Goal: Task Accomplishment & Management: Manage account settings

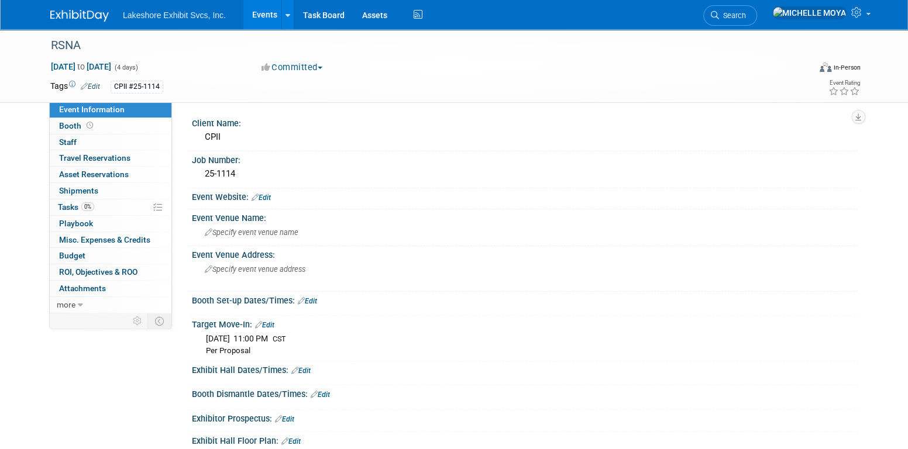
click at [259, 20] on link "Events" at bounding box center [264, 14] width 43 height 29
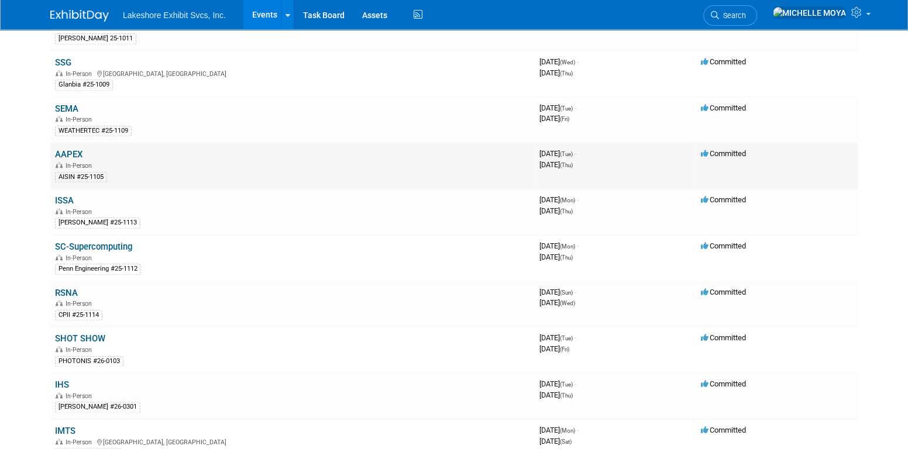
scroll to position [585, 0]
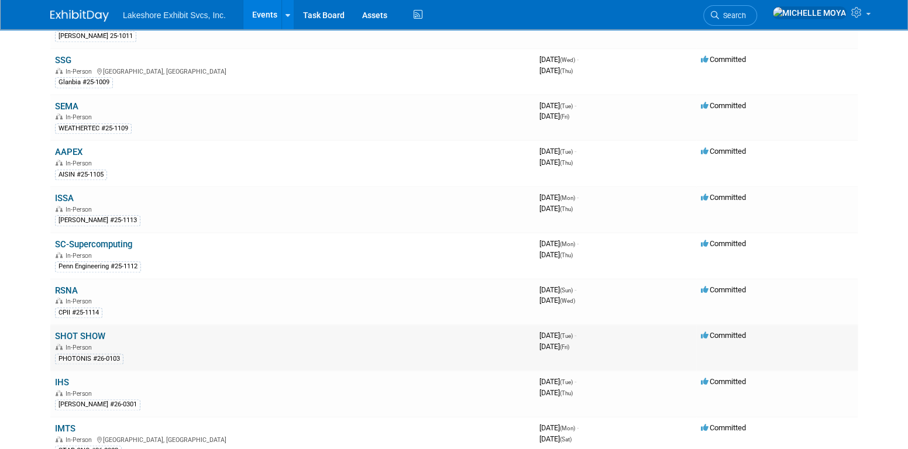
click at [79, 331] on link "SHOT SHOW" at bounding box center [80, 336] width 50 height 11
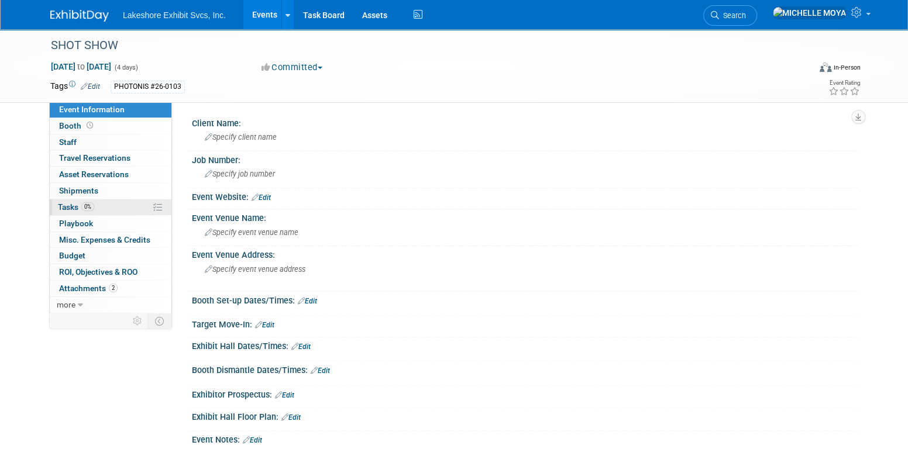
click at [95, 209] on link "0% Tasks 0%" at bounding box center [111, 208] width 122 height 16
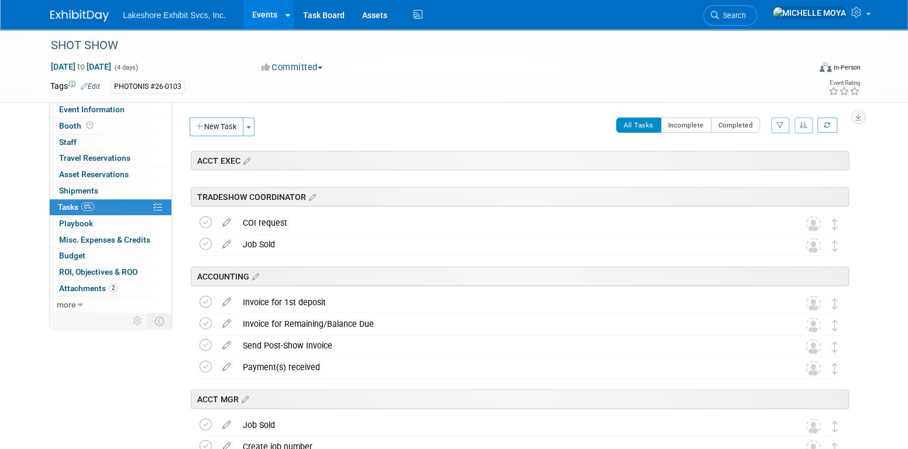
click at [780, 124] on icon "button" at bounding box center [781, 125] width 8 height 7
click at [753, 167] on select "-- Select Assignee -- All unassigned tasks Assigned to me Amanda Koss Dave Desa…" at bounding box center [732, 163] width 97 height 16
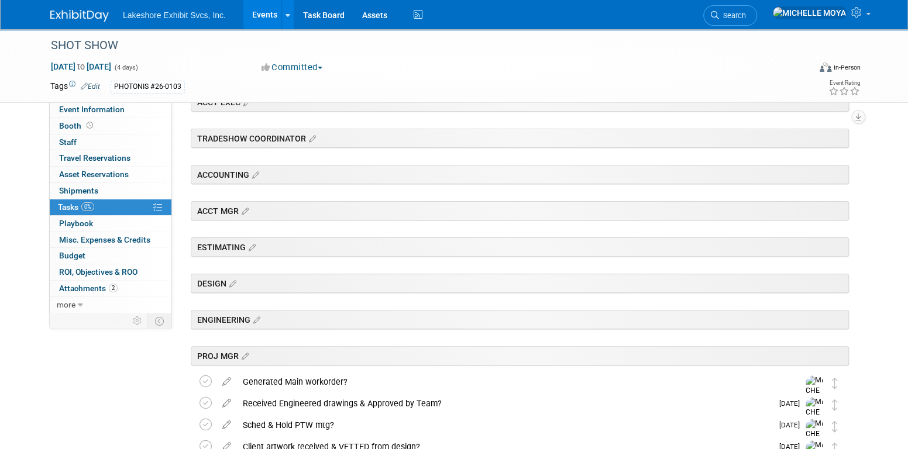
scroll to position [293, 0]
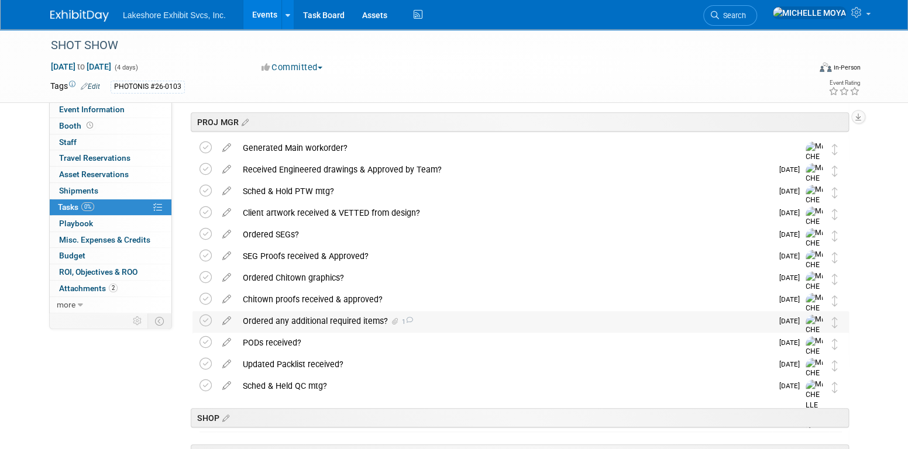
click at [354, 317] on div "Ordered any additional required items? 1" at bounding box center [504, 321] width 535 height 20
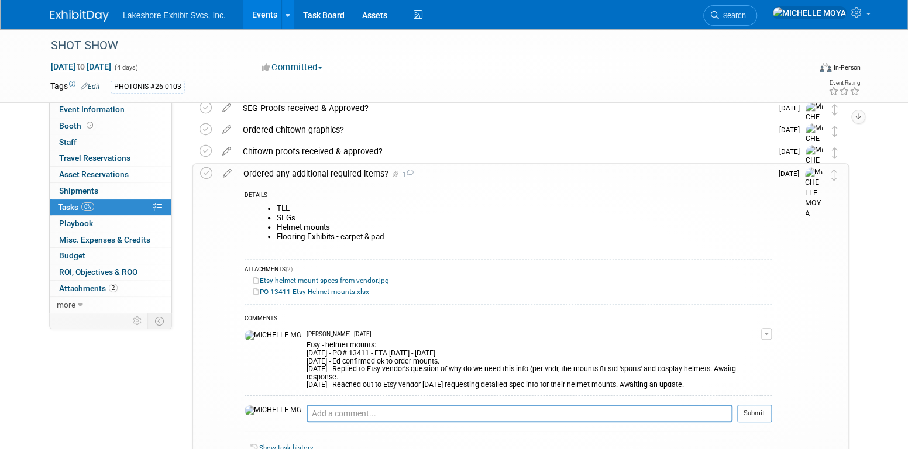
scroll to position [468, 0]
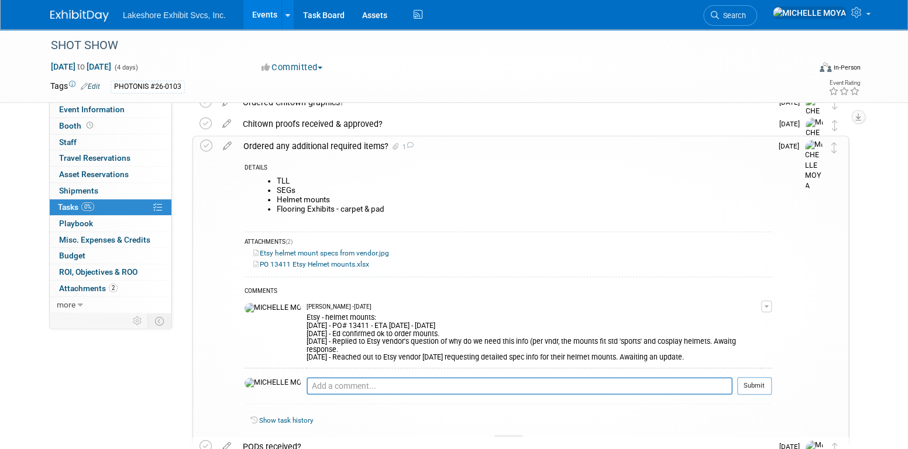
click at [775, 302] on td "Sep 8" at bounding box center [788, 290] width 33 height 308
click at [771, 304] on button "button" at bounding box center [766, 307] width 11 height 12
click at [739, 323] on link "Edit Comment" at bounding box center [725, 323] width 92 height 16
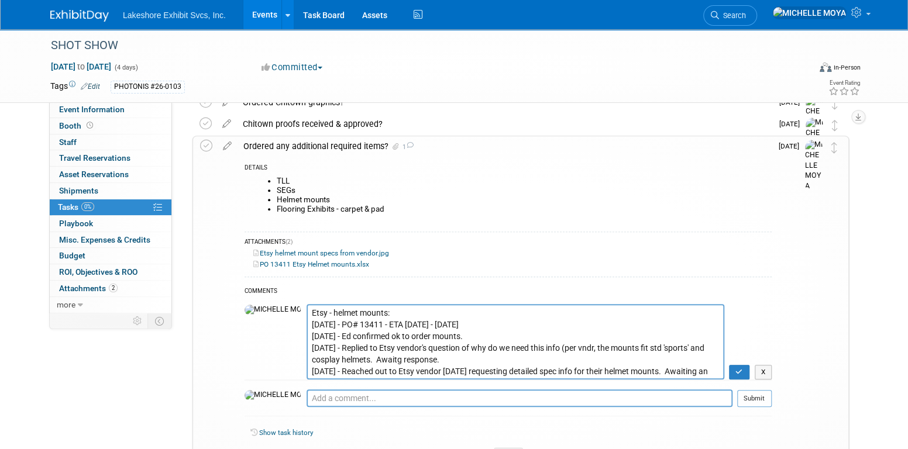
click at [345, 328] on textarea "Etsy - helmet mounts: 8.26.25 - PO# 13411 - ETA 08/29 - 09/04/25 8.25.25 - Ed c…" at bounding box center [516, 341] width 418 height 75
type textarea "Etsy - helmet mounts: 8.26.25 - PO# 13411 Ordered from Etsy. - ETA 08/29 - 09/0…"
click at [735, 372] on button "button" at bounding box center [739, 372] width 20 height 15
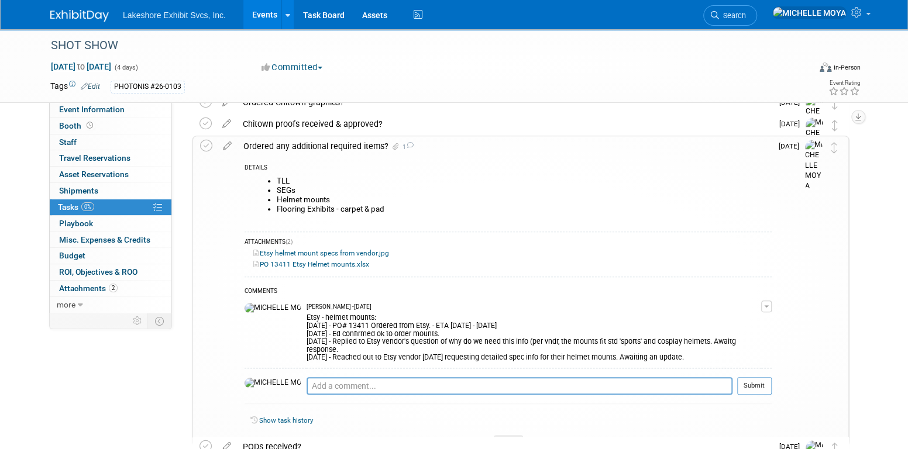
click at [135, 210] on link "0% Tasks 0%" at bounding box center [111, 208] width 122 height 16
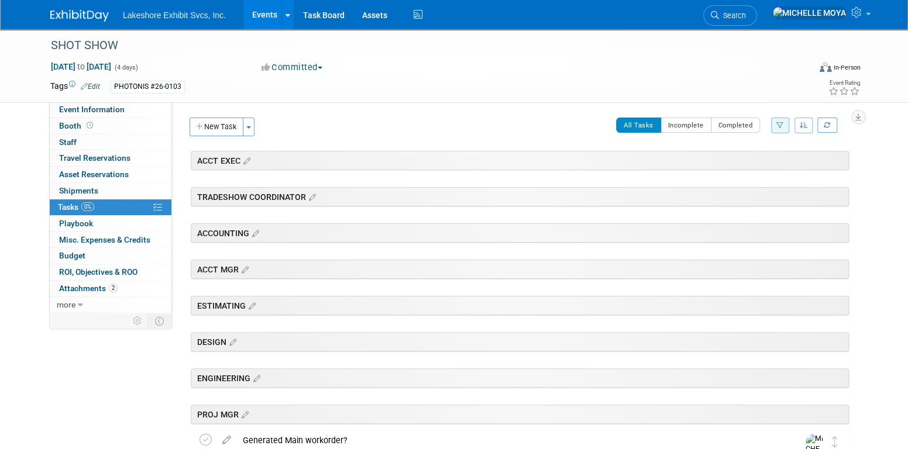
click at [260, 18] on link "Events" at bounding box center [264, 14] width 43 height 29
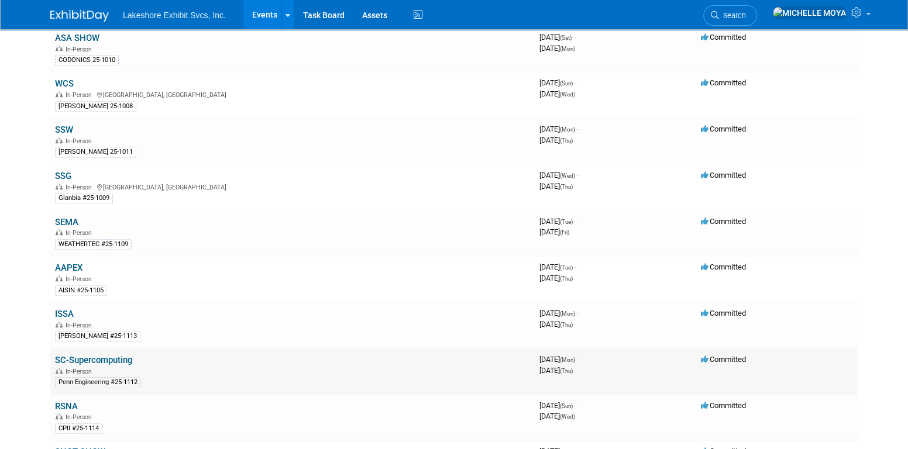
scroll to position [468, 0]
click at [67, 403] on link "RSNA" at bounding box center [66, 408] width 23 height 11
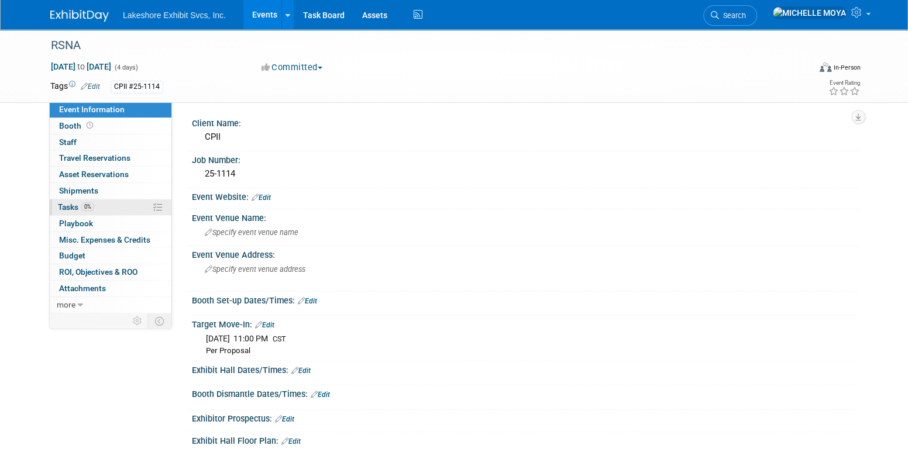
click at [103, 204] on link "0% Tasks 0%" at bounding box center [111, 208] width 122 height 16
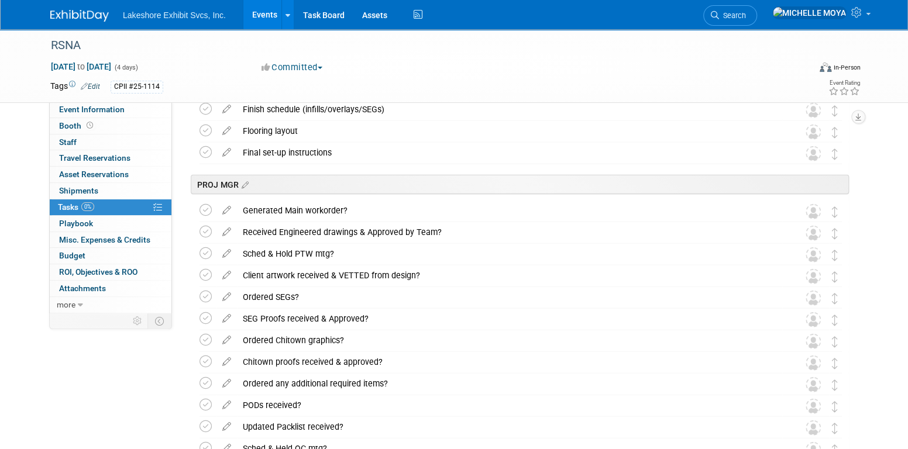
scroll to position [1522, 0]
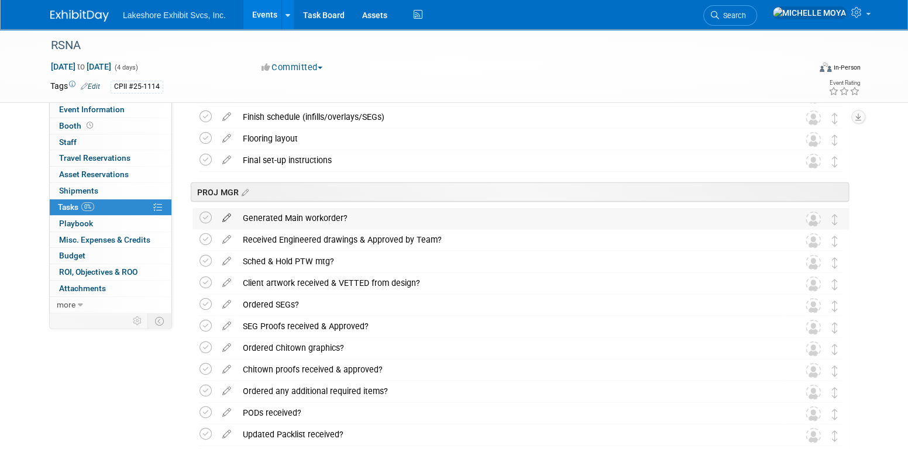
click at [228, 217] on icon at bounding box center [227, 215] width 20 height 15
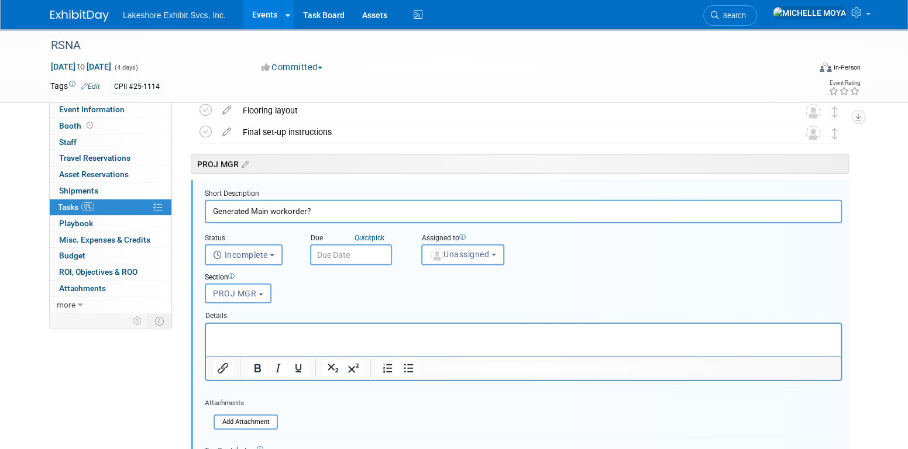
scroll to position [1558, 0]
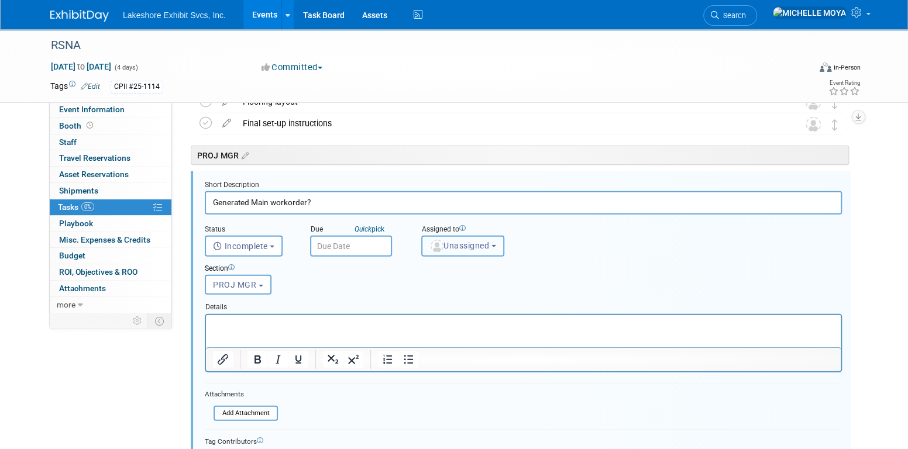
click at [486, 242] on span "Unassigned" at bounding box center [460, 245] width 60 height 9
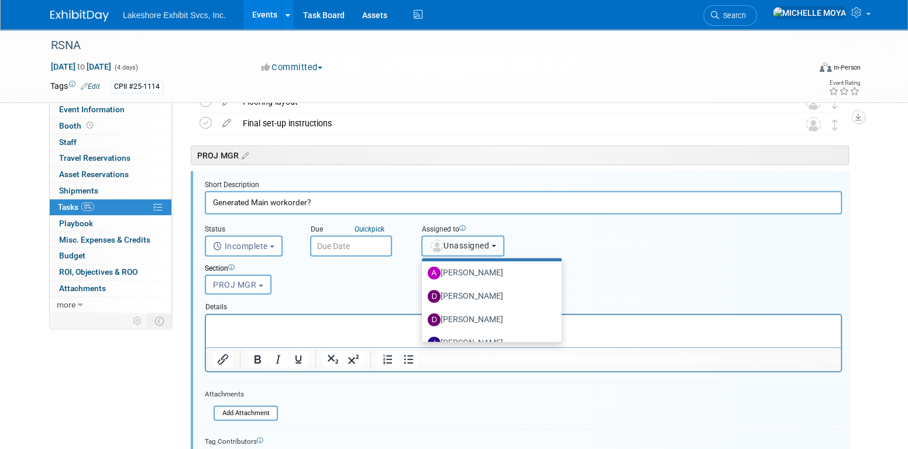
scroll to position [176, 0]
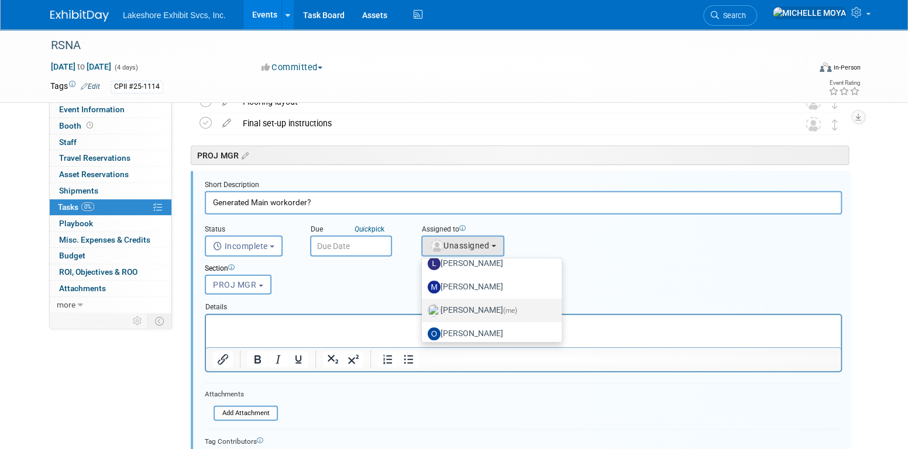
click at [500, 308] on label "MICHELLE MOYA (me)" at bounding box center [489, 310] width 122 height 19
click at [424, 308] on input "MICHELLE MOYA (me)" at bounding box center [420, 309] width 8 height 8
select select "06370d63-ce01-410c-be22-fd43021185b5"
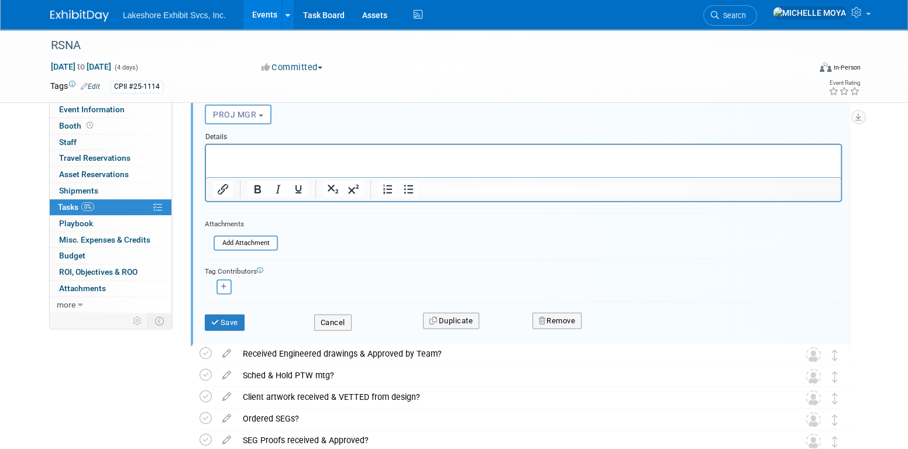
scroll to position [1734, 0]
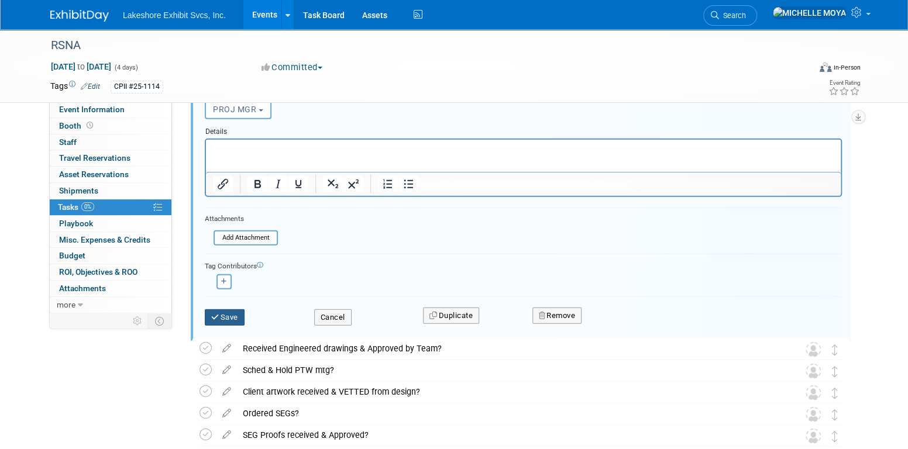
click at [233, 317] on button "Save" at bounding box center [225, 318] width 40 height 16
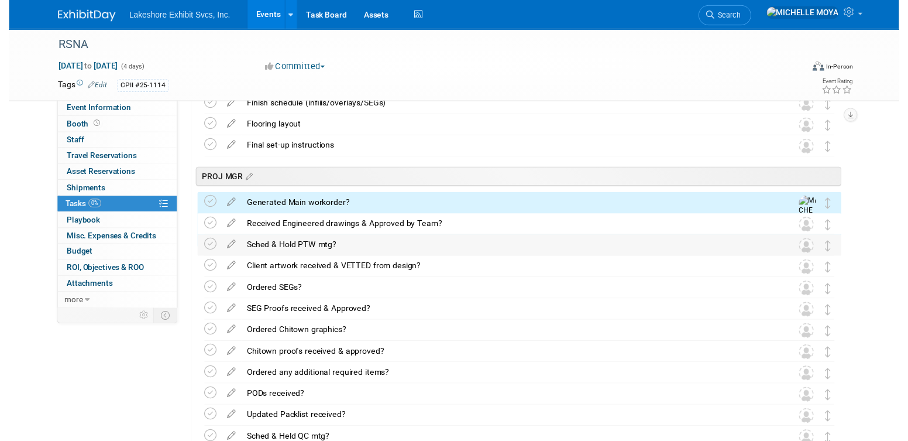
scroll to position [1500, 0]
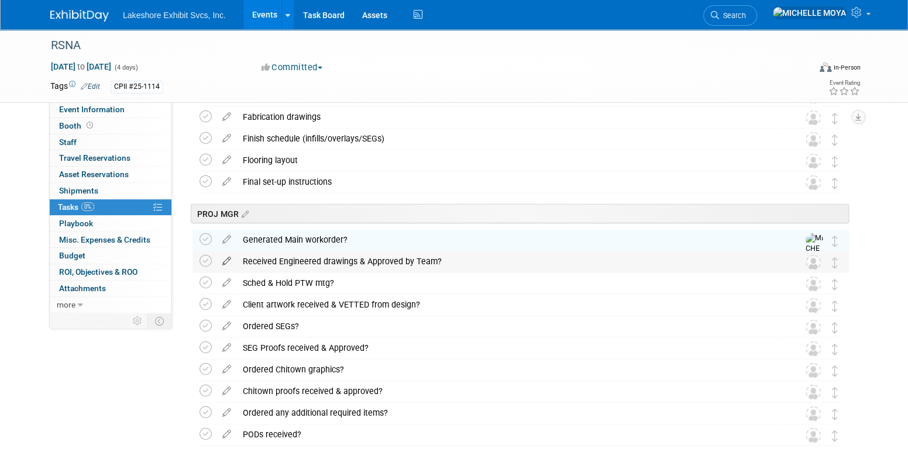
click at [226, 259] on icon at bounding box center [227, 259] width 20 height 15
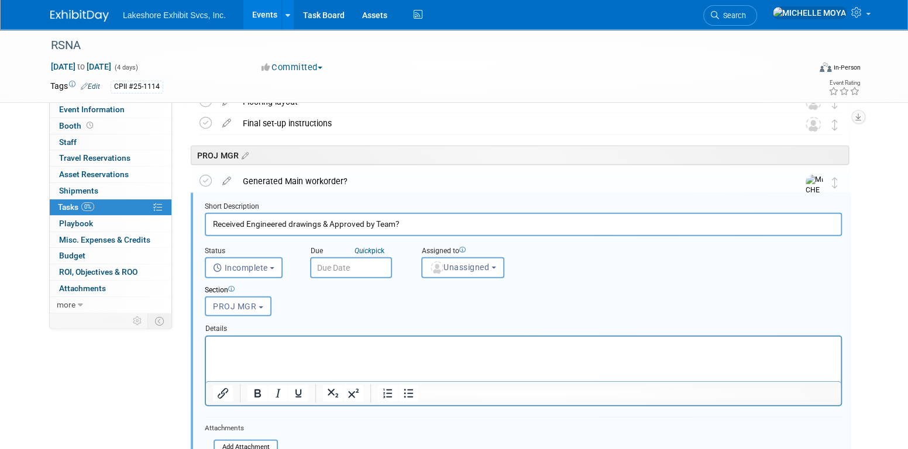
scroll to position [1580, 0]
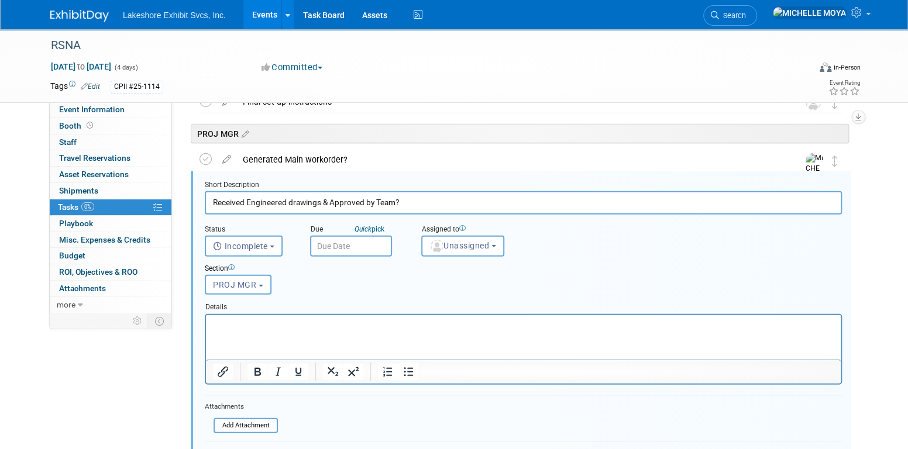
click at [392, 325] on p "Rich Text Area. Press ALT-0 for help." at bounding box center [524, 325] width 622 height 11
click at [406, 365] on icon "Bullet list" at bounding box center [408, 372] width 14 height 14
drag, startPoint x: 408, startPoint y: 357, endPoint x: 334, endPoint y: 325, distance: 81.5
click at [334, 325] on li "PTD held Tues." at bounding box center [535, 325] width 598 height 11
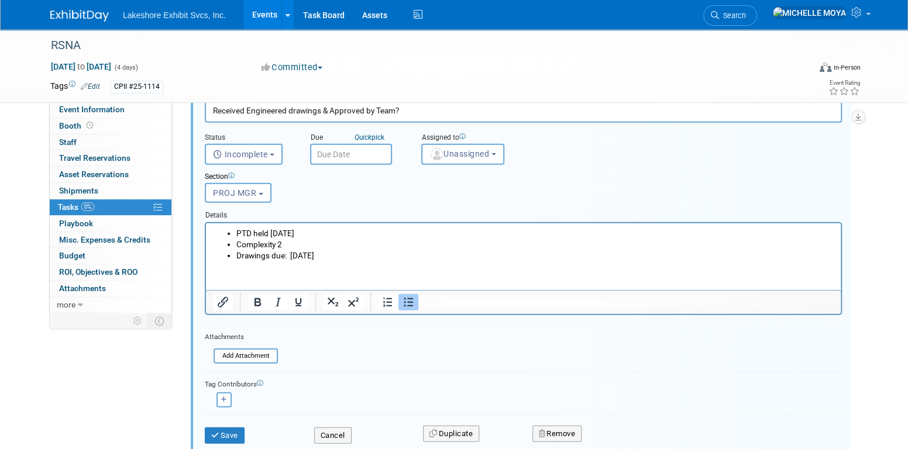
scroll to position [1697, 0]
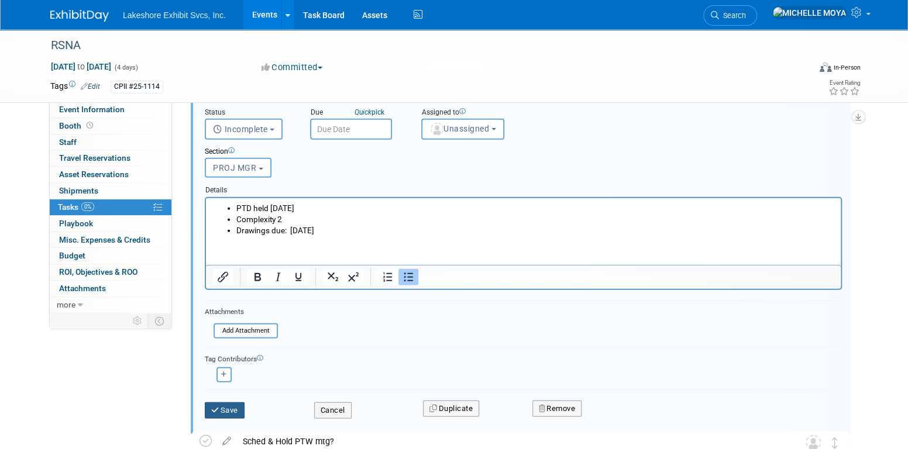
click at [228, 414] on button "Save" at bounding box center [225, 411] width 40 height 16
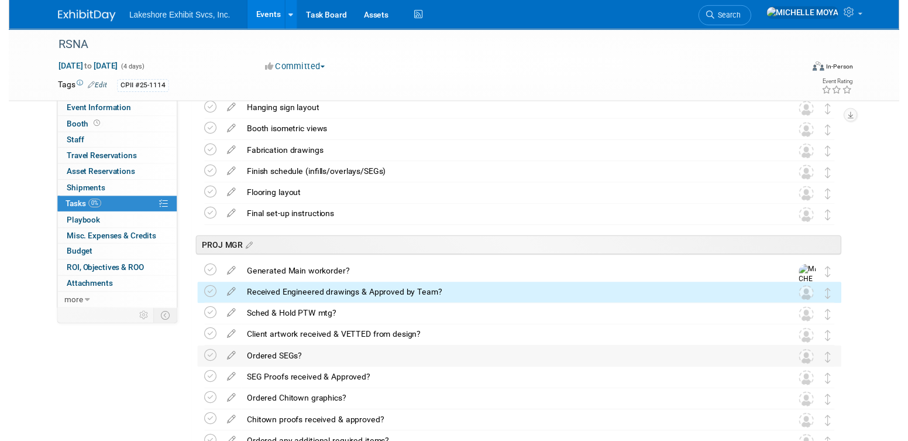
scroll to position [1463, 0]
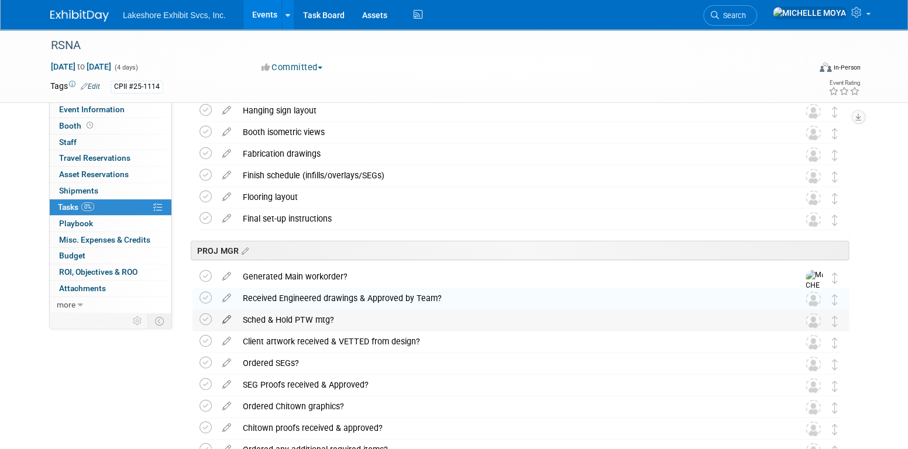
click at [232, 318] on icon at bounding box center [227, 317] width 20 height 15
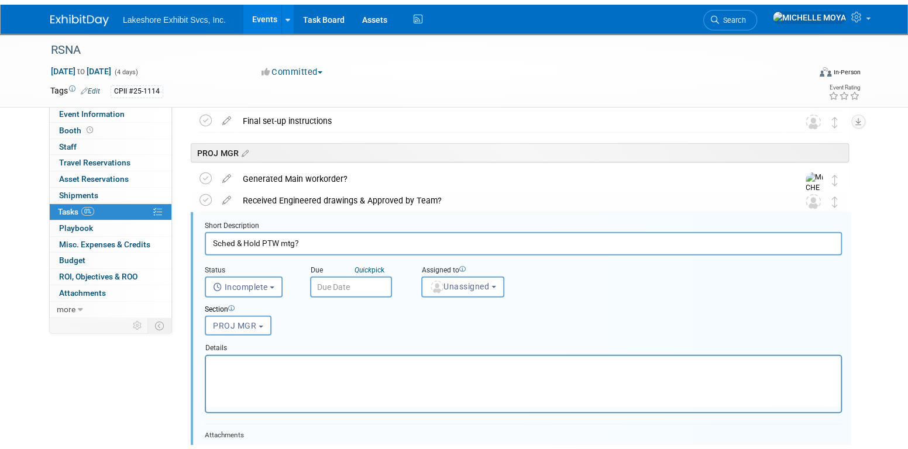
scroll to position [1601, 0]
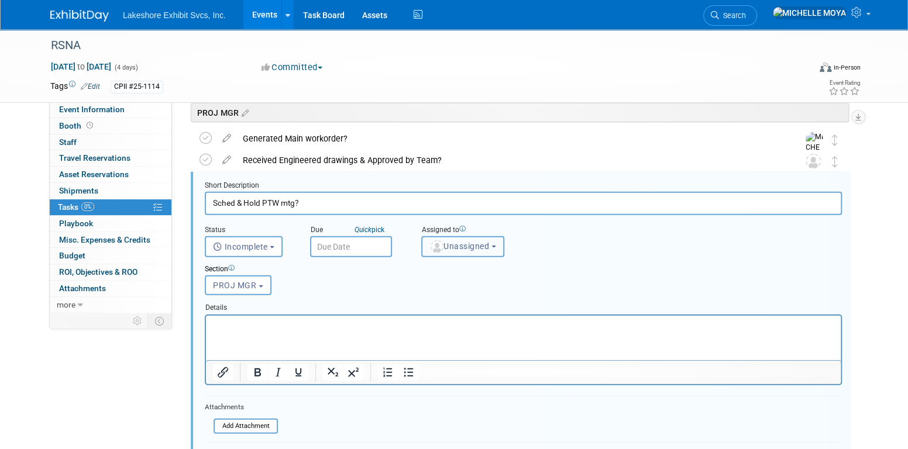
click at [454, 250] on button "Unassigned" at bounding box center [462, 246] width 83 height 21
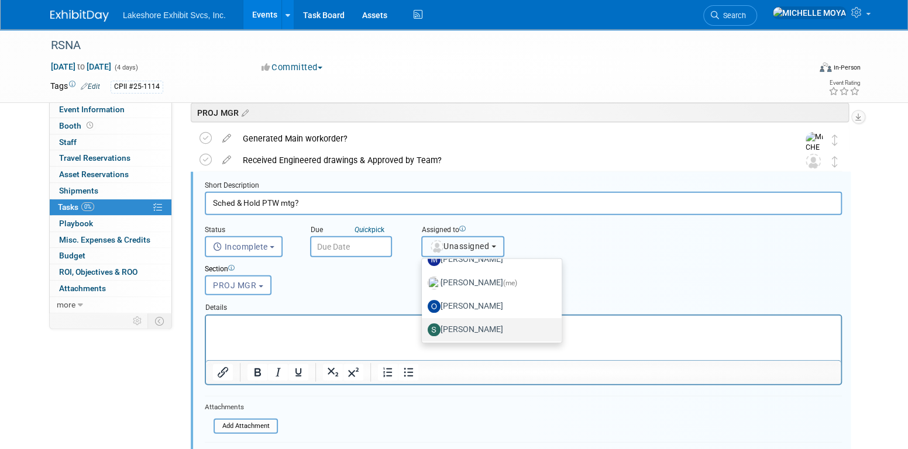
scroll to position [205, 0]
click at [492, 277] on label "MICHELLE MOYA (me)" at bounding box center [489, 282] width 122 height 19
click at [424, 277] on input "MICHELLE MOYA (me)" at bounding box center [420, 281] width 8 height 8
select select "06370d63-ce01-410c-be22-fd43021185b5"
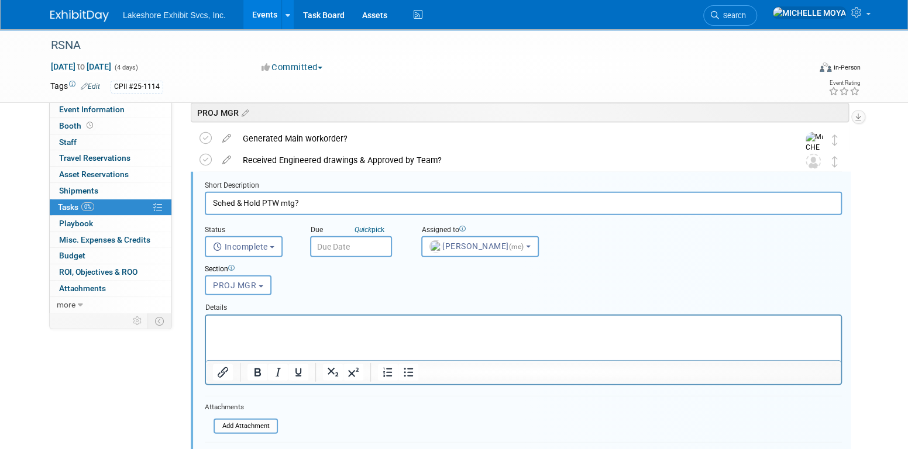
scroll to position [1718, 0]
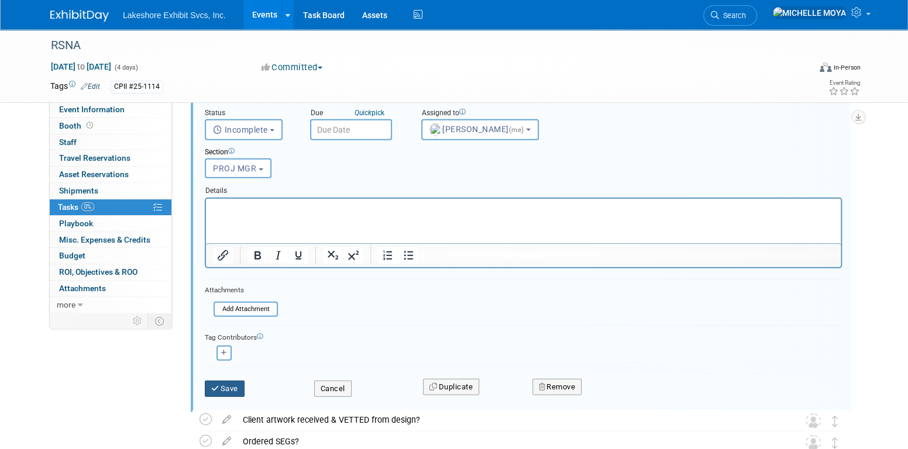
click at [237, 384] on button "Save" at bounding box center [225, 389] width 40 height 16
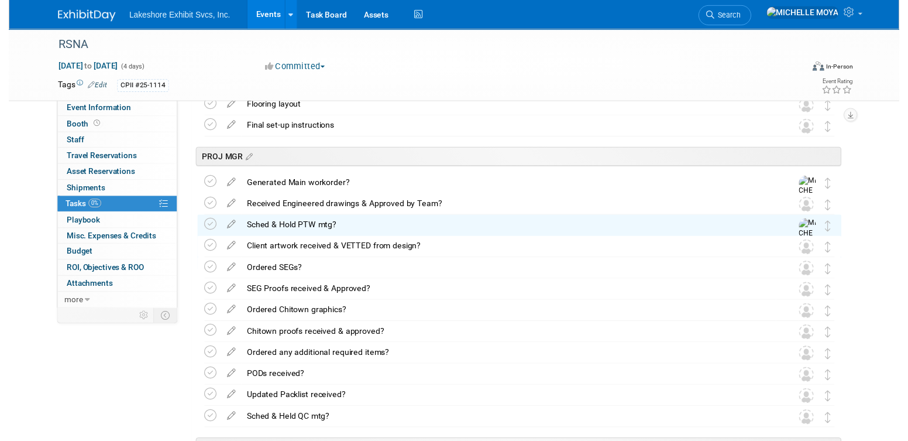
scroll to position [1543, 0]
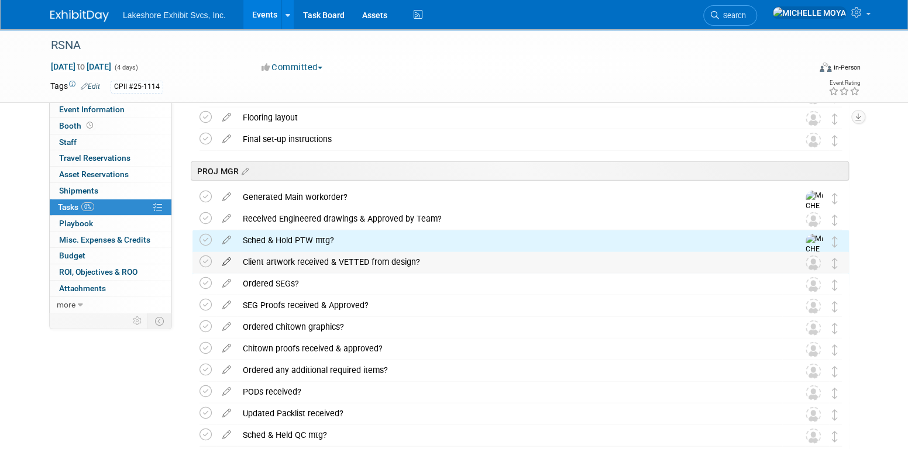
click at [231, 261] on icon at bounding box center [227, 259] width 20 height 15
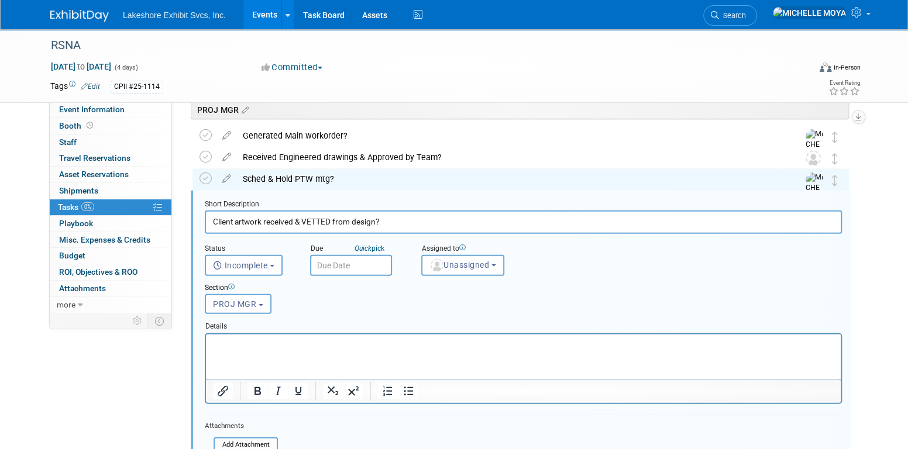
scroll to position [1623, 0]
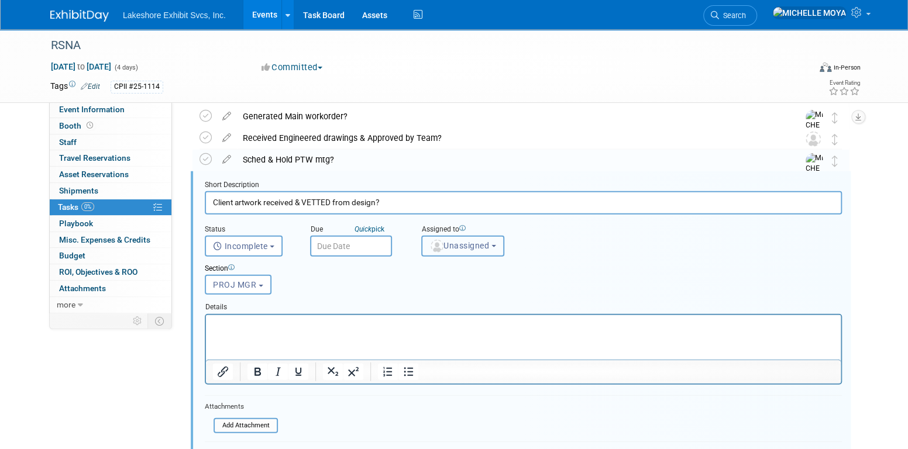
click at [443, 250] on button "Unassigned" at bounding box center [462, 246] width 83 height 21
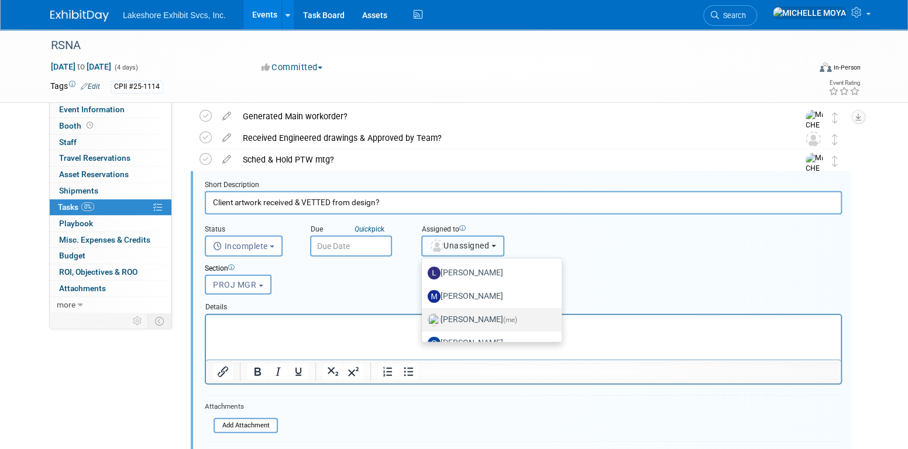
scroll to position [176, 0]
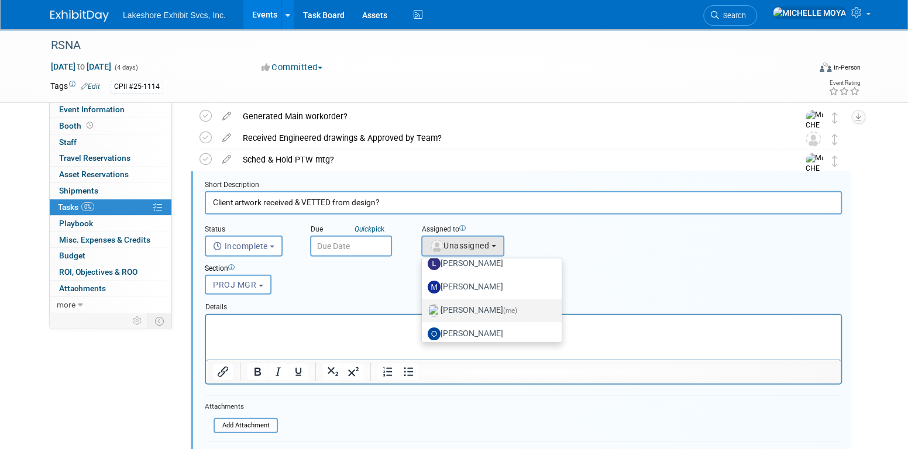
click at [475, 310] on label "MICHELLE MOYA (me)" at bounding box center [489, 310] width 122 height 19
click at [424, 310] on input "MICHELLE MOYA (me)" at bounding box center [420, 309] width 8 height 8
select select "06370d63-ce01-410c-be22-fd43021185b5"
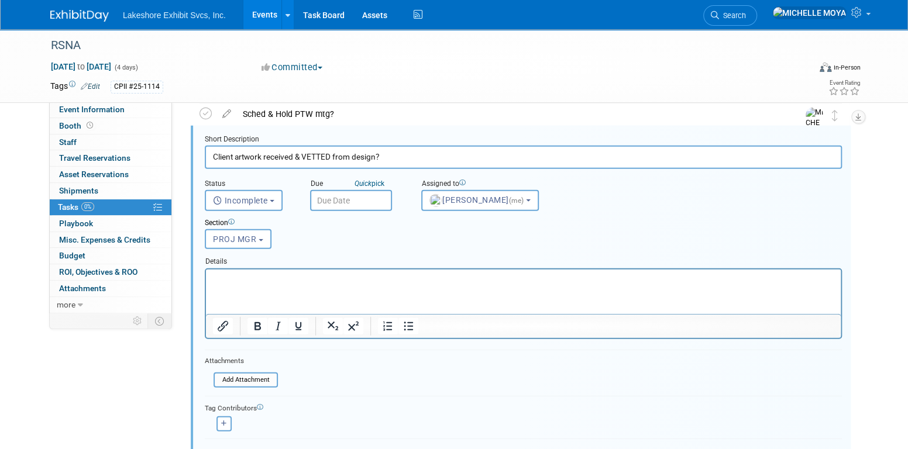
scroll to position [1740, 0]
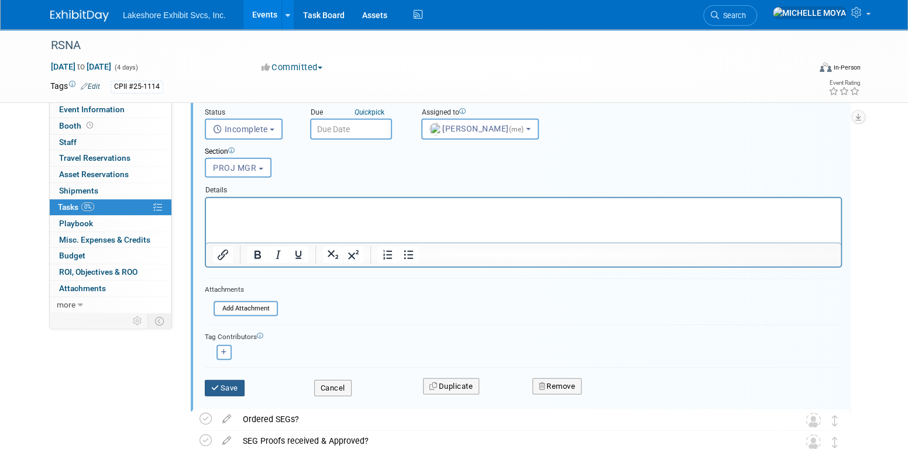
click at [224, 380] on button "Save" at bounding box center [225, 388] width 40 height 16
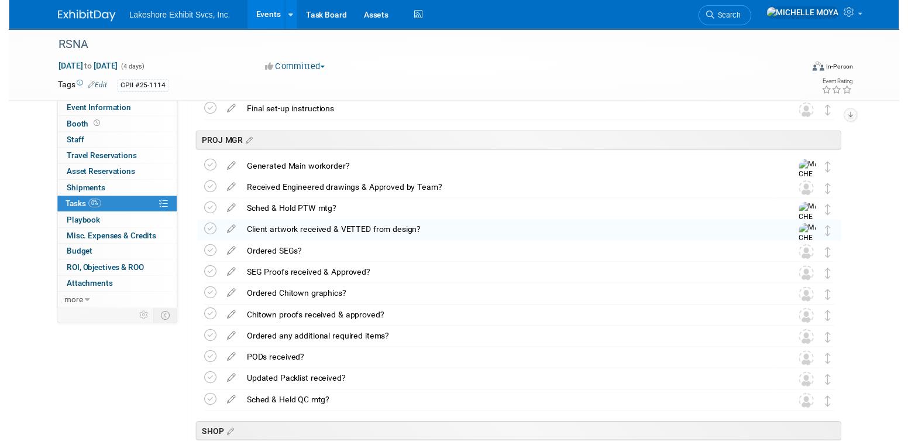
scroll to position [1565, 0]
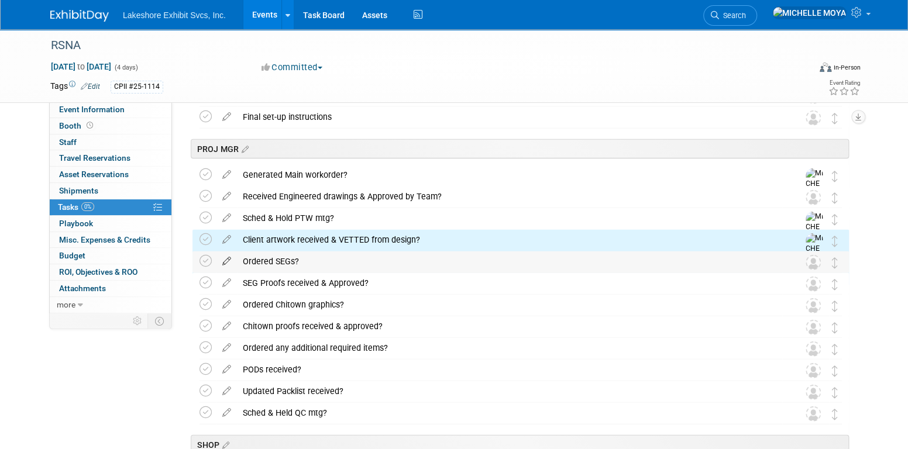
click at [226, 263] on icon at bounding box center [227, 259] width 20 height 15
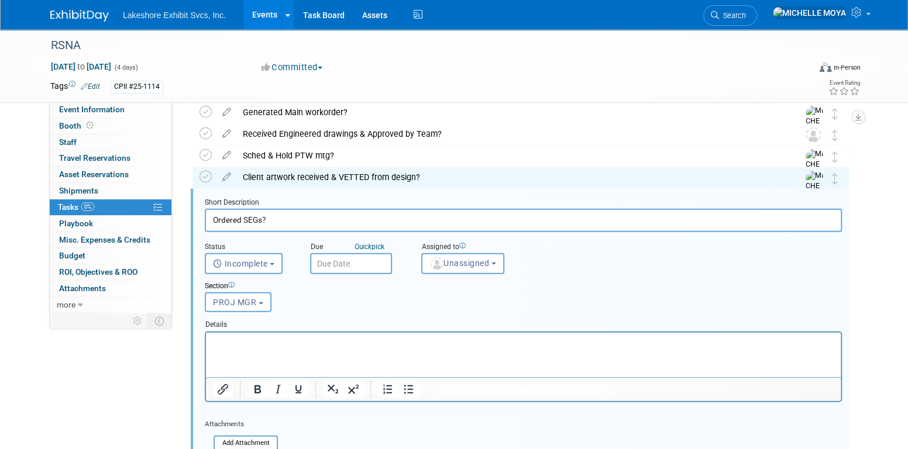
scroll to position [1645, 0]
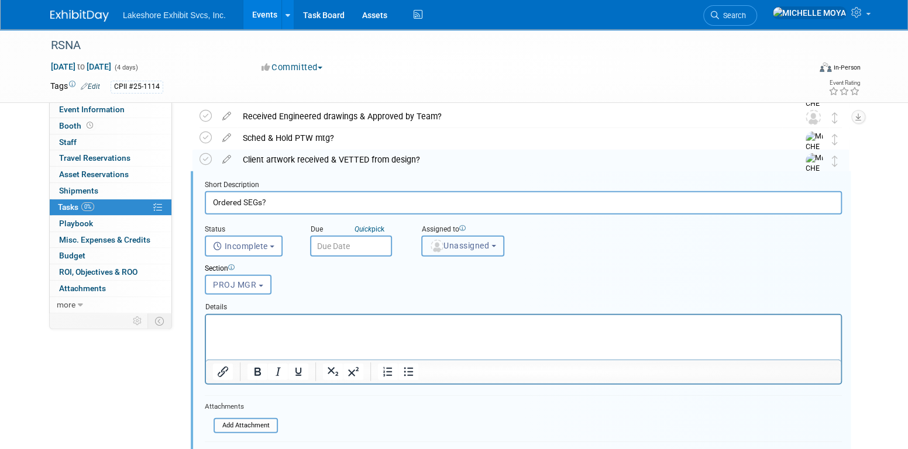
drag, startPoint x: 471, startPoint y: 245, endPoint x: 472, endPoint y: 259, distance: 14.1
click at [471, 245] on span "Unassigned" at bounding box center [460, 245] width 60 height 9
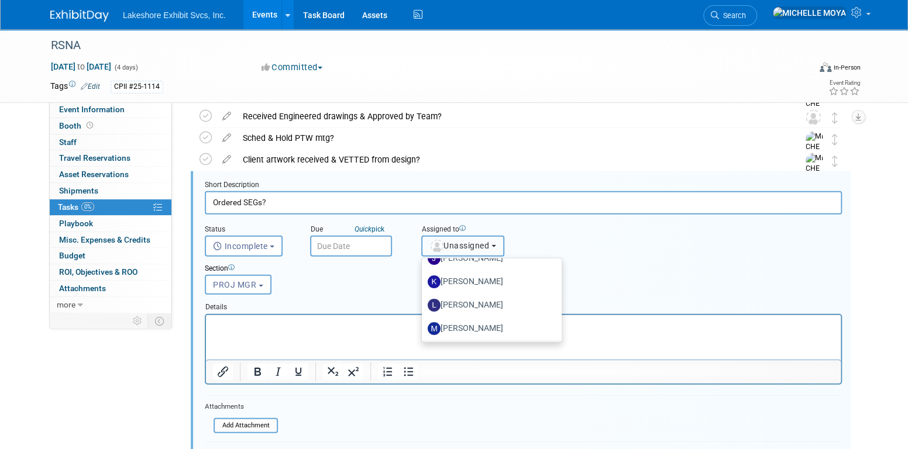
scroll to position [176, 0]
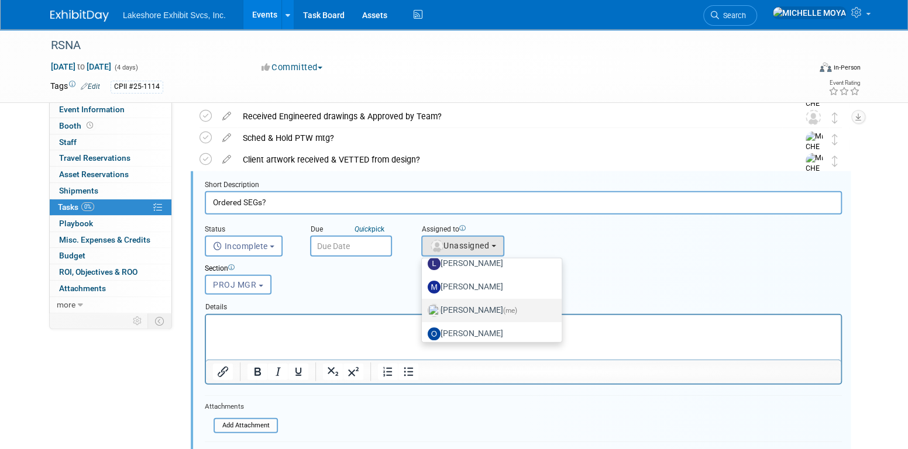
click at [485, 307] on label "MICHELLE MOYA (me)" at bounding box center [489, 310] width 122 height 19
click at [424, 307] on input "MICHELLE MOYA (me)" at bounding box center [420, 309] width 8 height 8
select select "06370d63-ce01-410c-be22-fd43021185b5"
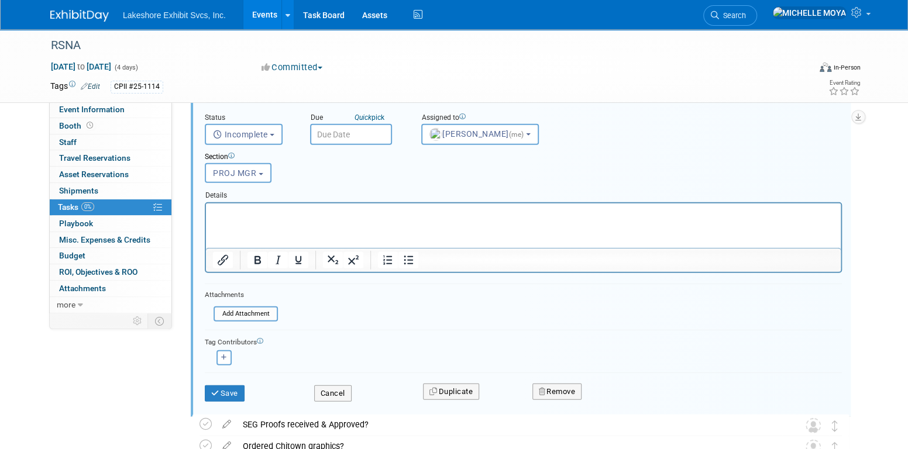
scroll to position [1762, 0]
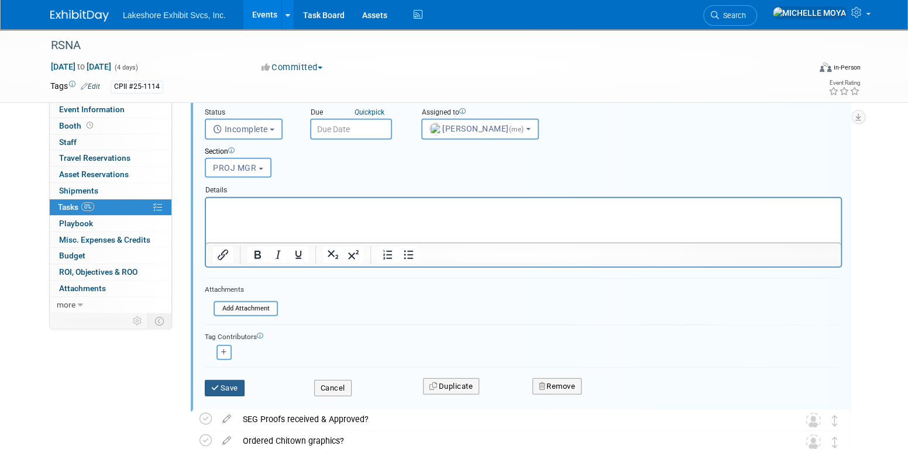
click at [231, 387] on button "Save" at bounding box center [225, 388] width 40 height 16
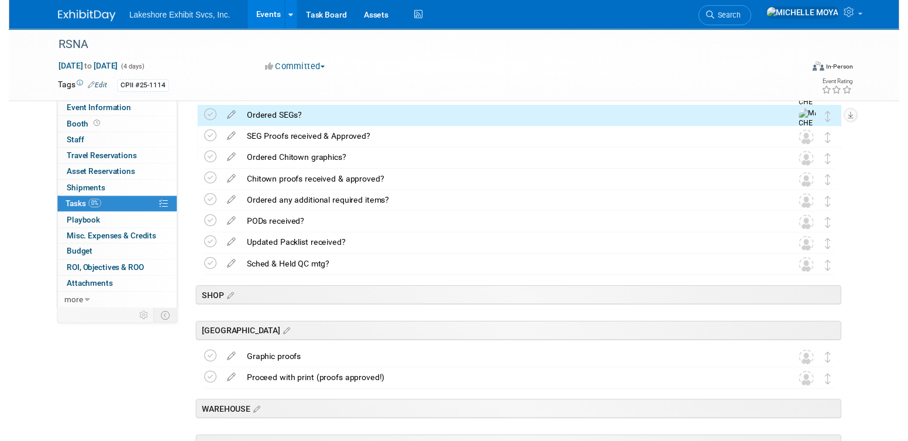
scroll to position [1587, 0]
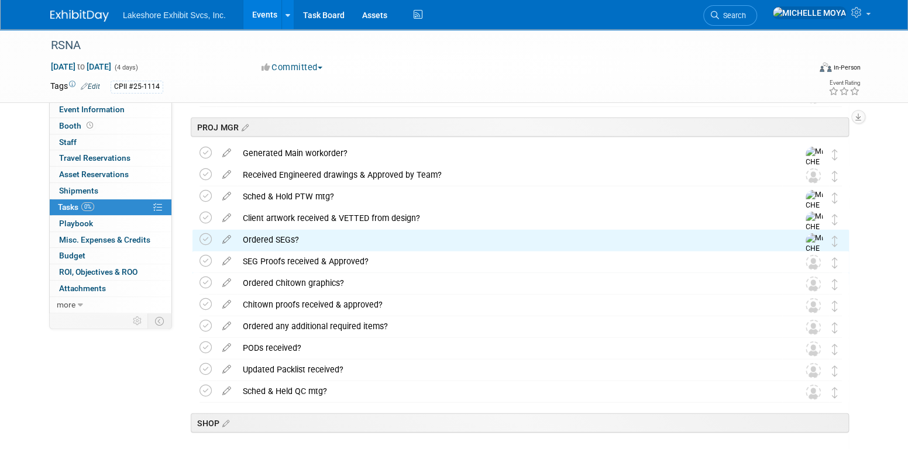
click at [229, 258] on icon at bounding box center [227, 259] width 20 height 15
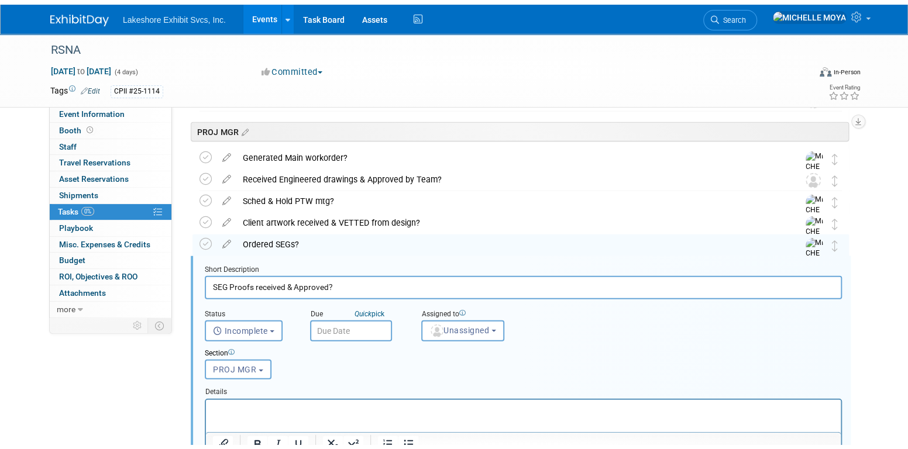
scroll to position [1667, 0]
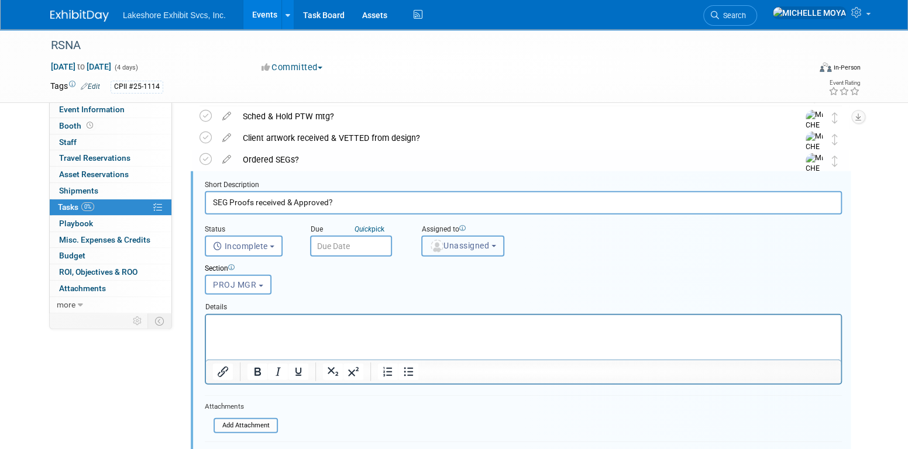
click at [464, 246] on span "Unassigned" at bounding box center [460, 245] width 60 height 9
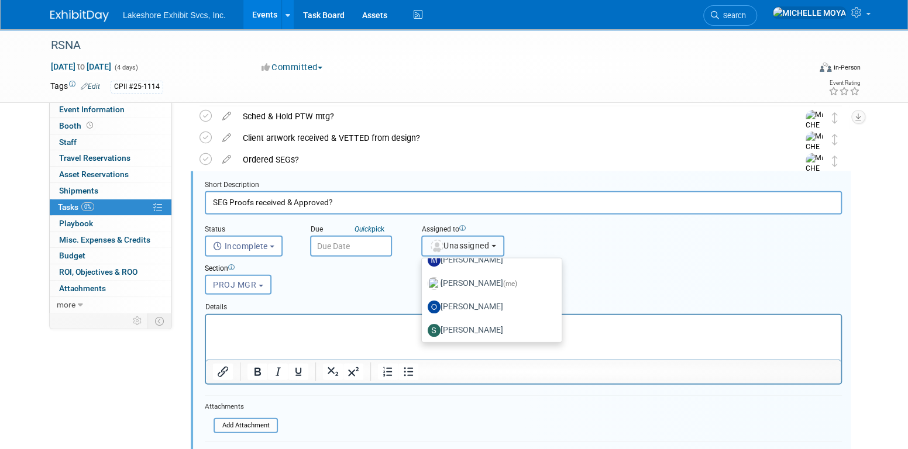
scroll to position [0, 0]
click at [476, 283] on label "MICHELLE MOYA (me)" at bounding box center [489, 281] width 122 height 19
click at [424, 283] on input "MICHELLE MOYA (me)" at bounding box center [420, 280] width 8 height 8
select select "06370d63-ce01-410c-be22-fd43021185b5"
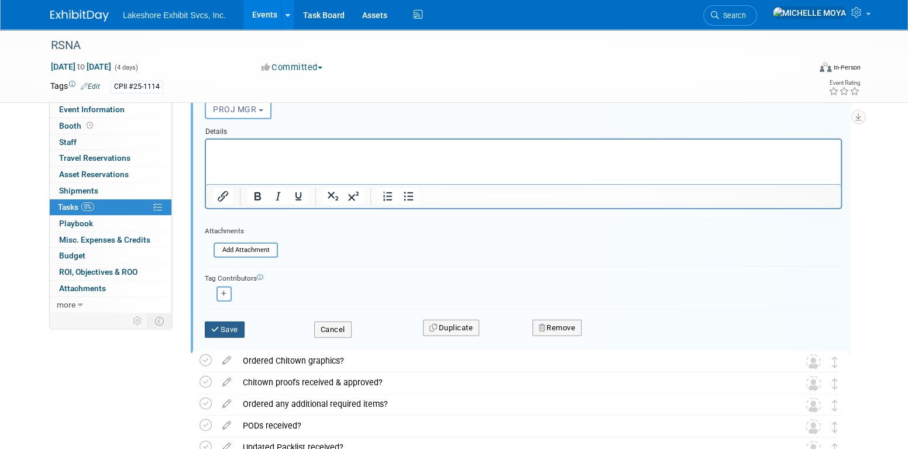
click at [221, 326] on button "Save" at bounding box center [225, 330] width 40 height 16
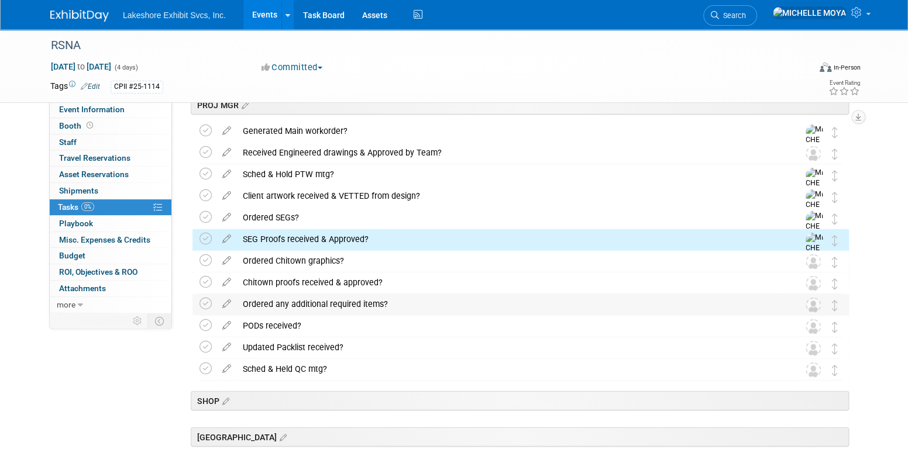
scroll to position [1608, 0]
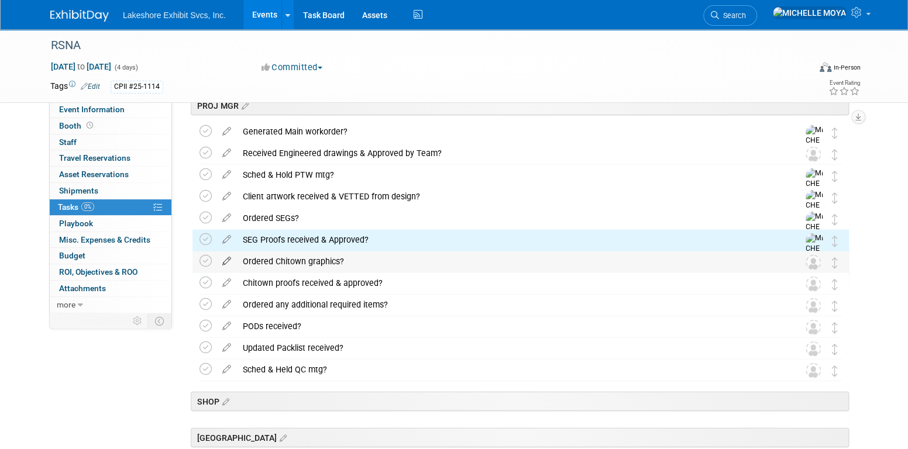
click at [224, 261] on icon at bounding box center [227, 259] width 20 height 15
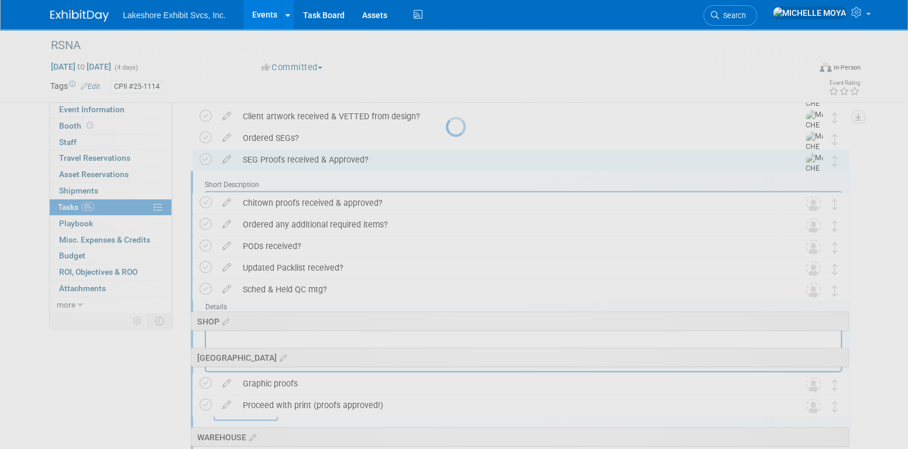
scroll to position [0, 0]
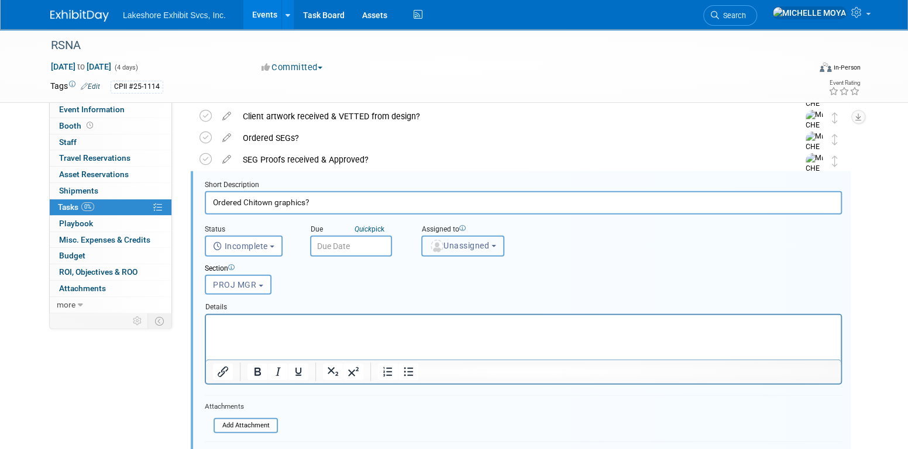
click at [452, 238] on button "Unassigned" at bounding box center [462, 246] width 83 height 21
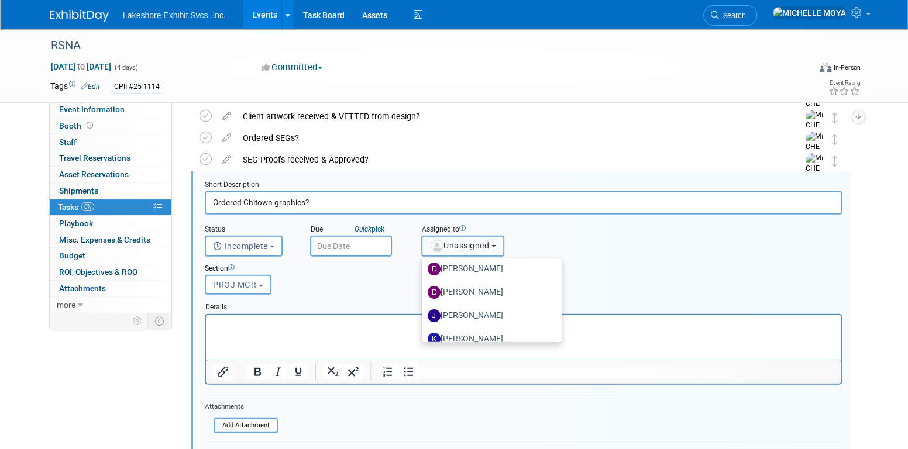
scroll to position [176, 0]
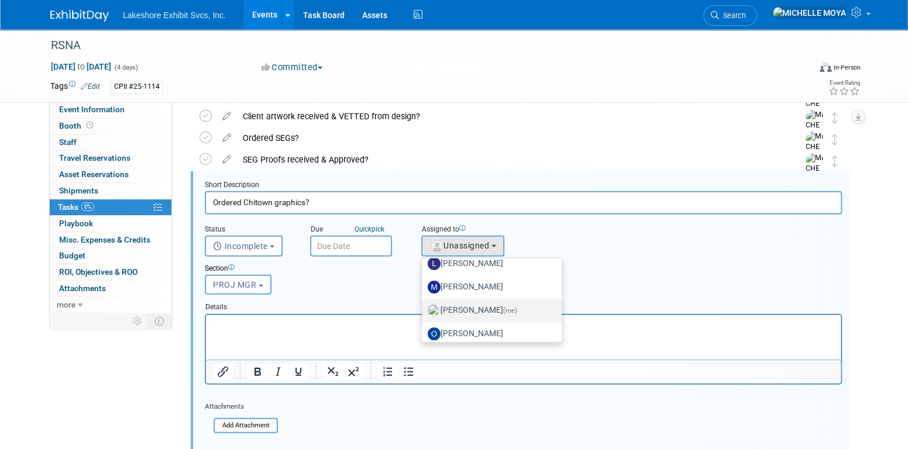
click at [479, 304] on label "MICHELLE MOYA (me)" at bounding box center [489, 310] width 122 height 19
click at [424, 305] on input "MICHELLE MOYA (me)" at bounding box center [420, 309] width 8 height 8
select select "06370d63-ce01-410c-be22-fd43021185b5"
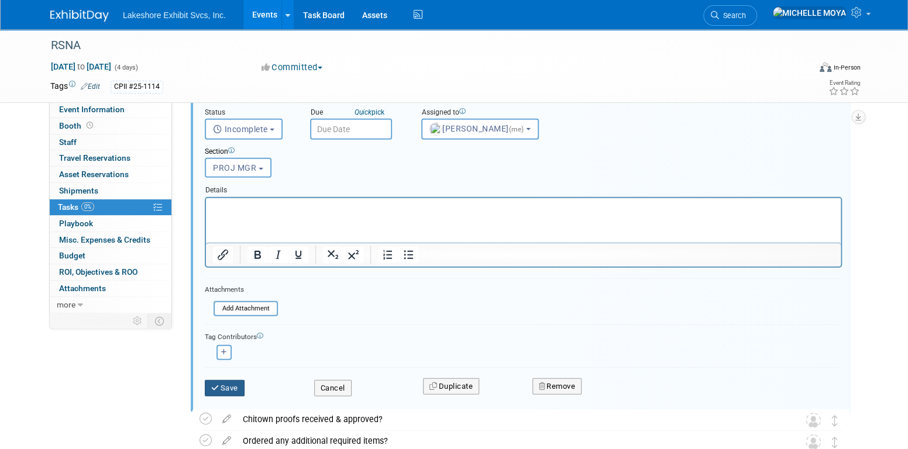
click at [235, 382] on button "Save" at bounding box center [225, 388] width 40 height 16
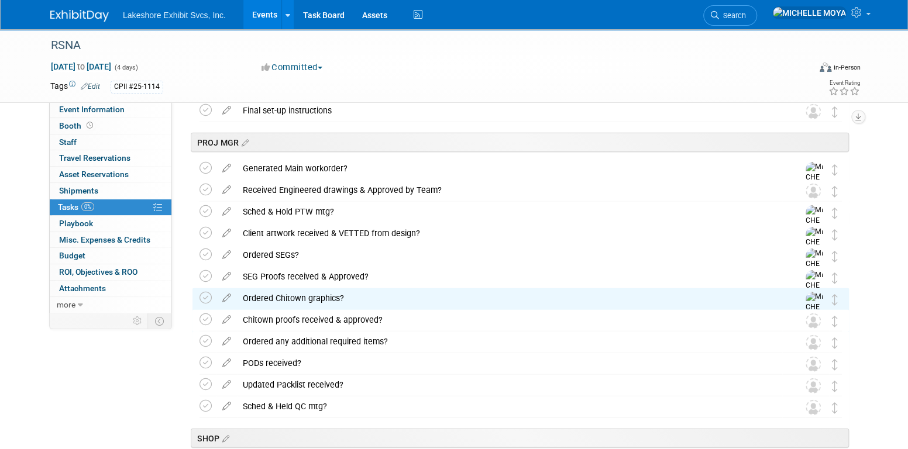
click at [227, 316] on icon at bounding box center [227, 317] width 20 height 15
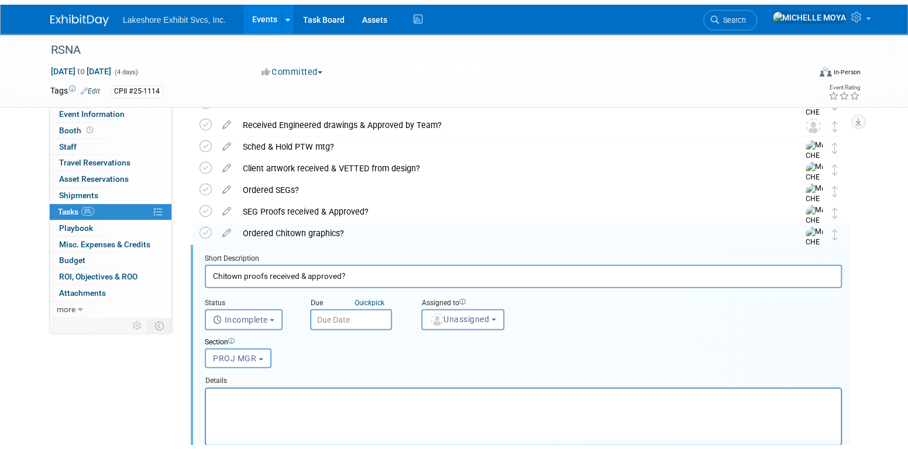
scroll to position [1710, 0]
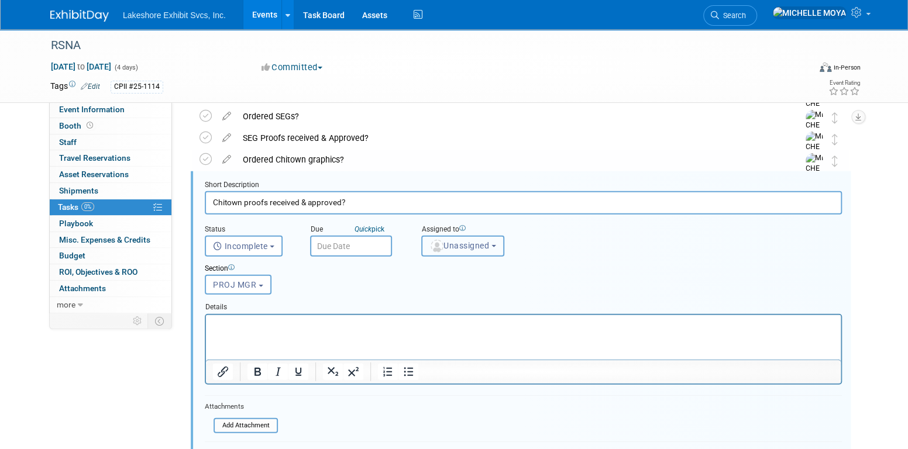
click at [452, 252] on button "Unassigned" at bounding box center [462, 246] width 83 height 21
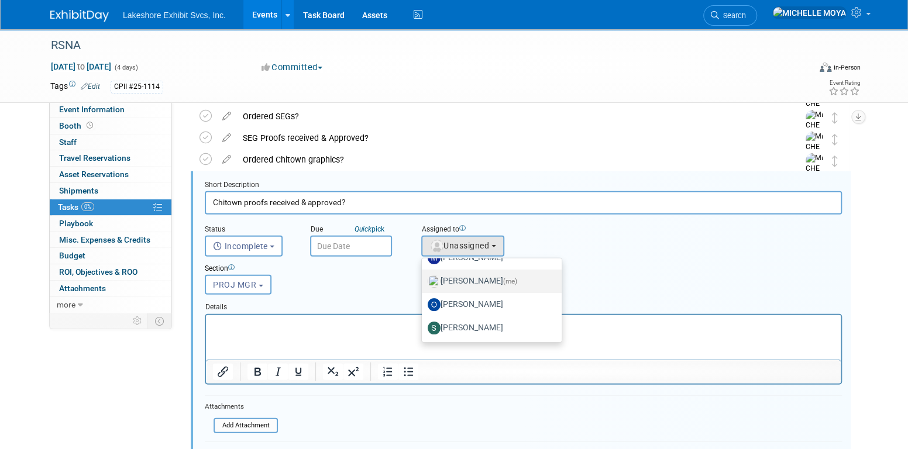
click at [482, 281] on label "MICHELLE MOYA (me)" at bounding box center [489, 281] width 122 height 19
click at [424, 281] on input "MICHELLE MOYA (me)" at bounding box center [420, 280] width 8 height 8
select select "06370d63-ce01-410c-be22-fd43021185b5"
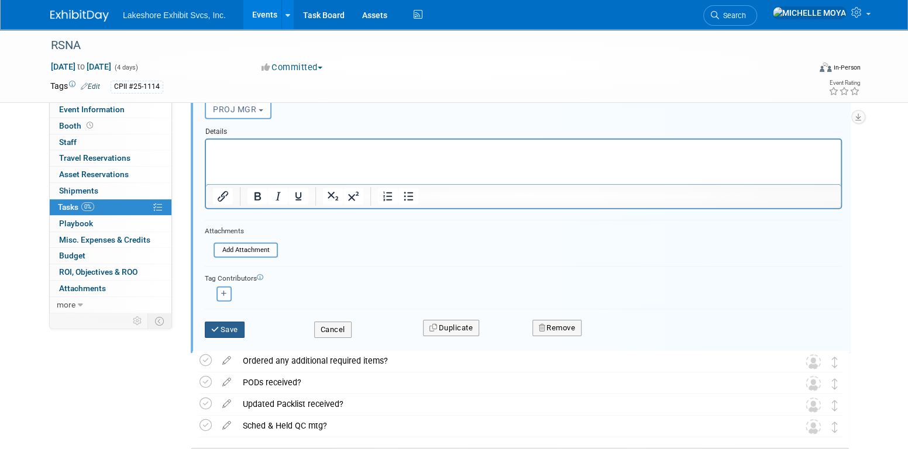
click at [230, 329] on button "Save" at bounding box center [225, 330] width 40 height 16
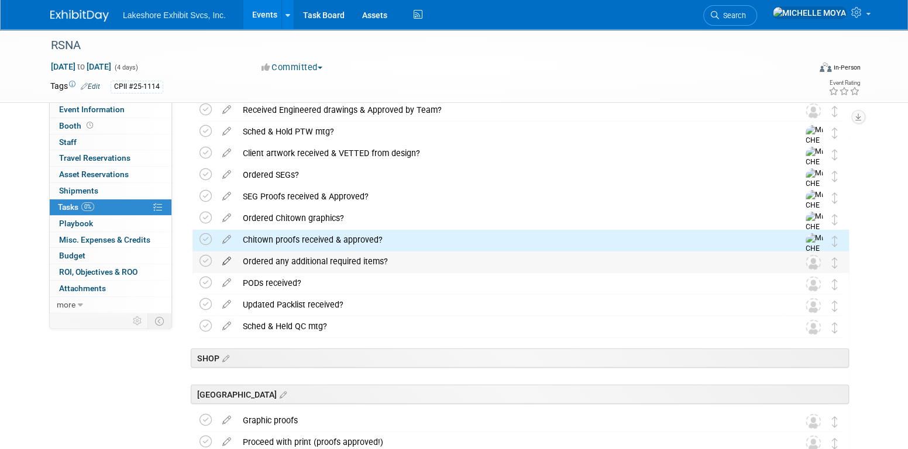
click at [222, 258] on icon at bounding box center [227, 259] width 20 height 15
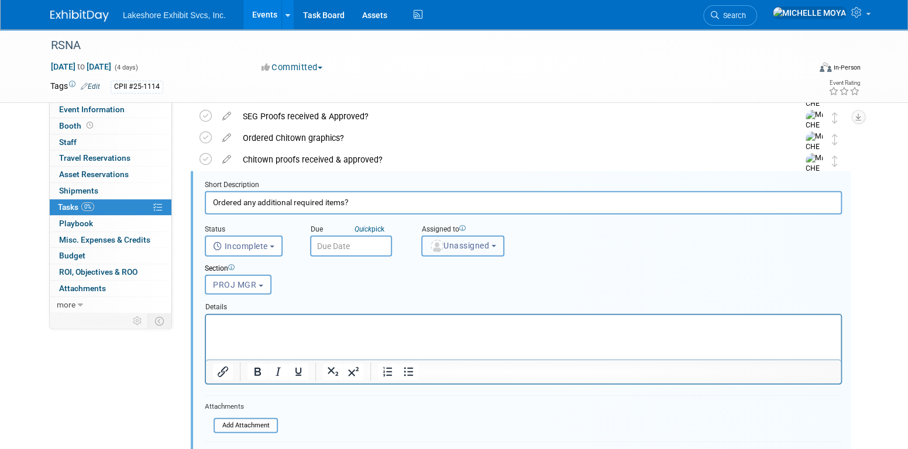
click at [482, 241] on span "Unassigned" at bounding box center [460, 245] width 60 height 9
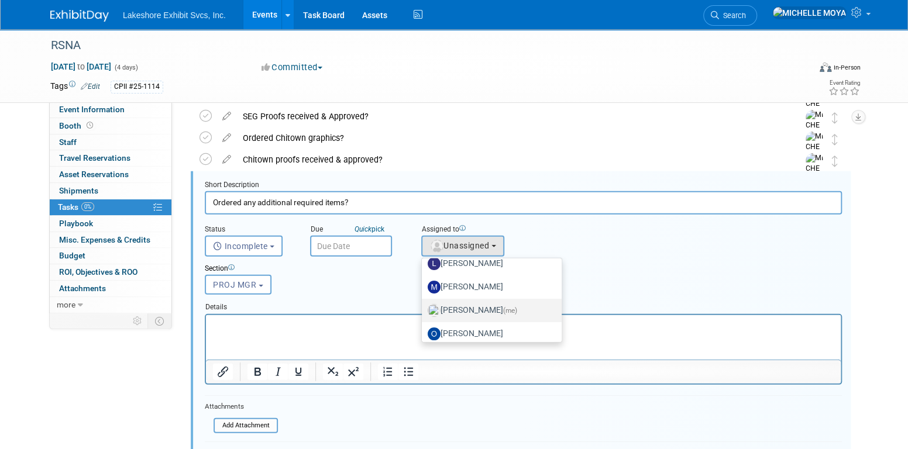
click at [476, 307] on label "MICHELLE MOYA (me)" at bounding box center [489, 310] width 122 height 19
click at [424, 307] on input "MICHELLE MOYA (me)" at bounding box center [420, 309] width 8 height 8
select select "06370d63-ce01-410c-be22-fd43021185b5"
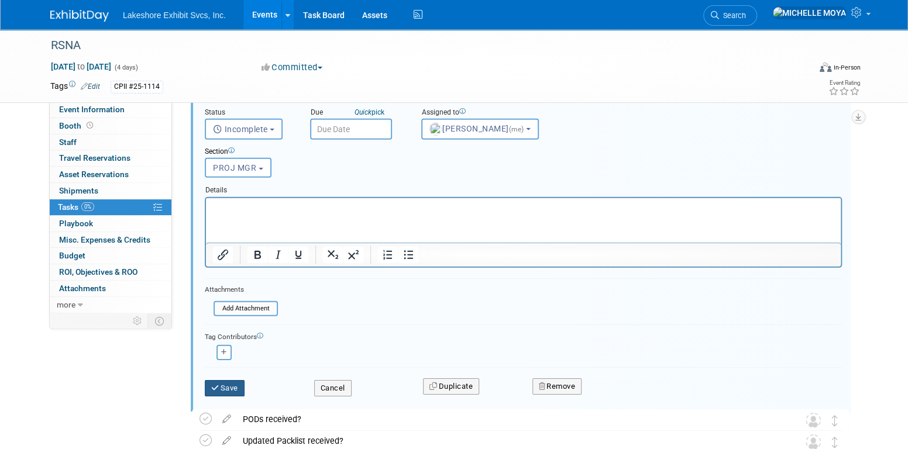
click at [226, 384] on button "Save" at bounding box center [225, 388] width 40 height 16
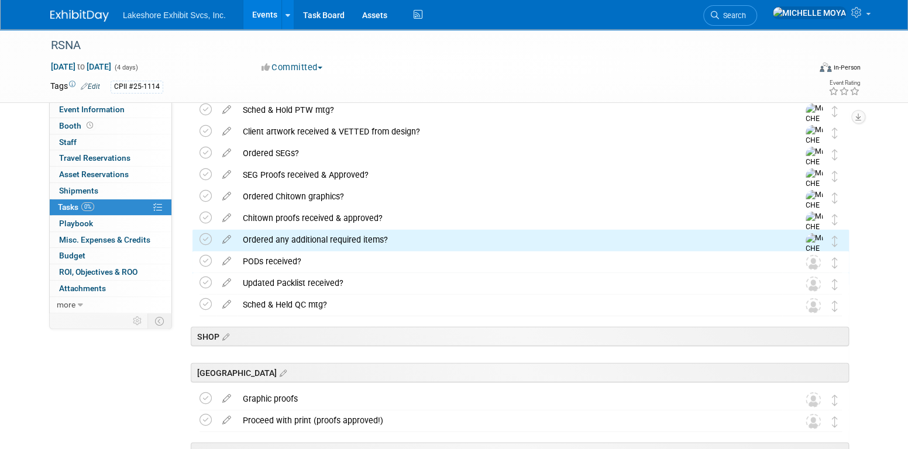
drag, startPoint x: 224, startPoint y: 260, endPoint x: 240, endPoint y: 263, distance: 16.2
click at [224, 260] on icon at bounding box center [227, 259] width 20 height 15
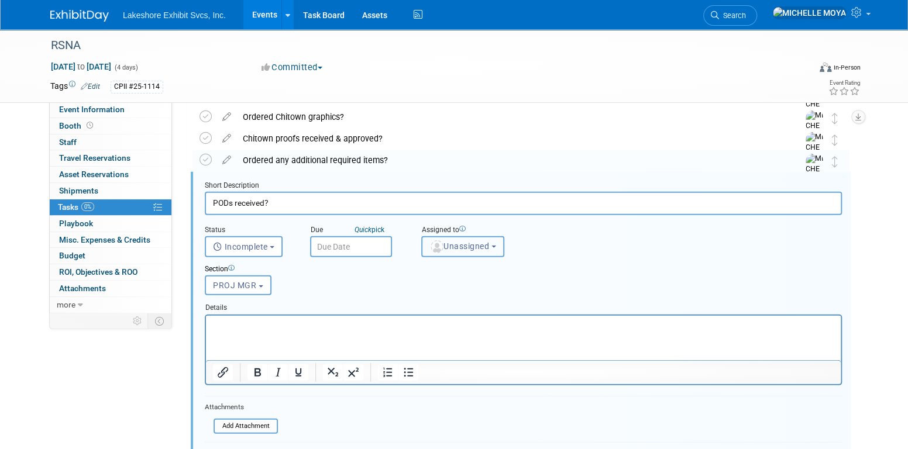
click at [473, 243] on span "Unassigned" at bounding box center [460, 246] width 60 height 9
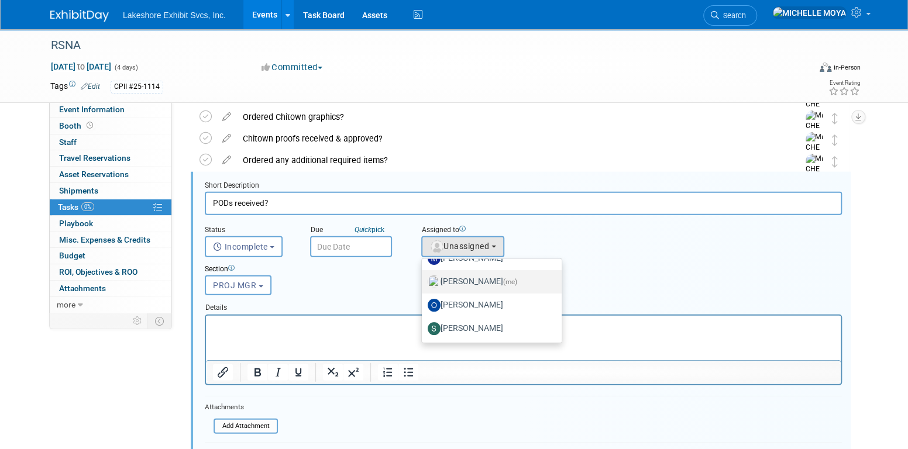
click at [480, 274] on label "MICHELLE MOYA (me)" at bounding box center [489, 282] width 122 height 19
click at [424, 277] on input "MICHELLE MOYA (me)" at bounding box center [420, 281] width 8 height 8
select select "06370d63-ce01-410c-be22-fd43021185b5"
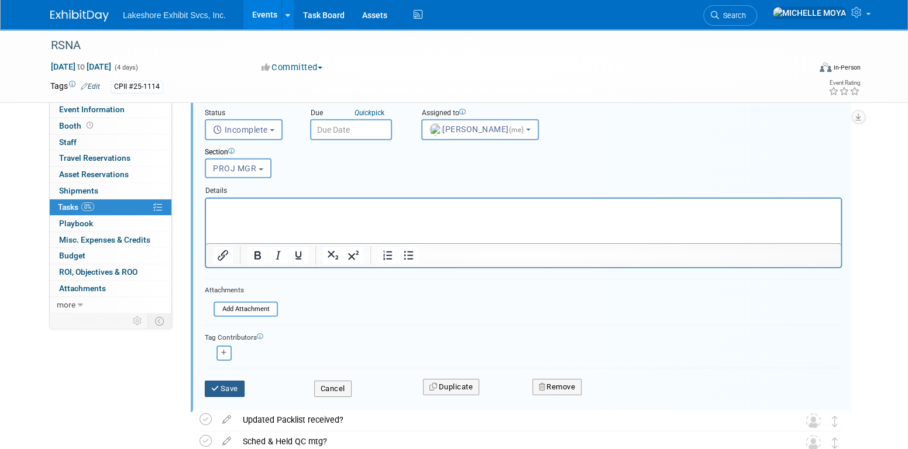
click at [233, 382] on button "Save" at bounding box center [225, 389] width 40 height 16
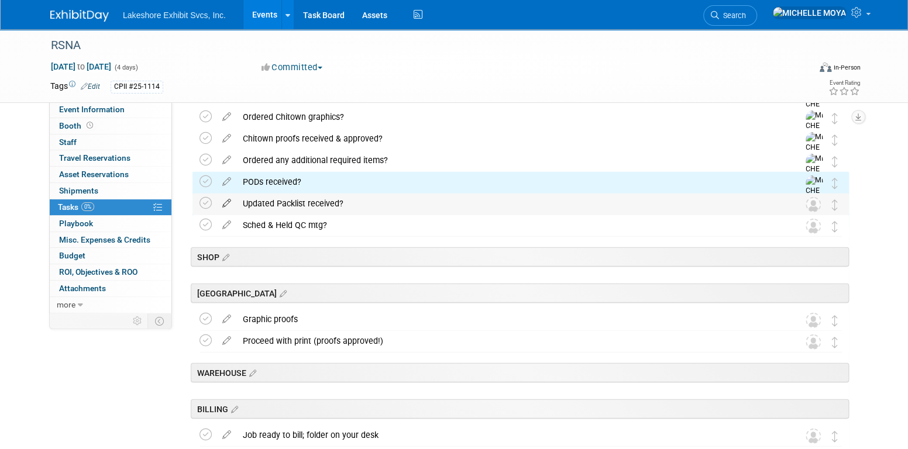
click at [232, 203] on icon at bounding box center [227, 201] width 20 height 15
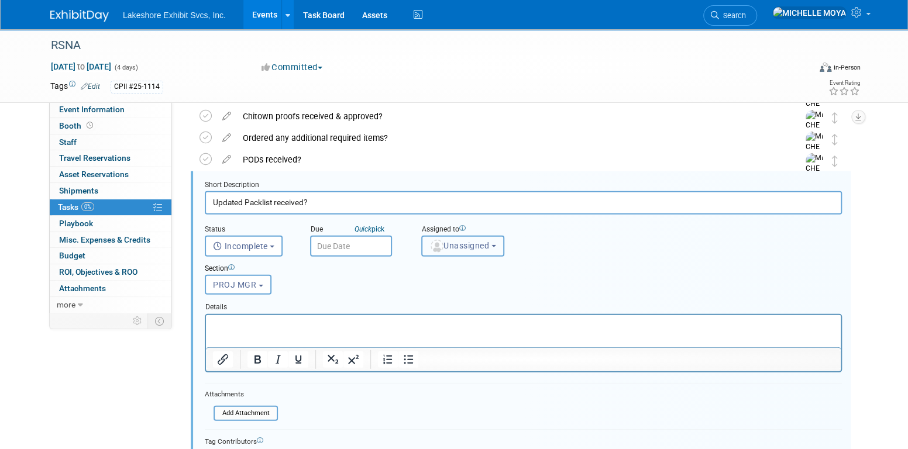
click at [470, 246] on span "Unassigned" at bounding box center [460, 245] width 60 height 9
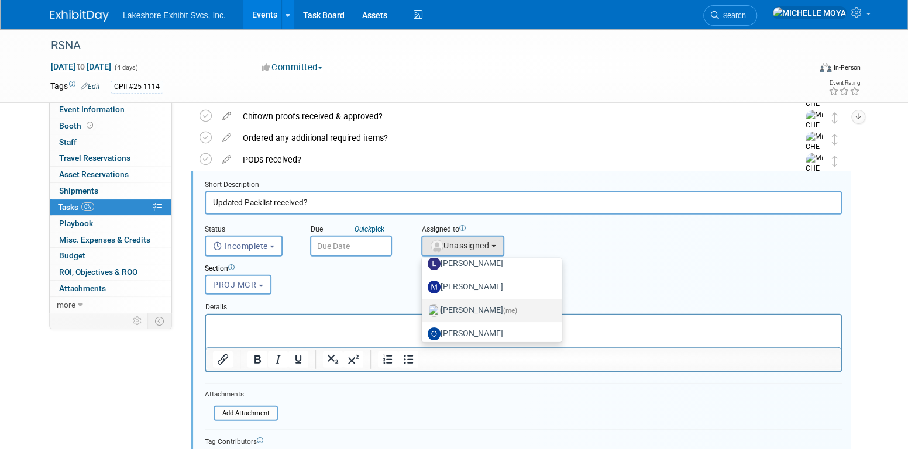
click at [493, 308] on label "MICHELLE MOYA (me)" at bounding box center [489, 310] width 122 height 19
click at [424, 308] on input "MICHELLE MOYA (me)" at bounding box center [420, 309] width 8 height 8
select select "06370d63-ce01-410c-be22-fd43021185b5"
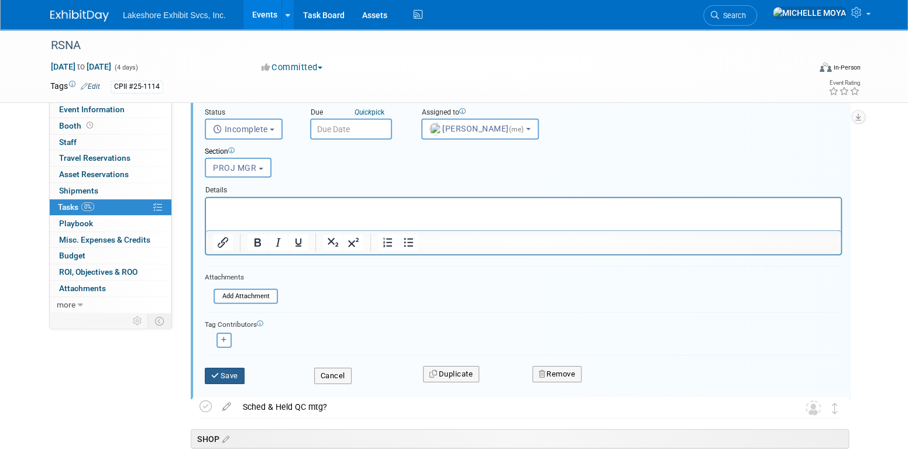
drag, startPoint x: 234, startPoint y: 374, endPoint x: 241, endPoint y: 370, distance: 8.1
click at [234, 374] on button "Save" at bounding box center [225, 376] width 40 height 16
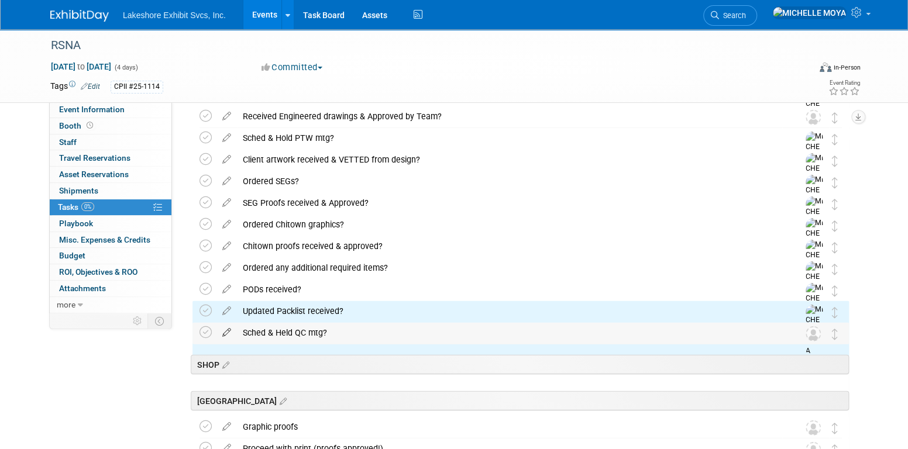
click at [221, 337] on tr "Sched & Held QC mtg? Pro tip: Press Ctrl-Enter to submit comment. Submit Show t…" at bounding box center [521, 333] width 643 height 21
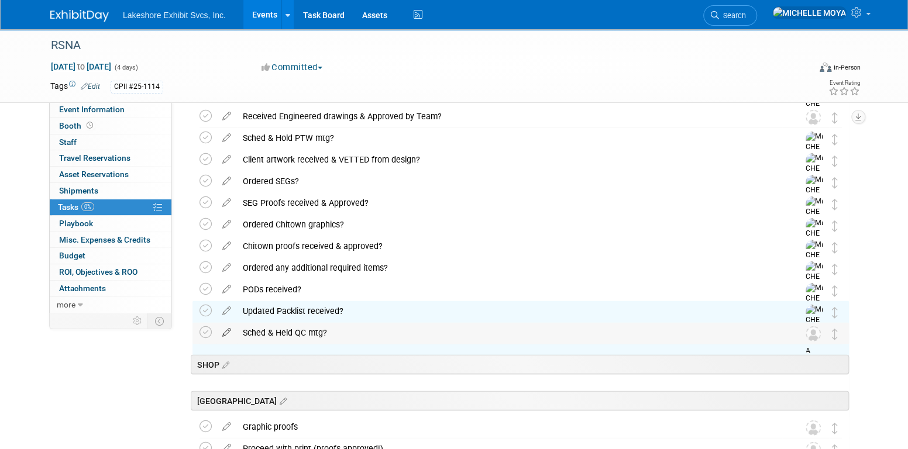
click at [228, 334] on icon at bounding box center [227, 330] width 20 height 15
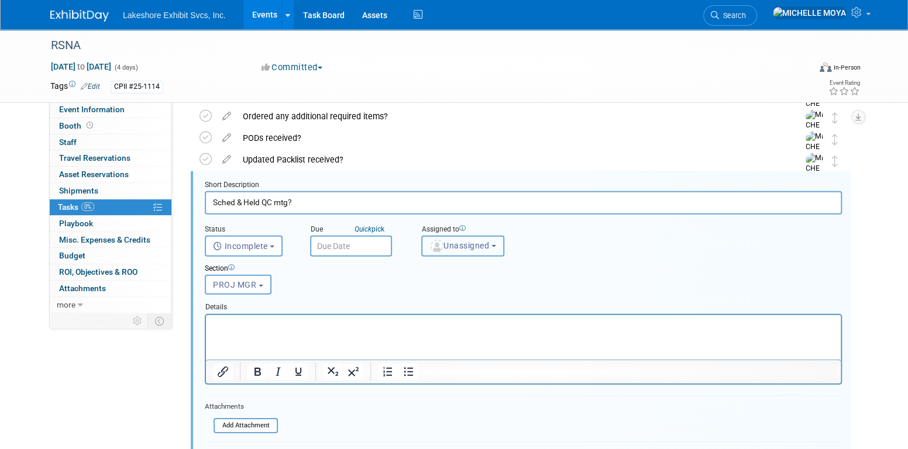
click at [460, 238] on button "Unassigned" at bounding box center [462, 246] width 83 height 21
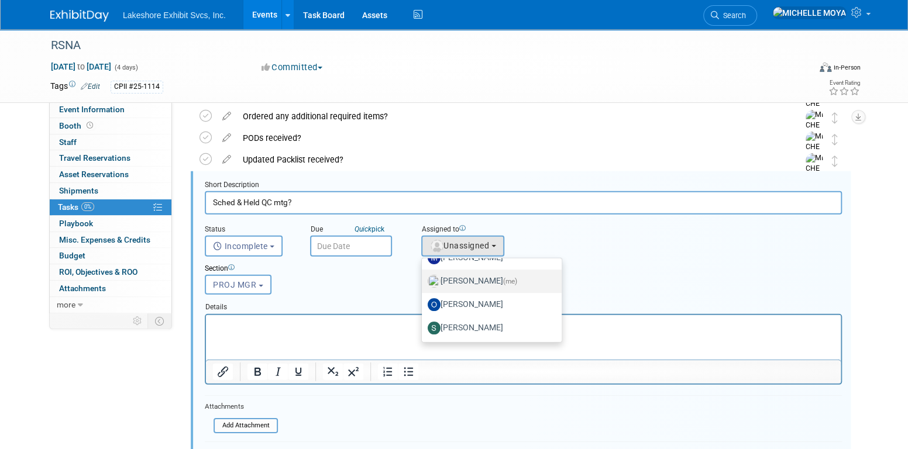
drag, startPoint x: 477, startPoint y: 284, endPoint x: 442, endPoint y: 298, distance: 37.3
click at [476, 283] on label "MICHELLE MOYA (me)" at bounding box center [489, 281] width 122 height 19
click at [424, 283] on input "MICHELLE MOYA (me)" at bounding box center [420, 280] width 8 height 8
select select "06370d63-ce01-410c-be22-fd43021185b5"
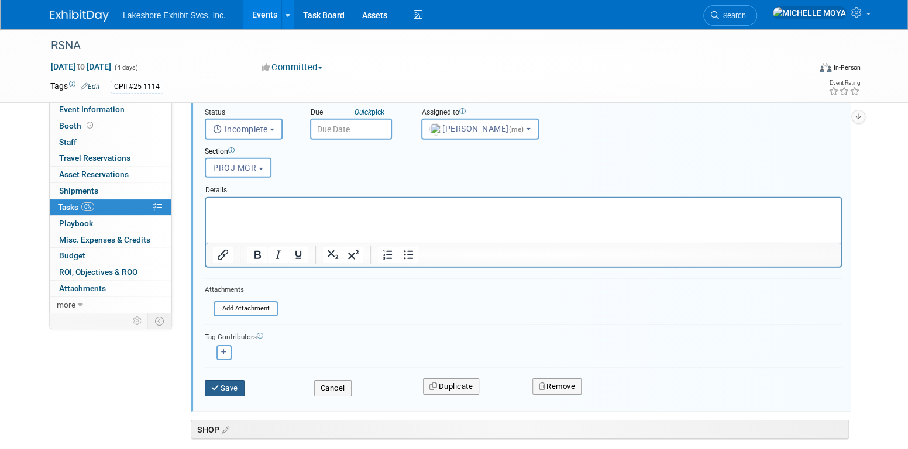
click at [224, 384] on button "Save" at bounding box center [225, 388] width 40 height 16
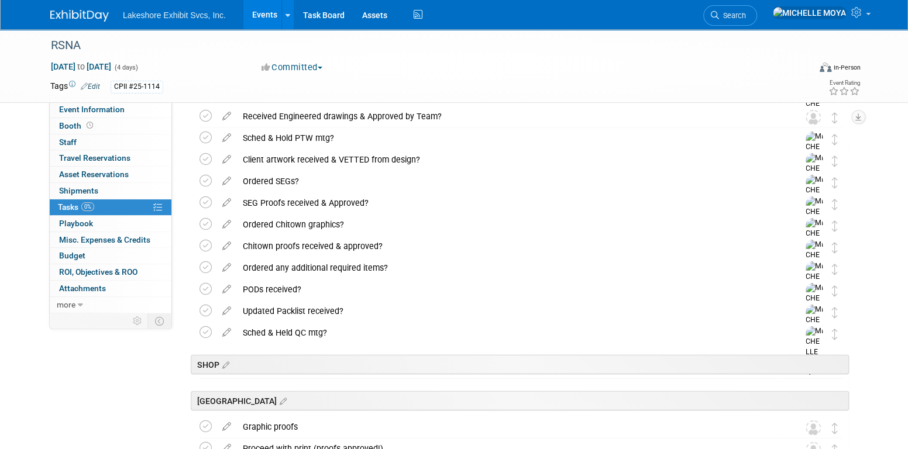
click at [334, 266] on div "Ordered any additional required items?" at bounding box center [509, 268] width 545 height 20
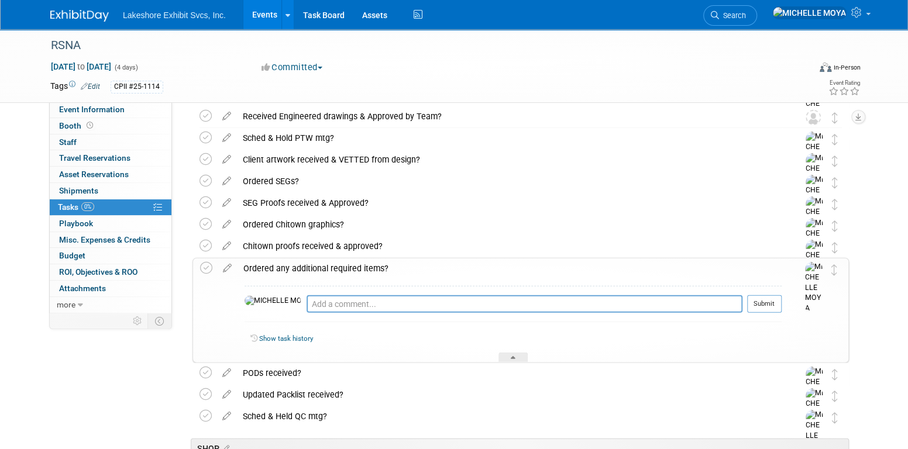
click at [231, 266] on icon at bounding box center [227, 266] width 20 height 15
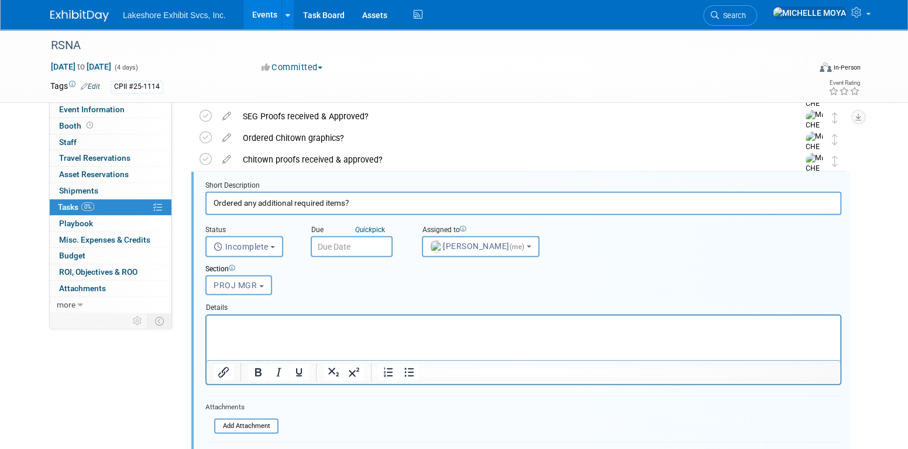
drag, startPoint x: 365, startPoint y: 327, endPoint x: 384, endPoint y: 336, distance: 21.2
click at [365, 328] on p "Rich Text Area. Press ALT-0 for help." at bounding box center [524, 325] width 620 height 11
click at [406, 375] on icon "Bullet list" at bounding box center [409, 373] width 14 height 14
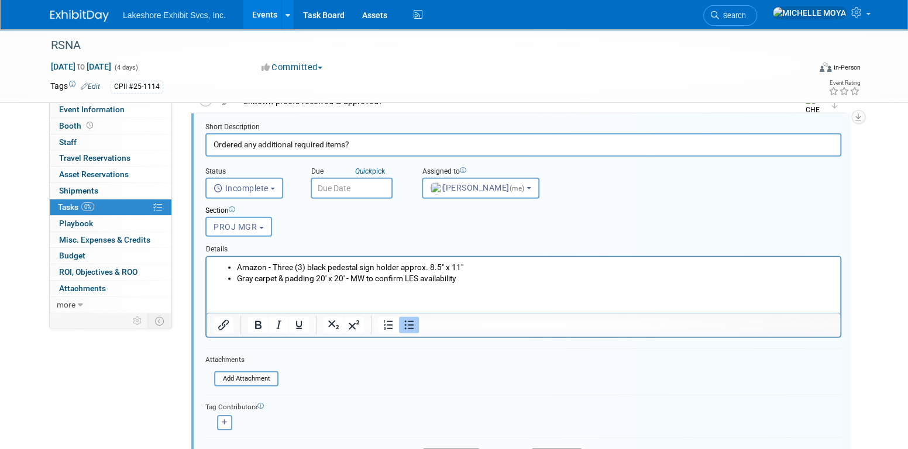
click at [495, 260] on html "Amazon - Three (3) black pedestal sign holder approx. 8.5" x 11" Gray carpet & …" at bounding box center [524, 270] width 634 height 27
click at [486, 282] on li "Gray carpet & padding 20' x 20' - MW to confirm LES availability" at bounding box center [535, 278] width 597 height 11
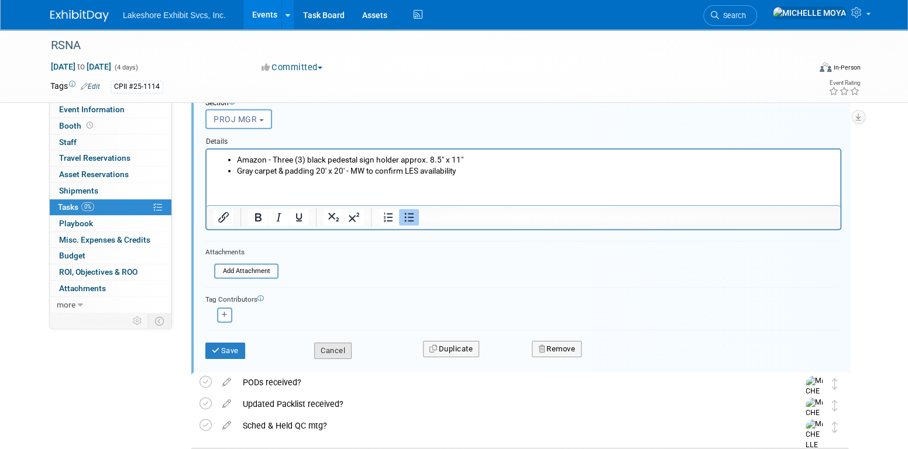
scroll to position [1966, 0]
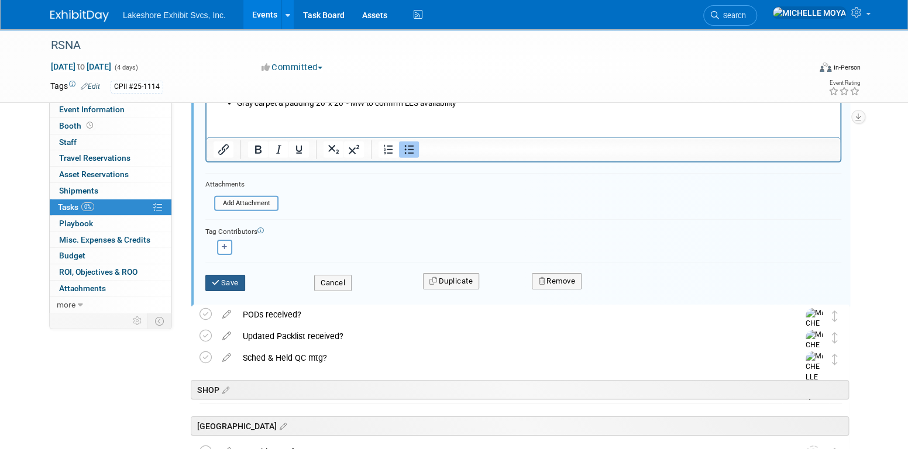
click at [222, 278] on button "Save" at bounding box center [225, 283] width 40 height 16
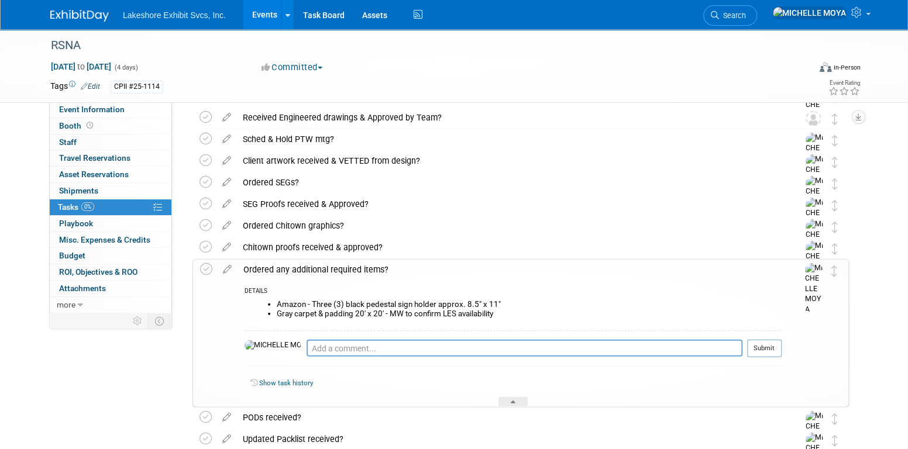
scroll to position [1615, 0]
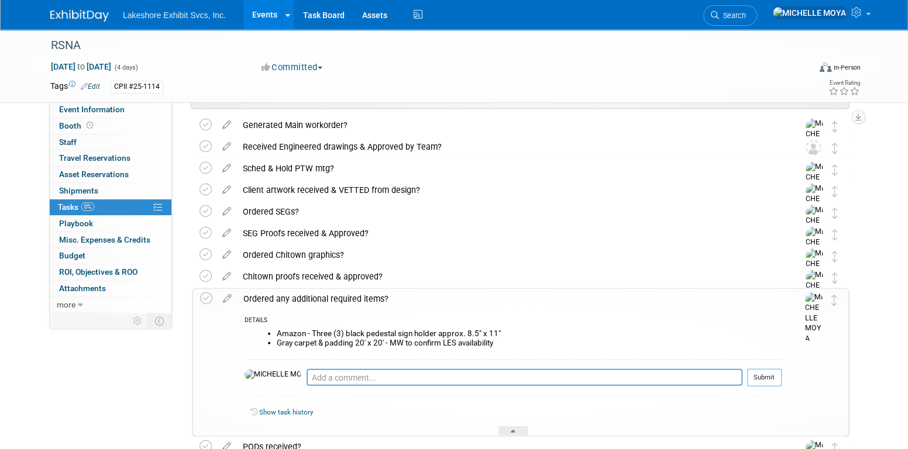
click at [341, 291] on div "Ordered any additional required items?" at bounding box center [510, 299] width 544 height 20
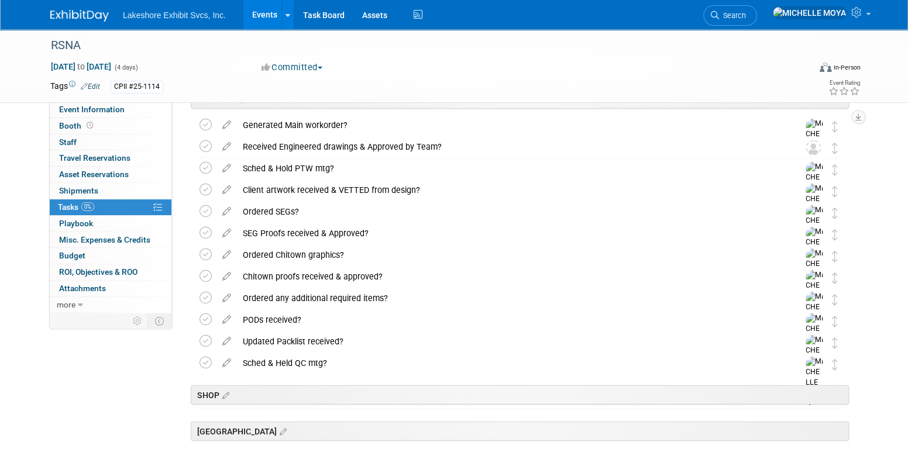
click at [317, 118] on div "Generated Main workorder?" at bounding box center [509, 125] width 545 height 20
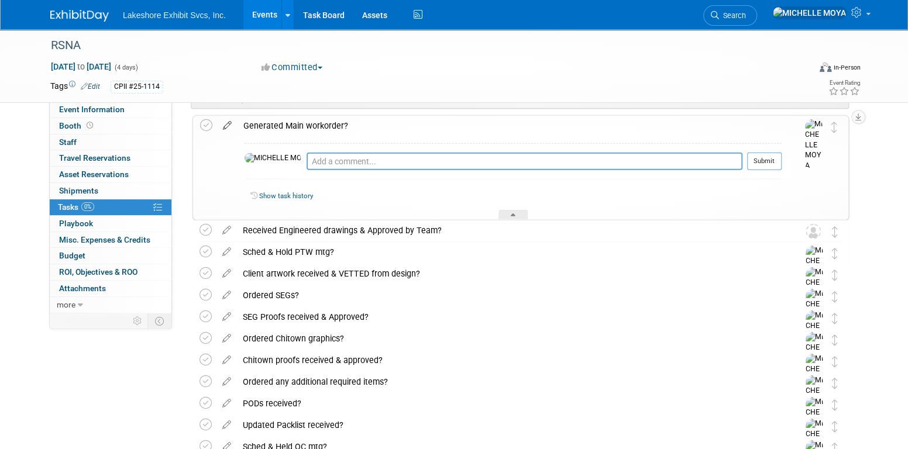
click at [225, 123] on icon at bounding box center [227, 123] width 20 height 15
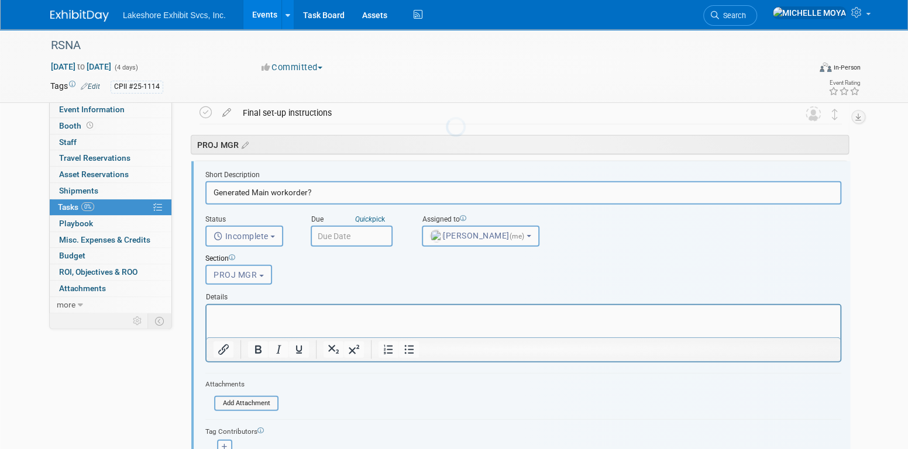
scroll to position [1558, 0]
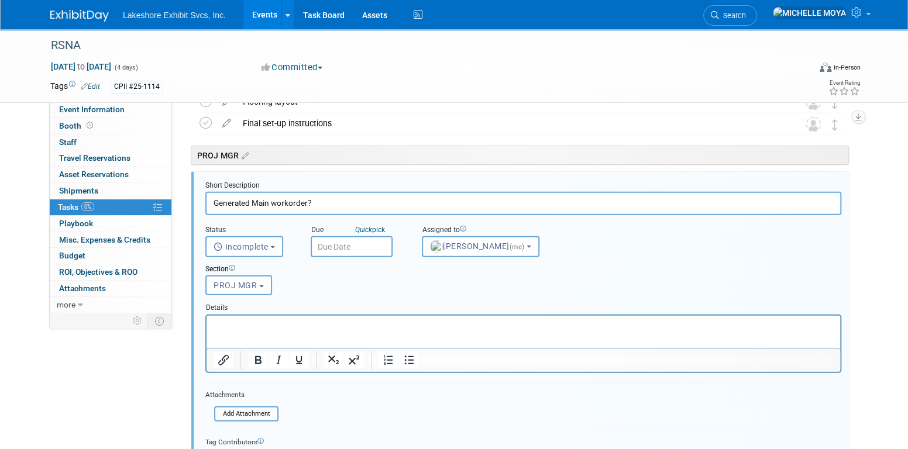
click at [353, 241] on input "text" at bounding box center [352, 246] width 82 height 21
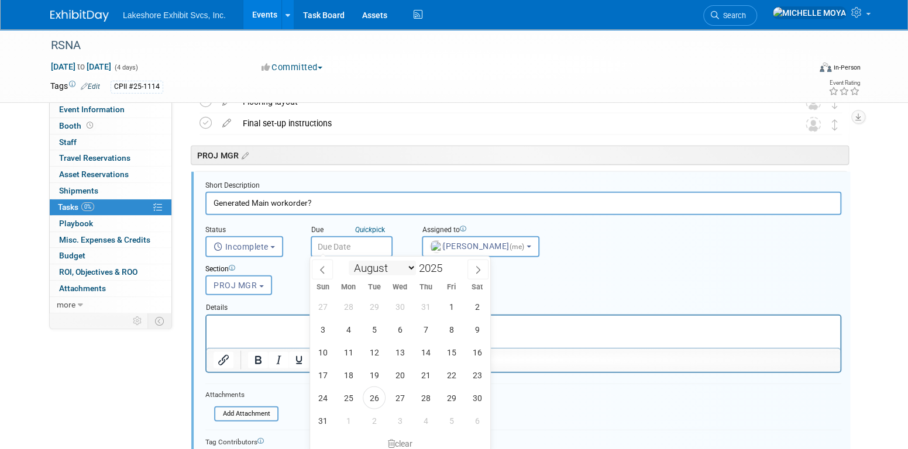
click at [410, 265] on select "January February March April May June July August September October November De…" at bounding box center [382, 268] width 67 height 15
select select "8"
click at [349, 261] on select "January February March April May June July August September October November De…" at bounding box center [382, 268] width 67 height 15
click at [375, 305] on span "2" at bounding box center [374, 307] width 23 height 23
type input "Sep 2, 2025"
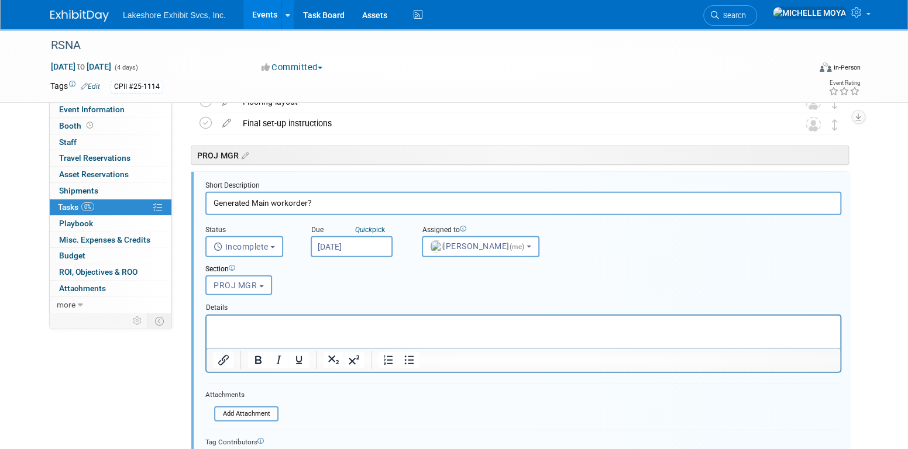
click at [340, 325] on p "Rich Text Area. Press ALT-0 for help." at bounding box center [524, 325] width 620 height 11
click at [413, 363] on icon "Bullet list" at bounding box center [409, 360] width 14 height 14
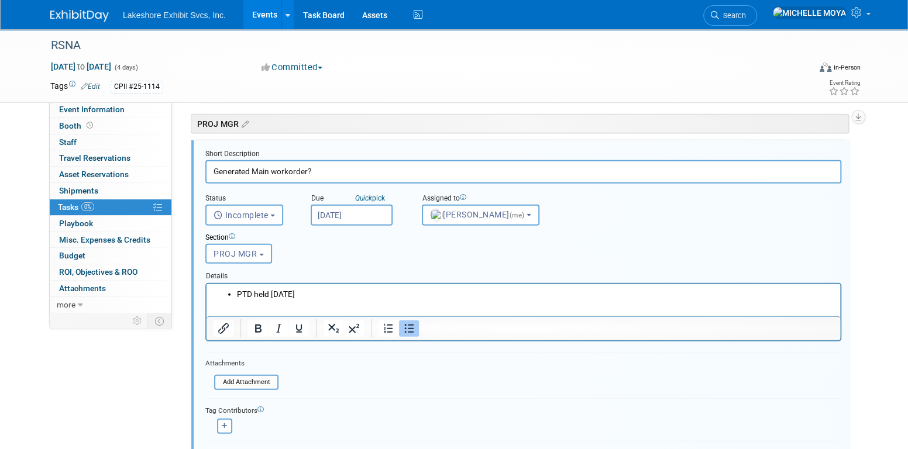
scroll to position [1617, 0]
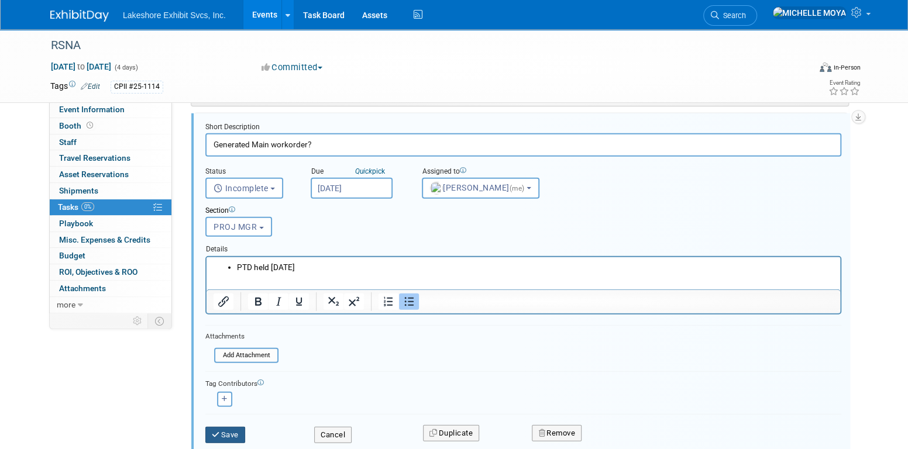
click at [234, 429] on button "Save" at bounding box center [225, 435] width 40 height 16
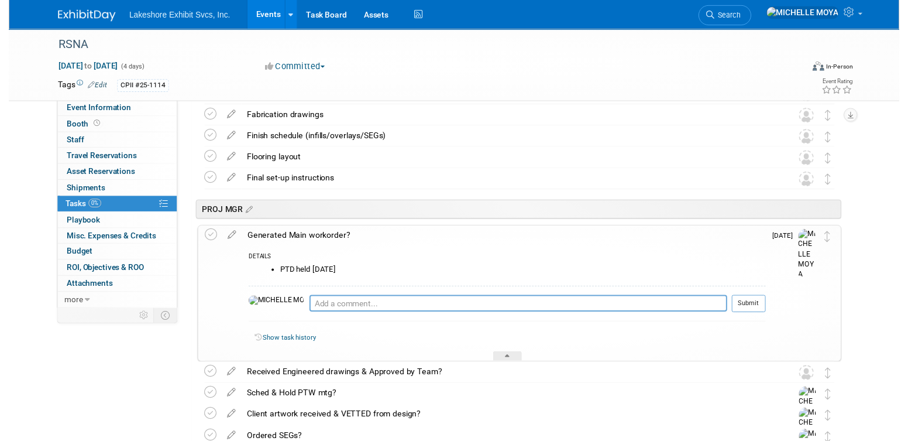
scroll to position [1500, 0]
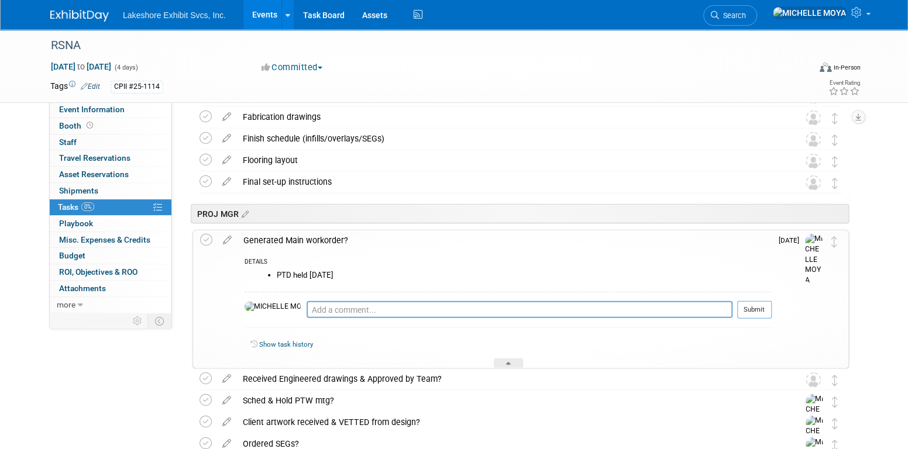
click at [290, 242] on div "Generated Main workorder?" at bounding box center [505, 241] width 534 height 20
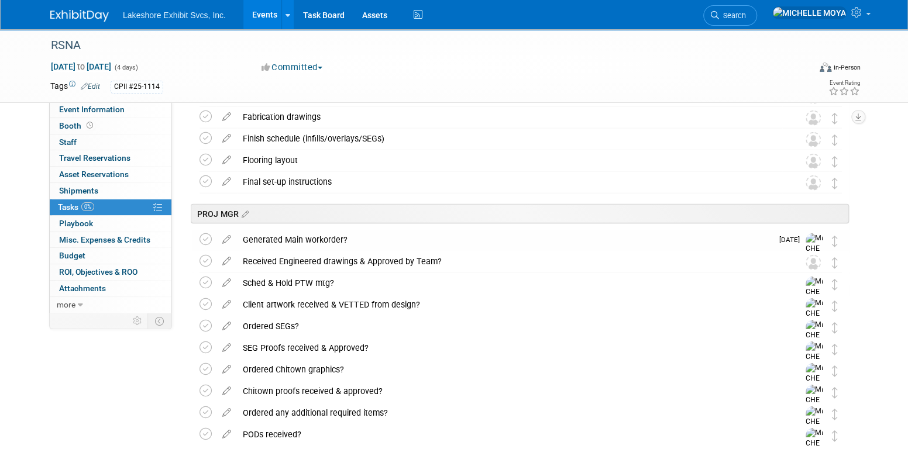
click at [227, 260] on icon at bounding box center [227, 259] width 20 height 15
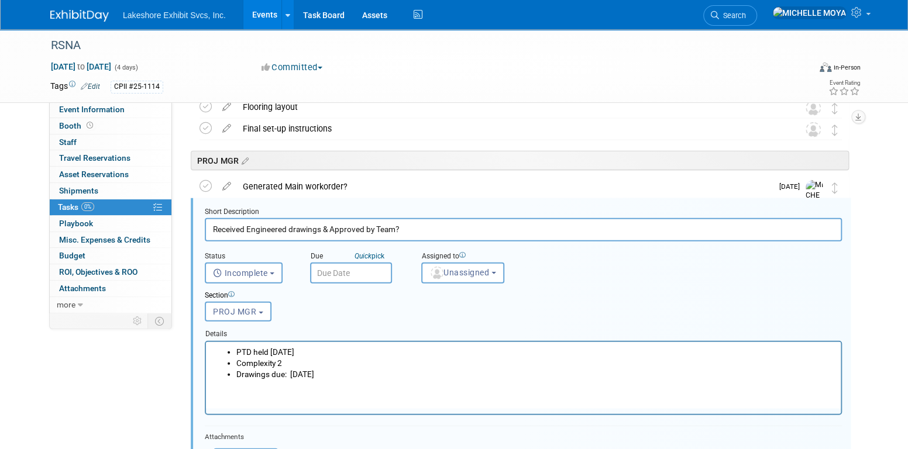
scroll to position [1580, 0]
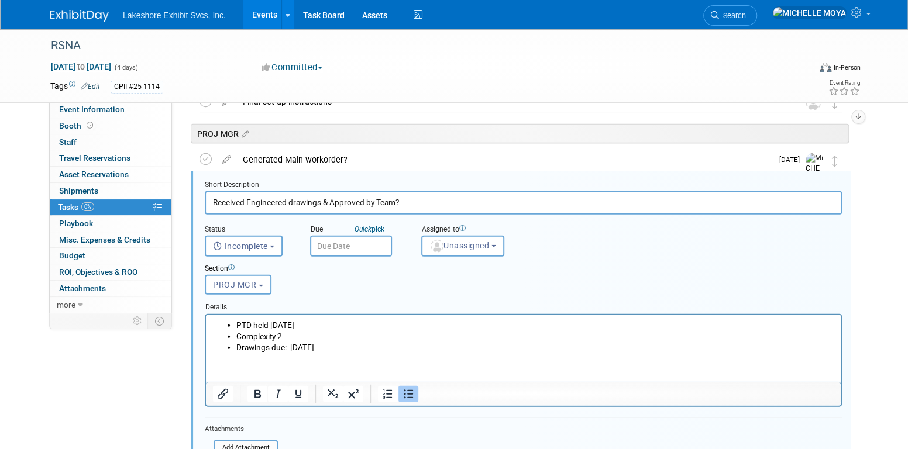
drag, startPoint x: 373, startPoint y: 347, endPoint x: 233, endPoint y: 318, distance: 143.4
click at [228, 320] on ul "PTD held Tues. 08/26/25 Complexity 2 Drawings due: Tues. 09/09/25" at bounding box center [524, 336] width 622 height 33
copy ul "PTD held Tues. 08/26/25 Complexity 2 Drawings due: Tues. 09/09/25"
click at [387, 353] on html "PTD held Tues. 08/26/25 Complexity 2 Drawings due: Tues. 09/09/25" at bounding box center [523, 334] width 635 height 38
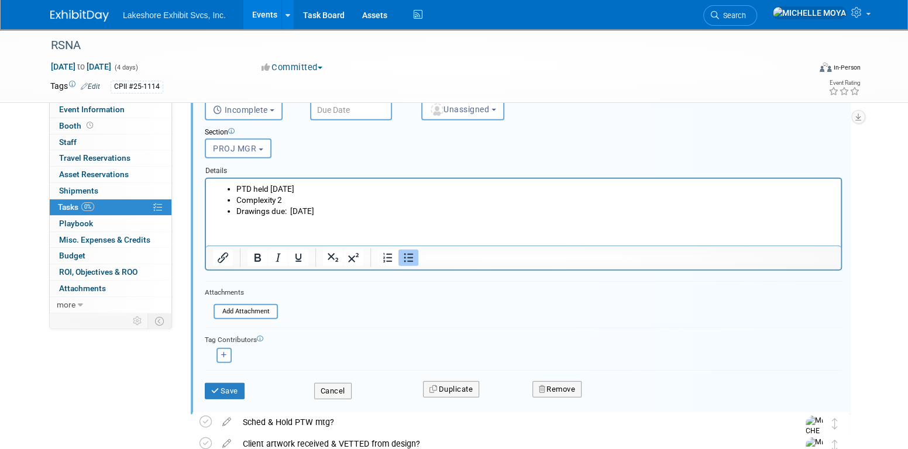
scroll to position [1756, 0]
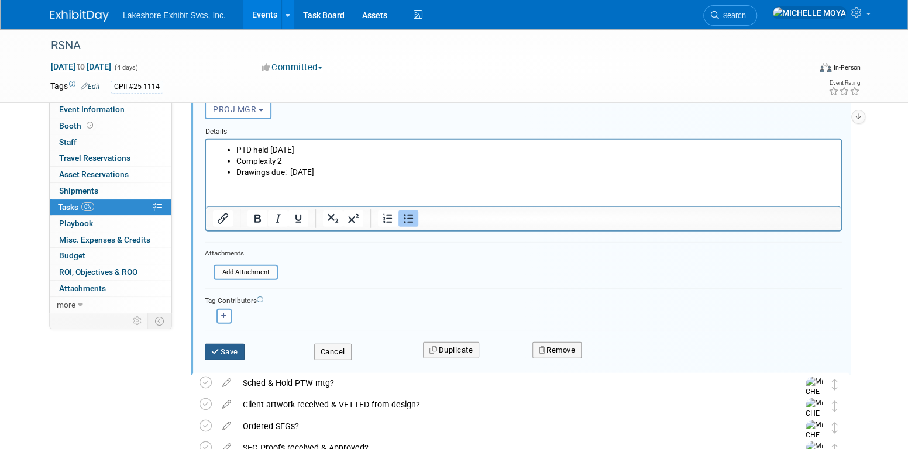
click at [239, 354] on button "Save" at bounding box center [225, 352] width 40 height 16
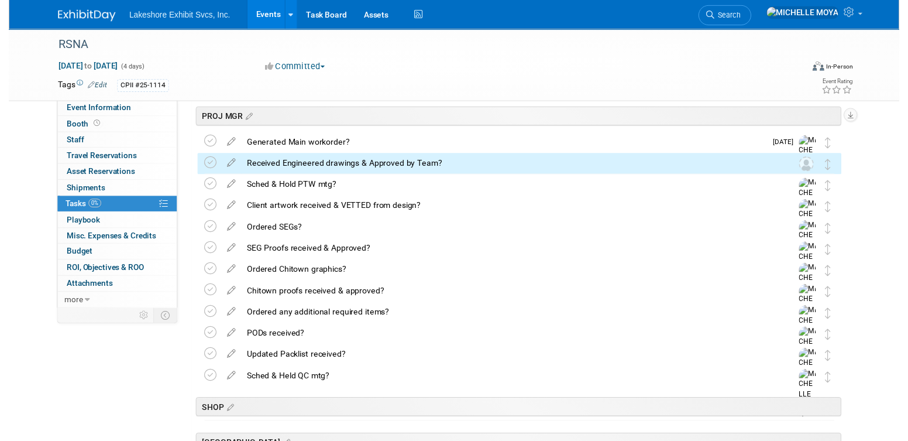
scroll to position [1522, 0]
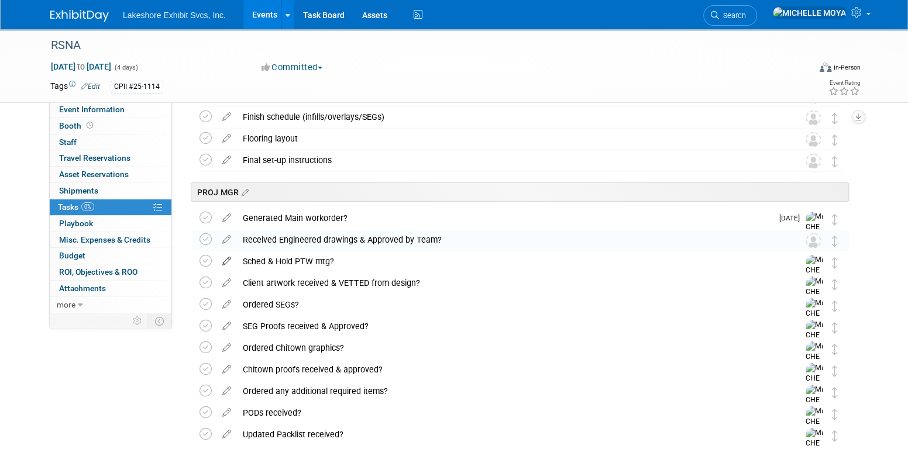
click at [230, 260] on icon at bounding box center [227, 259] width 20 height 15
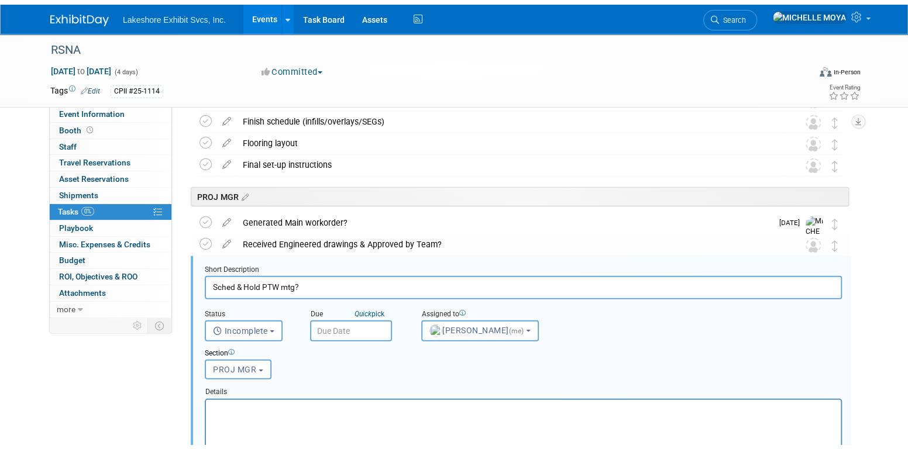
scroll to position [1601, 0]
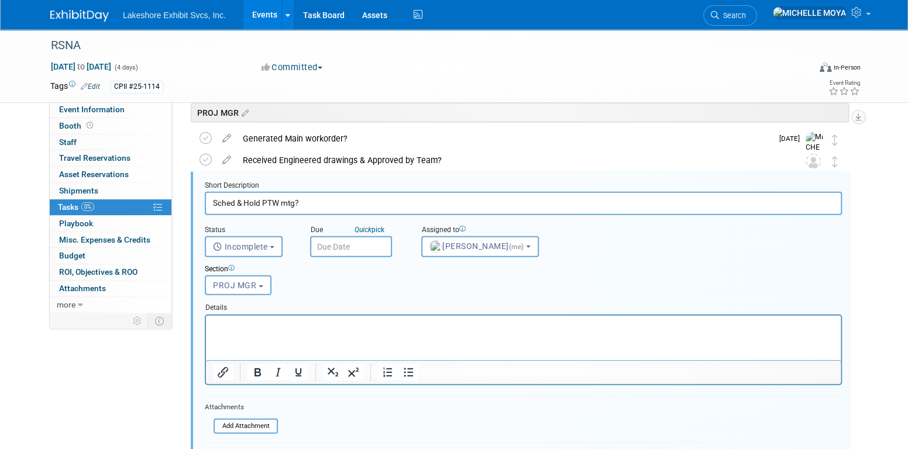
click at [339, 328] on p "Rich Text Area. Press ALT-0 for help." at bounding box center [524, 325] width 622 height 11
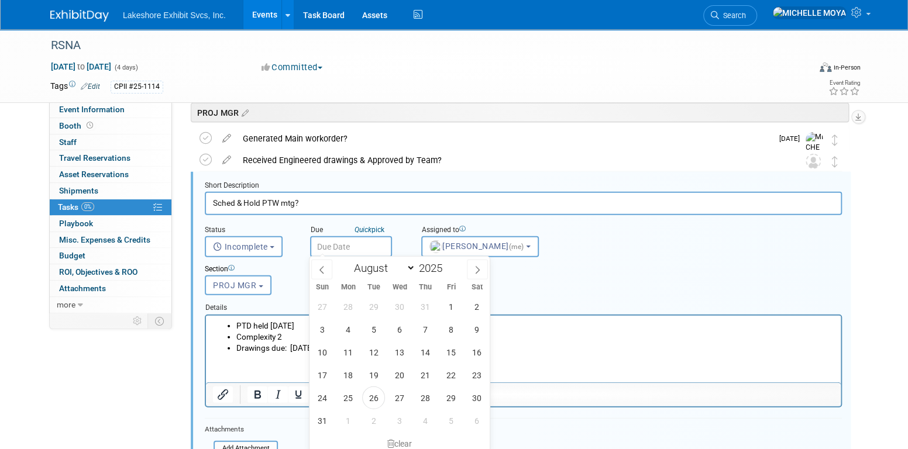
click at [356, 243] on input "text" at bounding box center [351, 246] width 82 height 21
click at [408, 266] on select "January February March April May June July August September October November De…" at bounding box center [381, 268] width 67 height 15
click at [404, 267] on select "January February March April May June July August September October November De…" at bounding box center [381, 268] width 67 height 15
click at [394, 265] on select "January February March April May June July August September October November De…" at bounding box center [381, 268] width 67 height 15
select select "8"
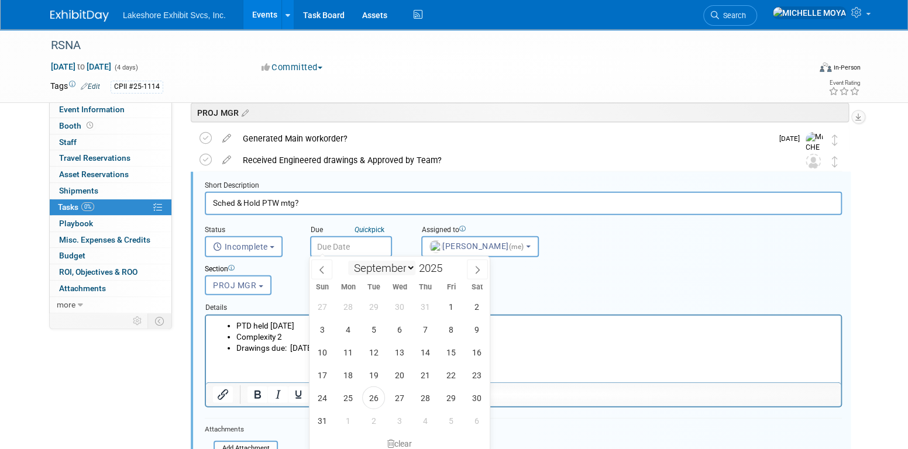
click at [348, 261] on select "January February March April May June July August September October November De…" at bounding box center [381, 268] width 67 height 15
click at [406, 334] on span "10" at bounding box center [399, 329] width 23 height 23
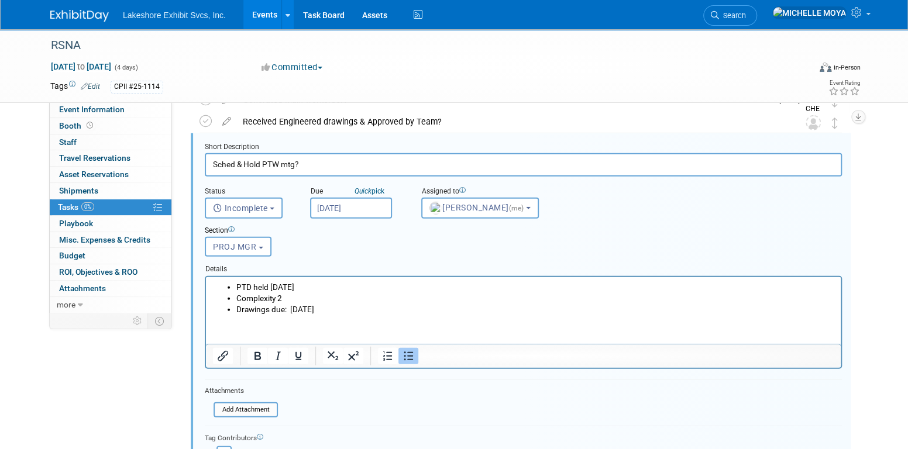
scroll to position [1660, 0]
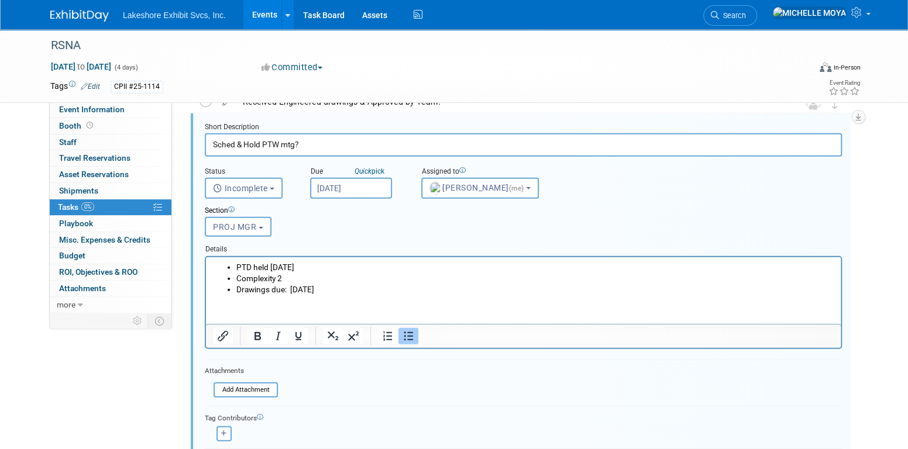
click at [370, 185] on input "Sep 10, 2025" at bounding box center [351, 188] width 82 height 21
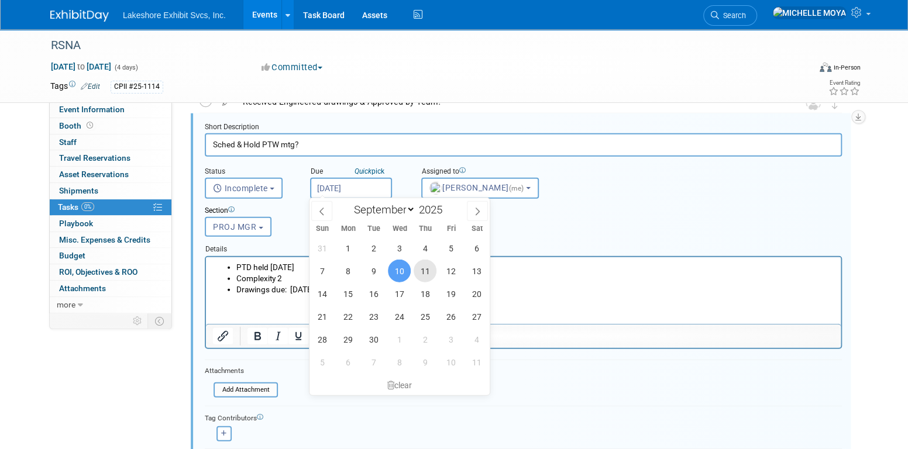
click at [424, 276] on span "11" at bounding box center [425, 271] width 23 height 23
type input "Sep 11, 2025"
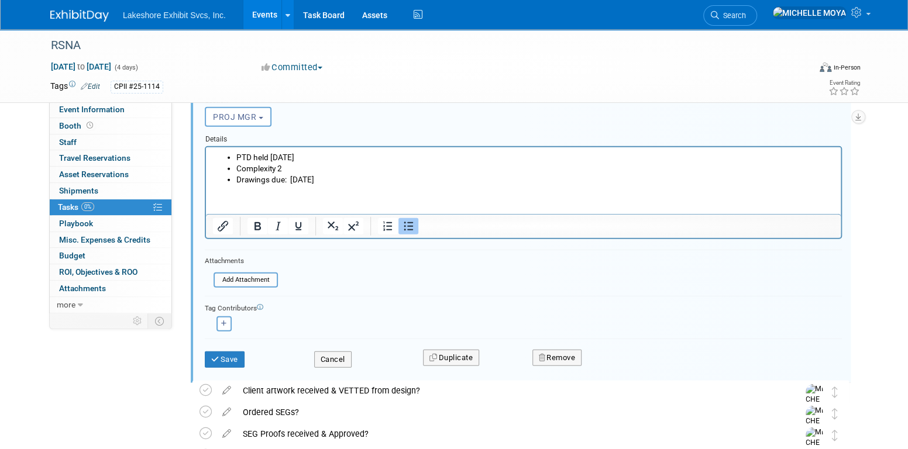
scroll to position [1718, 0]
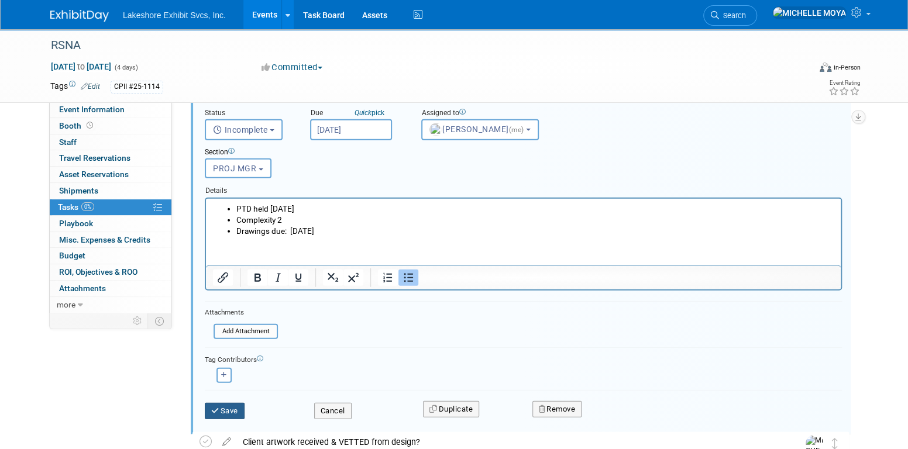
click at [237, 408] on button "Save" at bounding box center [225, 411] width 40 height 16
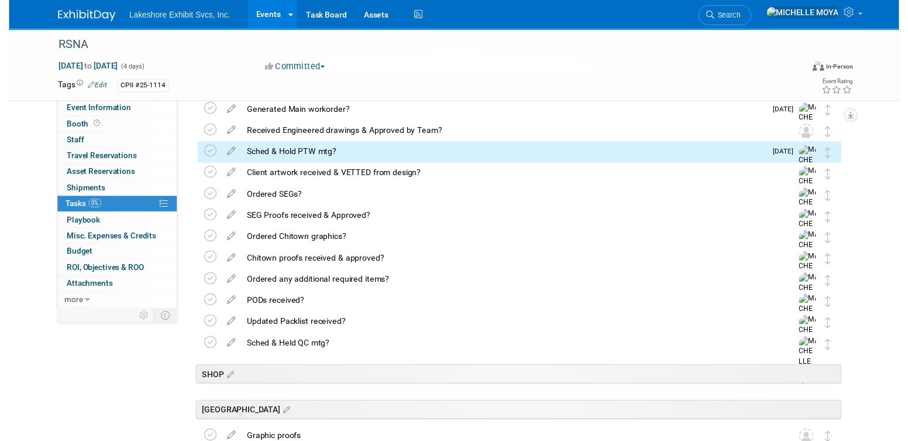
scroll to position [1543, 0]
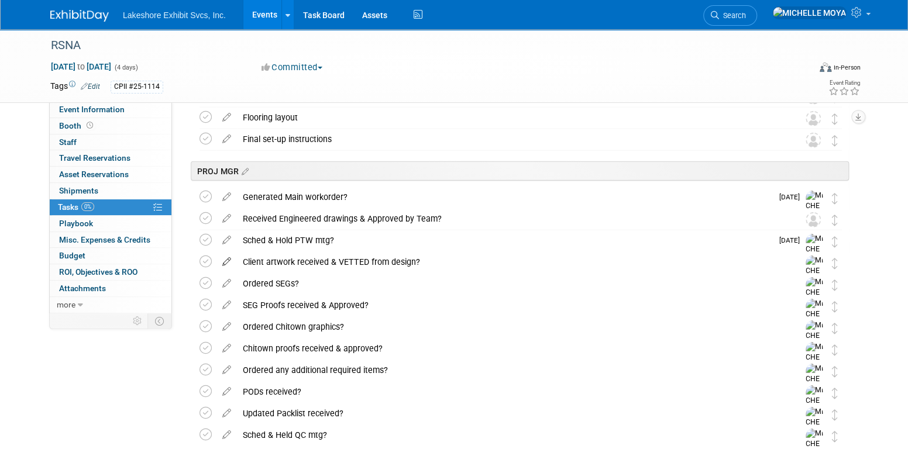
click at [229, 259] on icon at bounding box center [227, 259] width 20 height 15
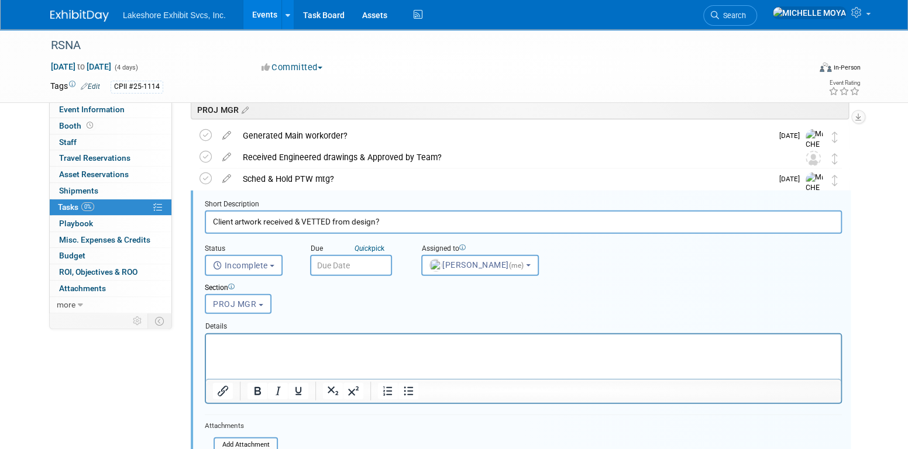
scroll to position [1623, 0]
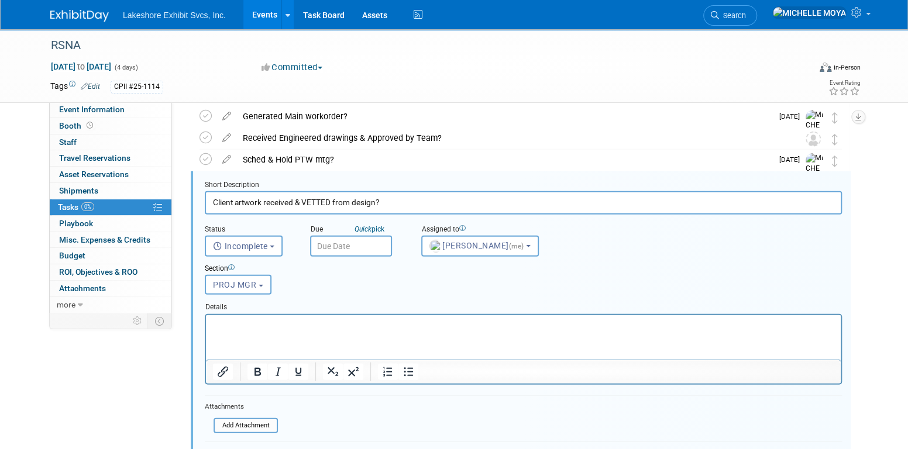
click at [339, 242] on input "text" at bounding box center [351, 246] width 82 height 21
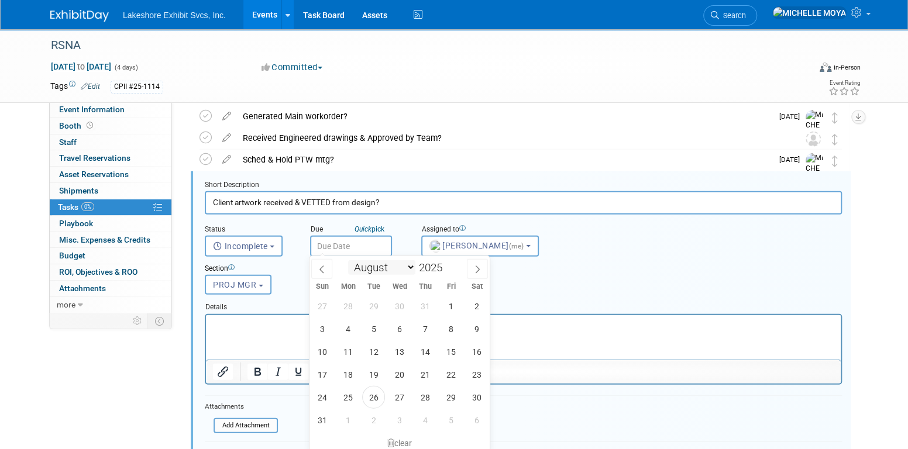
click at [407, 264] on select "January February March April May June July August September October November De…" at bounding box center [381, 267] width 67 height 15
click at [408, 263] on select "January February March April May June July August September October November De…" at bounding box center [381, 267] width 67 height 15
click at [389, 266] on select "January February March April May June July August September October November De…" at bounding box center [381, 267] width 67 height 15
select select "8"
click at [348, 260] on select "January February March April May June July August September October November De…" at bounding box center [381, 267] width 67 height 15
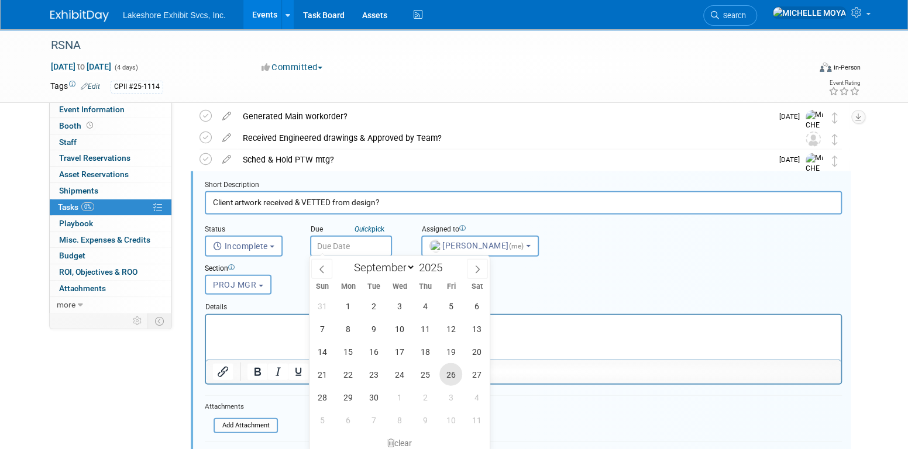
click at [452, 376] on span "26" at bounding box center [451, 374] width 23 height 23
type input "Sep 26, 2025"
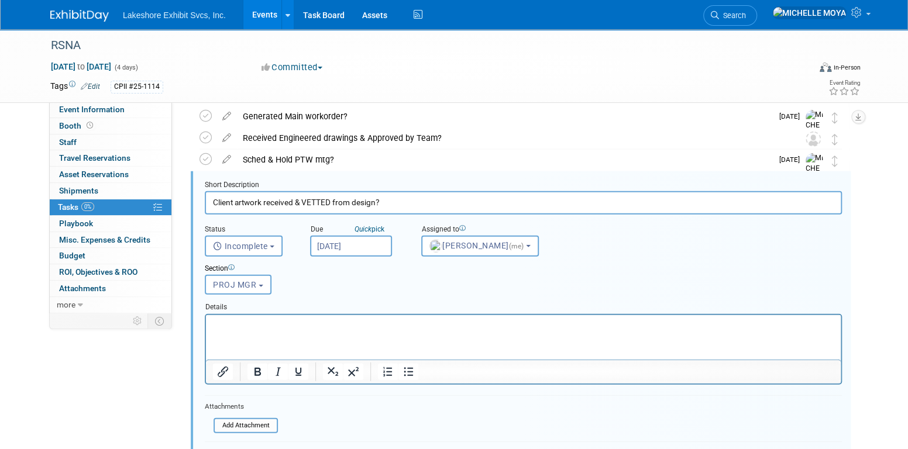
click at [393, 319] on html at bounding box center [523, 323] width 635 height 16
click at [407, 367] on icon "Bullet list" at bounding box center [408, 372] width 14 height 14
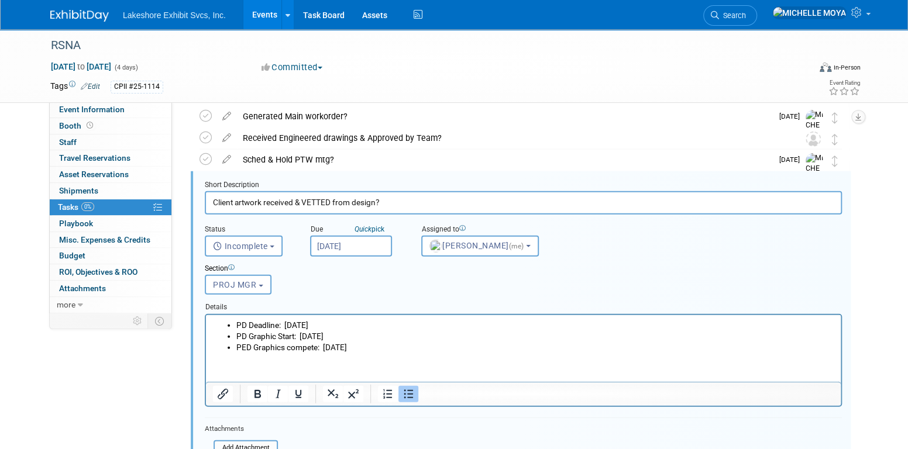
drag, startPoint x: 361, startPoint y: 342, endPoint x: 230, endPoint y: 325, distance: 131.6
click at [230, 325] on ul "PD Deadline: Tues. 10/21/25 PD Graphic Start: Wed. 10/22/25 PED Graphics compet…" at bounding box center [524, 336] width 622 height 33
copy ul "PD Deadline: Tues. 10/21/25 PD Graphic Start: Wed. 10/22/25 PED Graphics compet…"
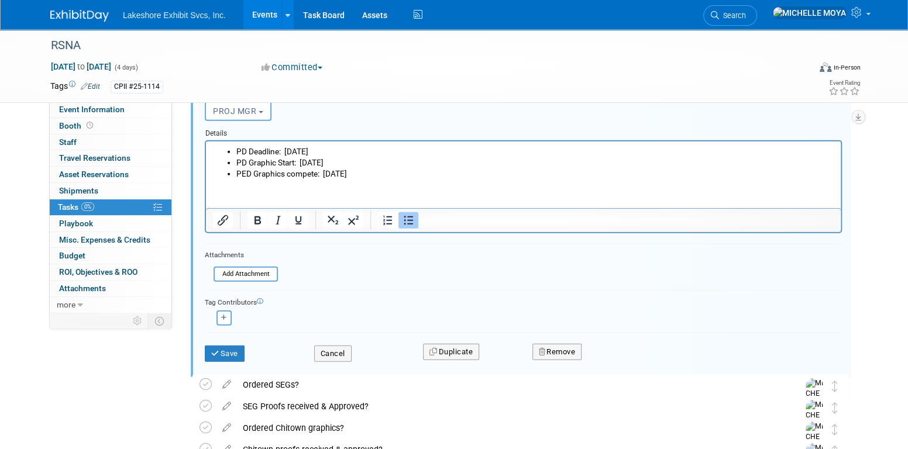
scroll to position [1799, 0]
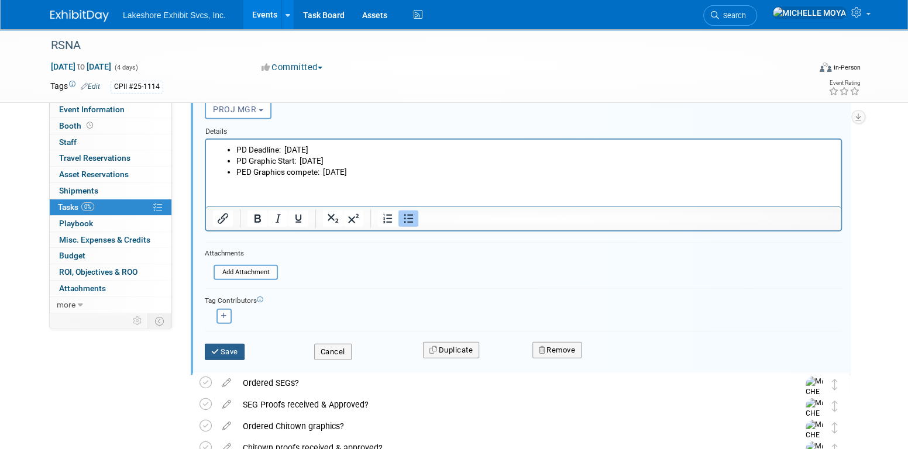
click at [236, 350] on button "Save" at bounding box center [225, 352] width 40 height 16
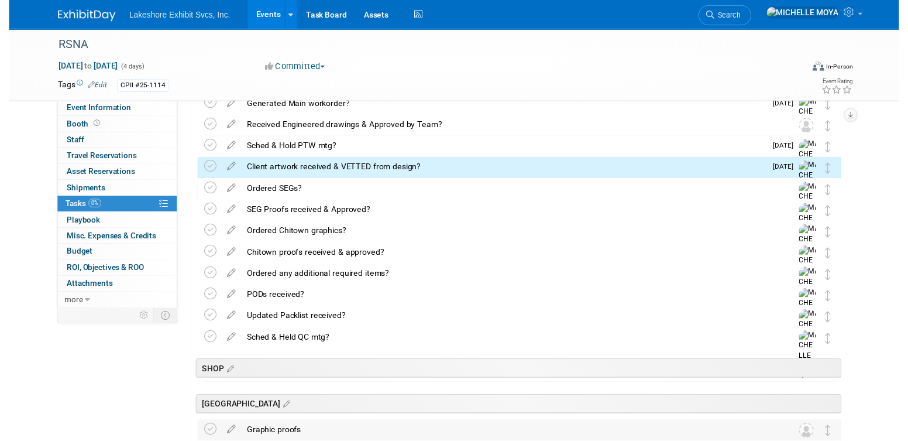
scroll to position [1565, 0]
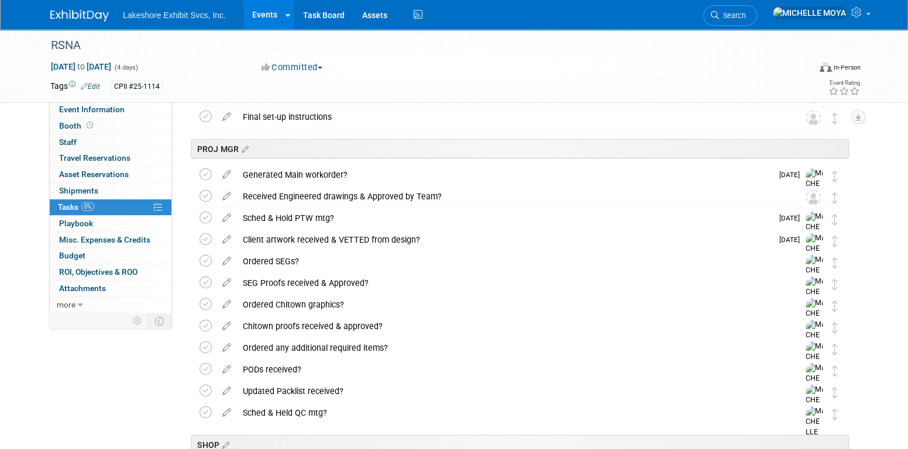
click at [228, 262] on icon at bounding box center [227, 259] width 20 height 15
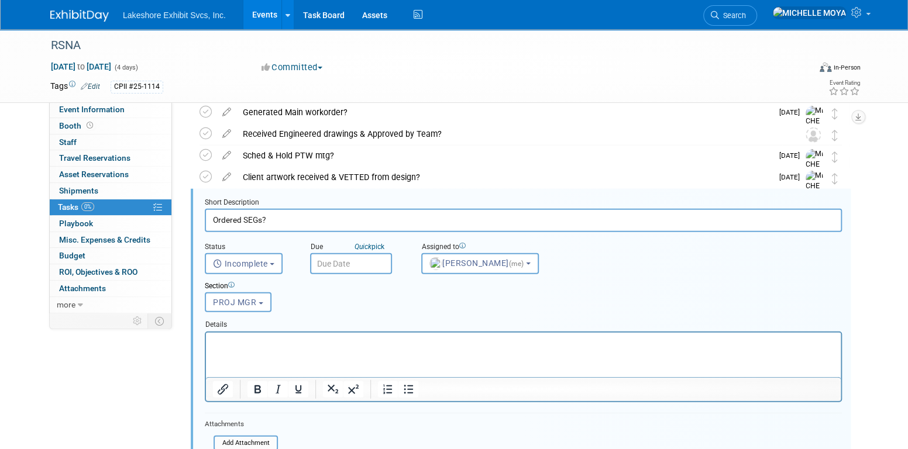
scroll to position [1645, 0]
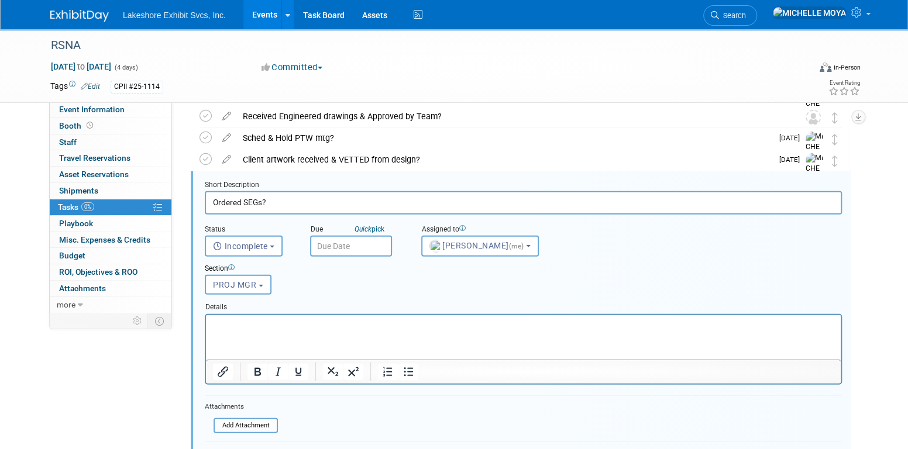
click at [308, 310] on div "Details" at bounding box center [523, 305] width 637 height 16
click at [326, 326] on p "Rich Text Area. Press ALT-0 for help." at bounding box center [524, 325] width 622 height 11
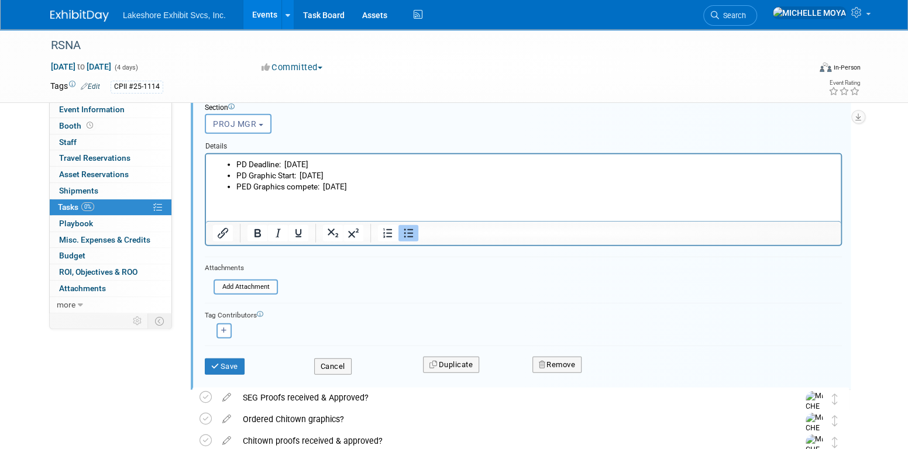
scroll to position [1821, 0]
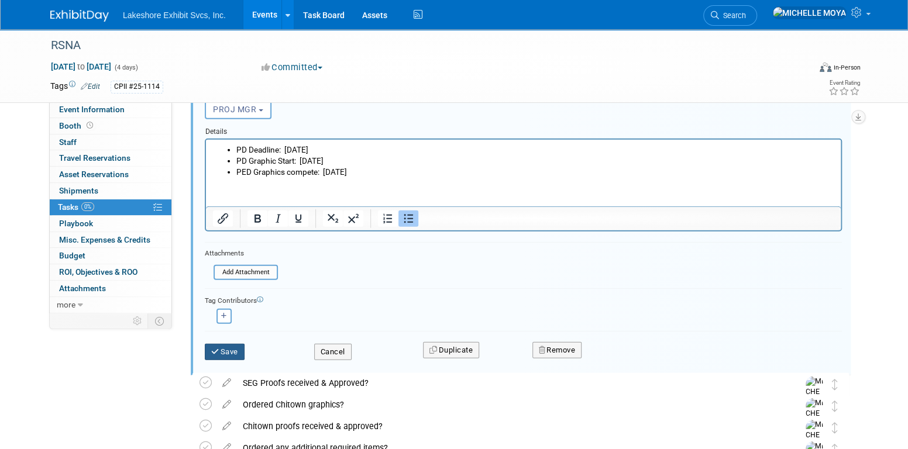
click at [232, 344] on button "Save" at bounding box center [225, 352] width 40 height 16
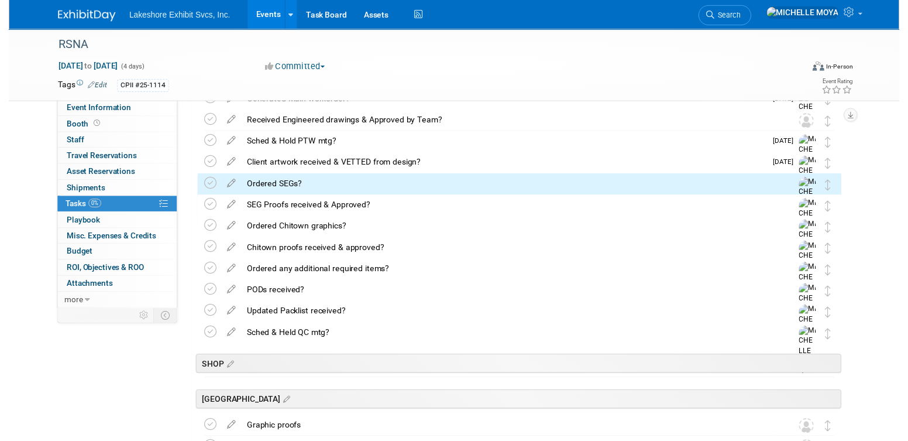
scroll to position [1587, 0]
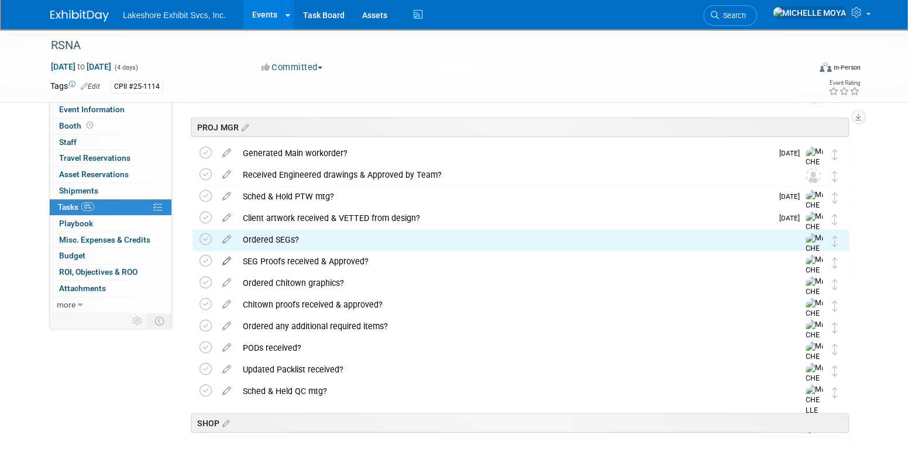
click at [229, 260] on icon at bounding box center [227, 259] width 20 height 15
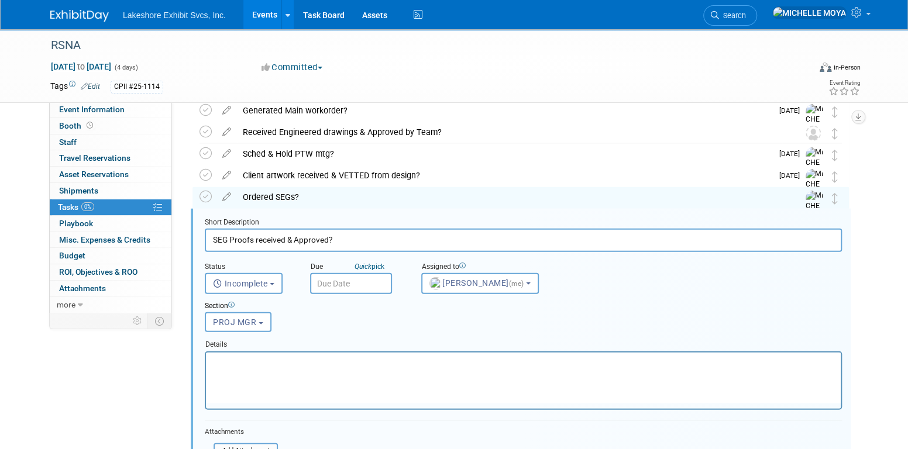
scroll to position [1667, 0]
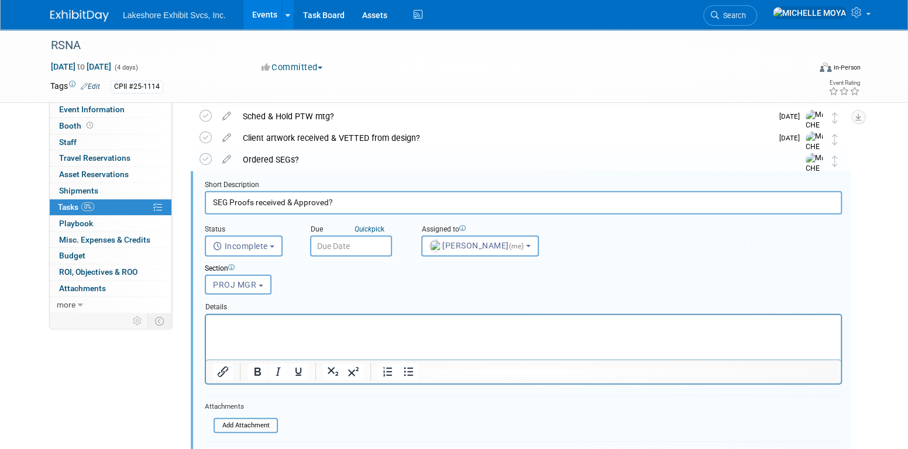
drag, startPoint x: 320, startPoint y: 331, endPoint x: 322, endPoint y: 325, distance: 6.5
click at [322, 328] on html at bounding box center [523, 323] width 635 height 16
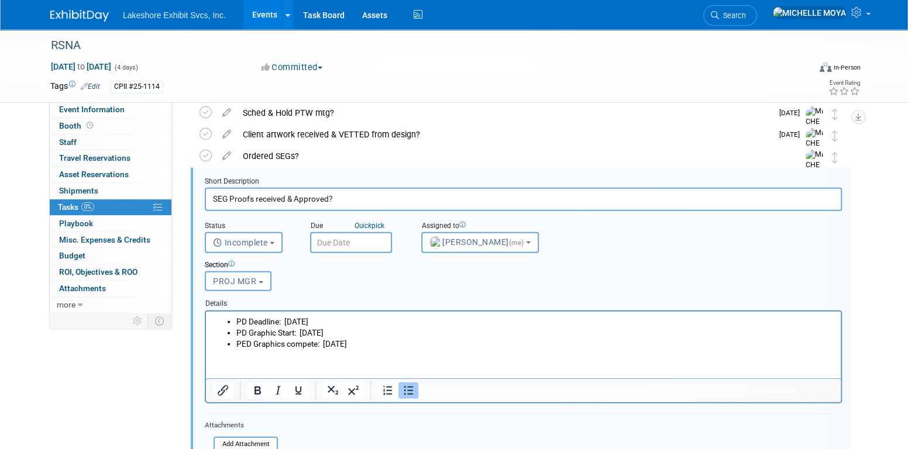
scroll to position [1784, 0]
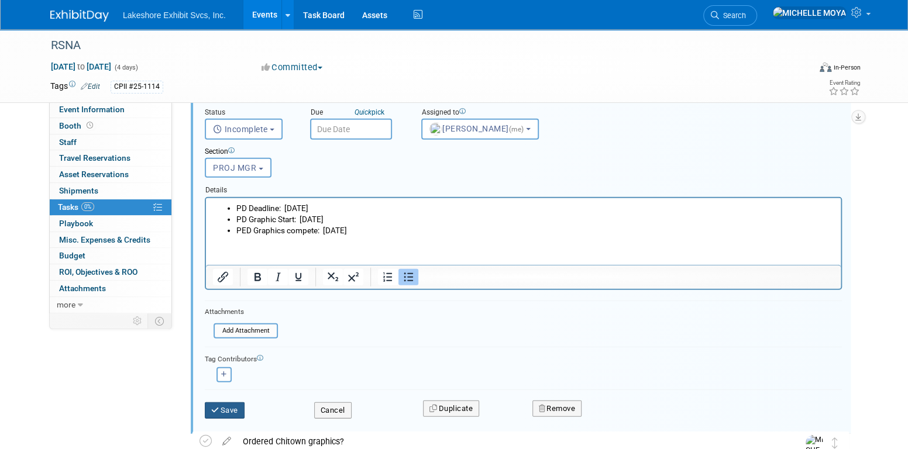
click at [232, 403] on button "Save" at bounding box center [225, 411] width 40 height 16
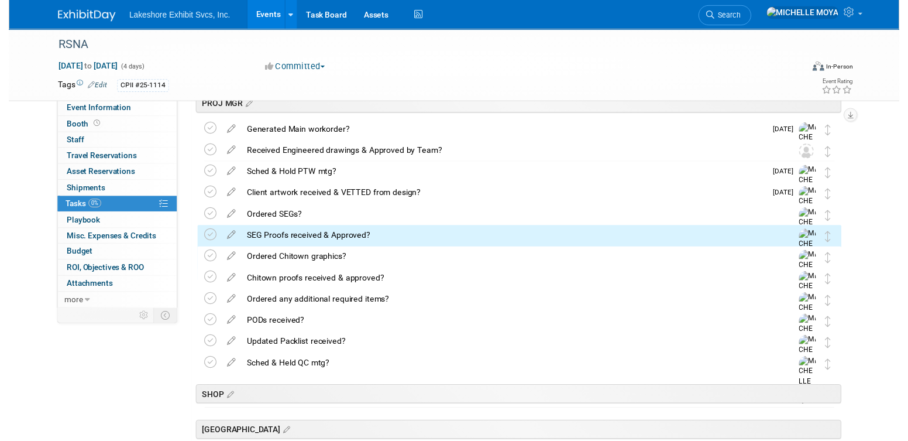
scroll to position [1608, 0]
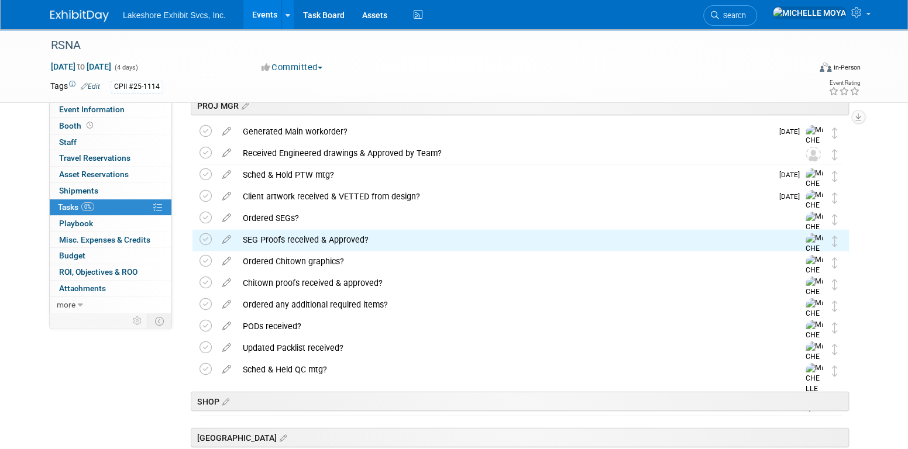
click at [225, 263] on icon at bounding box center [227, 259] width 20 height 15
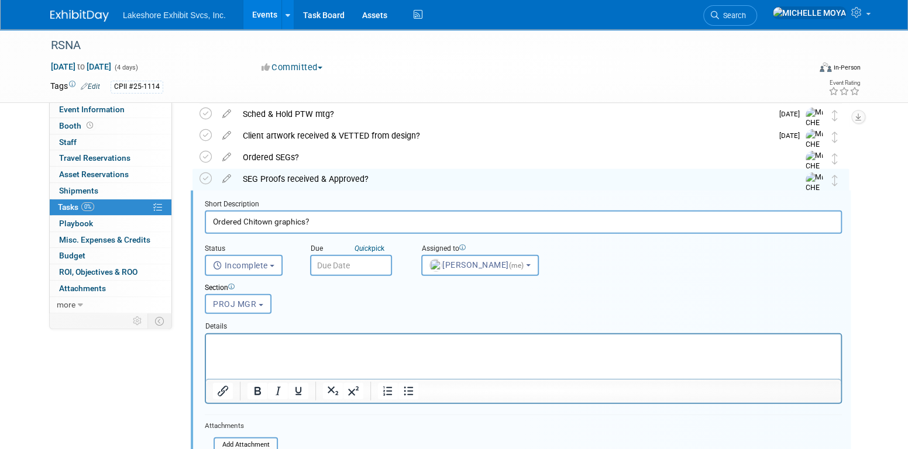
scroll to position [1688, 0]
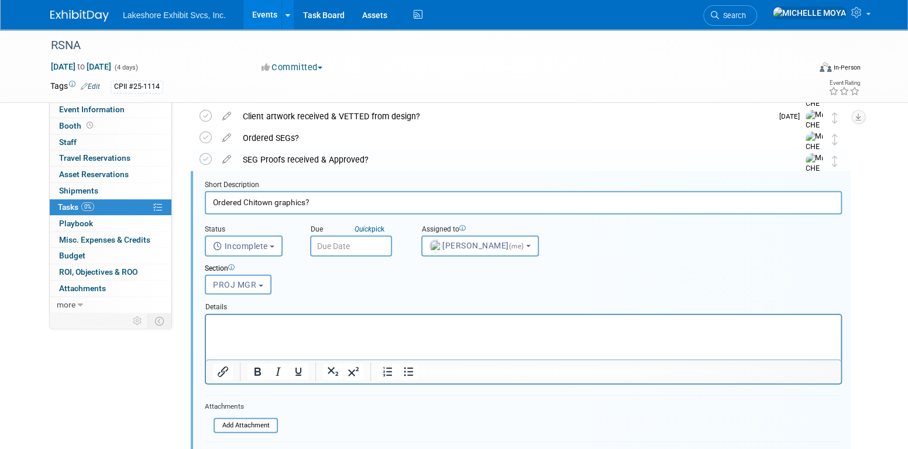
click at [314, 321] on p "Rich Text Area. Press ALT-0 for help." at bounding box center [524, 325] width 622 height 11
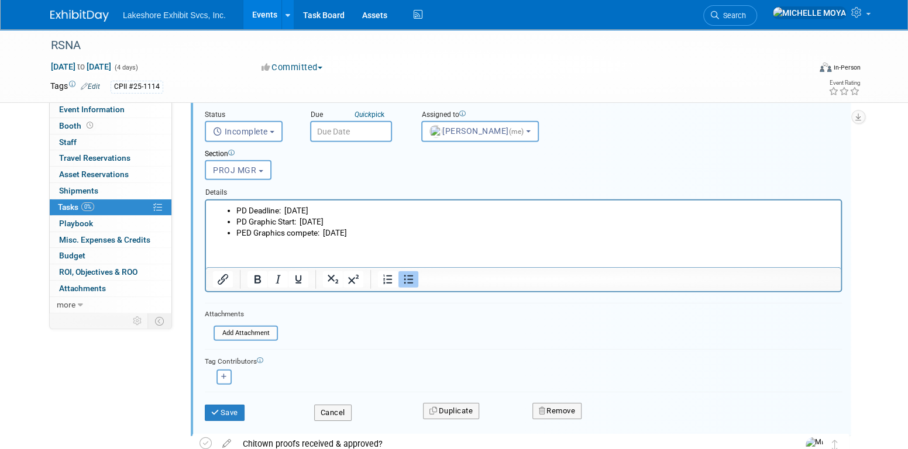
scroll to position [1805, 0]
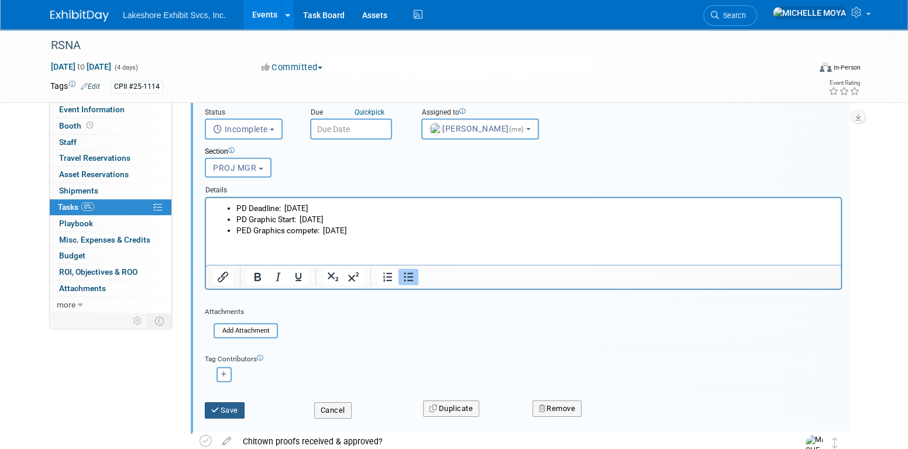
click at [234, 407] on button "Save" at bounding box center [225, 411] width 40 height 16
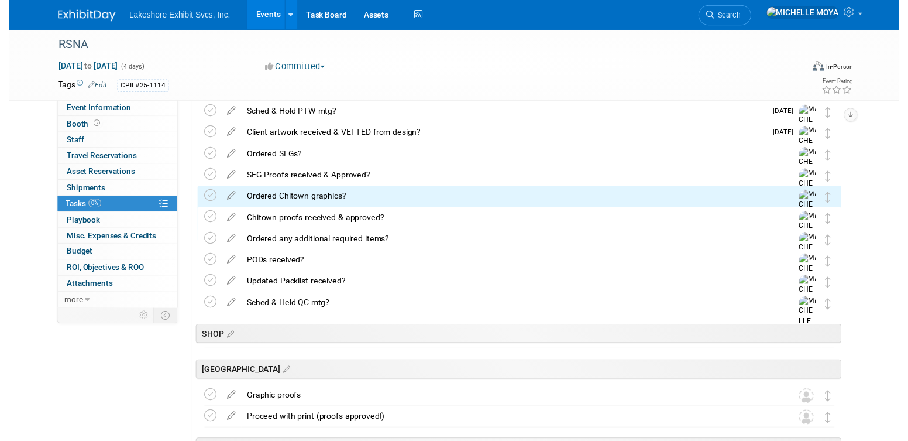
scroll to position [1630, 0]
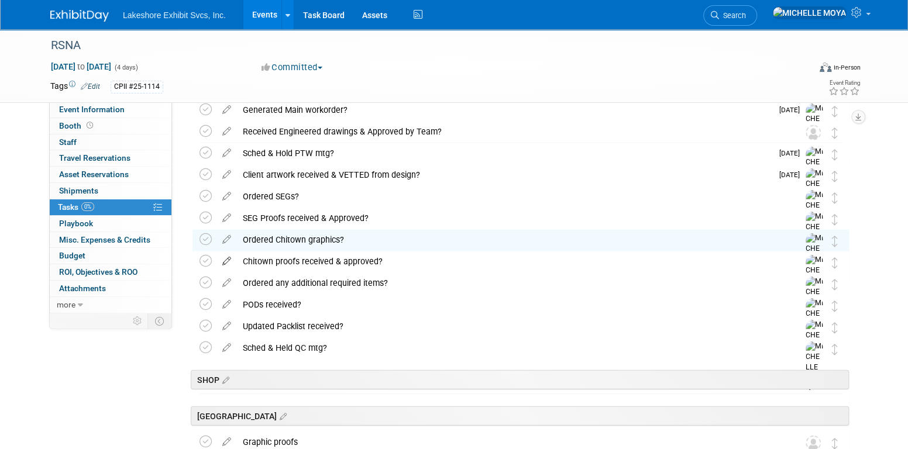
click at [228, 260] on icon at bounding box center [227, 259] width 20 height 15
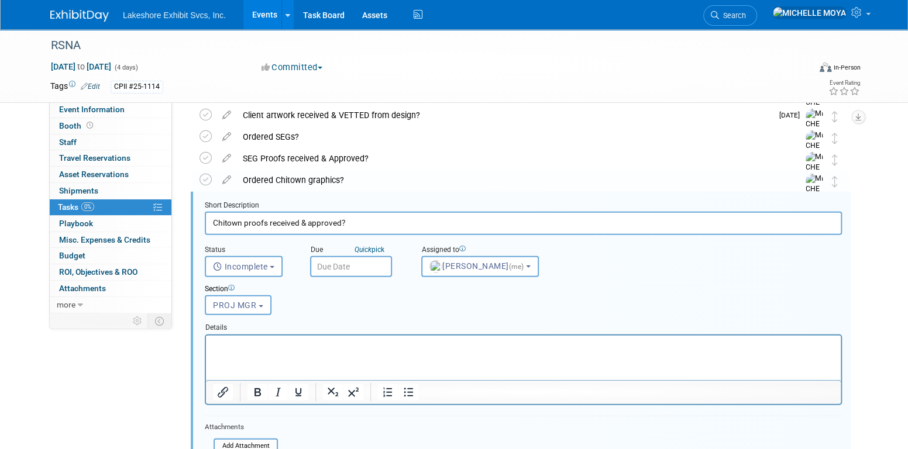
scroll to position [1710, 0]
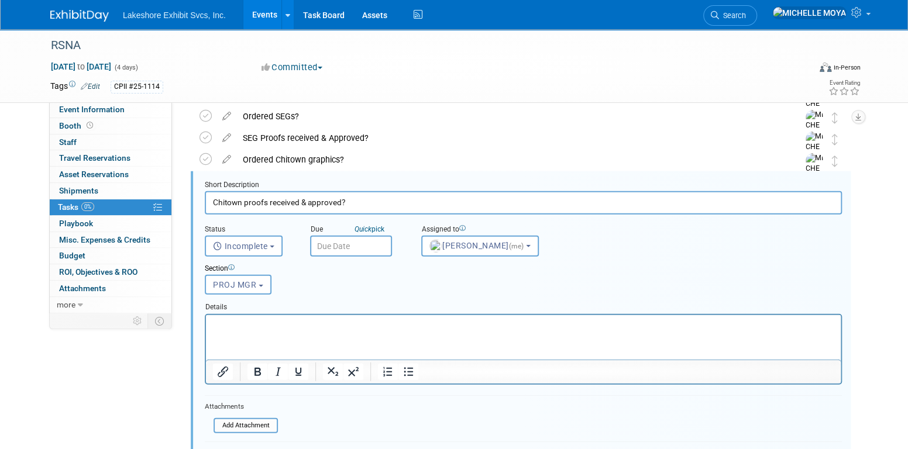
click at [313, 326] on p "Rich Text Area. Press ALT-0 for help." at bounding box center [524, 325] width 622 height 11
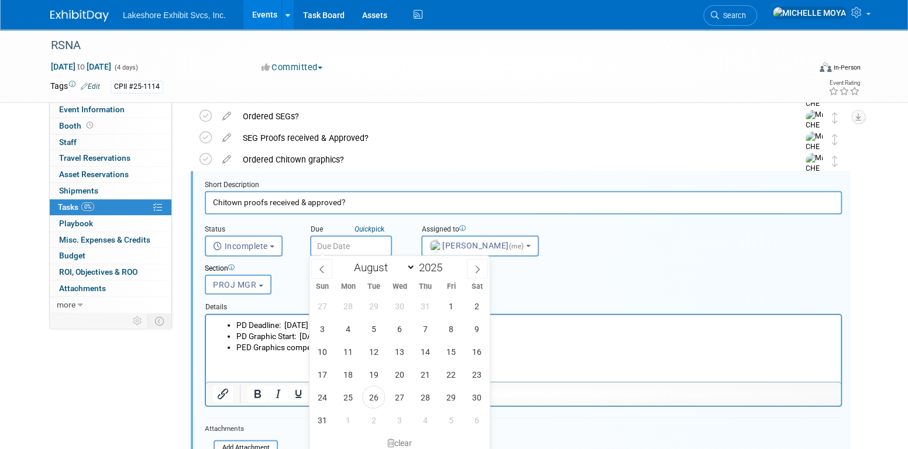
click at [361, 243] on input "text" at bounding box center [351, 246] width 82 height 21
click at [403, 400] on span "27" at bounding box center [399, 397] width 23 height 23
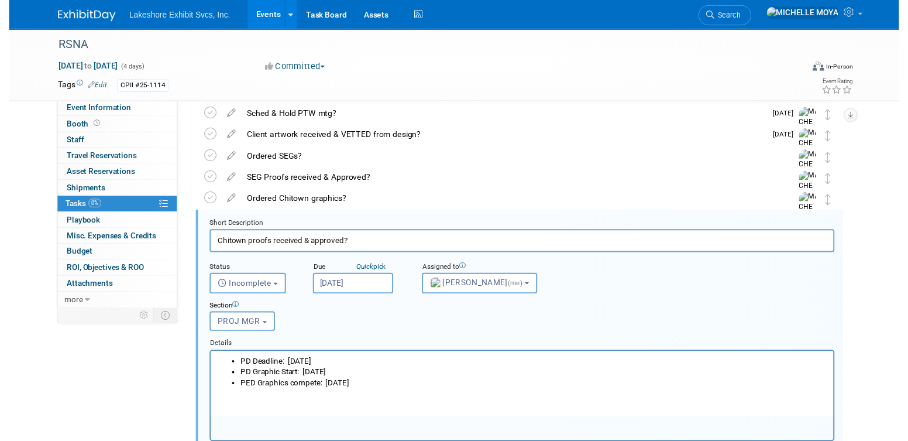
scroll to position [1652, 0]
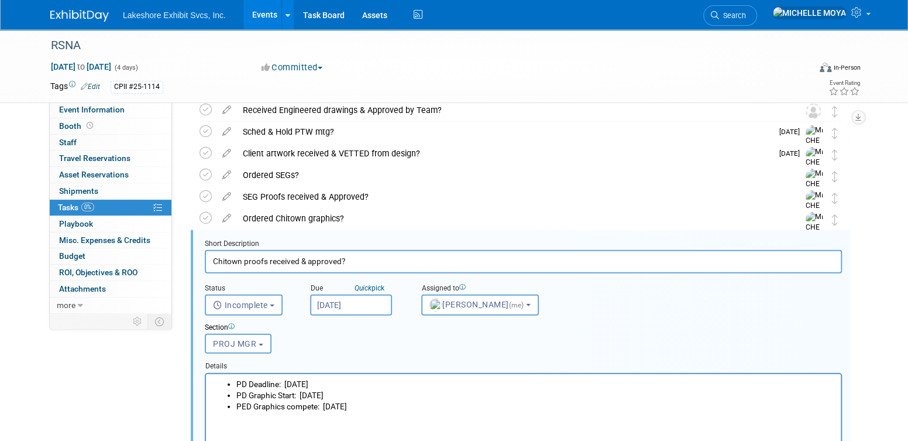
click at [364, 306] on input "Aug 27, 2025" at bounding box center [351, 304] width 82 height 21
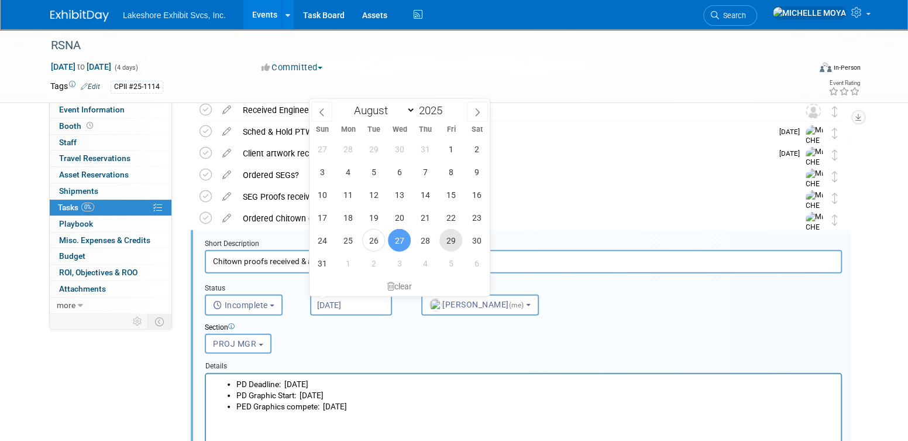
click at [452, 239] on span "29" at bounding box center [451, 240] width 23 height 23
type input "Aug 29, 2025"
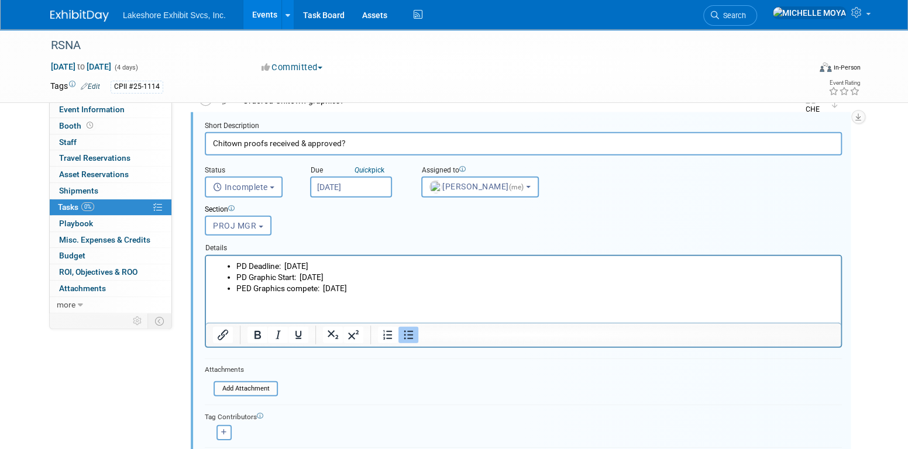
scroll to position [1827, 0]
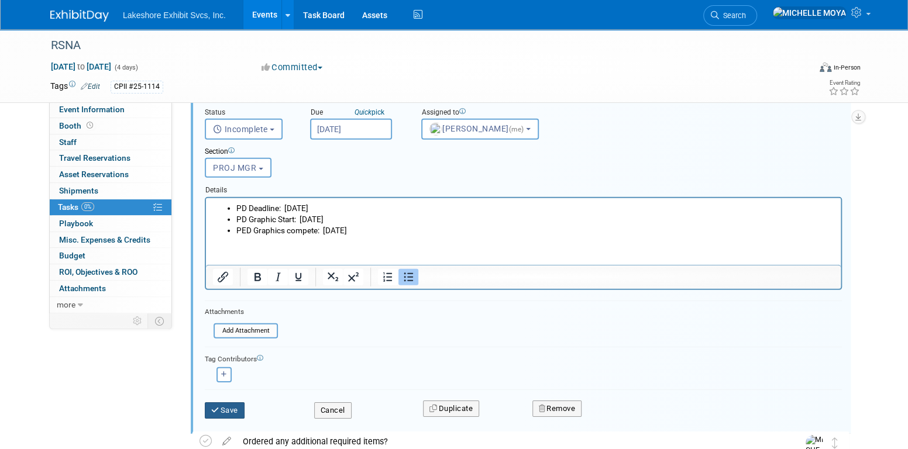
click at [226, 408] on button "Save" at bounding box center [225, 411] width 40 height 16
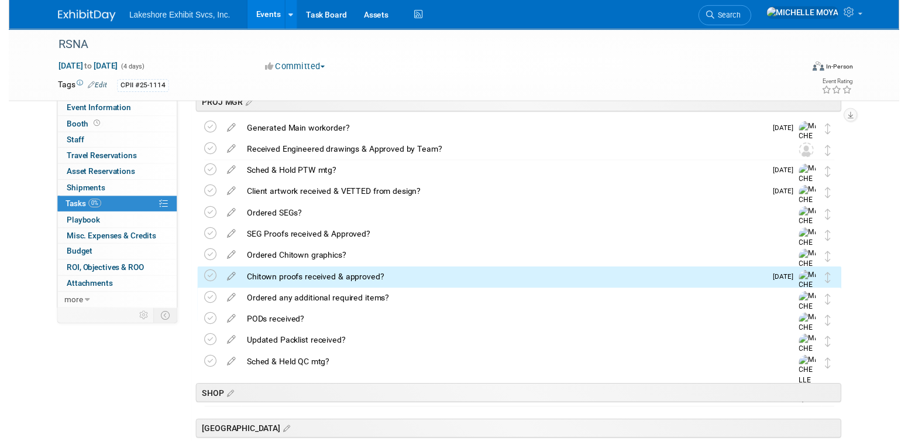
scroll to position [1593, 0]
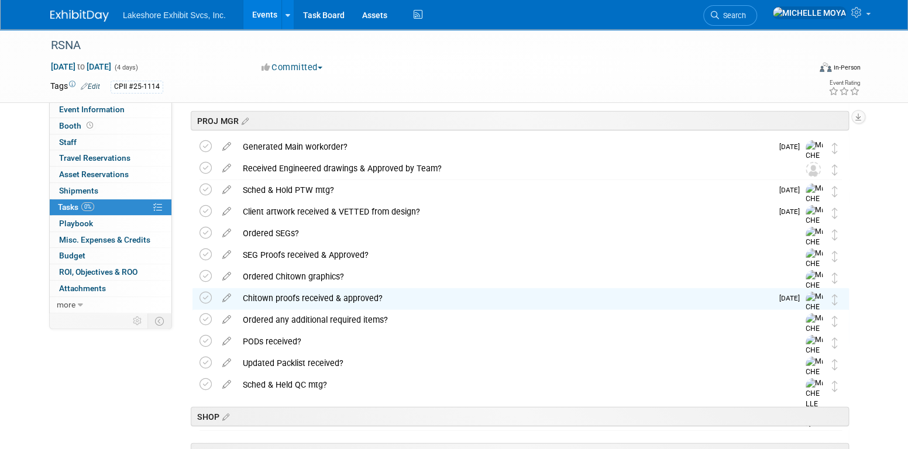
click at [303, 272] on div "Ordered Chitown graphics?" at bounding box center [509, 277] width 545 height 20
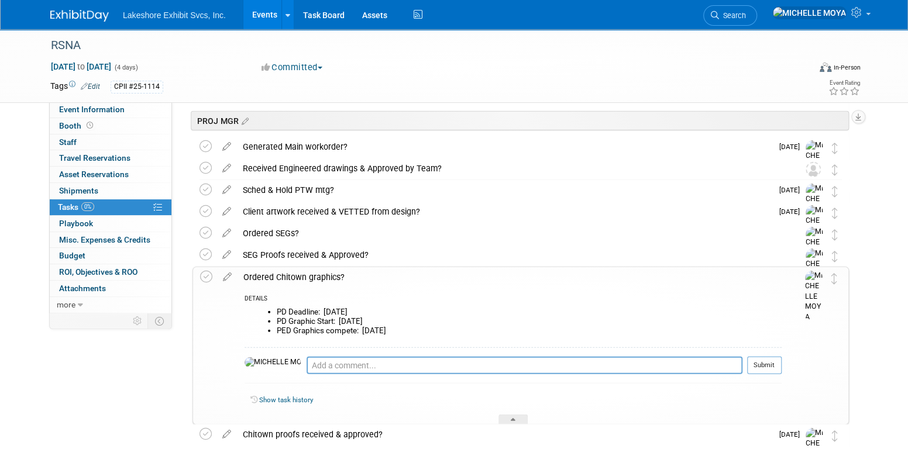
click at [228, 276] on icon at bounding box center [227, 274] width 20 height 15
select select "7"
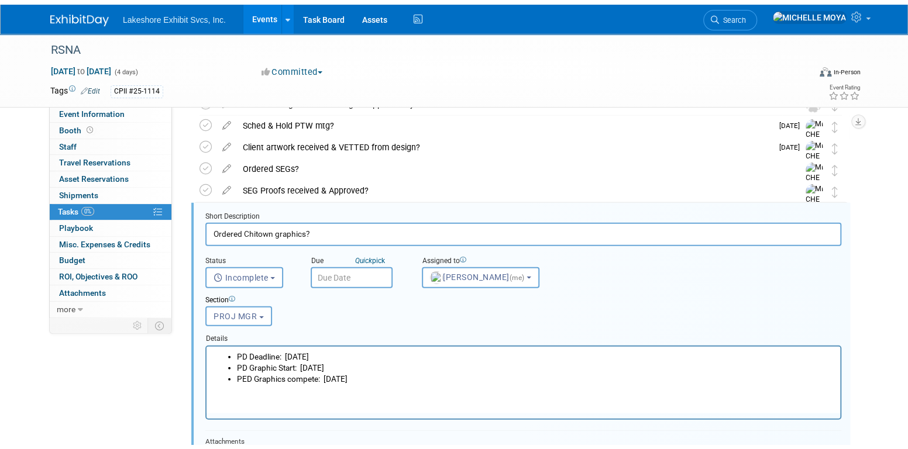
scroll to position [1689, 0]
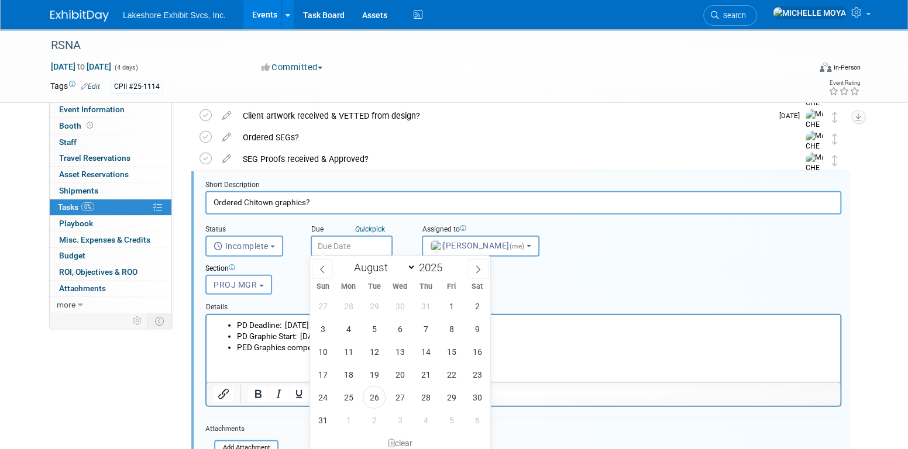
click at [345, 245] on input "text" at bounding box center [352, 246] width 82 height 21
click at [403, 396] on span "27" at bounding box center [400, 397] width 23 height 23
type input "Aug 27, 2025"
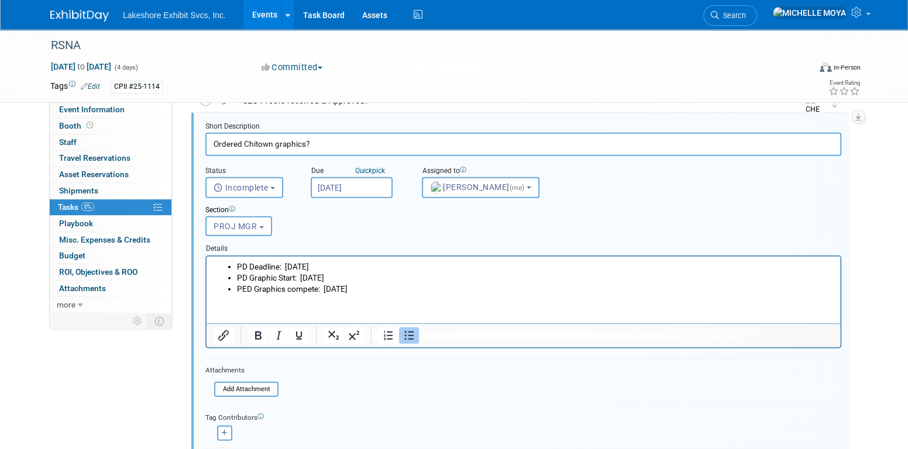
scroll to position [1923, 0]
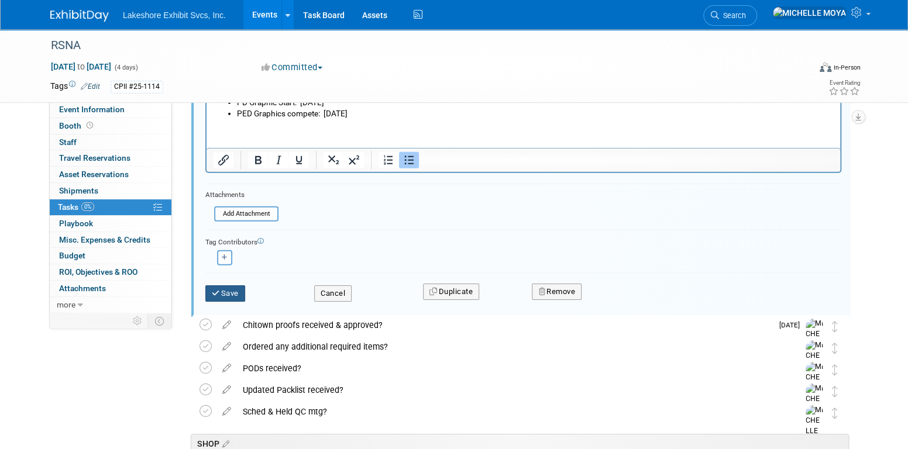
click at [236, 291] on button "Save" at bounding box center [225, 294] width 40 height 16
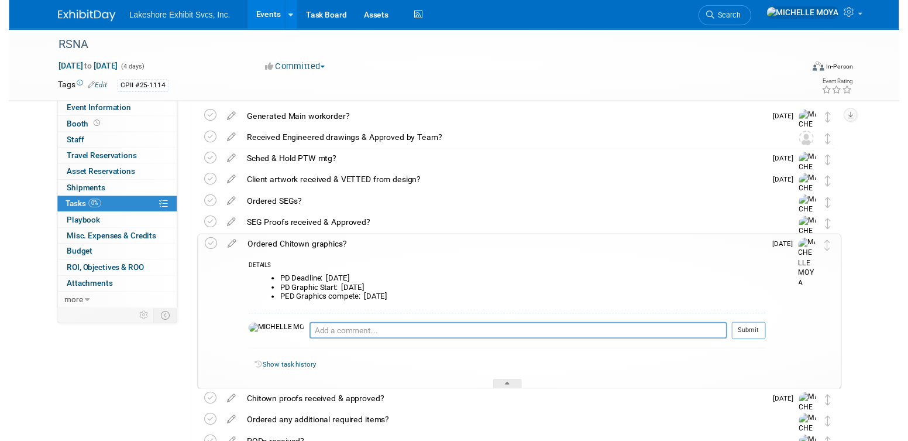
scroll to position [1572, 0]
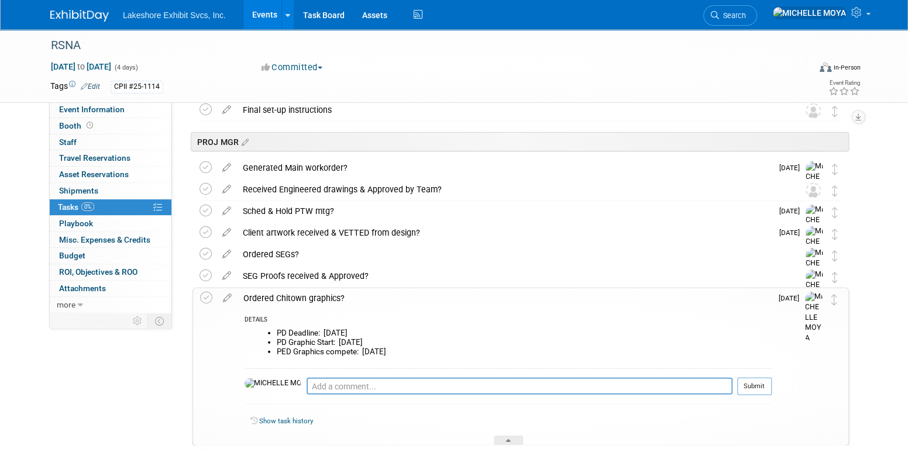
click at [306, 297] on div "Ordered Chitown graphics?" at bounding box center [505, 299] width 534 height 20
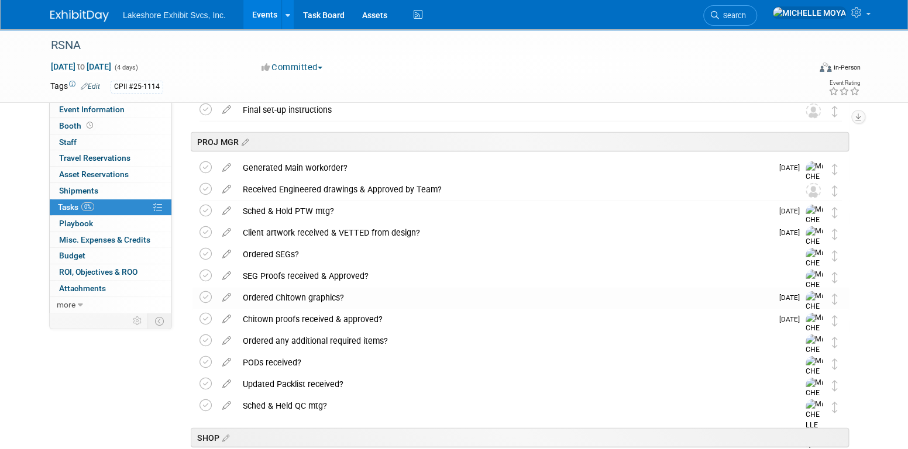
click at [294, 276] on div "SEG Proofs received & Approved?" at bounding box center [509, 276] width 545 height 20
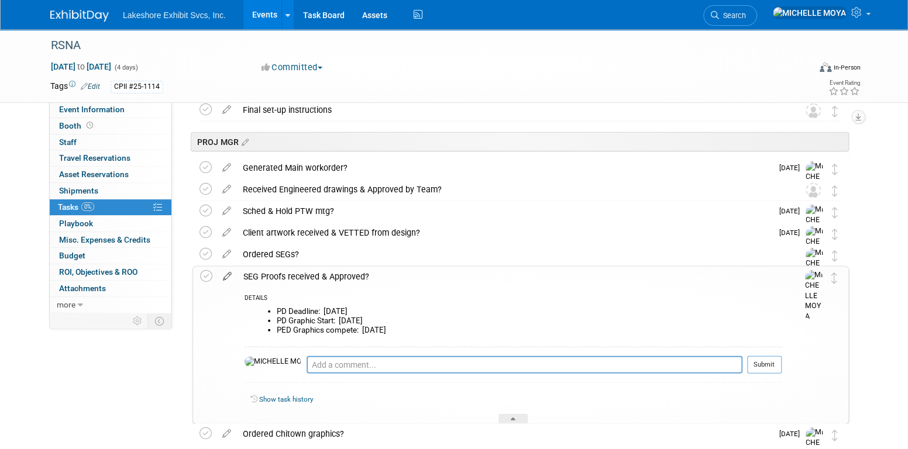
click at [229, 279] on icon at bounding box center [227, 274] width 20 height 15
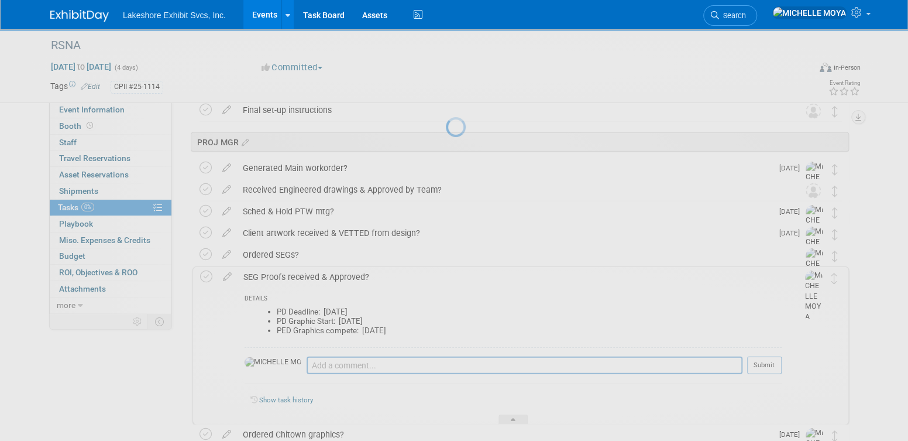
select select "7"
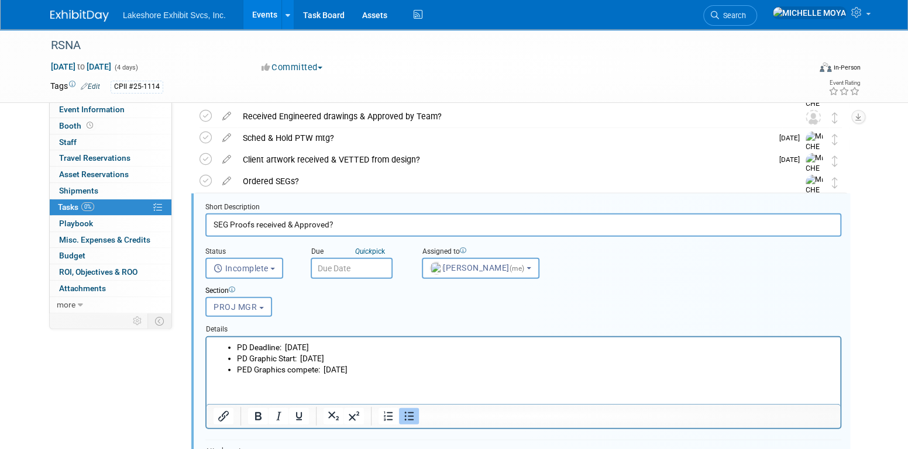
scroll to position [1667, 0]
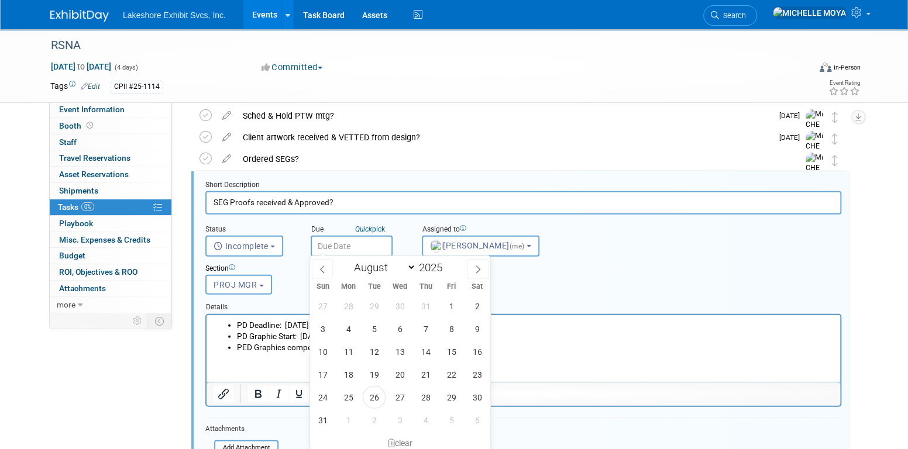
click at [363, 241] on input "text" at bounding box center [352, 246] width 82 height 21
click at [456, 399] on span "29" at bounding box center [451, 397] width 23 height 23
type input "Aug 29, 2025"
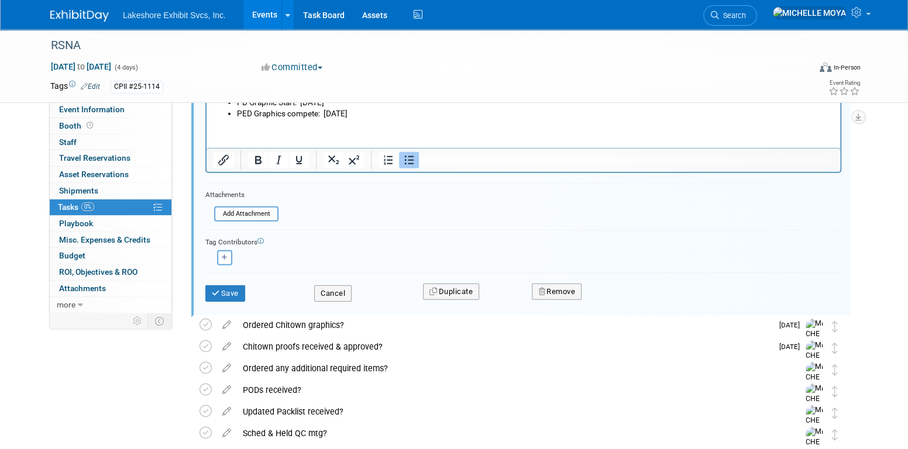
scroll to position [1960, 0]
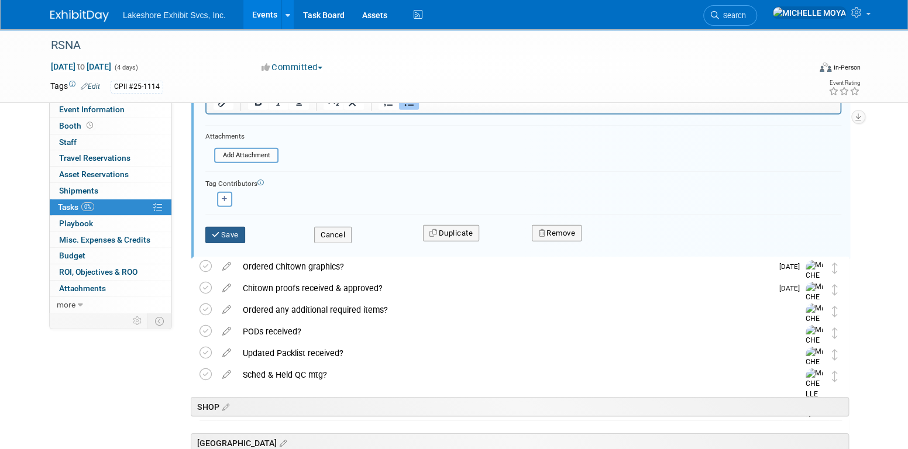
click at [229, 231] on button "Save" at bounding box center [225, 235] width 40 height 16
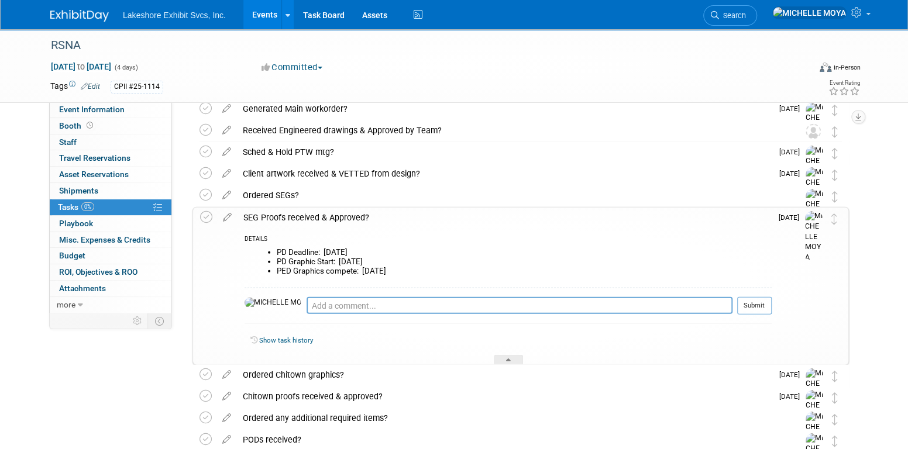
scroll to position [1609, 0]
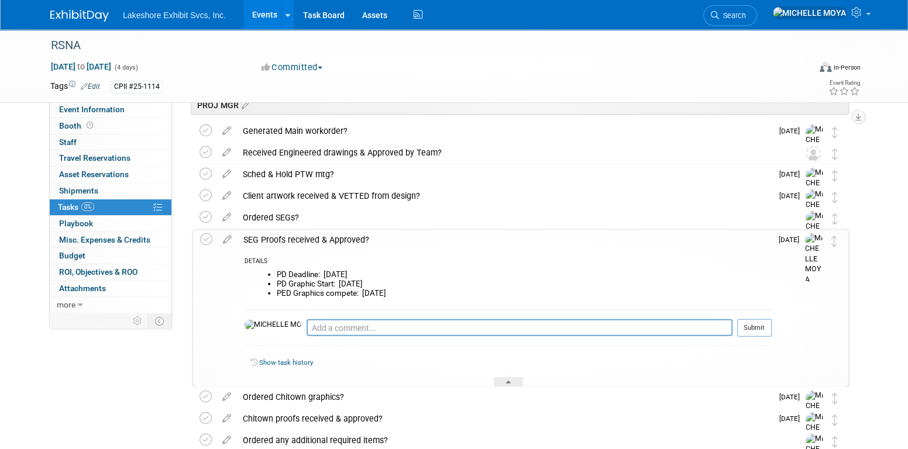
click at [288, 240] on div "SEG Proofs received & Approved?" at bounding box center [505, 240] width 534 height 20
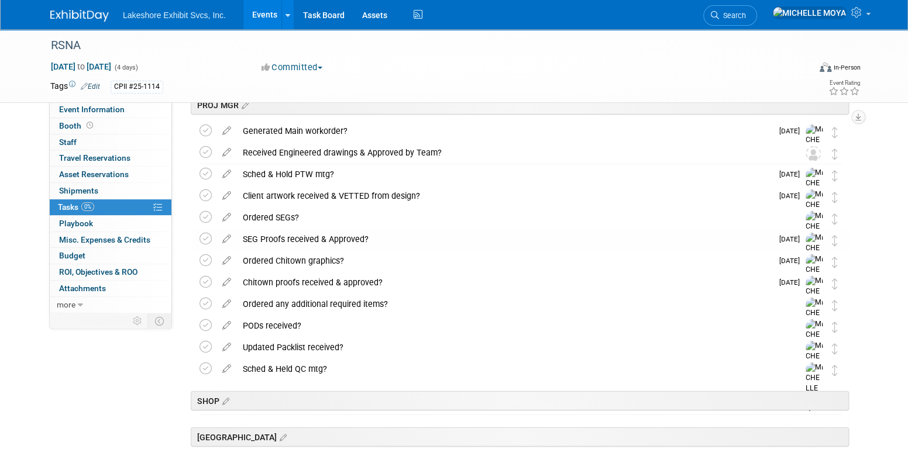
drag, startPoint x: 288, startPoint y: 240, endPoint x: 269, endPoint y: 220, distance: 27.7
click at [269, 220] on div "Ordered SEGs?" at bounding box center [509, 218] width 545 height 20
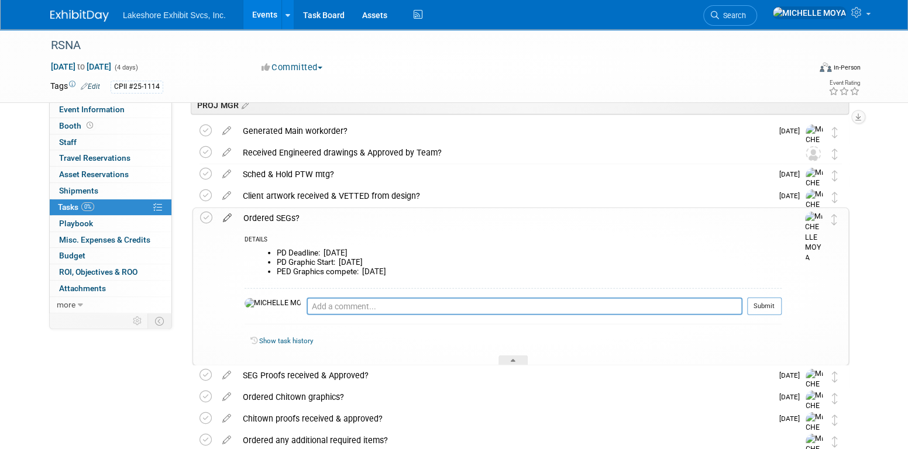
click at [234, 215] on icon at bounding box center [227, 215] width 20 height 15
select select "7"
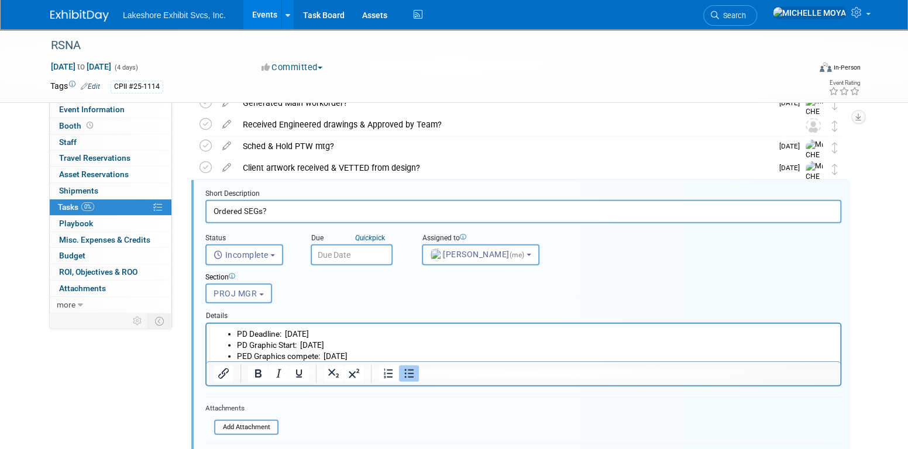
scroll to position [1646, 0]
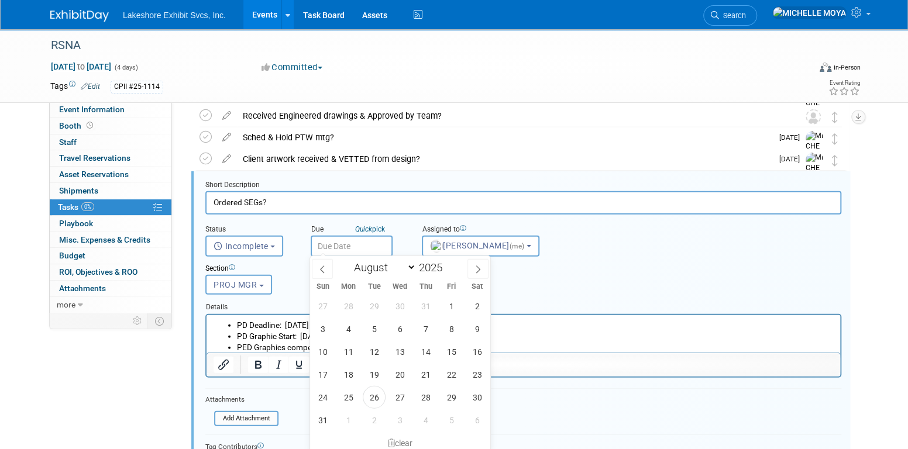
click at [340, 248] on input "text" at bounding box center [352, 246] width 82 height 21
click at [401, 396] on span "27" at bounding box center [400, 397] width 23 height 23
type input "Aug 27, 2025"
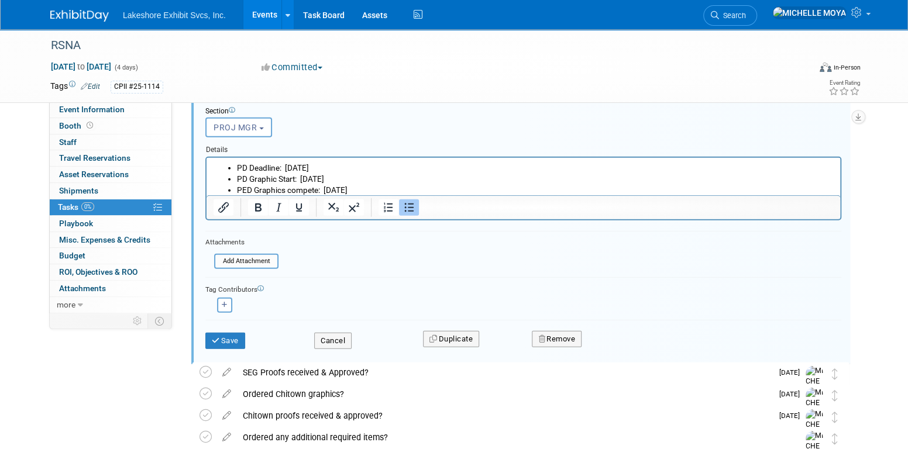
scroll to position [1821, 0]
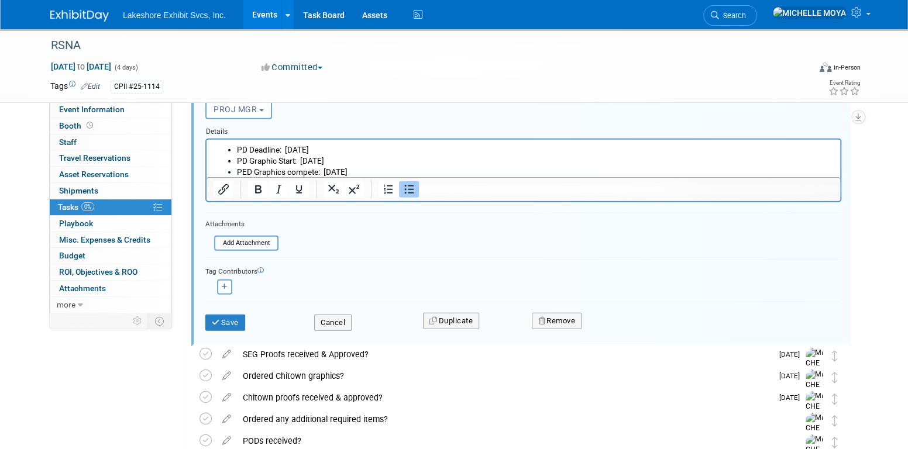
click at [234, 310] on div "Save" at bounding box center [251, 319] width 109 height 24
click at [237, 316] on button "Save" at bounding box center [225, 323] width 40 height 16
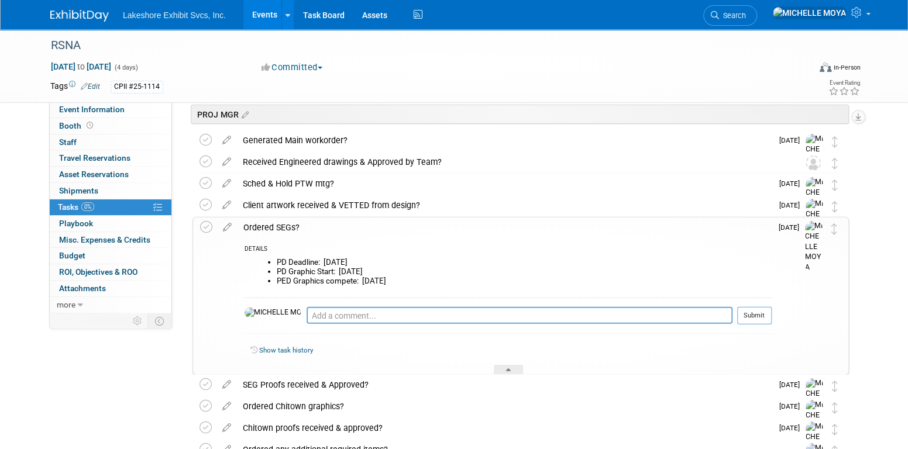
scroll to position [1587, 0]
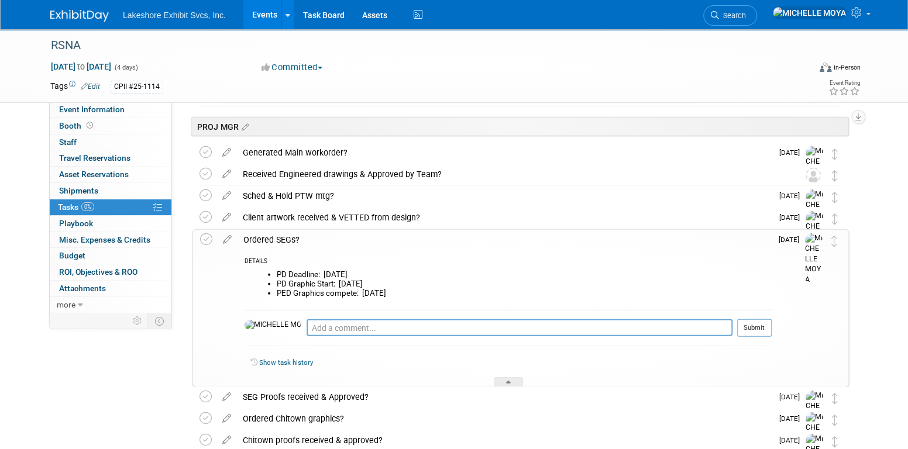
click at [282, 234] on div "Ordered SEGs?" at bounding box center [505, 240] width 534 height 20
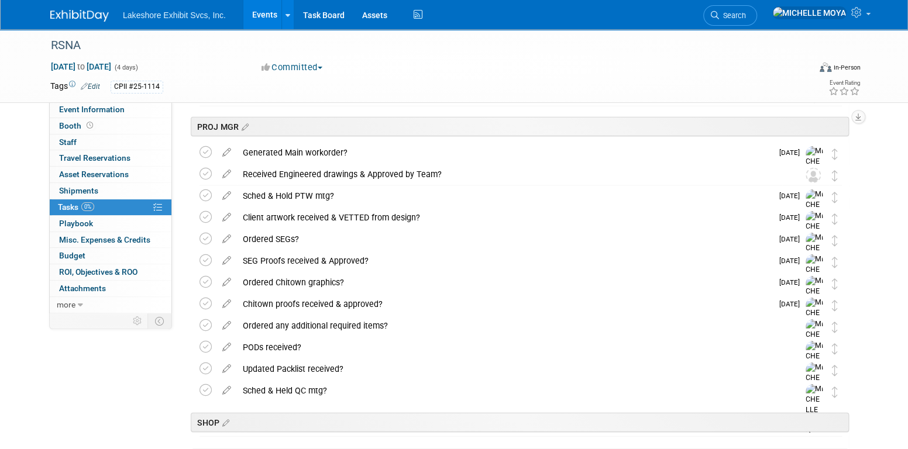
click at [229, 169] on icon at bounding box center [227, 171] width 20 height 15
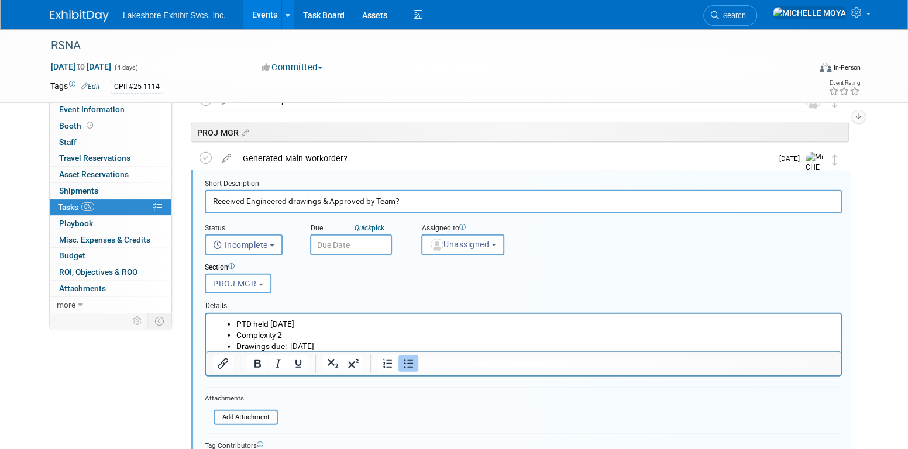
scroll to position [1580, 0]
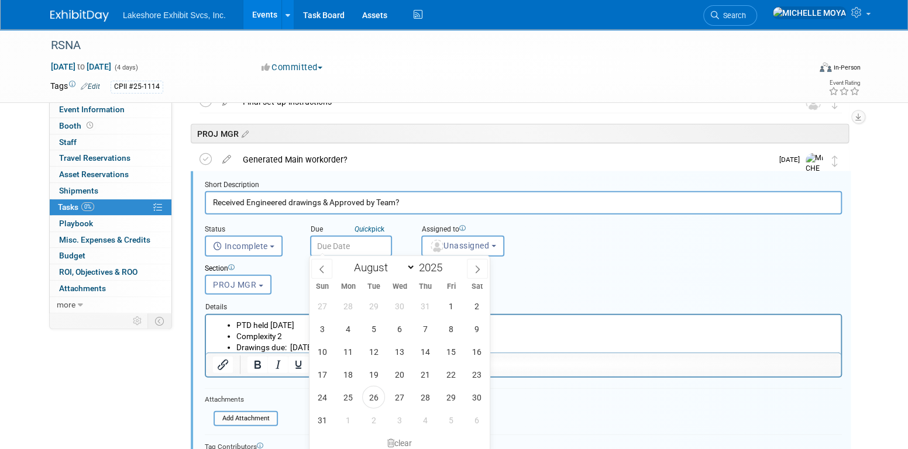
click at [349, 246] on input "text" at bounding box center [351, 246] width 82 height 21
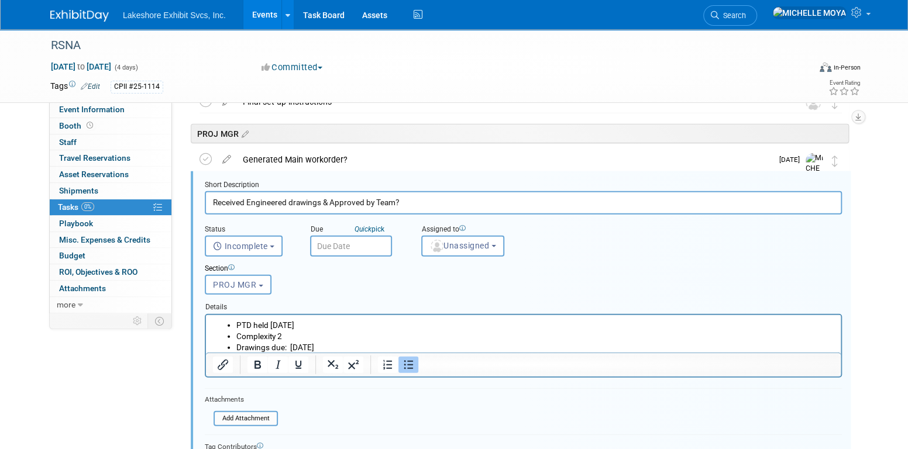
click at [620, 265] on div "Section" at bounding box center [496, 269] width 583 height 11
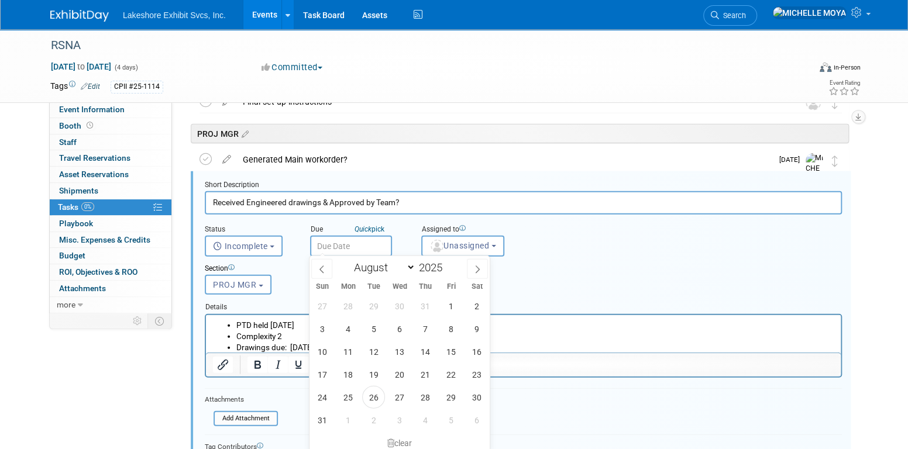
click at [376, 246] on input "text" at bounding box center [351, 246] width 82 height 21
click at [407, 269] on select "January February March April May June July August September October November De…" at bounding box center [381, 267] width 67 height 15
select select "8"
click at [348, 260] on select "January February March April May June July August September October November De…" at bounding box center [381, 267] width 67 height 15
click at [377, 329] on span "9" at bounding box center [373, 329] width 23 height 23
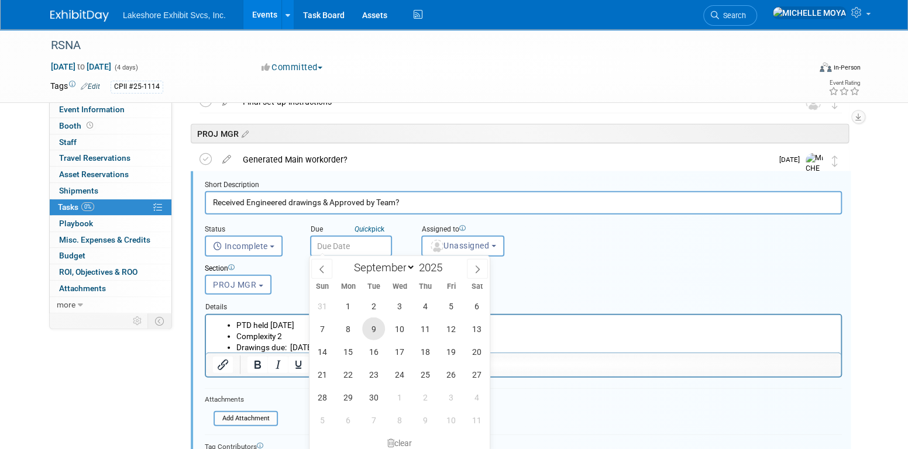
type input "Sep 9, 2025"
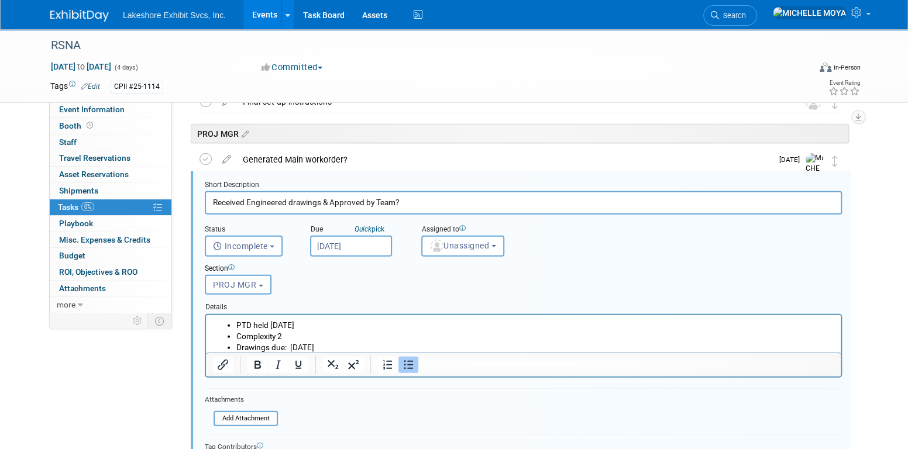
scroll to position [1697, 0]
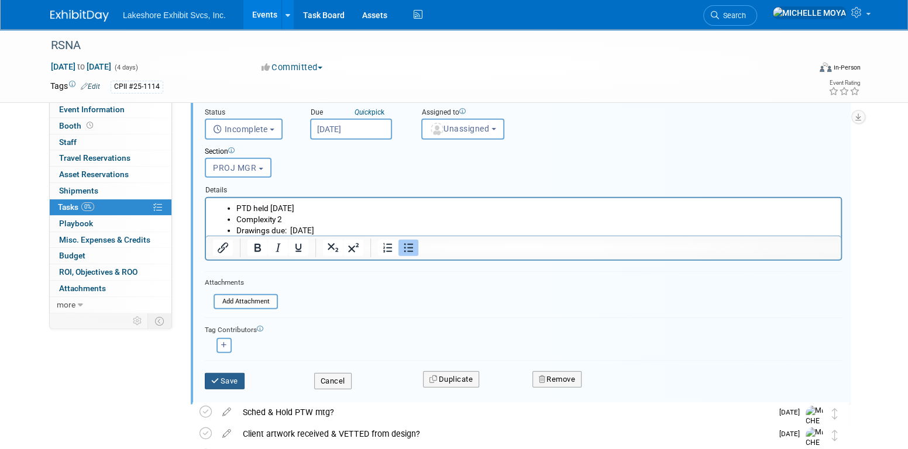
click at [226, 379] on button "Save" at bounding box center [225, 381] width 40 height 16
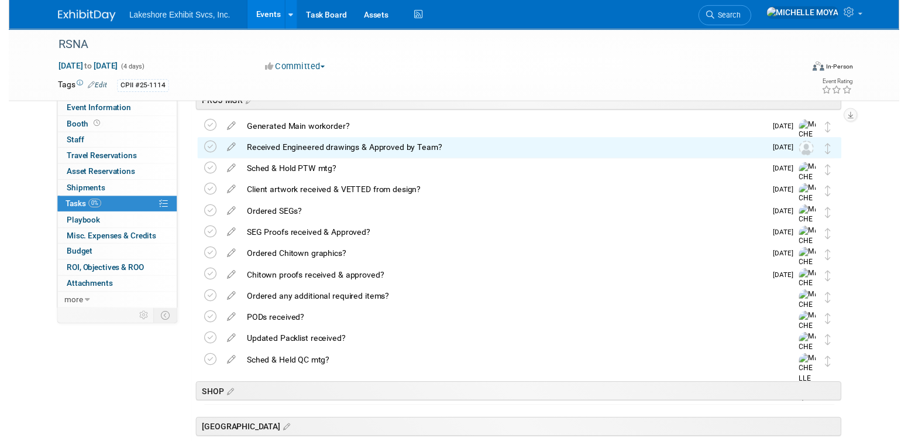
scroll to position [1639, 0]
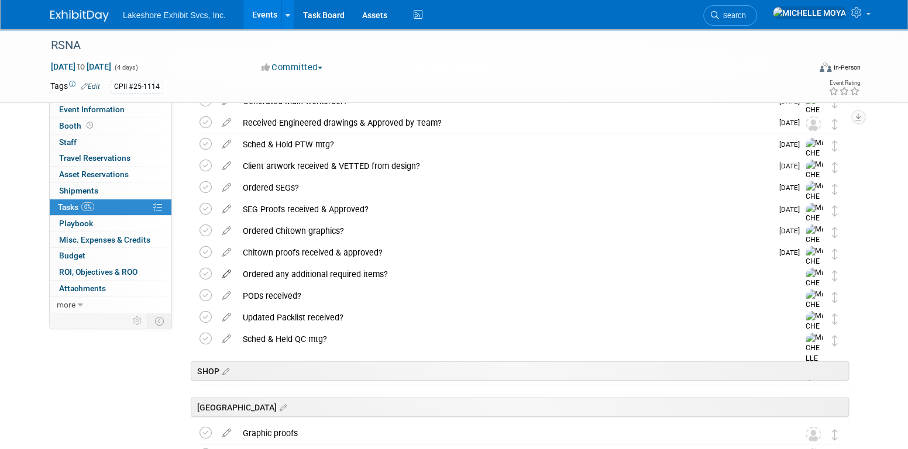
click at [229, 270] on icon at bounding box center [227, 272] width 20 height 15
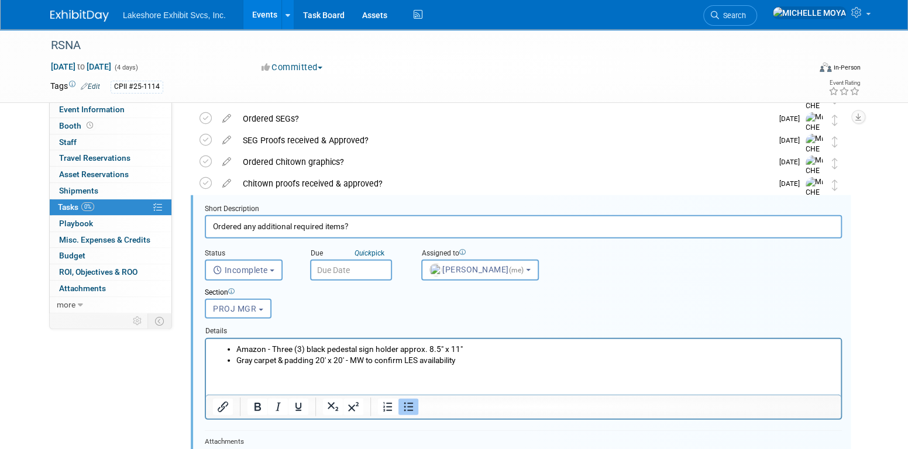
scroll to position [1732, 0]
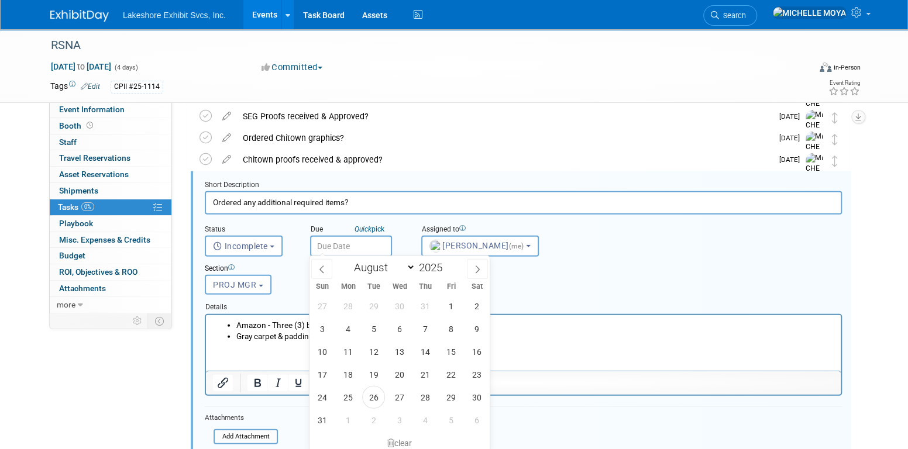
click at [344, 246] on input "text" at bounding box center [351, 246] width 82 height 21
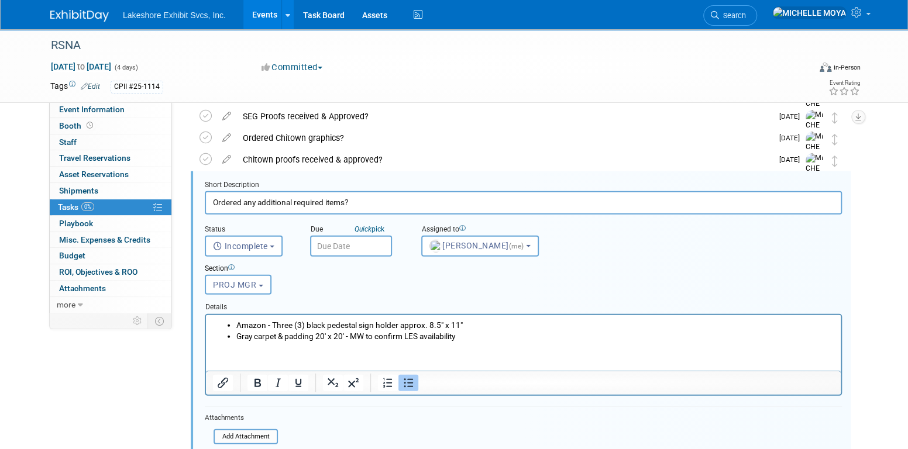
click at [582, 260] on div "Section Uncategorized ACCT EXEC TRADESHOW COORDINATOR ACCOUNTING ACCT MGR ESTIM…" at bounding box center [496, 277] width 600 height 40
click at [358, 249] on input "text" at bounding box center [351, 246] width 82 height 21
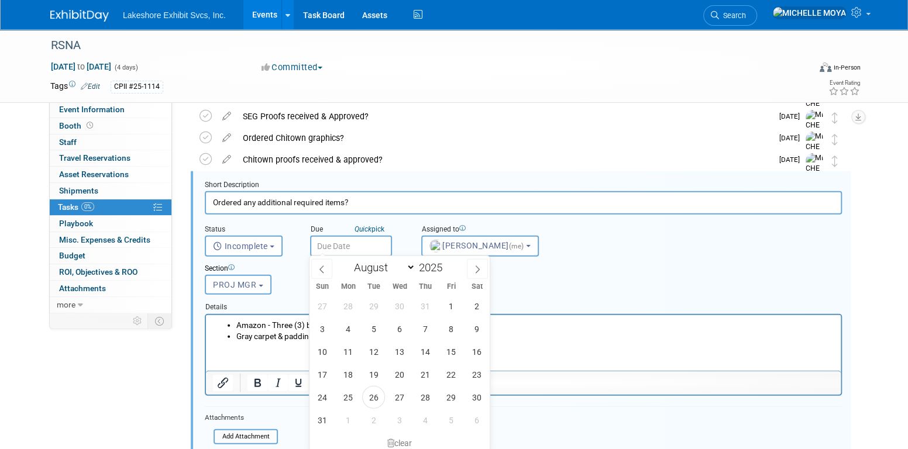
click at [359, 250] on input "text" at bounding box center [351, 246] width 82 height 21
click at [376, 398] on span "26" at bounding box center [373, 397] width 23 height 23
type input "Aug 26, 2025"
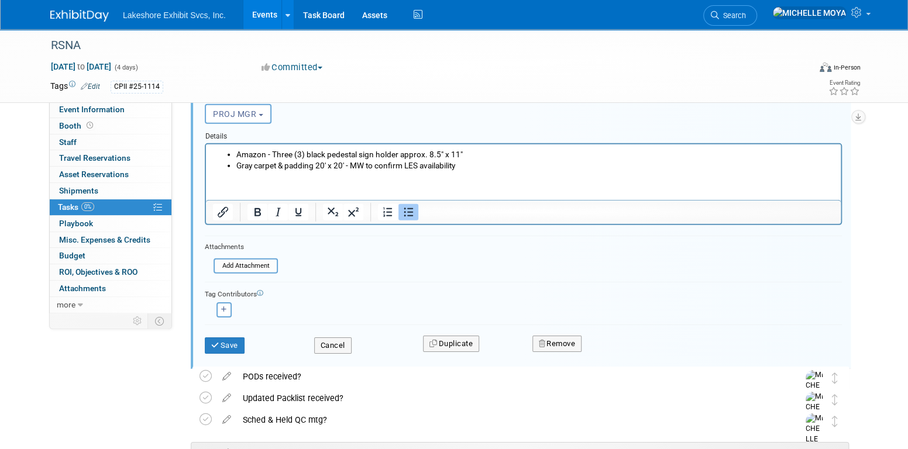
scroll to position [1907, 0]
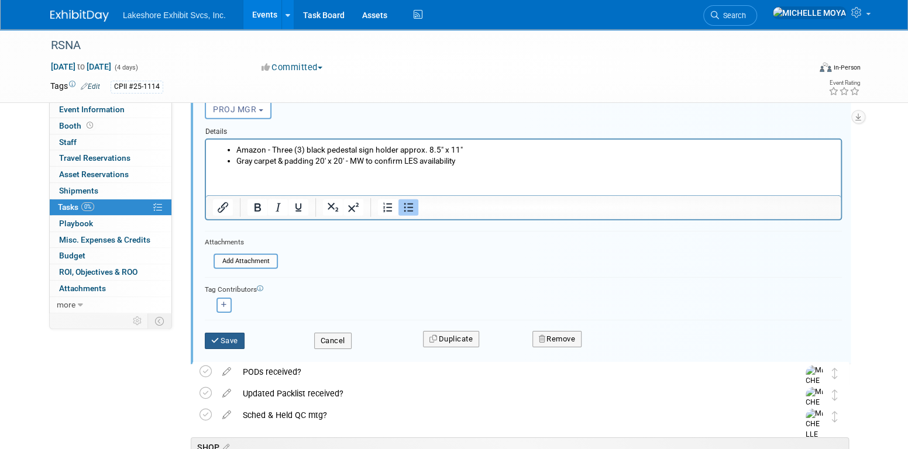
click at [232, 334] on button "Save" at bounding box center [225, 341] width 40 height 16
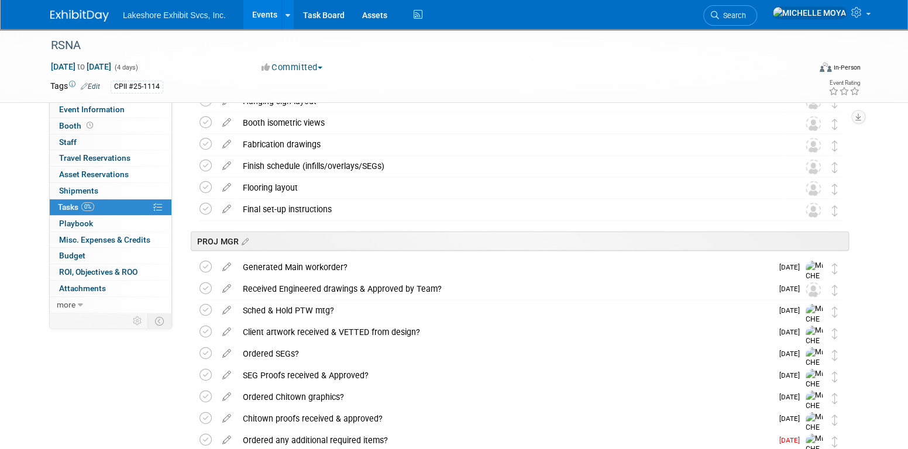
scroll to position [1470, 0]
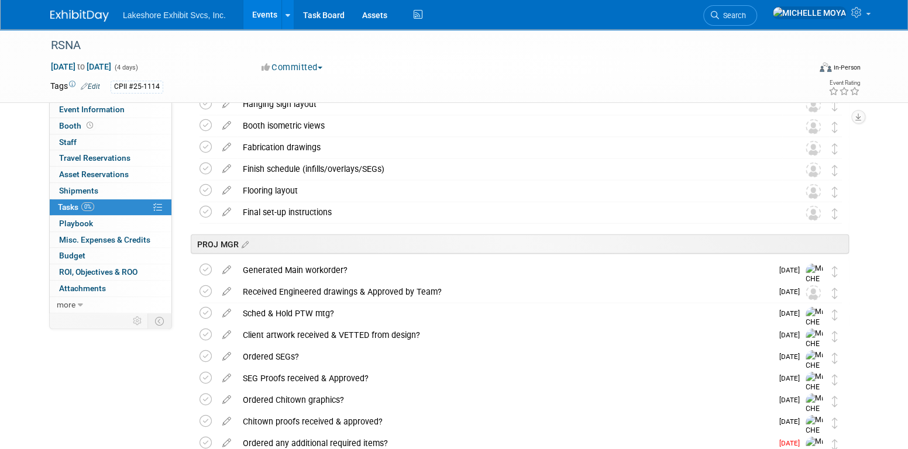
click at [298, 315] on div "Sched & Hold PTW mtg?" at bounding box center [504, 314] width 535 height 20
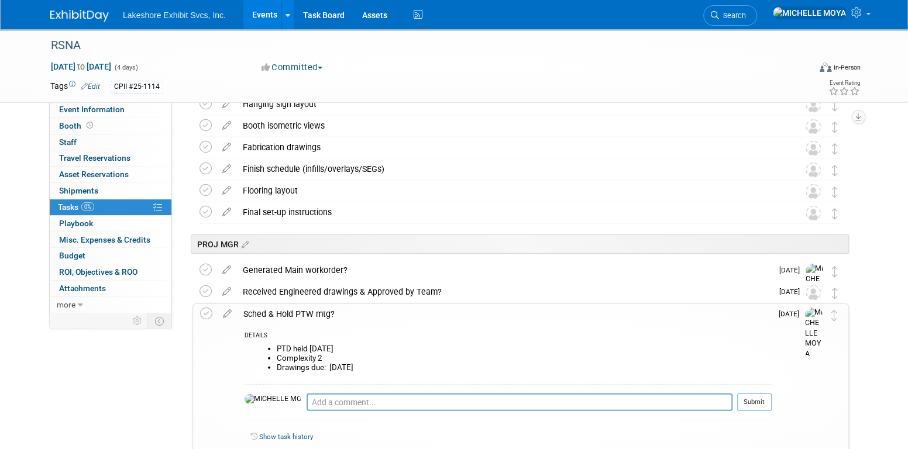
click at [298, 315] on div "Sched & Hold PTW mtg?" at bounding box center [505, 314] width 534 height 20
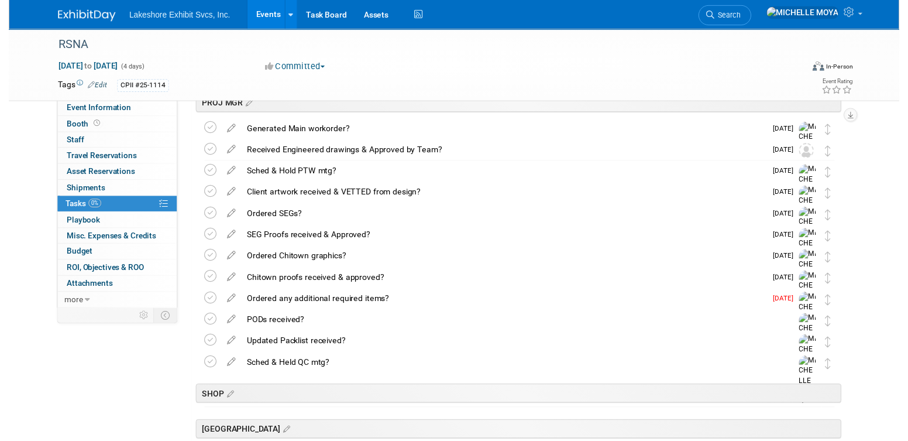
scroll to position [1645, 0]
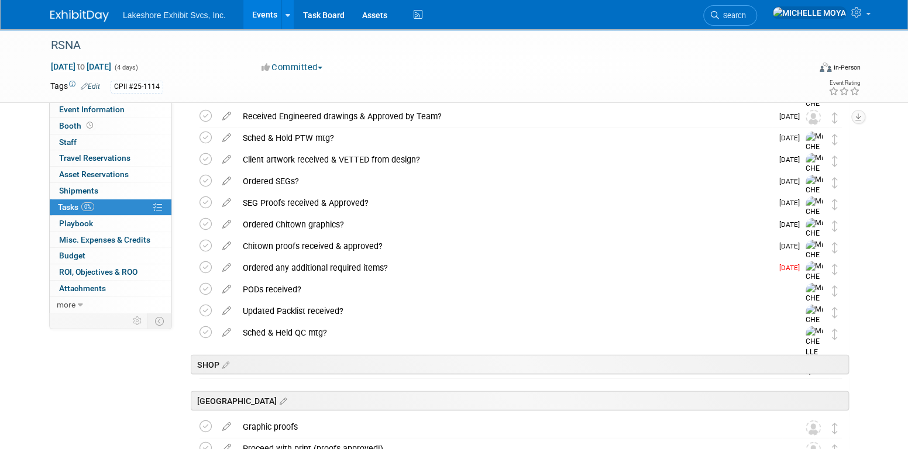
click at [226, 310] on icon at bounding box center [227, 308] width 20 height 15
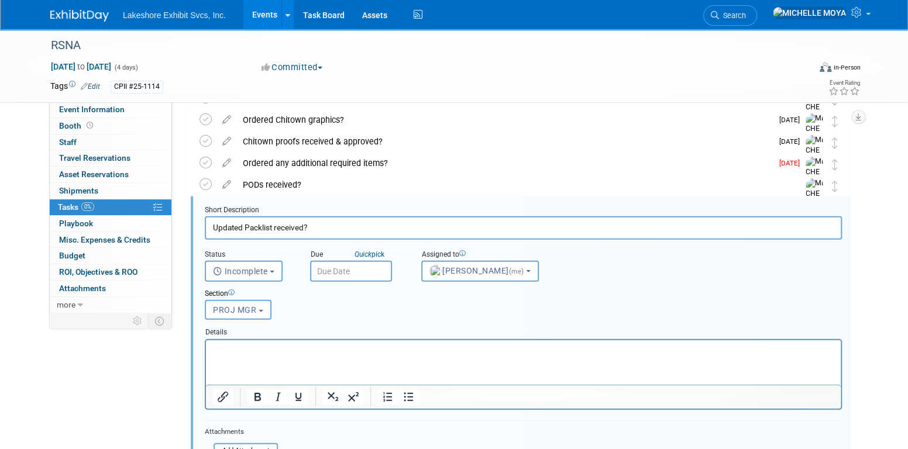
scroll to position [1775, 0]
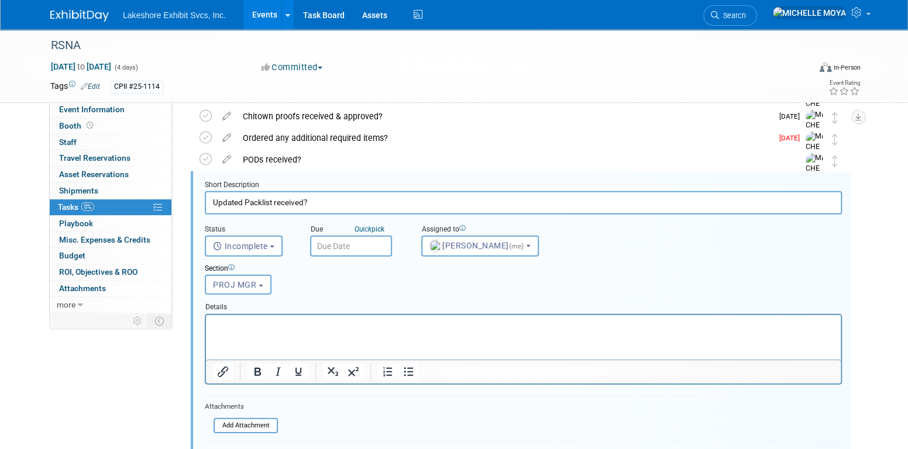
click at [341, 238] on input "text" at bounding box center [351, 246] width 82 height 21
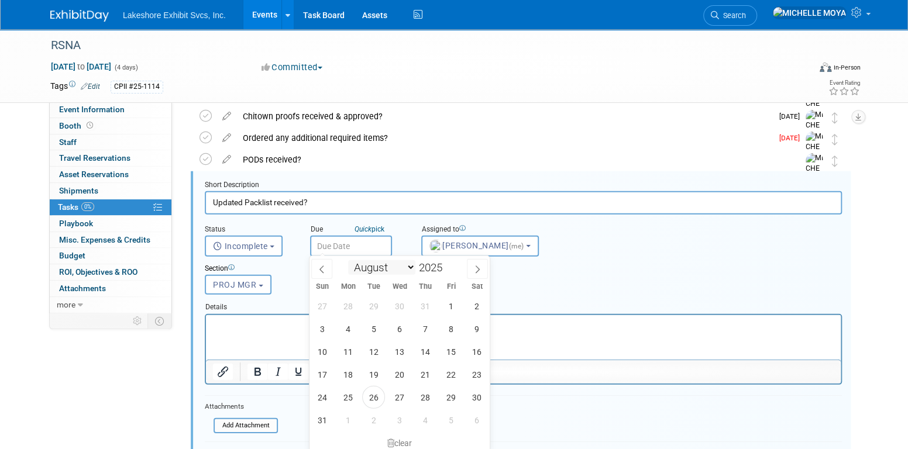
click at [407, 260] on select "January February March April May June July August September October November De…" at bounding box center [381, 267] width 67 height 15
select select "10"
click at [348, 260] on select "January February March April May June July August September October November De…" at bounding box center [381, 267] width 67 height 15
click at [370, 331] on span "4" at bounding box center [373, 329] width 23 height 23
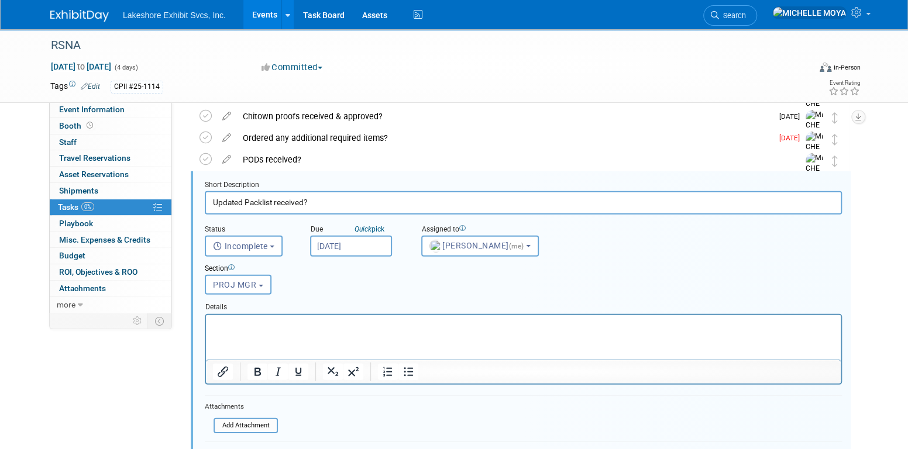
click at [365, 243] on input "Nov 4, 2025" at bounding box center [351, 246] width 82 height 21
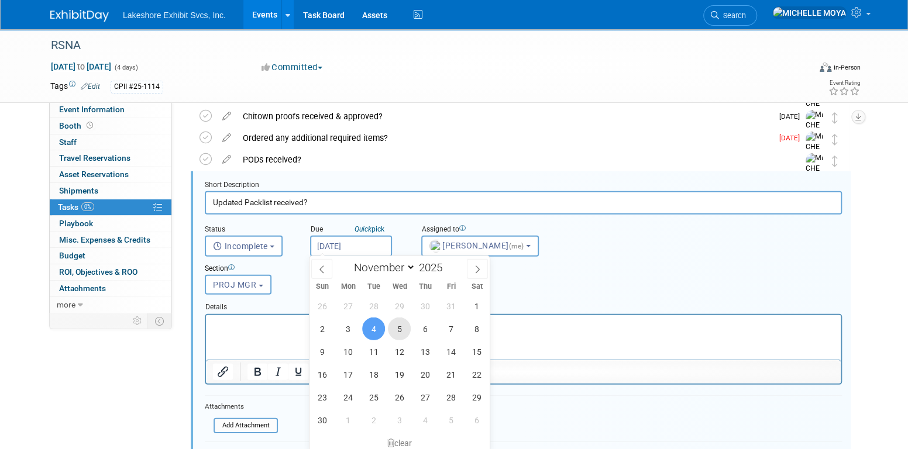
click at [399, 331] on span "5" at bounding box center [399, 329] width 23 height 23
type input "Nov 5, 2025"
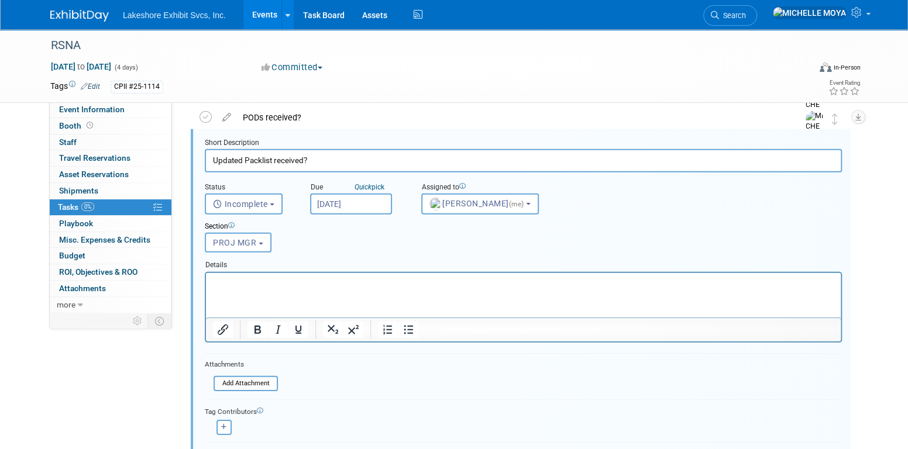
scroll to position [1892, 0]
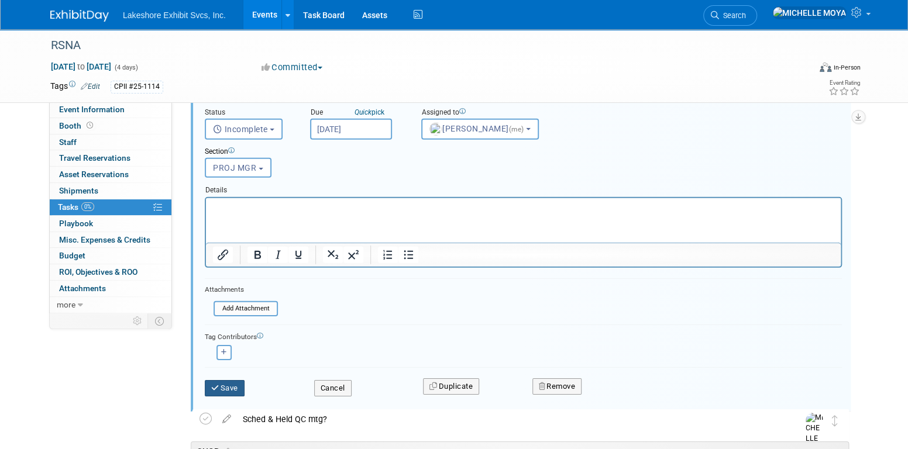
click at [235, 388] on button "Save" at bounding box center [225, 388] width 40 height 16
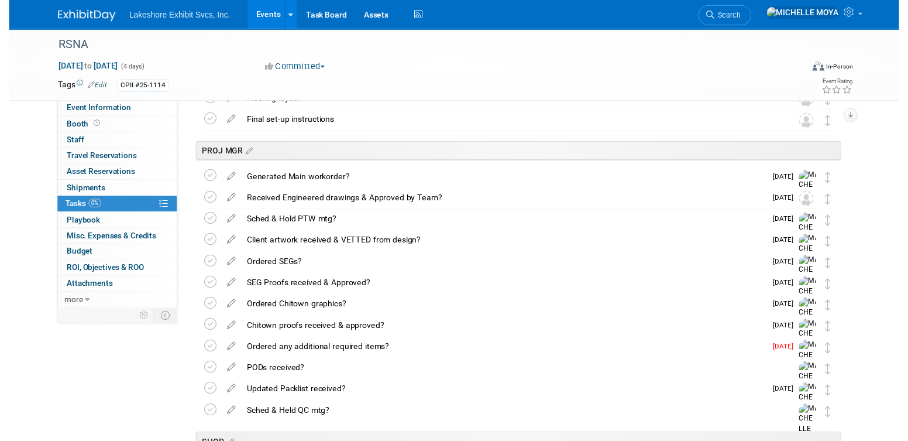
scroll to position [1587, 0]
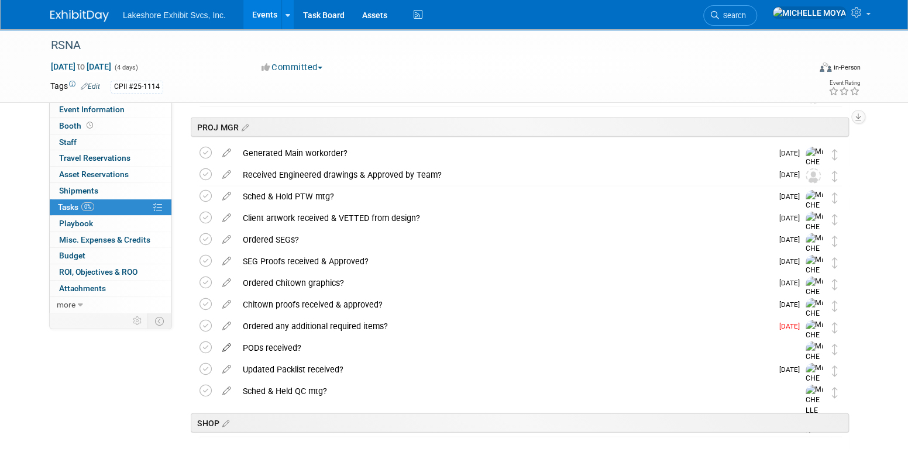
click at [226, 347] on icon at bounding box center [227, 345] width 20 height 15
select select "7"
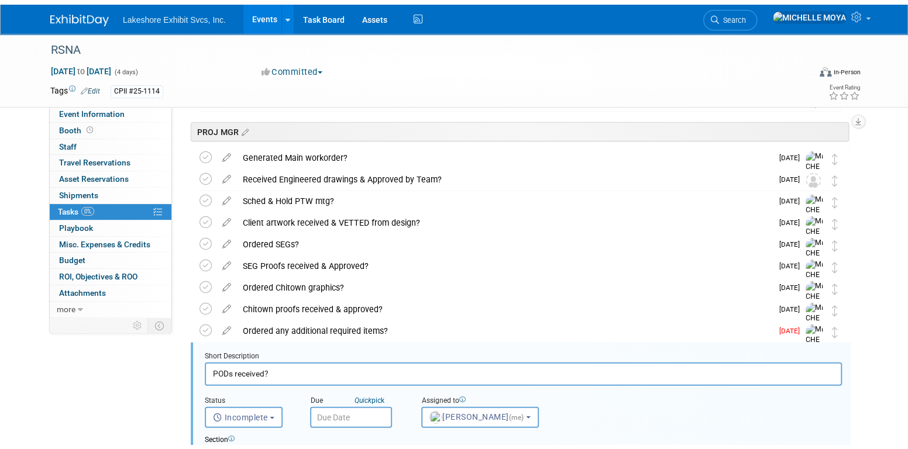
scroll to position [1753, 0]
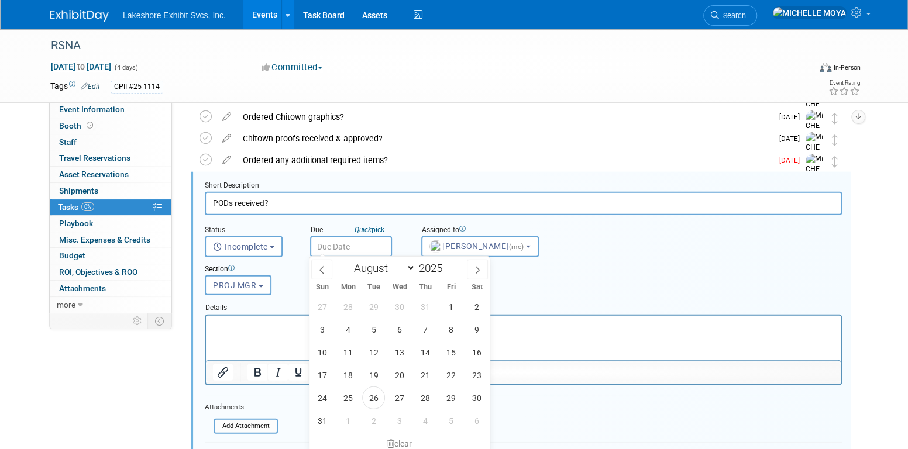
click at [366, 246] on input "text" at bounding box center [351, 246] width 82 height 21
click at [364, 178] on div "Short Description PODs received? Status <i class="far fa-clock" style="padding:…" at bounding box center [521, 351] width 660 height 358
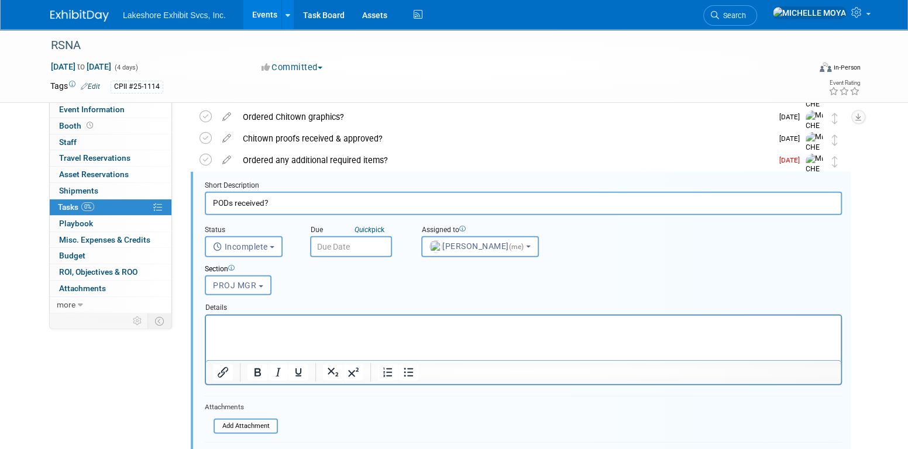
click at [346, 163] on div "Ordered any additional required items?" at bounding box center [504, 160] width 535 height 20
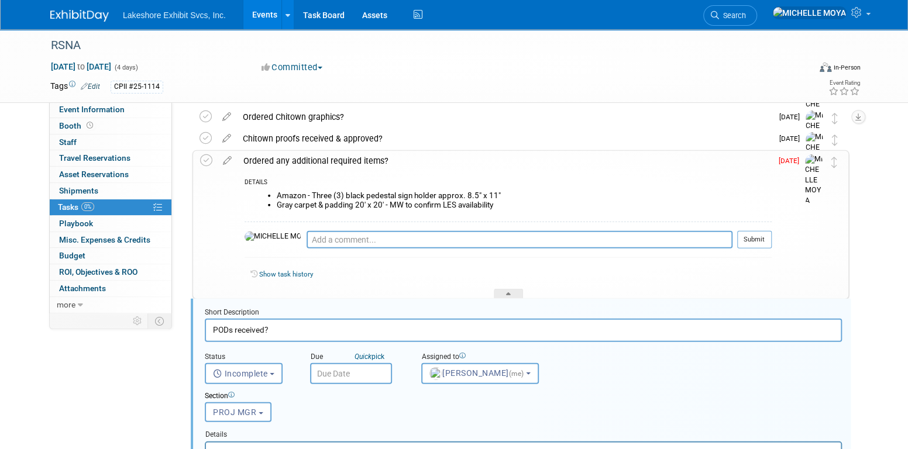
click at [346, 162] on div "Ordered any additional required items?" at bounding box center [505, 161] width 534 height 20
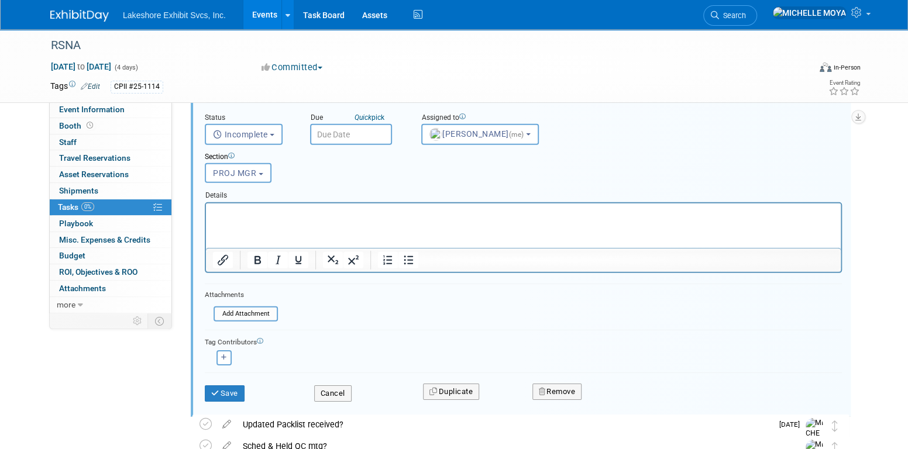
scroll to position [1870, 0]
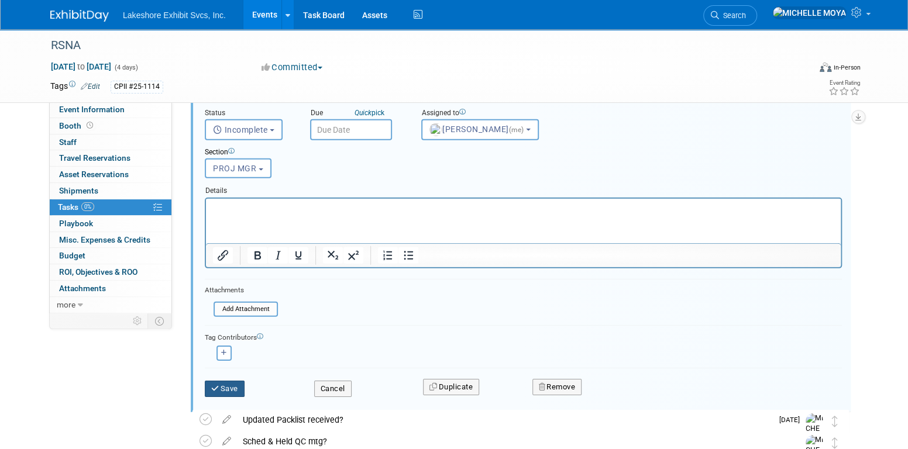
click at [236, 383] on button "Save" at bounding box center [225, 389] width 40 height 16
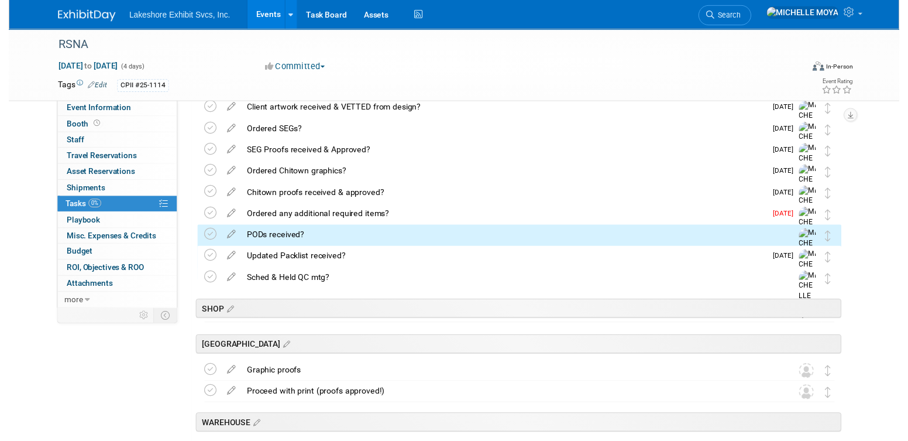
scroll to position [1694, 0]
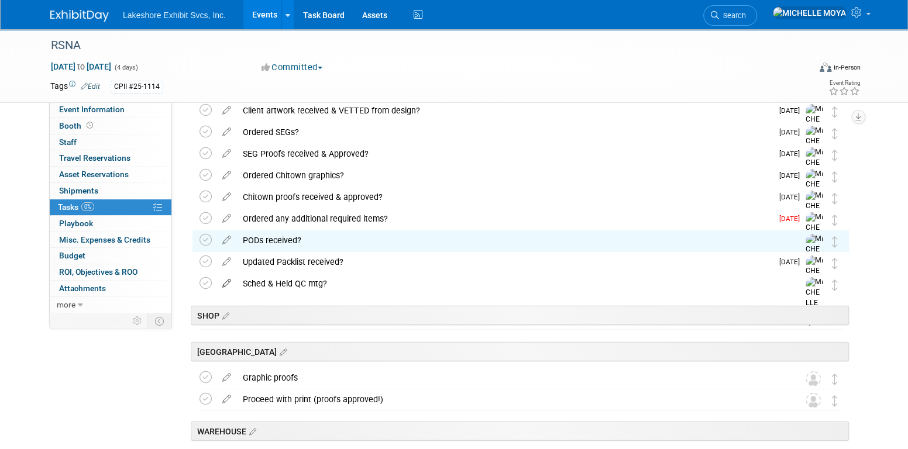
click at [226, 284] on icon at bounding box center [227, 281] width 20 height 15
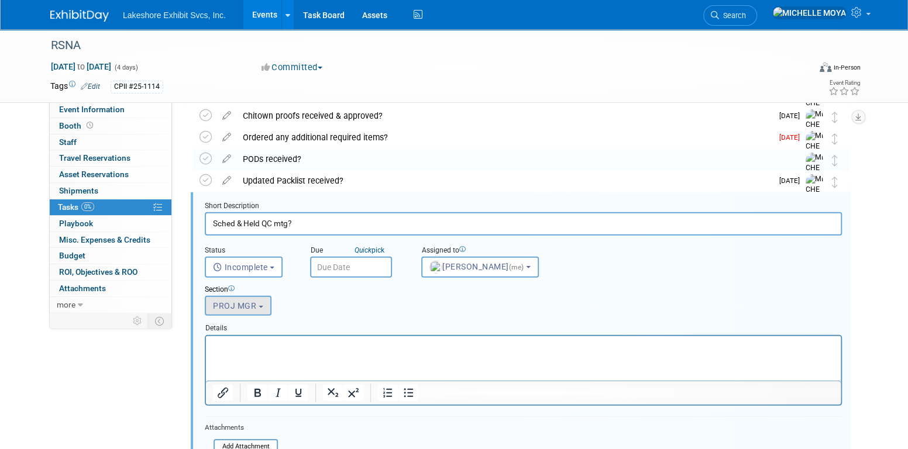
scroll to position [1797, 0]
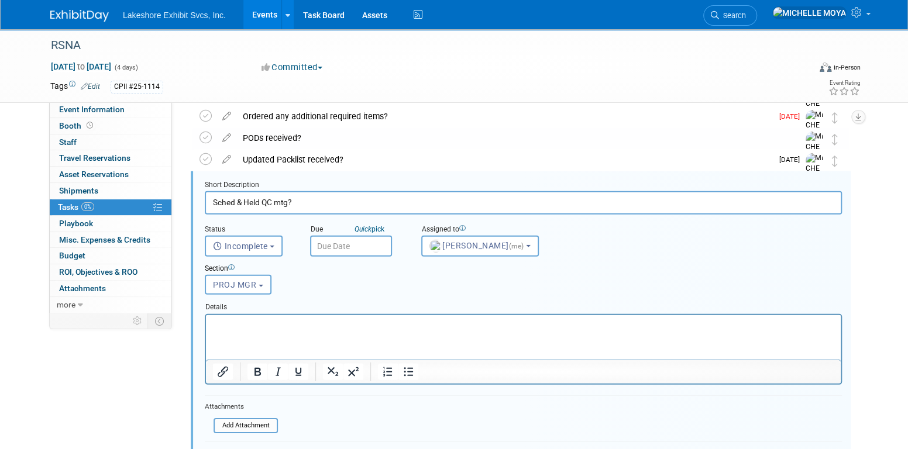
click at [340, 246] on input "text" at bounding box center [351, 246] width 82 height 21
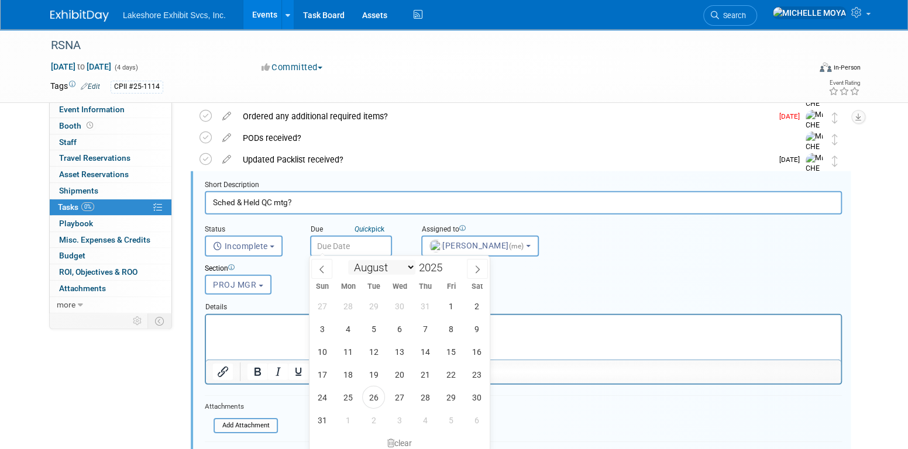
click at [407, 269] on select "January February March April May June July August September October November De…" at bounding box center [381, 267] width 67 height 15
select select "10"
click at [348, 260] on select "January February March April May June July August September October November De…" at bounding box center [381, 267] width 67 height 15
click at [425, 329] on span "6" at bounding box center [425, 329] width 23 height 23
type input "Nov 6, 2025"
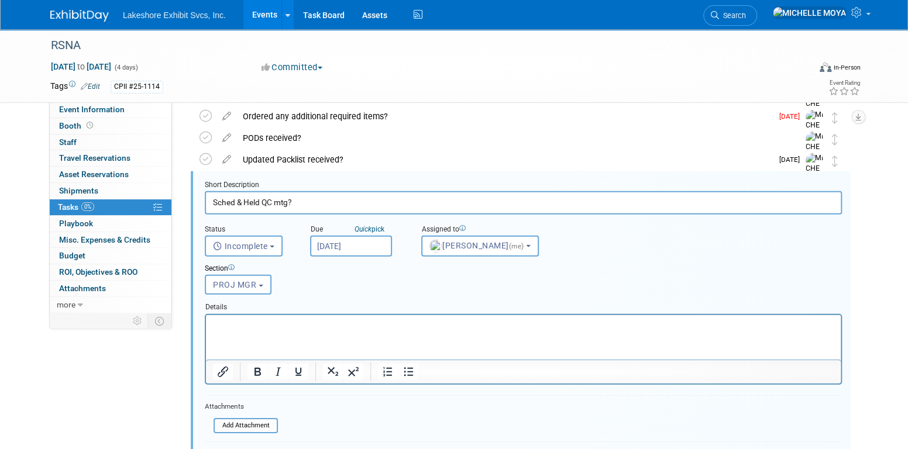
click at [362, 245] on input "Nov 6, 2025" at bounding box center [351, 246] width 82 height 21
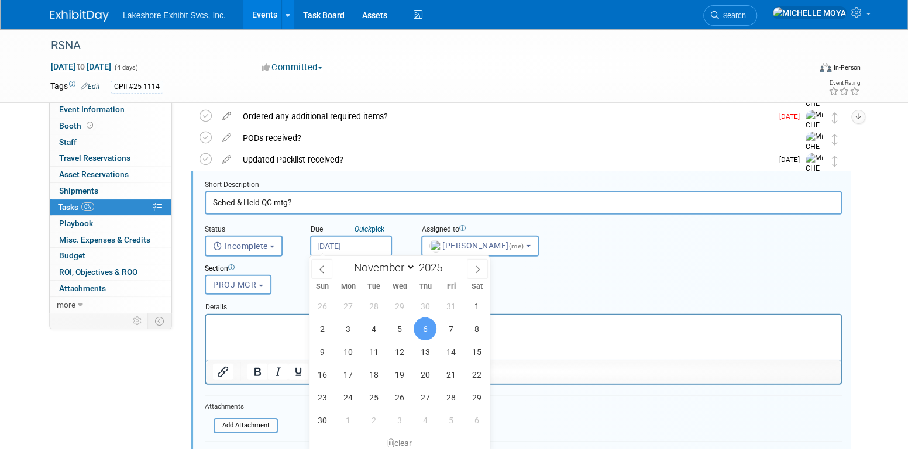
click at [425, 326] on span "6" at bounding box center [425, 329] width 23 height 23
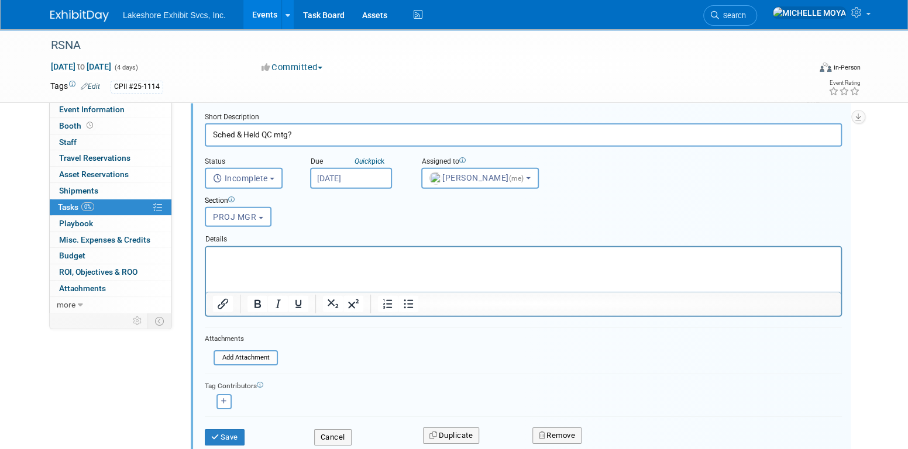
scroll to position [1914, 0]
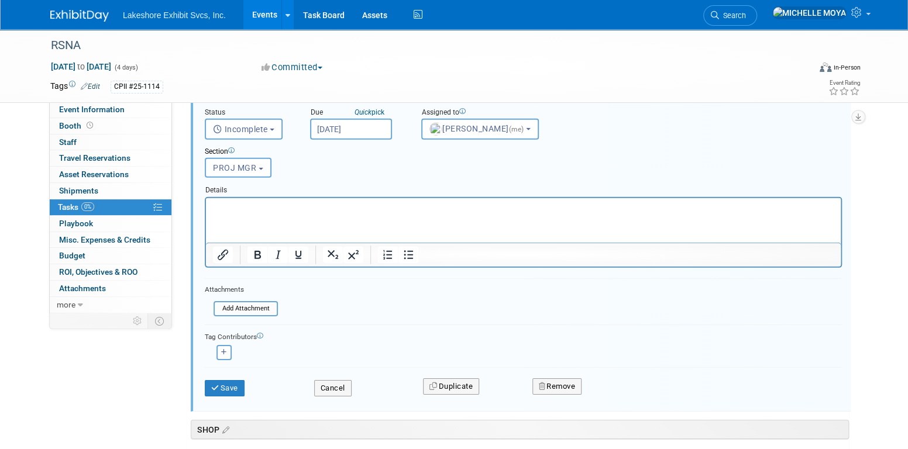
drag, startPoint x: 352, startPoint y: 201, endPoint x: 353, endPoint y: 207, distance: 5.9
click at [352, 201] on html at bounding box center [523, 206] width 635 height 16
click at [353, 210] on p "Rich Text Area. Press ALT-0 for help." at bounding box center [524, 207] width 622 height 11
click at [411, 256] on icon "Bullet list" at bounding box center [408, 255] width 14 height 14
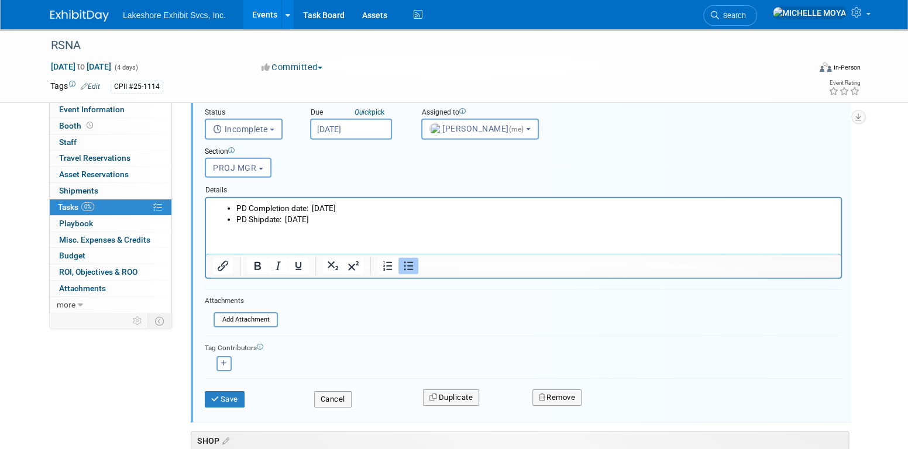
click at [320, 218] on li "PD Shipdate: Fri. 11/05/25" at bounding box center [535, 219] width 598 height 11
click at [234, 393] on button "Save" at bounding box center [225, 400] width 40 height 16
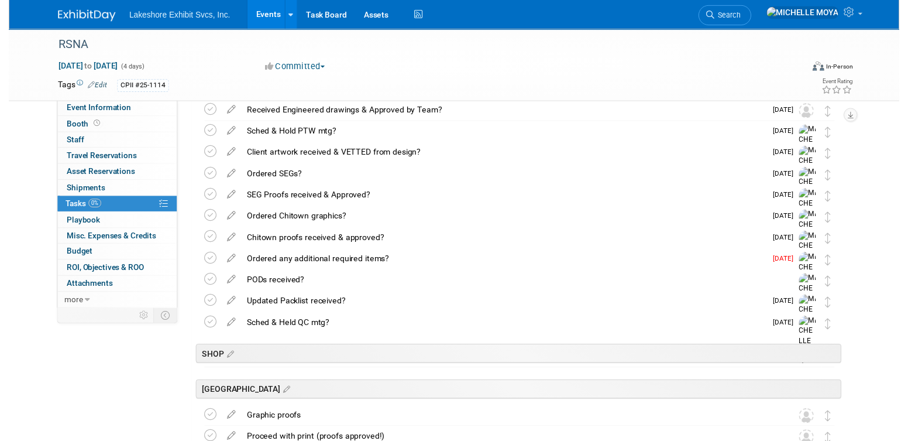
scroll to position [1645, 0]
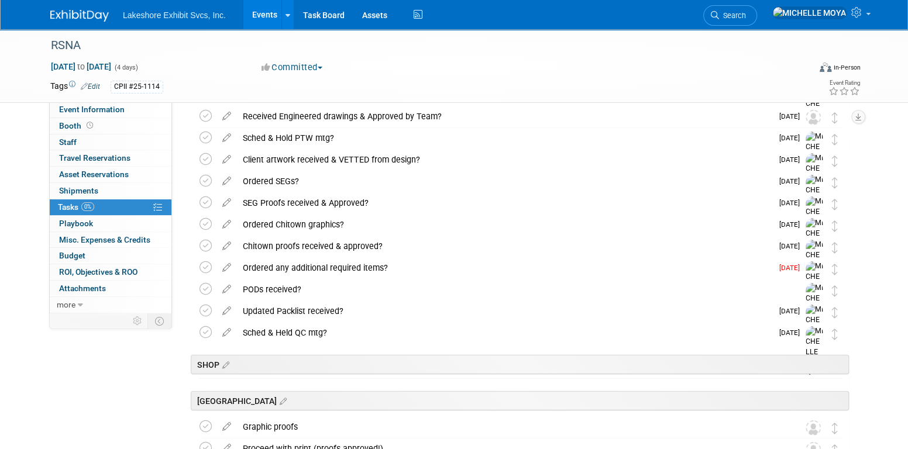
click at [327, 314] on div "Updated Packlist received?" at bounding box center [504, 311] width 535 height 20
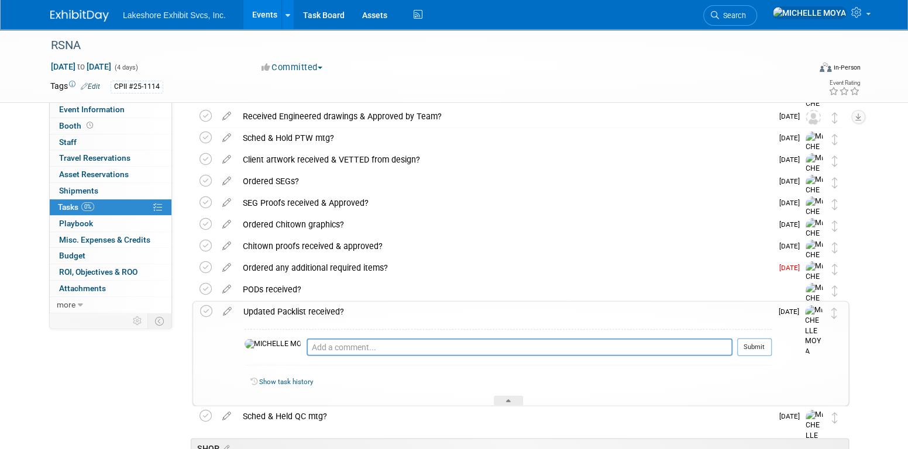
click at [327, 313] on div "Updated Packlist received?" at bounding box center [505, 312] width 534 height 20
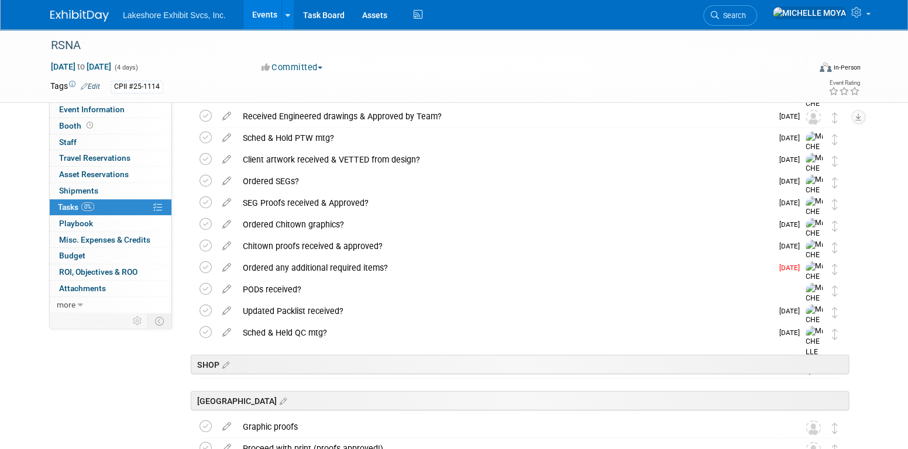
click at [308, 332] on div "Sched & Held QC mtg?" at bounding box center [504, 333] width 535 height 20
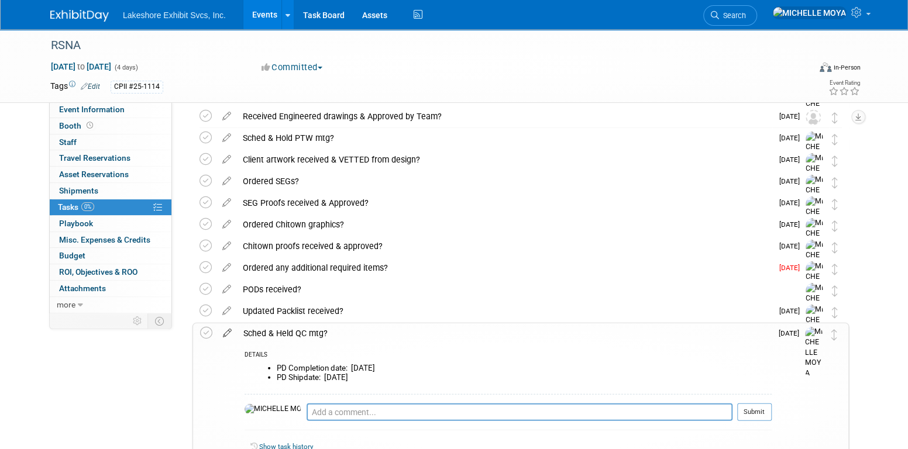
click at [226, 332] on icon at bounding box center [227, 331] width 20 height 15
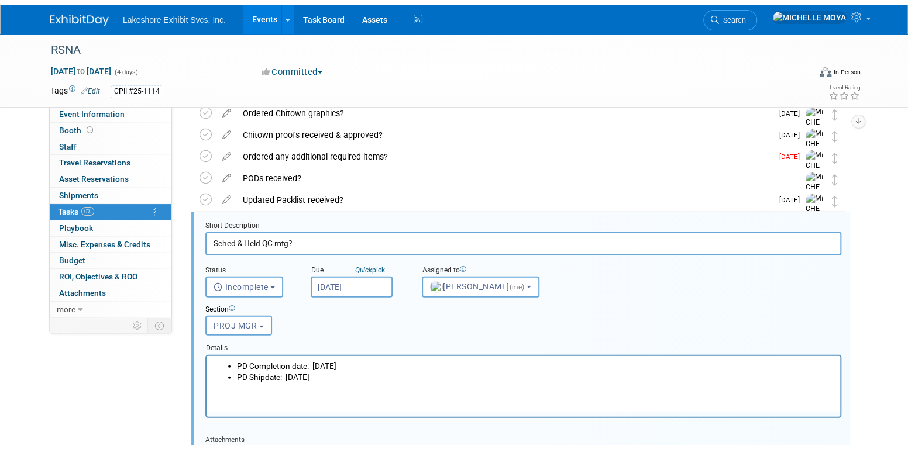
scroll to position [1797, 0]
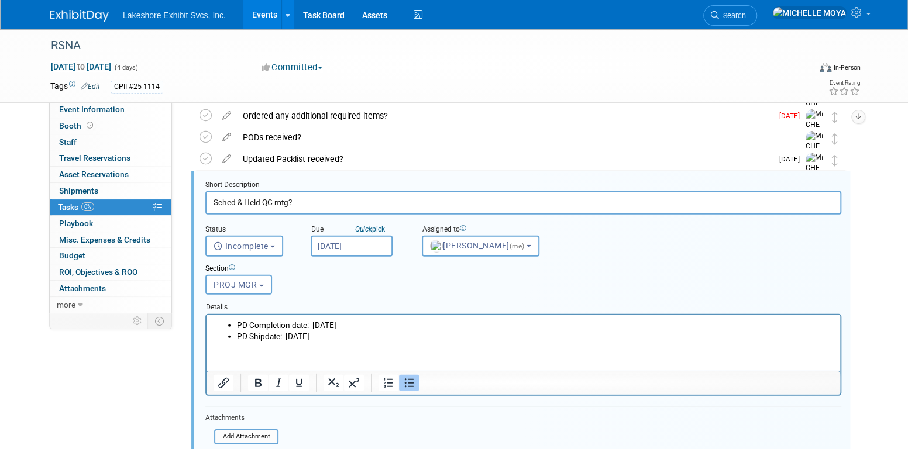
click at [355, 340] on li "PD Shipdate: Fri. 11/07/25" at bounding box center [535, 336] width 597 height 11
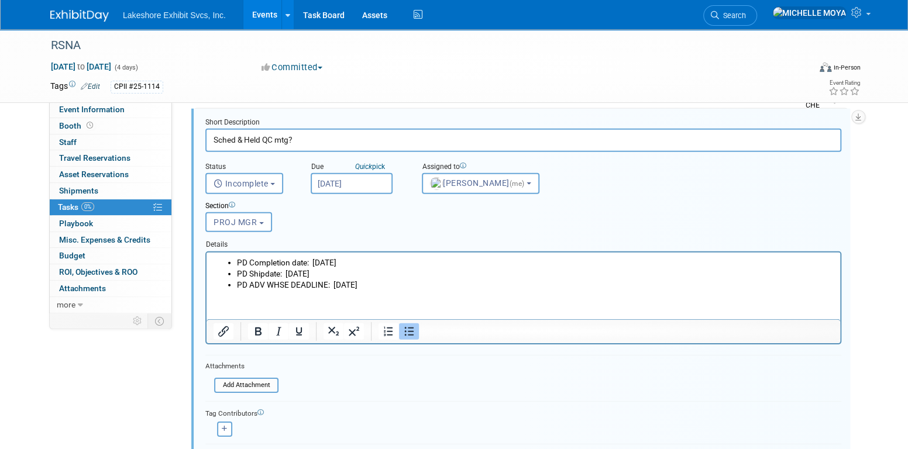
scroll to position [1914, 0]
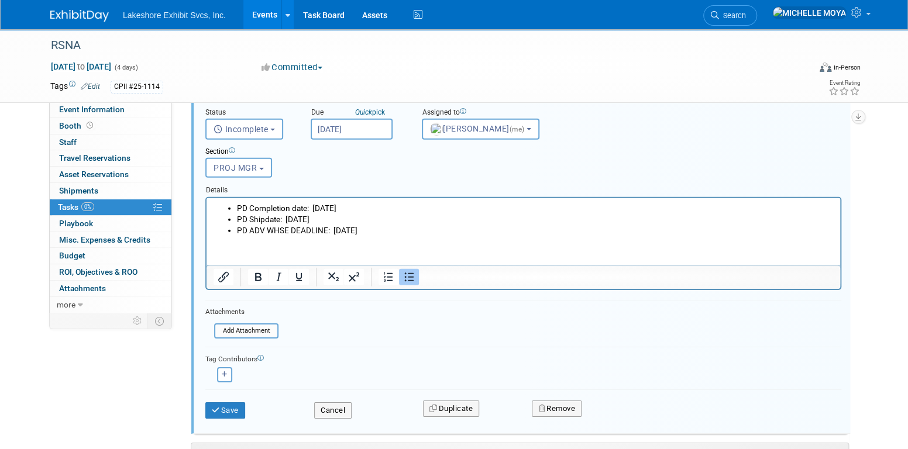
click at [234, 414] on button "Save" at bounding box center [225, 411] width 40 height 16
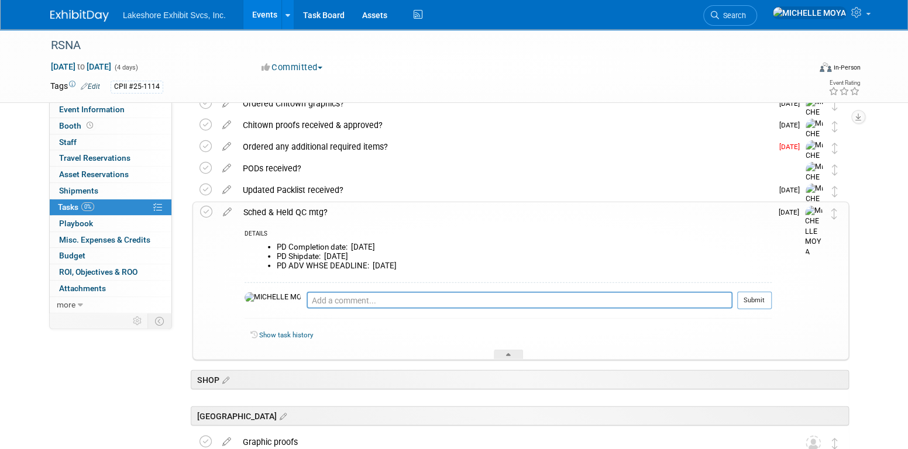
scroll to position [1739, 0]
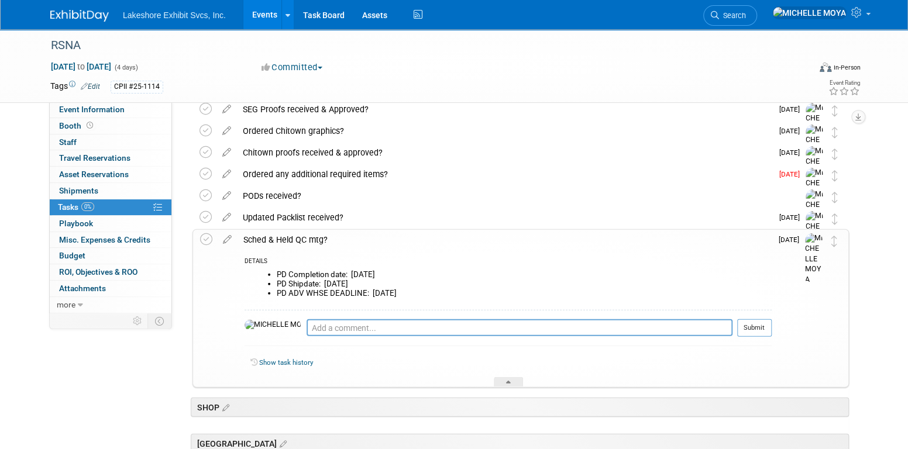
click at [298, 238] on div "Sched & Held QC mtg?" at bounding box center [505, 240] width 534 height 20
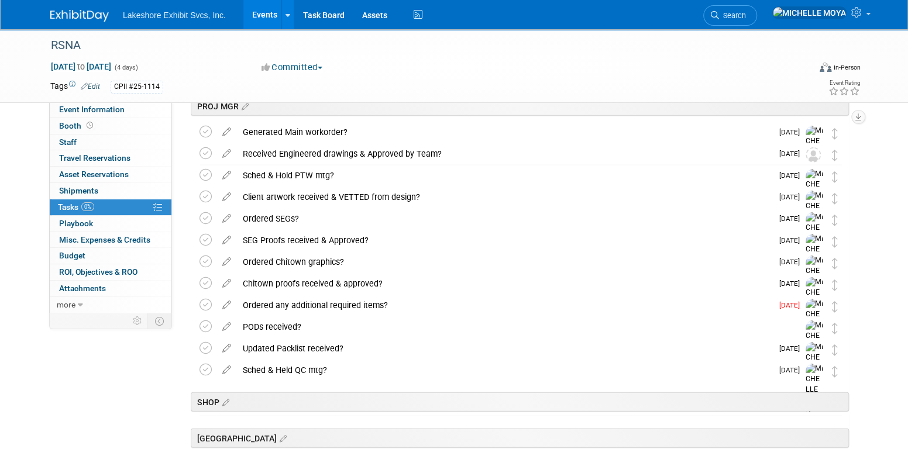
scroll to position [1622, 0]
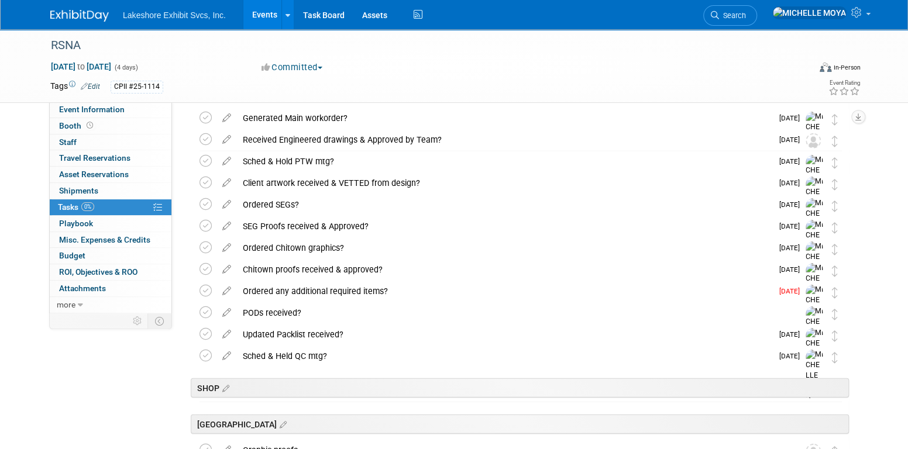
click at [315, 289] on div "Ordered any additional required items?" at bounding box center [504, 291] width 535 height 20
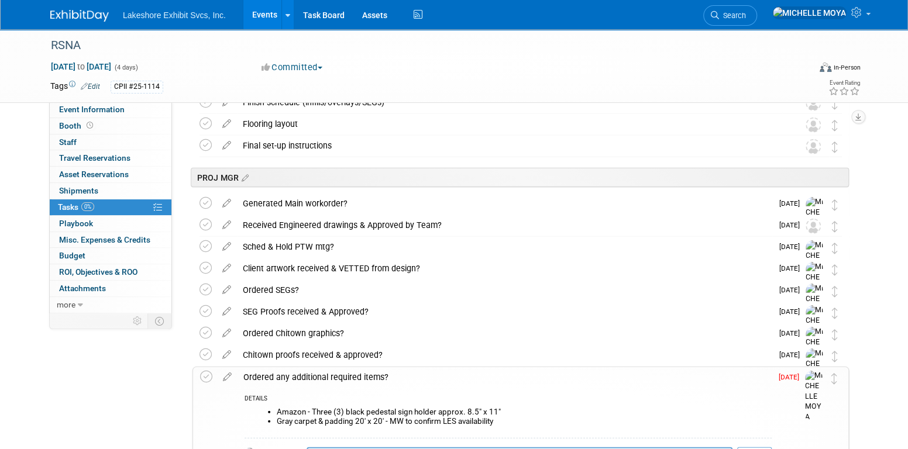
scroll to position [1388, 0]
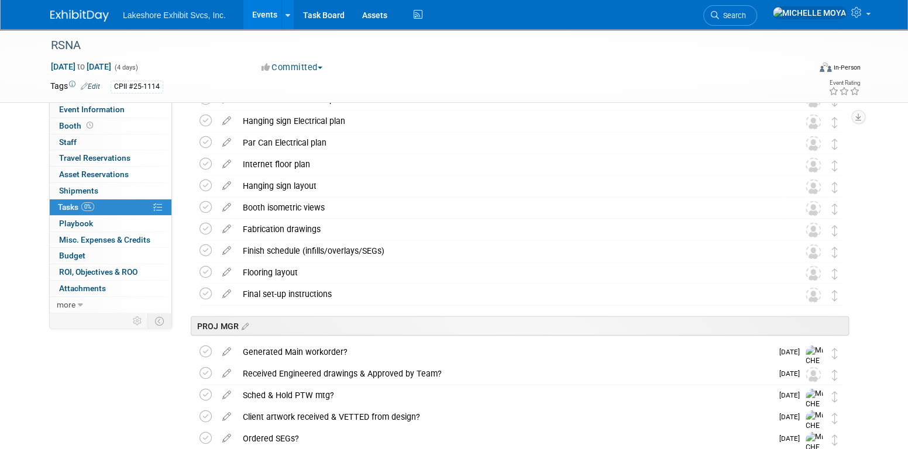
click at [109, 207] on link "0% Tasks 0%" at bounding box center [111, 208] width 122 height 16
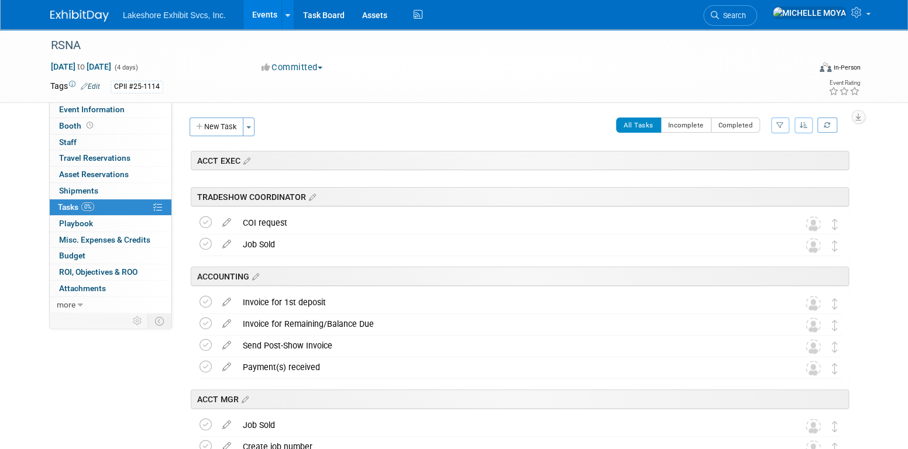
click at [263, 11] on link "Events" at bounding box center [264, 14] width 43 height 29
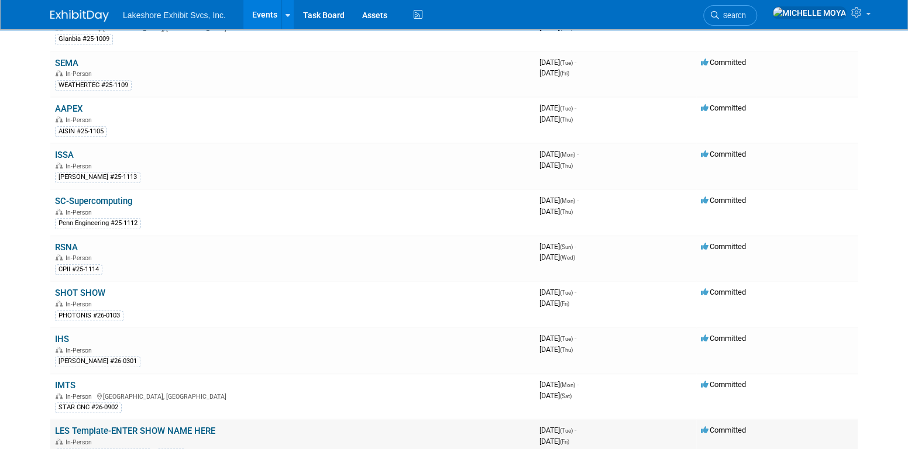
scroll to position [585, 0]
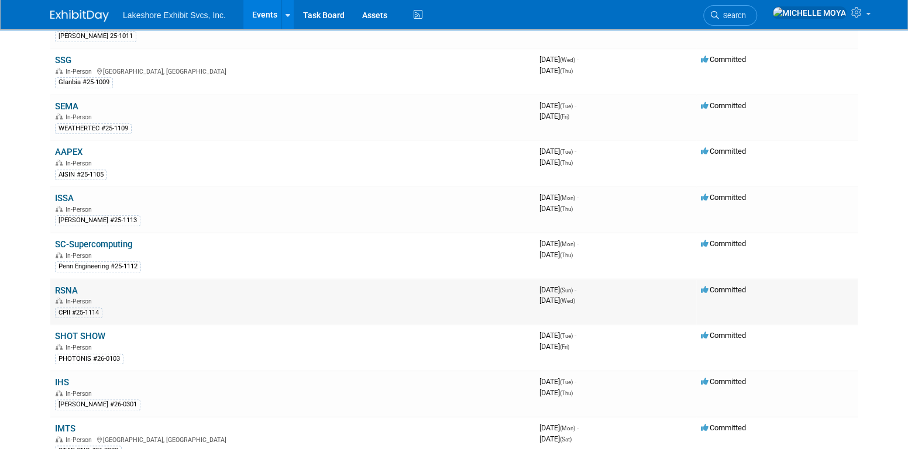
click at [150, 296] on div "In-Person" at bounding box center [292, 300] width 475 height 9
click at [70, 286] on link "RSNA" at bounding box center [66, 291] width 23 height 11
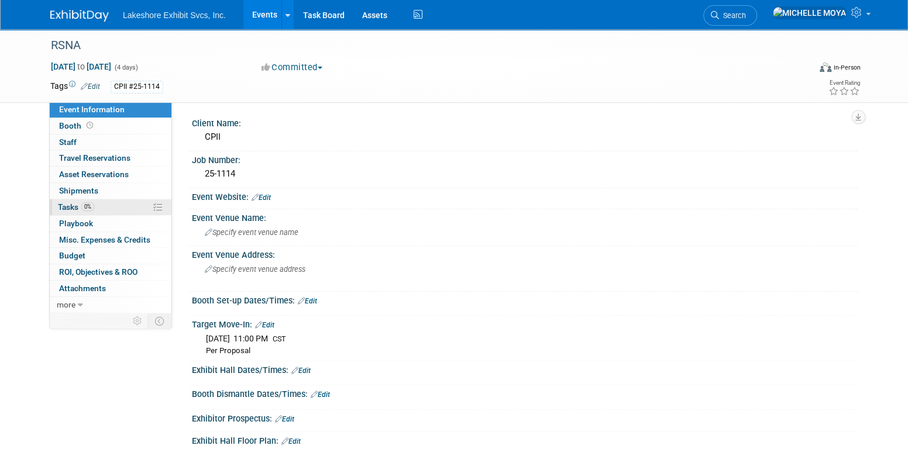
click at [124, 200] on link "0% Tasks 0%" at bounding box center [111, 208] width 122 height 16
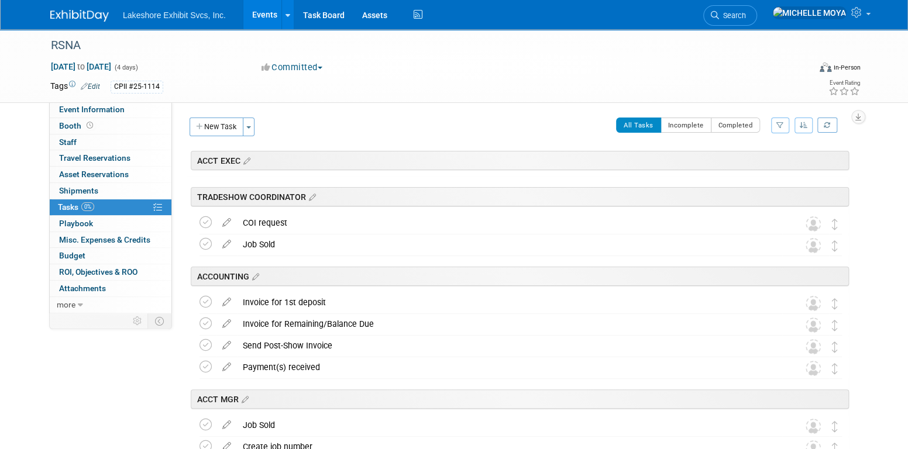
click at [780, 126] on icon "button" at bounding box center [781, 125] width 8 height 7
click at [748, 161] on select "-- Select Assignee -- All unassigned tasks Assigned to me Amanda Koss Dave Desa…" at bounding box center [732, 163] width 97 height 16
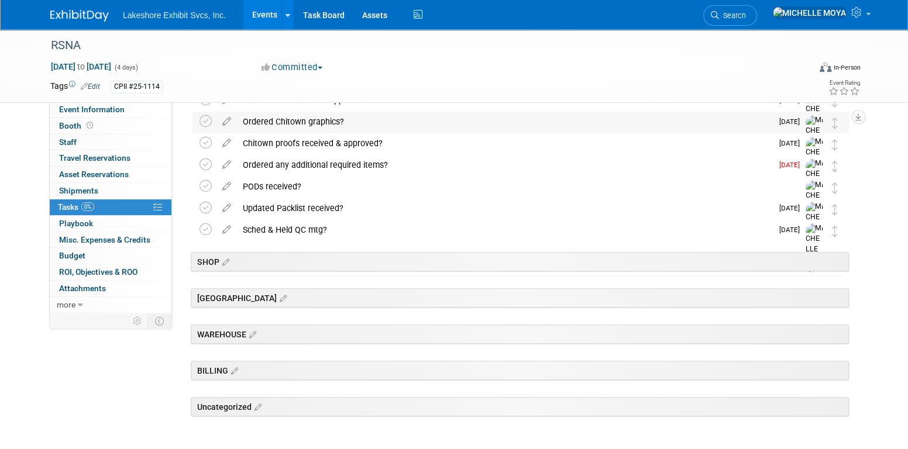
scroll to position [410, 0]
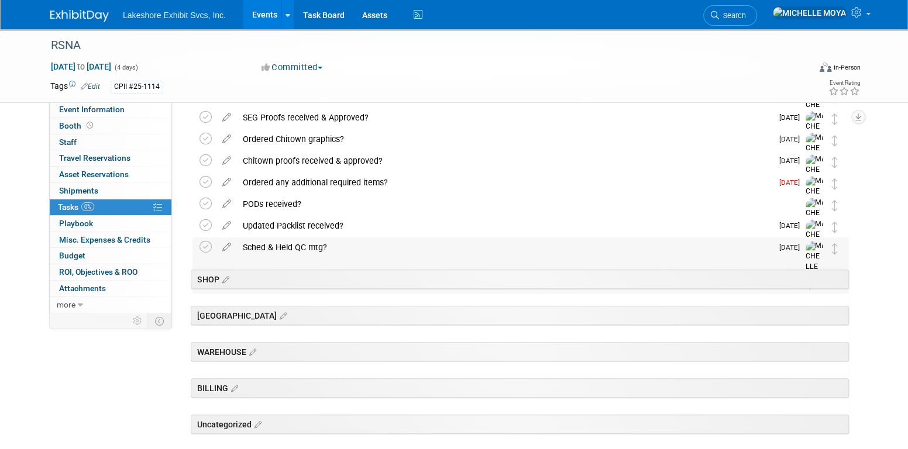
click at [269, 246] on div "Sched & Held QC mtg?" at bounding box center [504, 248] width 535 height 20
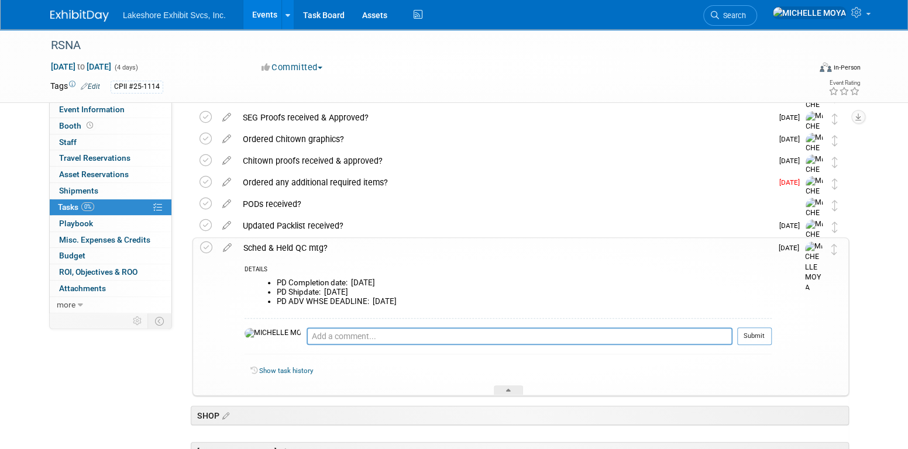
click at [269, 246] on div "Sched & Held QC mtg?" at bounding box center [505, 248] width 534 height 20
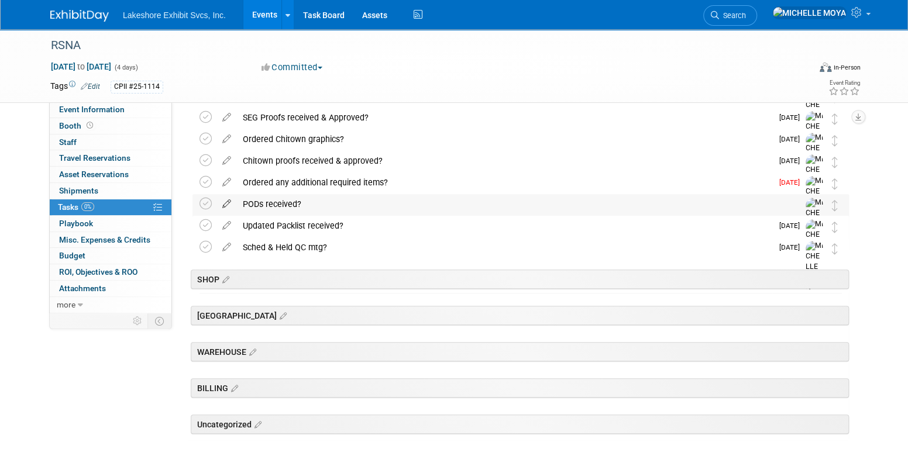
click at [225, 204] on icon at bounding box center [227, 201] width 20 height 15
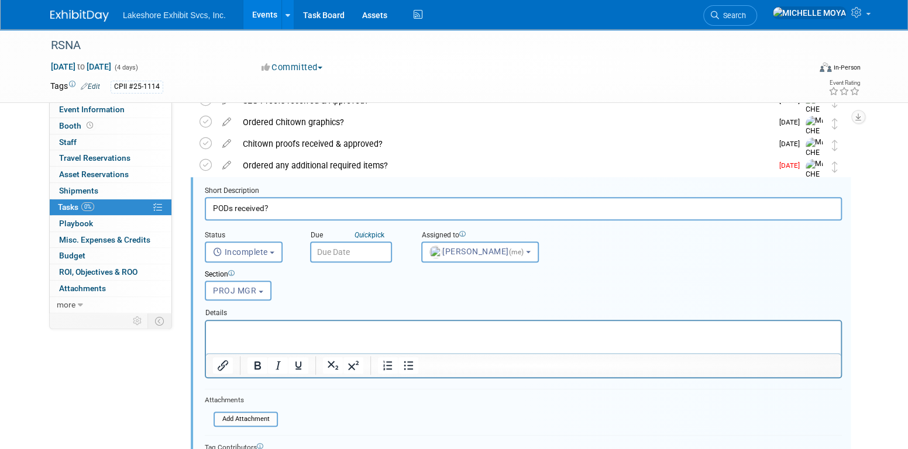
scroll to position [432, 0]
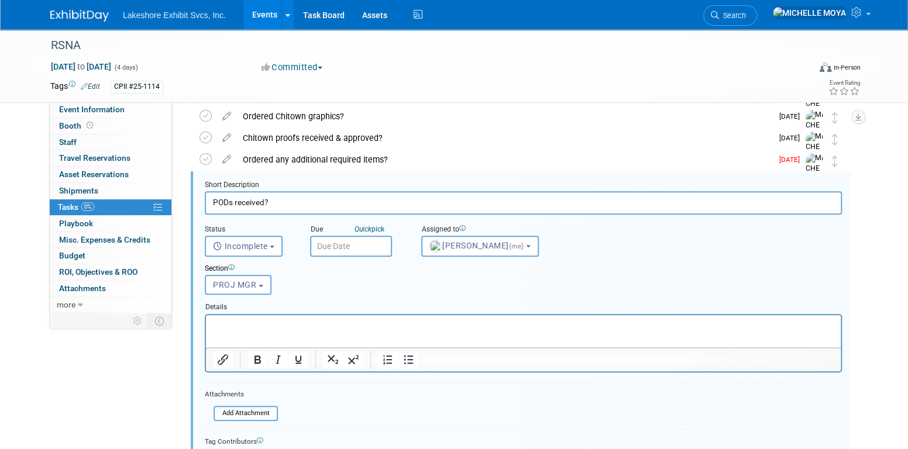
click at [346, 249] on input "text" at bounding box center [351, 246] width 82 height 21
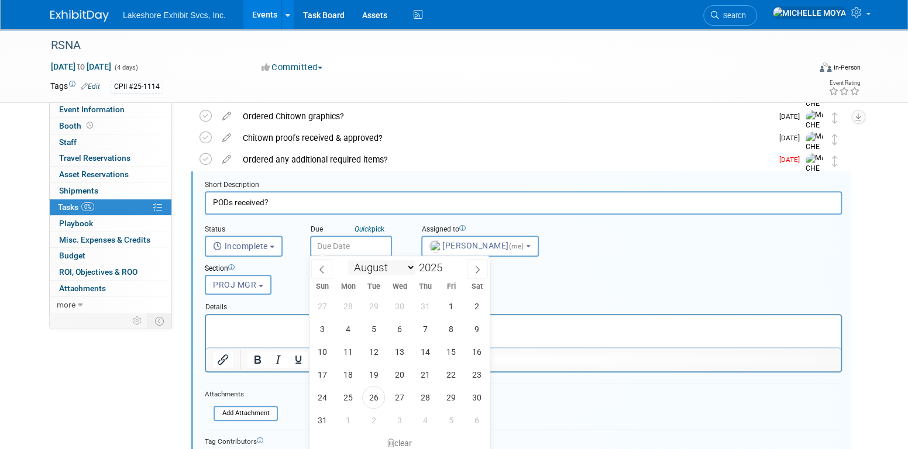
click at [406, 267] on select "January February March April May June July August September October November De…" at bounding box center [381, 267] width 67 height 15
select select "10"
click at [348, 260] on select "January February March April May June July August September October November De…" at bounding box center [381, 267] width 67 height 15
click at [400, 326] on span "5" at bounding box center [399, 329] width 23 height 23
type input "Nov 5, 2025"
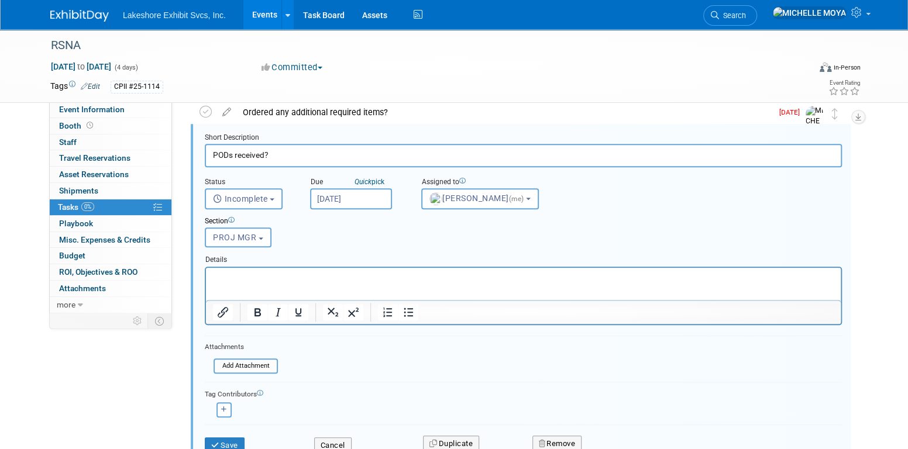
scroll to position [550, 0]
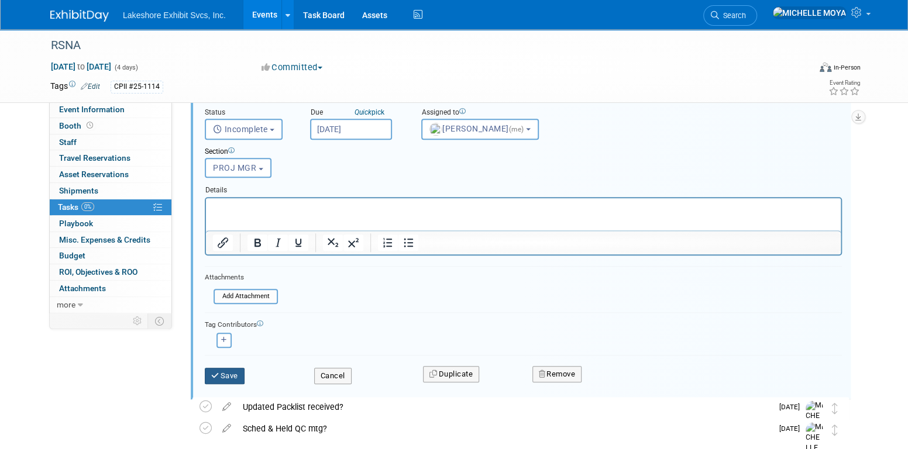
click at [232, 372] on button "Save" at bounding box center [225, 376] width 40 height 16
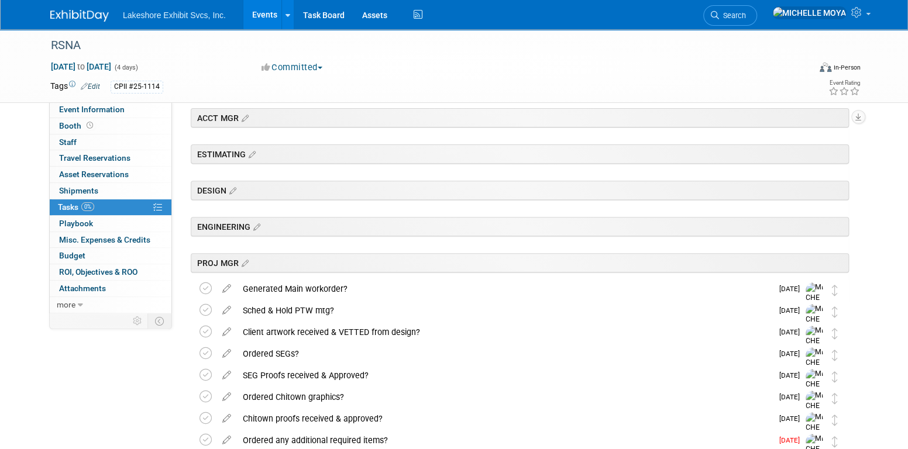
scroll to position [293, 0]
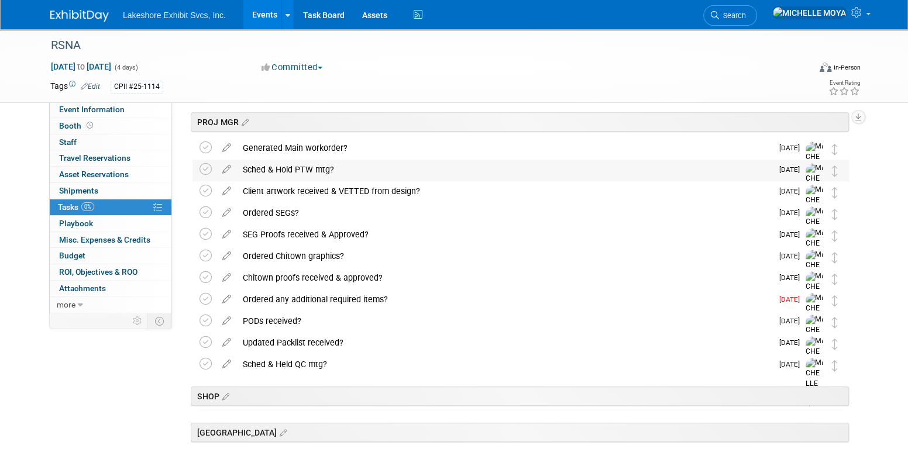
click at [319, 170] on div "Sched & Hold PTW mtg?" at bounding box center [504, 170] width 535 height 20
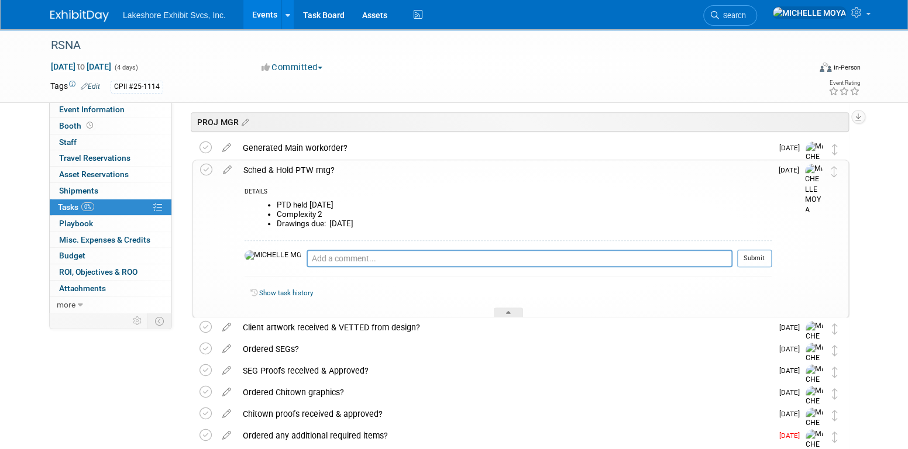
click at [319, 170] on div "Sched & Hold PTW mtg?" at bounding box center [505, 170] width 534 height 20
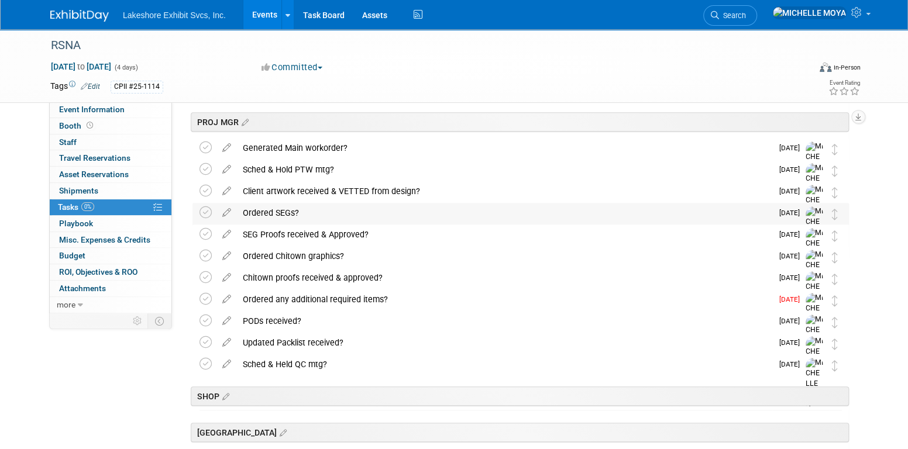
click at [286, 210] on div "Ordered SEGs?" at bounding box center [504, 213] width 535 height 20
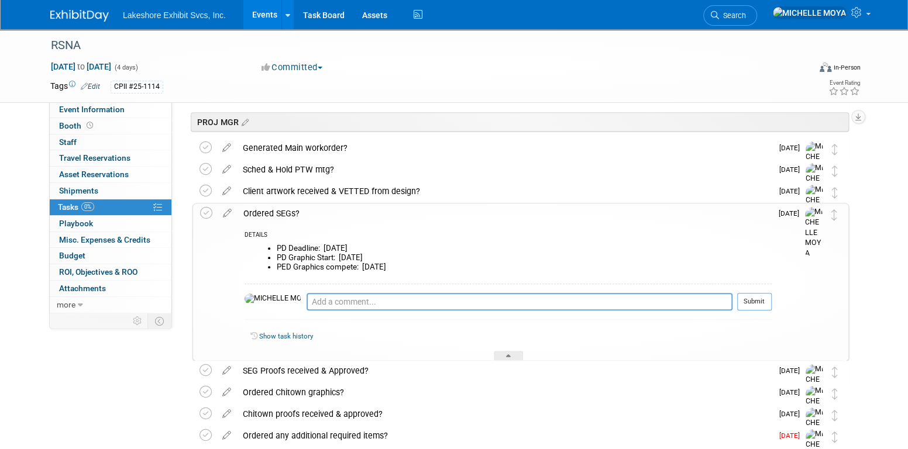
click at [231, 214] on icon at bounding box center [227, 211] width 20 height 15
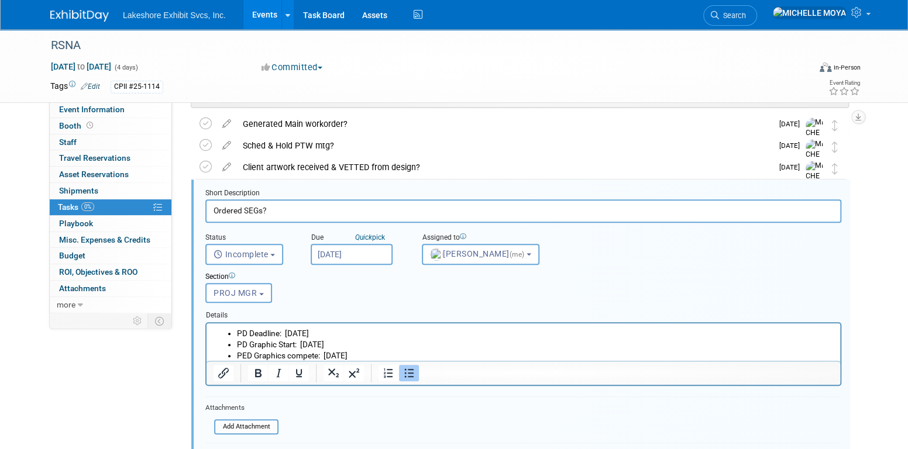
scroll to position [324, 0]
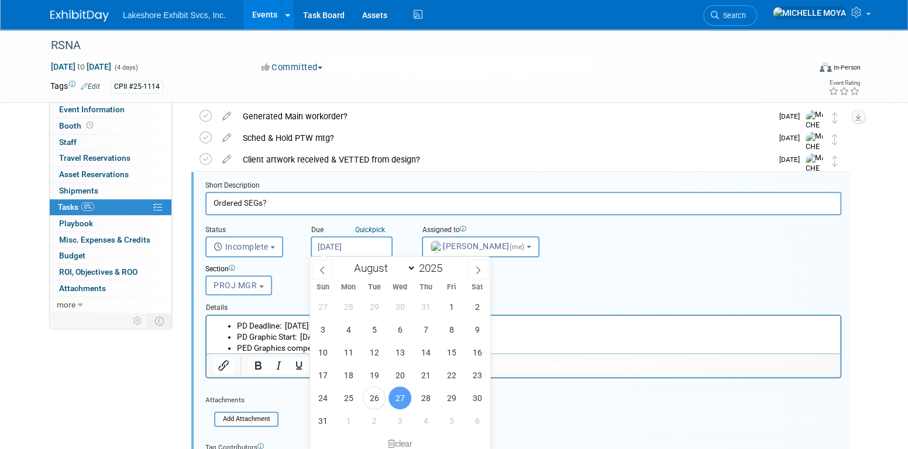
click at [359, 246] on input "Aug 27, 2025" at bounding box center [352, 246] width 82 height 21
click at [408, 265] on select "January February March April May June July August September October November De…" at bounding box center [382, 268] width 67 height 15
select select "8"
click at [349, 261] on select "January February March April May June July August September October November De…" at bounding box center [382, 268] width 67 height 15
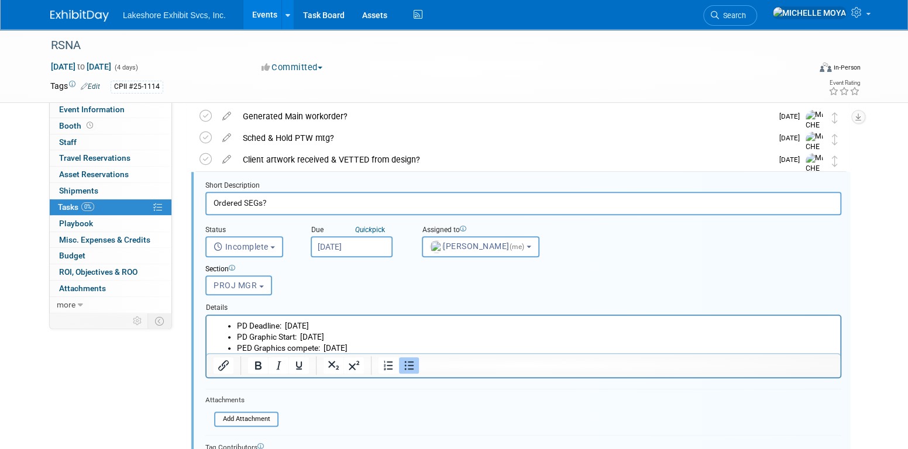
click at [400, 229] on div "Due Quick pick" at bounding box center [358, 230] width 94 height 11
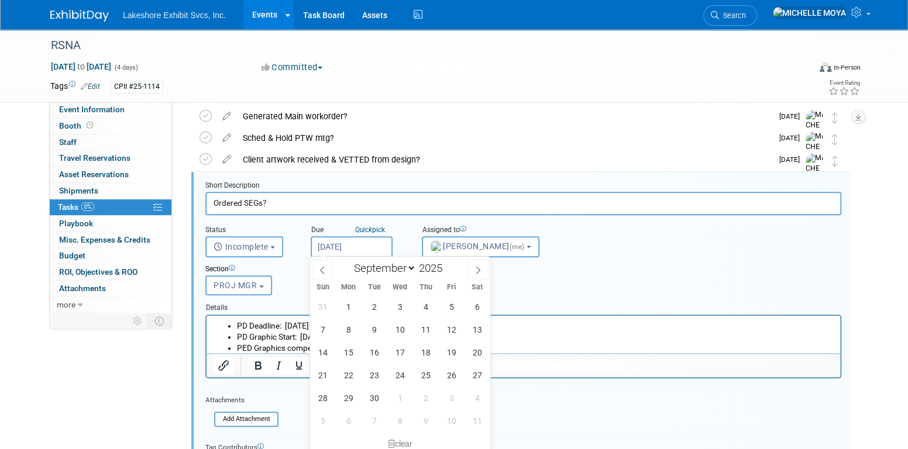
click at [379, 246] on input "Aug 27, 2025" at bounding box center [352, 246] width 82 height 21
click at [355, 396] on span "29" at bounding box center [348, 398] width 23 height 23
type input "Sep 29, 2025"
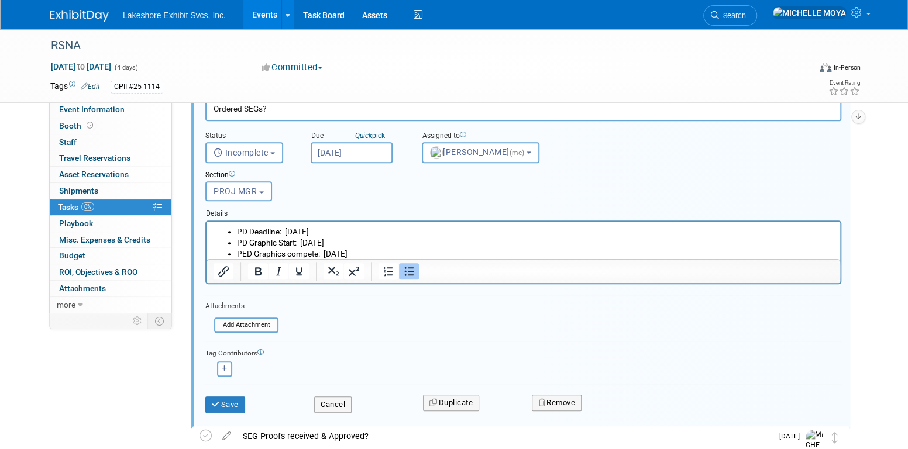
scroll to position [441, 0]
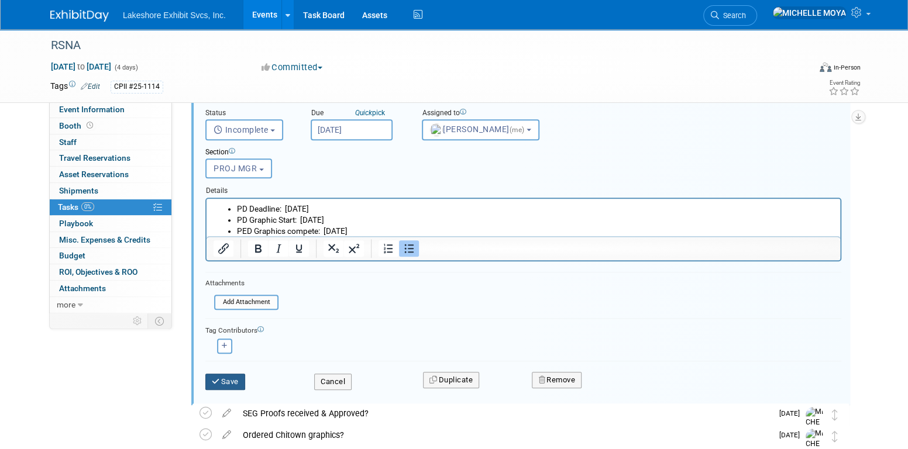
click at [237, 374] on button "Save" at bounding box center [225, 382] width 40 height 16
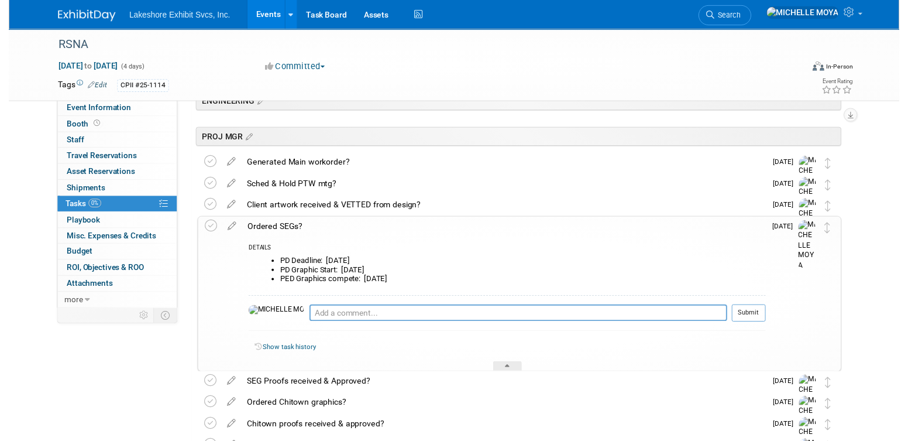
scroll to position [266, 0]
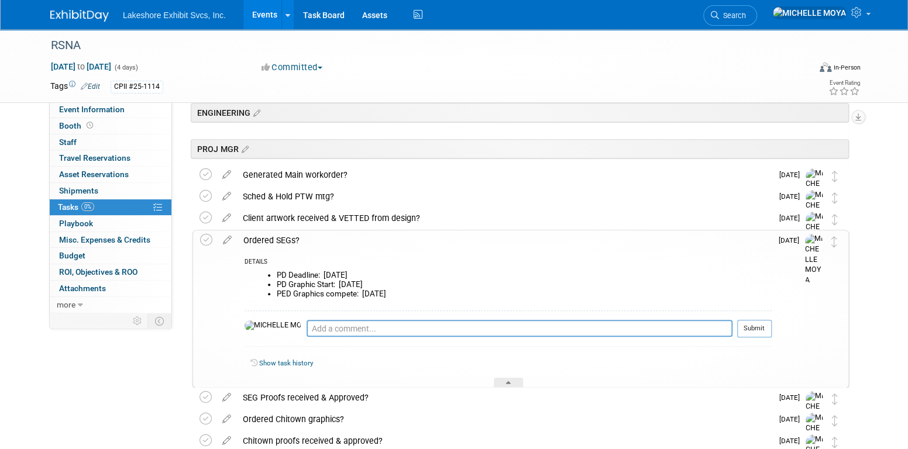
click at [278, 235] on div "Ordered SEGs?" at bounding box center [505, 241] width 534 height 20
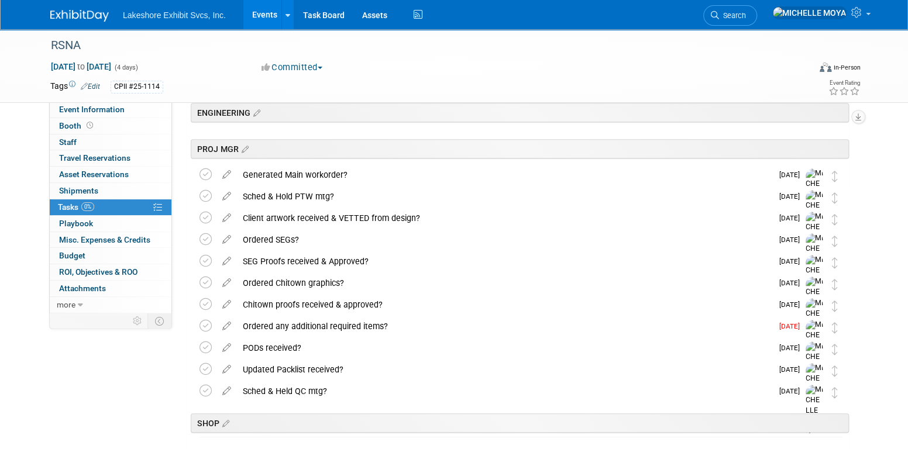
click at [228, 281] on icon at bounding box center [227, 280] width 20 height 15
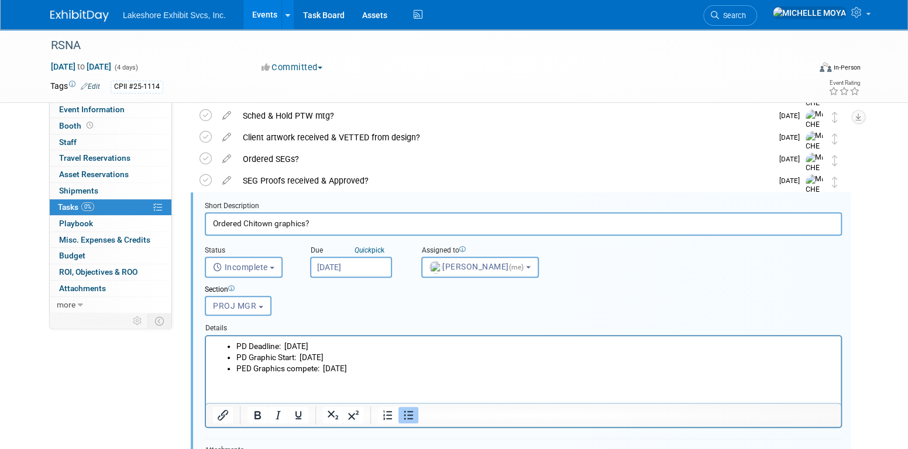
scroll to position [367, 0]
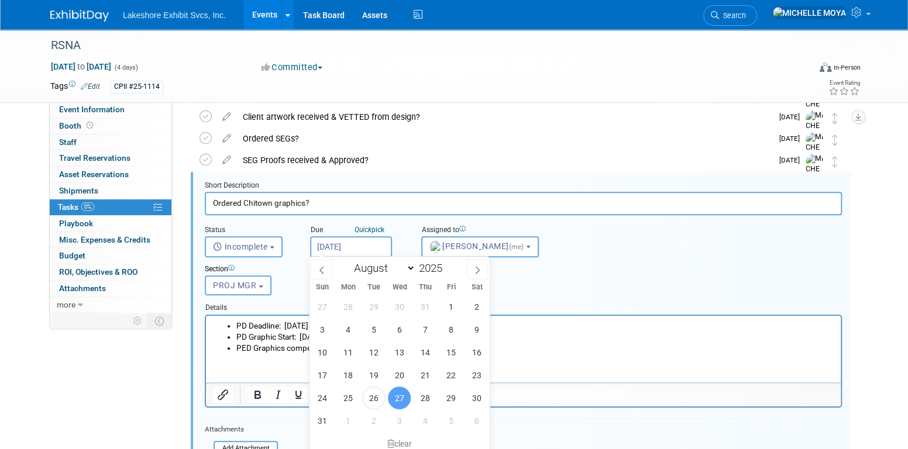
click at [351, 247] on input "Aug 27, 2025" at bounding box center [351, 246] width 82 height 21
click at [411, 262] on select "January February March April May June July August September October November De…" at bounding box center [381, 268] width 67 height 15
select select "8"
click at [348, 261] on select "January February March April May June July August September October November De…" at bounding box center [381, 268] width 67 height 15
click at [349, 397] on span "29" at bounding box center [348, 398] width 23 height 23
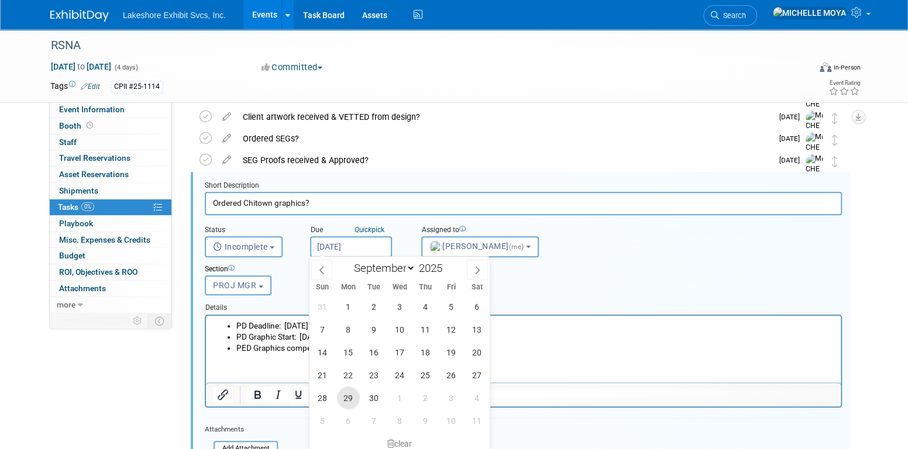
type input "Sep 29, 2025"
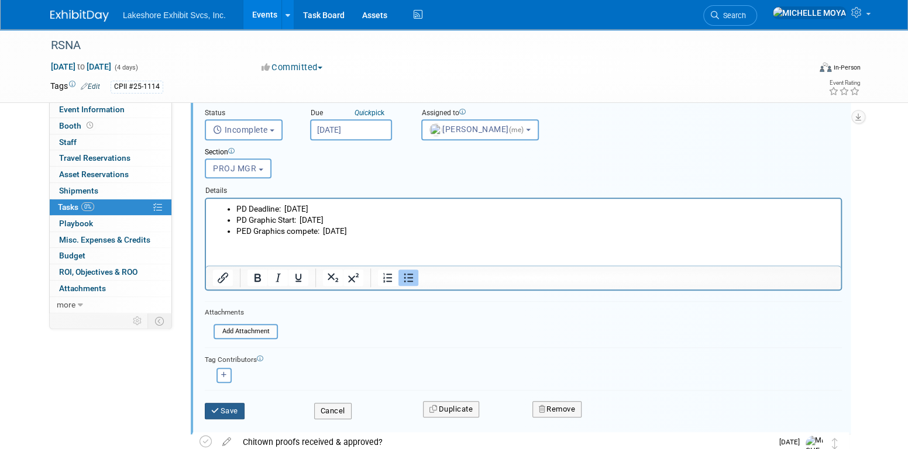
click at [239, 410] on button "Save" at bounding box center [225, 411] width 40 height 16
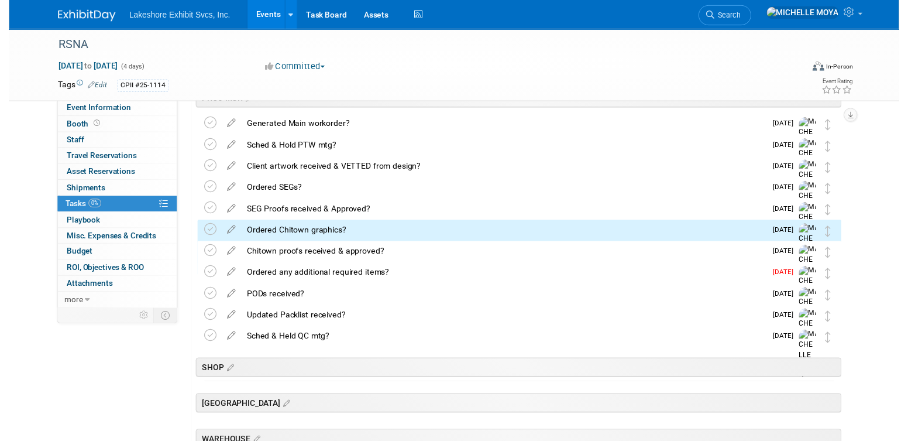
scroll to position [296, 0]
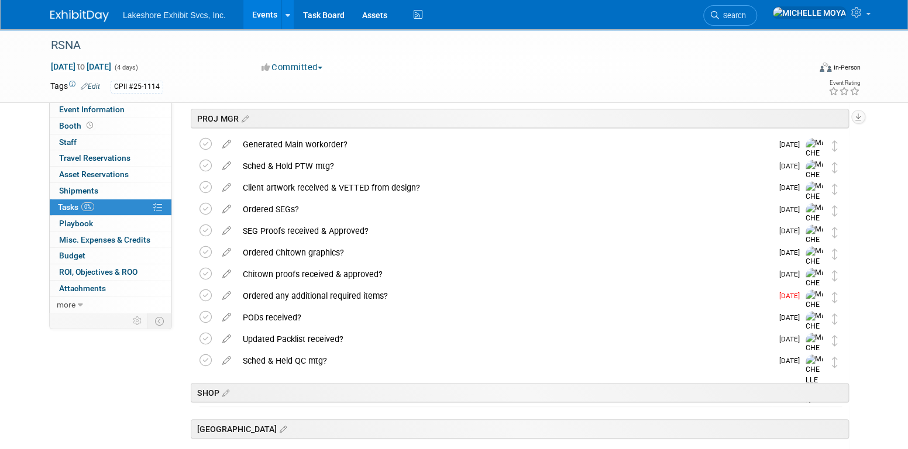
click at [230, 270] on icon at bounding box center [227, 272] width 20 height 15
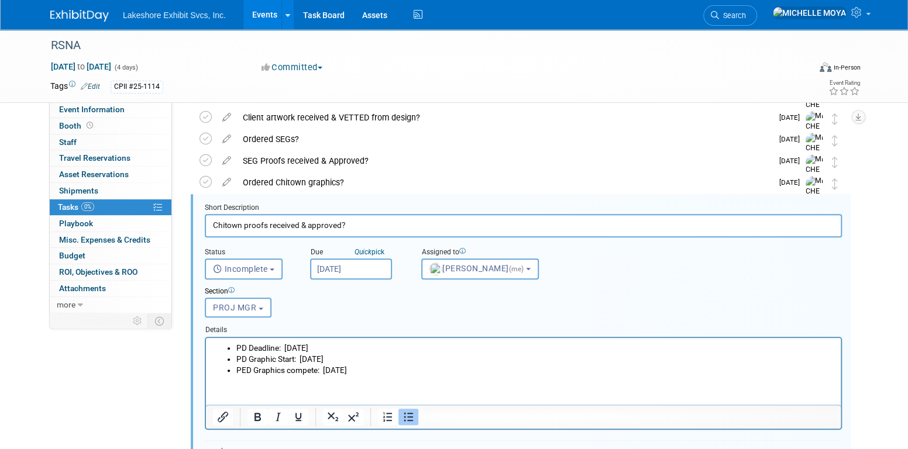
scroll to position [389, 0]
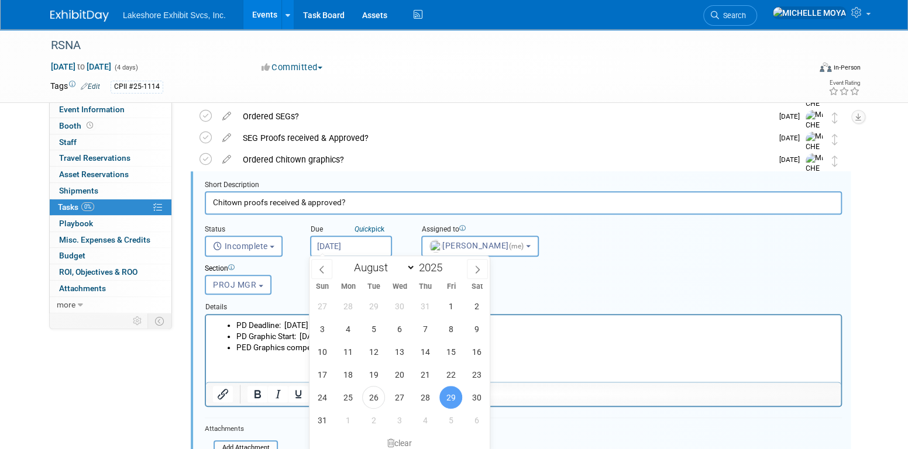
click at [345, 249] on input "Aug 29, 2025" at bounding box center [351, 246] width 82 height 21
click at [404, 269] on select "January February March April May June July August September October November De…" at bounding box center [381, 267] width 67 height 15
select select "8"
click at [348, 260] on select "January February March April May June July August September October November De…" at bounding box center [381, 267] width 67 height 15
click at [662, 257] on div "Section Uncategorized ACCT EXEC TRADESHOW COORDINATOR ACCOUNTING ACCT MGR ESTIM…" at bounding box center [496, 277] width 600 height 40
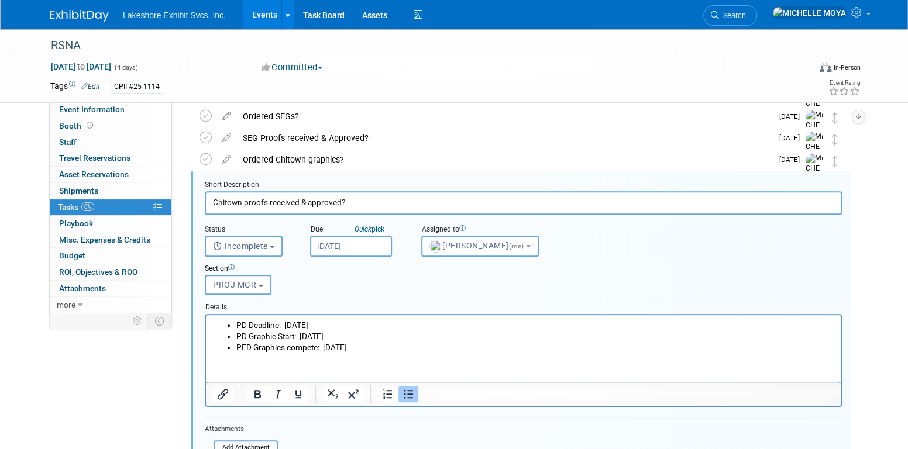
click at [304, 159] on div "Ordered Chitown graphics?" at bounding box center [504, 160] width 535 height 20
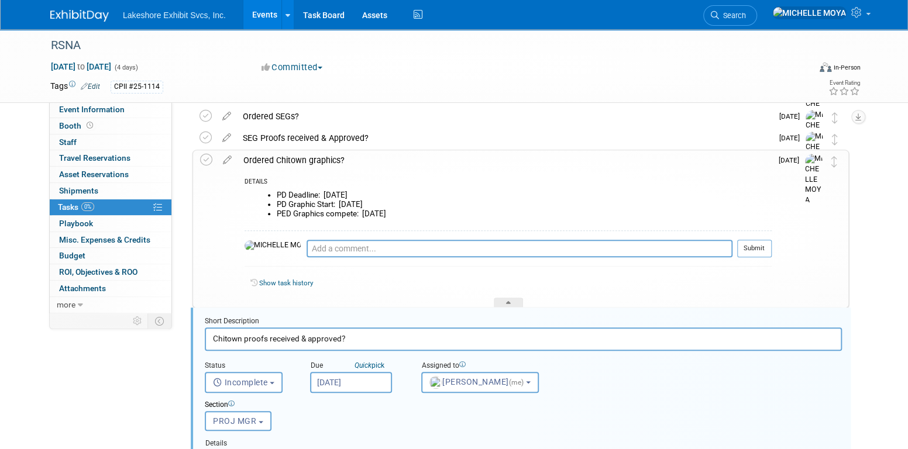
click at [304, 159] on div "Ordered Chitown graphics?" at bounding box center [505, 160] width 534 height 20
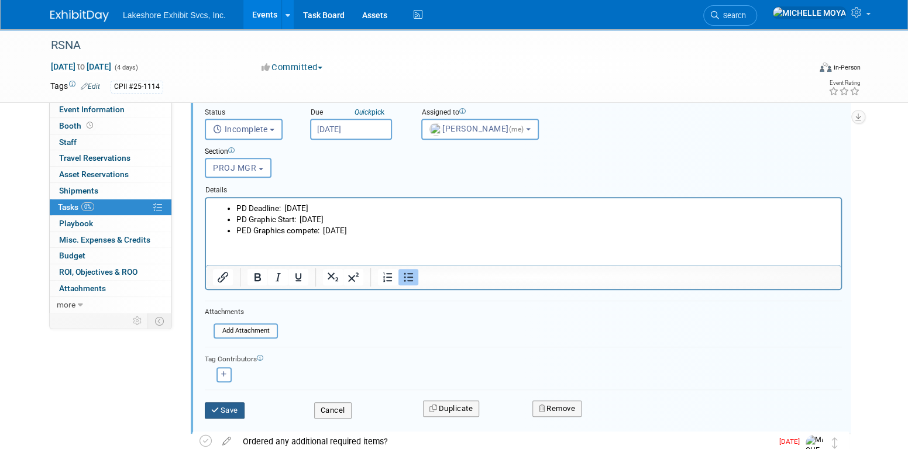
click at [232, 403] on button "Save" at bounding box center [225, 411] width 40 height 16
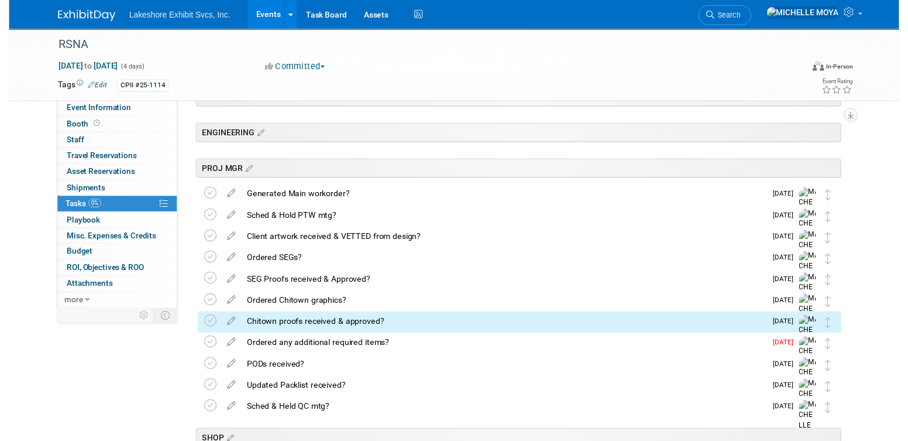
scroll to position [238, 0]
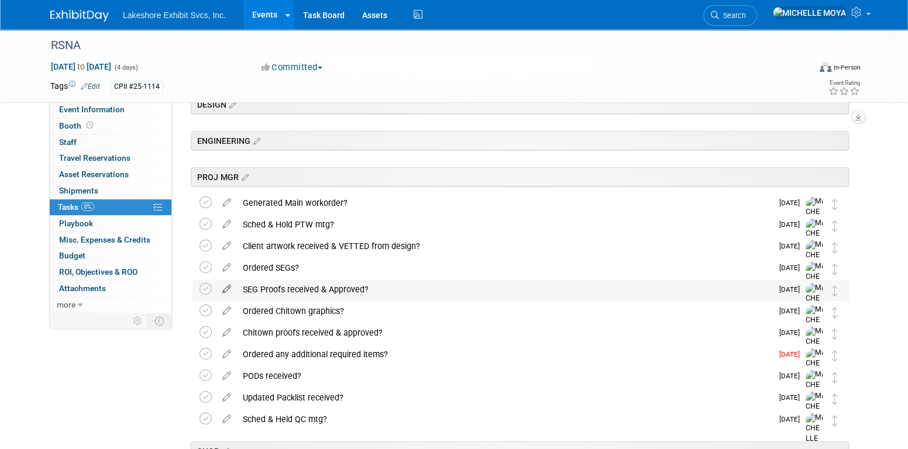
click at [222, 286] on icon at bounding box center [227, 287] width 20 height 15
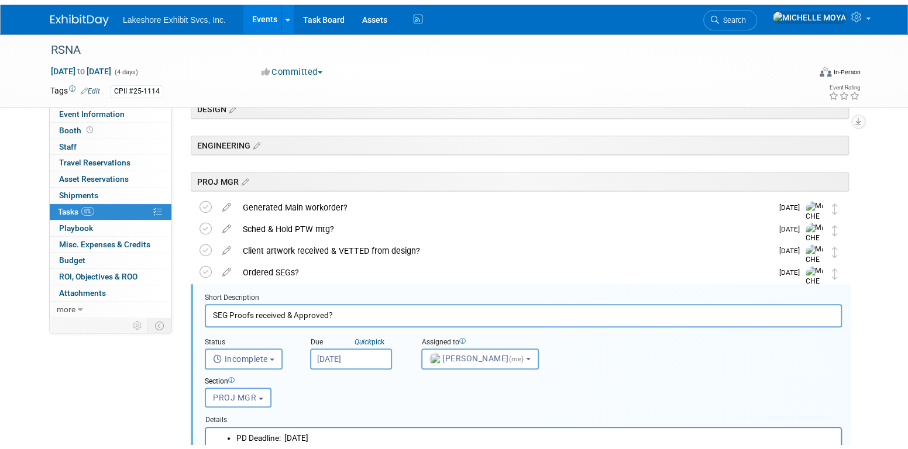
scroll to position [345, 0]
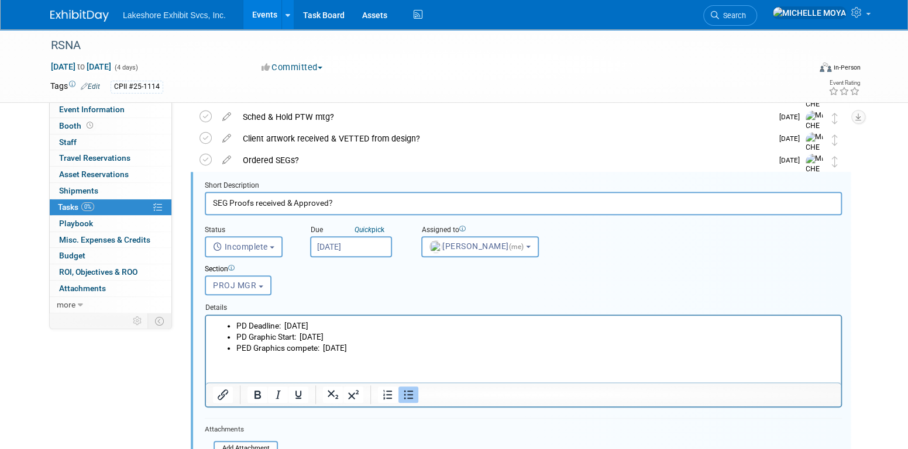
click at [372, 244] on input "Aug 29, 2025" at bounding box center [351, 246] width 82 height 21
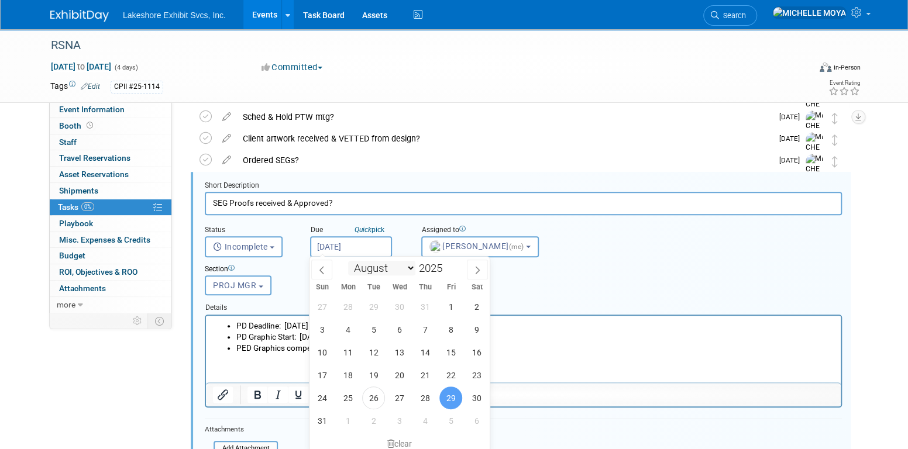
click at [408, 268] on select "January February March April May June July August September October November De…" at bounding box center [381, 268] width 67 height 15
select select "8"
click at [348, 261] on select "January February March April May June July August September October November De…" at bounding box center [381, 268] width 67 height 15
click at [600, 328] on li "PD Deadline: Tues. 10/21/25" at bounding box center [535, 325] width 598 height 11
click at [586, 349] on li "PED Graphics compete: Wed. 11/05/25" at bounding box center [535, 347] width 598 height 11
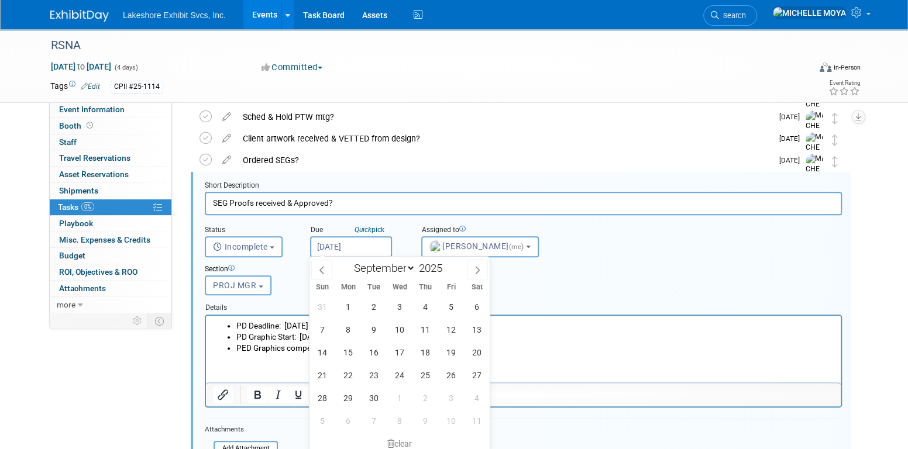
click at [570, 311] on div "Details" at bounding box center [523, 306] width 637 height 16
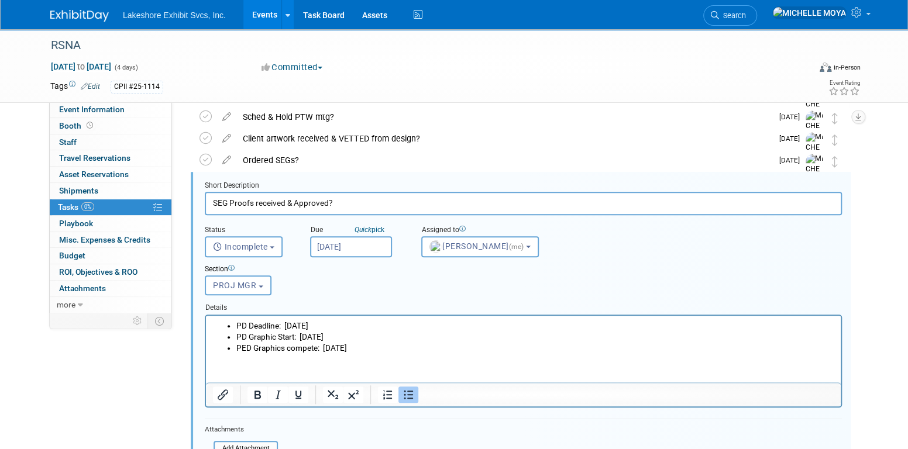
click at [248, 325] on li "PD Deadline: Tues. 10/21/25" at bounding box center [535, 325] width 598 height 11
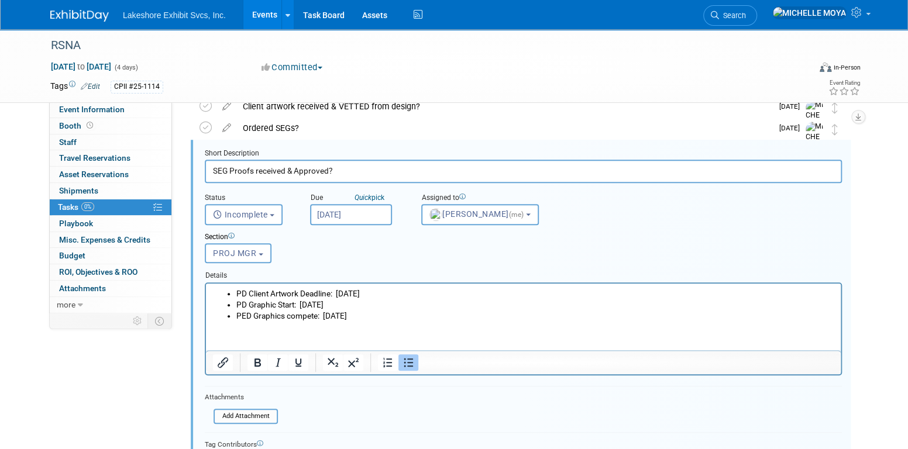
scroll to position [462, 0]
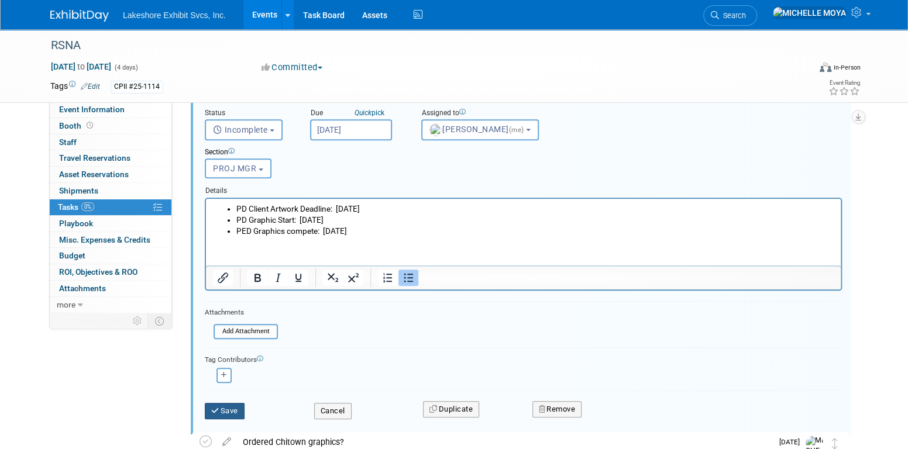
click at [235, 408] on button "Save" at bounding box center [225, 411] width 40 height 16
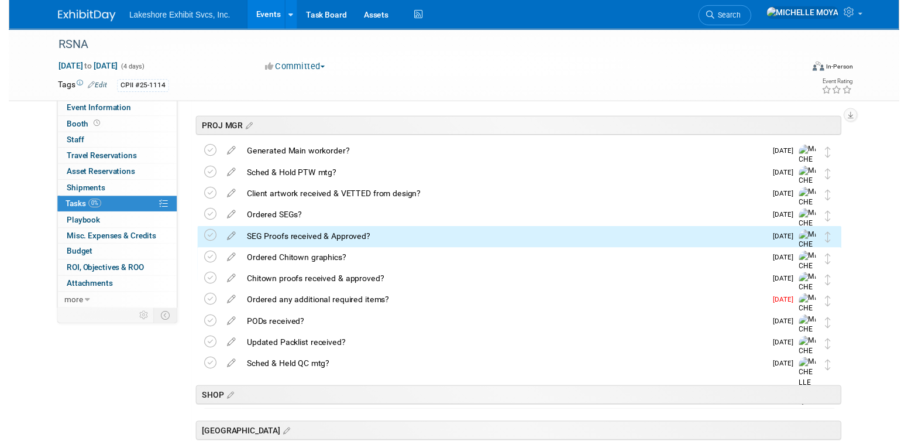
scroll to position [228, 0]
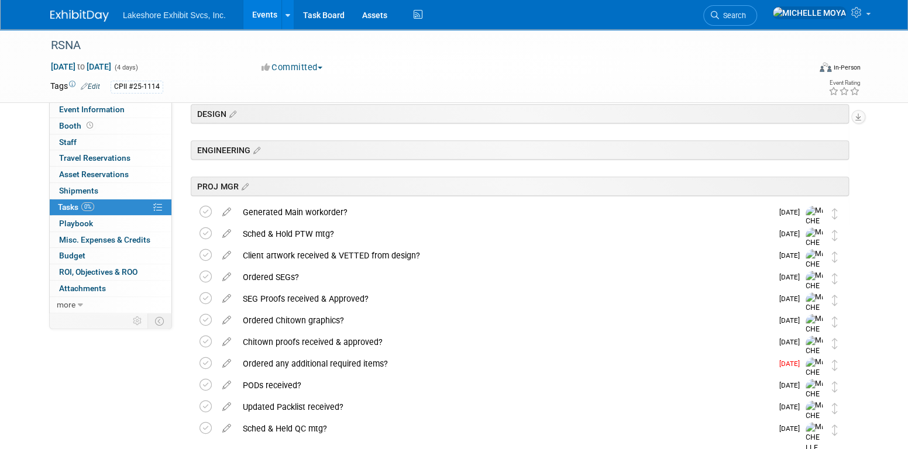
click at [356, 296] on div "SEG Proofs received & Approved?" at bounding box center [504, 299] width 535 height 20
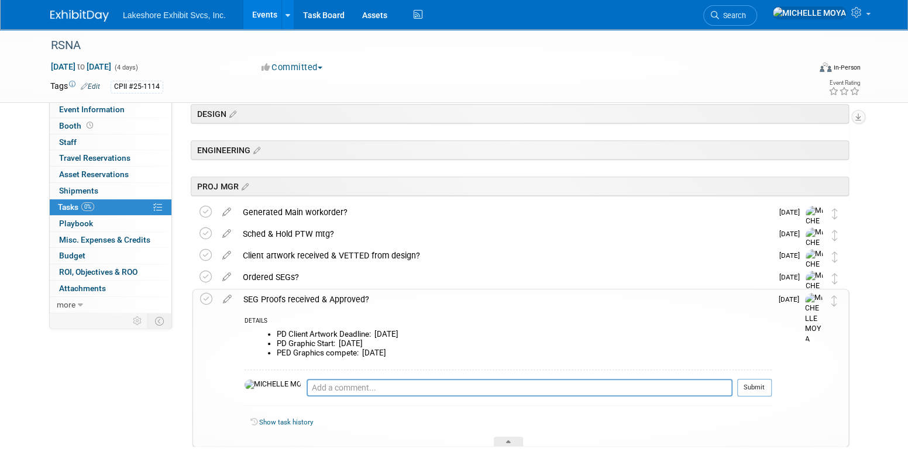
click at [356, 296] on div "SEG Proofs received & Approved?" at bounding box center [505, 300] width 534 height 20
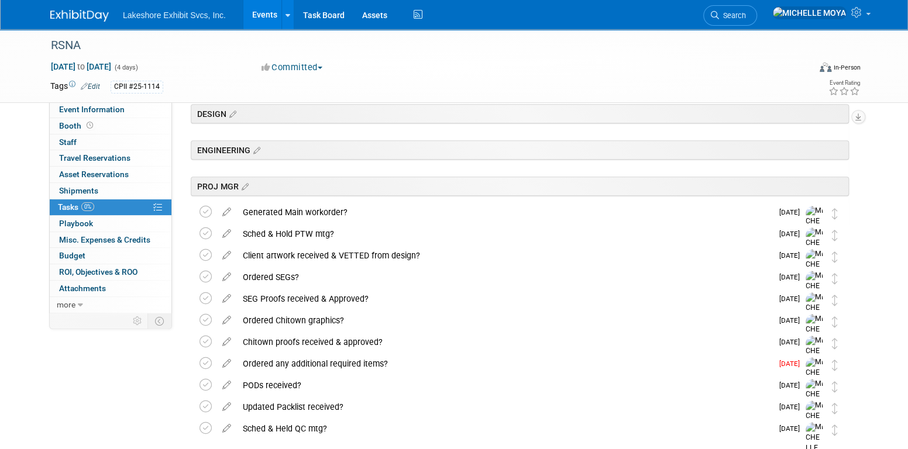
click at [323, 320] on div "Ordered Chitown graphics?" at bounding box center [504, 321] width 535 height 20
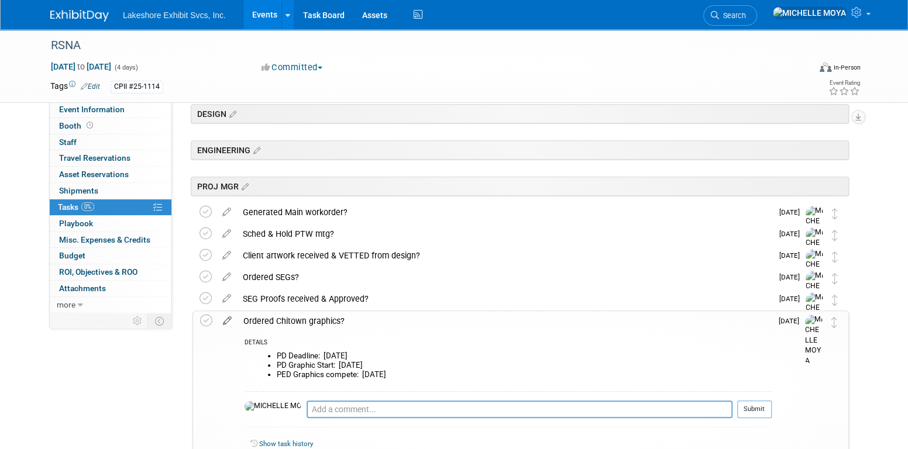
click at [226, 320] on icon at bounding box center [227, 318] width 20 height 15
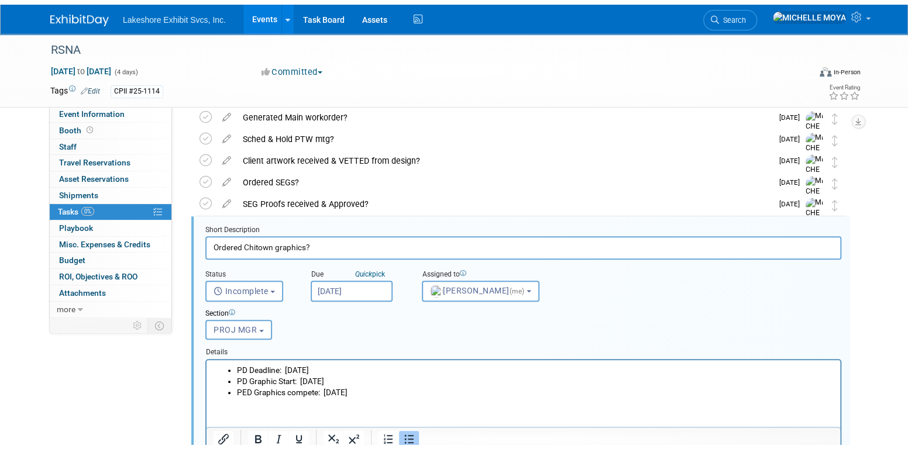
scroll to position [368, 0]
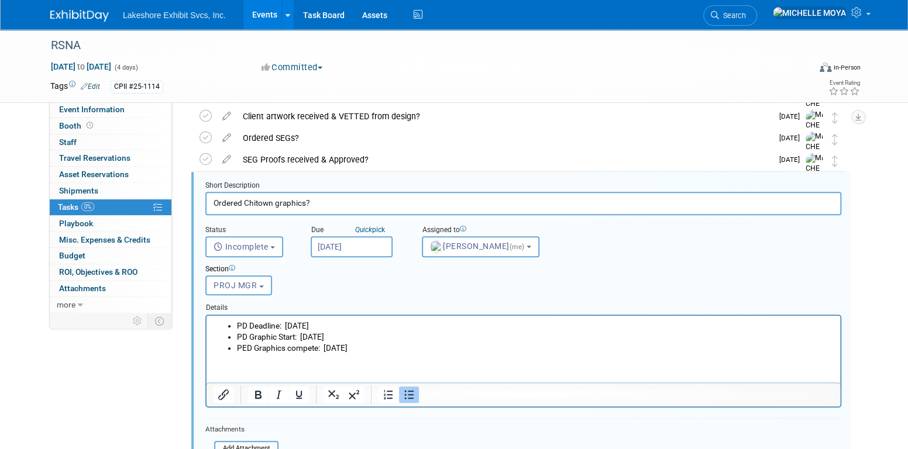
click at [249, 324] on li "PD Deadline: Tues. 10/21/25" at bounding box center [535, 325] width 597 height 11
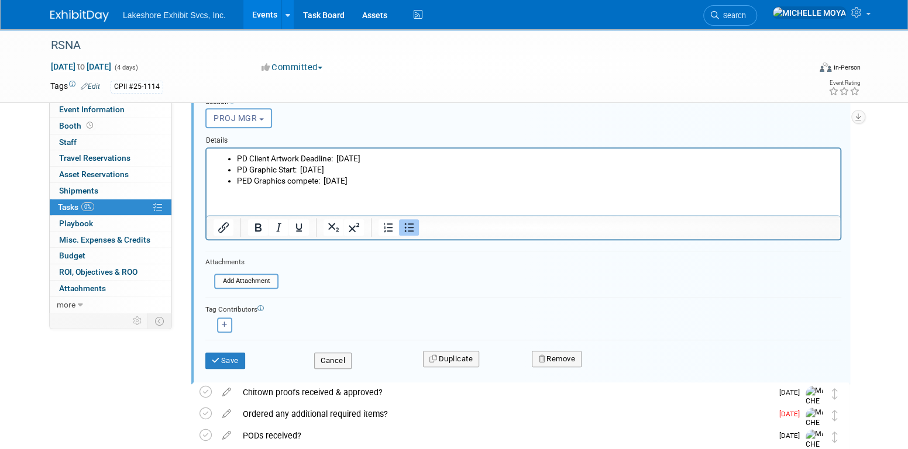
scroll to position [543, 0]
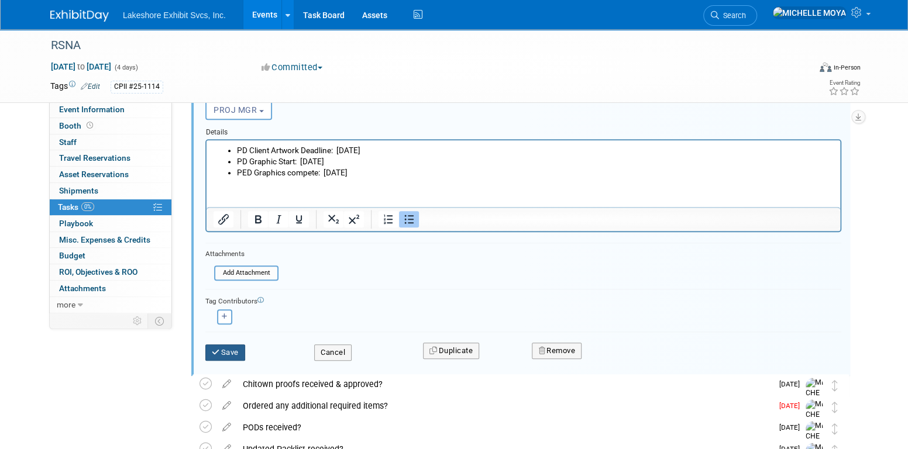
click at [231, 350] on button "Save" at bounding box center [225, 353] width 40 height 16
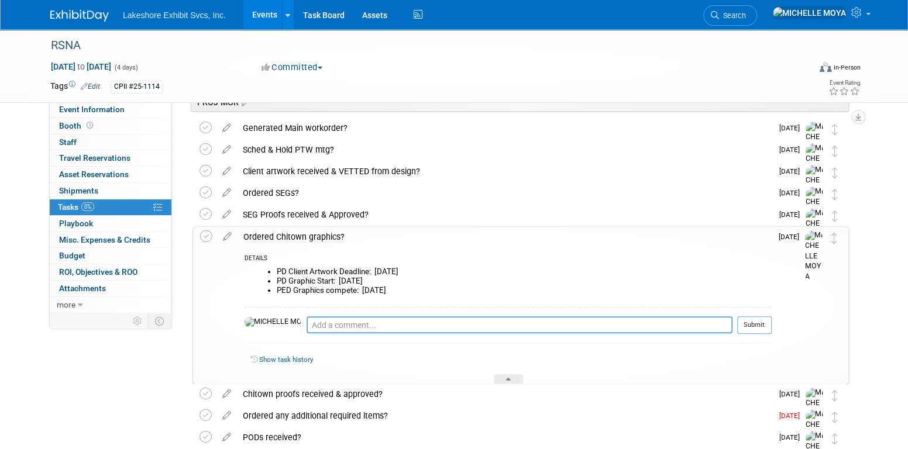
scroll to position [309, 0]
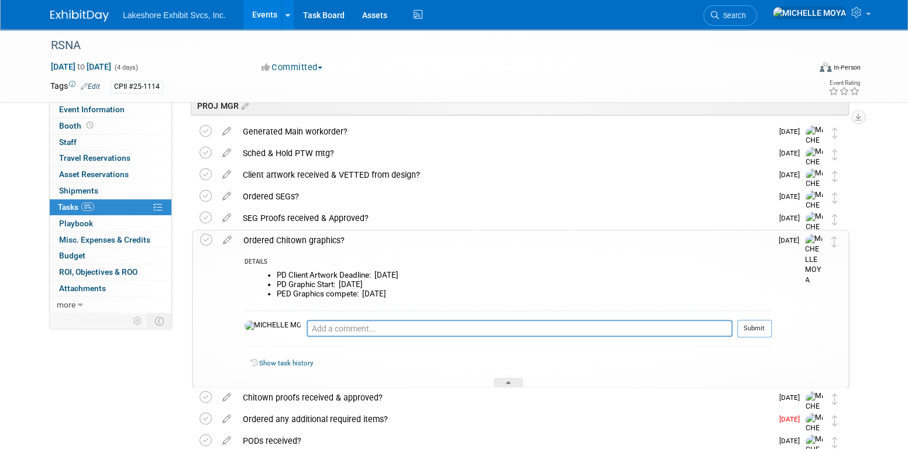
click at [317, 238] on div "Ordered Chitown graphics?" at bounding box center [505, 241] width 534 height 20
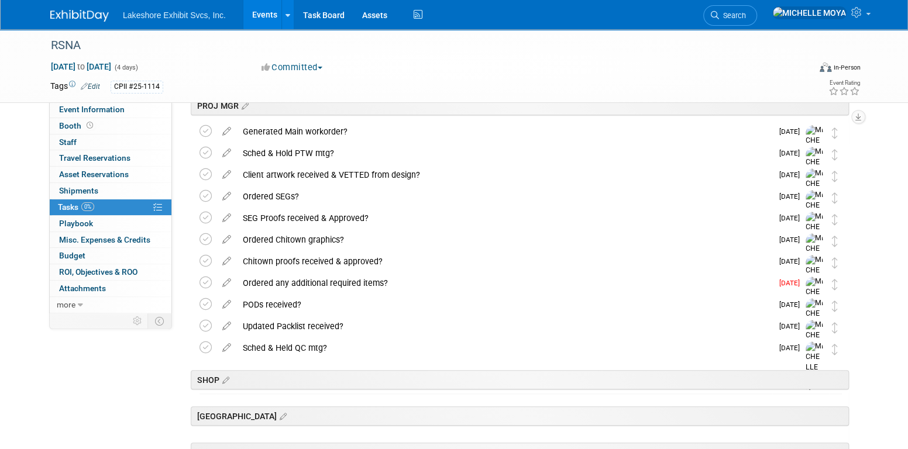
click at [318, 238] on div "Ordered Chitown graphics?" at bounding box center [504, 240] width 535 height 20
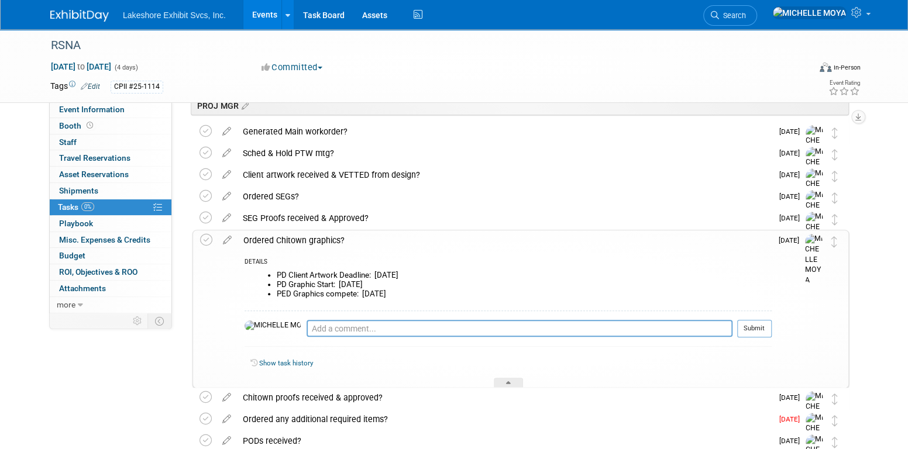
click at [318, 233] on div "Ordered Chitown graphics?" at bounding box center [505, 241] width 534 height 20
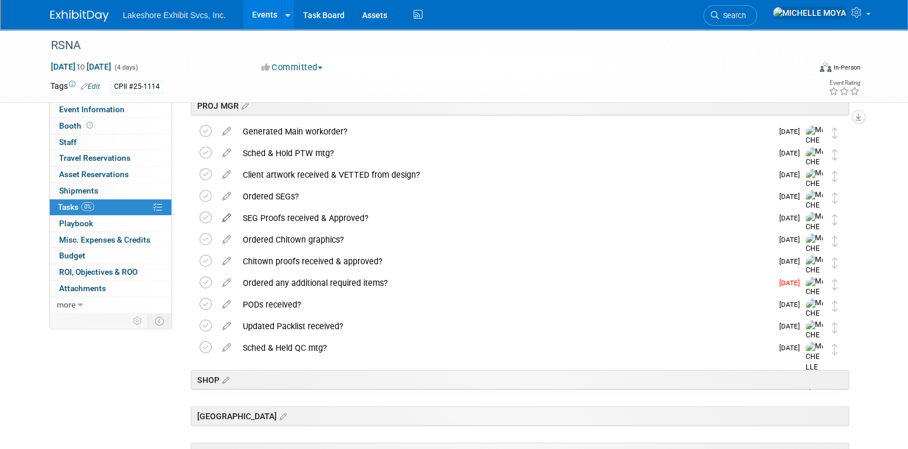
click at [228, 218] on icon at bounding box center [227, 215] width 20 height 15
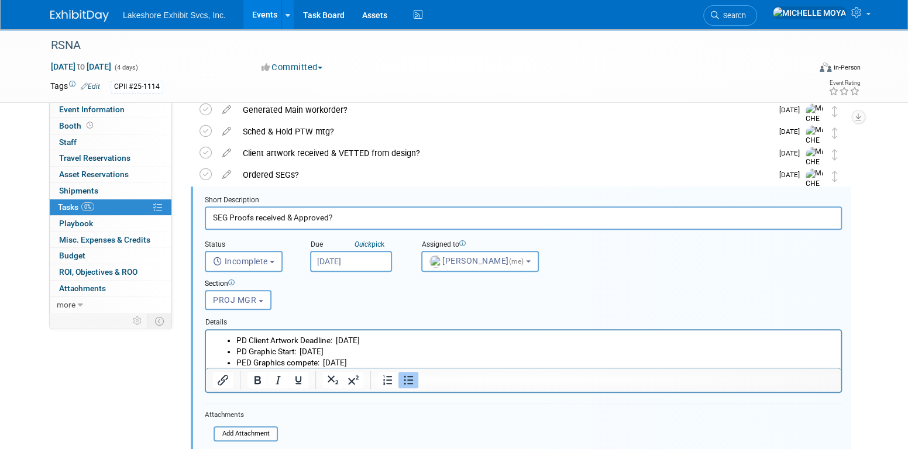
scroll to position [345, 0]
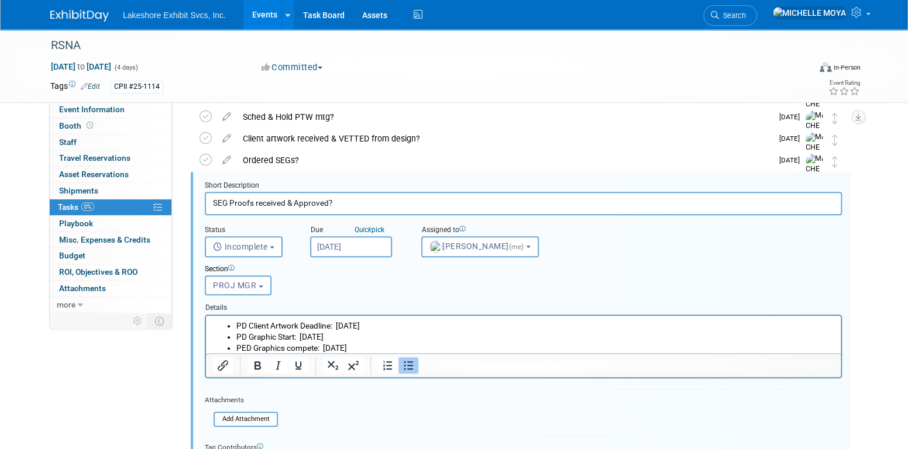
click at [361, 246] on input "Aug 29, 2025" at bounding box center [351, 246] width 82 height 21
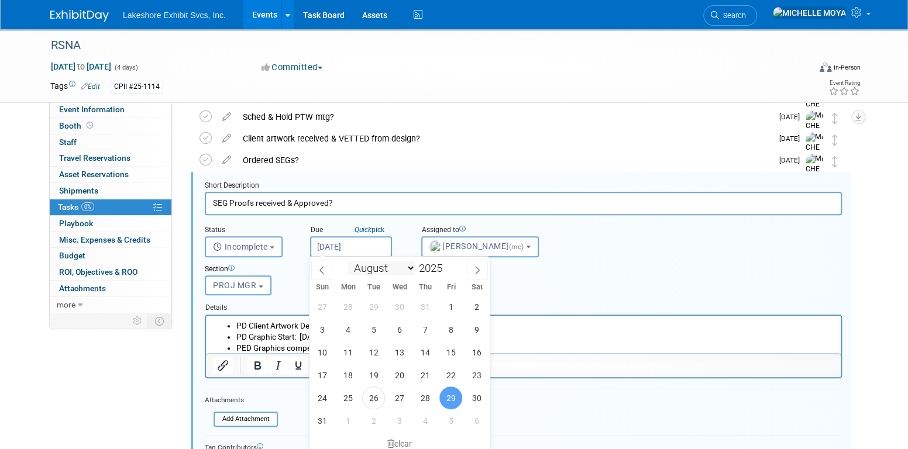
click at [407, 269] on select "January February March April May June July August September October November De…" at bounding box center [381, 268] width 67 height 15
select select "8"
click at [348, 261] on select "January February March April May June July August September October November De…" at bounding box center [381, 268] width 67 height 15
click at [354, 420] on span "6" at bounding box center [348, 421] width 23 height 23
type input "Oct 6, 2025"
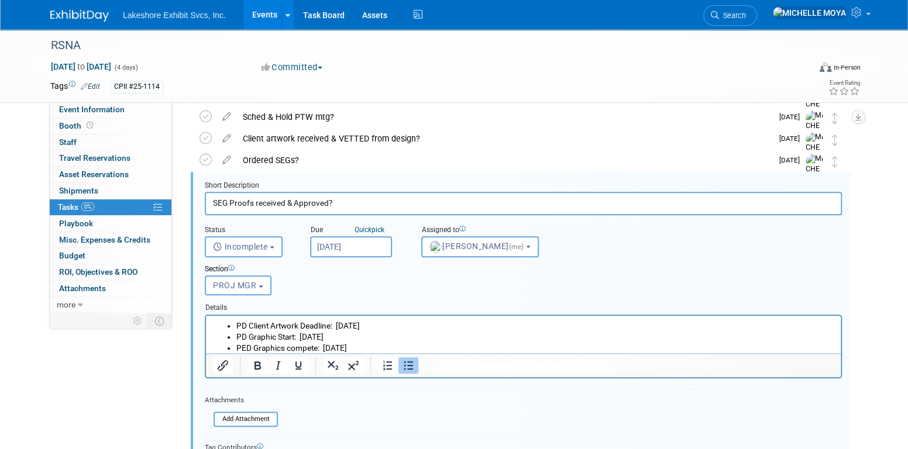
scroll to position [521, 0]
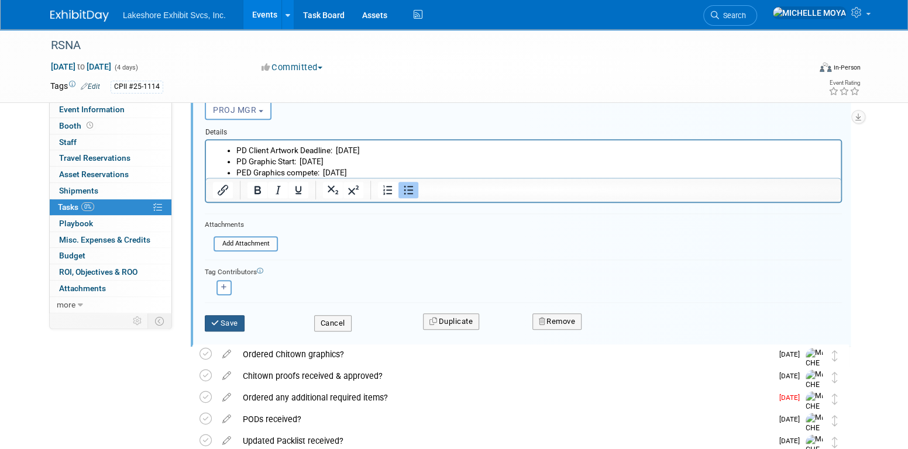
click at [226, 322] on button "Save" at bounding box center [225, 323] width 40 height 16
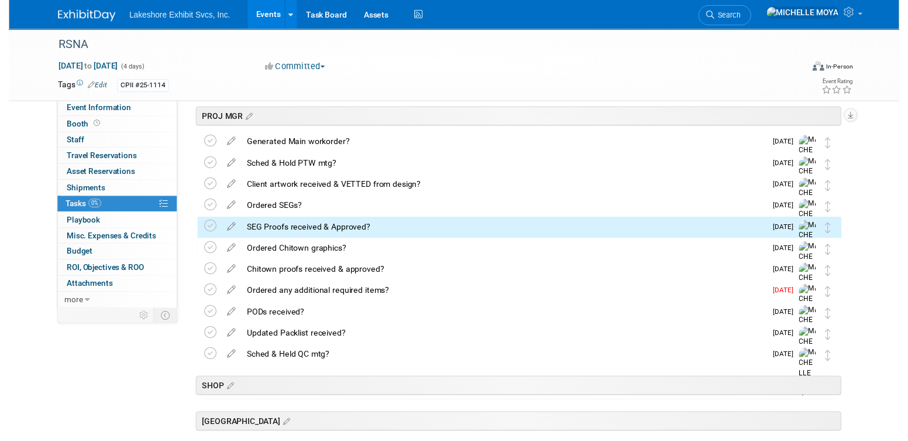
scroll to position [296, 0]
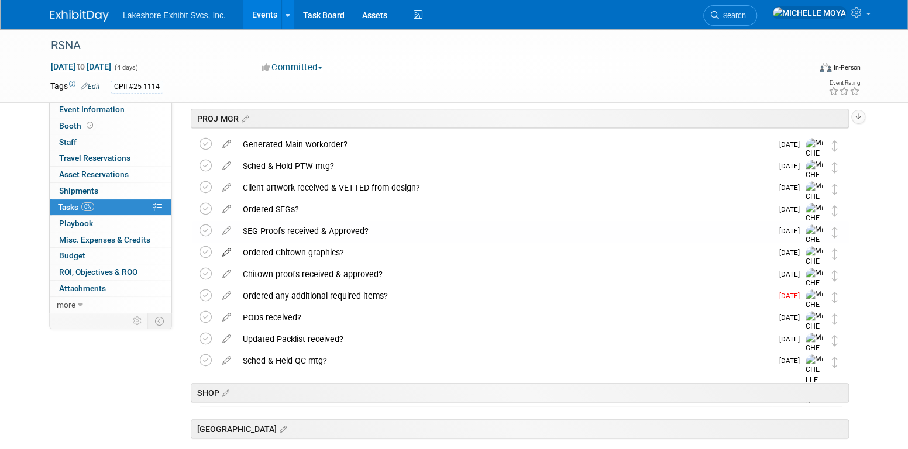
click at [229, 249] on icon at bounding box center [227, 250] width 20 height 15
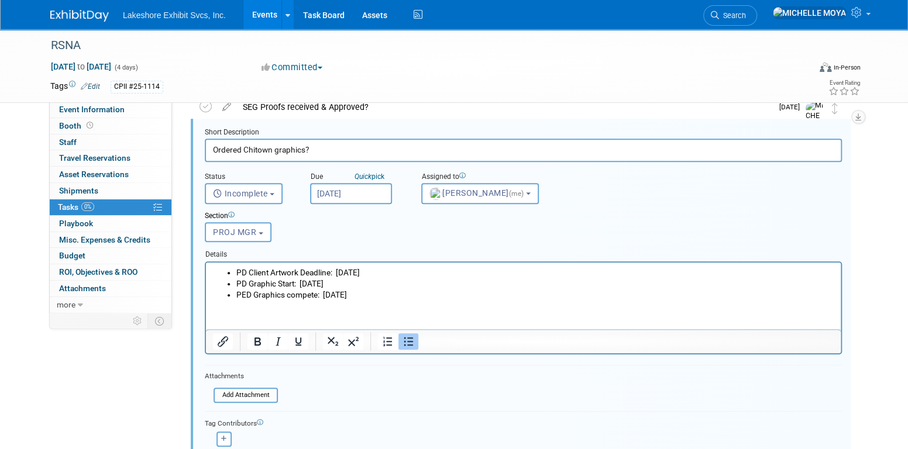
scroll to position [484, 0]
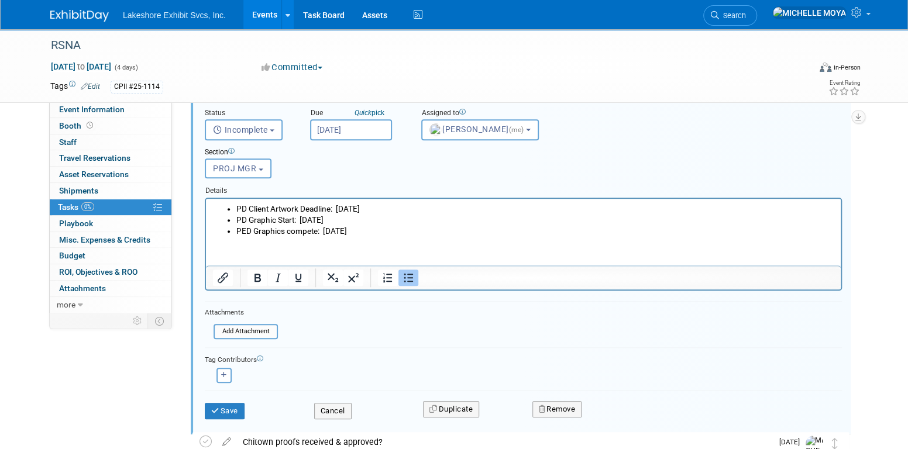
click at [234, 399] on div "Save" at bounding box center [250, 408] width 109 height 24
click at [235, 405] on button "Save" at bounding box center [225, 411] width 40 height 16
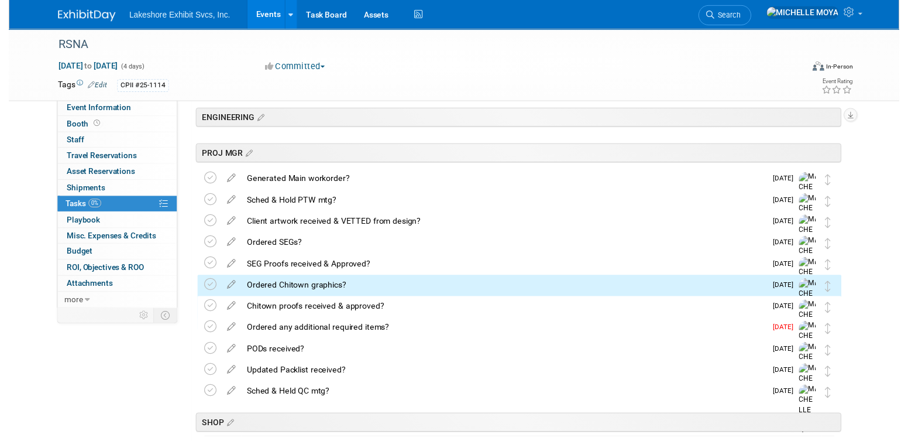
scroll to position [238, 0]
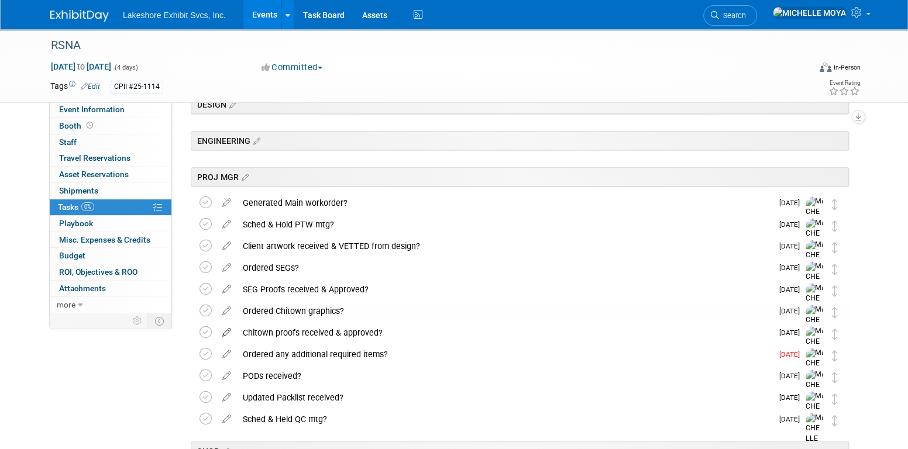
click at [228, 332] on icon at bounding box center [227, 330] width 20 height 15
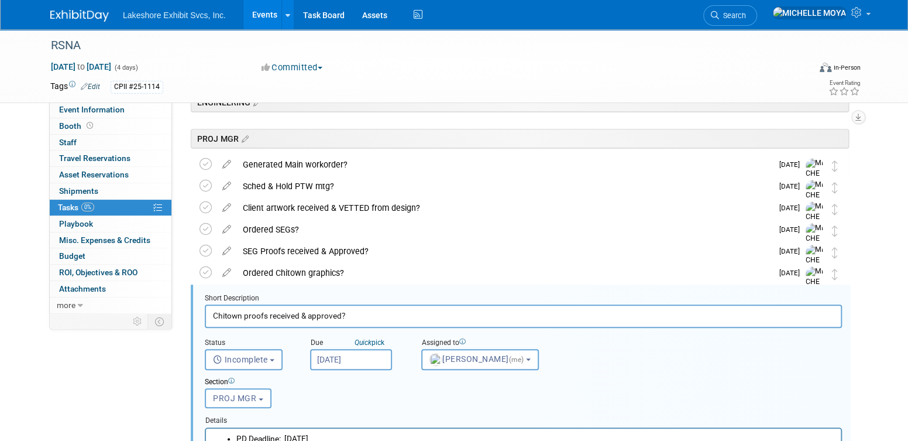
scroll to position [272, 0]
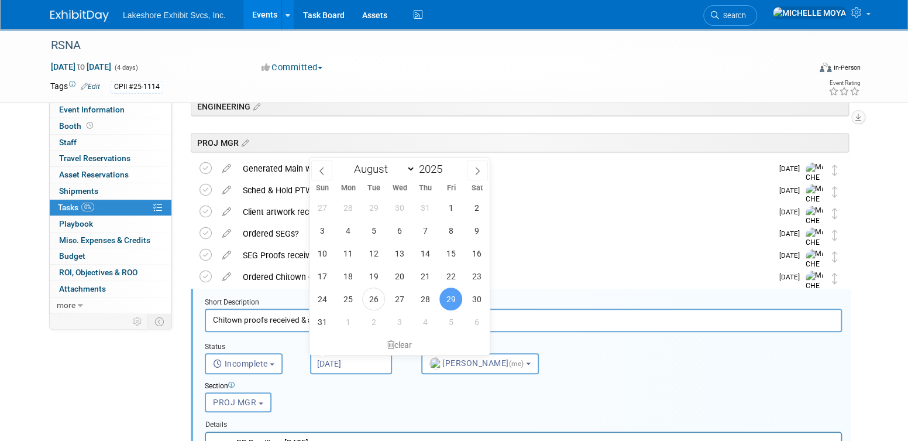
click at [359, 360] on input "Aug 29, 2025" at bounding box center [351, 363] width 82 height 21
click at [411, 174] on select "January February March April May June July August September October November De…" at bounding box center [381, 169] width 67 height 15
select select "9"
click at [348, 162] on select "January February March April May June July August September October November De…" at bounding box center [381, 169] width 67 height 15
click at [345, 233] on span "6" at bounding box center [348, 230] width 23 height 23
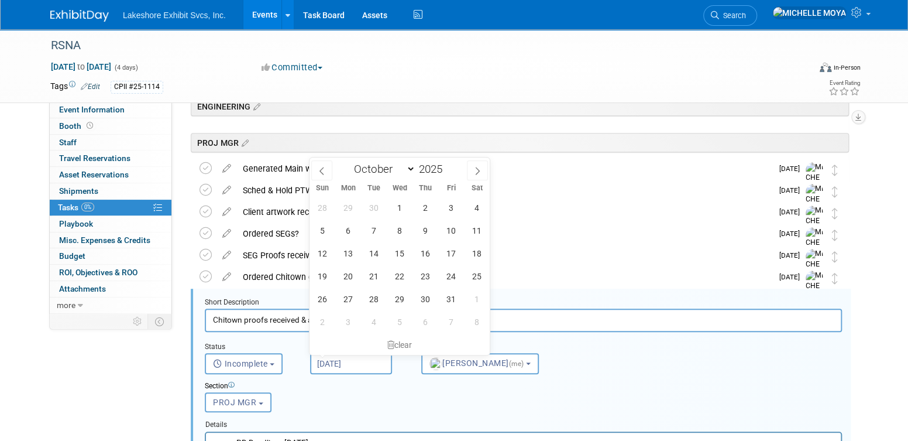
type input "Oct 6, 2025"
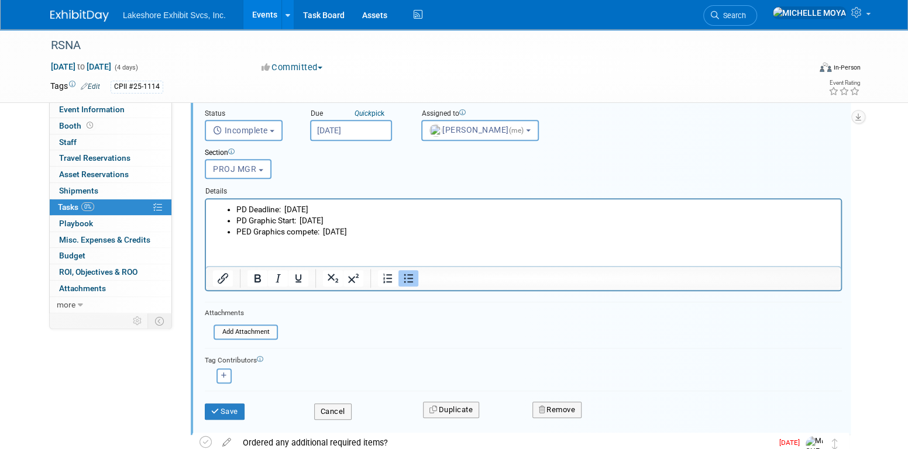
scroll to position [506, 0]
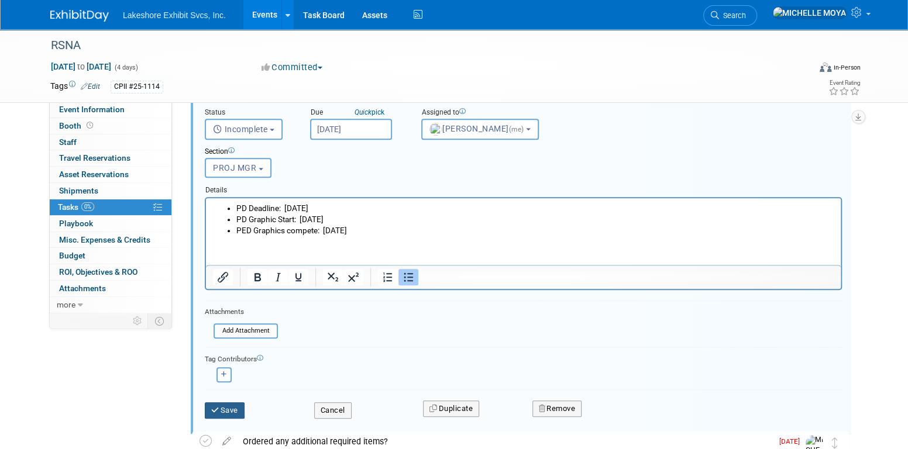
click at [232, 410] on button "Save" at bounding box center [225, 411] width 40 height 16
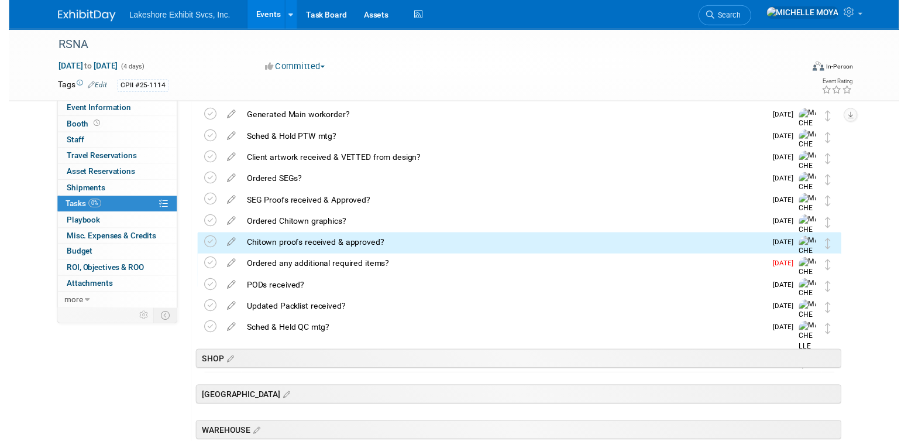
scroll to position [296, 0]
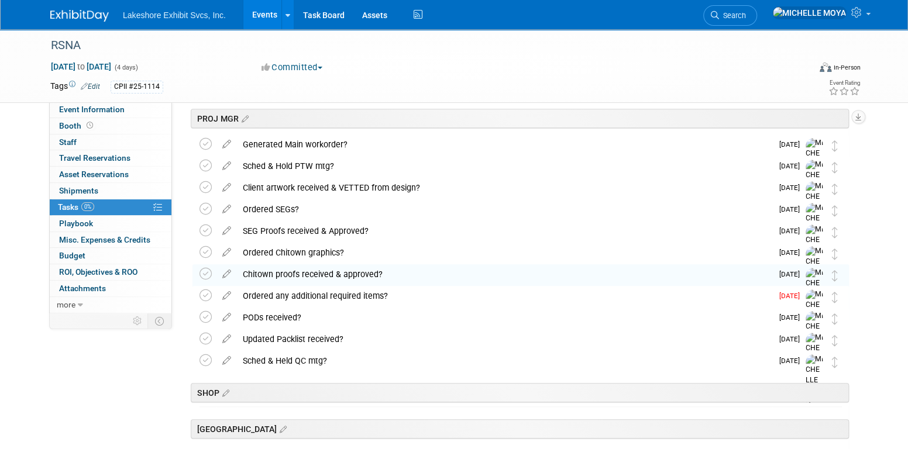
click at [342, 273] on div "Chitown proofs received & approved?" at bounding box center [504, 275] width 535 height 20
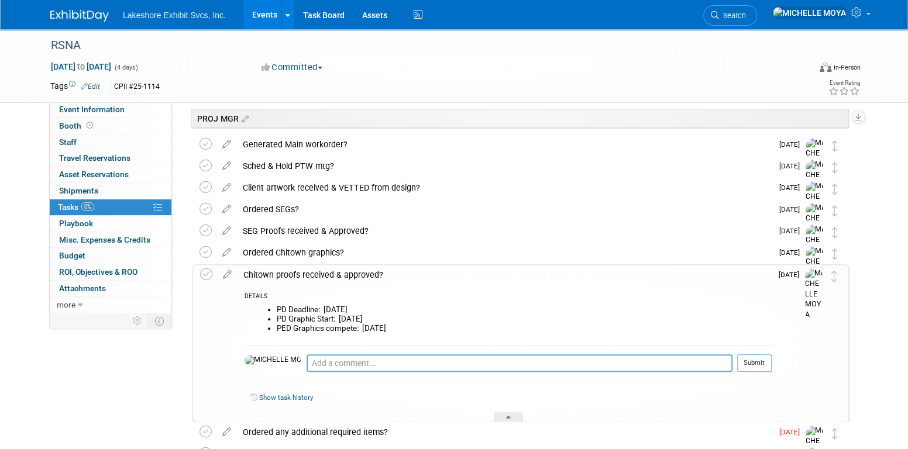
click at [342, 273] on div "Chitown proofs received & approved?" at bounding box center [505, 275] width 534 height 20
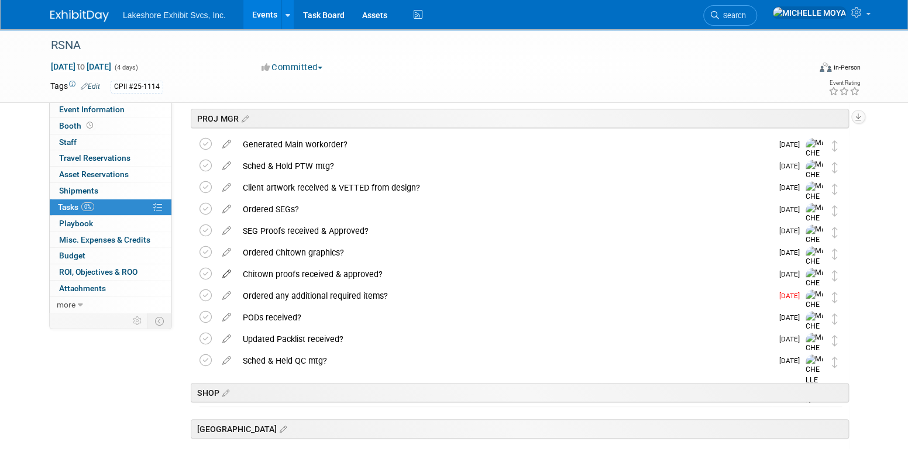
click at [225, 273] on icon at bounding box center [227, 272] width 20 height 15
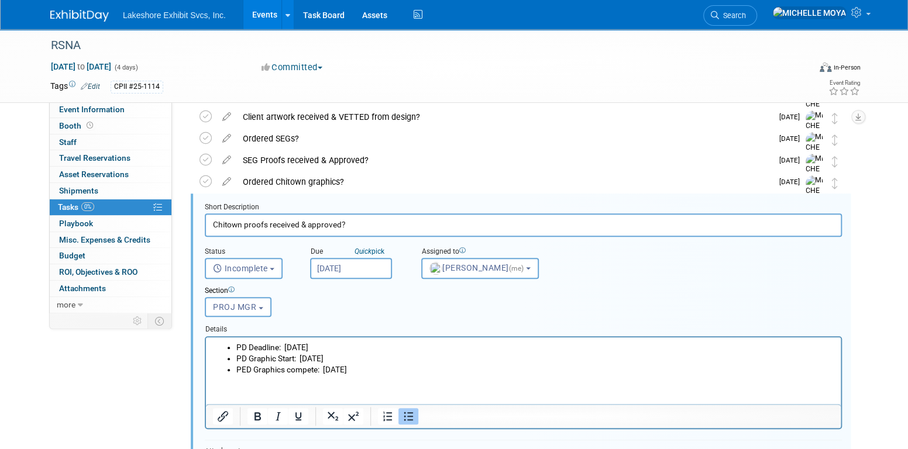
scroll to position [389, 0]
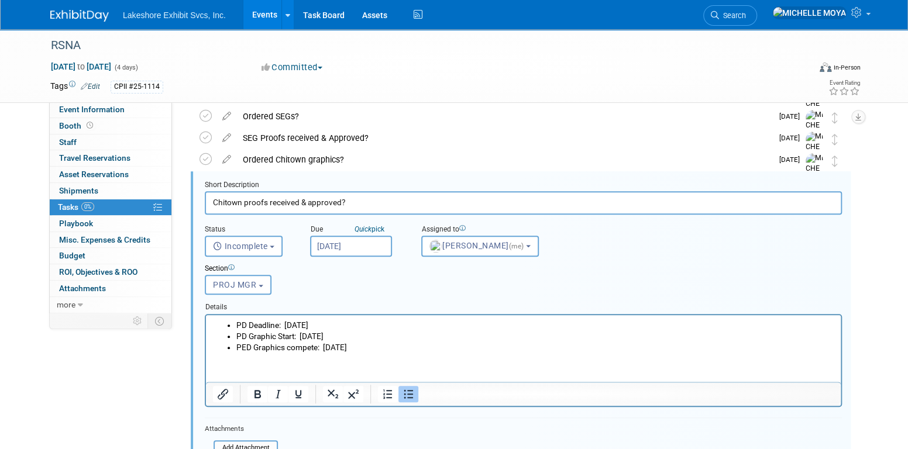
click at [250, 328] on li "PD Deadline: Tues. 10/21/25" at bounding box center [535, 325] width 598 height 11
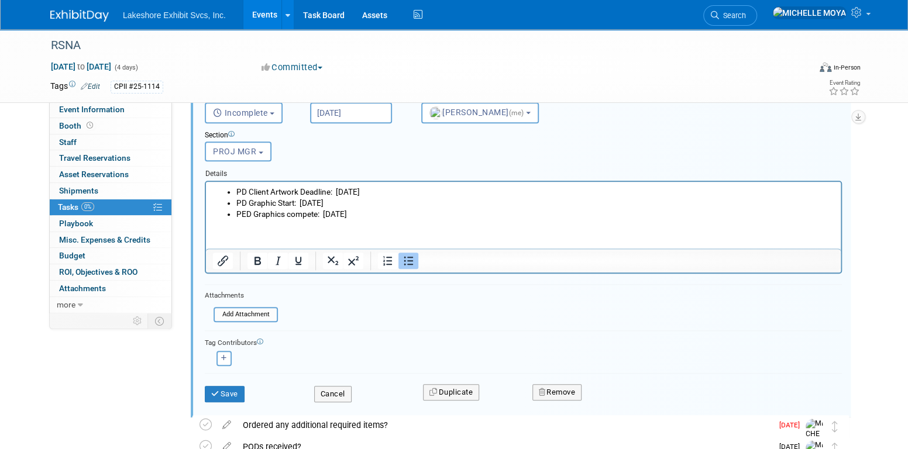
scroll to position [565, 0]
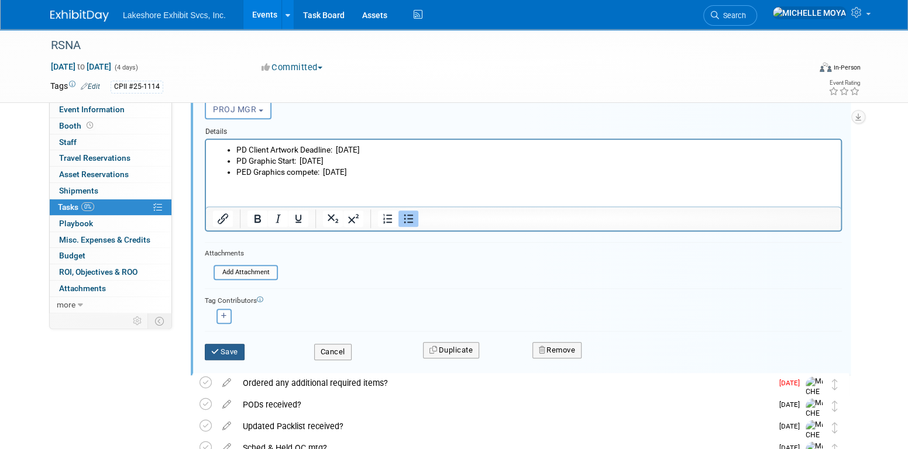
click at [233, 353] on button "Save" at bounding box center [225, 352] width 40 height 16
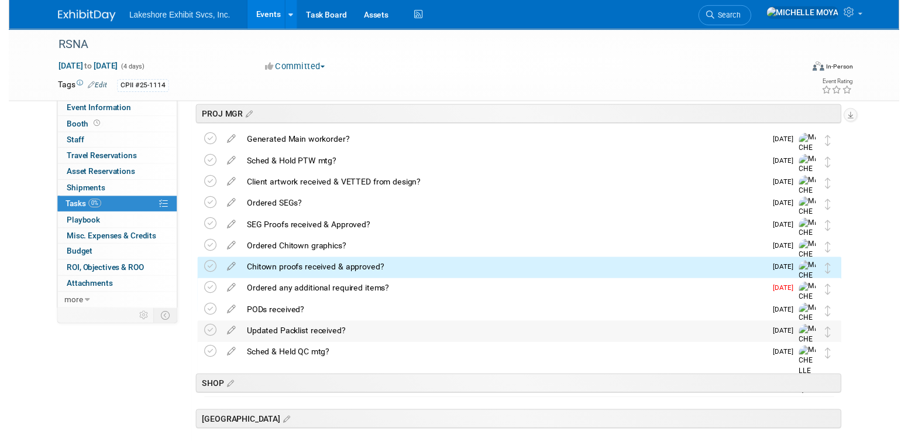
scroll to position [296, 0]
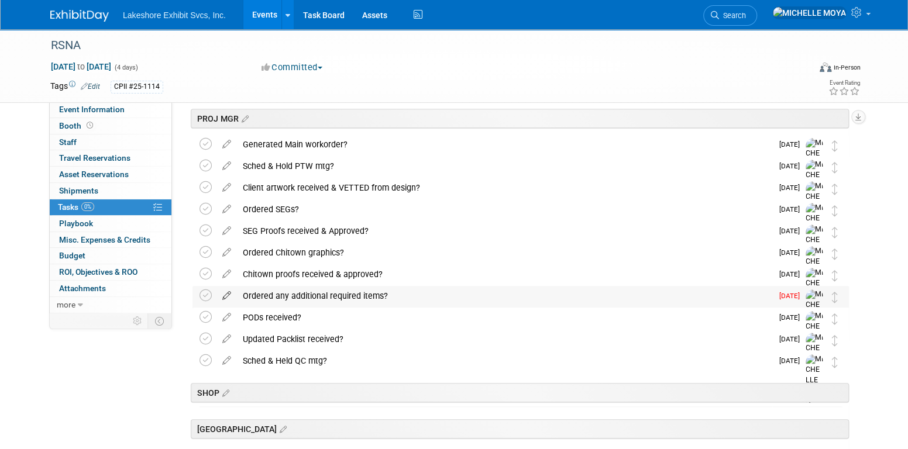
click at [225, 293] on icon at bounding box center [227, 293] width 20 height 15
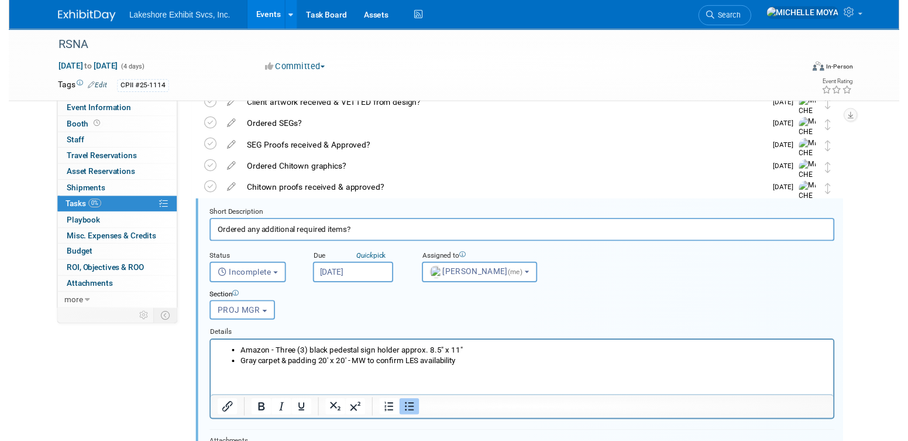
scroll to position [352, 0]
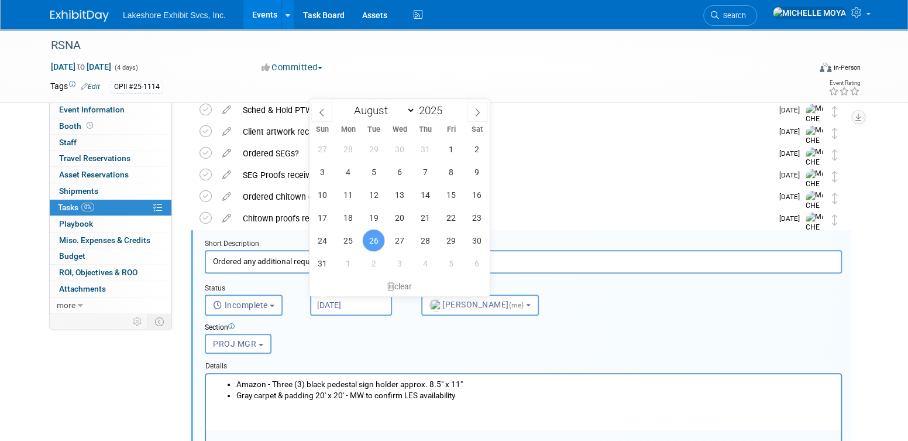
click at [370, 308] on input "Aug 26, 2025" at bounding box center [351, 304] width 82 height 21
click at [411, 111] on select "January February March April May June July August September October November De…" at bounding box center [381, 110] width 67 height 15
select select "8"
click at [348, 103] on select "January February March April May June July August September October November De…" at bounding box center [381, 110] width 67 height 15
click at [397, 170] on span "10" at bounding box center [399, 171] width 23 height 23
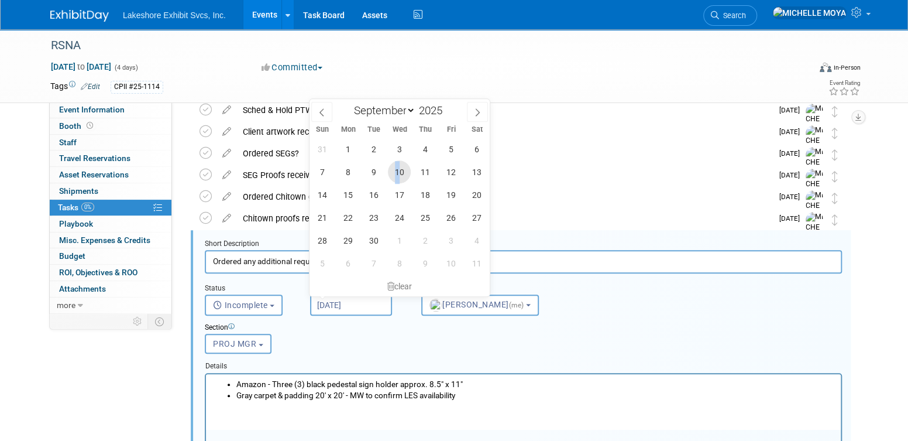
type input "Sep 10, 2025"
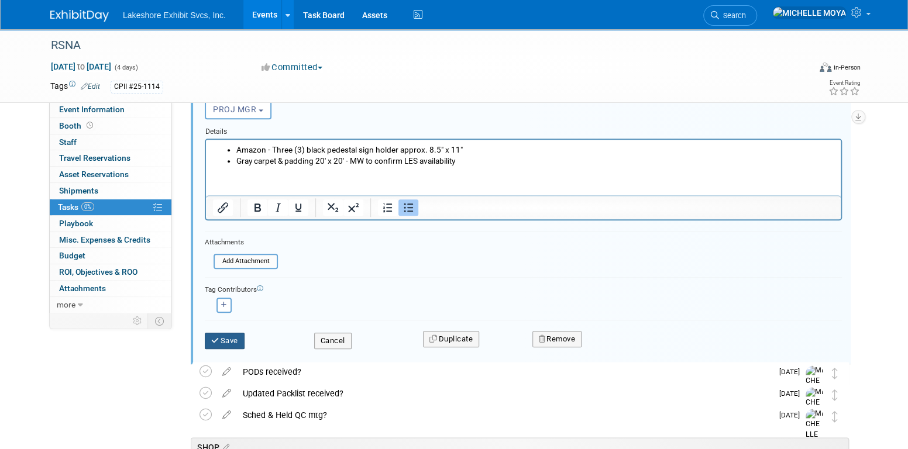
click at [229, 340] on button "Save" at bounding box center [225, 341] width 40 height 16
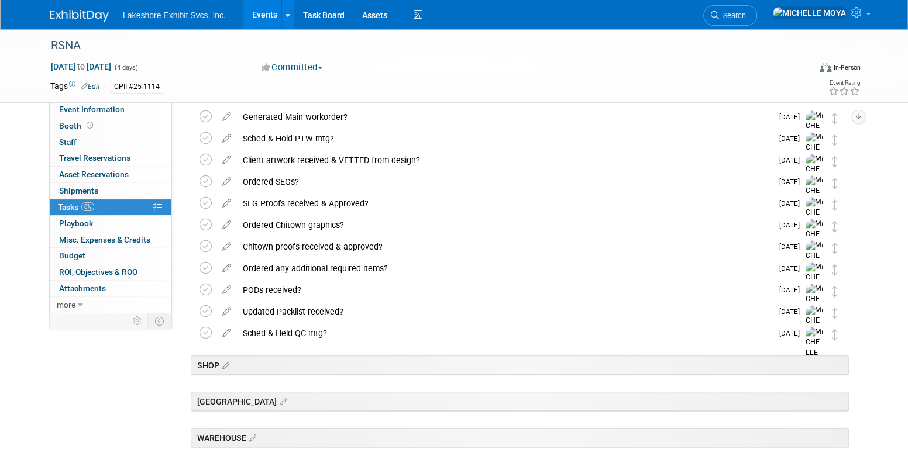
scroll to position [296, 0]
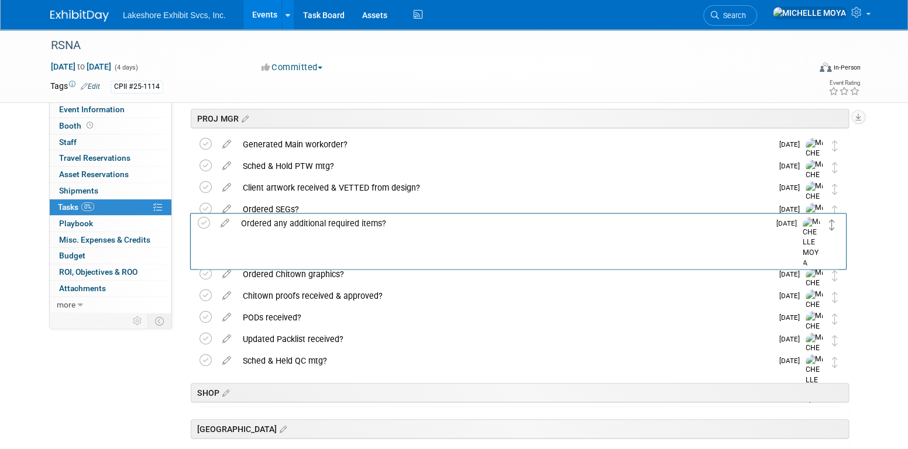
drag, startPoint x: 835, startPoint y: 297, endPoint x: 833, endPoint y: 224, distance: 73.2
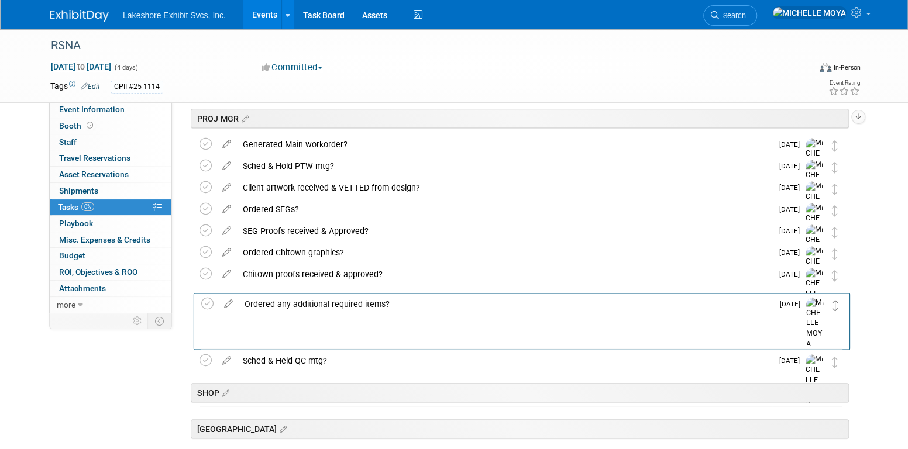
drag, startPoint x: 833, startPoint y: 234, endPoint x: 835, endPoint y: 306, distance: 72.6
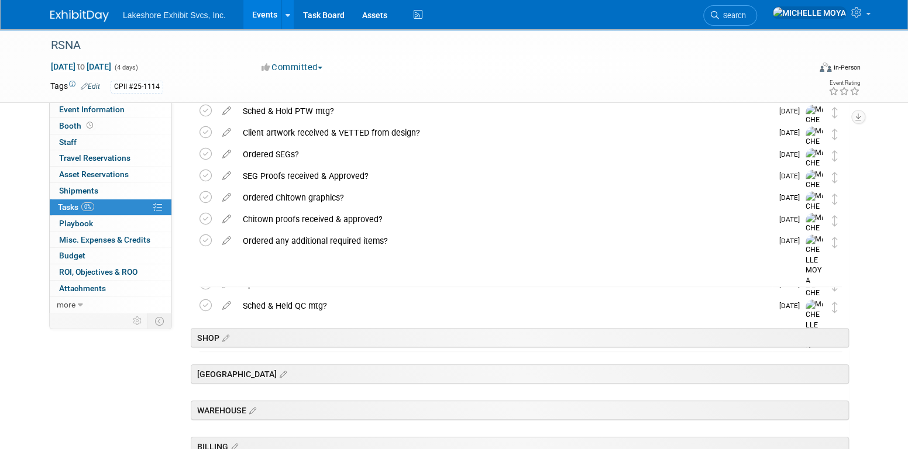
scroll to position [293, 0]
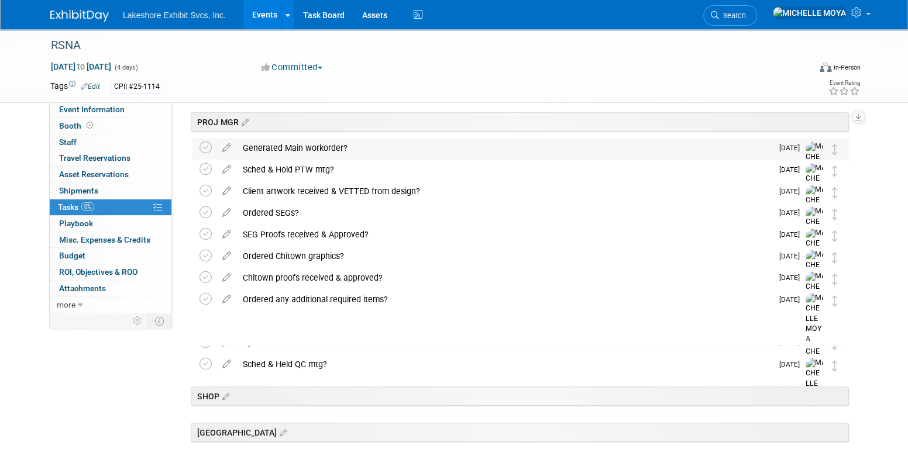
click at [299, 148] on div "Generated Main workorder?" at bounding box center [504, 148] width 535 height 20
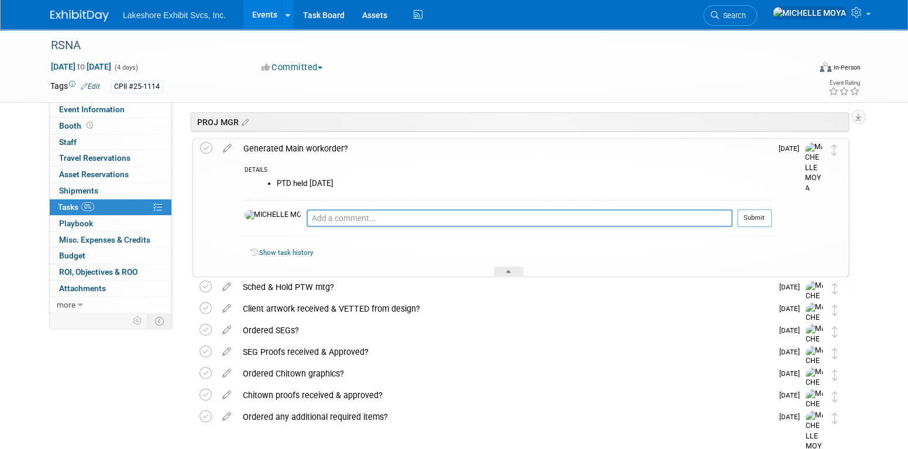
click at [299, 148] on div "Generated Main workorder?" at bounding box center [505, 149] width 534 height 20
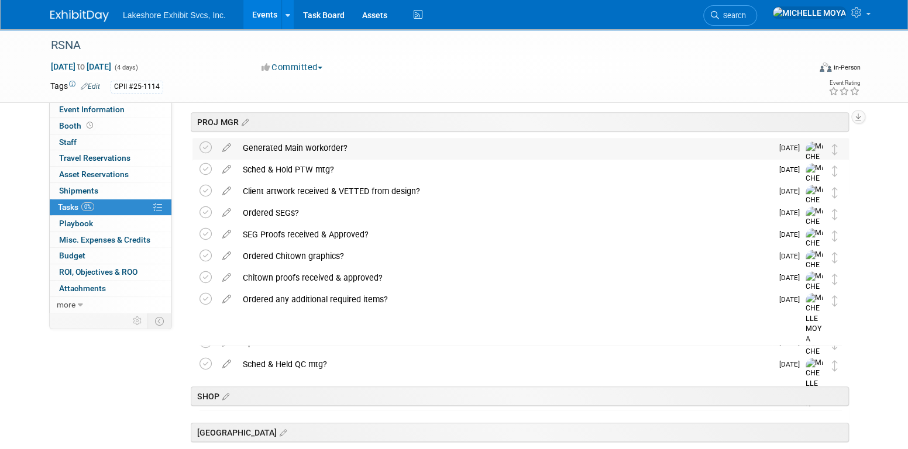
click at [304, 145] on div "Generated Main workorder?" at bounding box center [504, 148] width 535 height 20
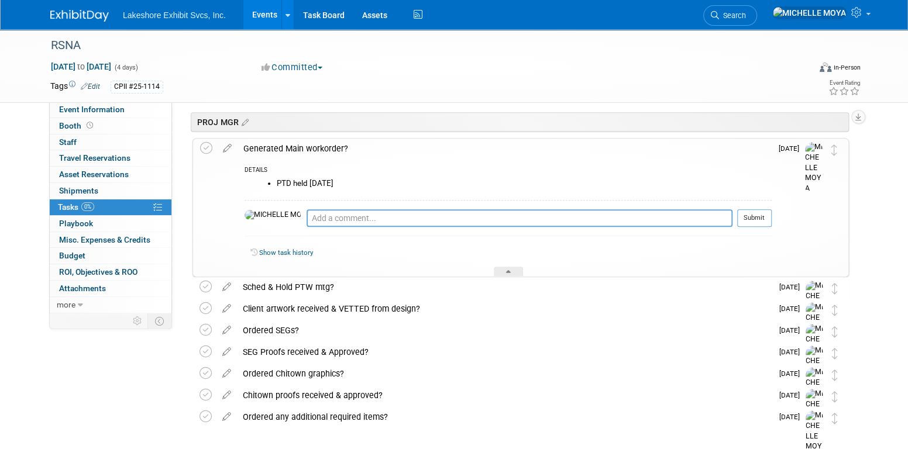
click at [305, 146] on div "Generated Main workorder?" at bounding box center [505, 149] width 534 height 20
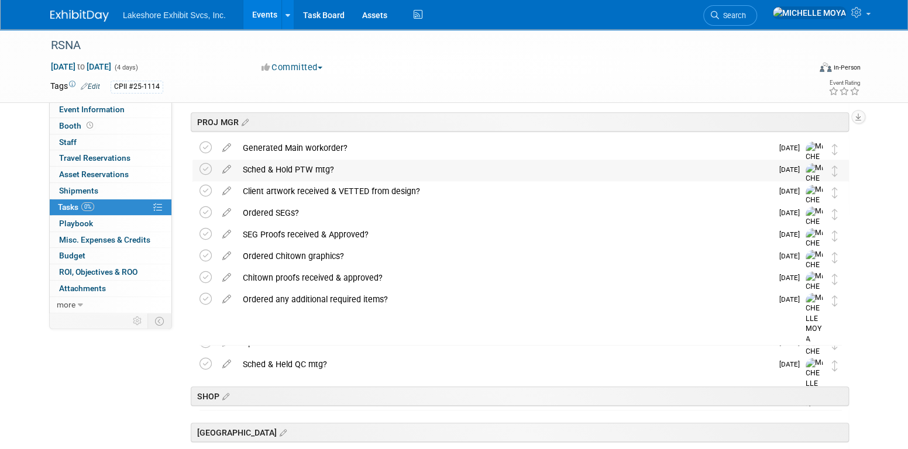
click at [308, 167] on div "Sched & Hold PTW mtg?" at bounding box center [504, 170] width 535 height 20
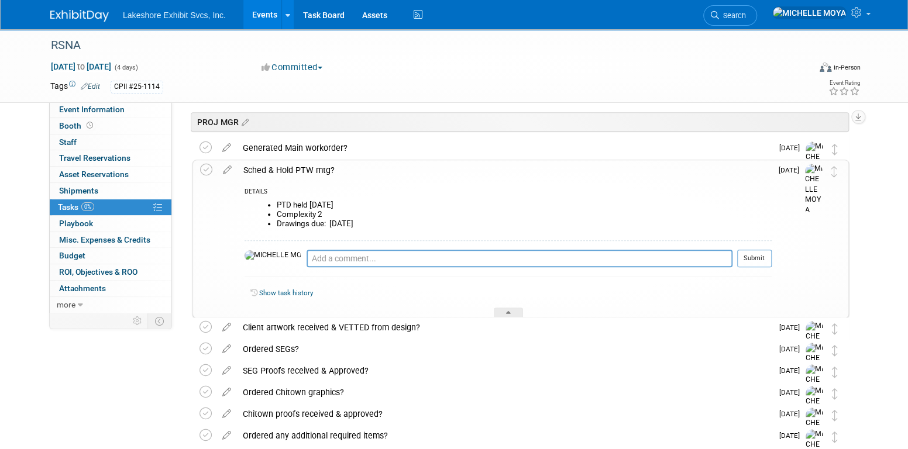
click at [309, 167] on div "Sched & Hold PTW mtg?" at bounding box center [505, 170] width 534 height 20
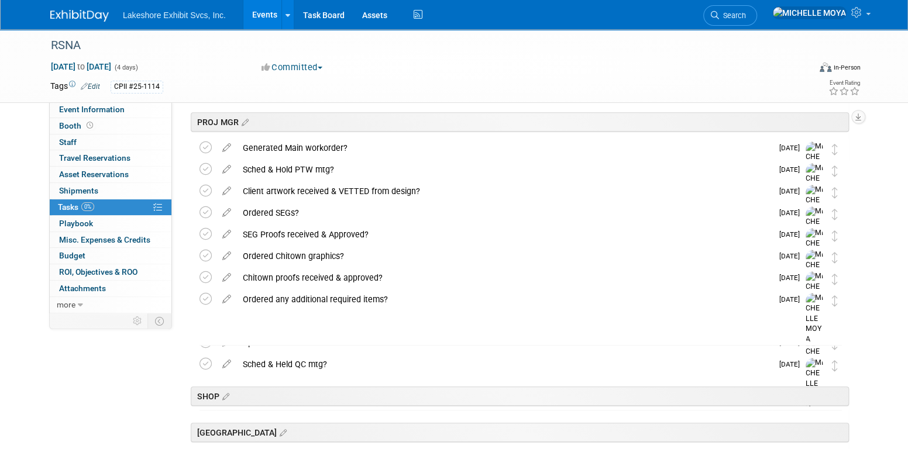
click at [269, 10] on link "Events" at bounding box center [264, 14] width 43 height 29
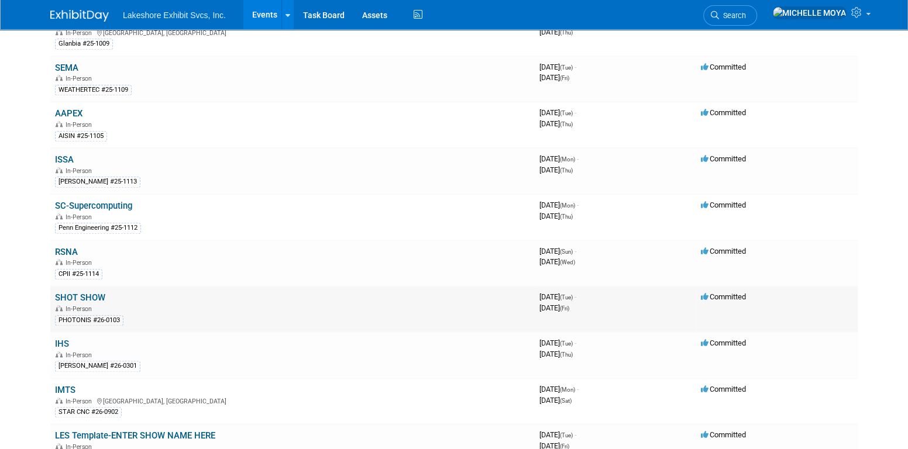
scroll to position [702, 0]
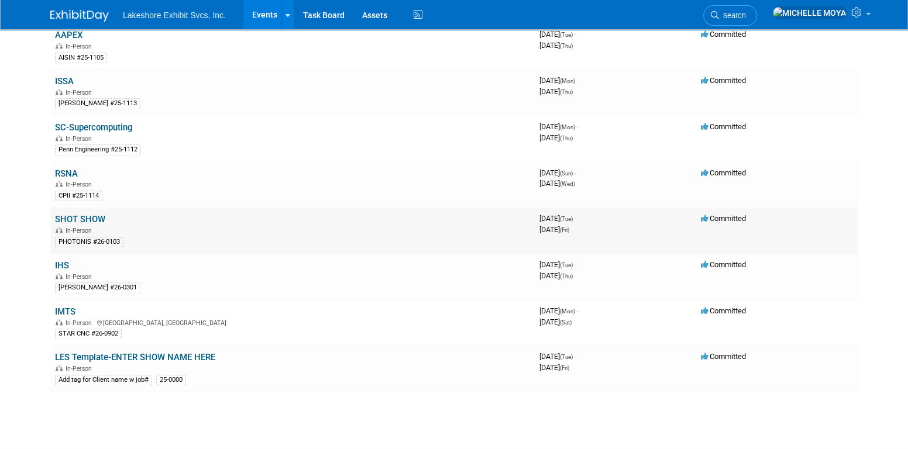
click at [81, 214] on link "SHOT SHOW" at bounding box center [80, 219] width 50 height 11
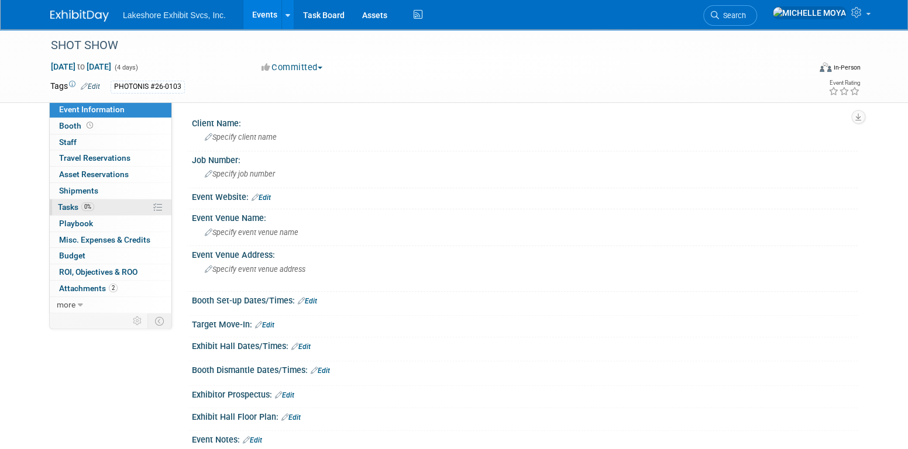
click at [115, 206] on link "0% Tasks 0%" at bounding box center [111, 208] width 122 height 16
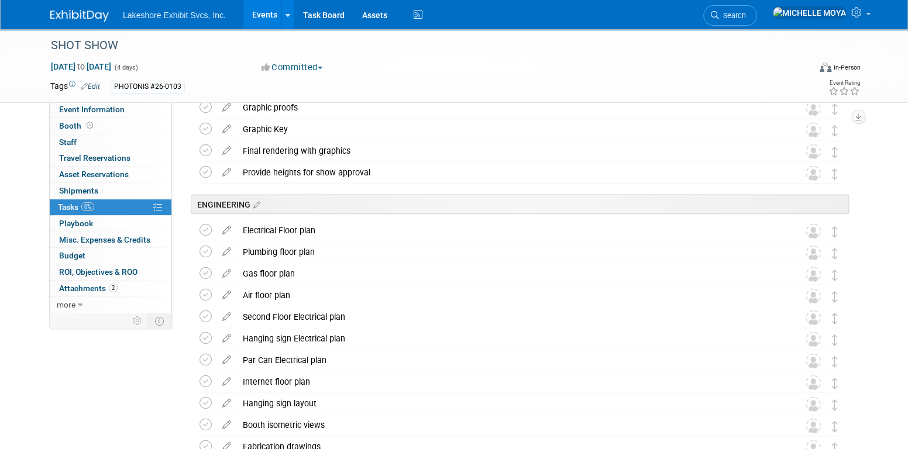
scroll to position [1522, 0]
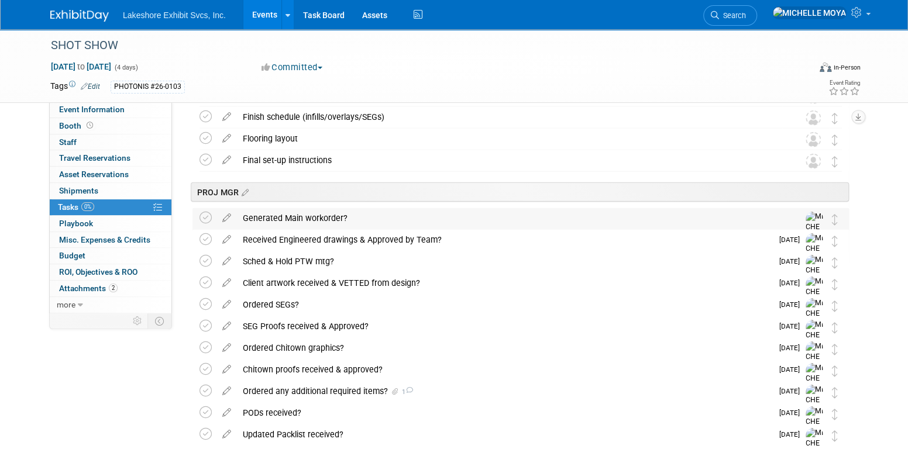
click at [582, 217] on div "Generated Main workorder?" at bounding box center [509, 218] width 545 height 20
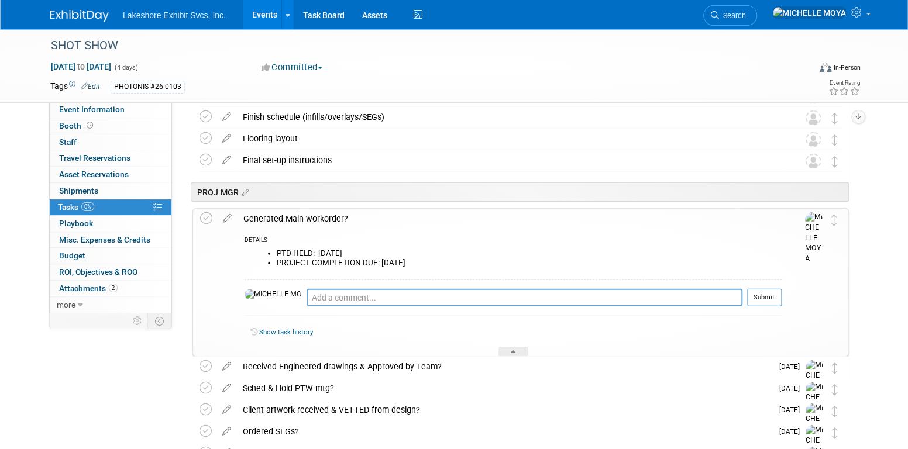
click at [582, 217] on div "Generated Main workorder?" at bounding box center [510, 219] width 544 height 20
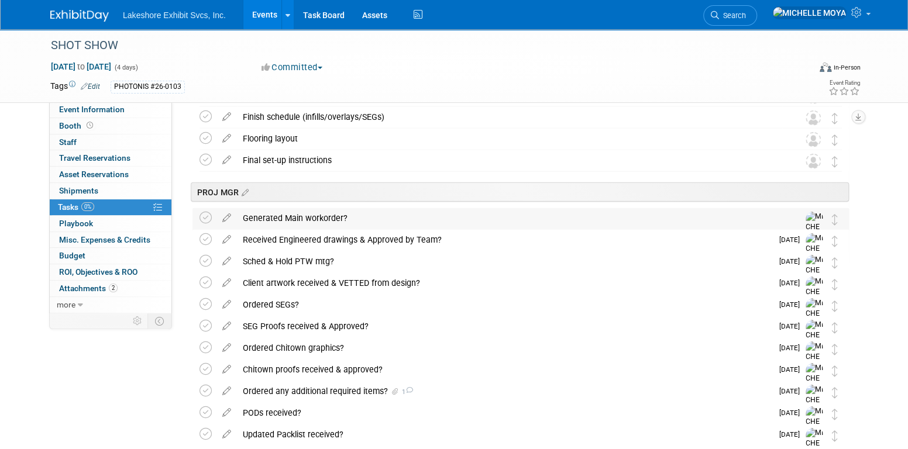
click at [320, 212] on div "Generated Main workorder?" at bounding box center [509, 218] width 545 height 20
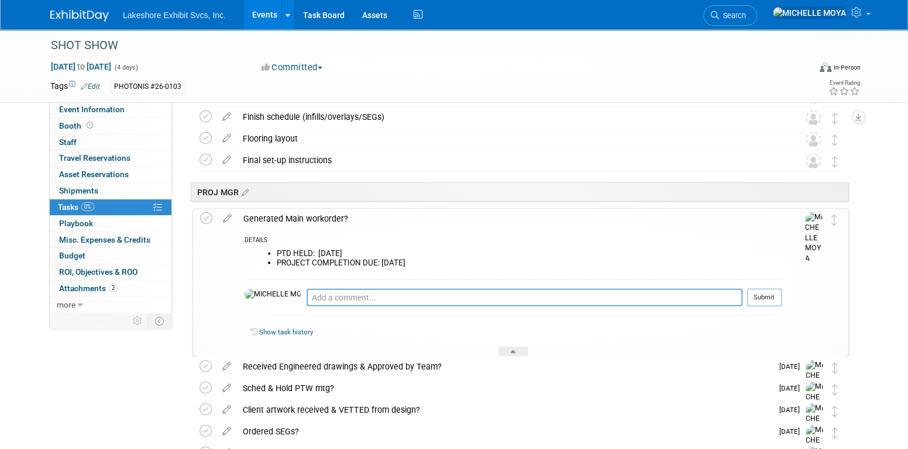
click at [320, 212] on div "Generated Main workorder?" at bounding box center [510, 219] width 544 height 20
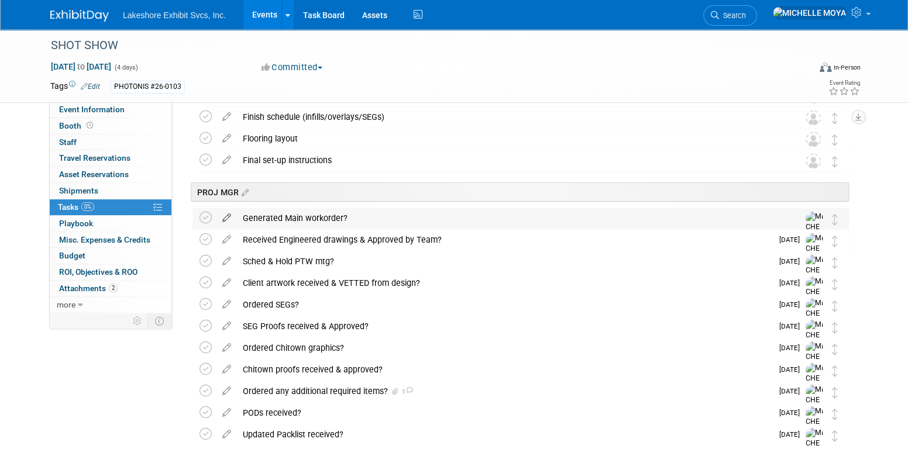
click at [228, 214] on icon at bounding box center [227, 215] width 20 height 15
select select "7"
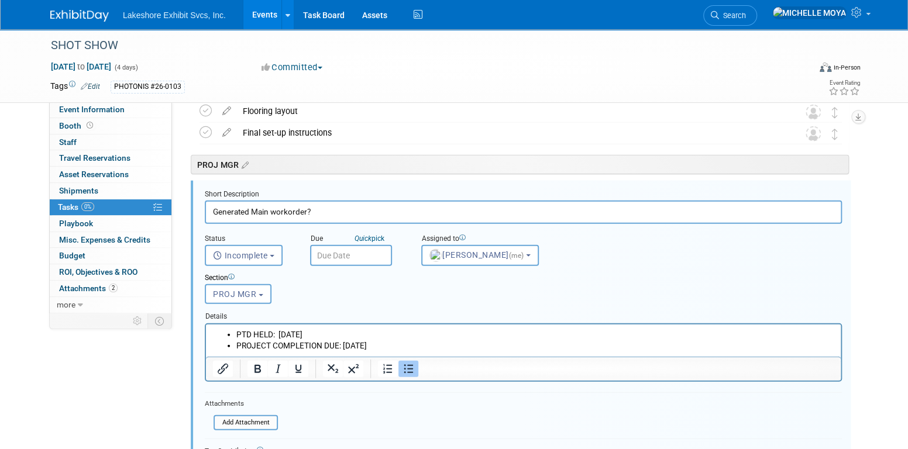
scroll to position [1558, 0]
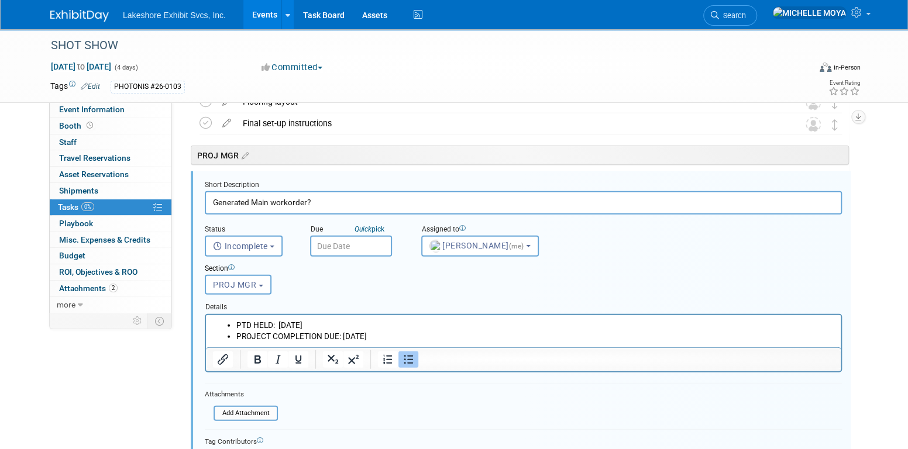
click at [351, 245] on input "text" at bounding box center [351, 246] width 82 height 21
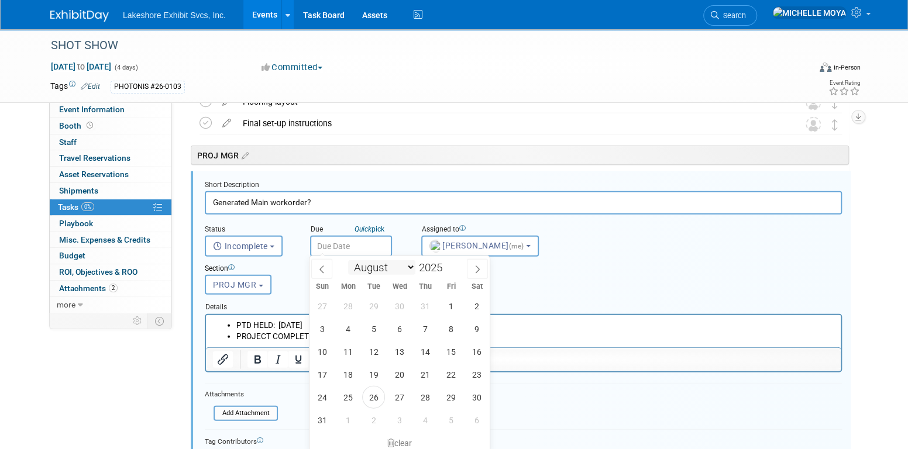
click at [410, 269] on select "January February March April May June July August September October November De…" at bounding box center [381, 267] width 67 height 15
click at [409, 268] on select "January February March April May June July August September October November De…" at bounding box center [381, 267] width 67 height 15
click at [628, 277] on div "Section Uncategorized ACCT EXEC TRADESHOW COORDINATOR ACCOUNTING ACCT MGR ESTIM…" at bounding box center [496, 277] width 600 height 40
click at [365, 242] on input "text" at bounding box center [351, 246] width 82 height 21
click at [425, 375] on span "21" at bounding box center [425, 374] width 23 height 23
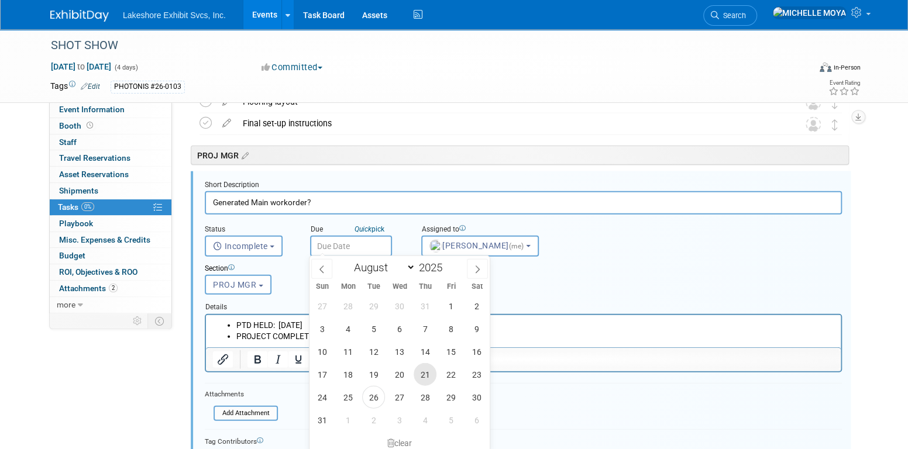
type input "Aug 21, 2025"
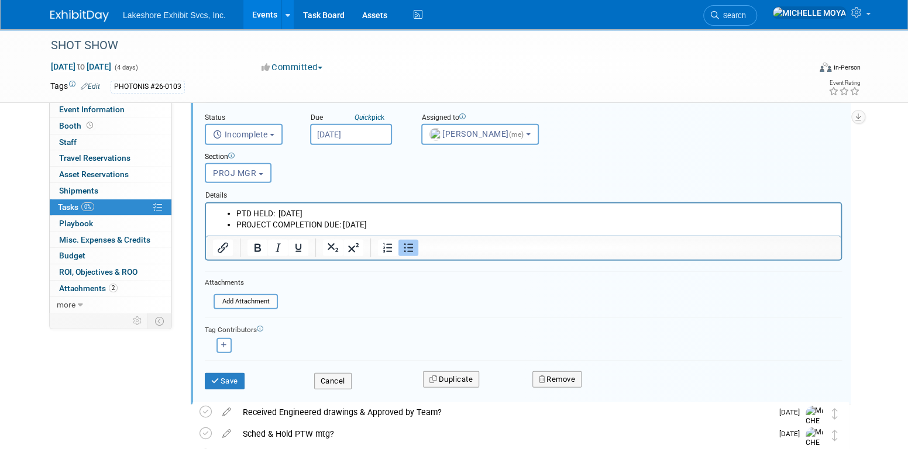
scroll to position [1676, 0]
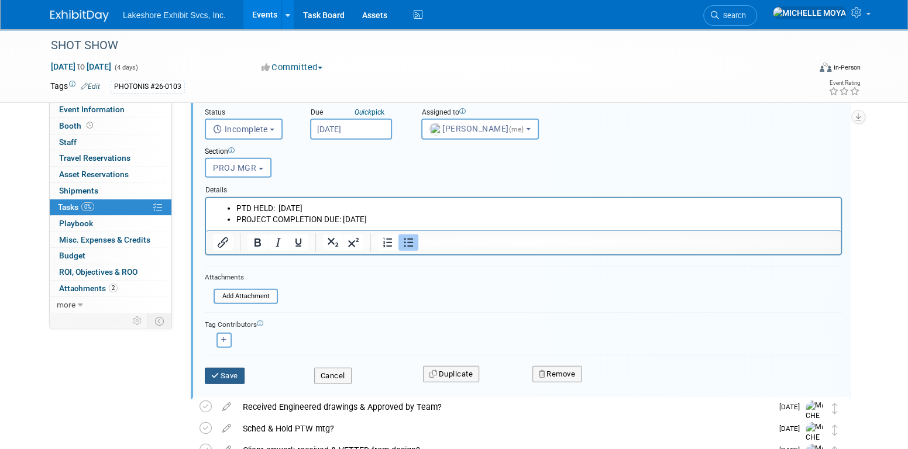
click at [228, 373] on button "Save" at bounding box center [225, 376] width 40 height 16
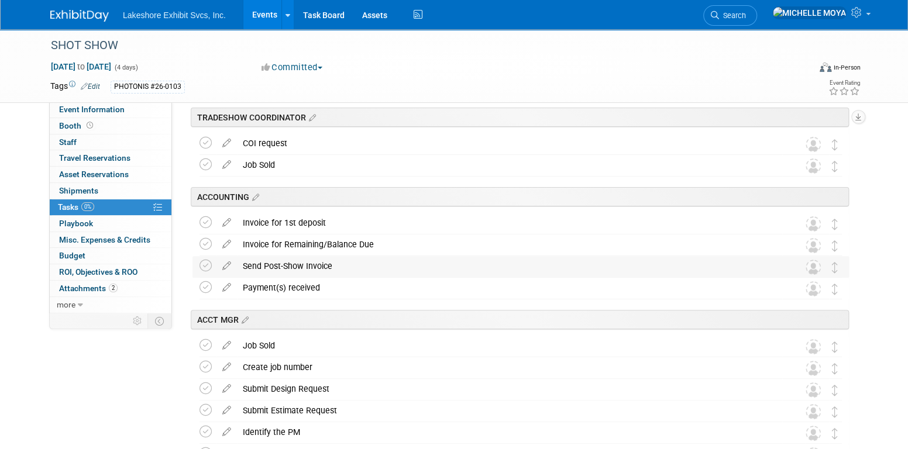
scroll to position [0, 0]
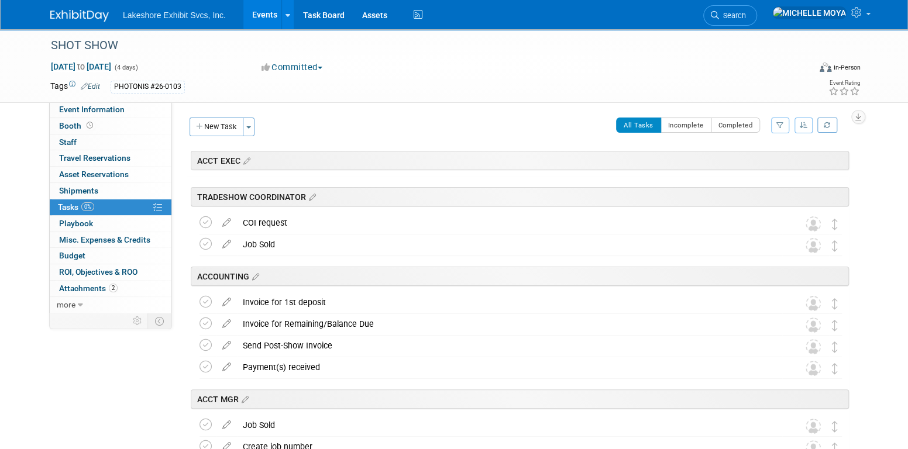
click at [779, 124] on icon "button" at bounding box center [781, 125] width 8 height 7
click at [780, 128] on icon "button" at bounding box center [781, 125] width 8 height 7
click at [776, 129] on button "button" at bounding box center [780, 126] width 18 height 16
click at [756, 162] on select "-- Select Assignee -- All unassigned tasks Assigned to me Amanda Koss Dave Desa…" at bounding box center [732, 163] width 97 height 16
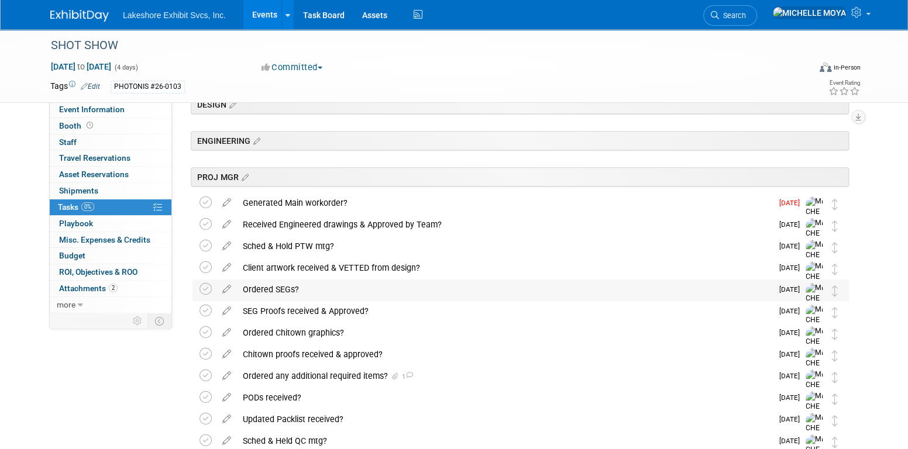
scroll to position [293, 0]
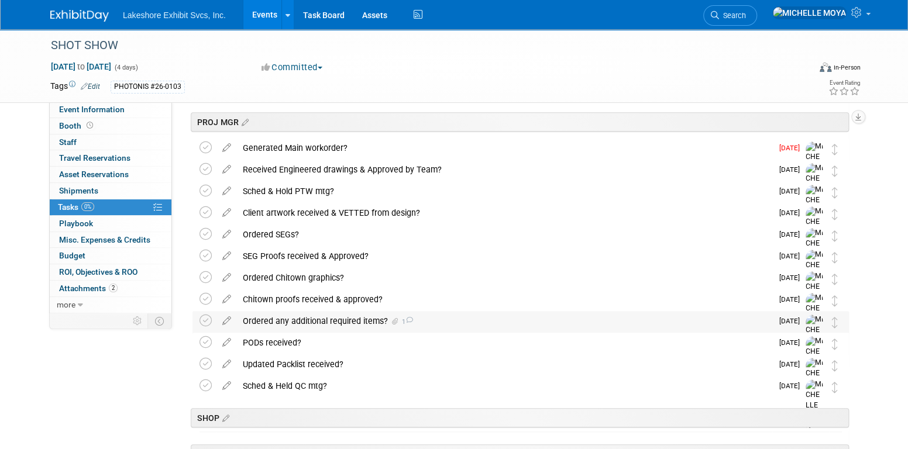
click at [325, 321] on div "Ordered any additional required items? 1" at bounding box center [504, 321] width 535 height 20
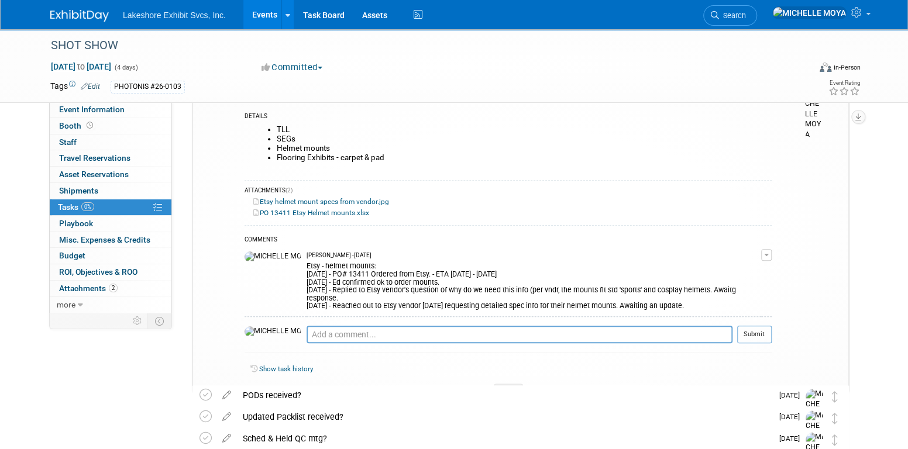
scroll to position [527, 0]
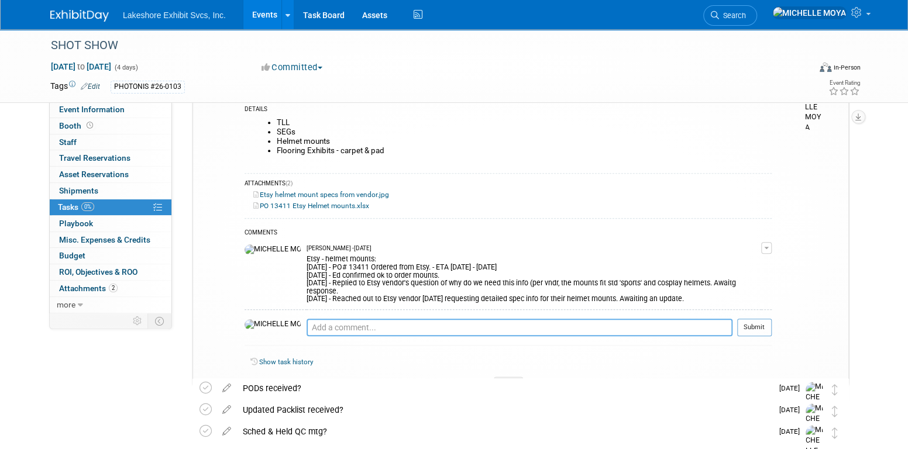
click at [307, 319] on textarea at bounding box center [520, 328] width 426 height 18
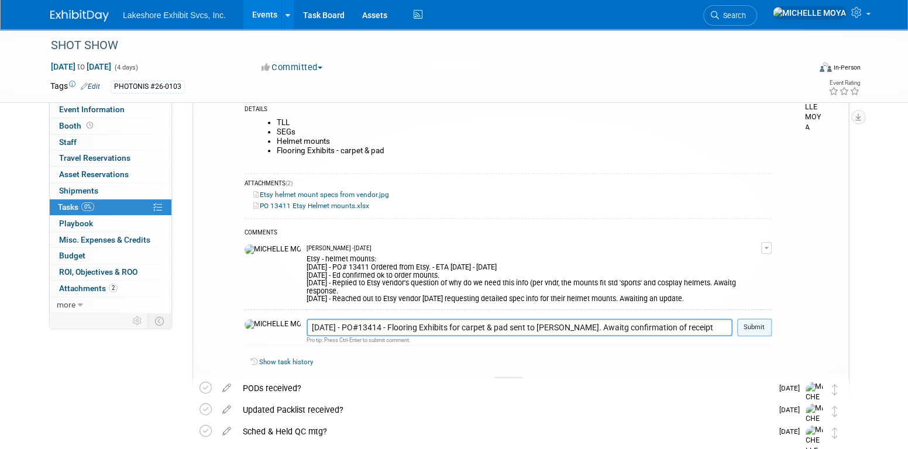
type textarea "8.26.25 - PO#13414 - Flooring Exhibits for carpet & pad sent to Ashley. Awaitg …"
click at [771, 321] on button "Submit" at bounding box center [754, 328] width 35 height 18
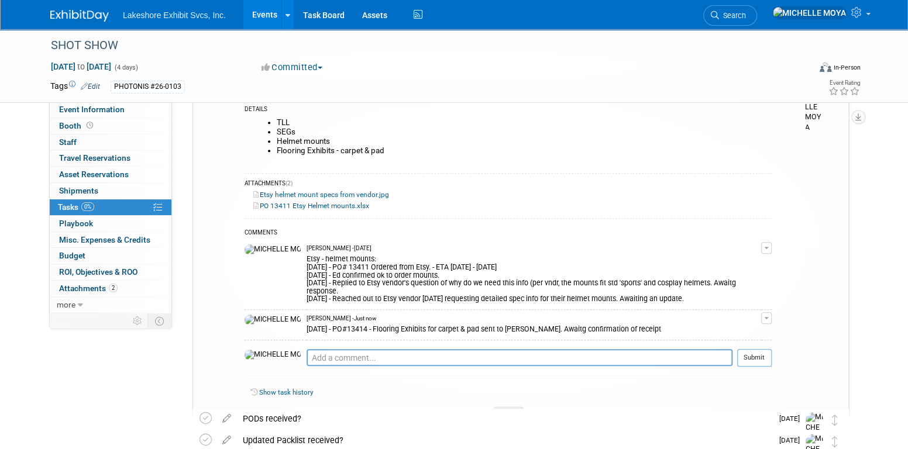
click at [768, 313] on button "button" at bounding box center [766, 319] width 11 height 12
click at [742, 327] on link "Edit Comment" at bounding box center [725, 335] width 92 height 16
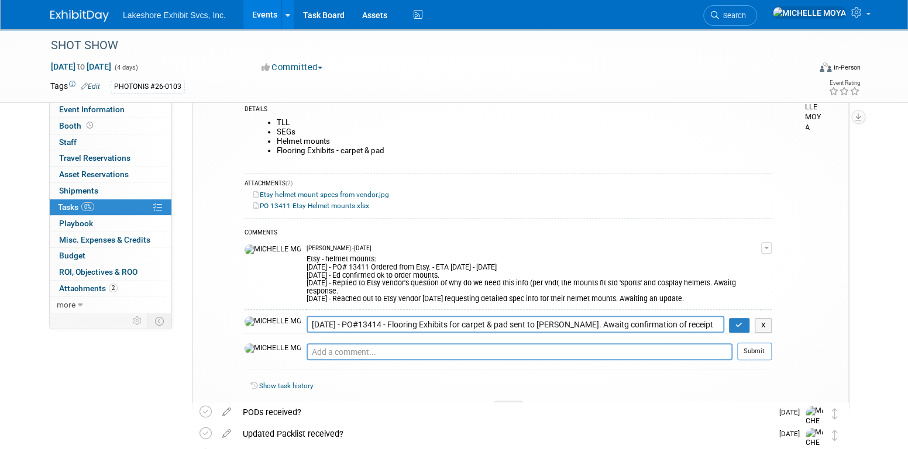
click at [472, 316] on textarea "8.26.25 - PO#13414 - Flooring Exhibits for carpet & pad sent to Ashley. Awaitg …" at bounding box center [516, 324] width 418 height 17
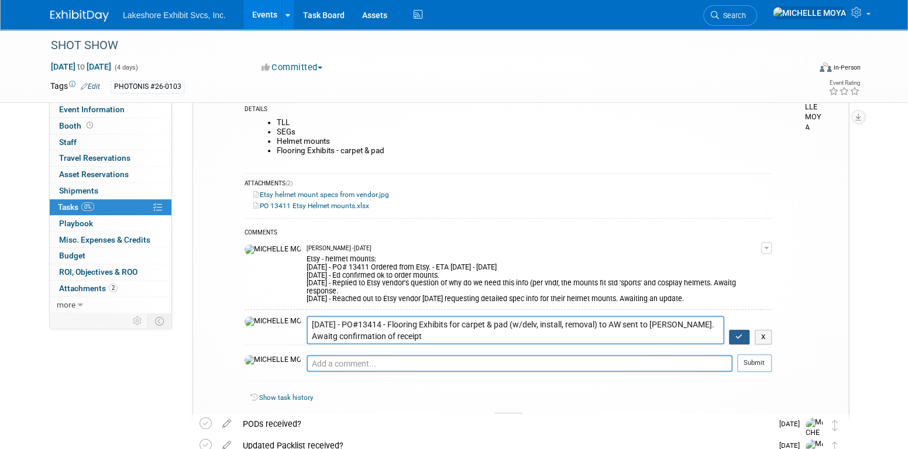
type textarea "8.26.25 - PO#13414 - Flooring Exhibits for carpet & pad (w/delv, install, remov…"
click at [737, 330] on button "button" at bounding box center [739, 337] width 20 height 15
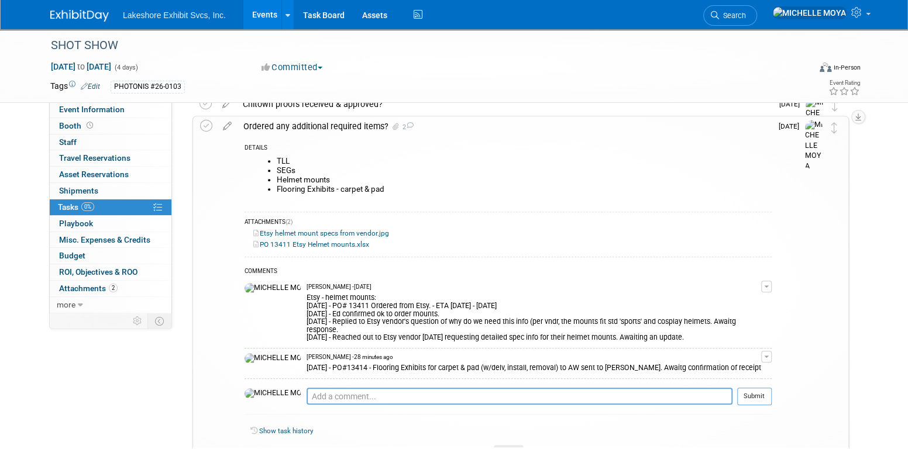
scroll to position [468, 0]
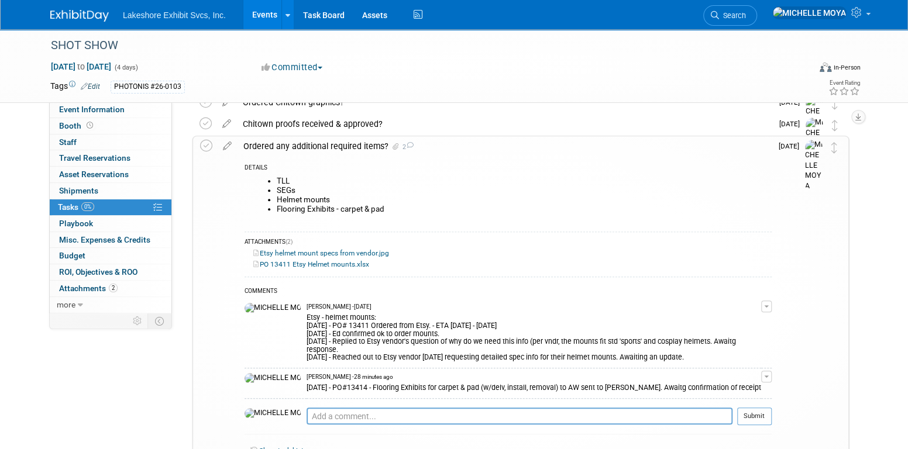
click at [357, 145] on div "Ordered any additional required items? 2" at bounding box center [505, 146] width 534 height 20
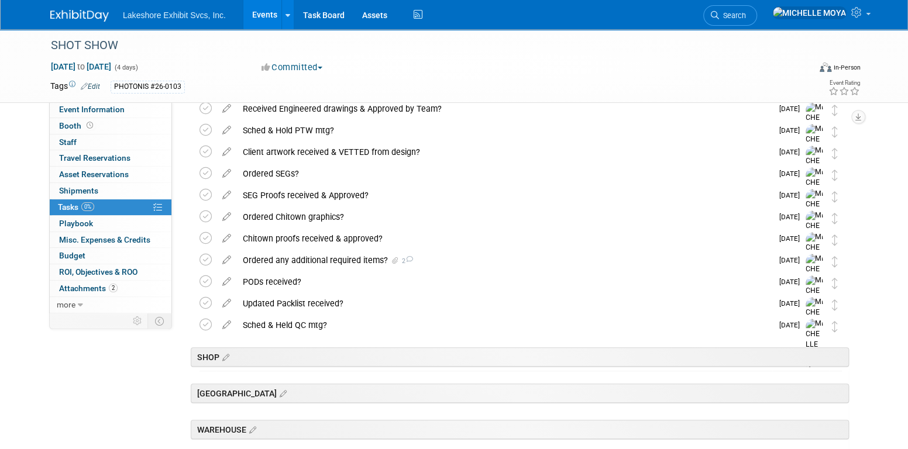
scroll to position [351, 0]
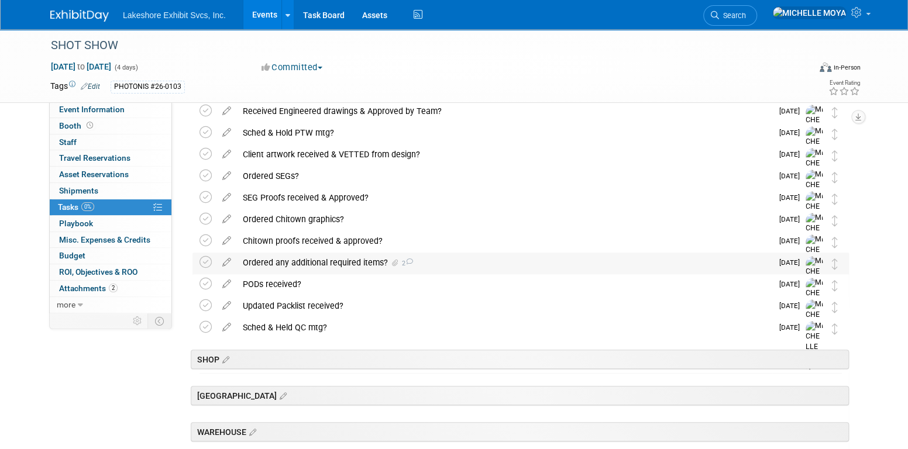
click at [346, 261] on div "Ordered any additional required items? 2" at bounding box center [504, 263] width 535 height 20
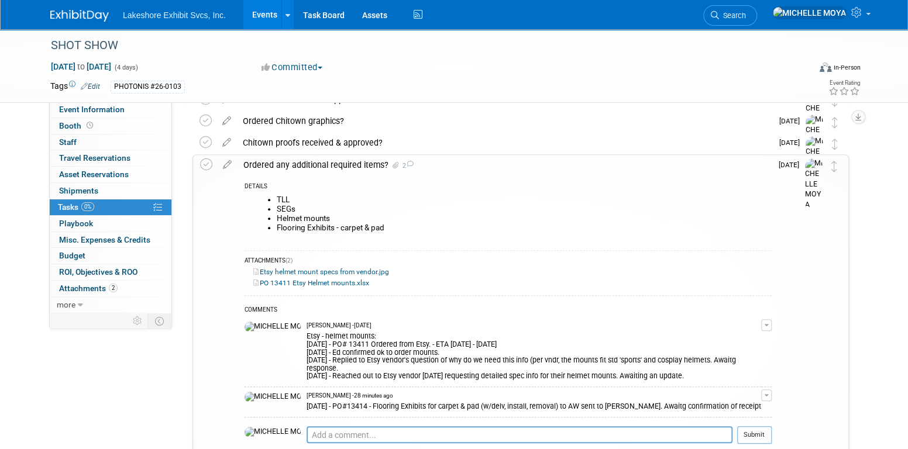
scroll to position [527, 0]
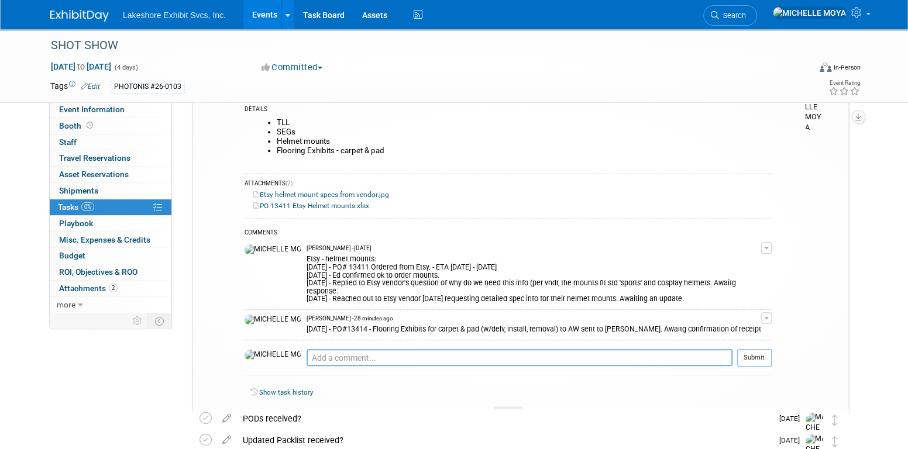
click at [323, 353] on textarea at bounding box center [520, 357] width 426 height 17
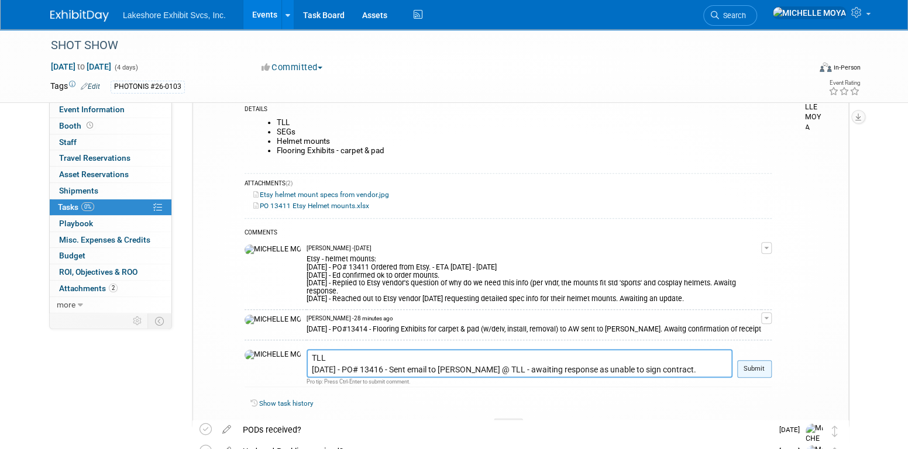
type textarea "TLL 8.26.25 - PO# 13416 - Sent email to Melissa @ TLL - awaiting response as un…"
click at [757, 361] on button "Submit" at bounding box center [754, 370] width 35 height 18
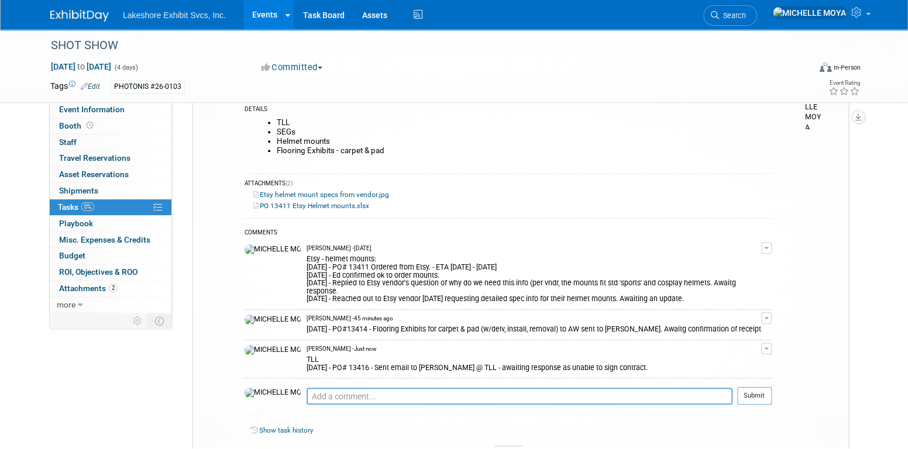
click at [260, 15] on link "Events" at bounding box center [264, 14] width 43 height 29
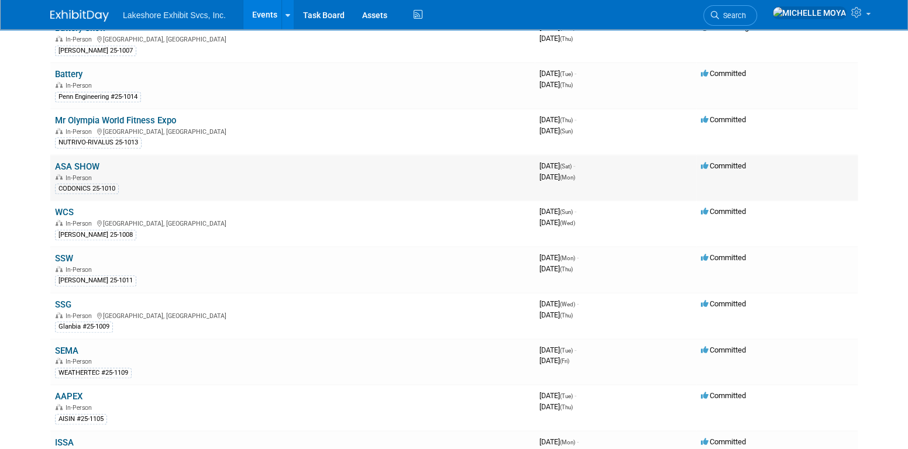
scroll to position [351, 0]
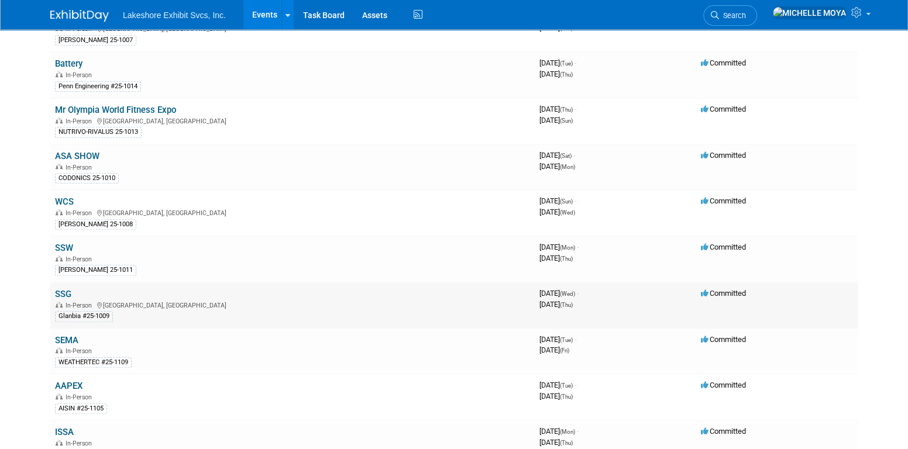
click at [68, 289] on link "SSG" at bounding box center [63, 294] width 16 height 11
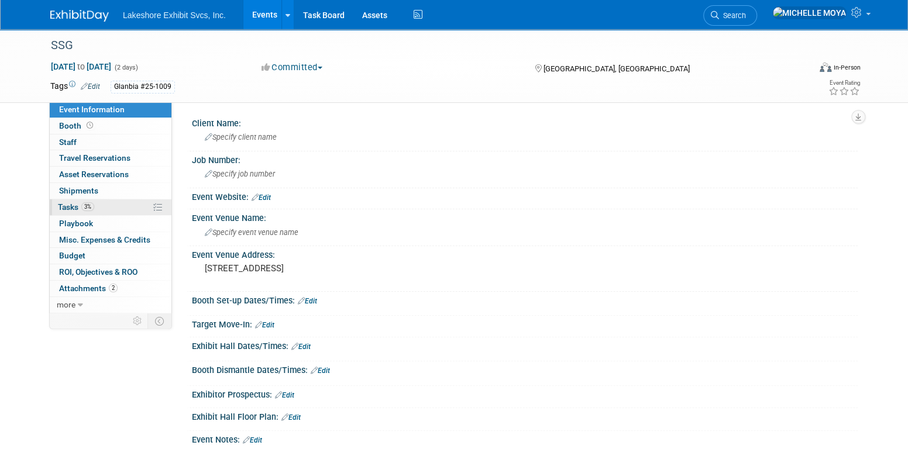
click at [97, 206] on link "3% Tasks 3%" at bounding box center [111, 208] width 122 height 16
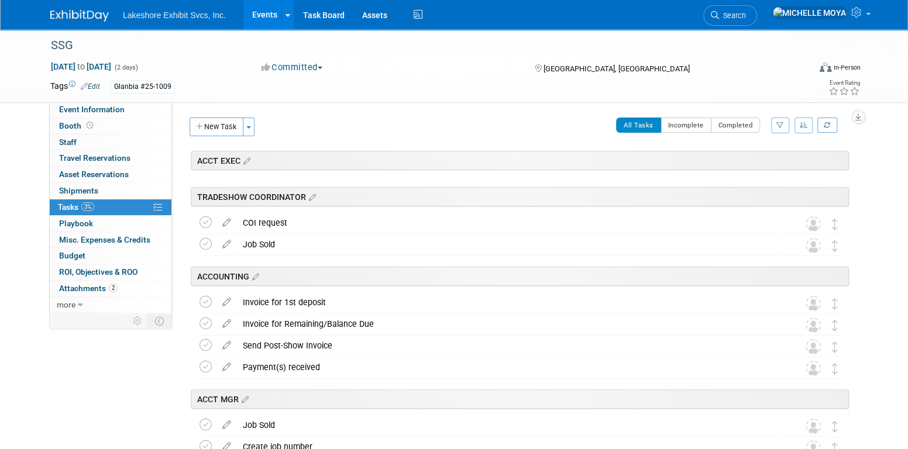
click at [781, 125] on icon "button" at bounding box center [781, 125] width 8 height 7
click at [729, 160] on select "-- Select Assignee -- All unassigned tasks Assigned to me [PERSON_NAME] [PERSON…" at bounding box center [732, 163] width 97 height 16
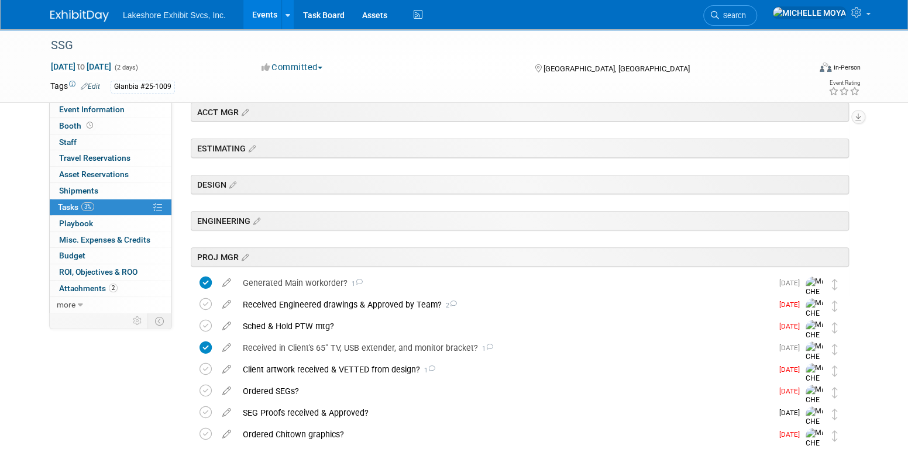
scroll to position [351, 0]
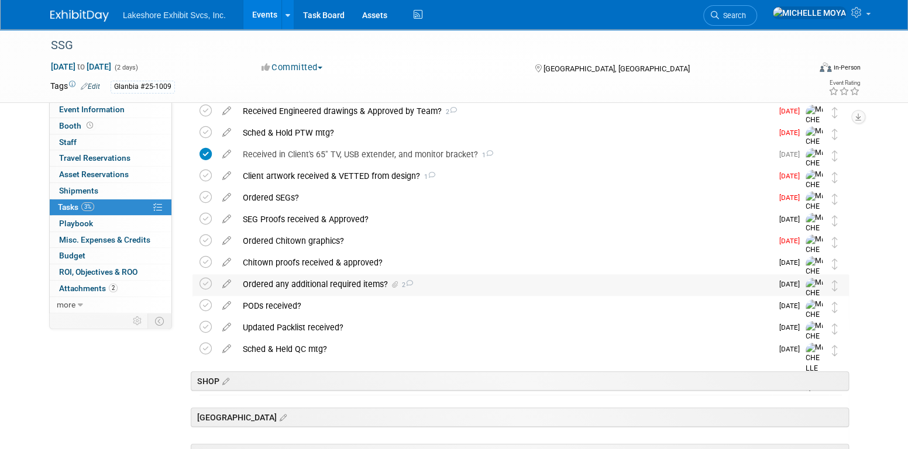
click at [412, 284] on icon at bounding box center [410, 283] width 8 height 6
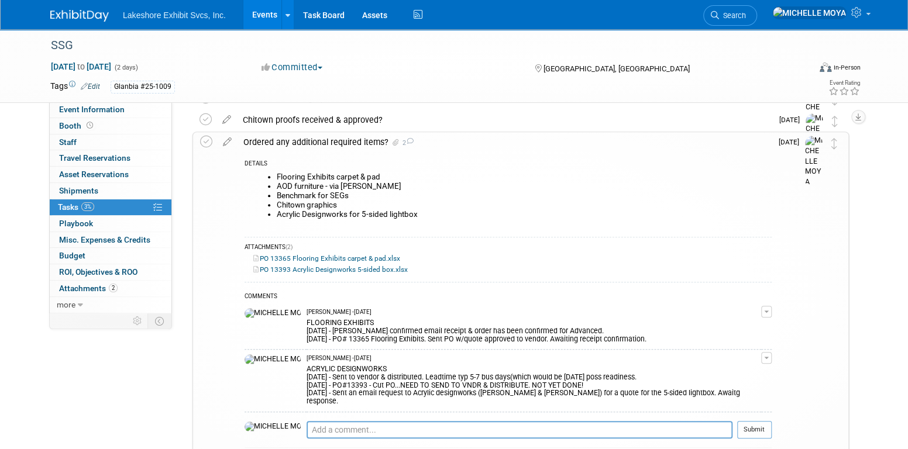
scroll to position [468, 0]
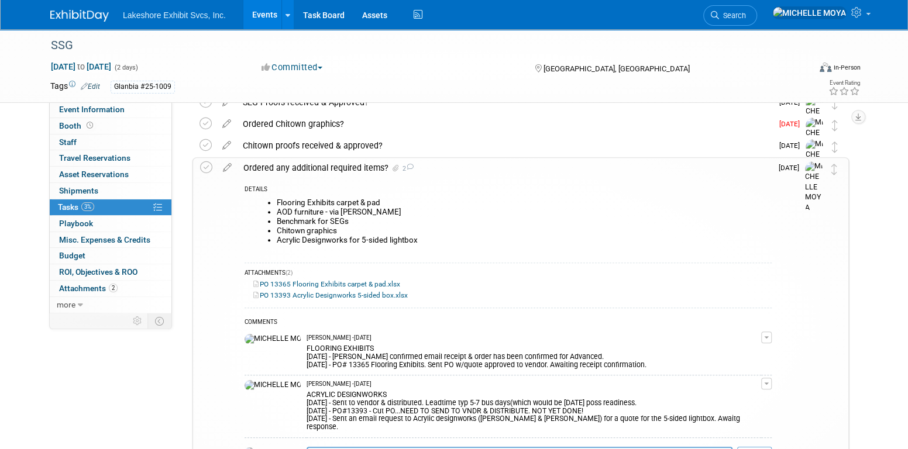
click at [318, 169] on div "Ordered any additional required items? 2" at bounding box center [505, 168] width 534 height 20
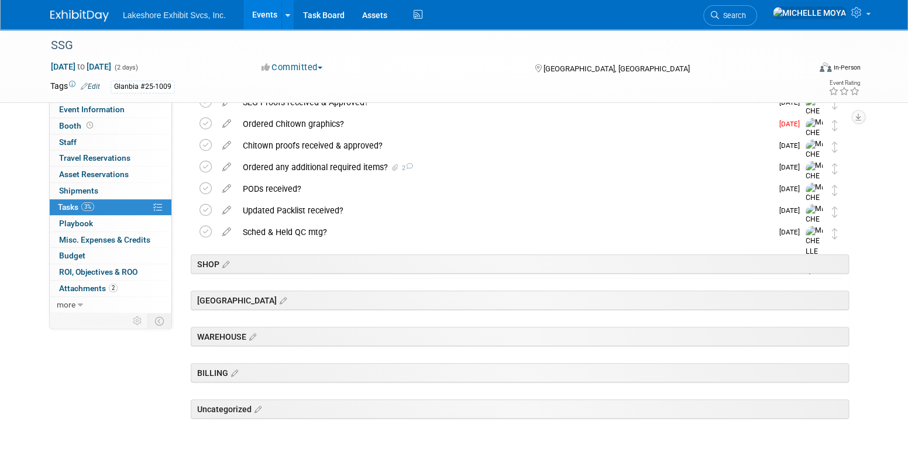
click at [270, 14] on link "Events" at bounding box center [264, 14] width 43 height 29
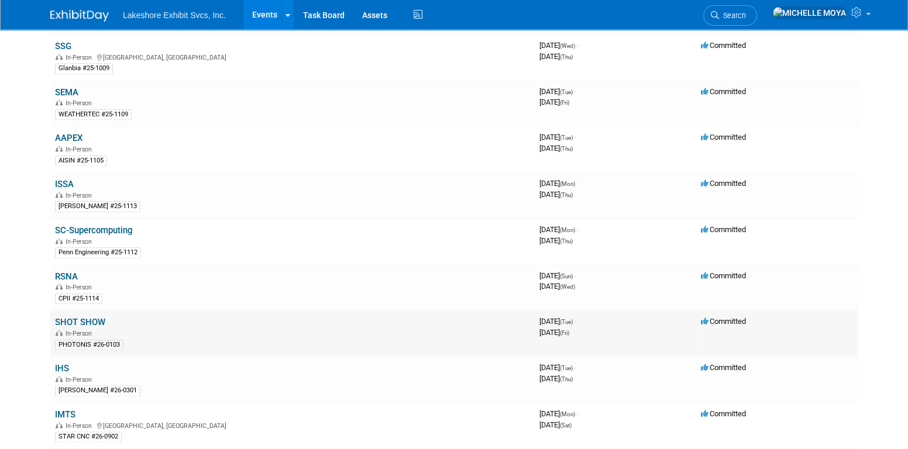
scroll to position [644, 0]
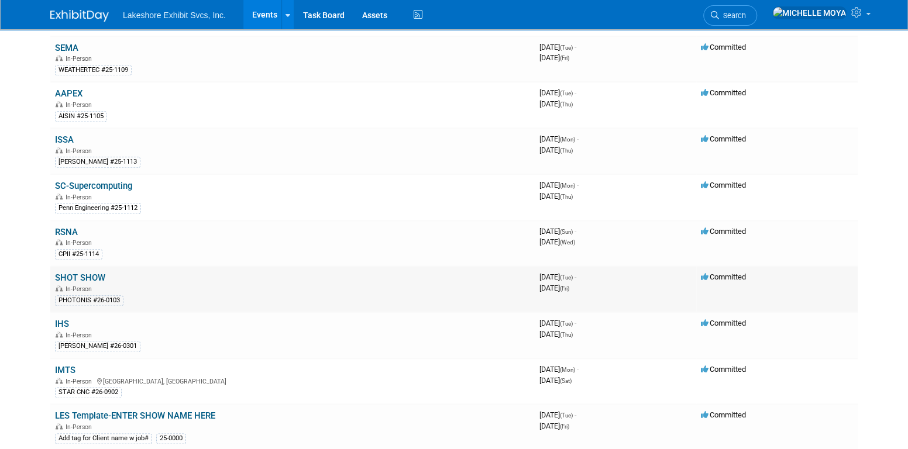
click at [86, 266] on td "SHOT SHOW In-Person PHOTONIS #26-0103" at bounding box center [292, 289] width 485 height 46
click at [90, 273] on link "SHOT SHOW" at bounding box center [80, 278] width 50 height 11
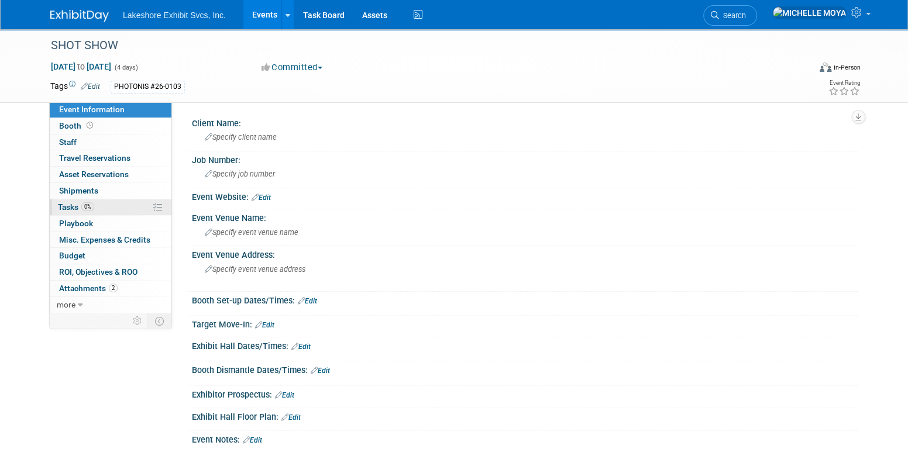
click at [87, 209] on span "0%" at bounding box center [87, 206] width 13 height 9
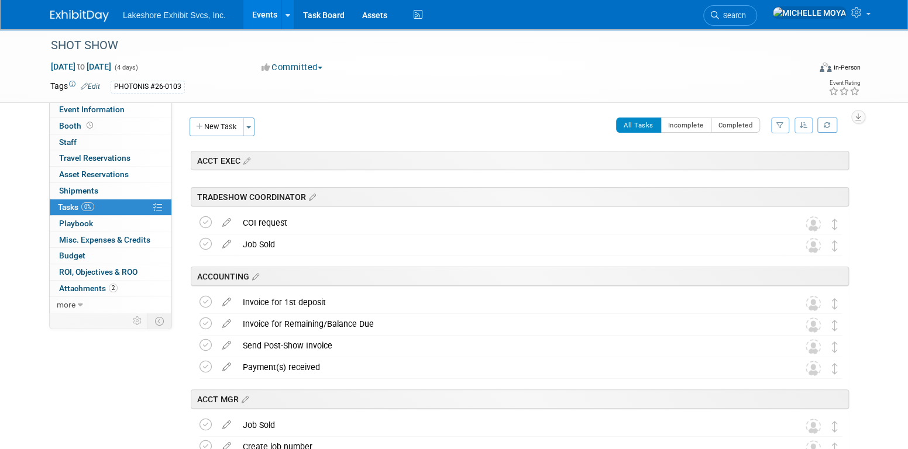
click at [781, 126] on icon "button" at bounding box center [781, 125] width 8 height 7
click at [760, 166] on select "-- Select Assignee -- All unassigned tasks Assigned to me [PERSON_NAME] [PERSON…" at bounding box center [732, 163] width 97 height 16
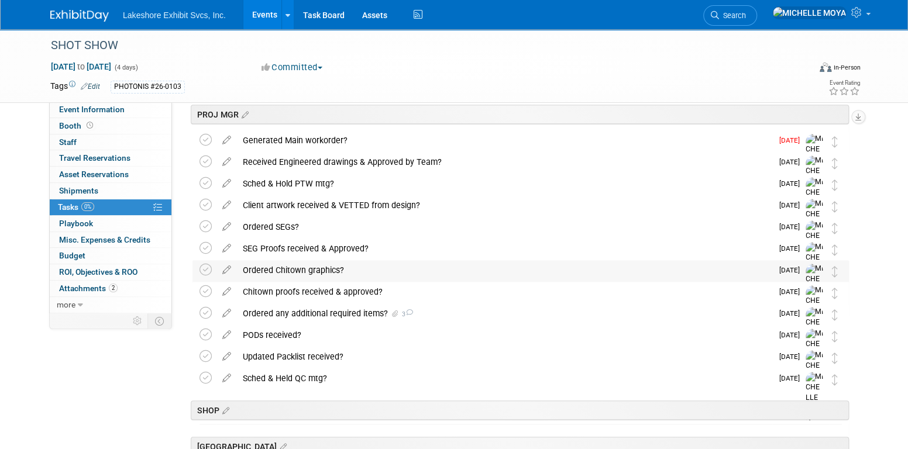
scroll to position [293, 0]
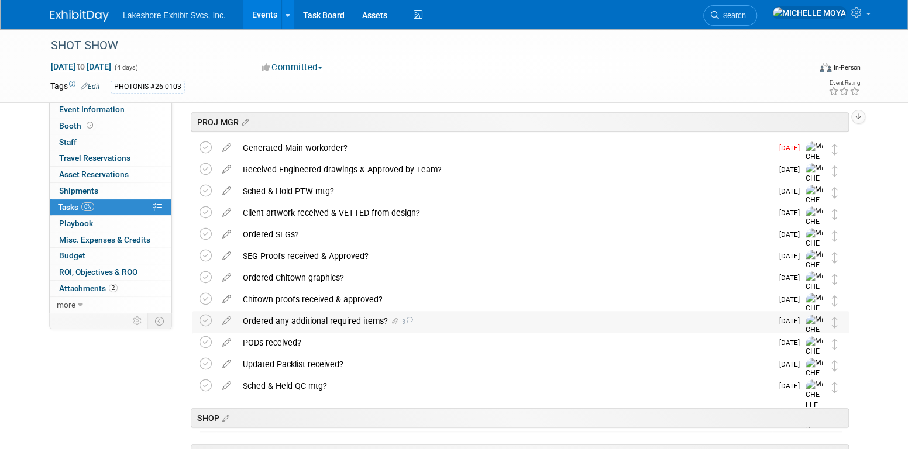
click at [363, 318] on div "Ordered any additional required items? 3" at bounding box center [504, 321] width 535 height 20
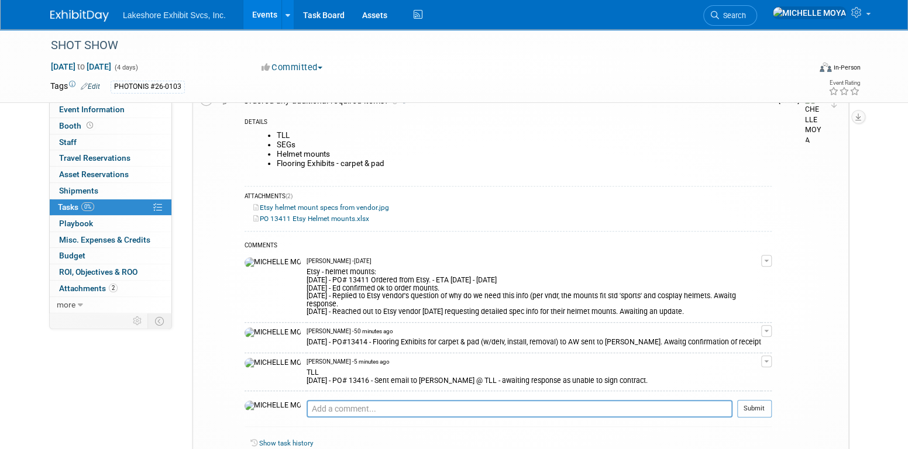
scroll to position [585, 0]
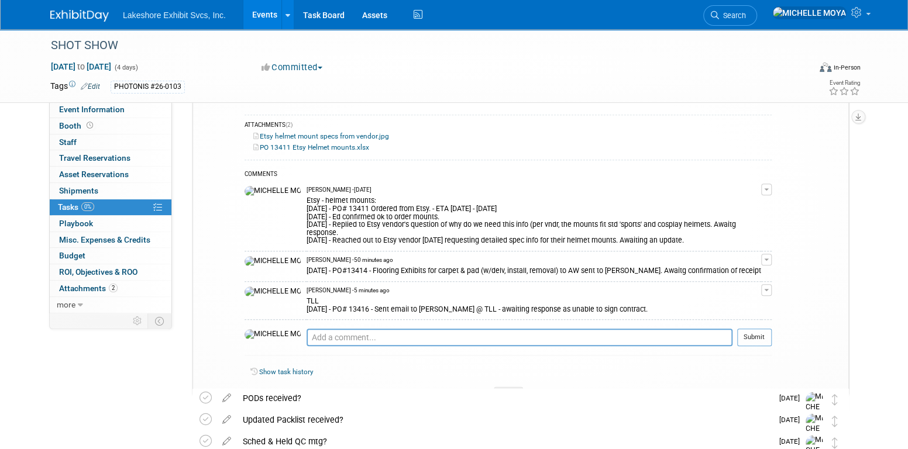
click at [768, 289] on span "button" at bounding box center [766, 290] width 5 height 2
click at [725, 299] on link "Edit Comment" at bounding box center [725, 307] width 92 height 16
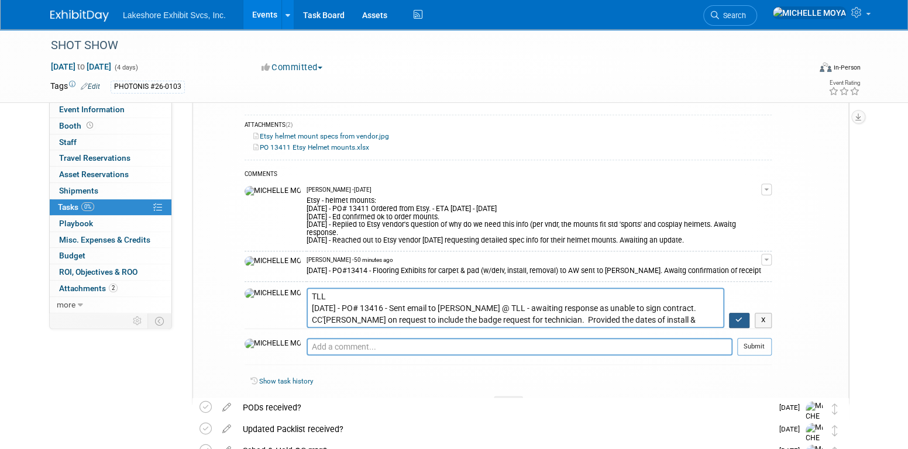
type textarea "TLL [DATE] - PO# 13416 - Sent email to [PERSON_NAME] @ TLL - awaiting response …"
drag, startPoint x: 741, startPoint y: 310, endPoint x: 733, endPoint y: 307, distance: 8.4
click at [740, 317] on icon "button" at bounding box center [740, 320] width 8 height 7
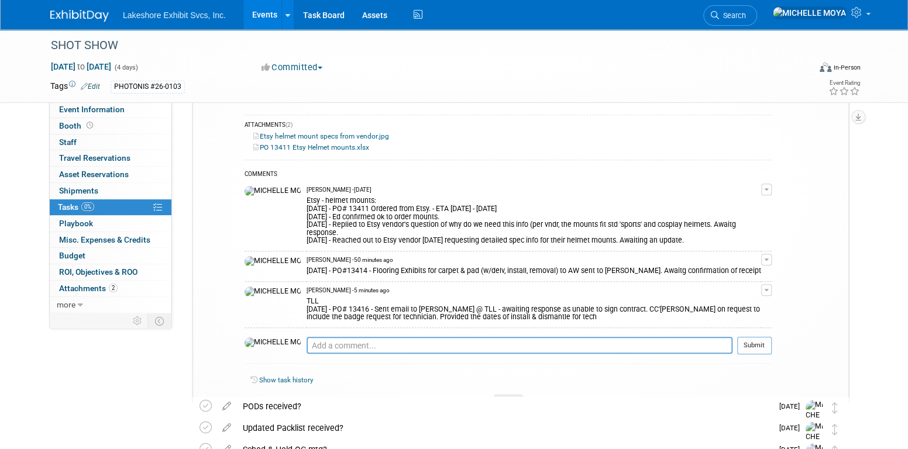
click at [267, 15] on link "Events" at bounding box center [264, 14] width 43 height 29
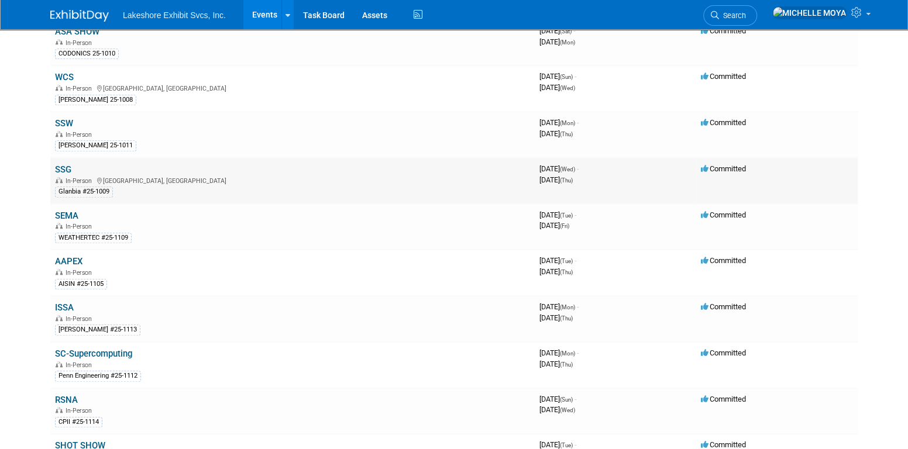
scroll to position [481, 0]
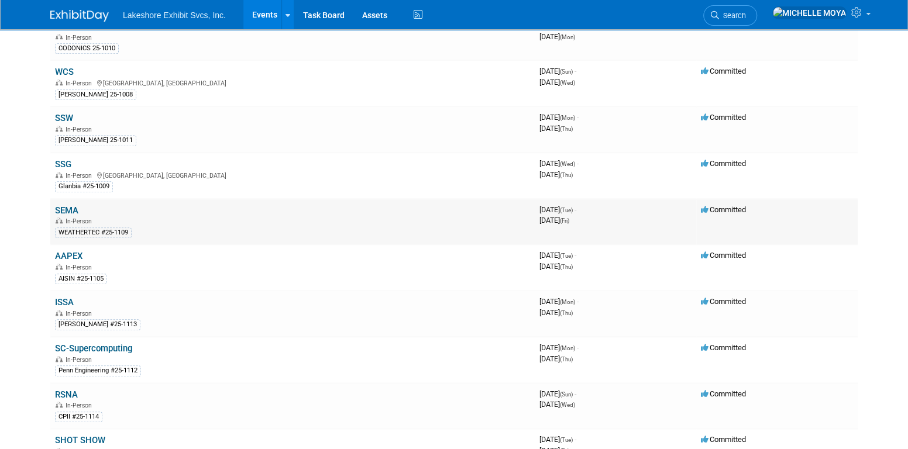
click at [70, 205] on link "SEMA" at bounding box center [66, 210] width 23 height 11
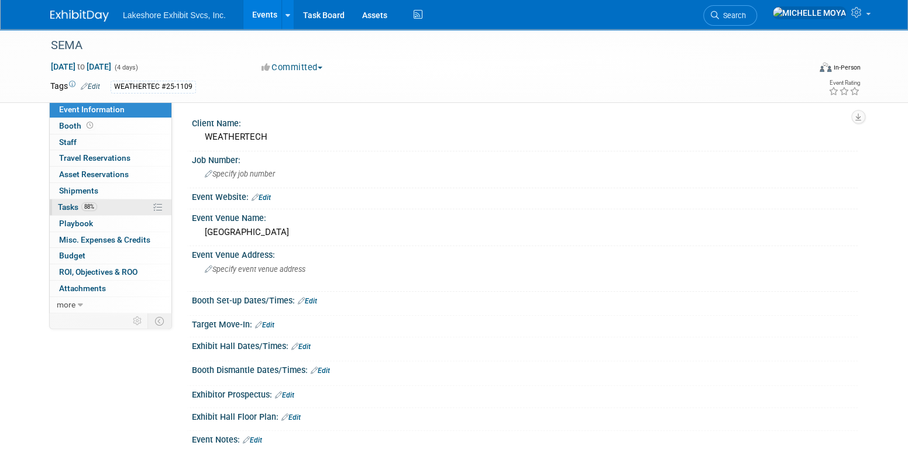
click at [108, 205] on link "88% Tasks 88%" at bounding box center [111, 208] width 122 height 16
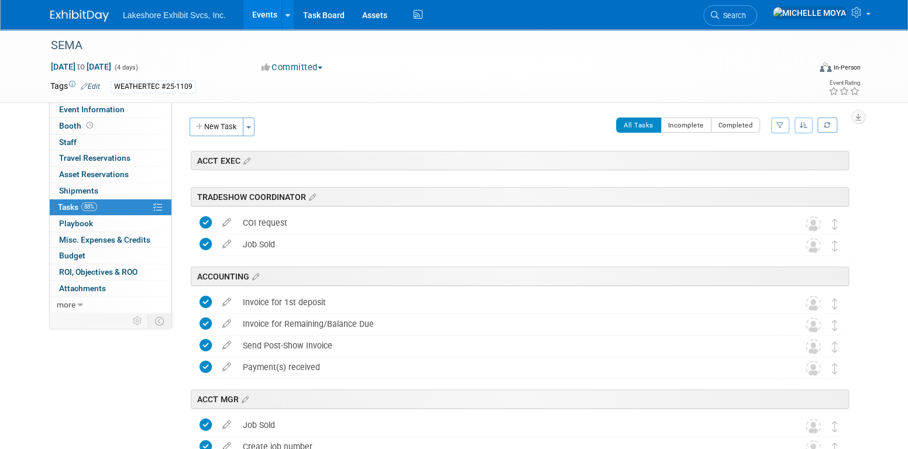
click at [778, 124] on icon "button" at bounding box center [781, 125] width 8 height 7
drag, startPoint x: 760, startPoint y: 155, endPoint x: 757, endPoint y: 166, distance: 11.5
click at [759, 157] on select "-- Select Assignee -- All unassigned tasks Assigned to me [PERSON_NAME] [PERSON…" at bounding box center [732, 163] width 97 height 16
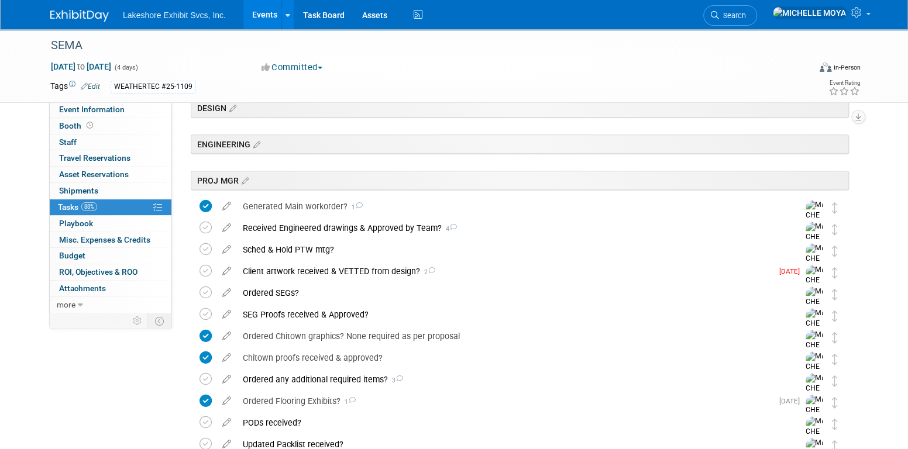
scroll to position [351, 0]
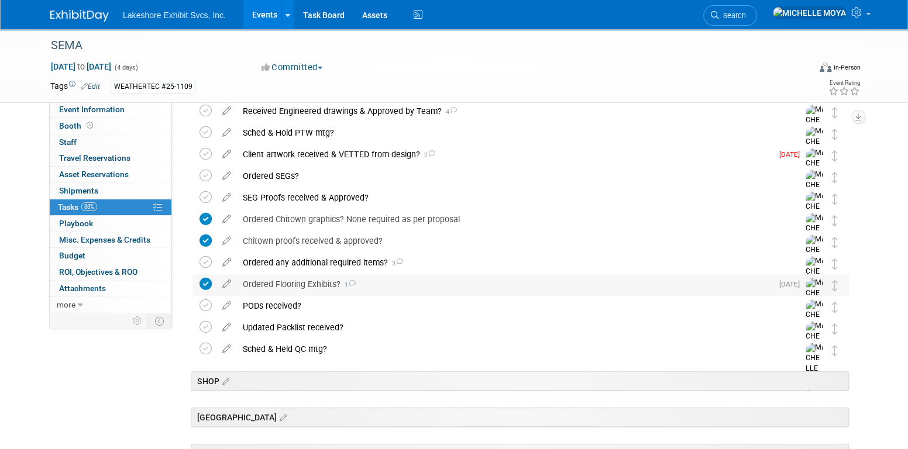
click at [334, 281] on div "Ordered Flooring Exhibits? 1" at bounding box center [504, 284] width 535 height 20
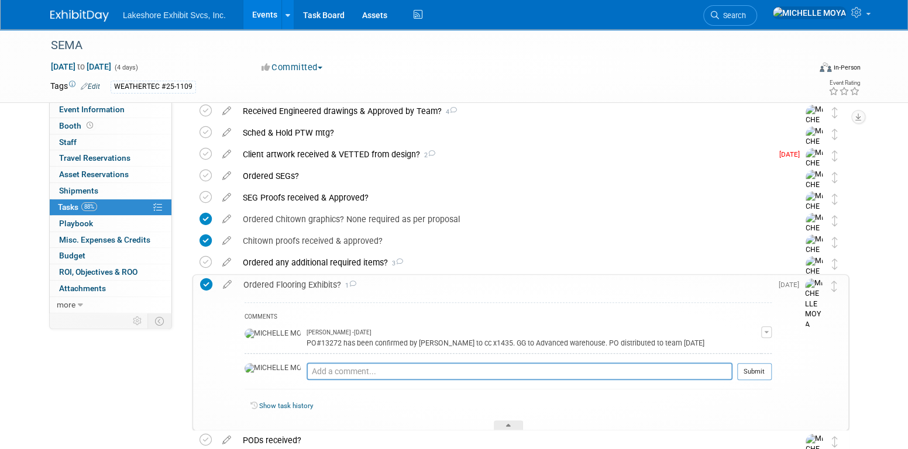
click at [664, 342] on div "PO#13272 has been confirmed by [PERSON_NAME] to cc x1435. GG to Advanced wareho…" at bounding box center [534, 342] width 455 height 11
click at [661, 342] on div "PO#13272 has been confirmed by [PERSON_NAME] to cc x1435. GG to Advanced wareho…" at bounding box center [534, 342] width 455 height 11
click at [765, 328] on button "button" at bounding box center [766, 333] width 11 height 12
click at [724, 347] on link "Edit Comment" at bounding box center [725, 349] width 92 height 16
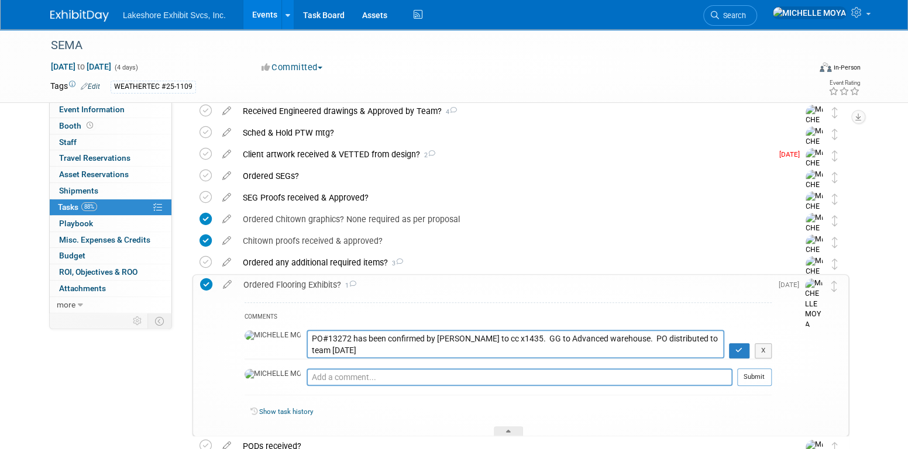
drag, startPoint x: 339, startPoint y: 347, endPoint x: 275, endPoint y: 337, distance: 64.6
click at [307, 337] on textarea "PO#13272 has been confirmed by [PERSON_NAME] to cc x1435. GG to Advanced wareho…" at bounding box center [516, 344] width 418 height 29
click at [260, 262] on div "Ordered any additional required items? 3" at bounding box center [509, 263] width 545 height 20
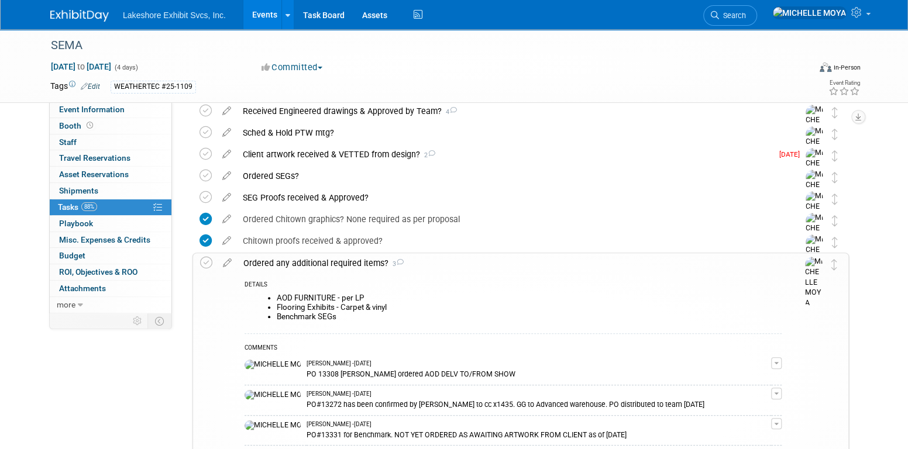
scroll to position [468, 0]
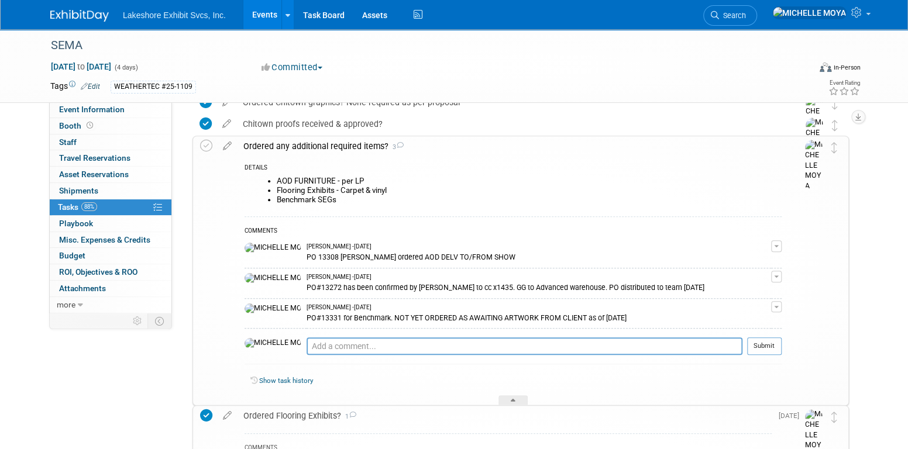
click at [282, 144] on div "Ordered any additional required items? 3" at bounding box center [510, 146] width 544 height 20
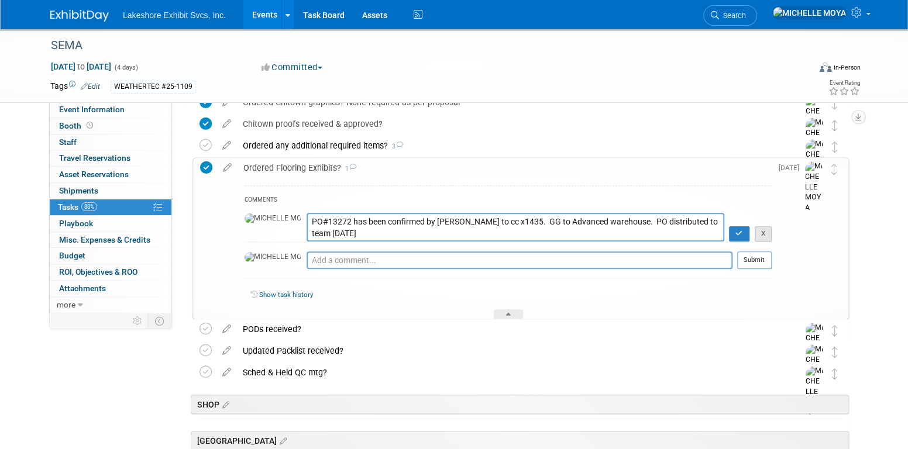
click at [762, 231] on button "X" at bounding box center [764, 233] width 18 height 15
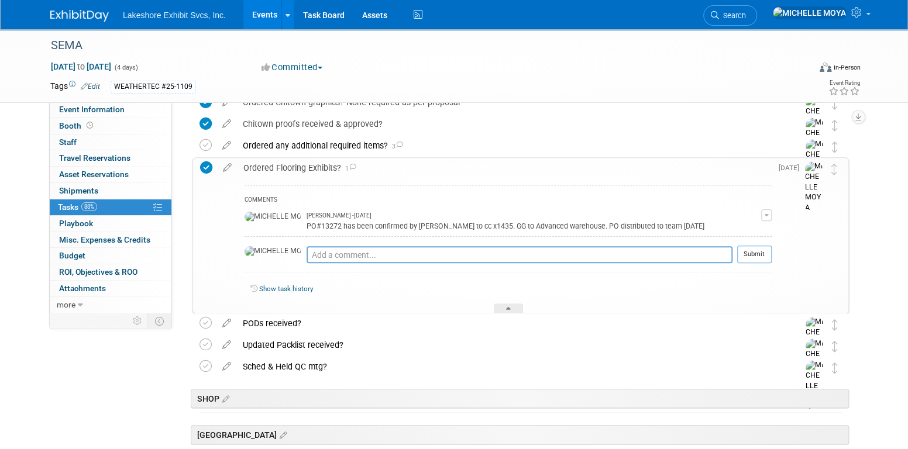
click at [764, 215] on button "button" at bounding box center [766, 216] width 11 height 12
click at [723, 246] on button "Remove" at bounding box center [710, 249] width 51 height 16
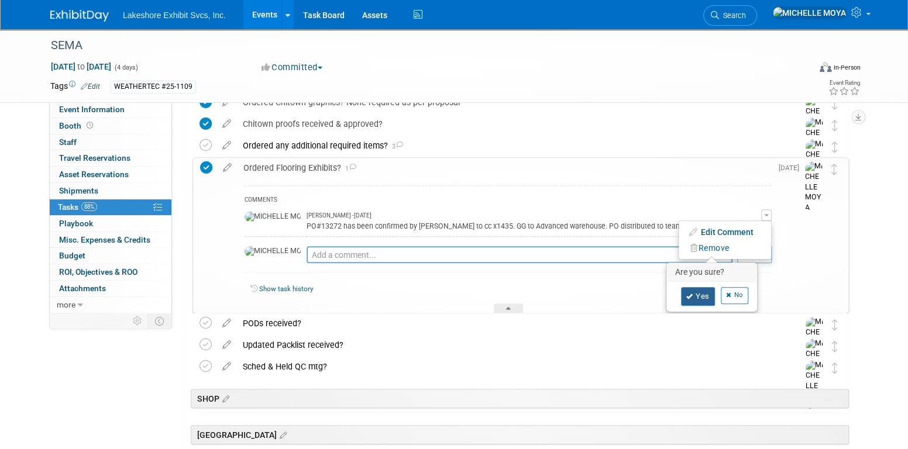
click at [695, 294] on link "Yes" at bounding box center [698, 296] width 34 height 19
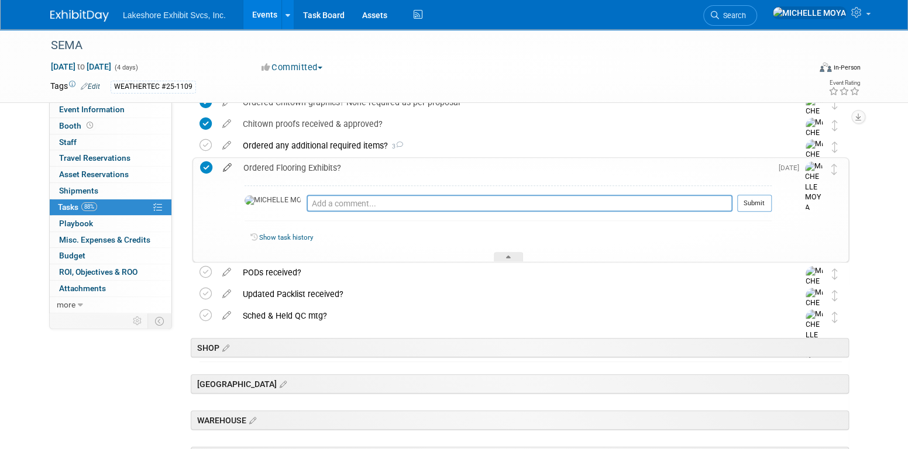
click at [225, 167] on icon at bounding box center [227, 165] width 20 height 15
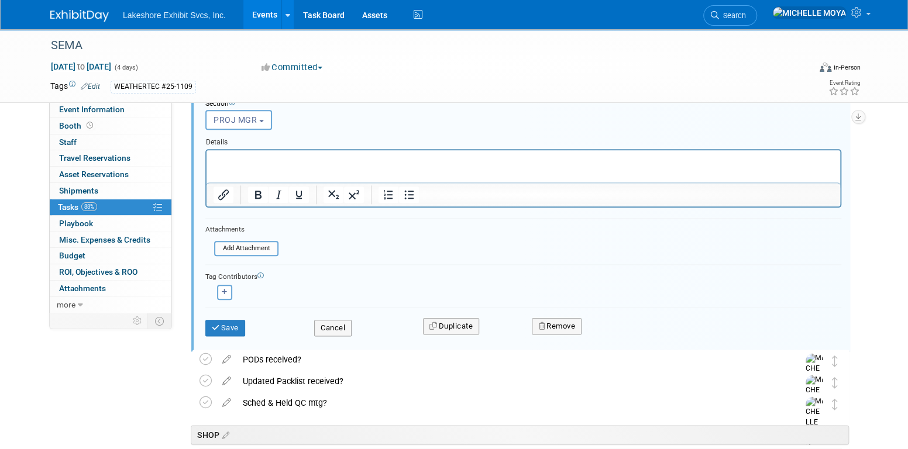
scroll to position [630, 0]
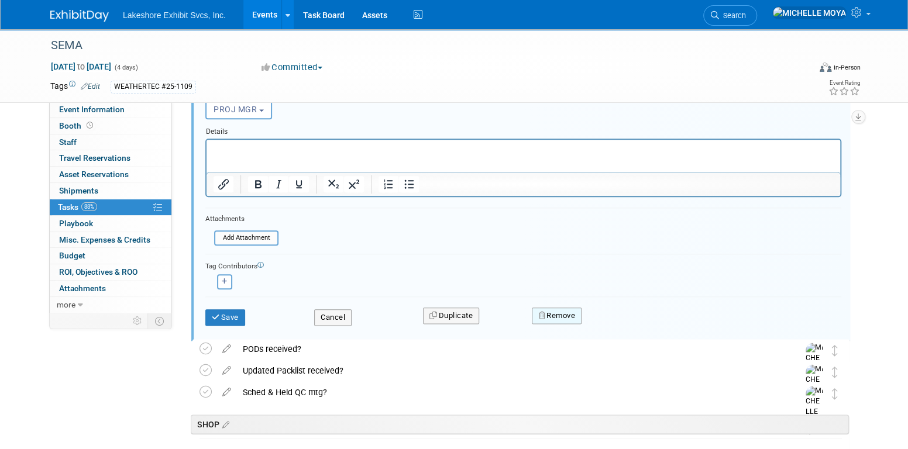
click at [556, 310] on button "Remove" at bounding box center [557, 316] width 50 height 16
click at [620, 318] on link "Yes" at bounding box center [623, 326] width 34 height 19
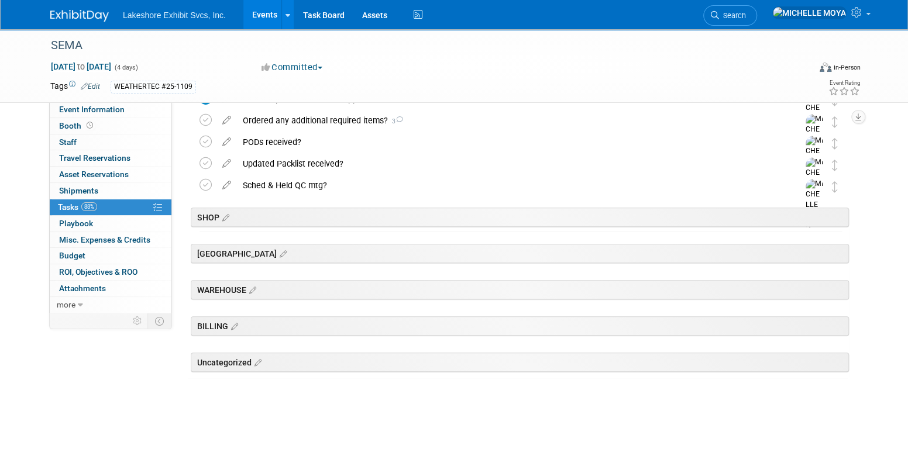
scroll to position [376, 0]
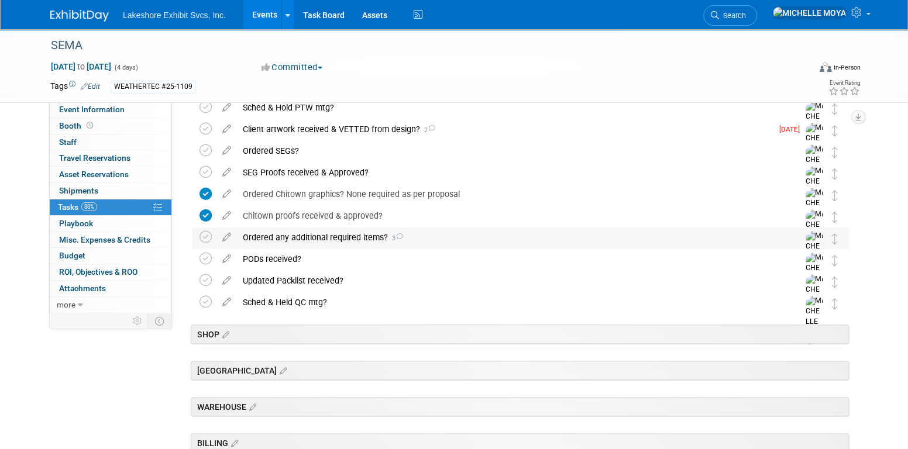
click at [338, 240] on div "Ordered any additional required items? 3" at bounding box center [509, 238] width 545 height 20
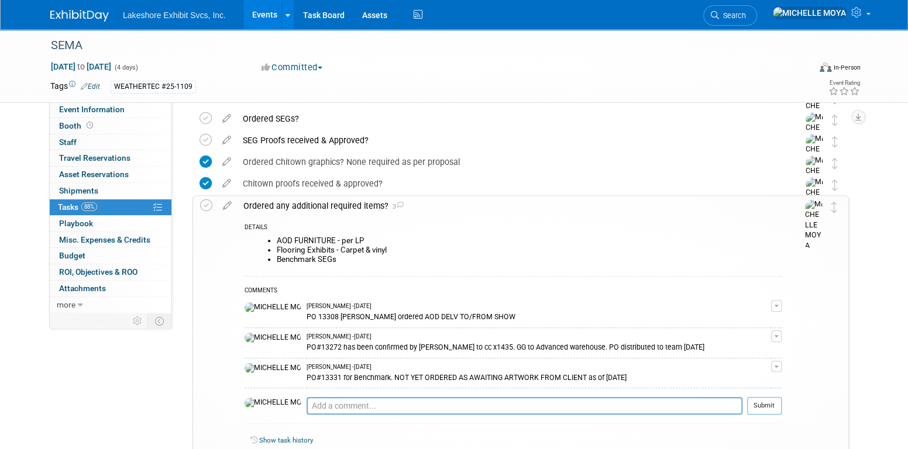
scroll to position [435, 0]
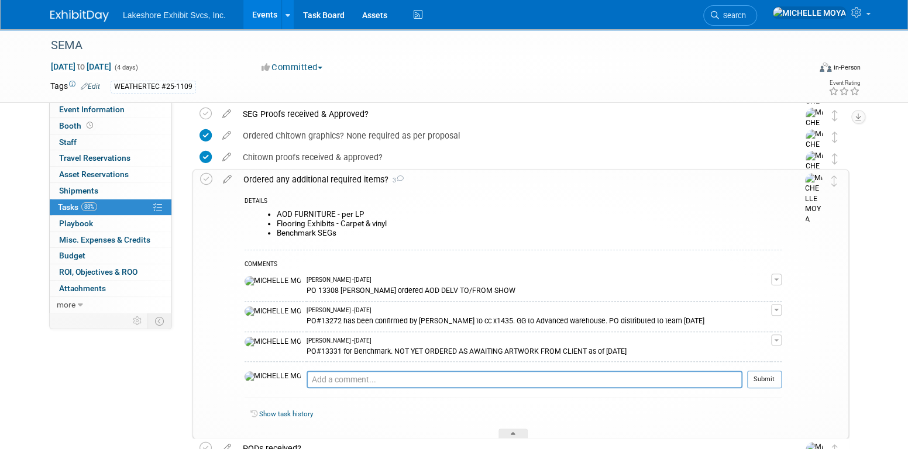
click at [371, 351] on div "PO#13331 for Benchmark. NOT YET ORDERED AS AWAITING ARTWORK FROM CLIENT as of […" at bounding box center [539, 350] width 465 height 11
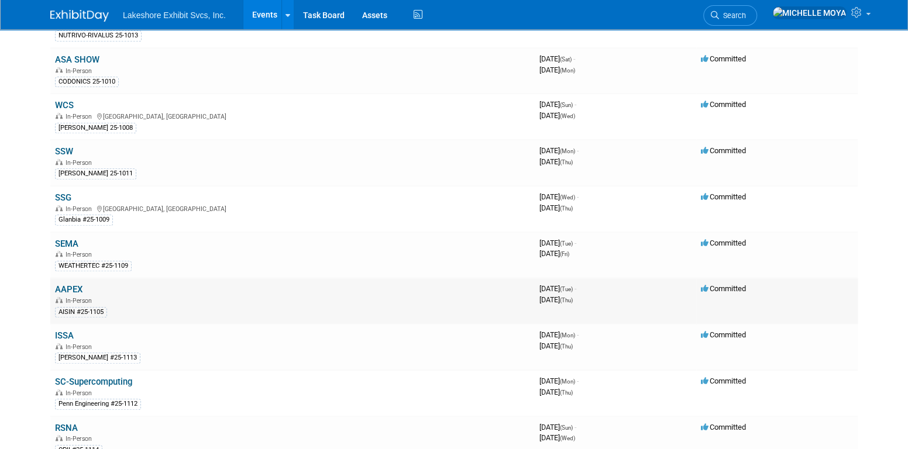
scroll to position [468, 0]
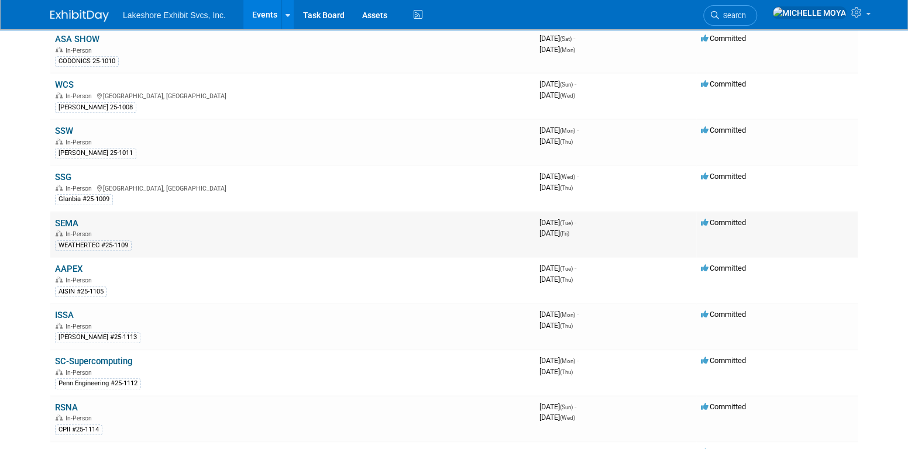
click at [67, 218] on link "SEMA" at bounding box center [66, 223] width 23 height 11
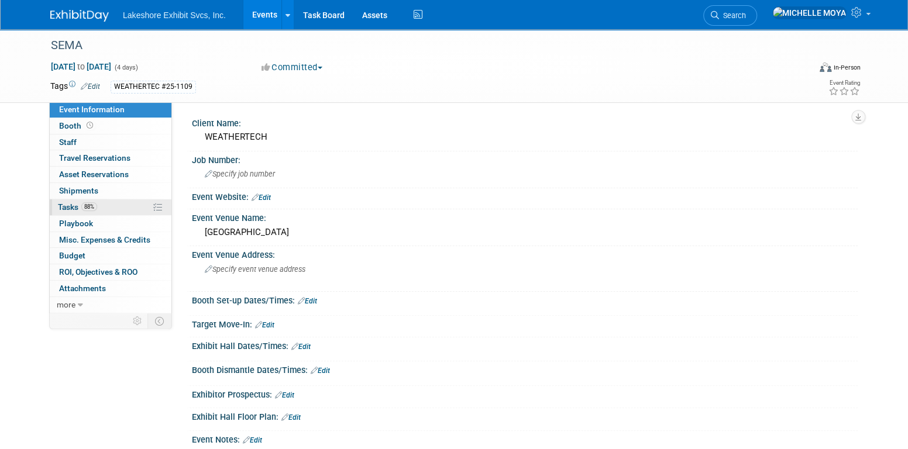
click at [104, 204] on link "88% Tasks 88%" at bounding box center [111, 208] width 122 height 16
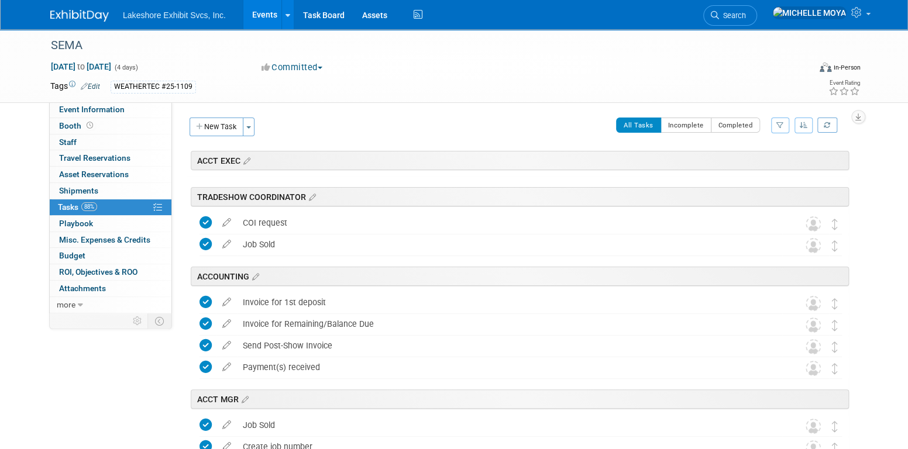
drag, startPoint x: 774, startPoint y: 119, endPoint x: 780, endPoint y: 124, distance: 8.0
click at [777, 123] on button "button" at bounding box center [780, 126] width 18 height 16
click at [745, 162] on select "-- Select Assignee -- All unassigned tasks Assigned to me Amanda Koss Dave Desa…" at bounding box center [732, 163] width 97 height 16
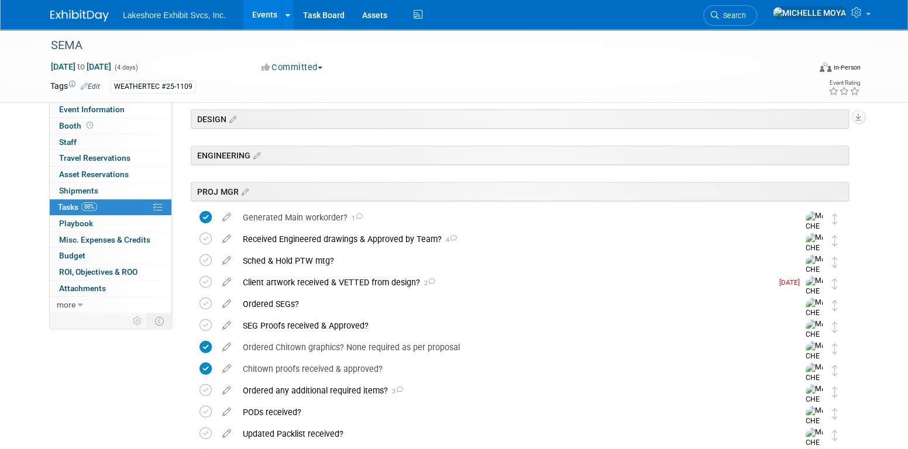
scroll to position [293, 0]
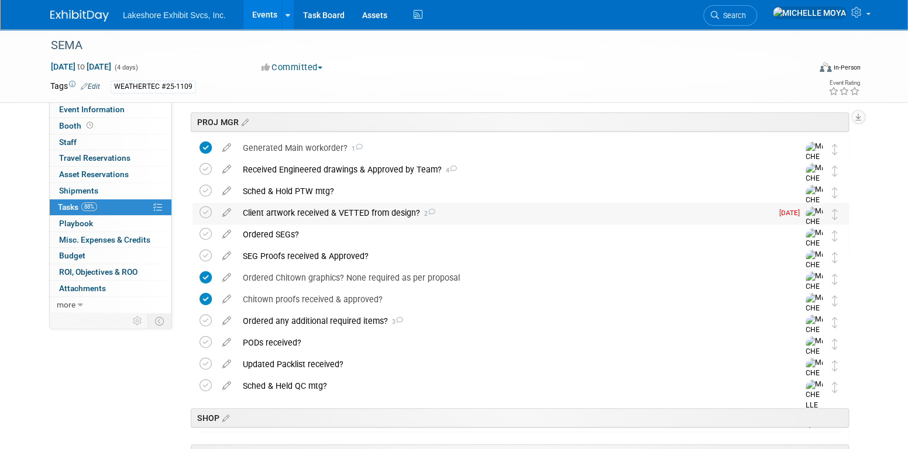
click at [298, 213] on div "Client artwork received & VETTED from design? 2" at bounding box center [504, 213] width 535 height 20
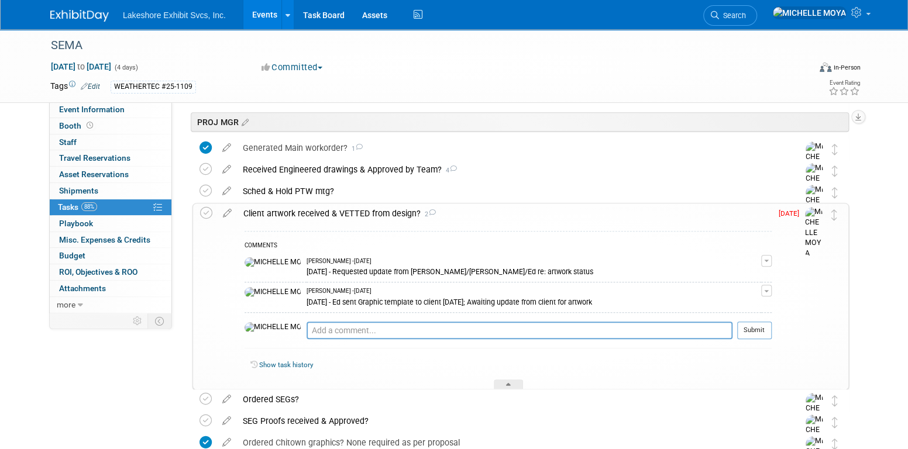
click at [769, 291] on button "button" at bounding box center [766, 291] width 11 height 12
click at [751, 307] on link "Edit Comment" at bounding box center [725, 308] width 92 height 16
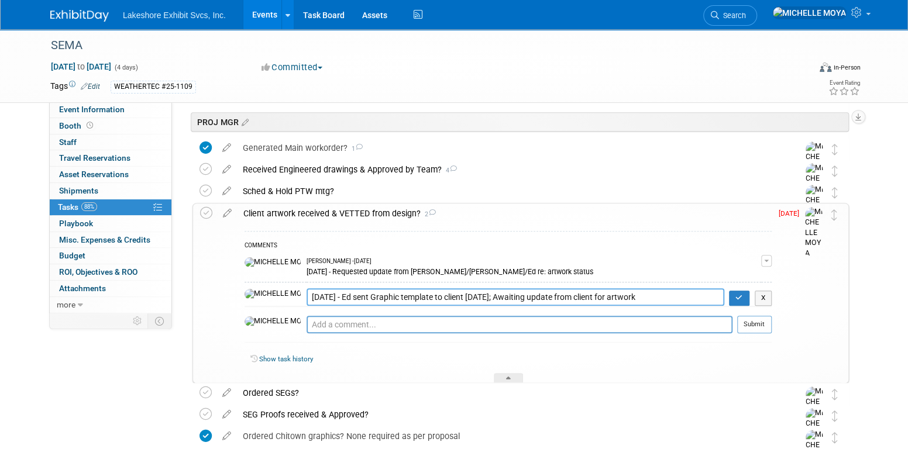
drag, startPoint x: 556, startPoint y: 299, endPoint x: 275, endPoint y: 300, distance: 280.9
click at [258, 296] on tr "8.13.25 - Ed sent Graphic template to client 8.12.25; Awaiting update from clie…" at bounding box center [508, 298] width 527 height 18
click at [771, 296] on button "X" at bounding box center [764, 298] width 18 height 15
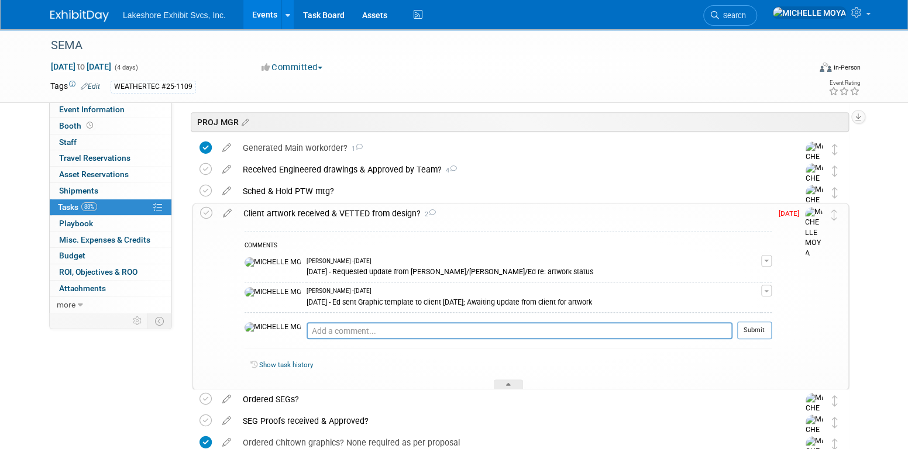
click at [768, 262] on button "button" at bounding box center [766, 261] width 11 height 12
click at [732, 276] on link "Edit Comment" at bounding box center [725, 278] width 92 height 16
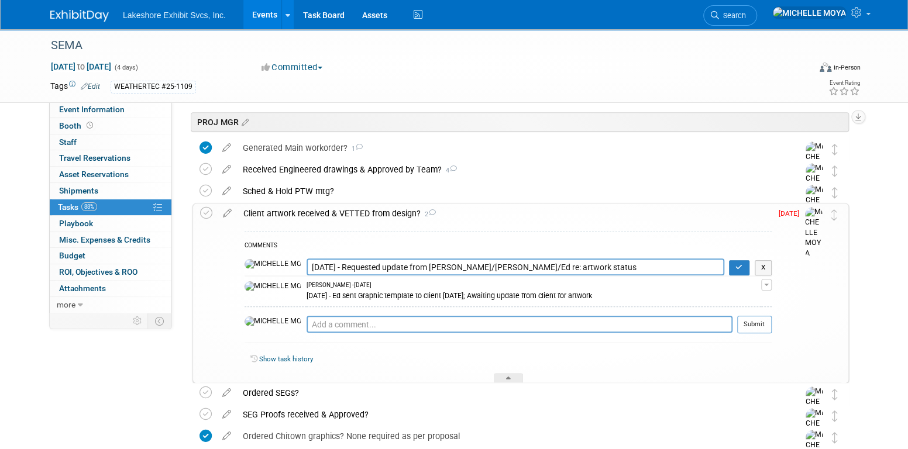
click at [307, 265] on textarea "8.8.25 - Requested update from Layne/Jill/Ed re: artwork status" at bounding box center [516, 267] width 418 height 17
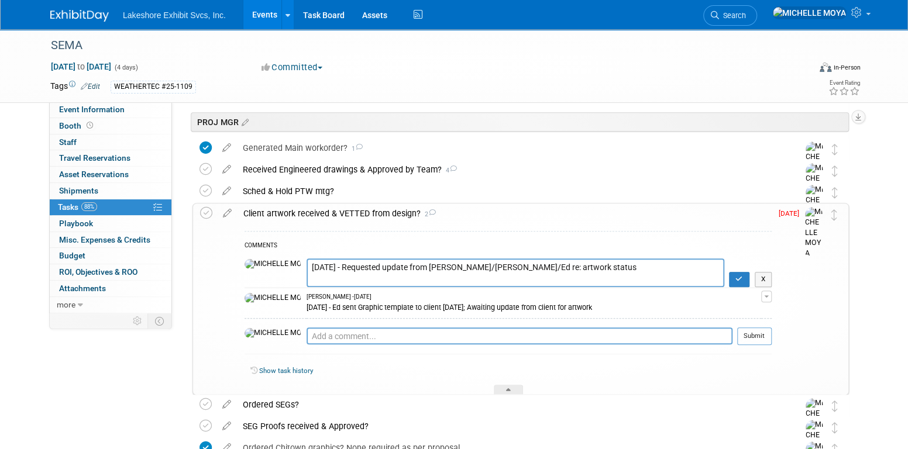
drag, startPoint x: 274, startPoint y: 265, endPoint x: 290, endPoint y: 250, distance: 21.1
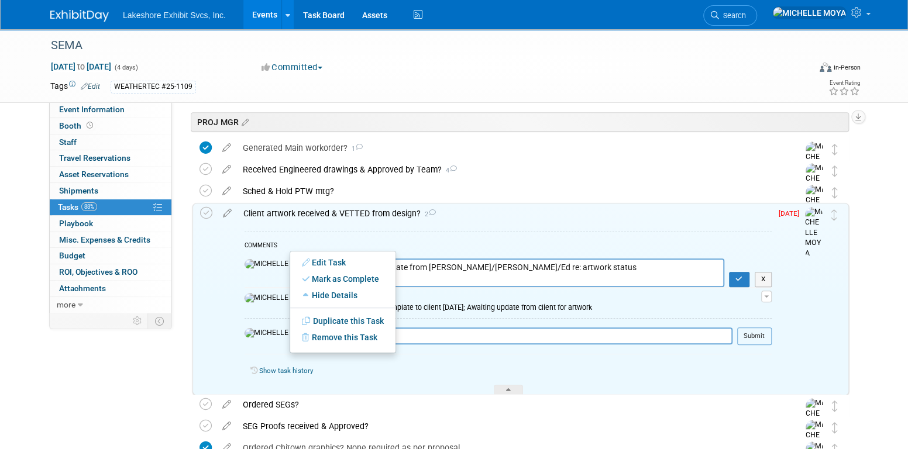
click at [307, 265] on textarea "[DATE] - Requested update from [PERSON_NAME]/[PERSON_NAME]/Ed re: artwork status" at bounding box center [516, 273] width 418 height 29
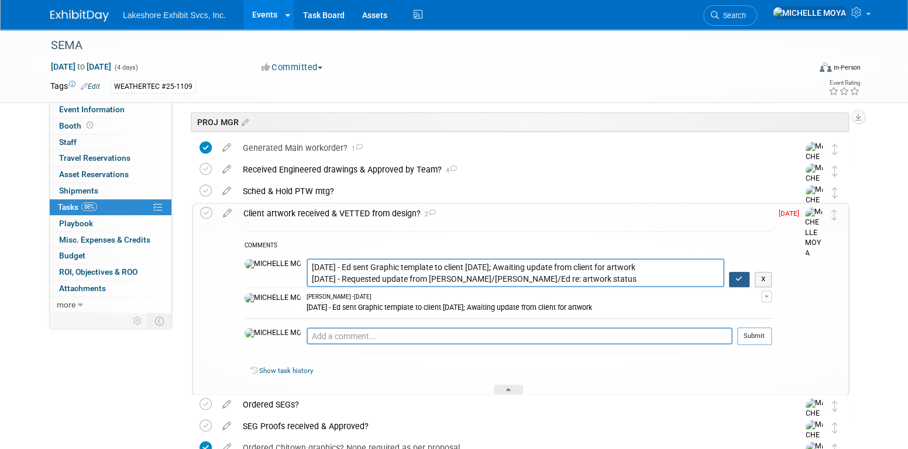
type textarea "8.13.25 - Ed sent Graphic template to client 8.12.25; Awaiting update from clie…"
click at [737, 277] on button "button" at bounding box center [739, 279] width 20 height 15
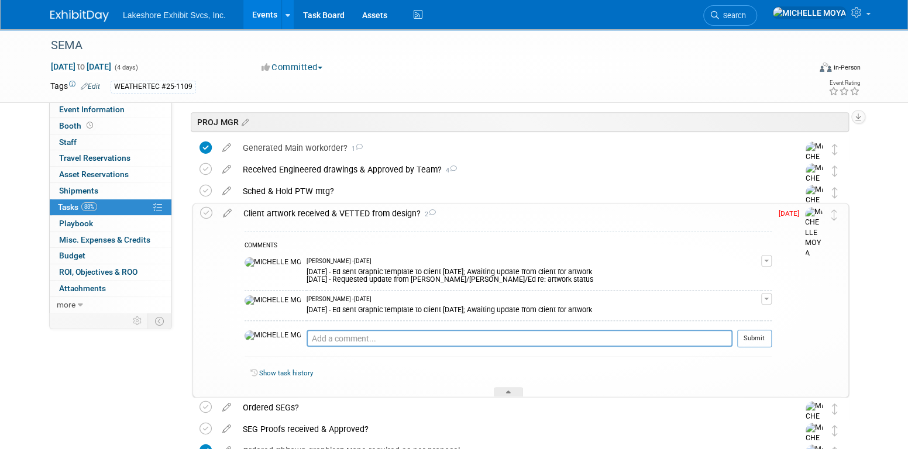
click at [766, 298] on button "button" at bounding box center [766, 299] width 11 height 12
click at [747, 329] on li "Remove" at bounding box center [725, 332] width 92 height 16
click at [769, 300] on button "button" at bounding box center [766, 299] width 11 height 12
click at [722, 334] on button "Remove" at bounding box center [710, 332] width 51 height 16
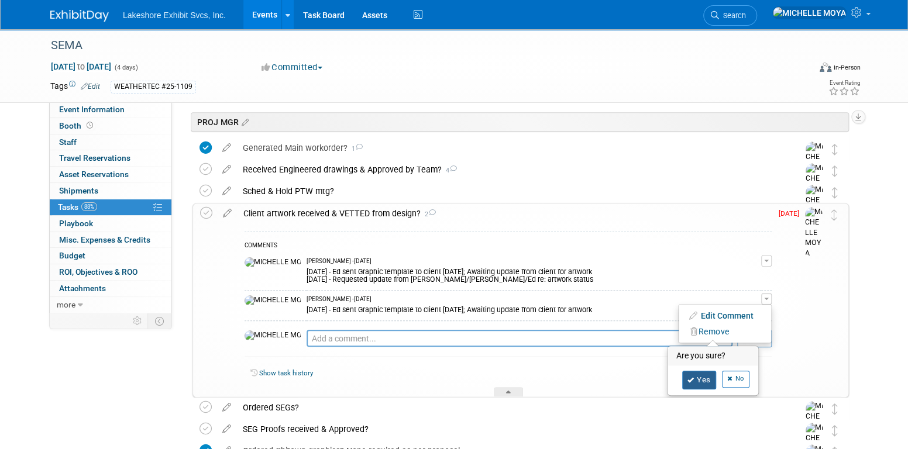
click at [708, 375] on link "Yes" at bounding box center [699, 380] width 34 height 19
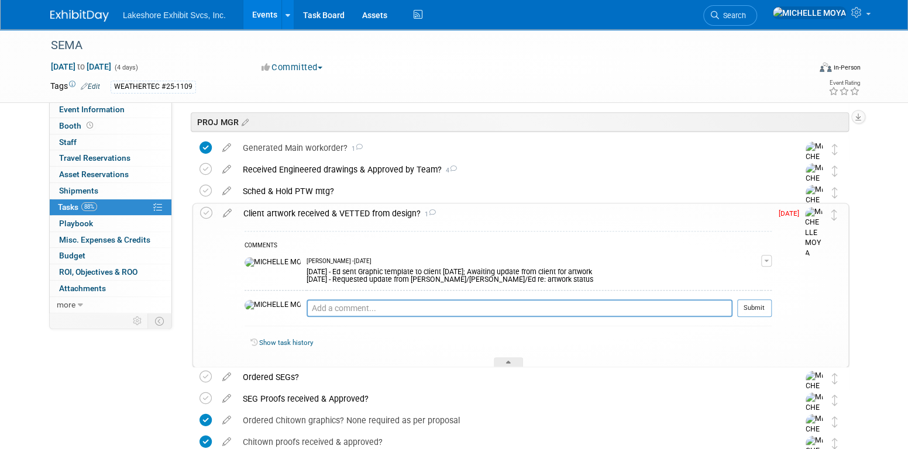
click at [778, 255] on td "Aug 4" at bounding box center [788, 285] width 33 height 163
click at [768, 261] on button "button" at bounding box center [766, 261] width 11 height 12
click at [739, 274] on link "Edit Comment" at bounding box center [725, 278] width 92 height 16
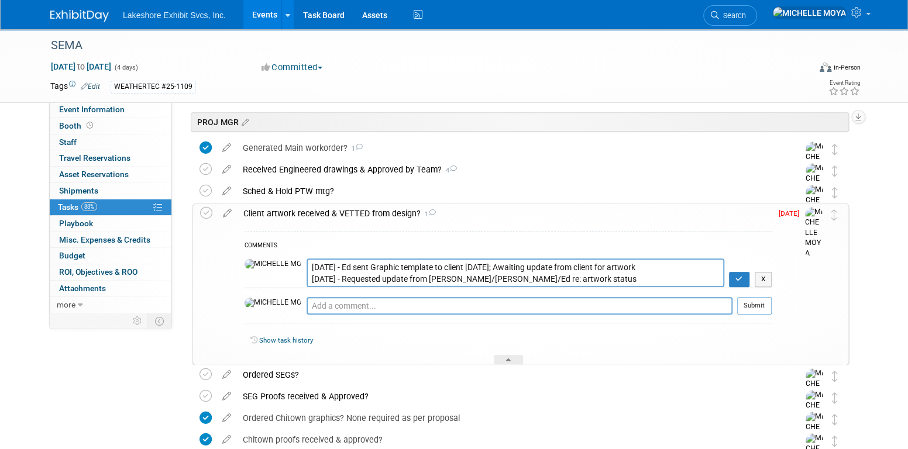
click at [307, 266] on textarea "8.13.25 - Ed sent Graphic template to client 8.12.25; Awaiting update from clie…" at bounding box center [516, 273] width 418 height 29
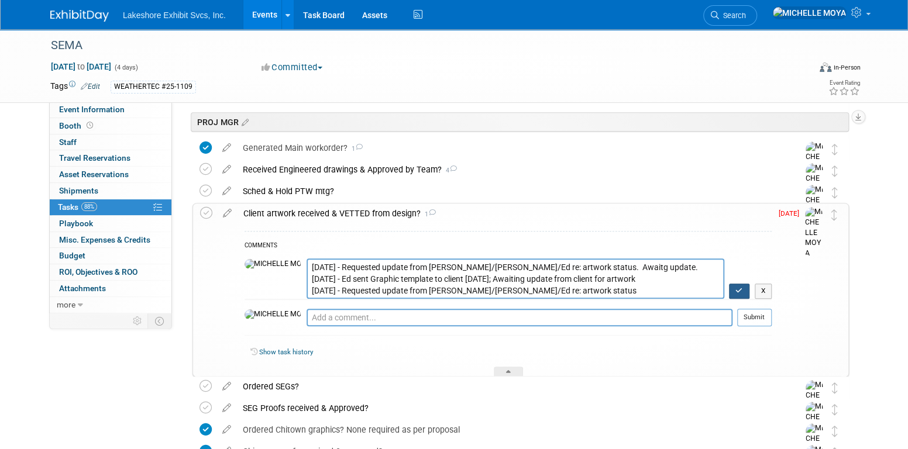
type textarea "8.26.25 - Requested update from Layne/Jill/Ed re: artwork status. Awaitg update…"
click at [737, 288] on button "button" at bounding box center [739, 291] width 20 height 15
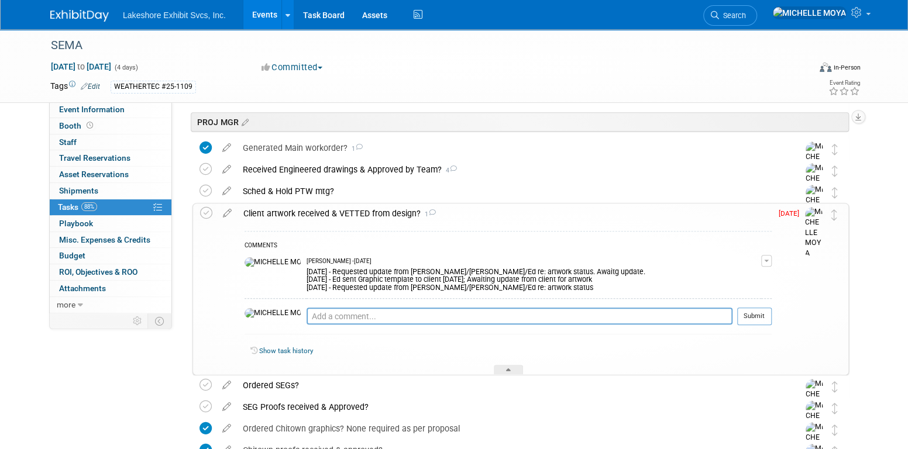
click at [315, 214] on div "Client artwork received & VETTED from design? 1" at bounding box center [505, 214] width 534 height 20
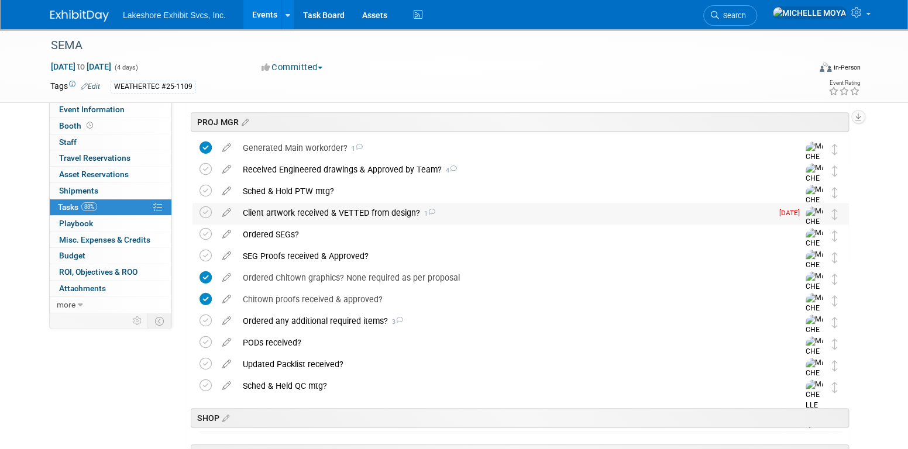
click at [260, 213] on div "Client artwork received & VETTED from design? 1" at bounding box center [504, 213] width 535 height 20
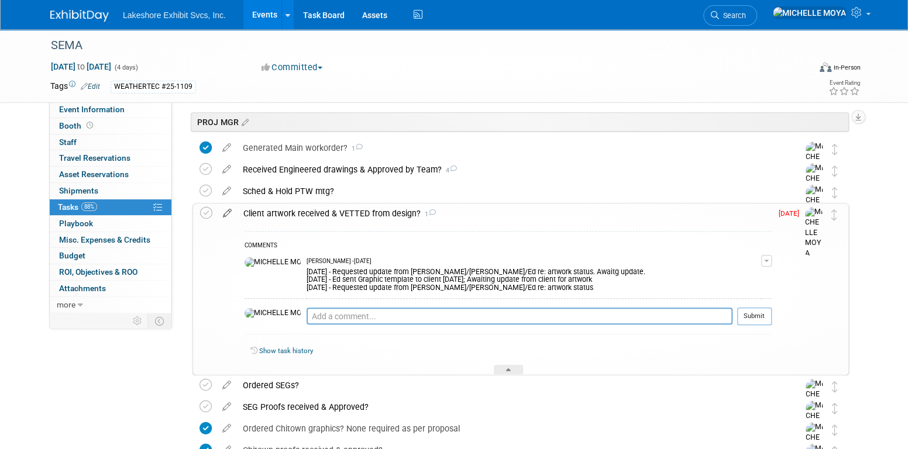
click at [229, 212] on icon at bounding box center [227, 211] width 20 height 15
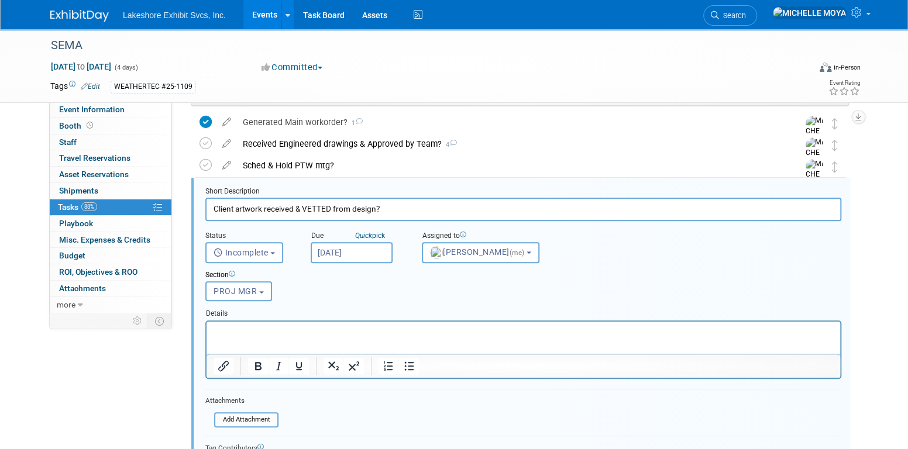
scroll to position [324, 0]
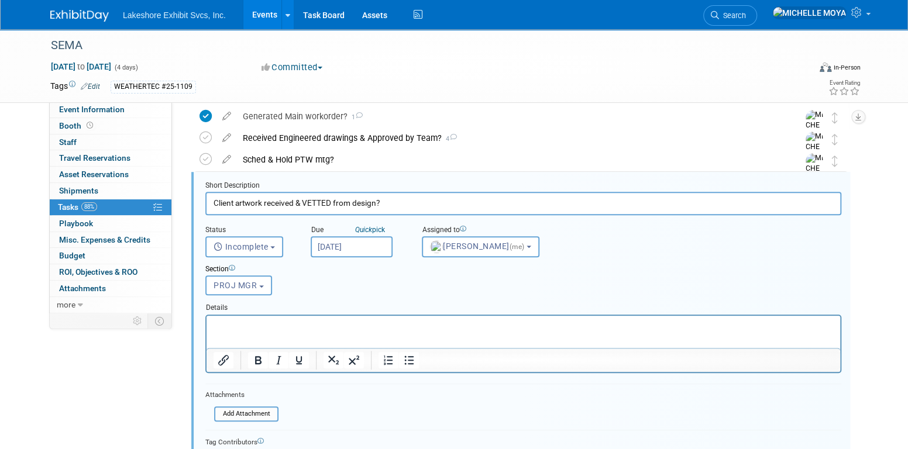
drag, startPoint x: 352, startPoint y: 318, endPoint x: 356, endPoint y: 324, distance: 7.1
click at [353, 321] on html at bounding box center [524, 323] width 634 height 16
drag, startPoint x: 356, startPoint y: 324, endPoint x: 407, endPoint y: 347, distance: 55.3
click at [358, 323] on p "Rich Text Area. Press ALT-0 for help." at bounding box center [524, 325] width 620 height 11
click at [406, 355] on icon "Bullet list" at bounding box center [409, 360] width 14 height 14
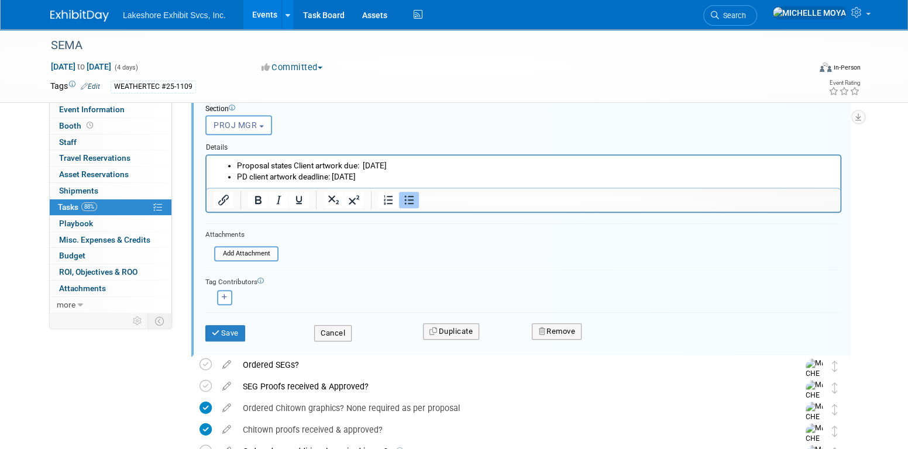
scroll to position [500, 0]
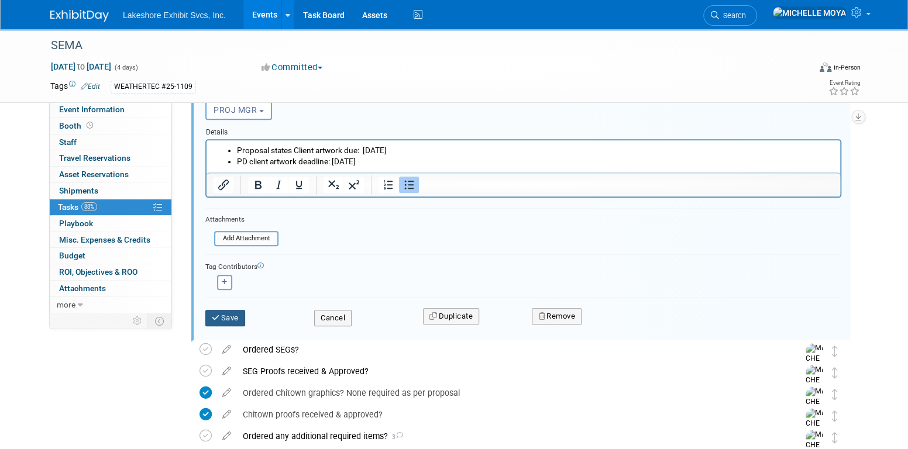
click at [221, 317] on button "Save" at bounding box center [225, 318] width 40 height 16
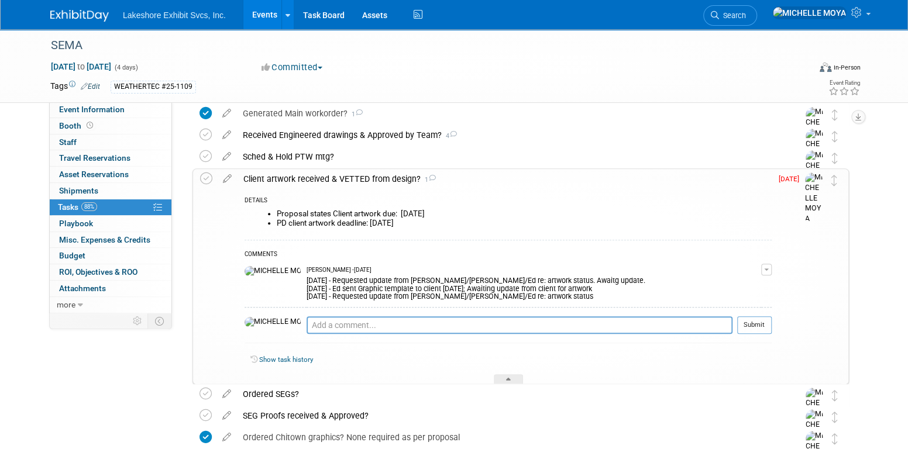
scroll to position [324, 0]
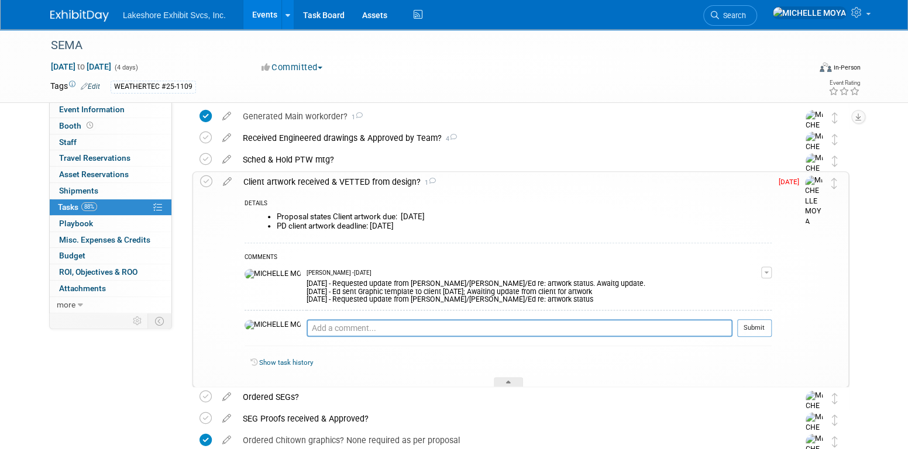
click at [328, 177] on div "Client artwork received & VETTED from design? 1" at bounding box center [505, 182] width 534 height 20
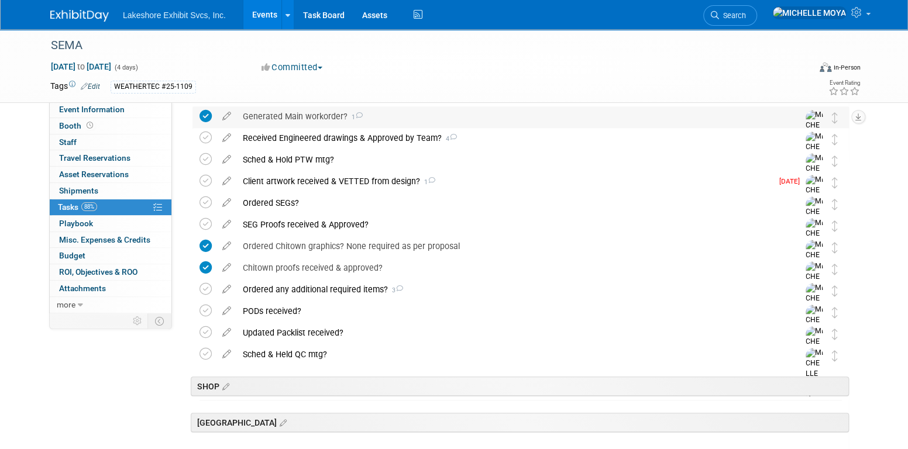
click at [312, 117] on div "Generated Main workorder? 1" at bounding box center [509, 117] width 545 height 20
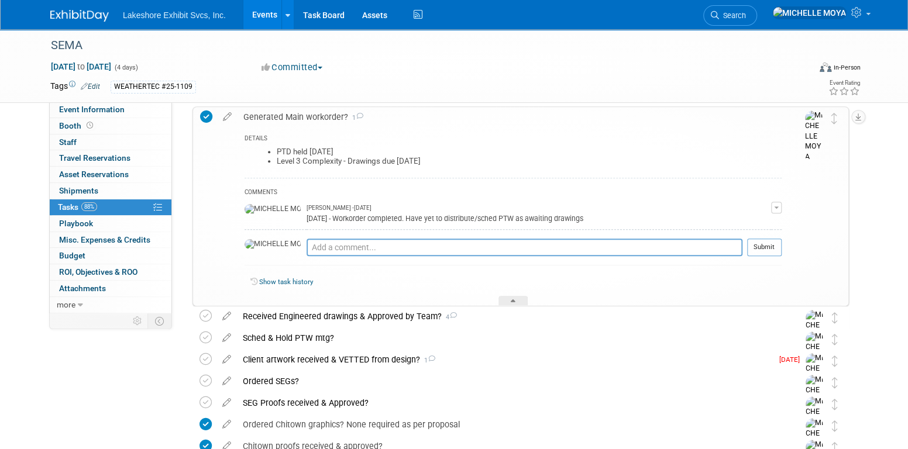
click at [312, 117] on div "Generated Main workorder? 1" at bounding box center [510, 117] width 544 height 20
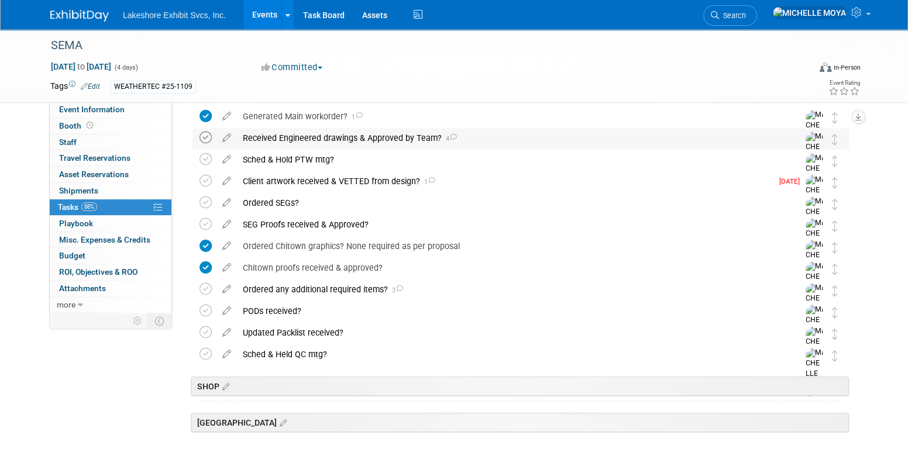
click at [208, 136] on icon at bounding box center [206, 138] width 12 height 12
click at [277, 135] on div "Received Engineered drawings & Approved by Team? 4" at bounding box center [509, 138] width 545 height 20
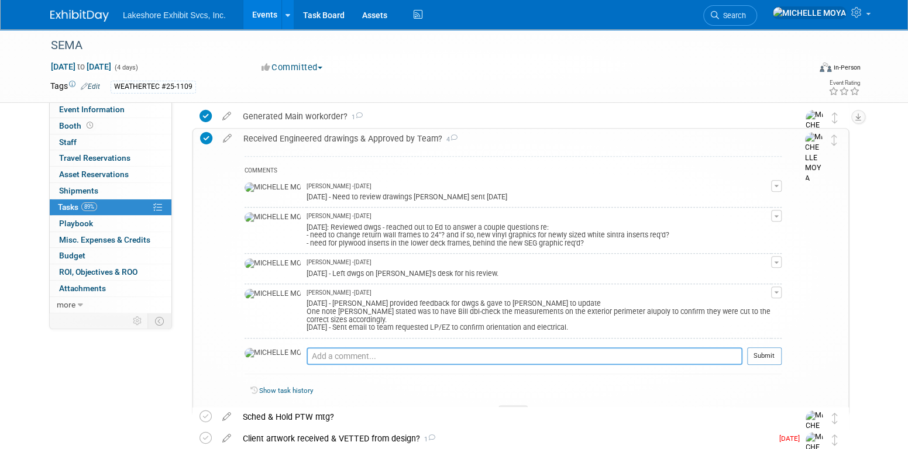
click at [316, 350] on textarea at bounding box center [525, 357] width 436 height 18
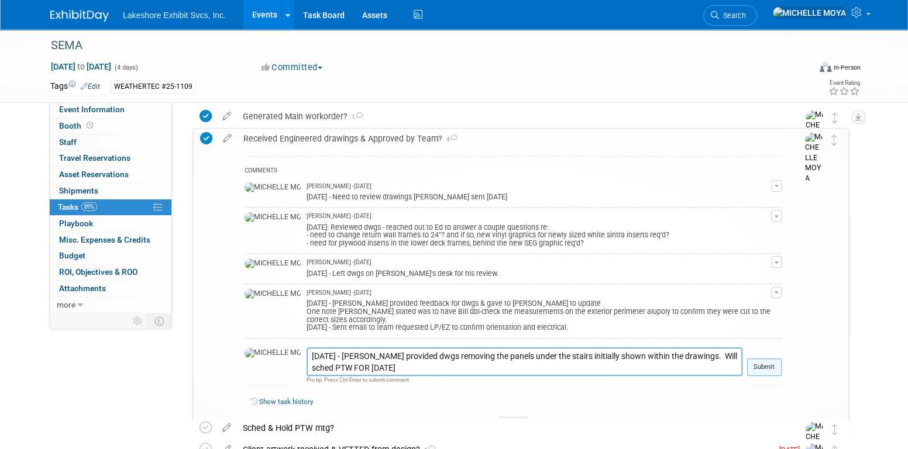
type textarea "8.25.25 - David provided dwgs removing the panels under the stairs initially sh…"
click at [770, 359] on button "Submit" at bounding box center [764, 368] width 35 height 18
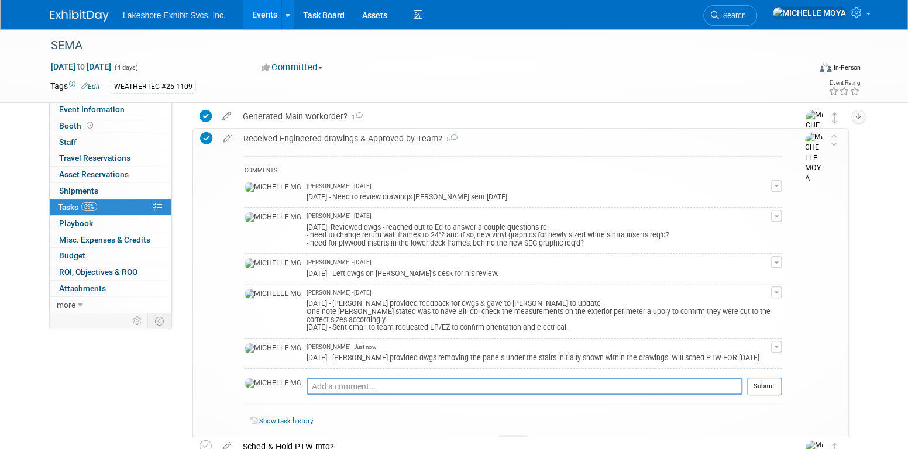
click at [311, 138] on div "Received Engineered drawings & Approved by Team? 5" at bounding box center [510, 139] width 544 height 20
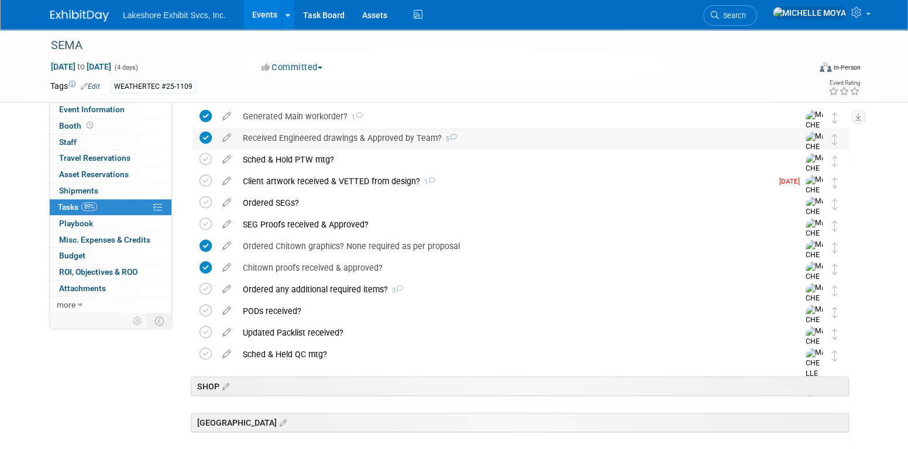
click at [311, 138] on div "Received Engineered drawings & Approved by Team? 5" at bounding box center [509, 138] width 545 height 20
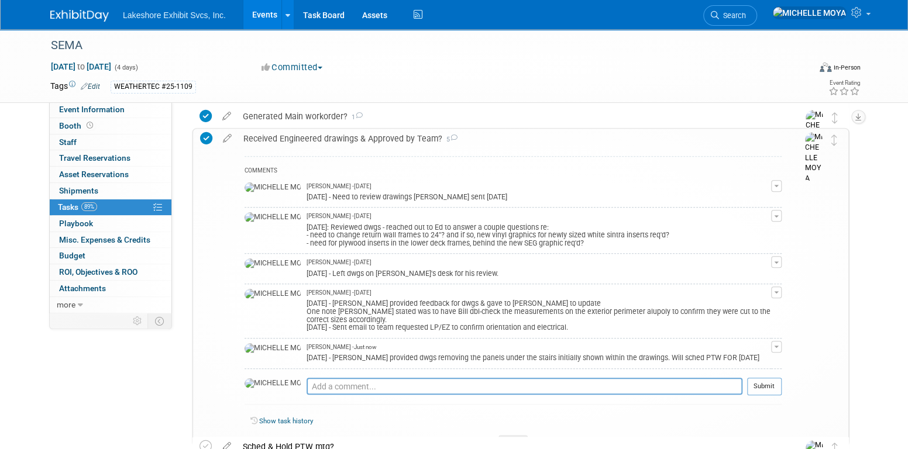
click at [311, 138] on div "Received Engineered drawings & Approved by Team? 5" at bounding box center [510, 139] width 544 height 20
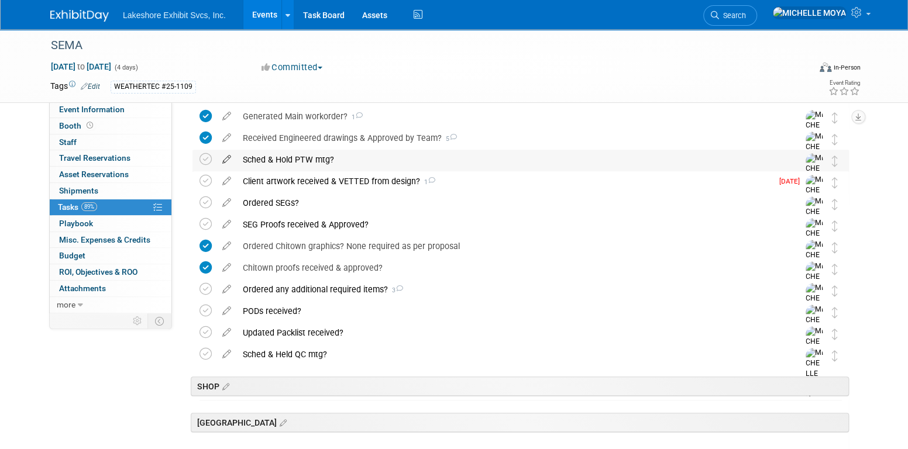
click at [227, 157] on icon at bounding box center [227, 157] width 20 height 15
select select "7"
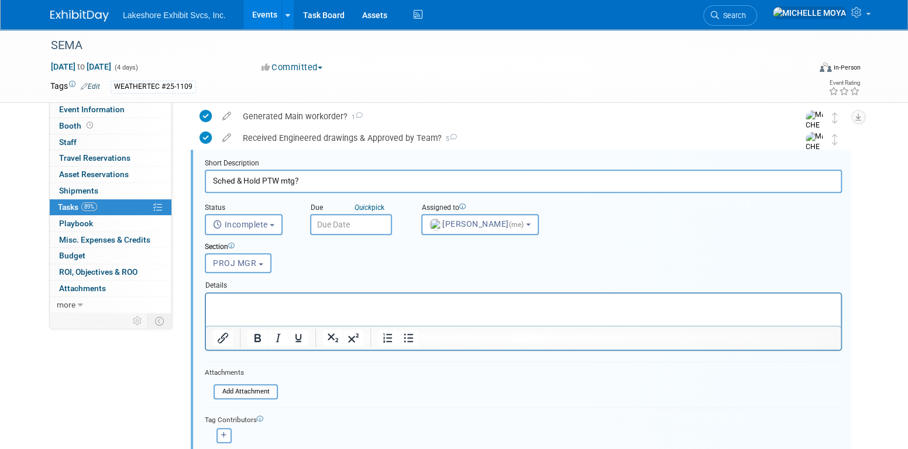
scroll to position [303, 0]
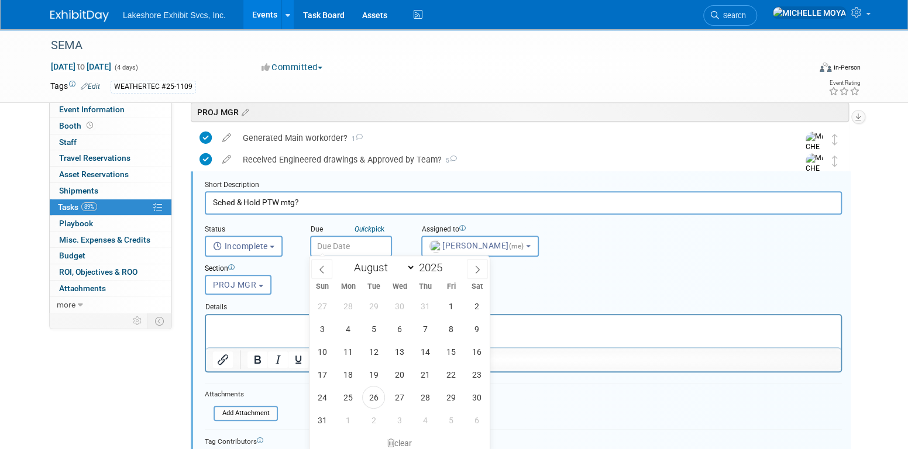
click at [343, 241] on input "text" at bounding box center [351, 246] width 82 height 21
click at [399, 398] on span "27" at bounding box center [399, 397] width 23 height 23
type input "Aug 27, 2025"
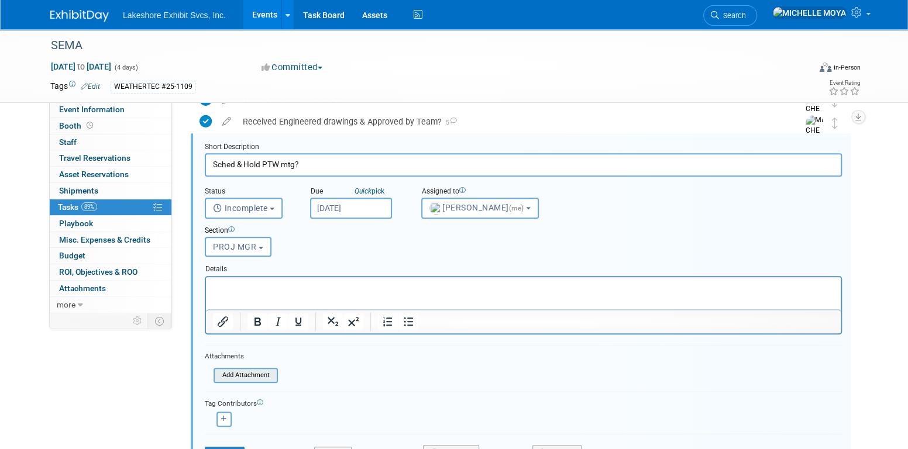
scroll to position [361, 0]
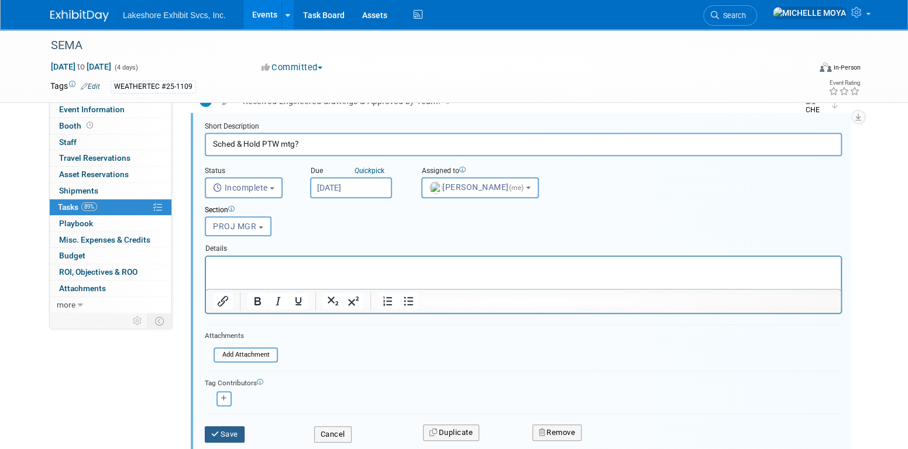
click at [226, 429] on button "Save" at bounding box center [225, 435] width 40 height 16
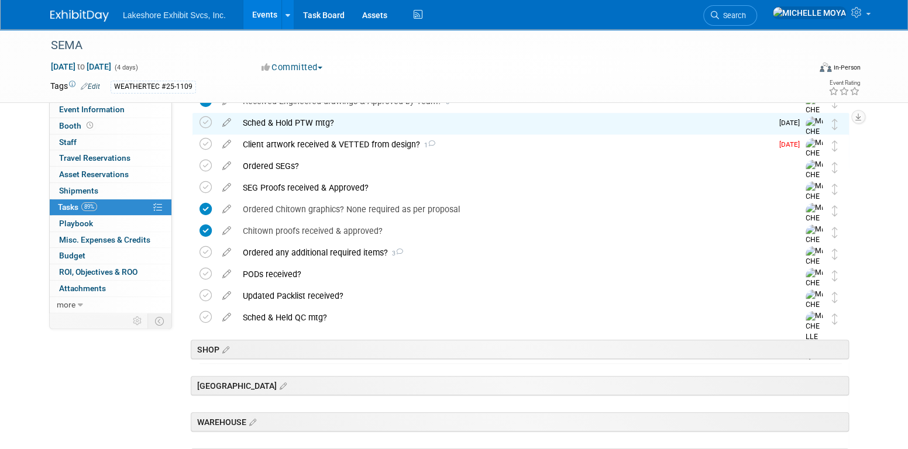
click at [311, 145] on div "Client artwork received & VETTED from design? 1" at bounding box center [504, 145] width 535 height 20
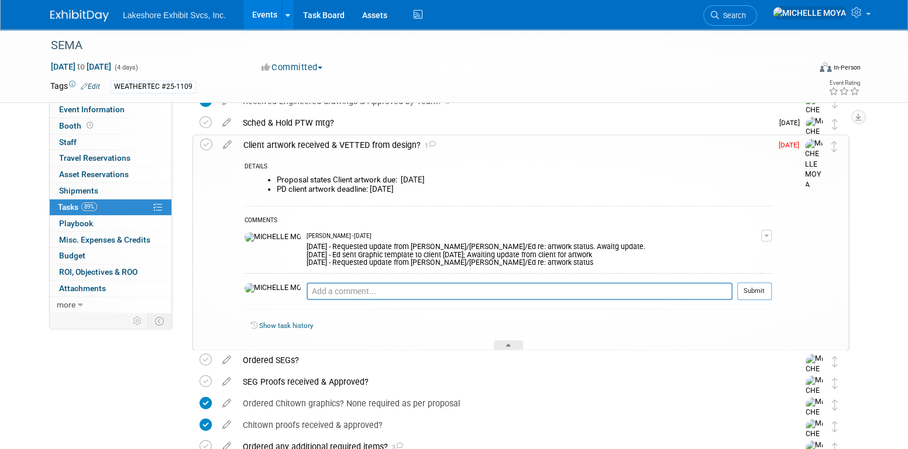
click at [311, 145] on div "Client artwork received & VETTED from design? 1" at bounding box center [505, 145] width 534 height 20
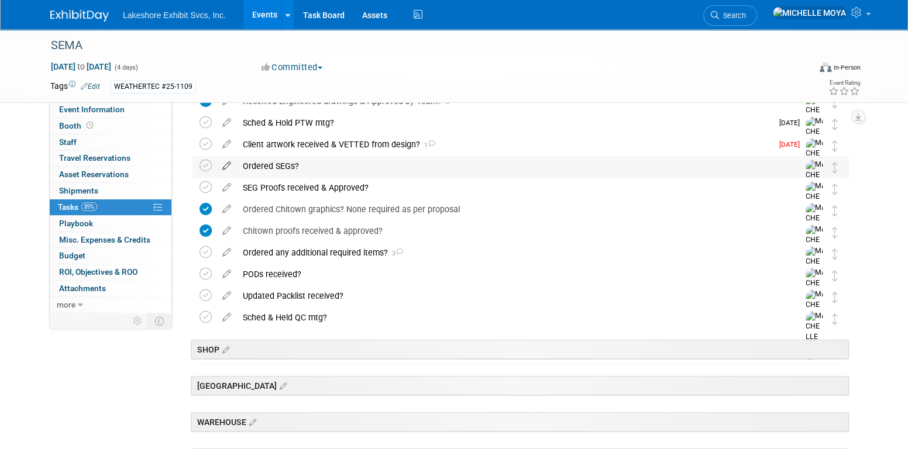
click at [228, 167] on icon at bounding box center [227, 163] width 20 height 15
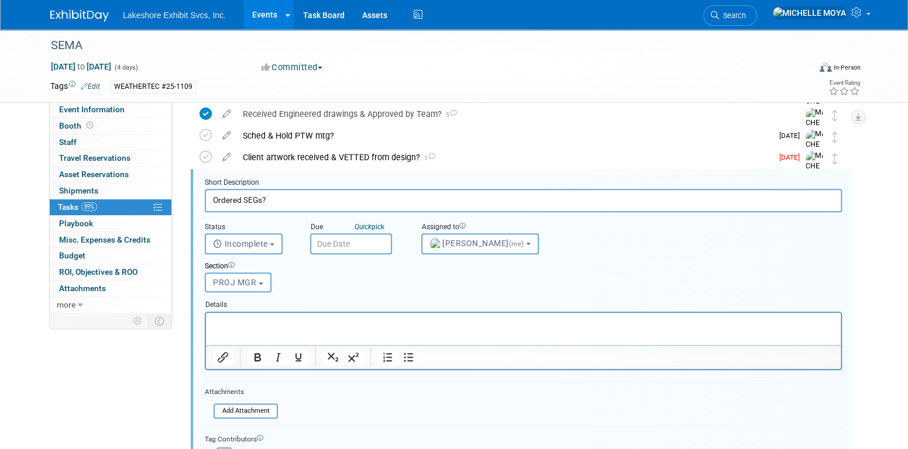
scroll to position [345, 0]
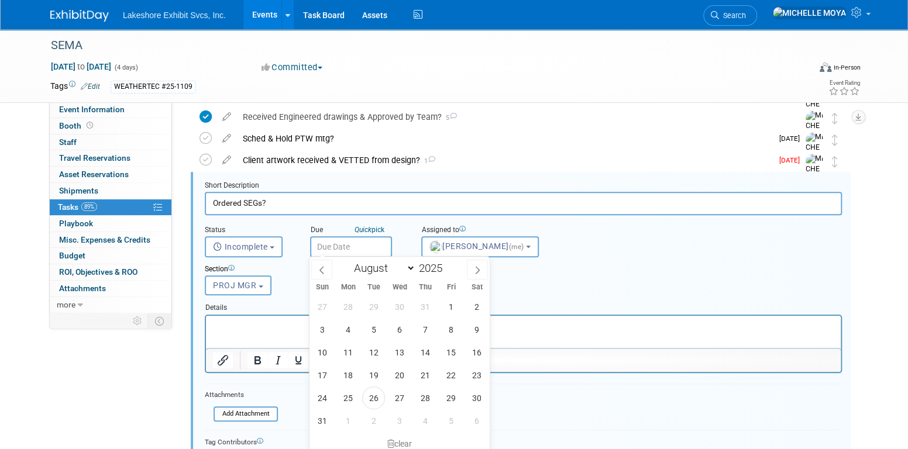
click at [346, 247] on input "text" at bounding box center [351, 246] width 82 height 21
click at [373, 325] on span "5" at bounding box center [373, 329] width 23 height 23
type input "Aug 5, 2025"
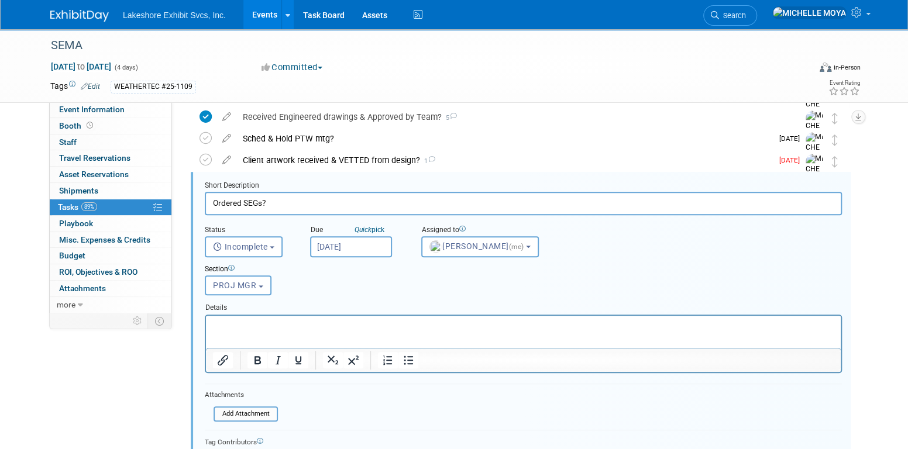
click at [330, 157] on div "Client artwork received & VETTED from design? 1" at bounding box center [504, 160] width 535 height 20
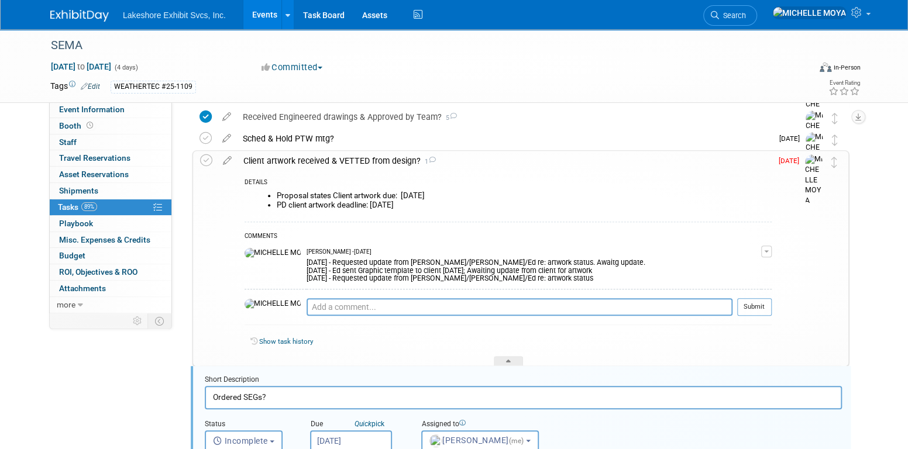
click at [330, 157] on div "Client artwork received & VETTED from design? 1" at bounding box center [505, 161] width 534 height 20
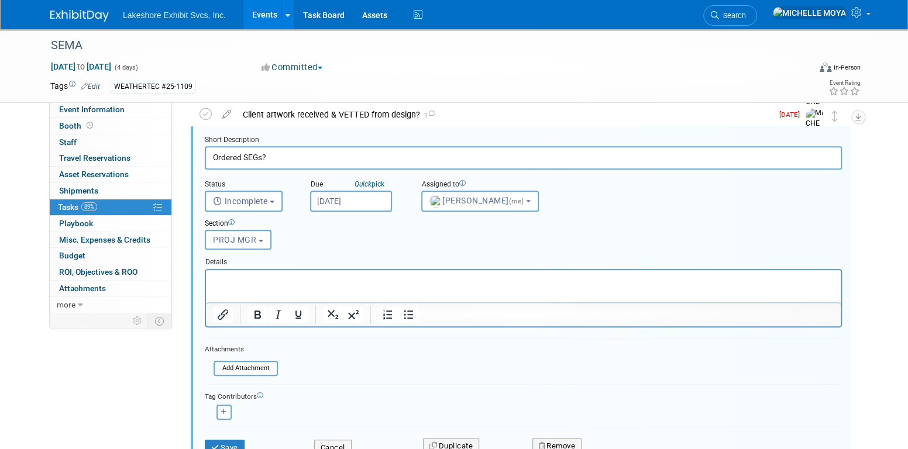
scroll to position [462, 0]
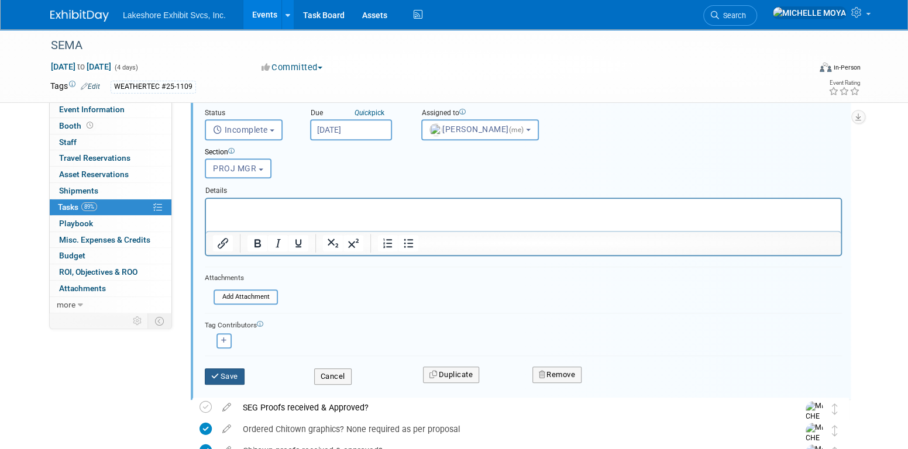
click at [239, 372] on button "Save" at bounding box center [225, 377] width 40 height 16
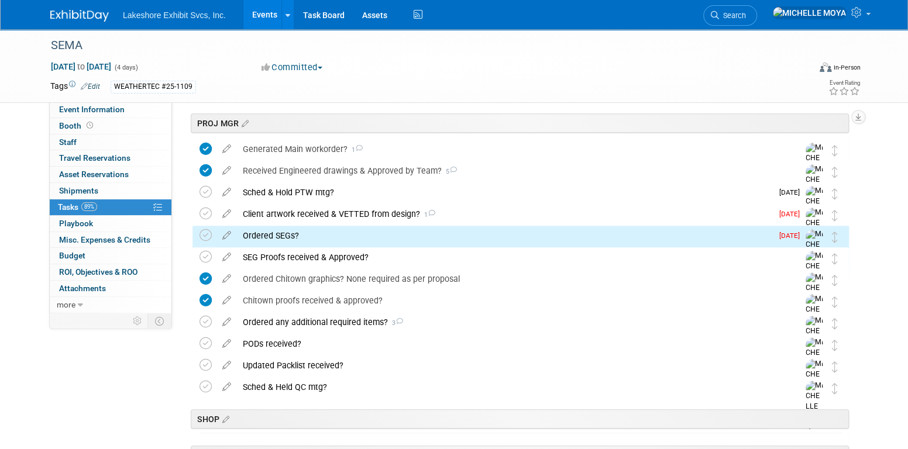
scroll to position [287, 0]
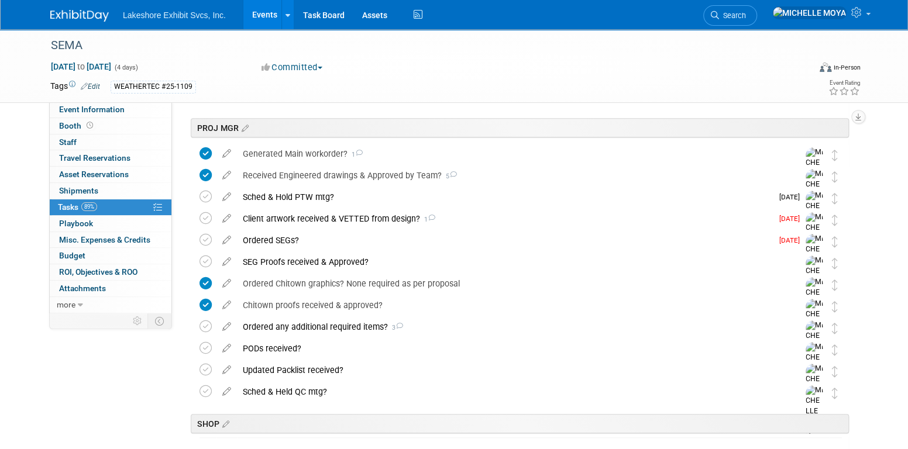
click at [290, 220] on div "Client artwork received & VETTED from design? 1" at bounding box center [504, 219] width 535 height 20
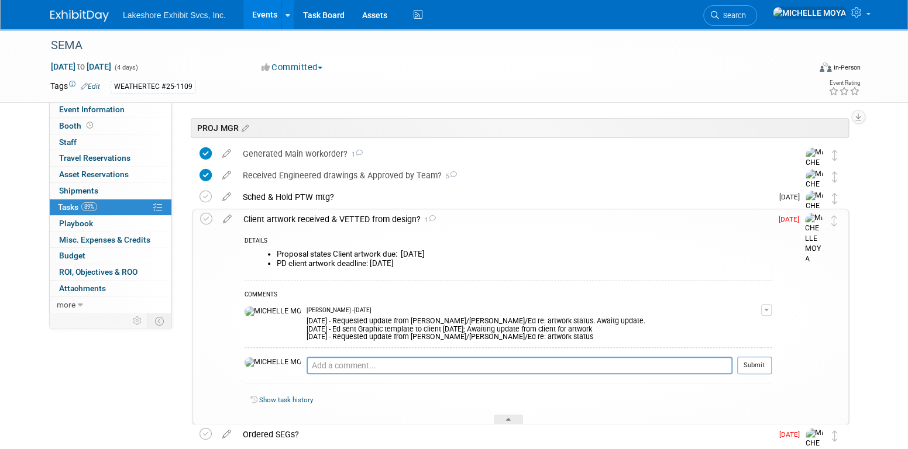
drag, startPoint x: 431, startPoint y: 262, endPoint x: 262, endPoint y: 251, distance: 170.1
click at [262, 251] on ul "Proposal states Client artwork due: 08/04/25 PD client artwork deadline: Tues. …" at bounding box center [512, 259] width 519 height 19
drag, startPoint x: 262, startPoint y: 251, endPoint x: 304, endPoint y: 258, distance: 43.2
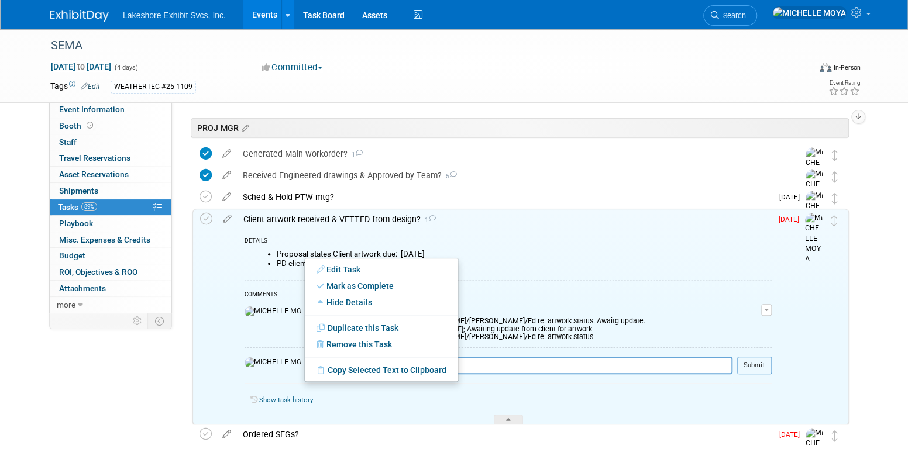
click at [308, 252] on li "Proposal states Client artwork due: 08/04/25" at bounding box center [524, 254] width 495 height 9
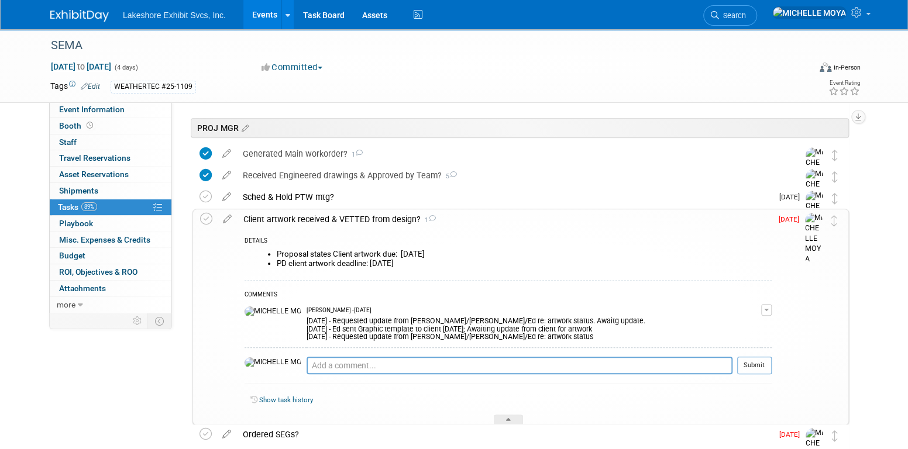
drag, startPoint x: 230, startPoint y: 216, endPoint x: 239, endPoint y: 212, distance: 10.2
click at [230, 216] on icon at bounding box center [227, 217] width 20 height 15
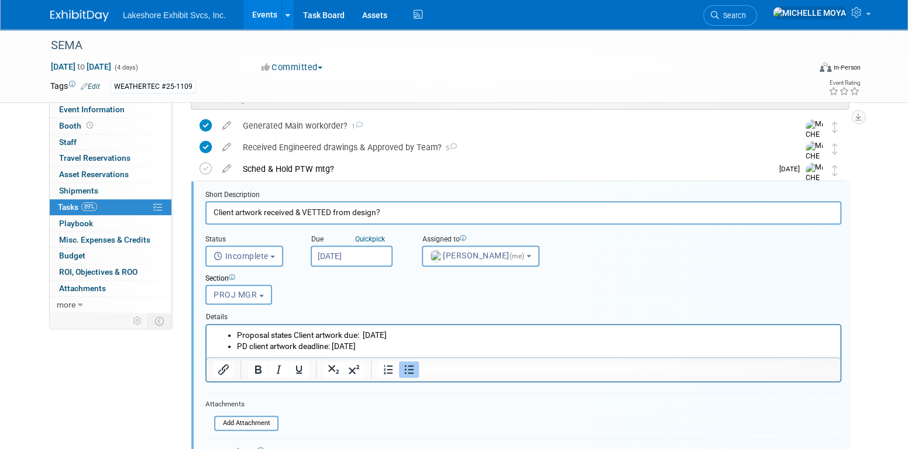
scroll to position [324, 0]
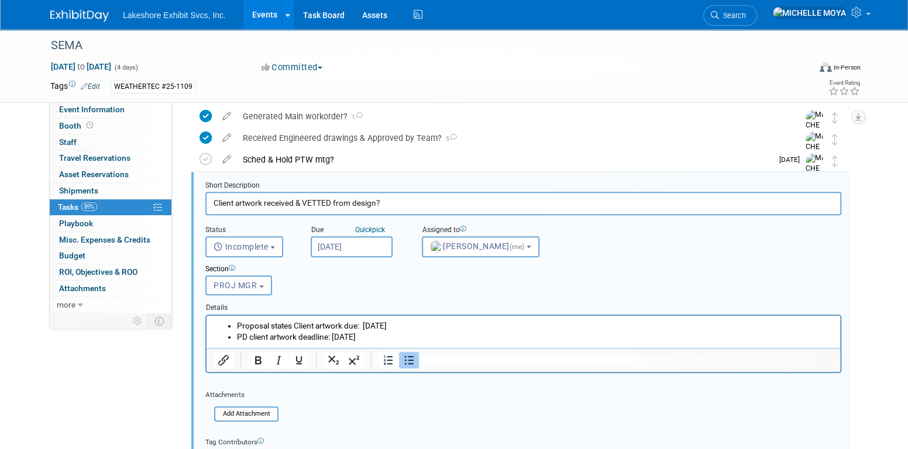
click at [411, 338] on li "PD client artwork deadline: Tues. 09/16/25" at bounding box center [535, 336] width 597 height 11
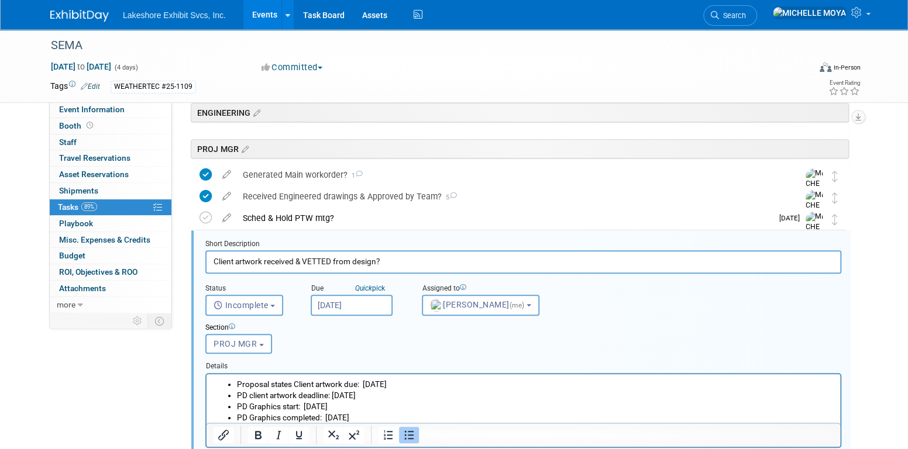
scroll to position [383, 0]
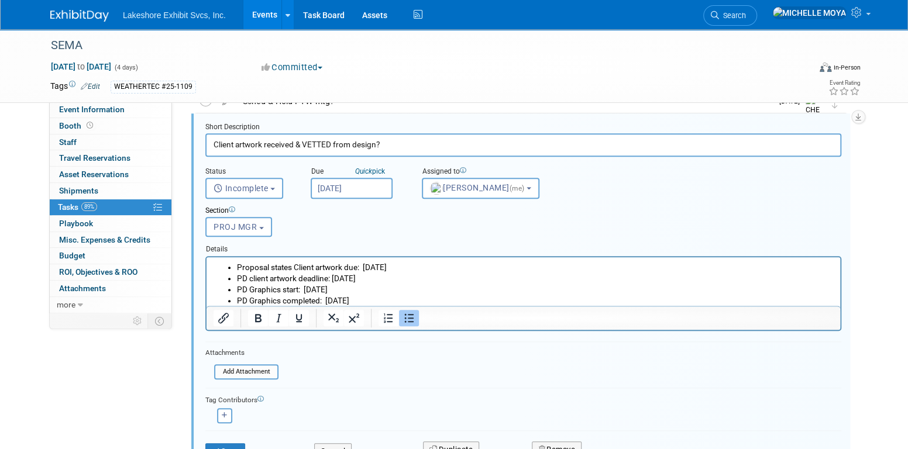
drag, startPoint x: 393, startPoint y: 297, endPoint x: 313, endPoint y: 272, distance: 83.3
click at [268, 270] on ul "Proposal states Client artwork due: 08/04/25 PD client artwork deadline: Tues. …" at bounding box center [524, 284] width 620 height 44
click at [413, 299] on li "PD Graphics completed: Wed 10/08/25" at bounding box center [535, 300] width 597 height 11
drag, startPoint x: 405, startPoint y: 297, endPoint x: 249, endPoint y: 268, distance: 158.3
click at [230, 264] on ul "Proposal states Client artwork due: 08/04/25 PD client artwork deadline: Tues. …" at bounding box center [524, 284] width 620 height 44
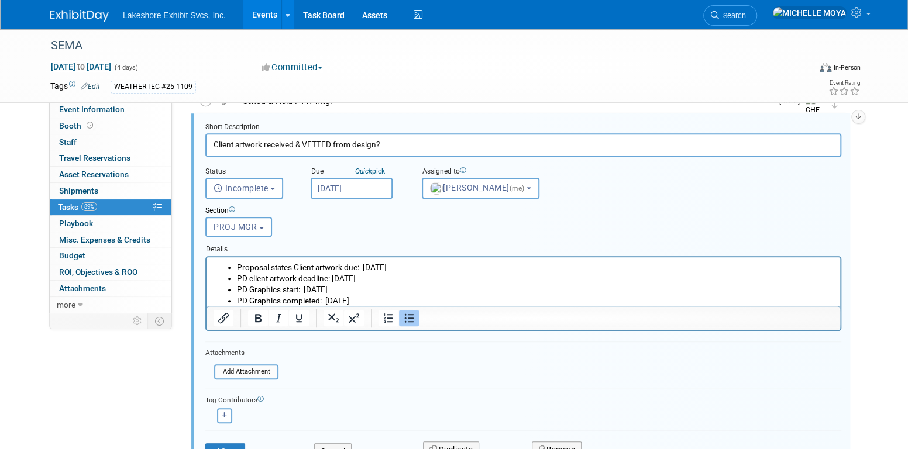
copy ul "Proposal states Client artwork due: 08/04/25 PD client artwork deadline: Tues. …"
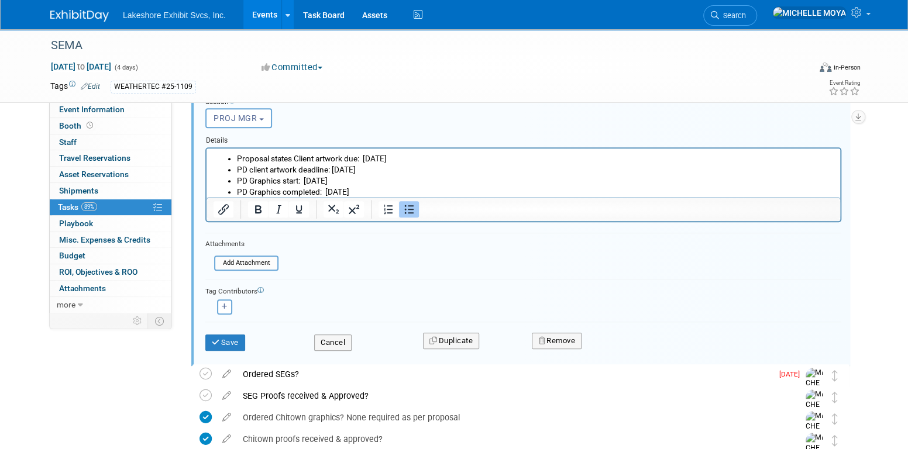
scroll to position [500, 0]
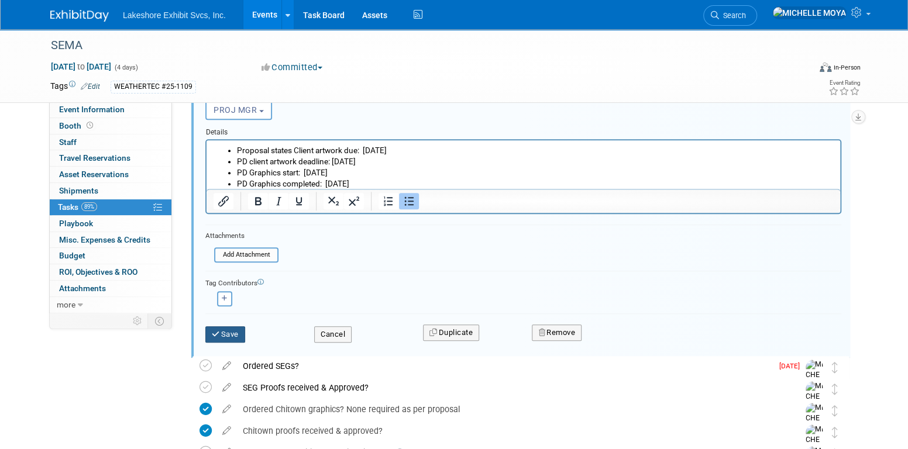
click at [224, 327] on button "Save" at bounding box center [225, 335] width 40 height 16
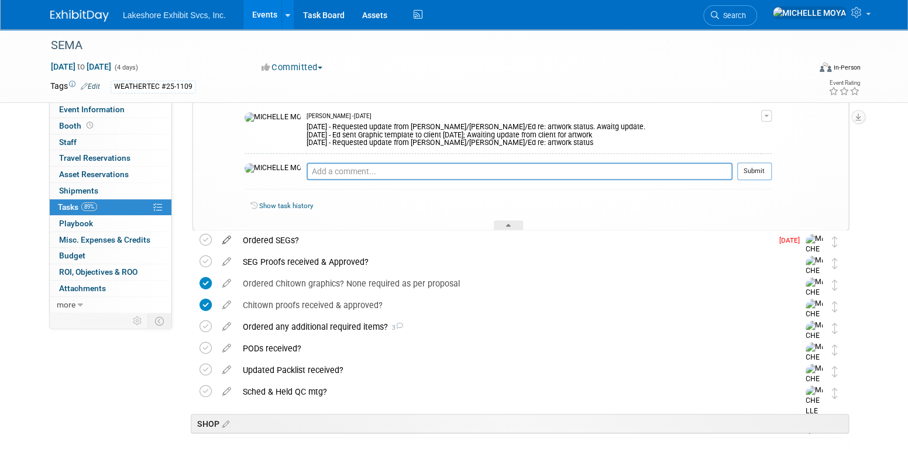
click at [225, 245] on link at bounding box center [227, 240] width 20 height 11
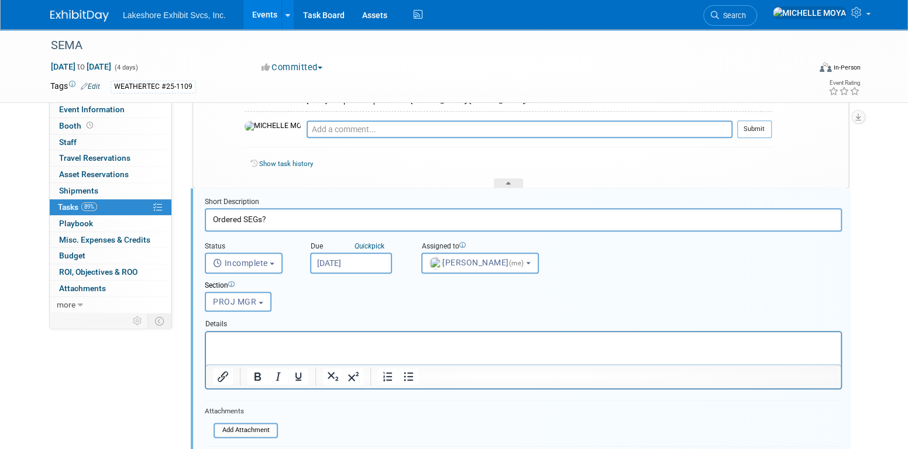
scroll to position [558, 0]
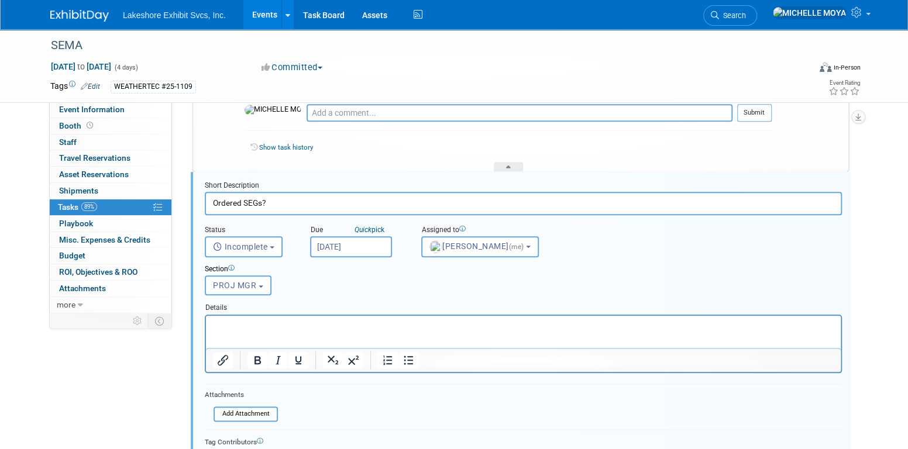
click at [294, 330] on p "Rich Text Area. Press ALT-0 for help." at bounding box center [524, 325] width 622 height 11
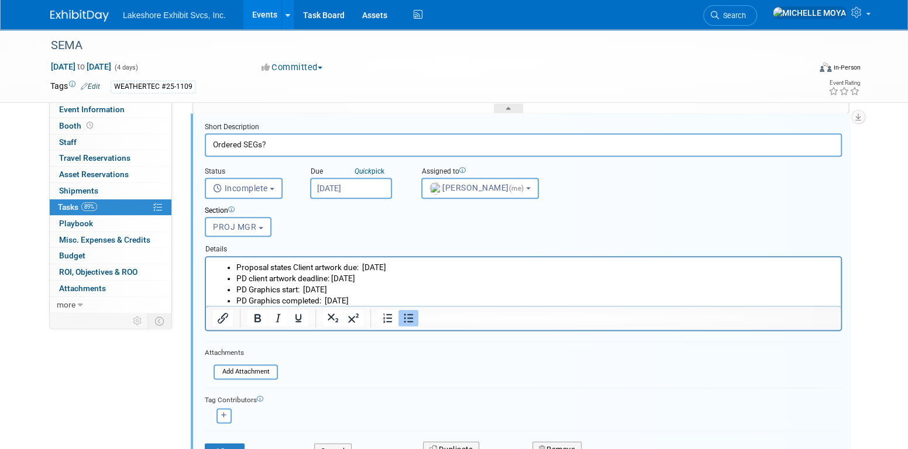
scroll to position [675, 0]
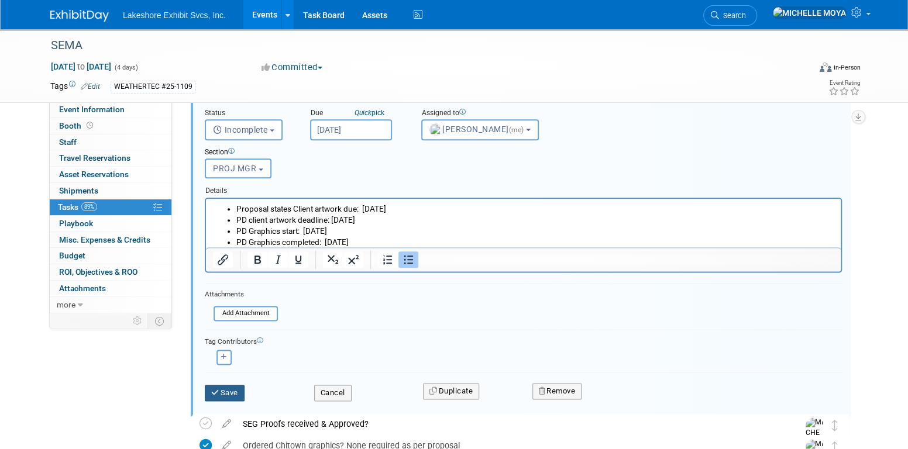
click at [232, 387] on button "Save" at bounding box center [225, 393] width 40 height 16
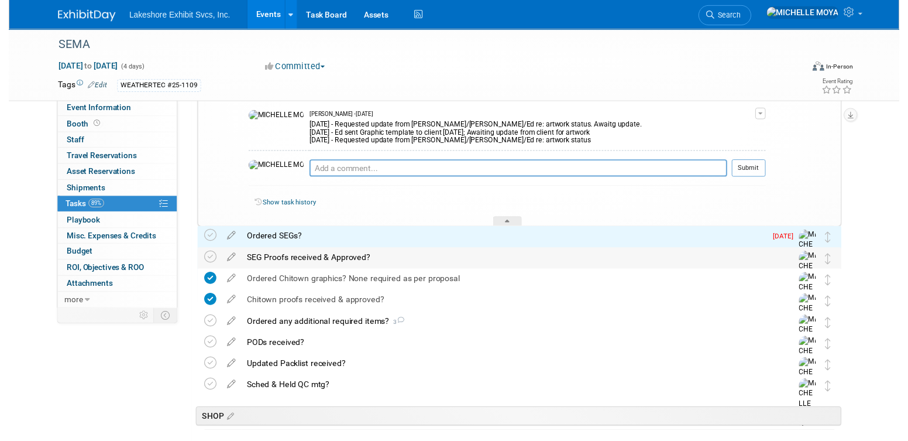
scroll to position [441, 0]
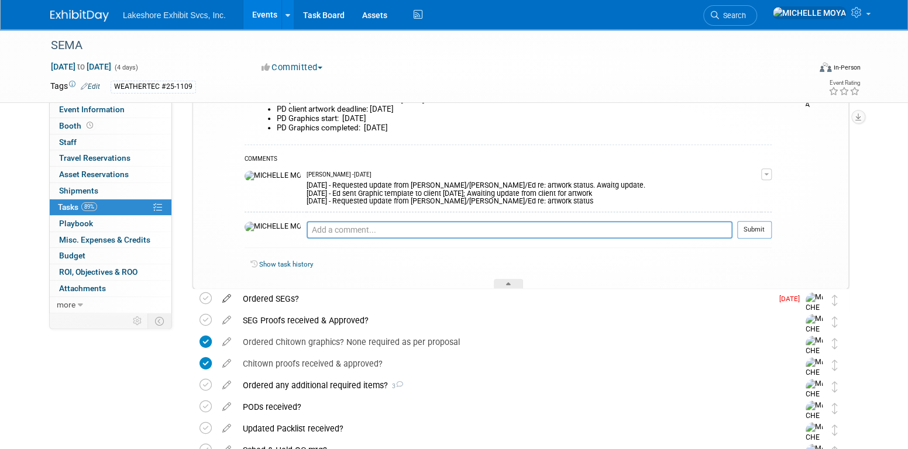
click at [232, 294] on icon at bounding box center [227, 296] width 20 height 15
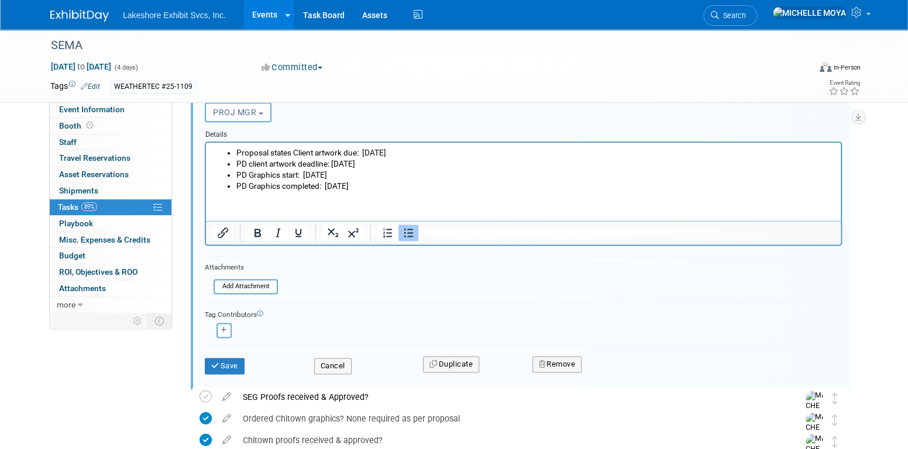
scroll to position [734, 0]
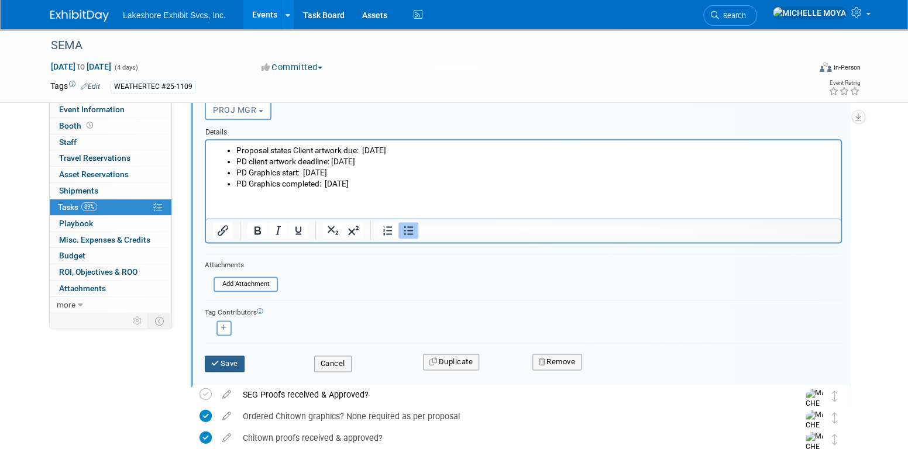
click at [234, 362] on button "Save" at bounding box center [225, 364] width 40 height 16
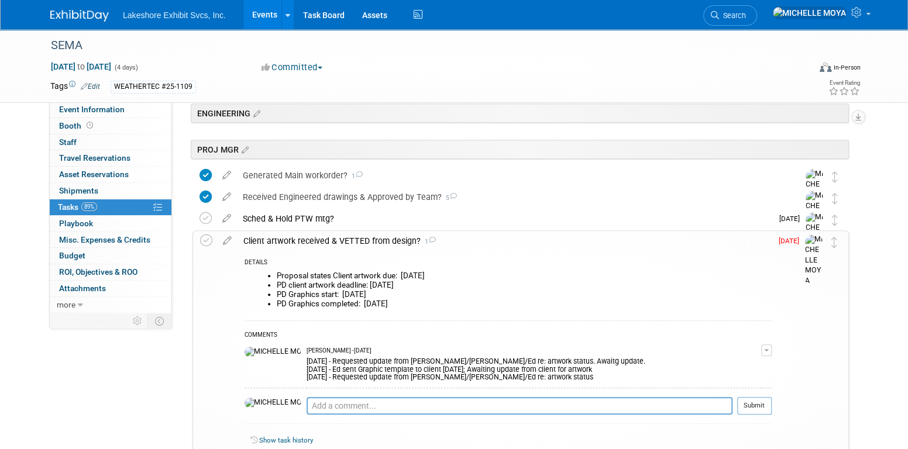
scroll to position [238, 0]
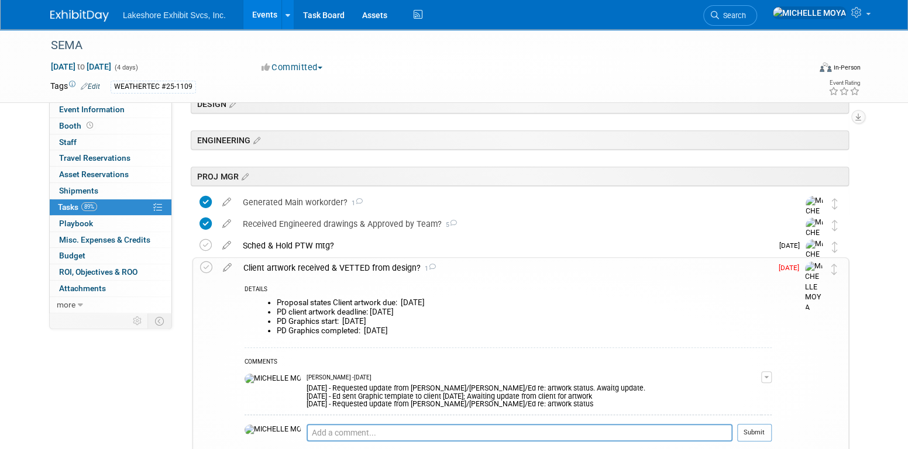
click at [321, 266] on div "Client artwork received & VETTED from design? 1" at bounding box center [505, 268] width 534 height 20
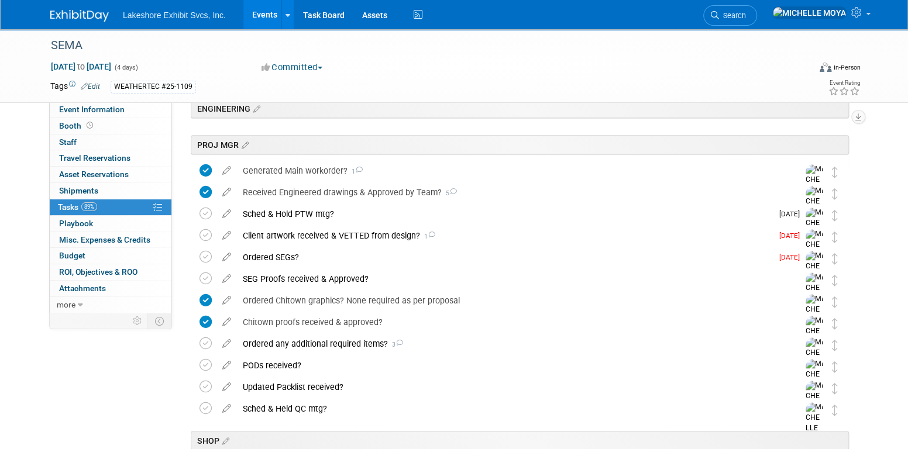
scroll to position [297, 0]
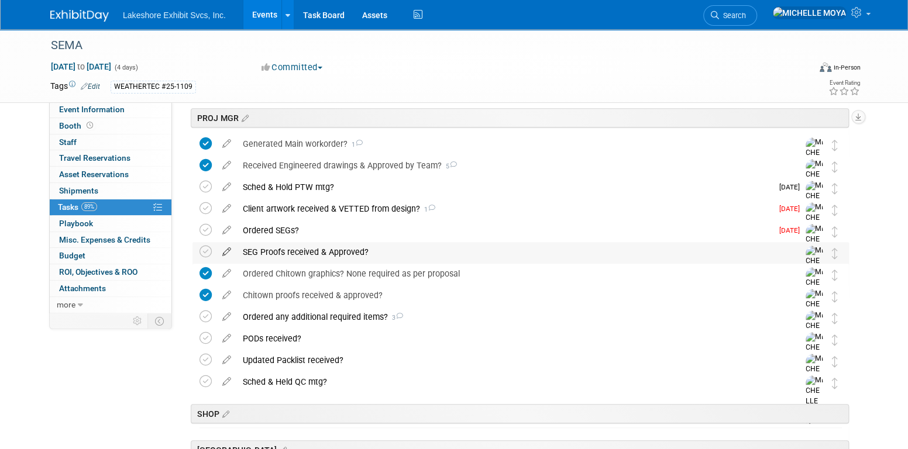
click at [227, 253] on icon at bounding box center [227, 249] width 20 height 15
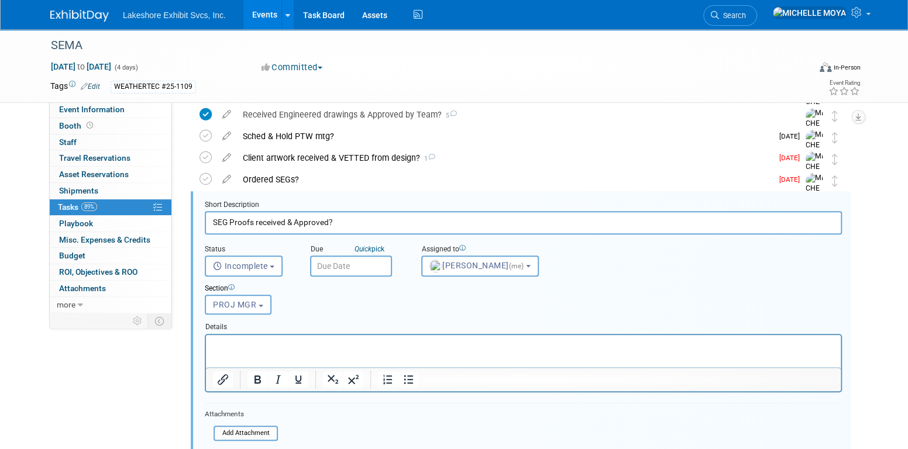
scroll to position [367, 0]
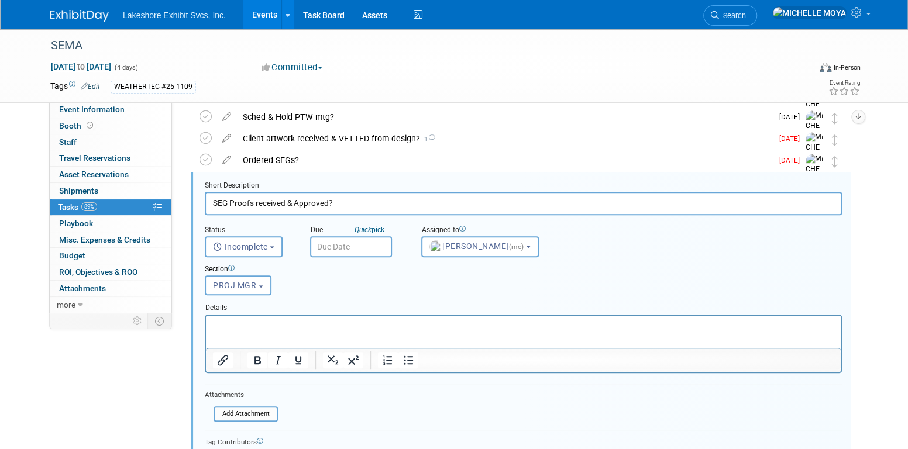
click at [294, 323] on p "Rich Text Area. Press ALT-0 for help." at bounding box center [524, 325] width 622 height 11
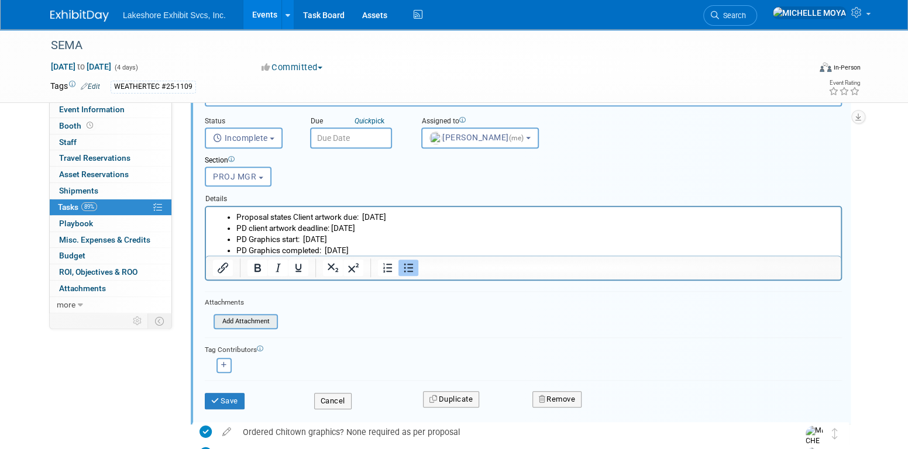
scroll to position [484, 0]
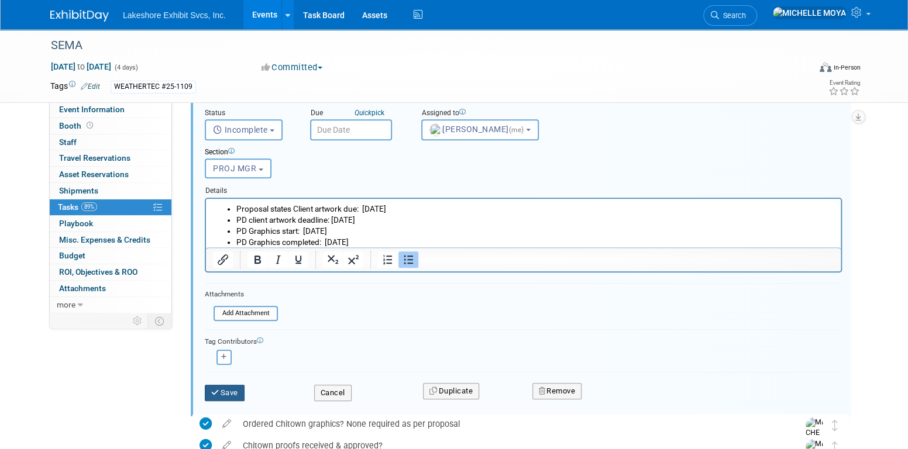
click at [238, 392] on button "Save" at bounding box center [225, 393] width 40 height 16
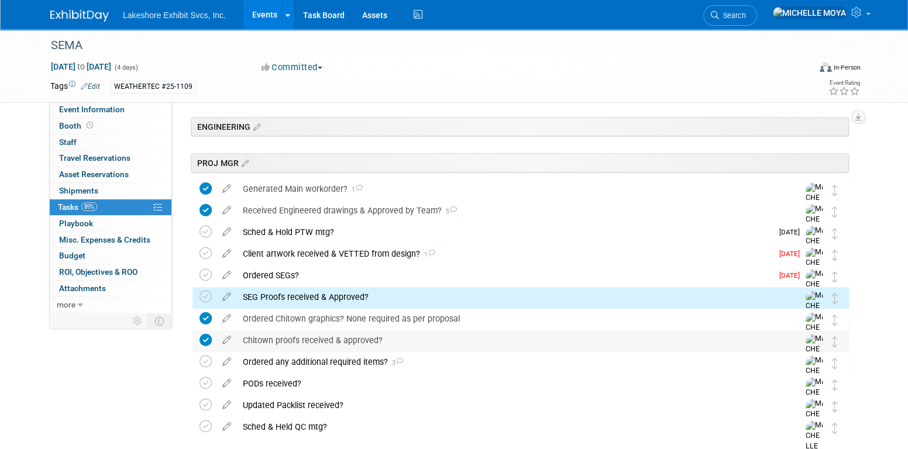
scroll to position [250, 0]
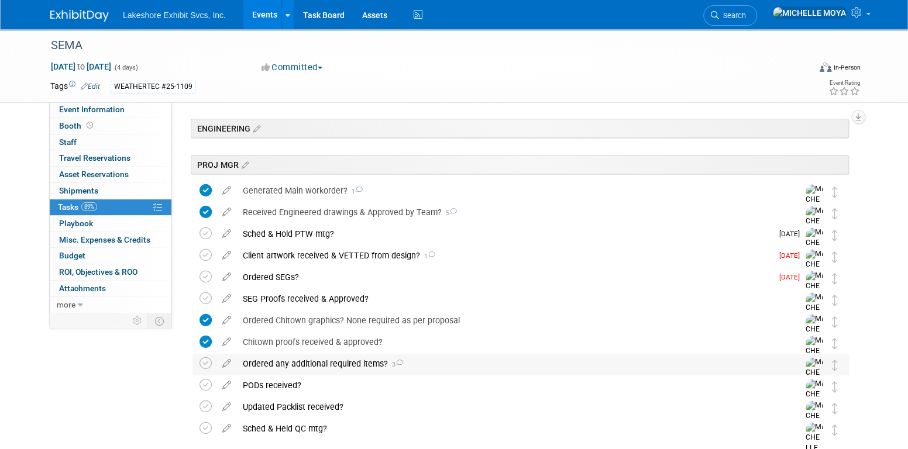
click at [291, 363] on div "Ordered any additional required items? 3" at bounding box center [509, 364] width 545 height 20
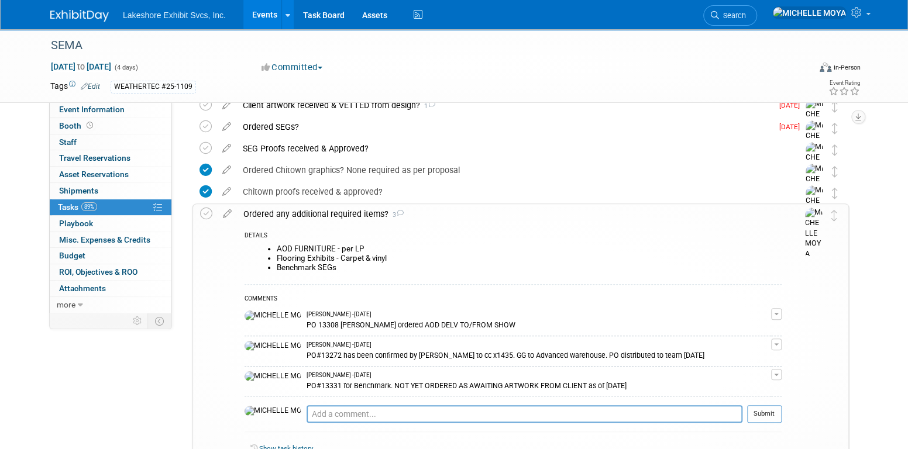
scroll to position [425, 0]
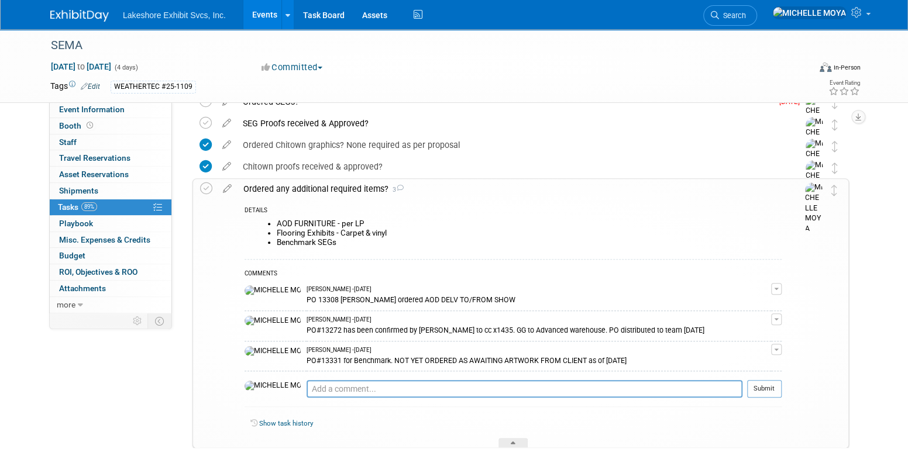
click at [256, 185] on div "Ordered any additional required items? 3" at bounding box center [510, 189] width 544 height 20
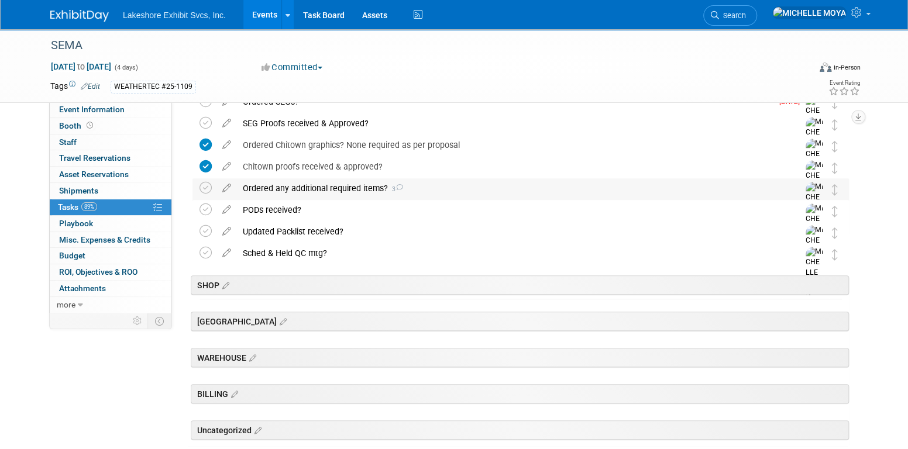
click at [256, 185] on div "Ordered any additional required items? 3" at bounding box center [509, 188] width 545 height 20
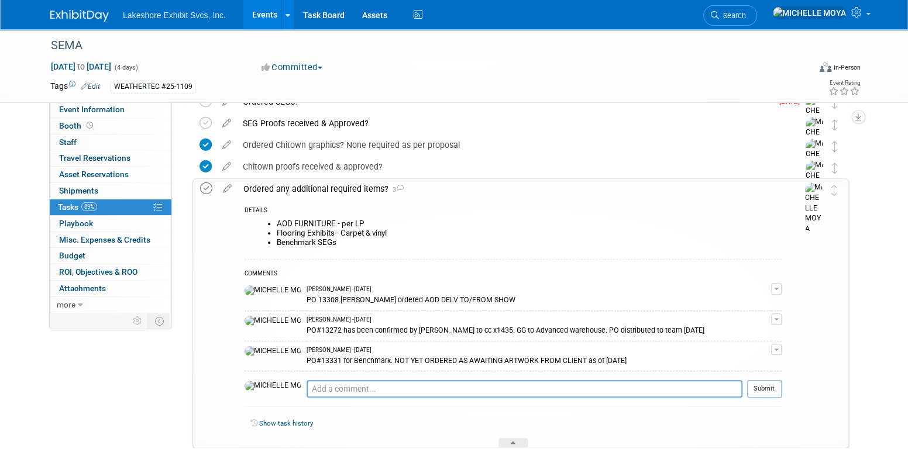
click at [206, 187] on icon at bounding box center [206, 189] width 12 height 12
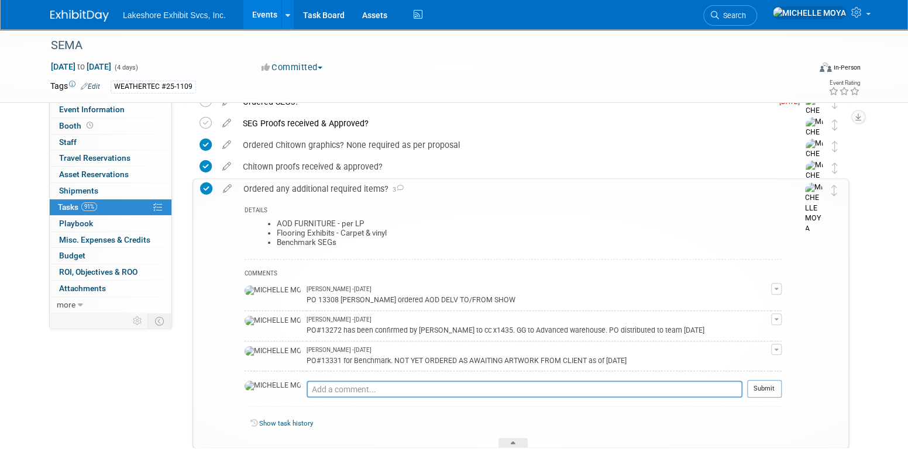
click at [777, 346] on button "button" at bounding box center [776, 350] width 11 height 12
click at [749, 364] on link "Edit Comment" at bounding box center [735, 366] width 92 height 16
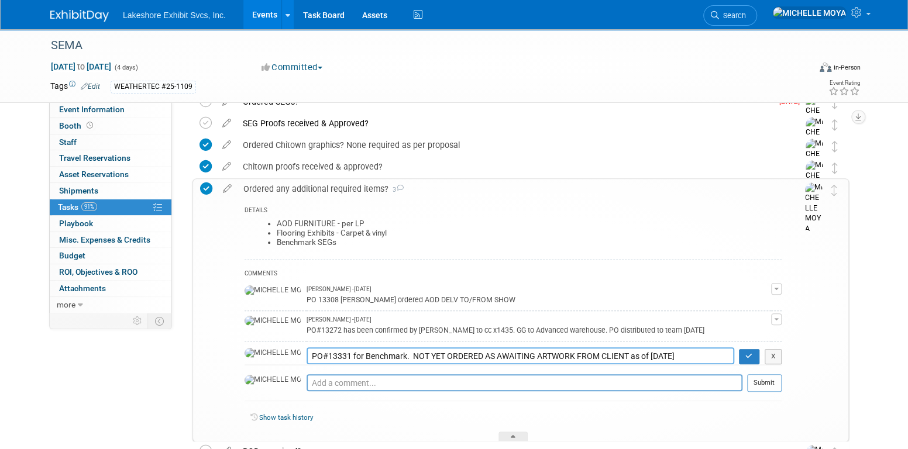
drag, startPoint x: 656, startPoint y: 355, endPoint x: 263, endPoint y: 341, distance: 392.9
click at [263, 341] on td "PO#13331 for Benchmark. NOT YET ORDERED AS AWAITING ARTWORK FROM CLIENT as of 8…" at bounding box center [513, 353] width 537 height 24
click at [747, 355] on icon "button" at bounding box center [750, 356] width 8 height 7
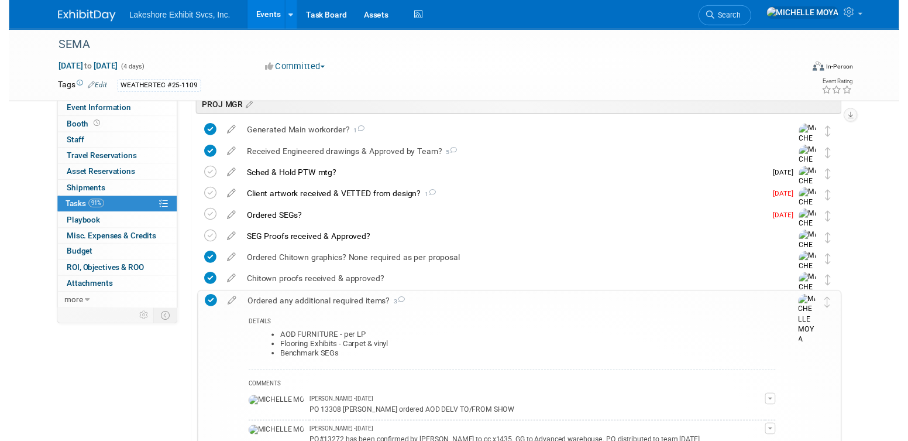
scroll to position [250, 0]
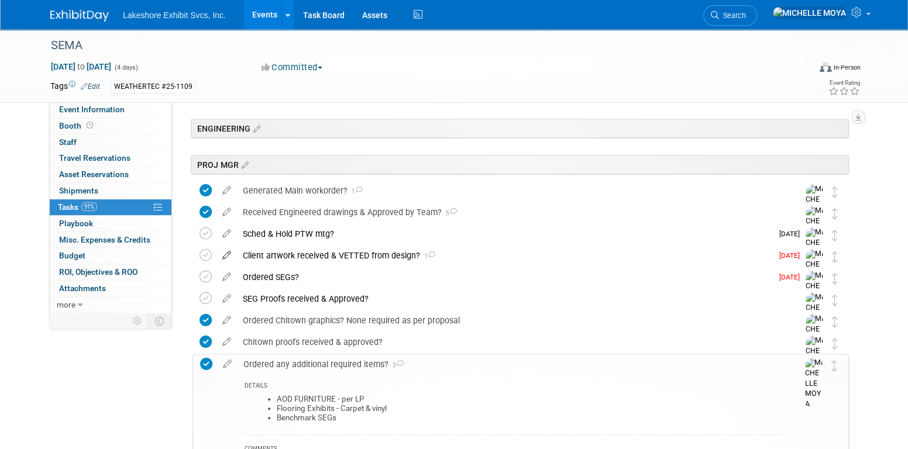
click at [229, 253] on icon at bounding box center [227, 253] width 20 height 15
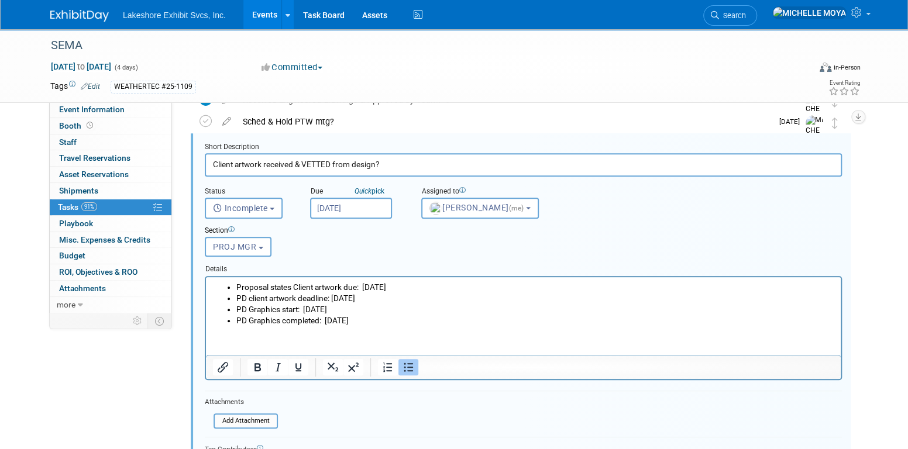
scroll to position [500, 0]
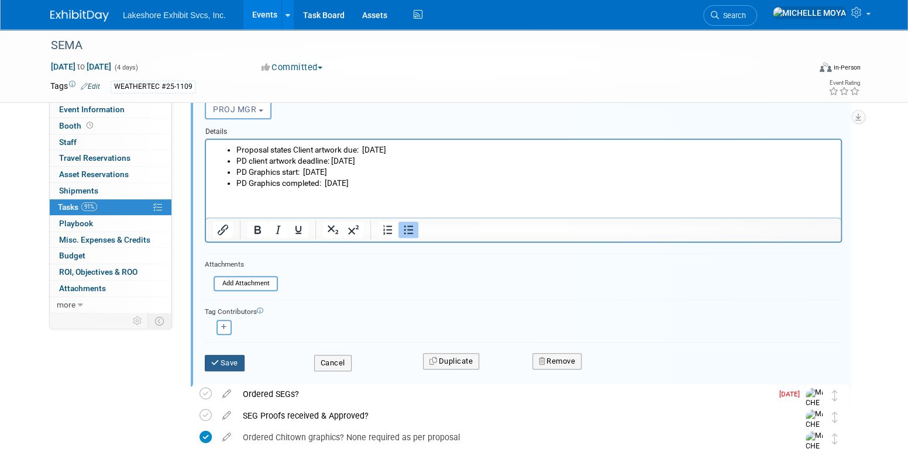
click at [237, 361] on button "Save" at bounding box center [225, 363] width 40 height 16
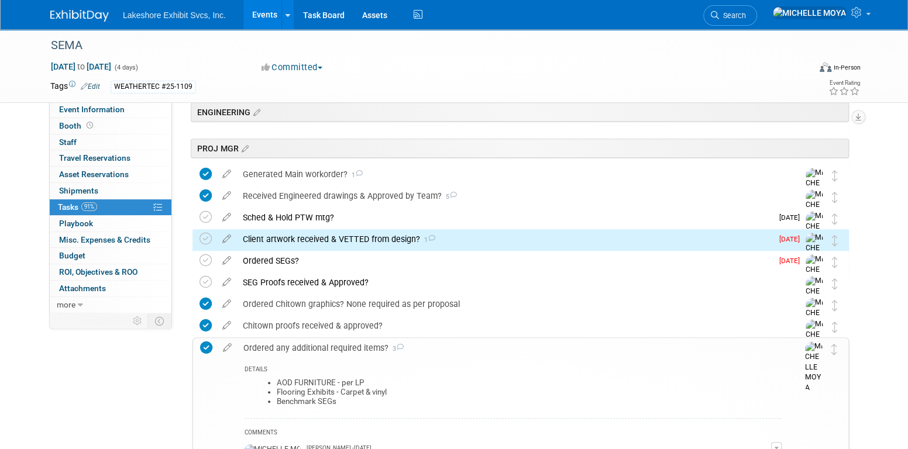
scroll to position [266, 0]
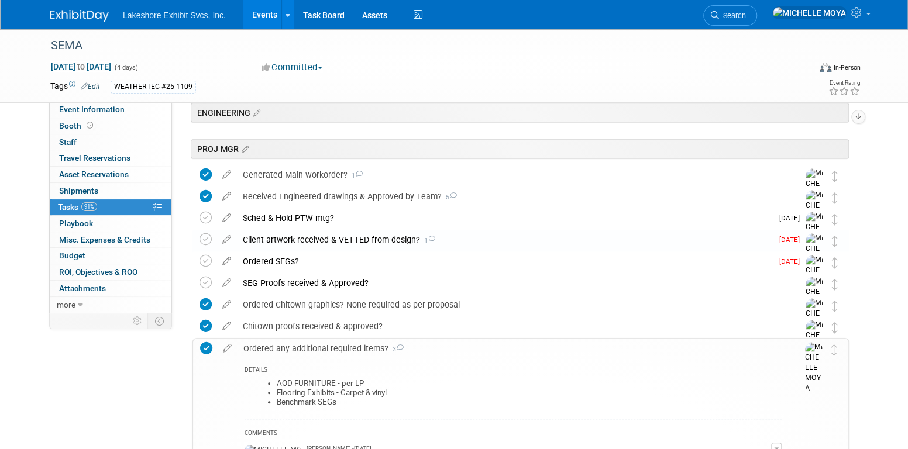
click at [265, 241] on div "Client artwork received & VETTED from design? 1" at bounding box center [504, 240] width 535 height 20
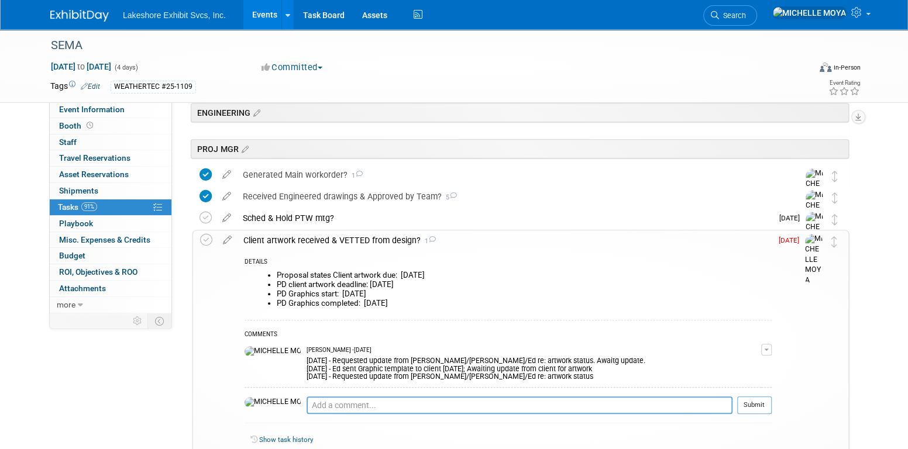
click at [314, 238] on div "Client artwork received & VETTED from design? 1" at bounding box center [505, 241] width 534 height 20
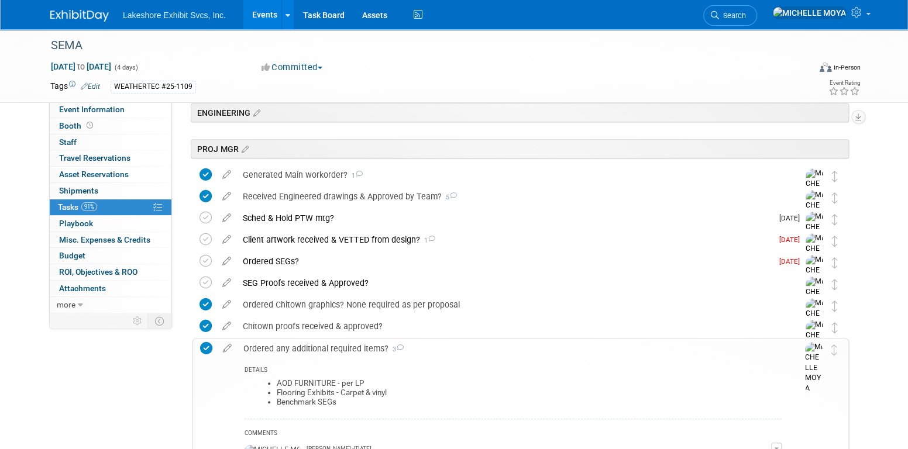
click at [248, 238] on div "Client artwork received & VETTED from design? 1" at bounding box center [504, 240] width 535 height 20
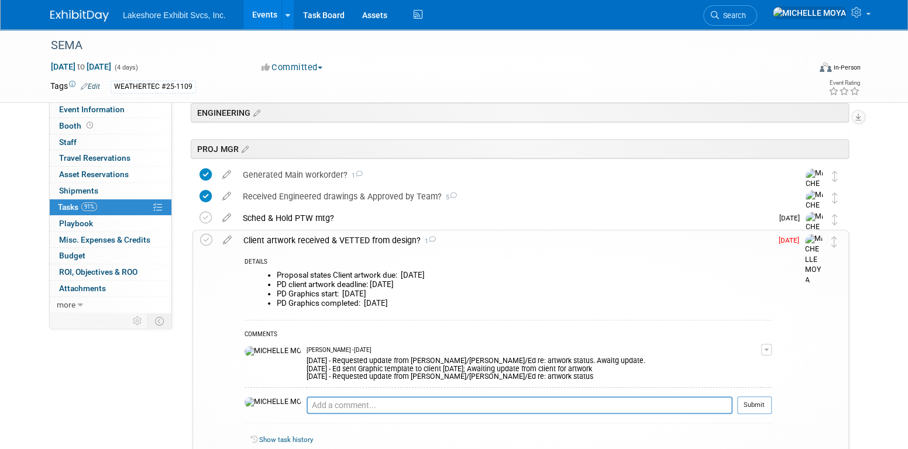
click at [248, 238] on div "Client artwork received & VETTED from design? 1" at bounding box center [505, 241] width 534 height 20
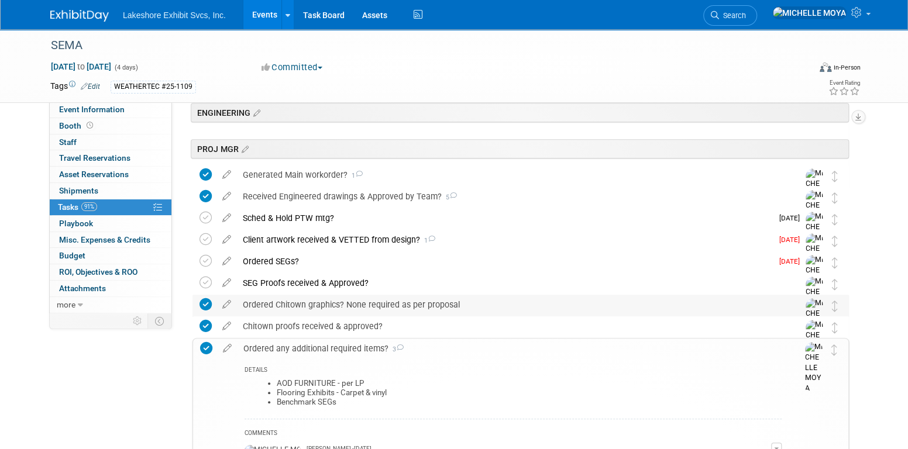
scroll to position [324, 0]
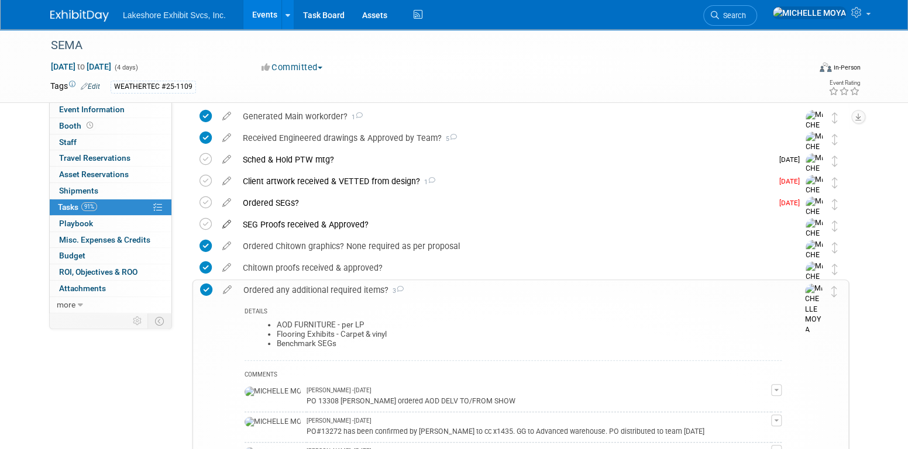
click at [229, 221] on icon at bounding box center [227, 222] width 20 height 15
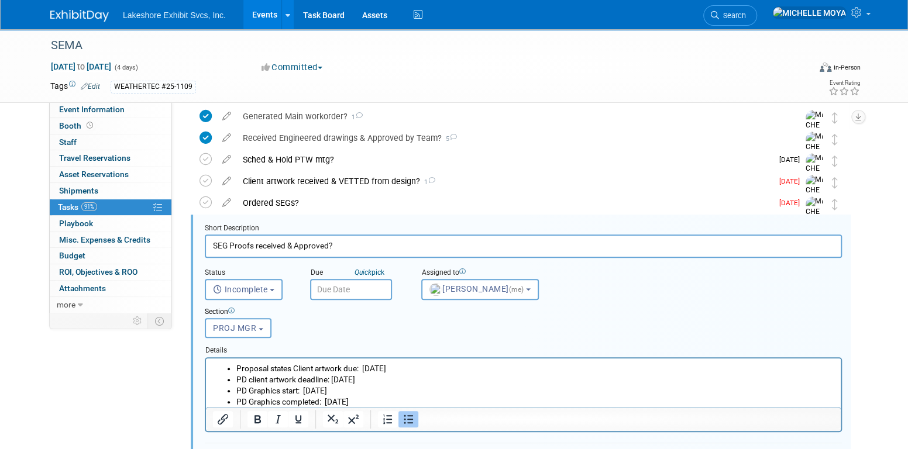
scroll to position [367, 0]
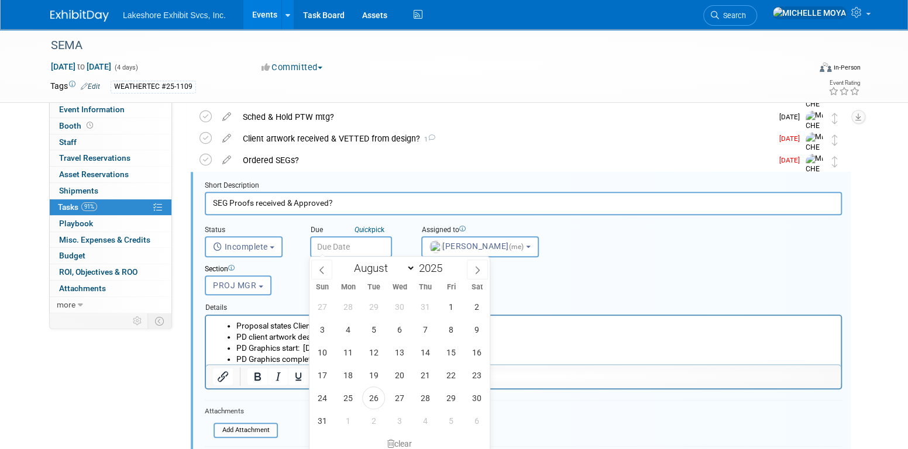
click at [351, 249] on input "text" at bounding box center [351, 246] width 82 height 21
click at [564, 270] on div "Section" at bounding box center [496, 270] width 583 height 11
click at [351, 247] on input "text" at bounding box center [351, 246] width 82 height 21
click at [406, 267] on select "January February March April May June July August September October November De…" at bounding box center [381, 268] width 67 height 15
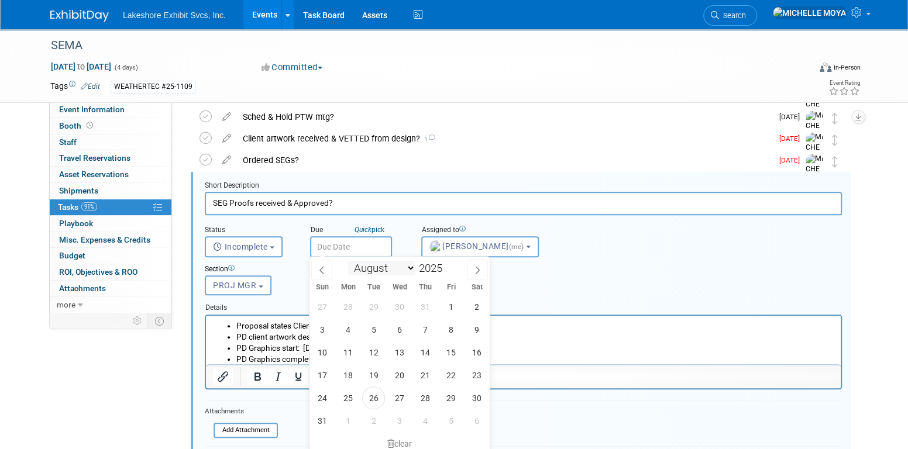
select select "8"
click at [348, 261] on select "January February March April May June July August September October November De…" at bounding box center [381, 268] width 67 height 15
drag, startPoint x: 401, startPoint y: 348, endPoint x: 211, endPoint y: 16, distance: 382.5
click at [401, 348] on span "17" at bounding box center [399, 352] width 23 height 23
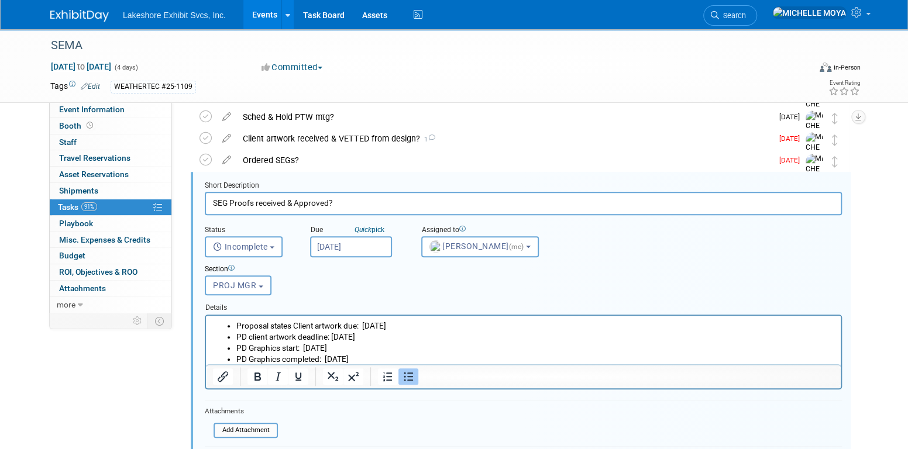
click at [365, 243] on input "Sep 17, 2025" at bounding box center [351, 246] width 82 height 21
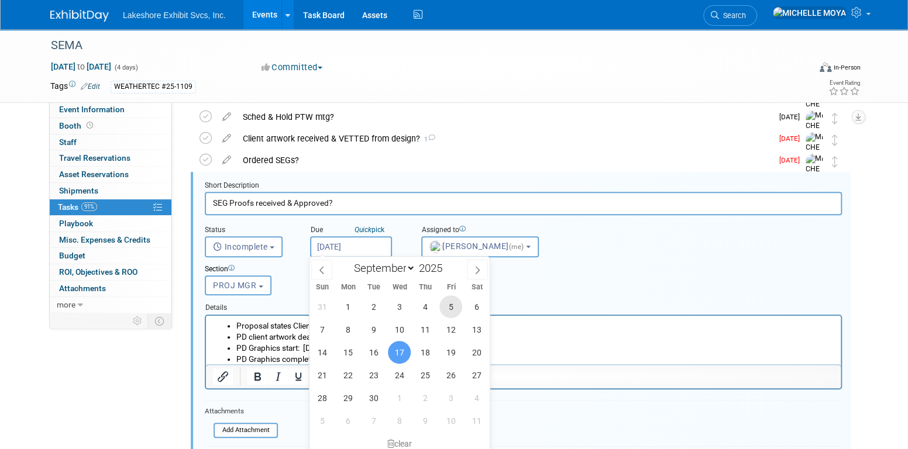
click at [445, 306] on span "5" at bounding box center [451, 307] width 23 height 23
type input "Sep 5, 2025"
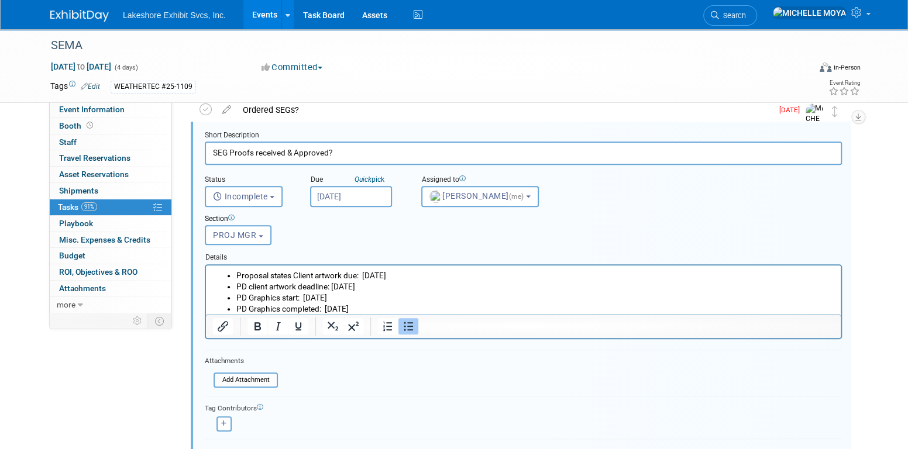
scroll to position [484, 0]
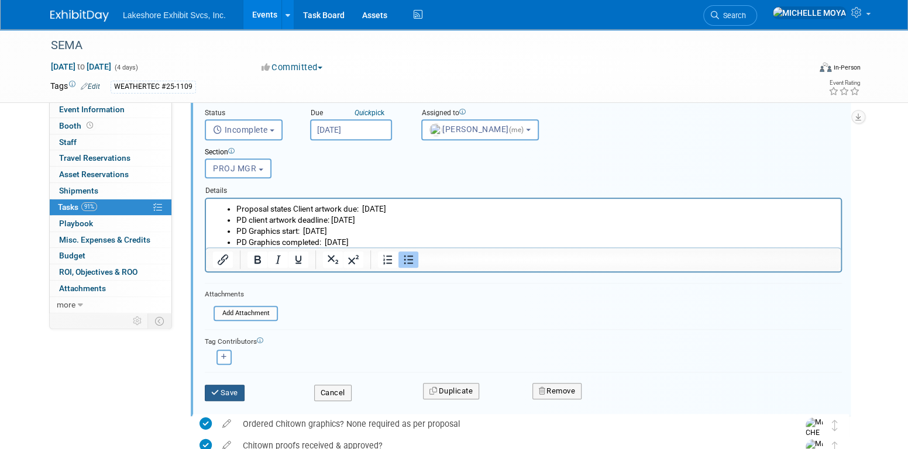
click at [225, 387] on button "Save" at bounding box center [225, 393] width 40 height 16
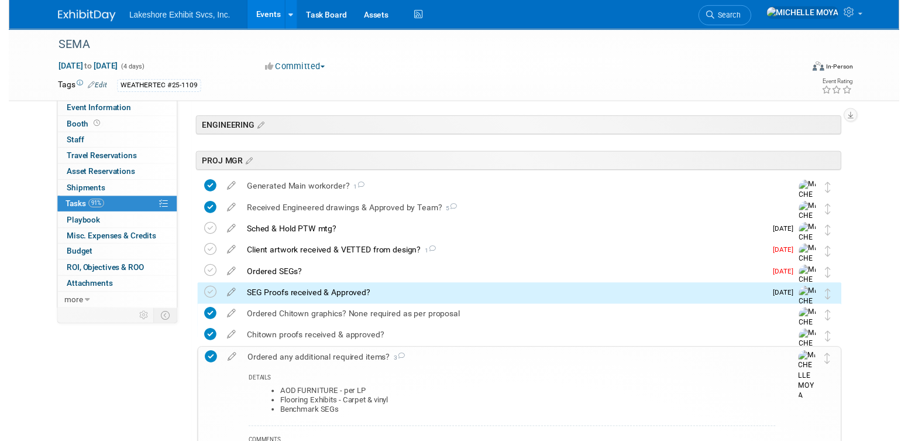
scroll to position [250, 0]
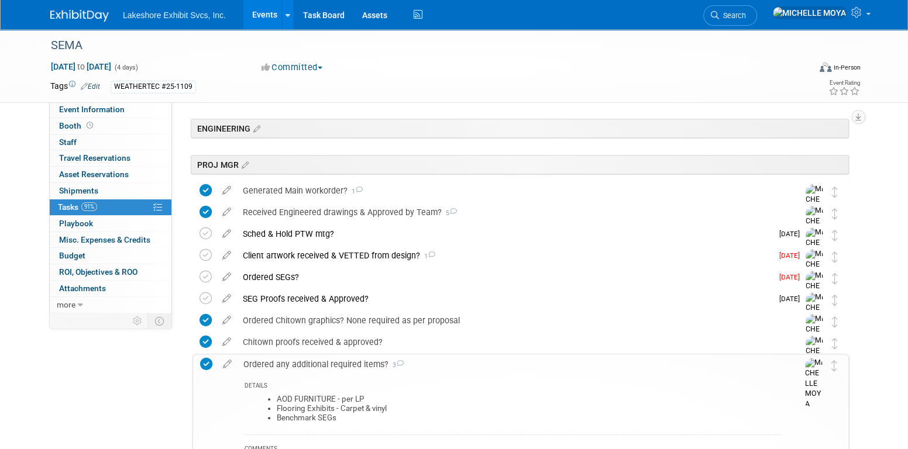
click at [336, 367] on div "Ordered any additional required items? 3" at bounding box center [510, 365] width 544 height 20
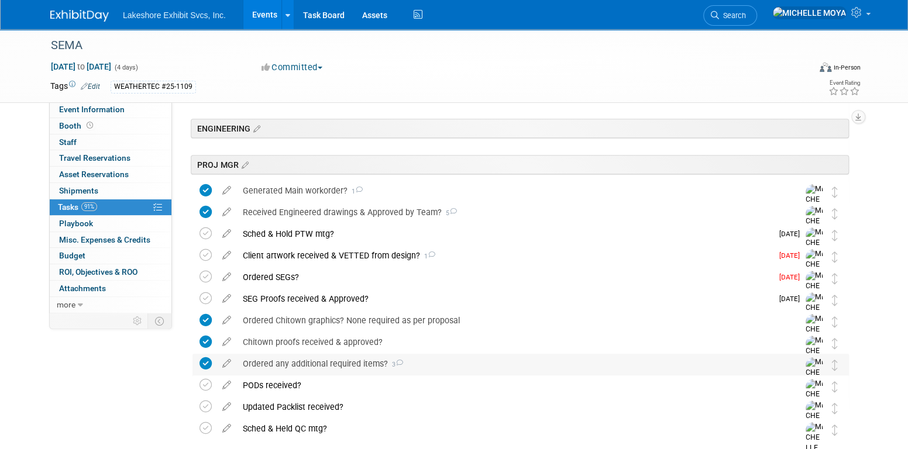
click at [336, 365] on div "Ordered any additional required items? 3" at bounding box center [509, 364] width 545 height 20
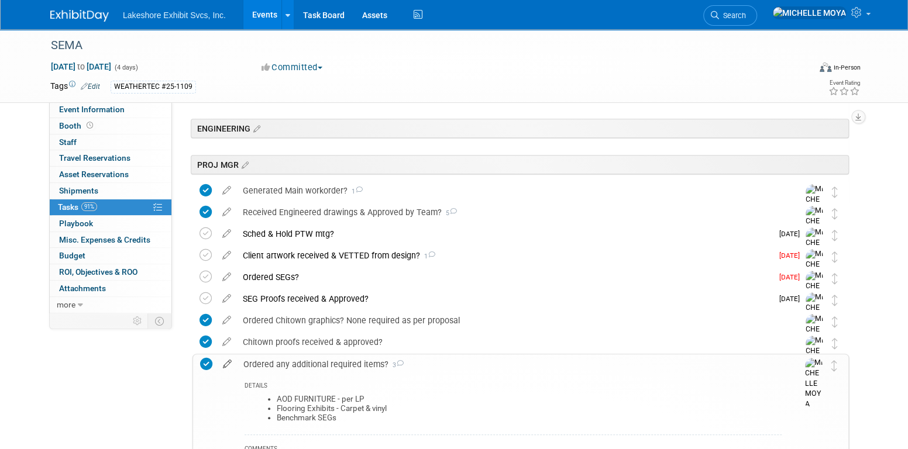
click at [226, 366] on icon at bounding box center [227, 362] width 20 height 15
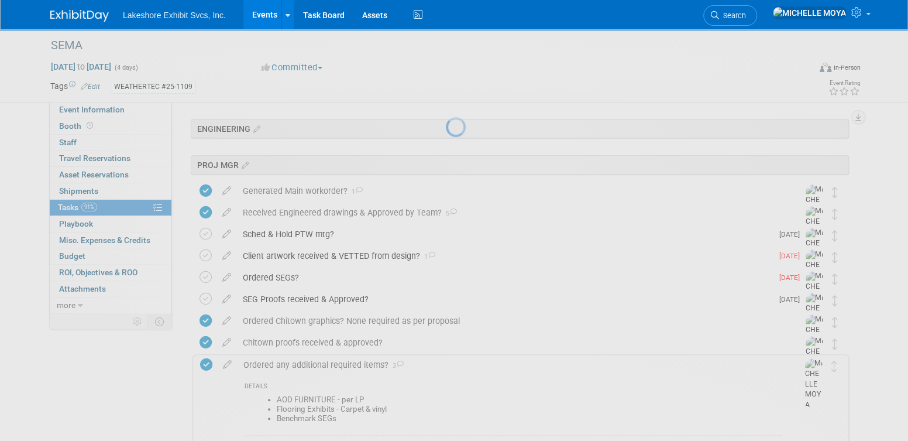
select select "7"
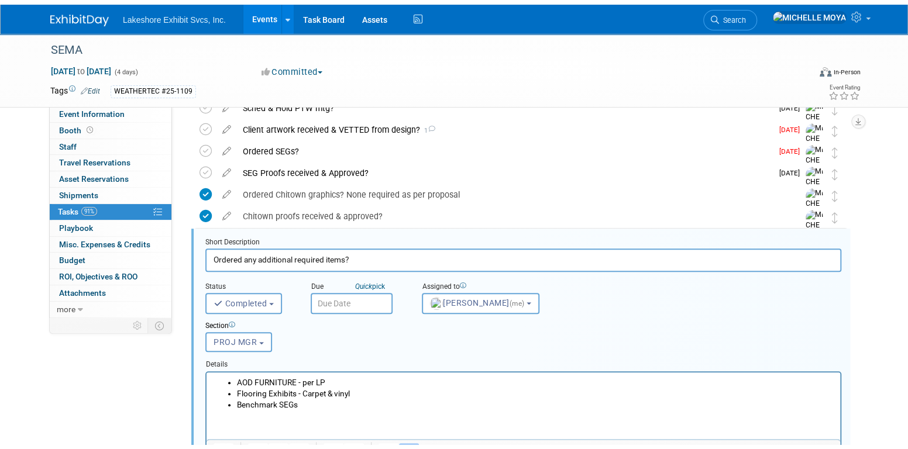
scroll to position [433, 0]
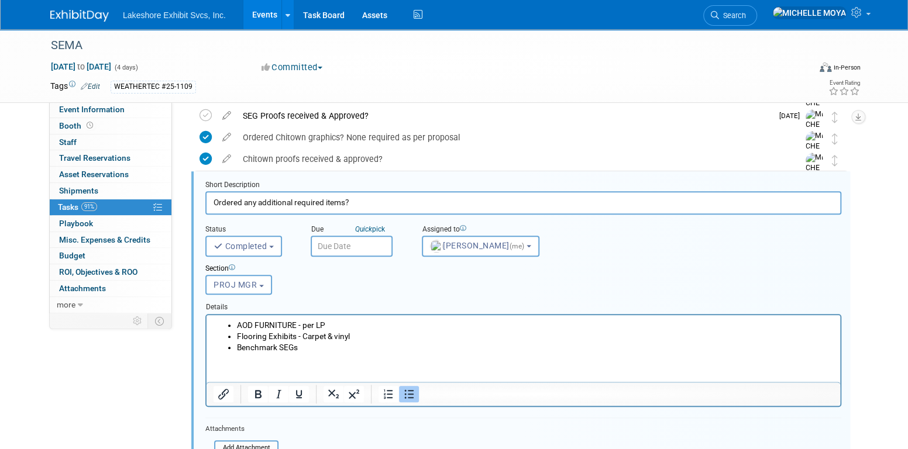
click at [347, 245] on input "text" at bounding box center [352, 246] width 82 height 21
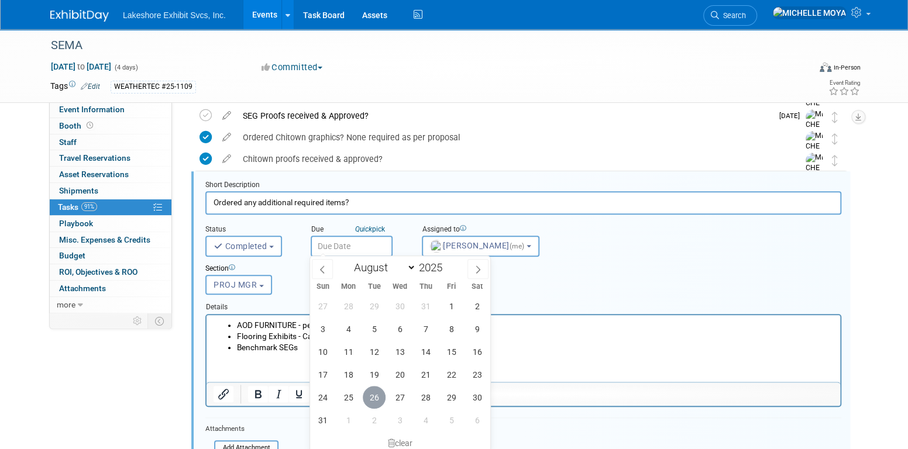
click at [377, 401] on span "26" at bounding box center [374, 397] width 23 height 23
type input "Aug 26, 2025"
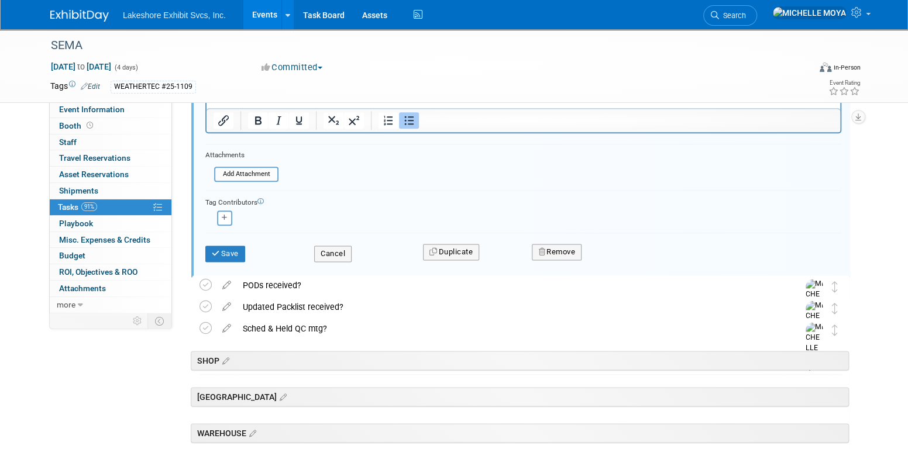
scroll to position [667, 0]
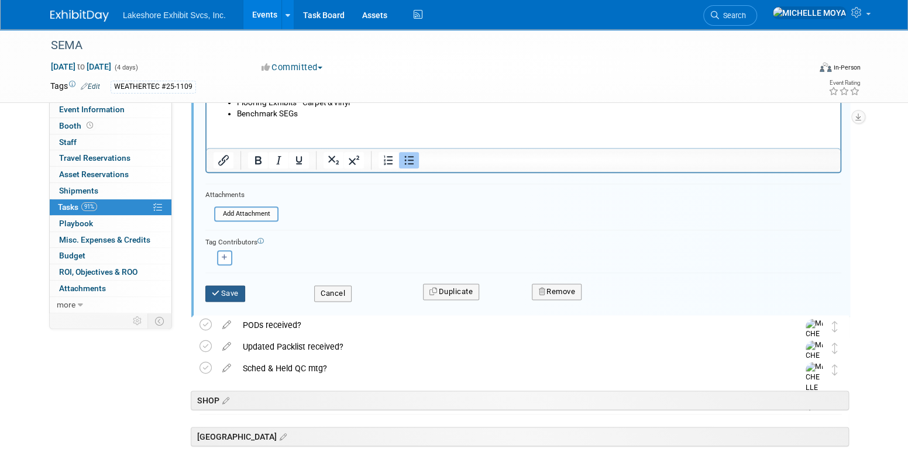
click at [240, 291] on button "Save" at bounding box center [225, 294] width 40 height 16
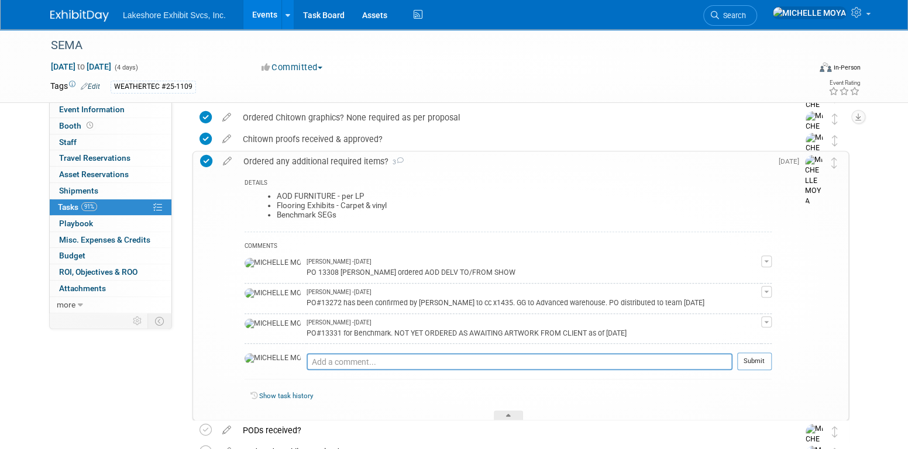
scroll to position [433, 0]
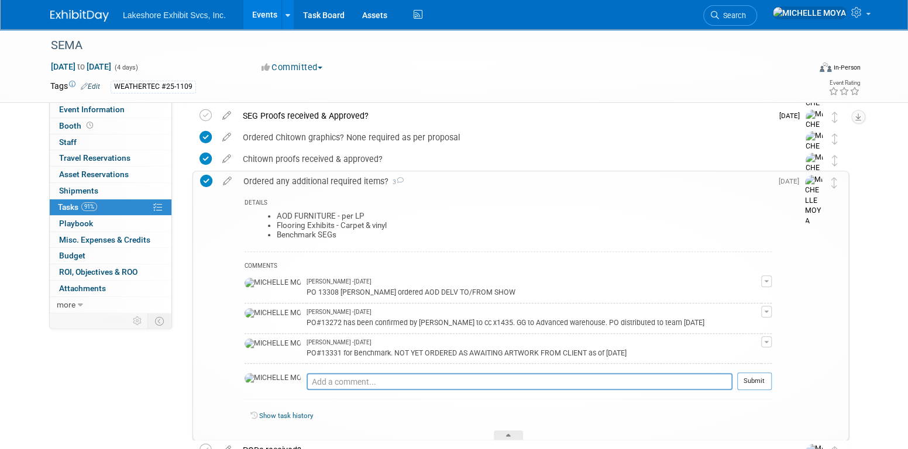
click at [363, 178] on div "Ordered any additional required items? 3" at bounding box center [505, 181] width 534 height 20
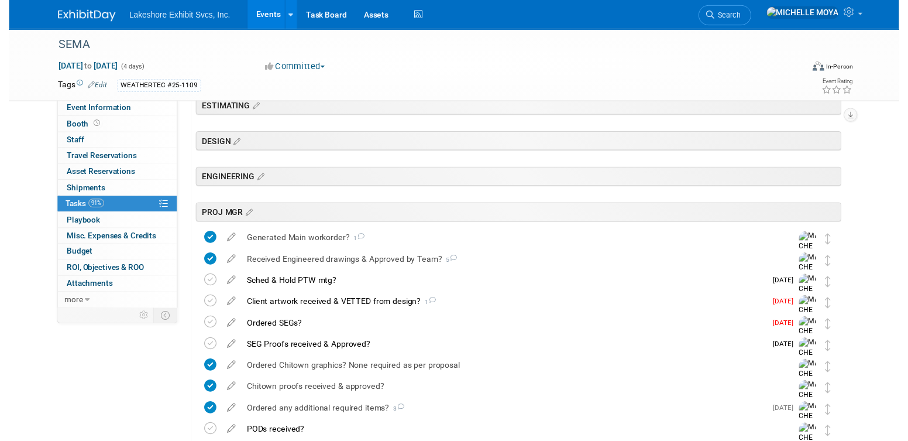
scroll to position [316, 0]
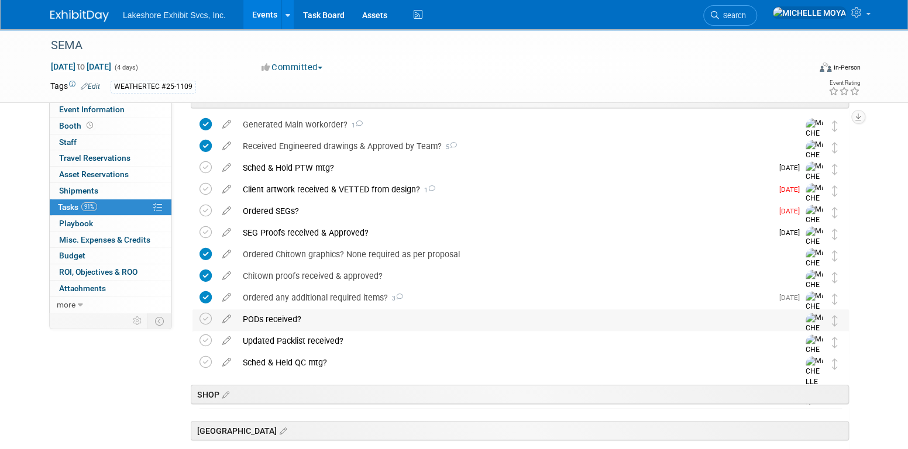
click at [288, 321] on div "PODs received?" at bounding box center [509, 320] width 545 height 20
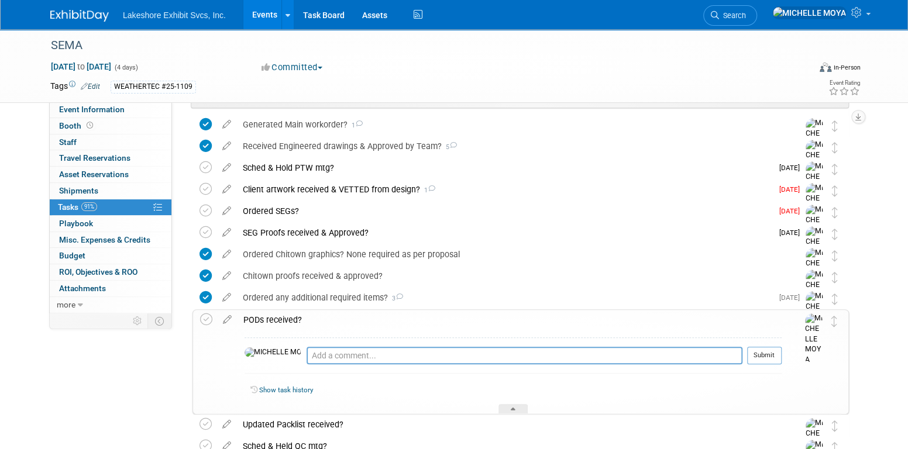
drag, startPoint x: 288, startPoint y: 321, endPoint x: 255, endPoint y: 317, distance: 33.0
click at [287, 321] on div "PODs received?" at bounding box center [510, 320] width 544 height 20
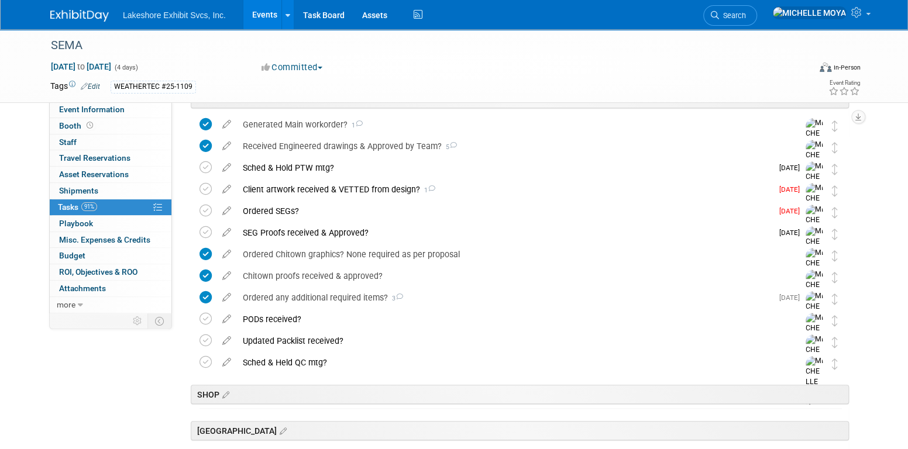
click at [226, 319] on icon at bounding box center [227, 317] width 20 height 15
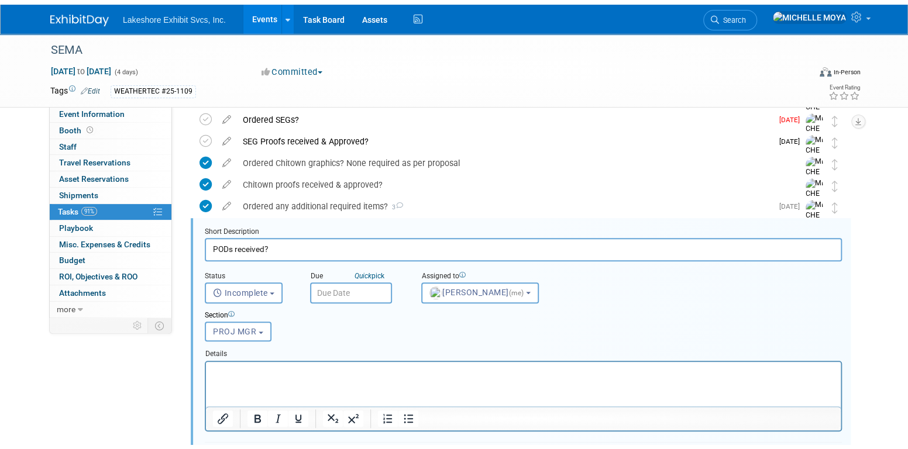
scroll to position [454, 0]
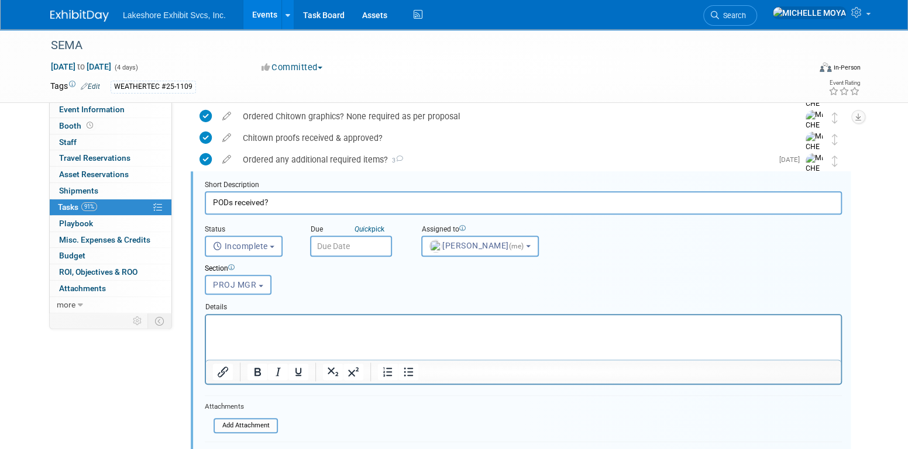
click at [324, 325] on p "Rich Text Area. Press ALT-0 for help." at bounding box center [524, 325] width 622 height 11
drag, startPoint x: 407, startPoint y: 372, endPoint x: 410, endPoint y: 362, distance: 10.2
click at [407, 369] on icon "Bullet list" at bounding box center [408, 372] width 14 height 14
click at [307, 331] on html at bounding box center [523, 323] width 635 height 16
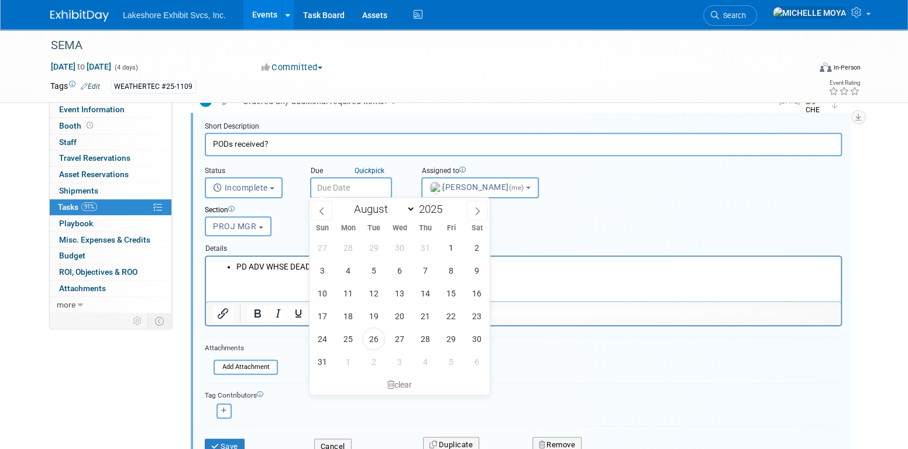
click at [337, 187] on input "text" at bounding box center [351, 187] width 82 height 21
click at [407, 207] on select "January February March April May June July August September October November De…" at bounding box center [381, 209] width 67 height 15
select select "9"
click at [348, 202] on select "January February March April May June July August September October November De…" at bounding box center [381, 209] width 67 height 15
click at [454, 314] on span "24" at bounding box center [451, 316] width 23 height 23
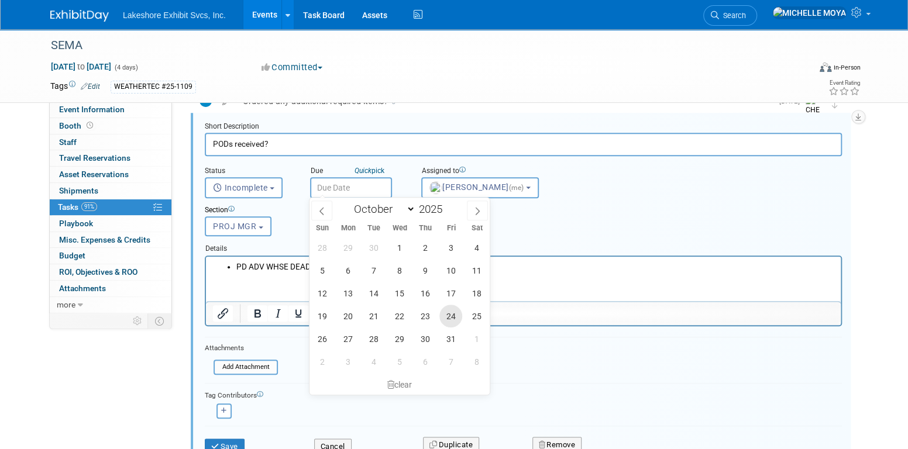
type input "Oct 24, 2025"
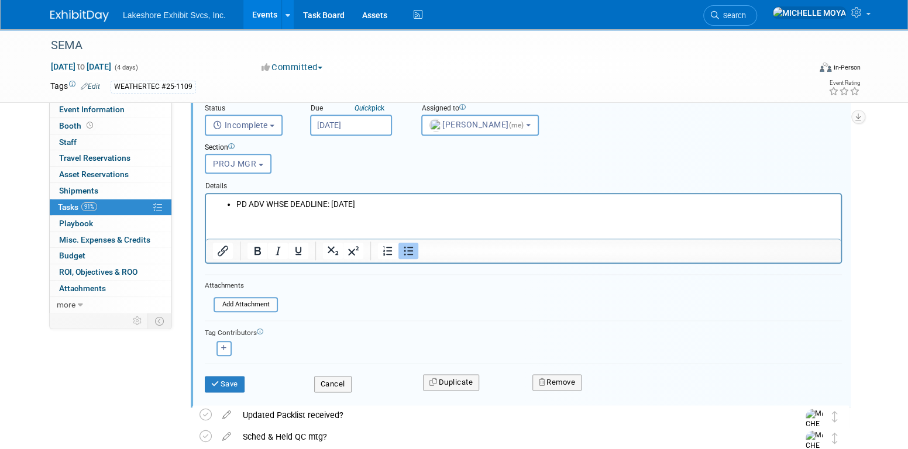
scroll to position [630, 0]
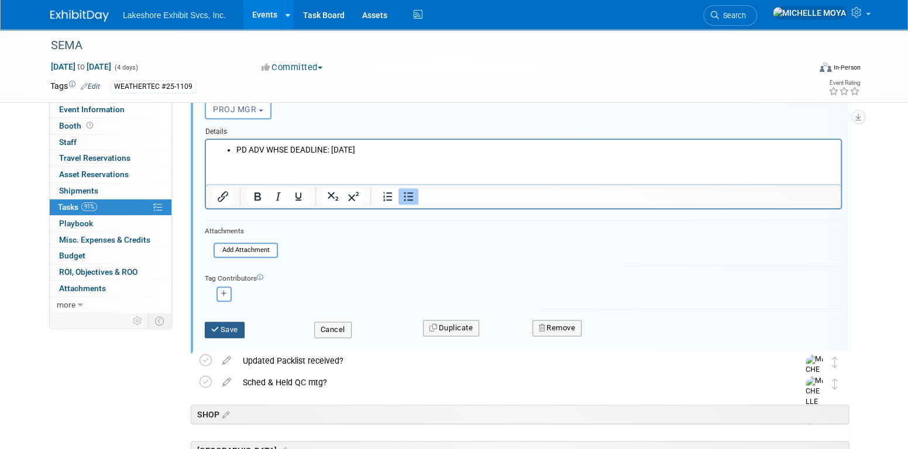
click at [235, 324] on button "Save" at bounding box center [225, 330] width 40 height 16
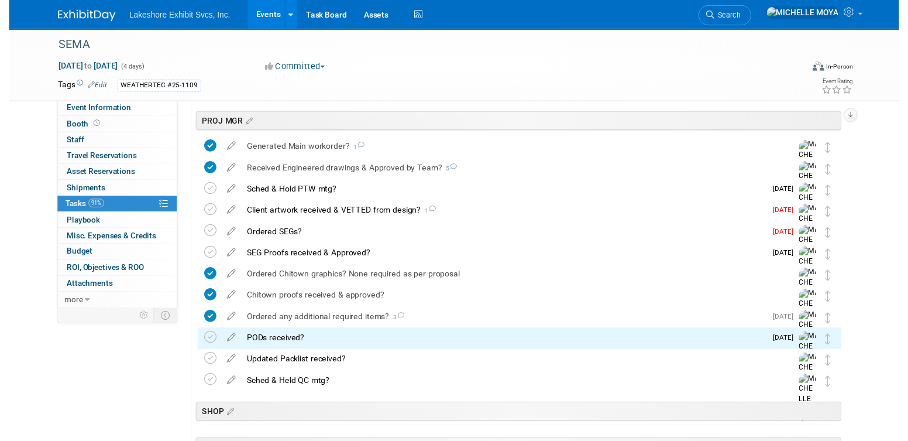
scroll to position [318, 0]
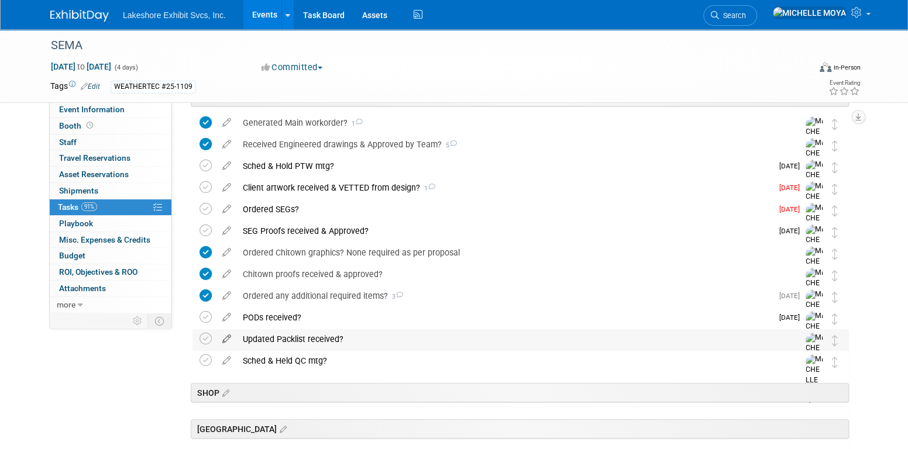
click at [226, 338] on icon at bounding box center [227, 336] width 20 height 15
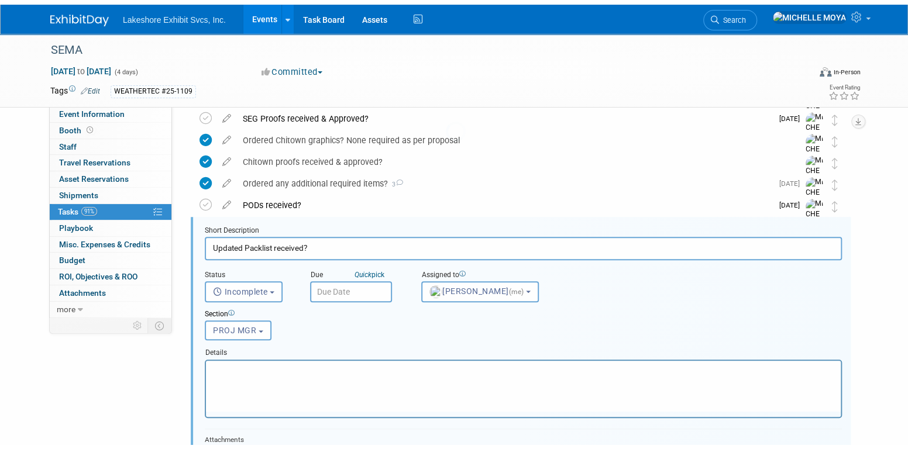
scroll to position [476, 0]
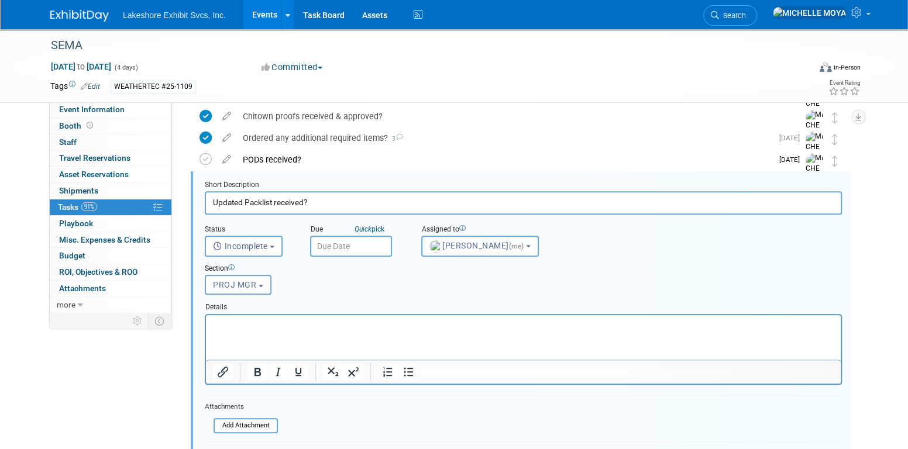
drag, startPoint x: 133, startPoint y: 3, endPoint x: 343, endPoint y: 311, distance: 372.8
click at [343, 314] on div at bounding box center [523, 349] width 637 height 71
drag, startPoint x: 349, startPoint y: 325, endPoint x: 373, endPoint y: 339, distance: 28.0
click at [350, 325] on p "Rich Text Area. Press ALT-0 for help." at bounding box center [524, 325] width 622 height 11
click at [407, 373] on icon "Bullet list" at bounding box center [408, 372] width 14 height 14
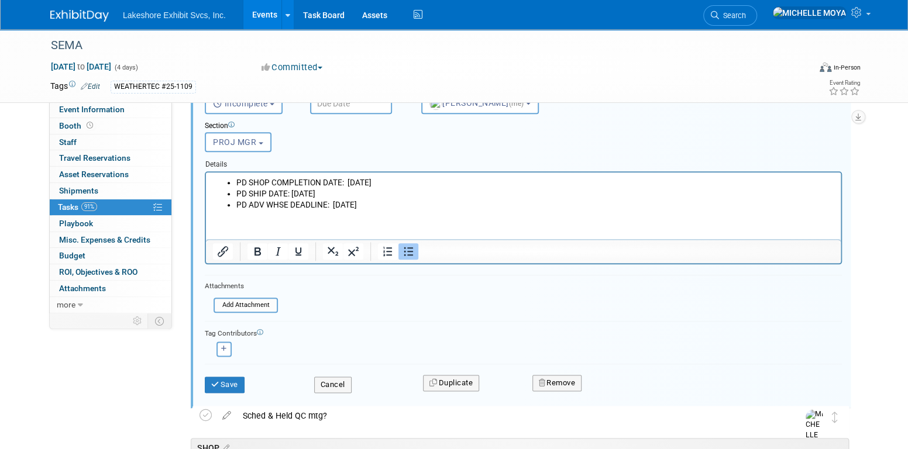
scroll to position [534, 0]
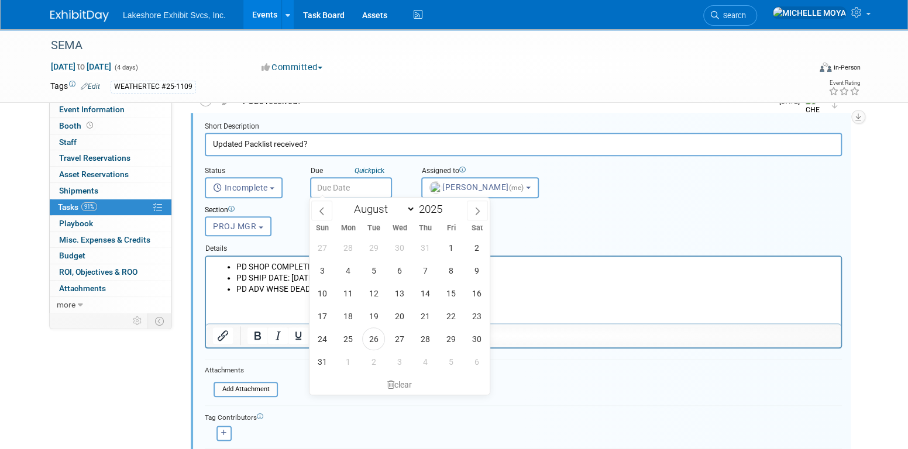
click at [336, 188] on input "text" at bounding box center [351, 187] width 82 height 21
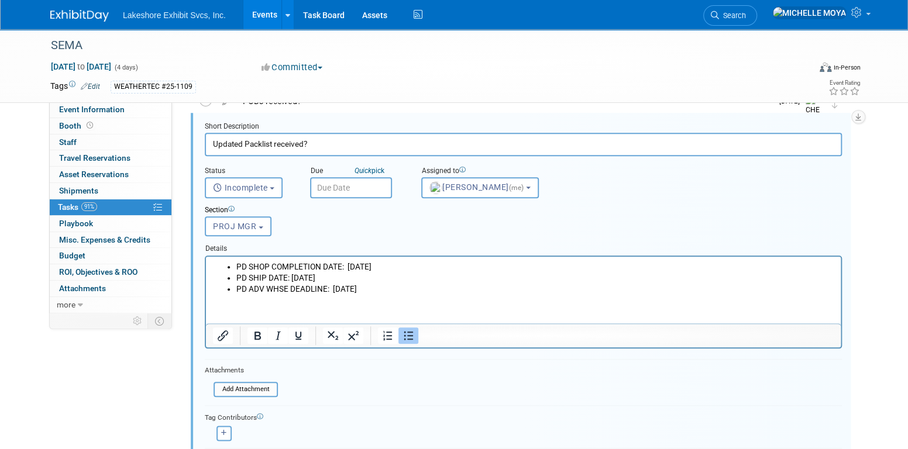
click at [396, 169] on div "Due Quick pick" at bounding box center [357, 171] width 94 height 11
click at [375, 188] on input "text" at bounding box center [351, 187] width 82 height 21
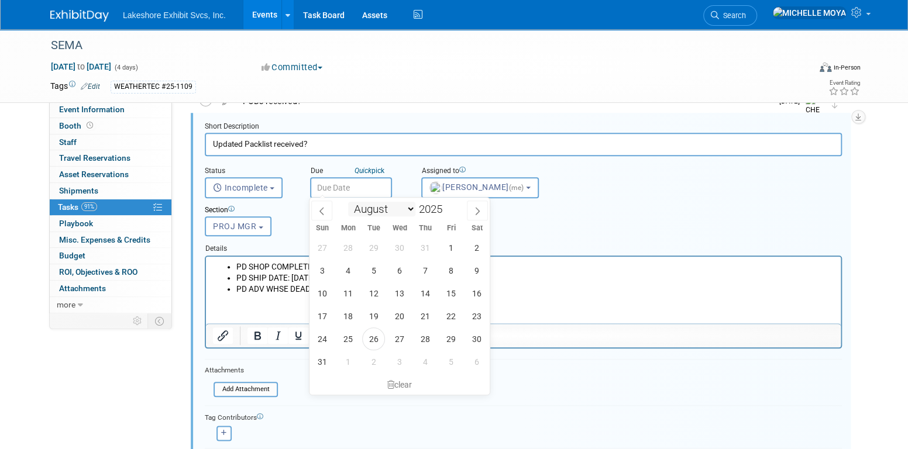
click at [410, 208] on select "January February March April May June July August September October November De…" at bounding box center [381, 209] width 67 height 15
select select "9"
click at [348, 202] on select "January February March April May June July August September October November De…" at bounding box center [381, 209] width 67 height 15
click at [453, 267] on span "10" at bounding box center [451, 270] width 23 height 23
type input "Oct 10, 2025"
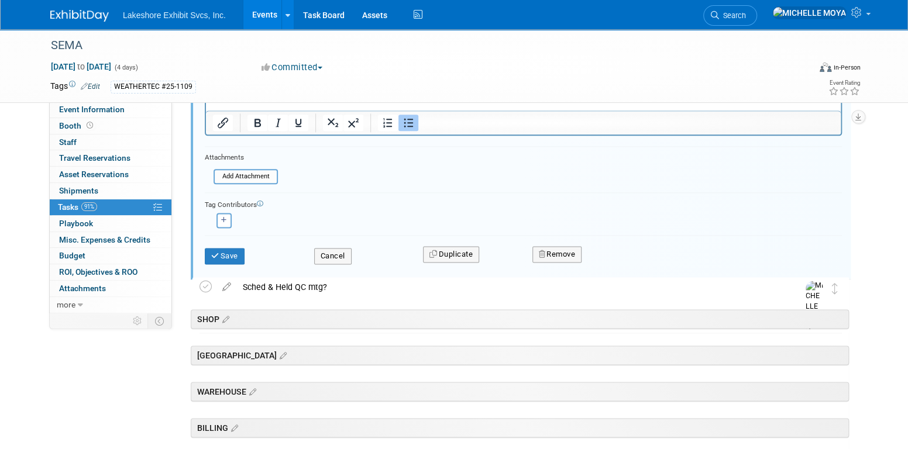
scroll to position [768, 0]
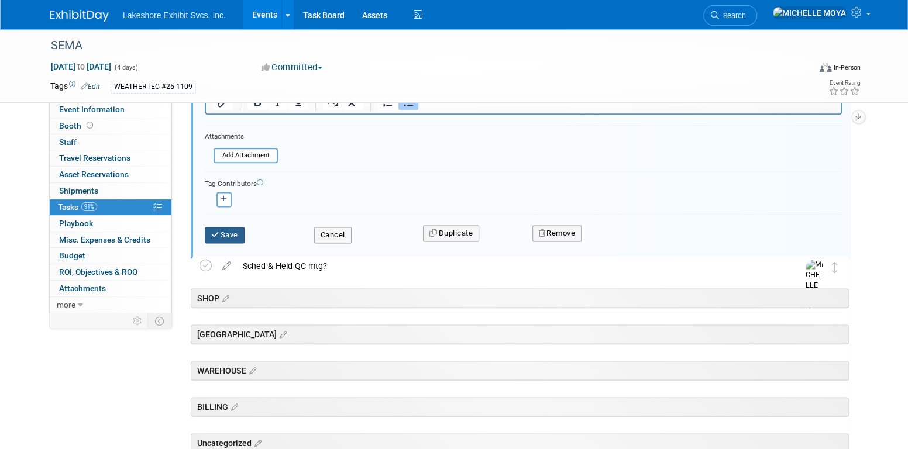
click at [232, 231] on button "Save" at bounding box center [225, 235] width 40 height 16
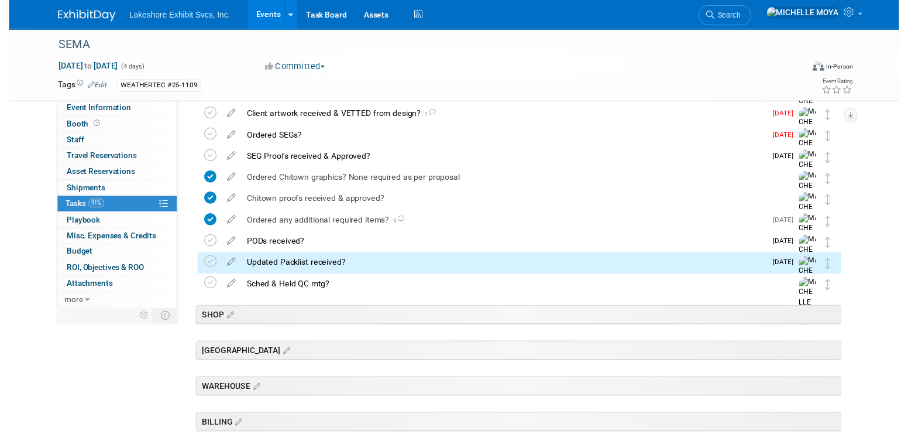
scroll to position [384, 0]
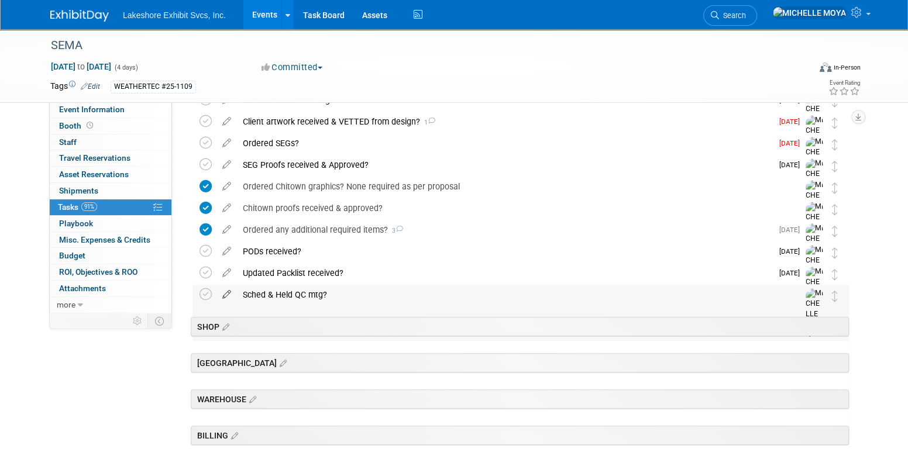
click at [229, 298] on icon at bounding box center [227, 292] width 20 height 15
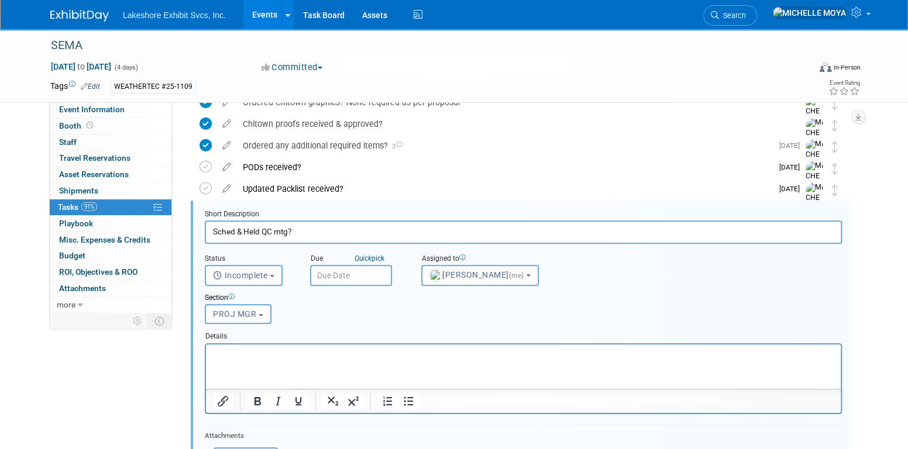
scroll to position [497, 0]
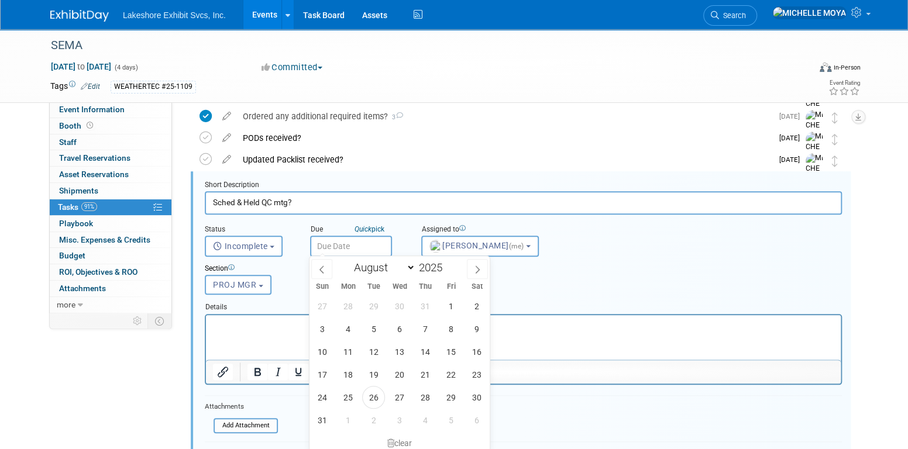
click at [344, 248] on input "text" at bounding box center [351, 246] width 82 height 21
click at [411, 267] on select "January February March April May June July August September October November De…" at bounding box center [381, 267] width 67 height 15
select select "9"
click at [348, 260] on select "January February March April May June July August September October November De…" at bounding box center [381, 267] width 67 height 15
click at [346, 356] on span "13" at bounding box center [348, 352] width 23 height 23
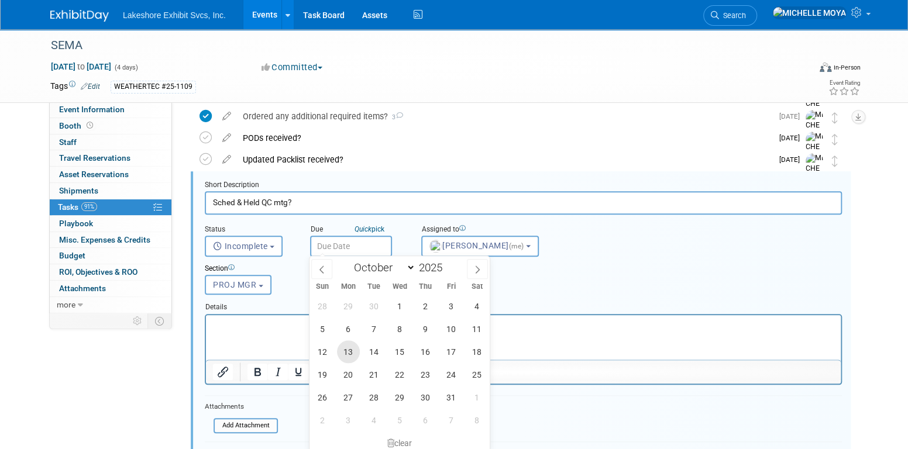
type input "Oct 13, 2025"
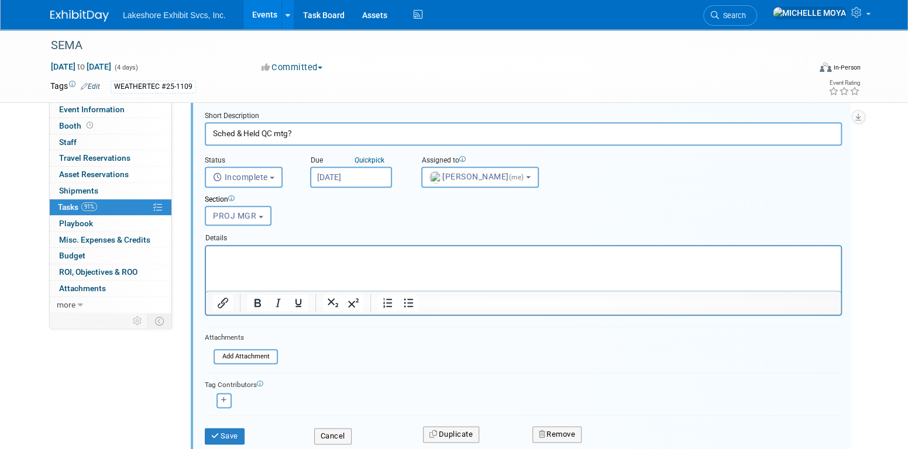
scroll to position [614, 0]
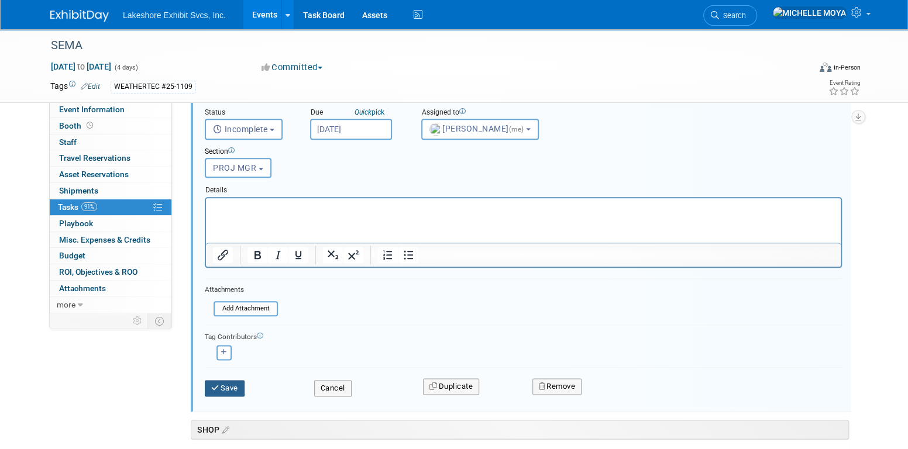
click at [229, 389] on button "Save" at bounding box center [225, 388] width 40 height 16
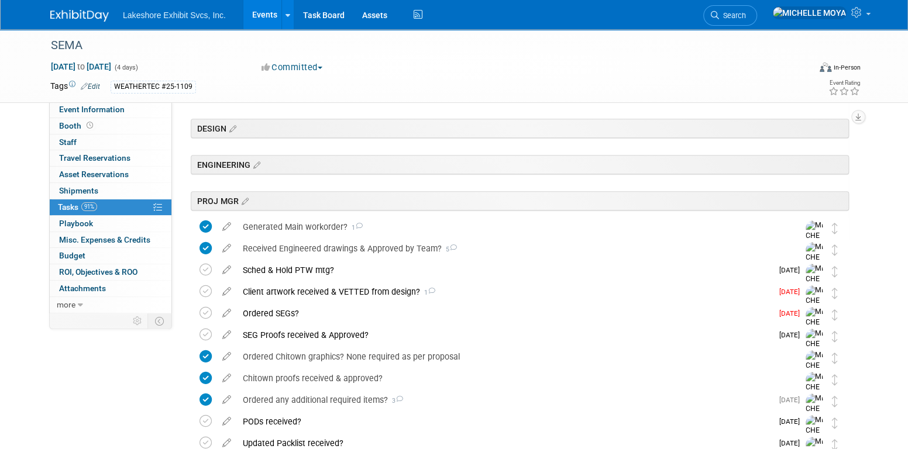
scroll to position [201, 0]
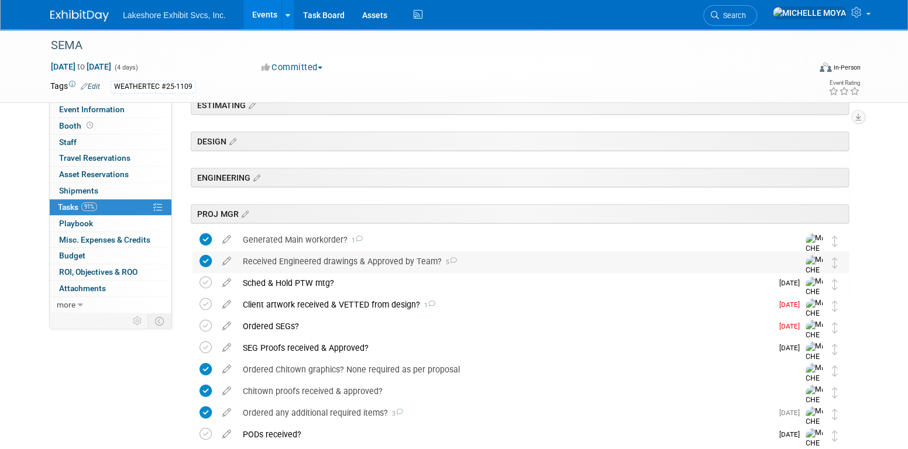
click at [414, 260] on div "Received Engineered drawings & Approved by Team? 5" at bounding box center [509, 262] width 545 height 20
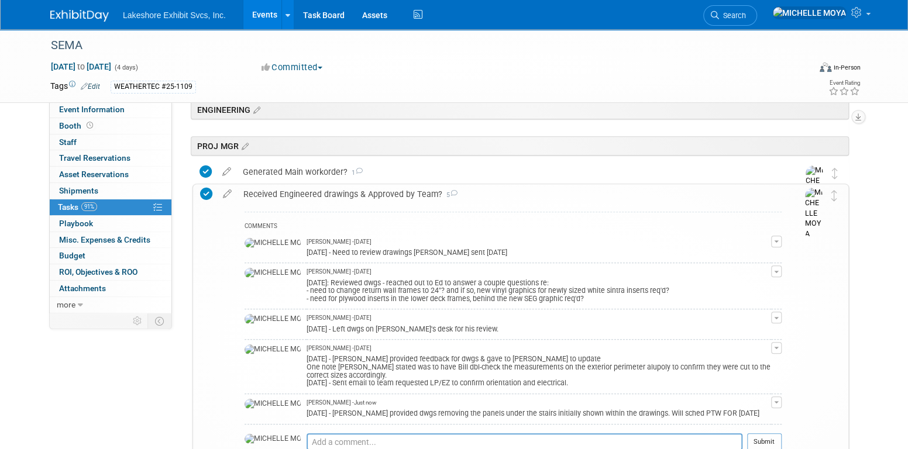
scroll to position [259, 0]
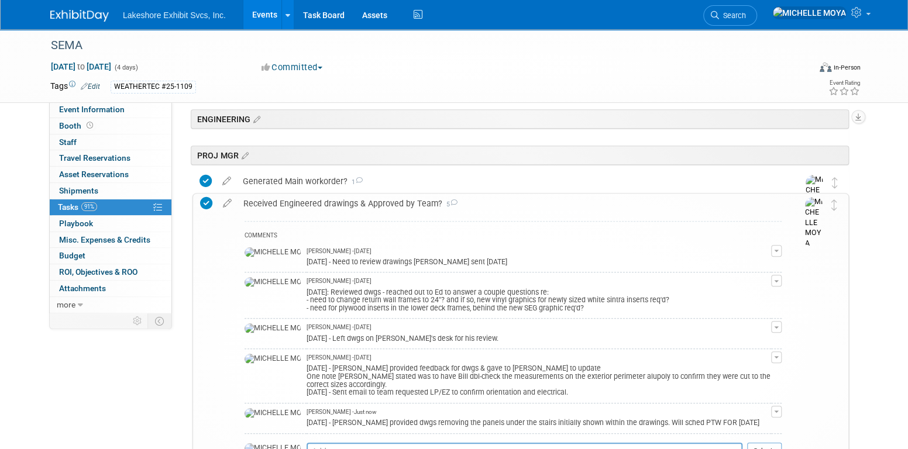
click at [359, 205] on div "Received Engineered drawings & Approved by Team? 5" at bounding box center [510, 204] width 544 height 20
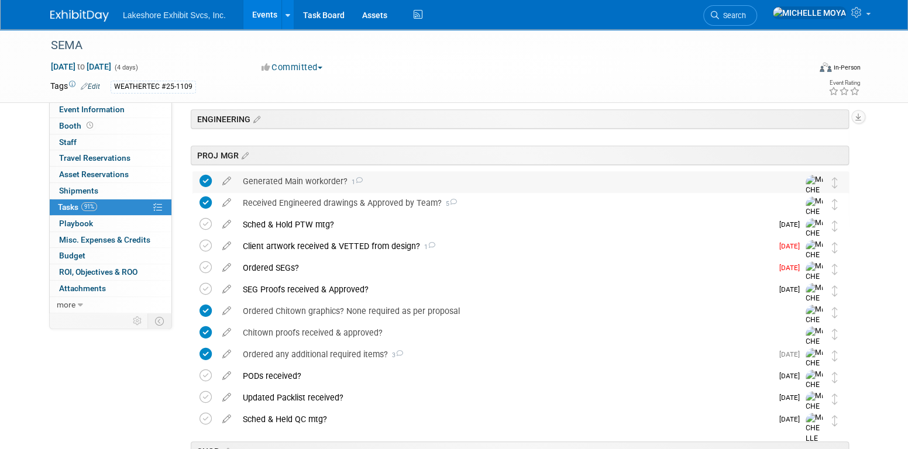
click at [297, 178] on div "Generated Main workorder? 1" at bounding box center [509, 181] width 545 height 20
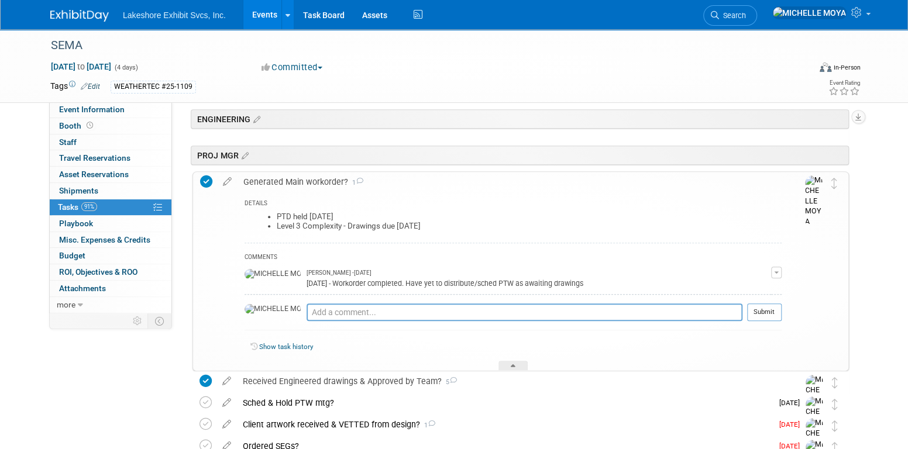
click at [297, 178] on div "Generated Main workorder? 1" at bounding box center [510, 182] width 544 height 20
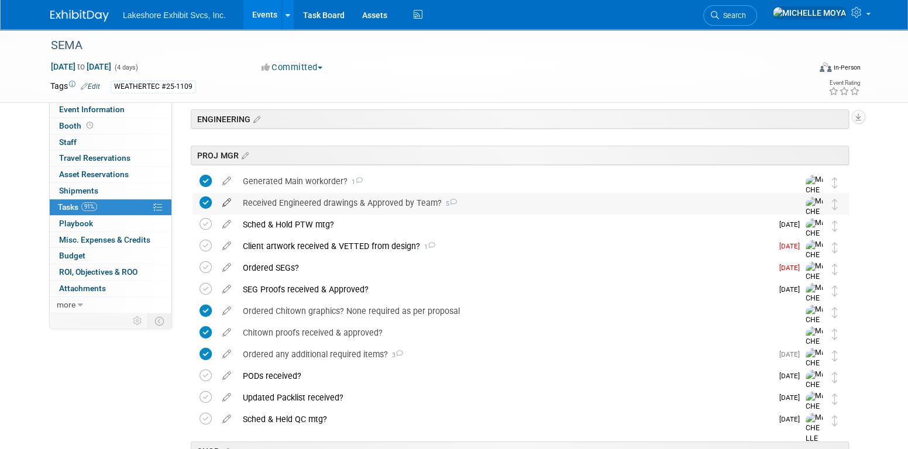
click at [229, 204] on icon at bounding box center [227, 200] width 20 height 15
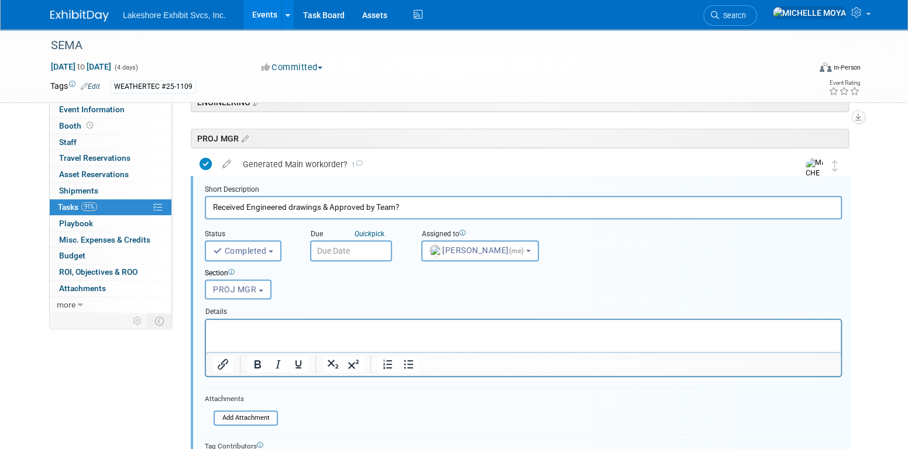
scroll to position [281, 0]
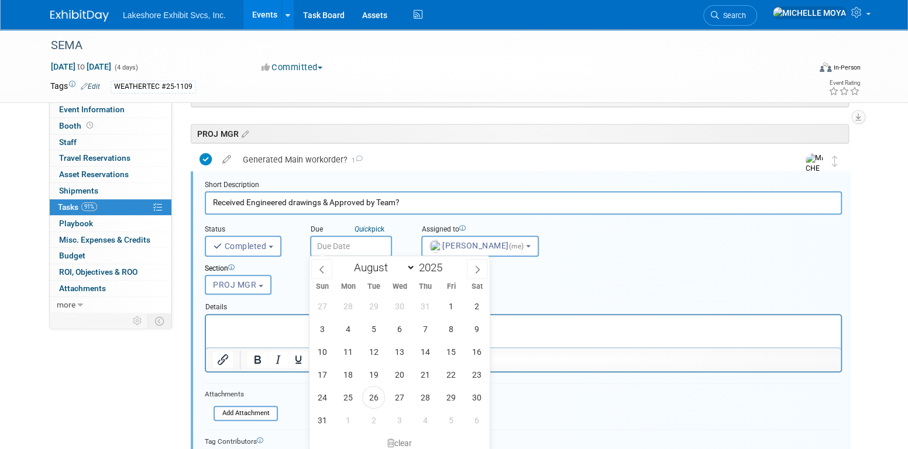
click at [353, 239] on input "text" at bounding box center [351, 246] width 82 height 21
click at [452, 355] on span "15" at bounding box center [451, 352] width 23 height 23
type input "Aug 15, 2025"
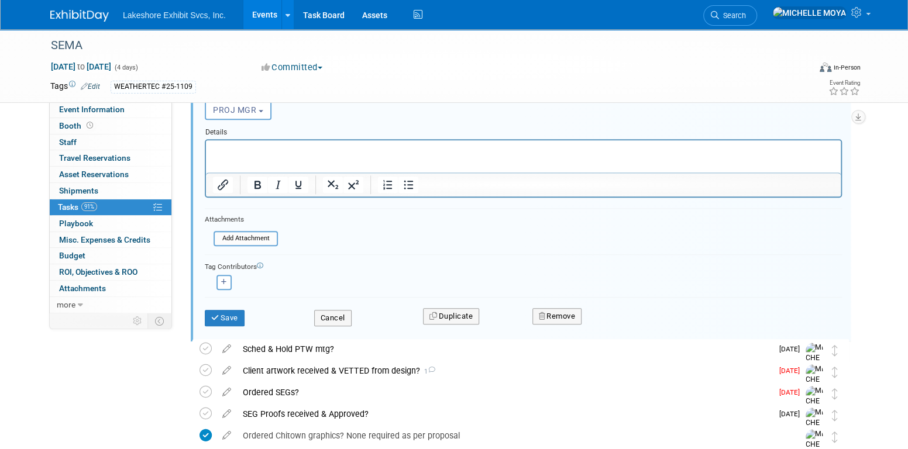
scroll to position [456, 0]
click at [230, 322] on button "Save" at bounding box center [225, 318] width 40 height 16
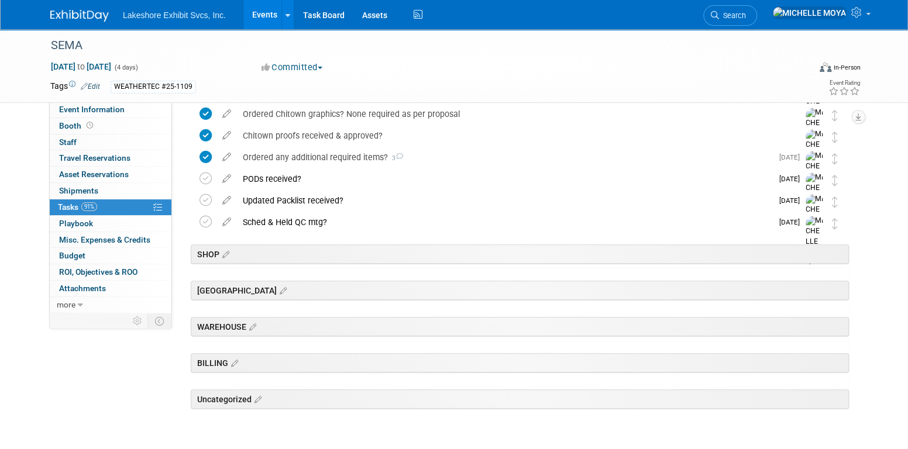
click at [272, 12] on link "Events" at bounding box center [264, 14] width 43 height 29
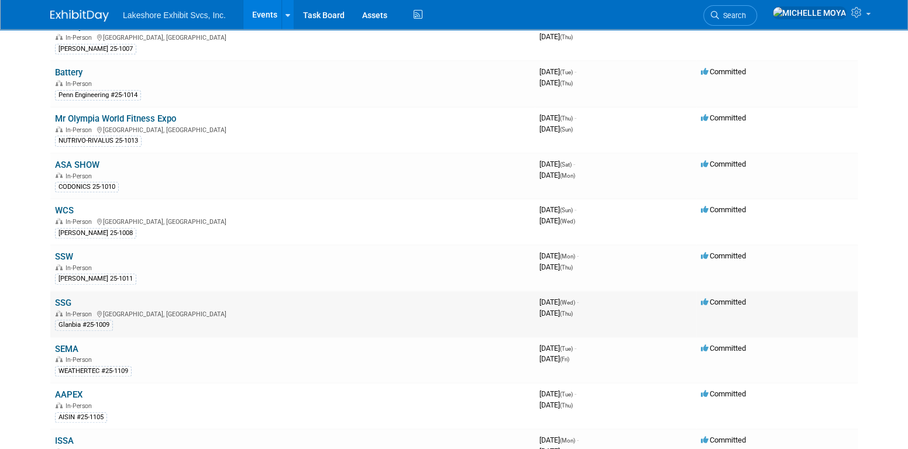
scroll to position [410, 0]
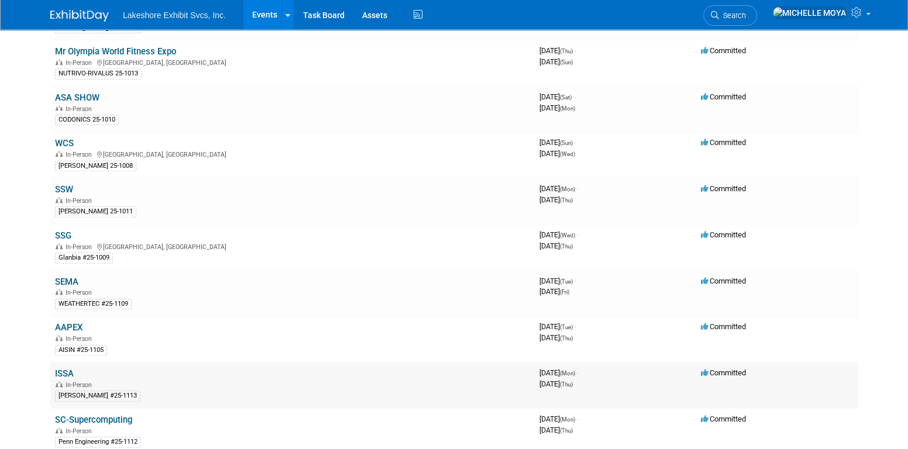
click at [67, 369] on link "ISSA" at bounding box center [64, 374] width 19 height 11
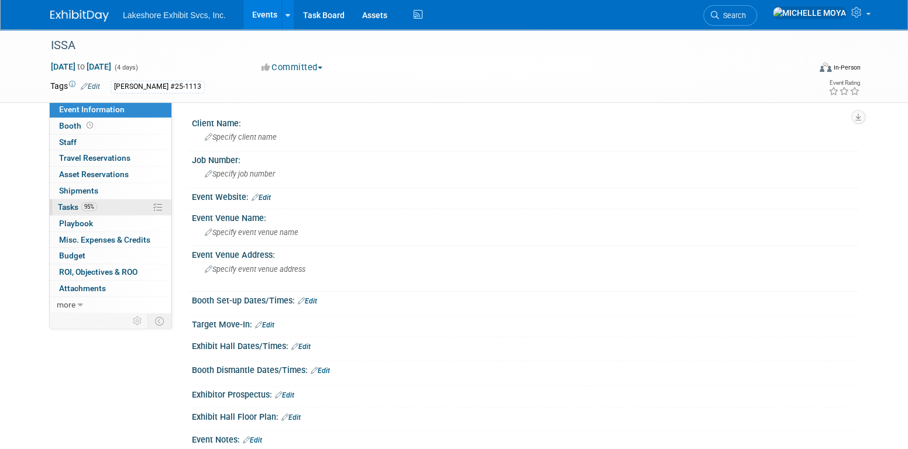
click at [85, 204] on span "95%" at bounding box center [89, 206] width 16 height 9
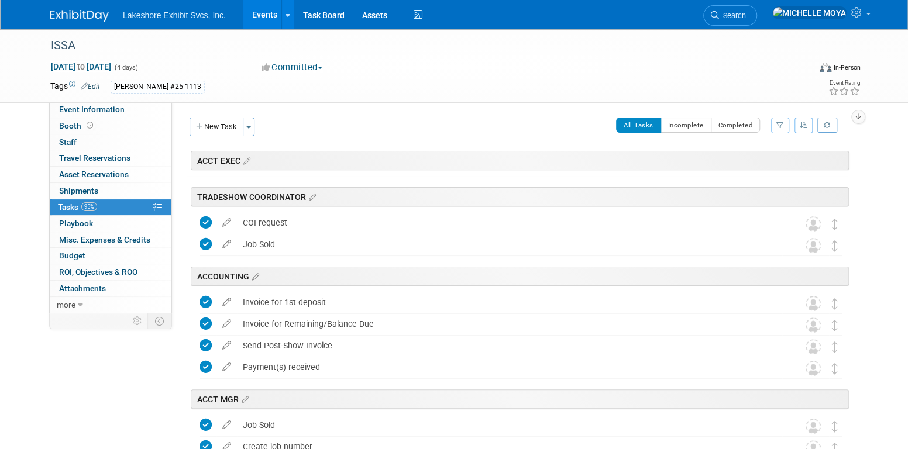
click at [780, 126] on icon "button" at bounding box center [781, 125] width 8 height 7
click at [748, 165] on select "-- Select Assignee -- All unassigned tasks Assigned to me [PERSON_NAME] [PERSON…" at bounding box center [732, 163] width 97 height 16
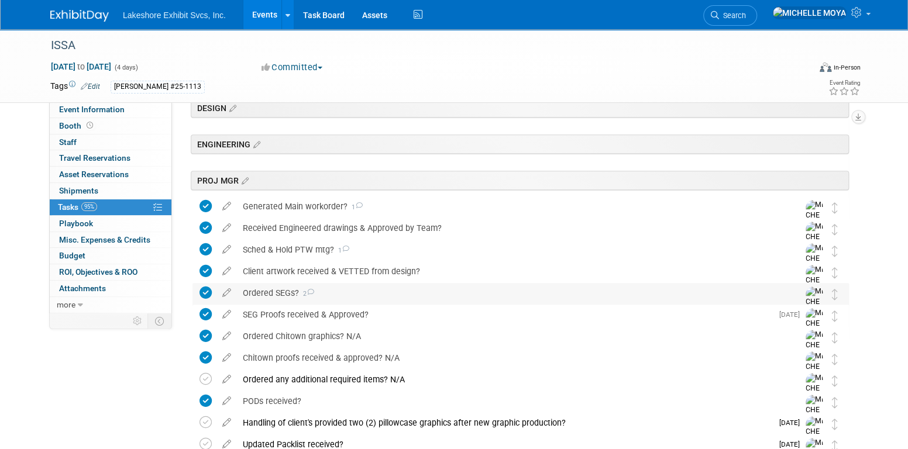
scroll to position [293, 0]
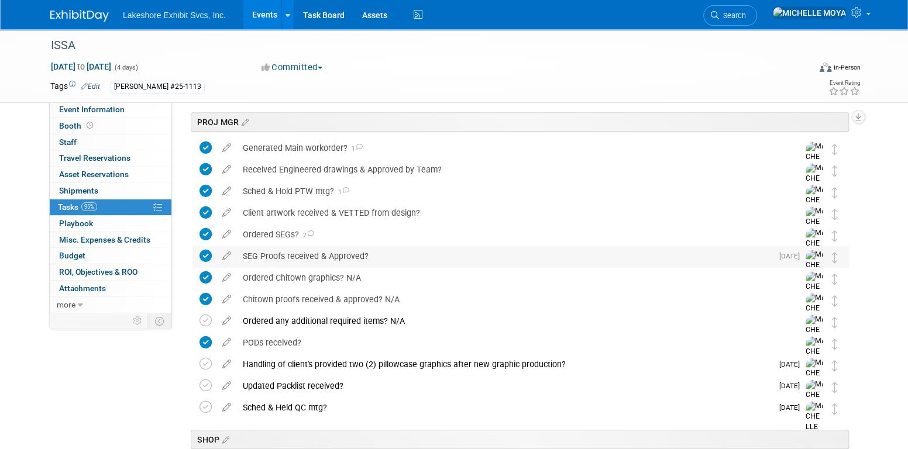
click at [301, 260] on div "SEG Proofs received & Approved?" at bounding box center [504, 256] width 535 height 20
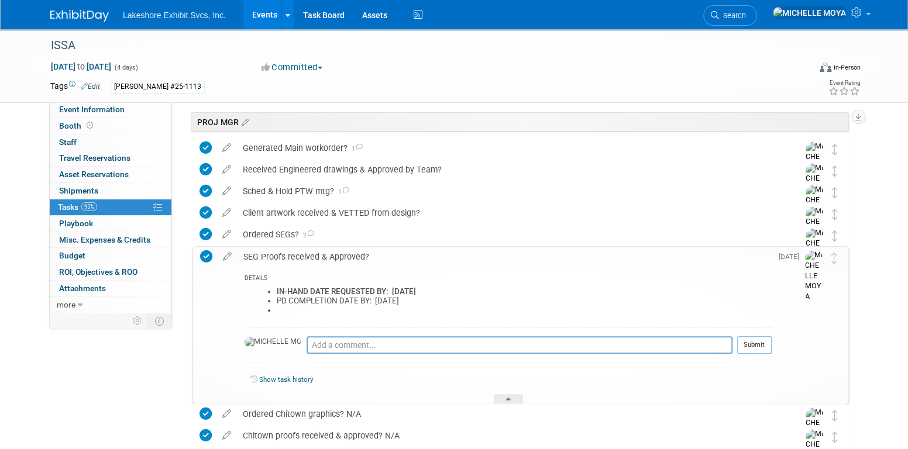
click at [301, 260] on div "SEG Proofs received & Approved?" at bounding box center [505, 257] width 534 height 20
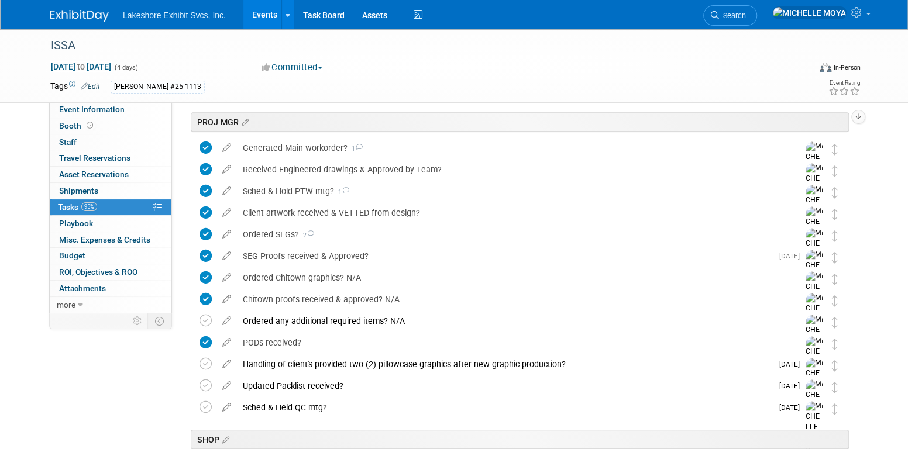
click at [261, 12] on link "Events" at bounding box center [264, 14] width 43 height 29
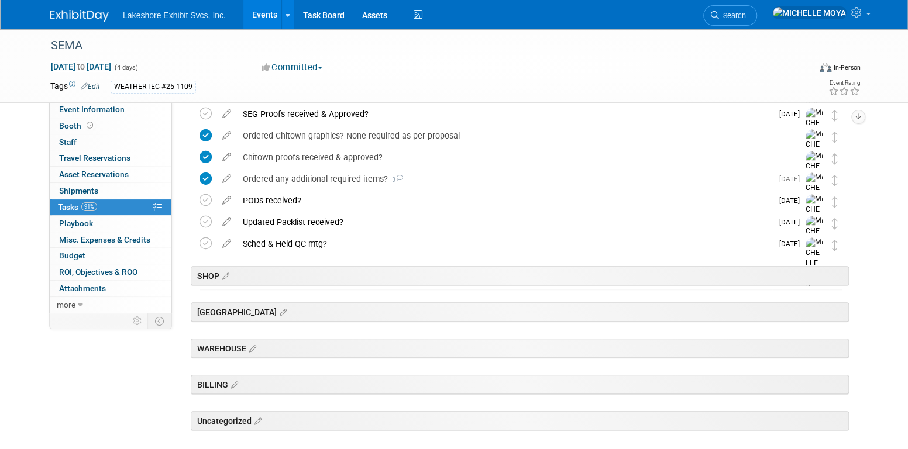
click at [267, 8] on link "Events" at bounding box center [264, 14] width 43 height 29
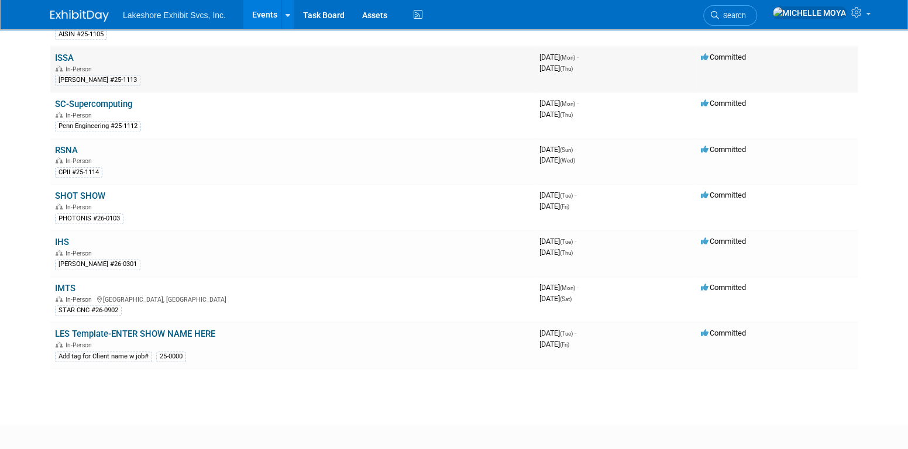
scroll to position [761, 0]
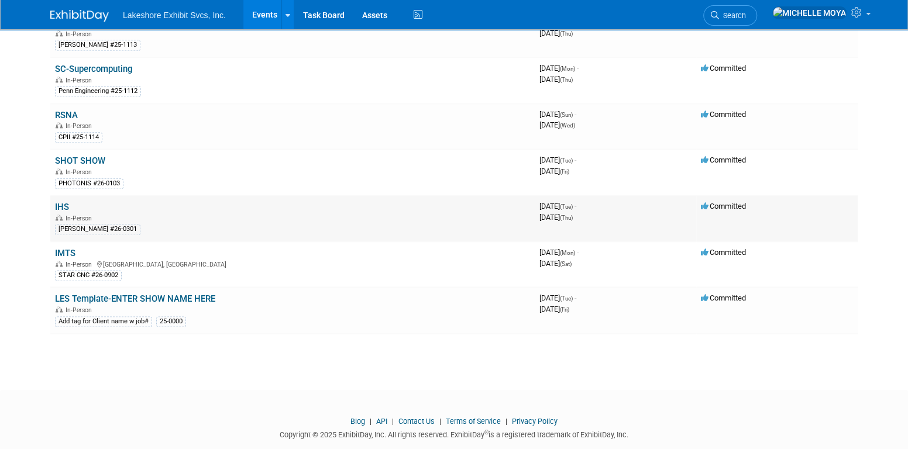
click at [63, 202] on link "IHS" at bounding box center [62, 207] width 14 height 11
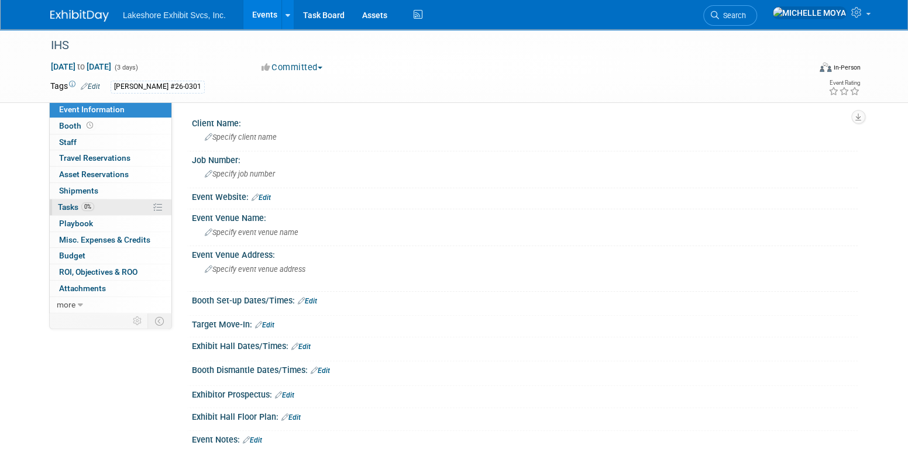
click at [98, 207] on link "0% Tasks 0%" at bounding box center [111, 208] width 122 height 16
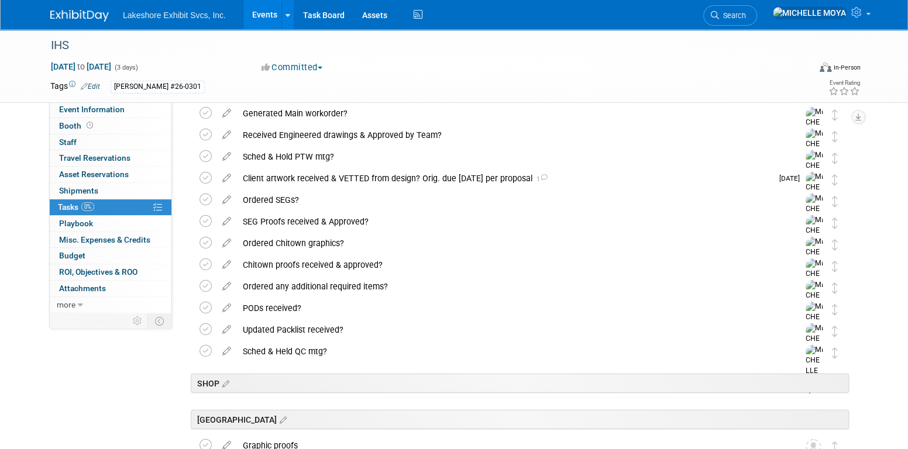
scroll to position [1587, 0]
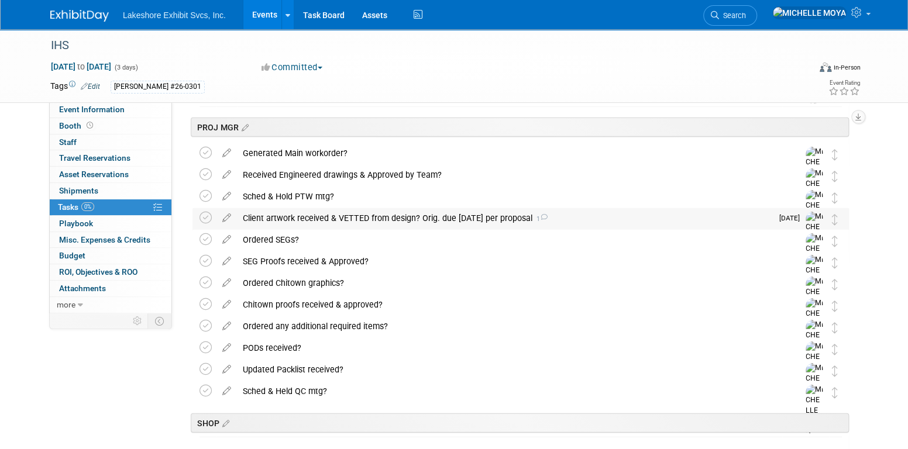
click at [499, 217] on div "Client artwork received & VETTED from design? Orig. due [DATE] per proposal 1" at bounding box center [504, 218] width 535 height 20
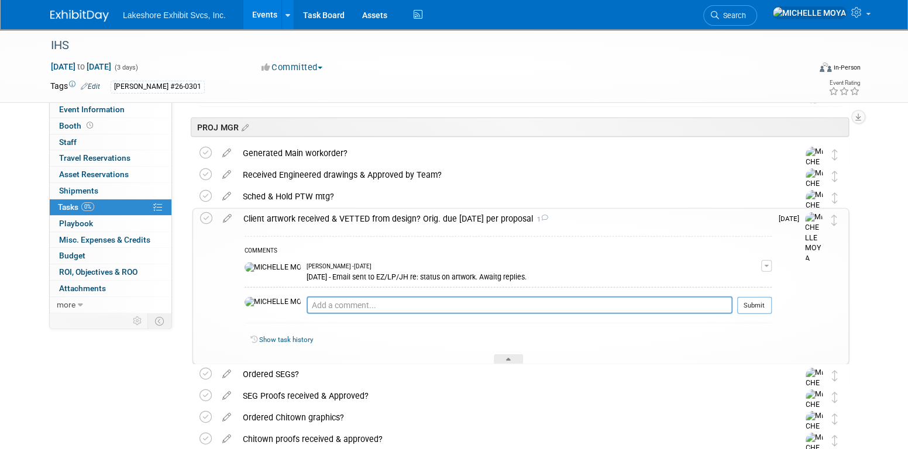
click at [499, 217] on div "Client artwork received & VETTED from design? Orig. due [DATE] per proposal 1" at bounding box center [505, 219] width 534 height 20
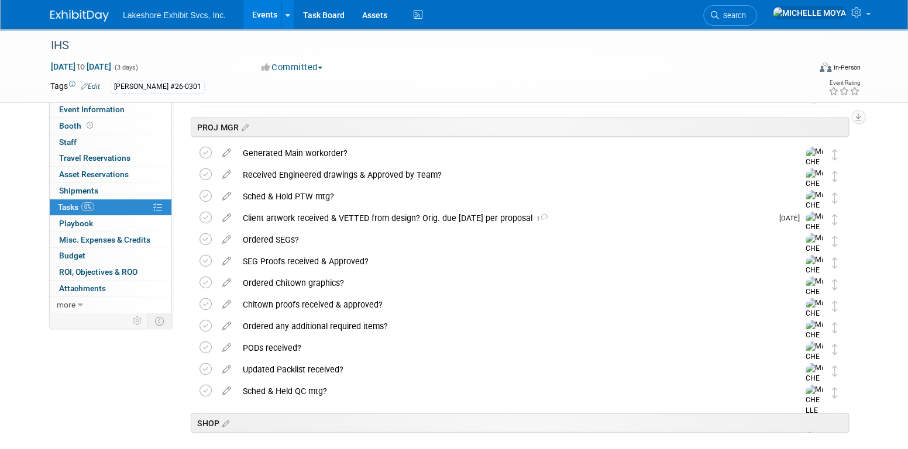
click at [266, 18] on link "Events" at bounding box center [264, 14] width 43 height 29
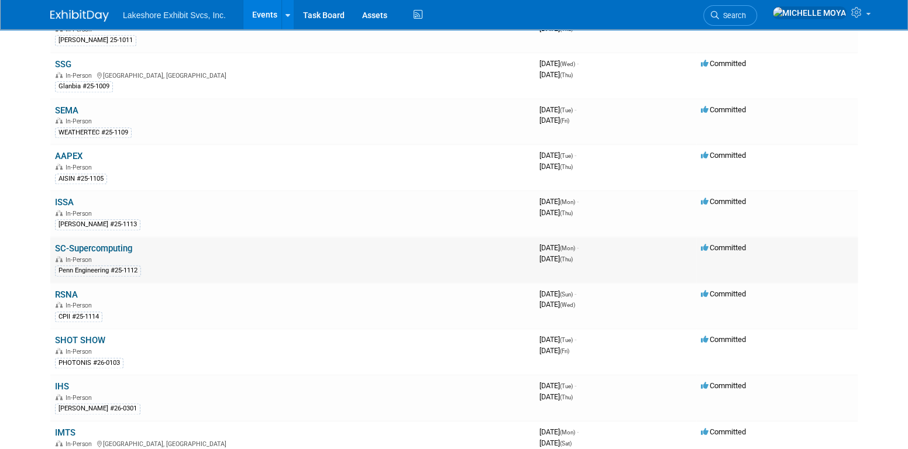
scroll to position [585, 0]
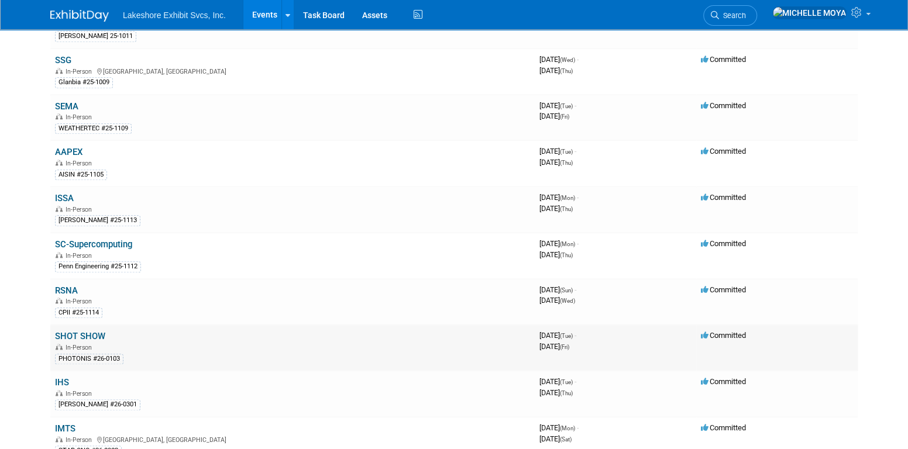
click at [96, 331] on link "SHOT SHOW" at bounding box center [80, 336] width 50 height 11
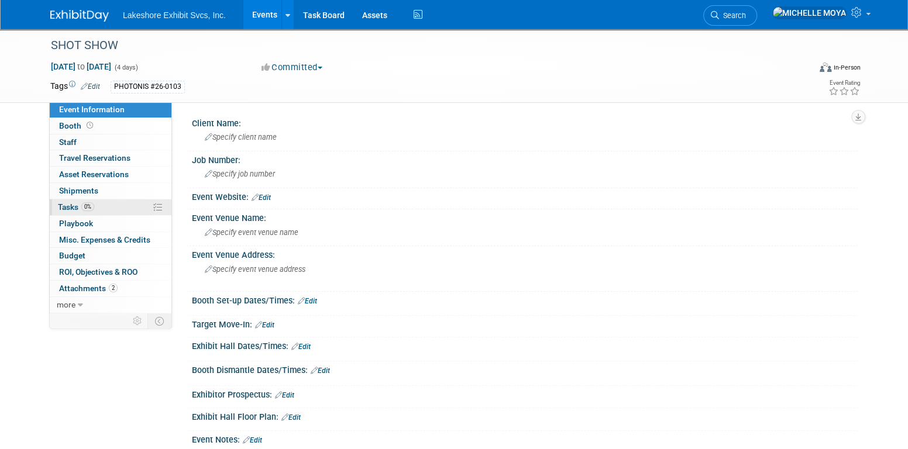
click at [116, 204] on link "0% Tasks 0%" at bounding box center [111, 208] width 122 height 16
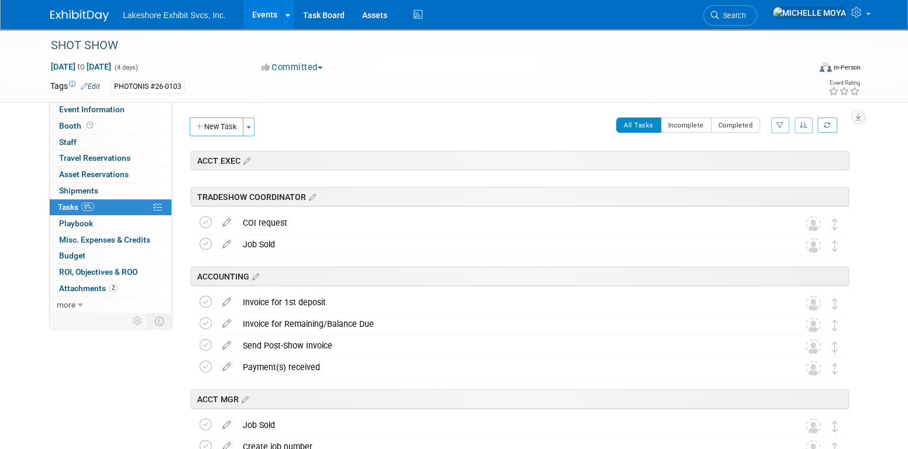
click at [775, 124] on button "button" at bounding box center [780, 126] width 18 height 16
click at [754, 166] on select "-- Select Assignee -- All unassigned tasks Assigned to me [PERSON_NAME] [PERSON…" at bounding box center [732, 163] width 97 height 16
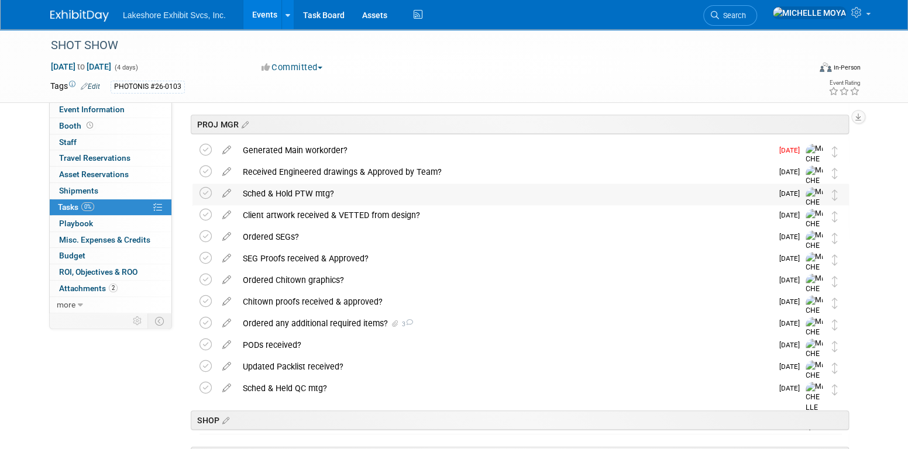
scroll to position [293, 0]
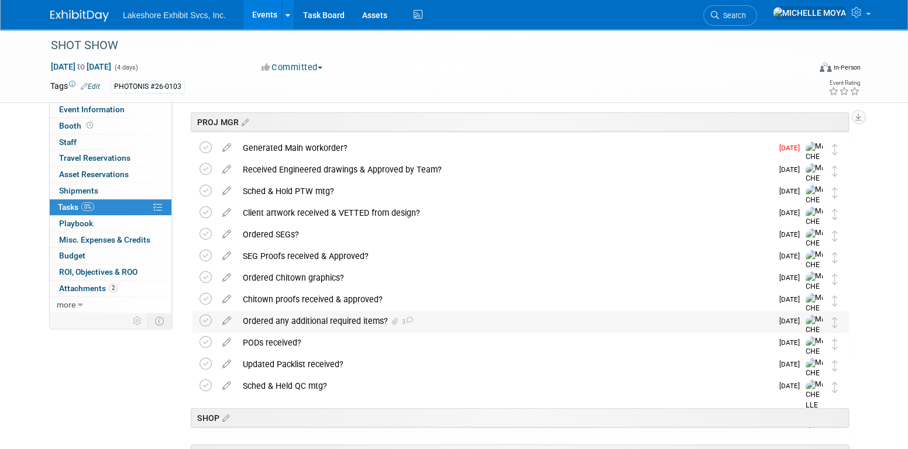
click at [333, 320] on div "Ordered any additional required items? 3" at bounding box center [504, 321] width 535 height 20
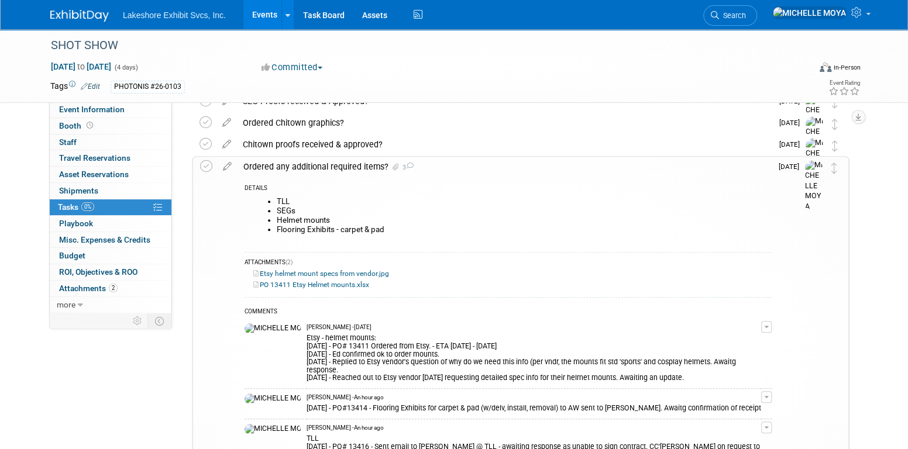
scroll to position [527, 0]
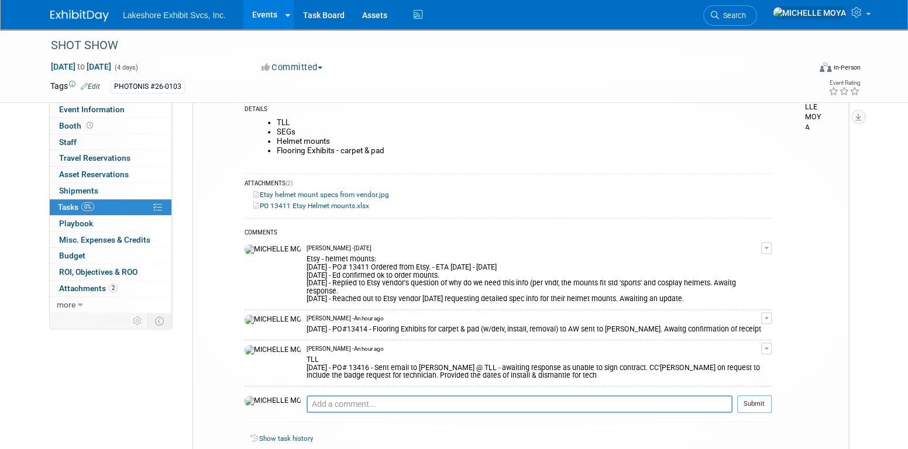
click at [772, 343] on button "button" at bounding box center [766, 349] width 11 height 12
click at [734, 358] on link "Edit Comment" at bounding box center [725, 366] width 92 height 16
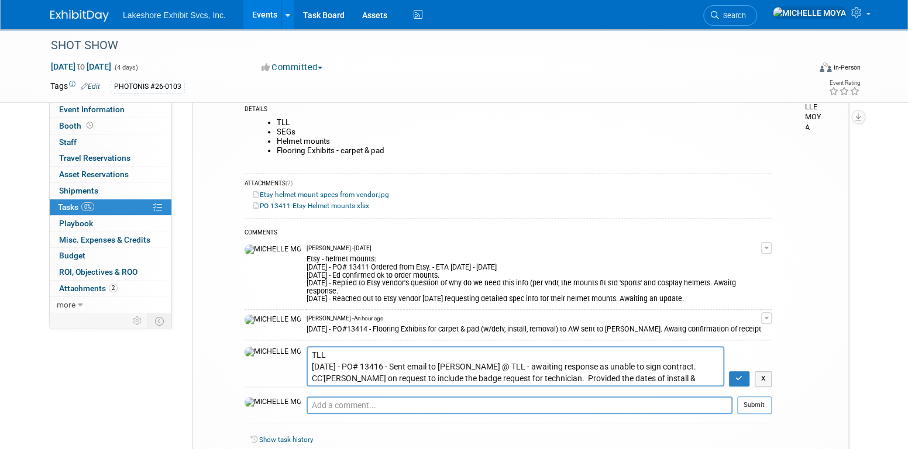
click at [323, 346] on textarea "TLL 8.26.25 - PO# 13416 - Sent email to Melissa @ TLL - awaiting response as un…" at bounding box center [516, 366] width 418 height 40
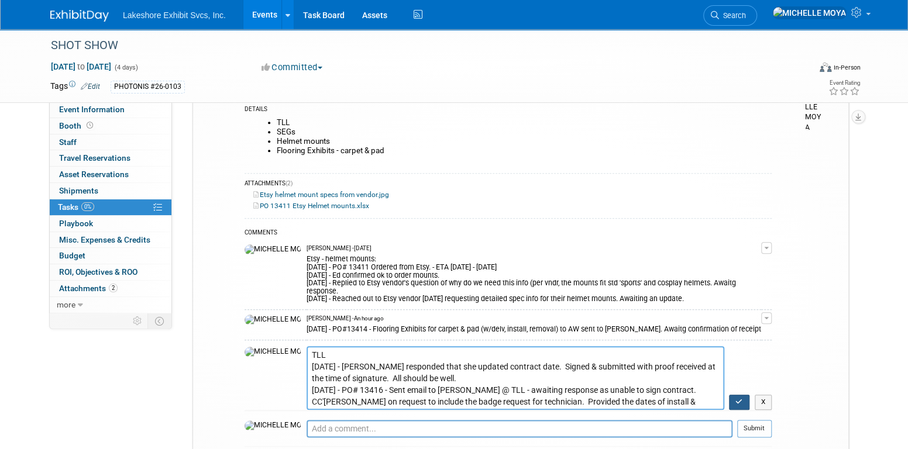
type textarea "TLL 8.26.25 - Melissa responded that she updated contract date. Signed & submit…"
click at [740, 399] on icon "button" at bounding box center [740, 402] width 8 height 7
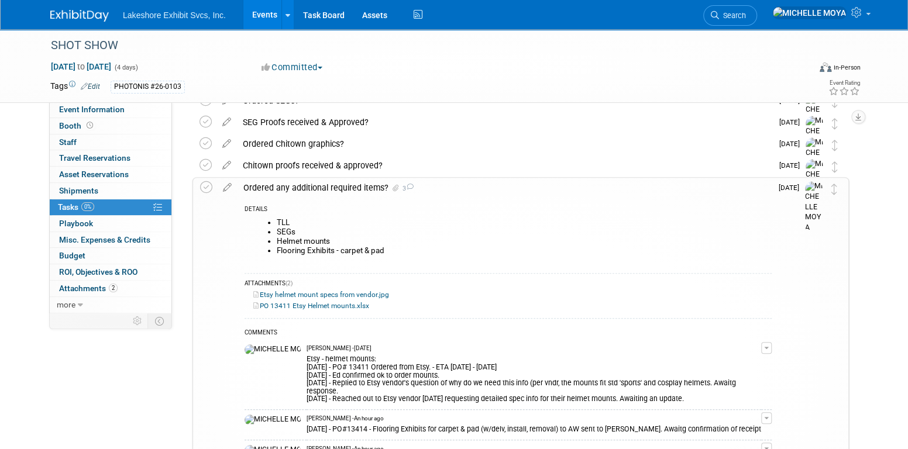
scroll to position [410, 0]
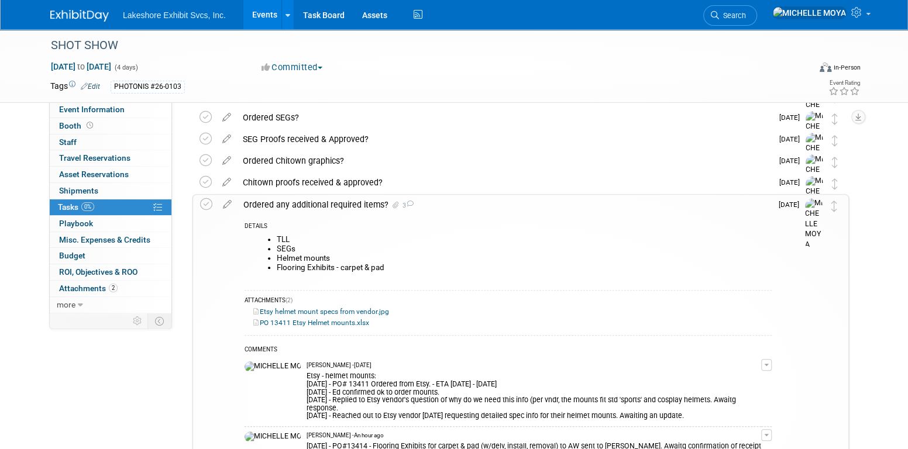
click at [363, 206] on div "Ordered any additional required items? 3" at bounding box center [505, 205] width 534 height 20
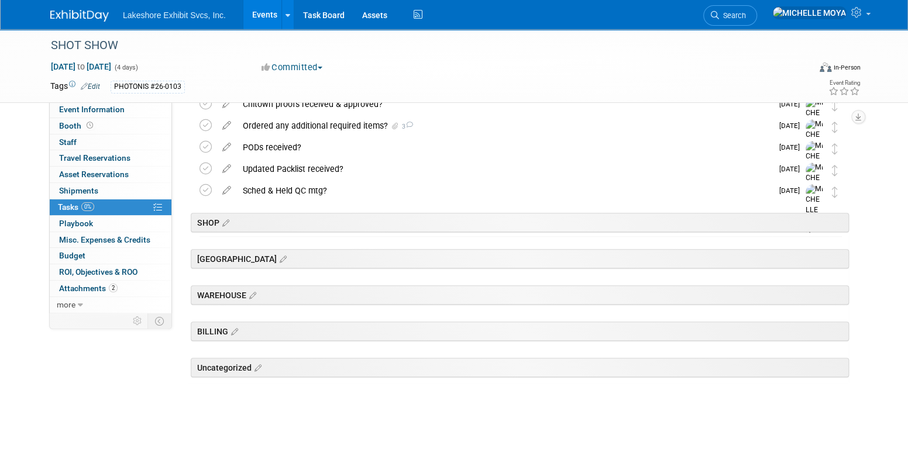
scroll to position [493, 0]
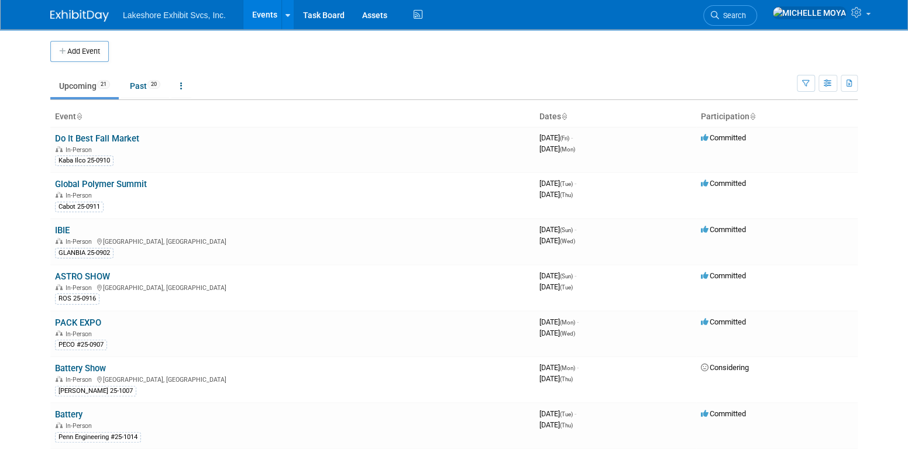
click at [92, 274] on link "ASTRO SHOW" at bounding box center [82, 277] width 55 height 11
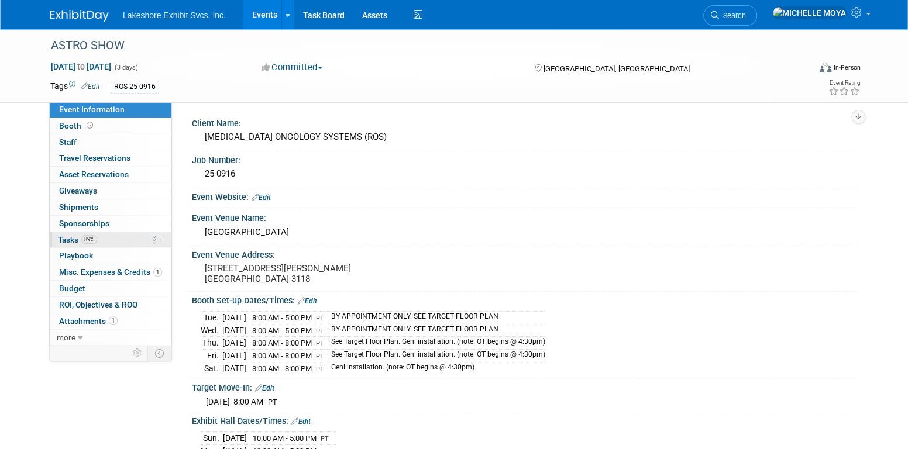
click at [95, 241] on span "89%" at bounding box center [89, 239] width 16 height 9
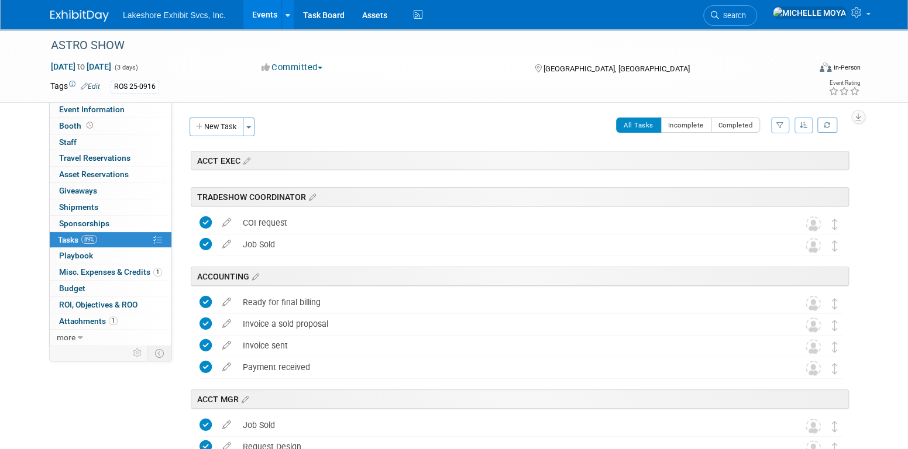
click at [780, 124] on icon "button" at bounding box center [781, 125] width 8 height 7
click at [756, 164] on select "-- Select Assignee -- All unassigned tasks Assigned to me Amanda Koss Dave Desa…" at bounding box center [732, 163] width 97 height 16
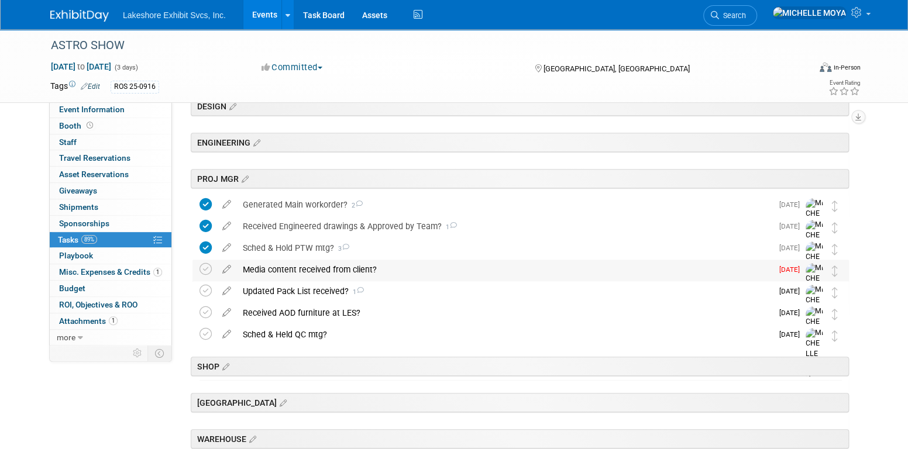
scroll to position [234, 0]
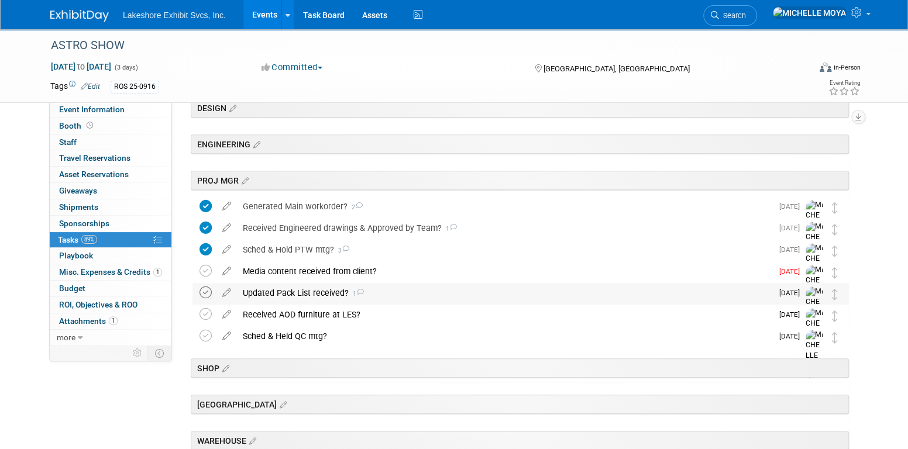
click at [205, 291] on icon at bounding box center [206, 293] width 12 height 12
click at [206, 313] on icon at bounding box center [206, 314] width 12 height 12
click at [208, 313] on icon at bounding box center [206, 314] width 12 height 12
click at [209, 313] on icon at bounding box center [206, 314] width 12 height 12
click at [206, 333] on icon at bounding box center [206, 336] width 12 height 12
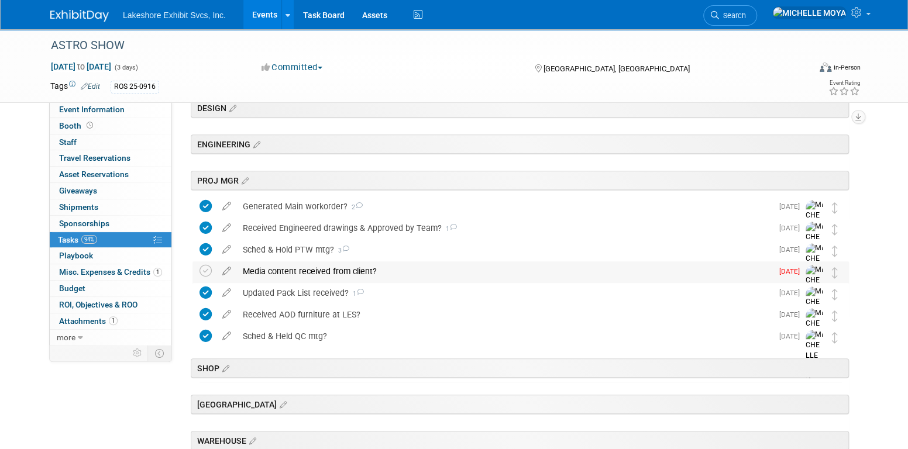
click at [266, 267] on div "Media content received from client?" at bounding box center [504, 272] width 535 height 20
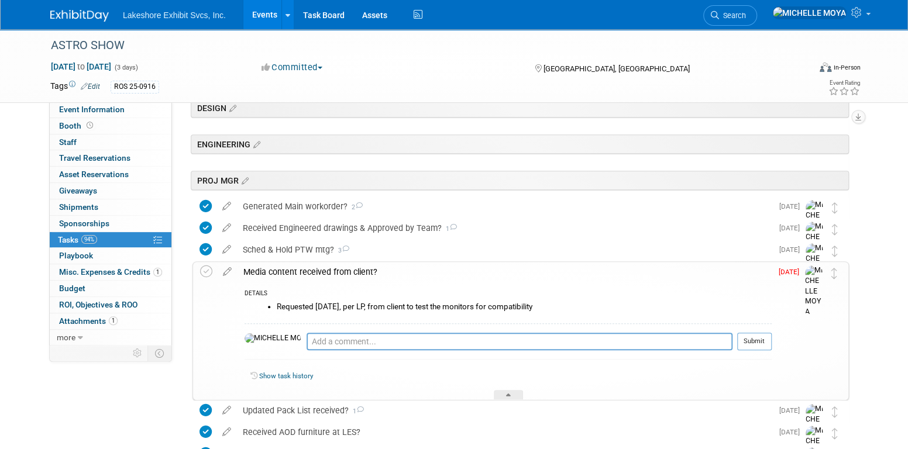
click at [266, 267] on div "Media content received from client?" at bounding box center [505, 272] width 534 height 20
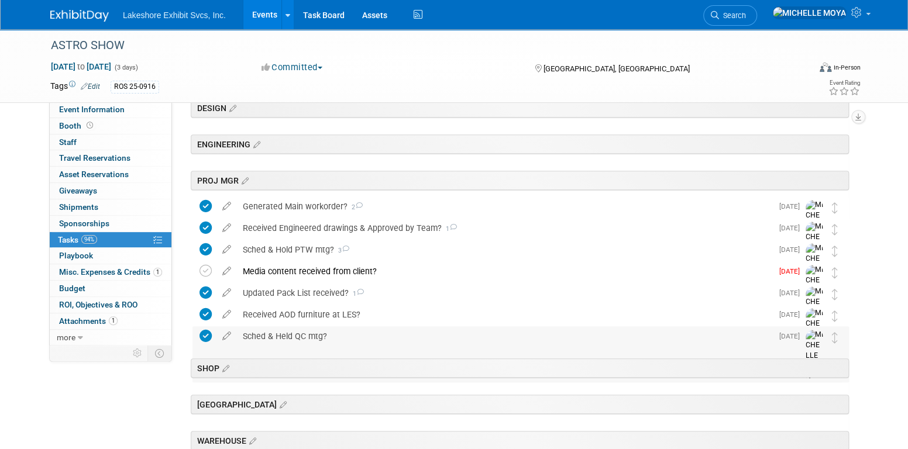
click at [301, 336] on div "Sched & Held QC mtg?" at bounding box center [504, 337] width 535 height 20
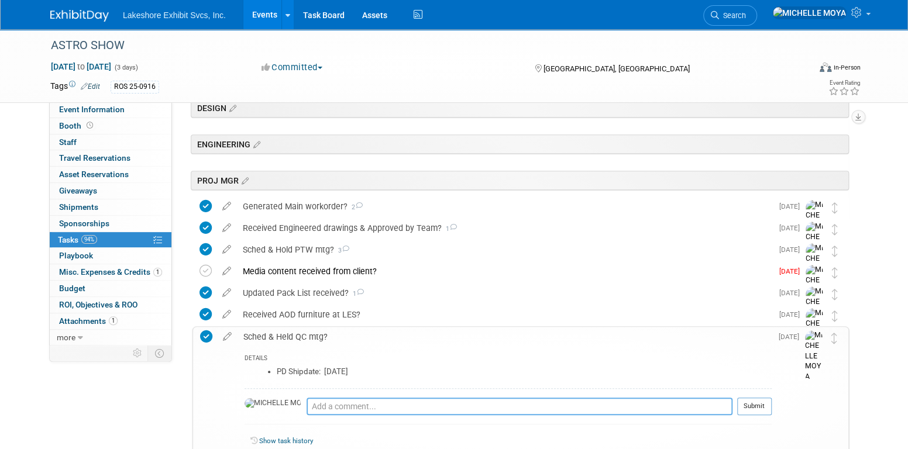
click at [322, 406] on textarea at bounding box center [520, 407] width 426 height 18
type textarea "8.26.25 - QC held and per MW, shipping today"
click at [761, 410] on button "Submit" at bounding box center [754, 407] width 35 height 18
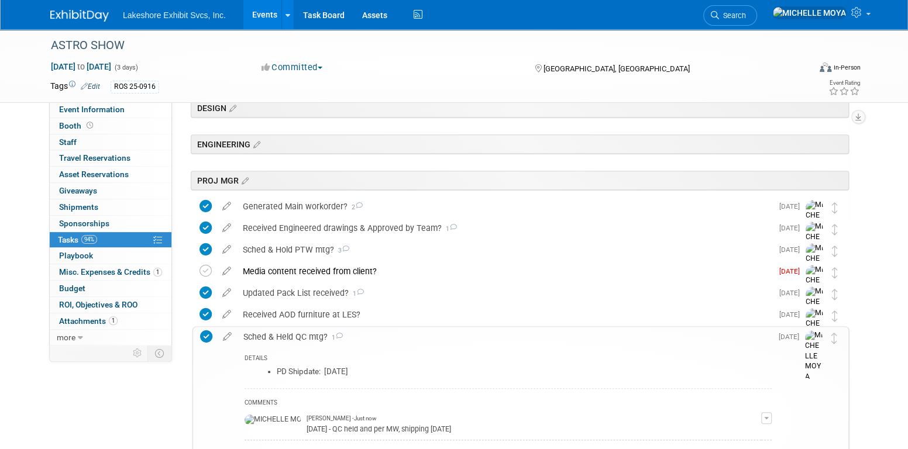
click at [263, 339] on div "Sched & Held QC mtg? 1" at bounding box center [505, 337] width 534 height 20
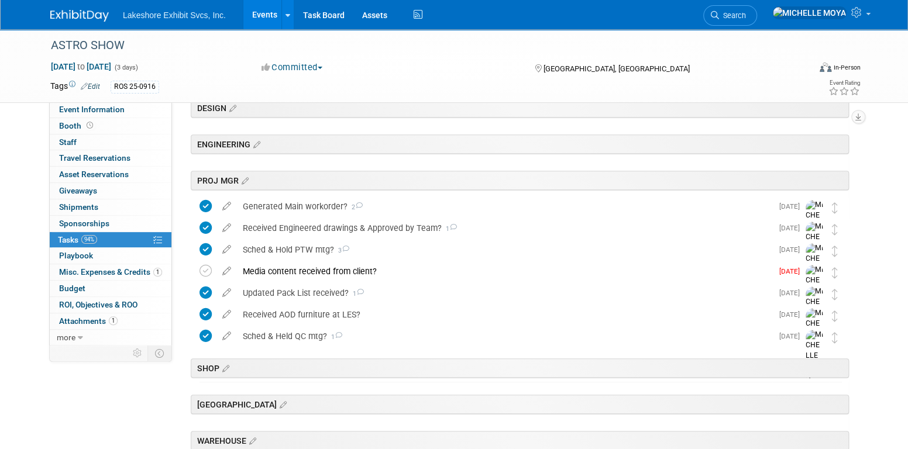
drag, startPoint x: 263, startPoint y: 339, endPoint x: 485, endPoint y: 183, distance: 270.8
click at [307, 311] on div "Received AOD furniture at LES?" at bounding box center [504, 315] width 535 height 20
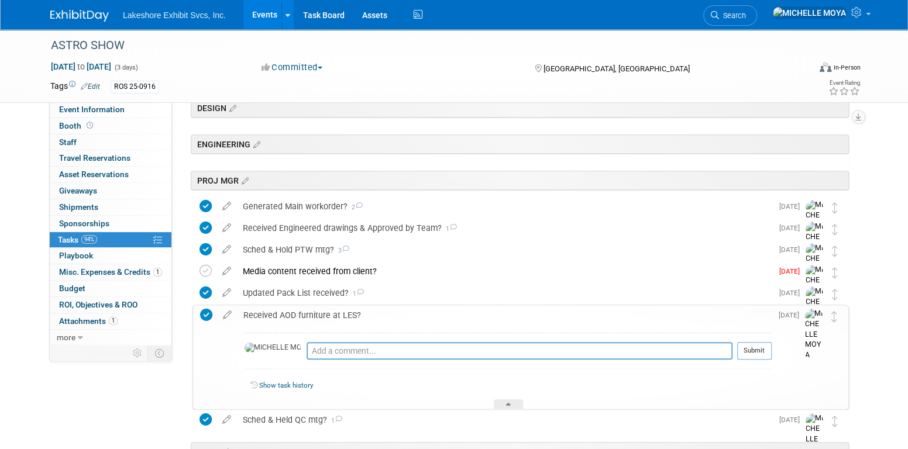
click at [307, 310] on div "Received AOD furniture at LES?" at bounding box center [505, 315] width 534 height 20
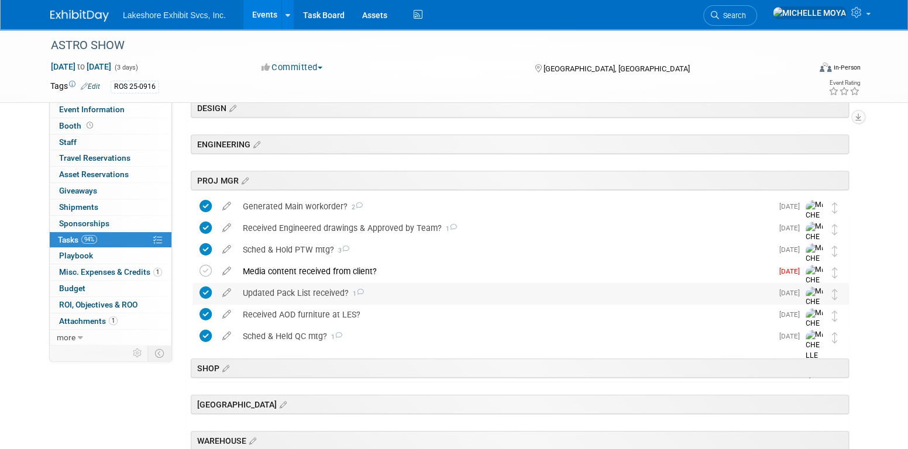
click at [311, 296] on div "Updated Pack List received? 1" at bounding box center [504, 293] width 535 height 20
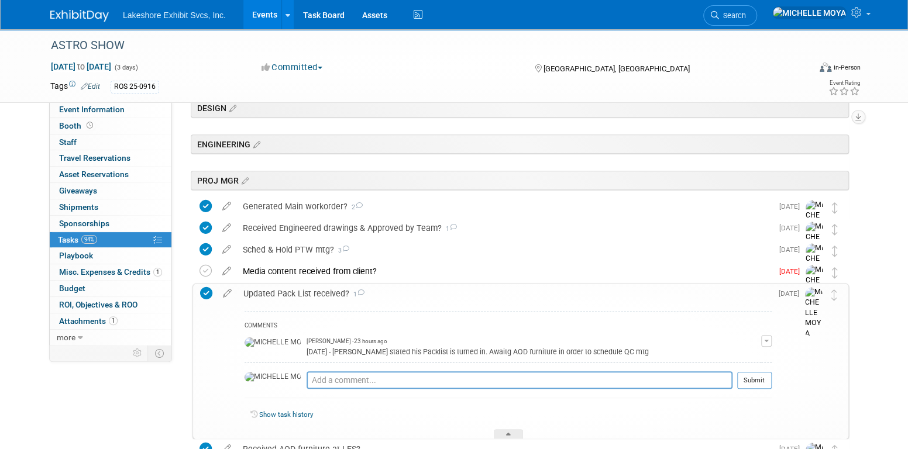
click at [311, 296] on div "Updated Pack List received? 1" at bounding box center [505, 294] width 534 height 20
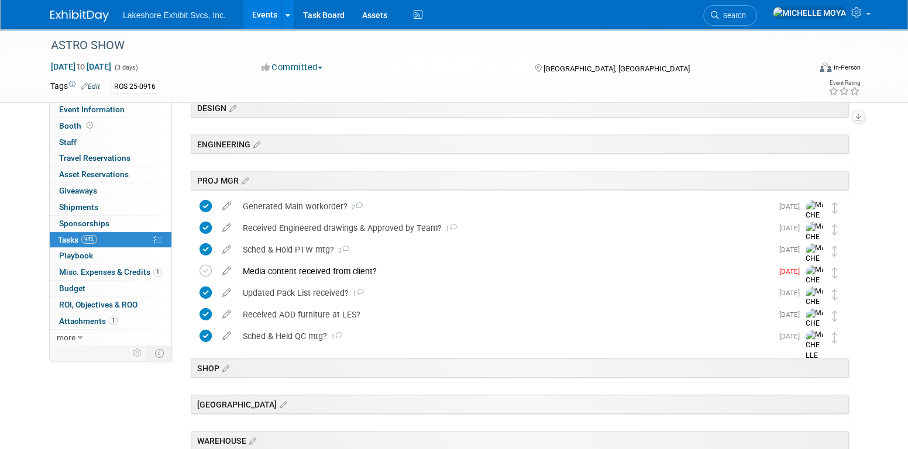
click at [266, 11] on link "Events" at bounding box center [264, 14] width 43 height 29
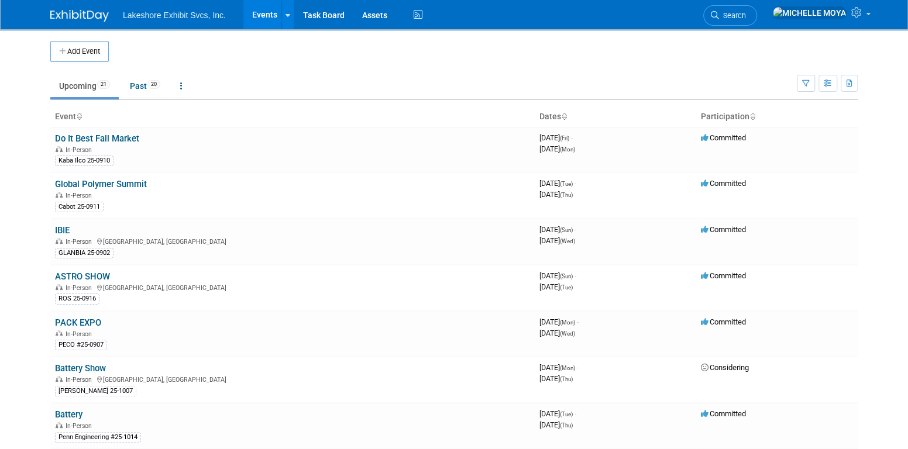
click at [61, 229] on link "IBIE" at bounding box center [62, 230] width 15 height 11
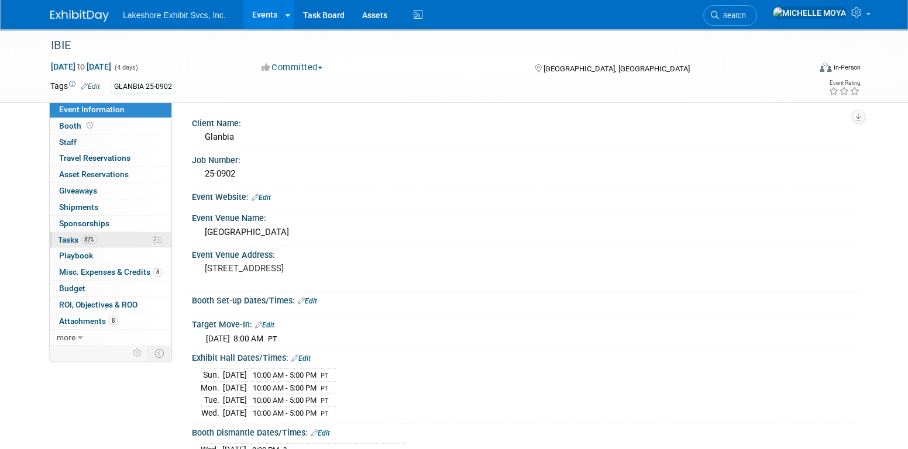
click at [88, 241] on span "82%" at bounding box center [89, 239] width 16 height 9
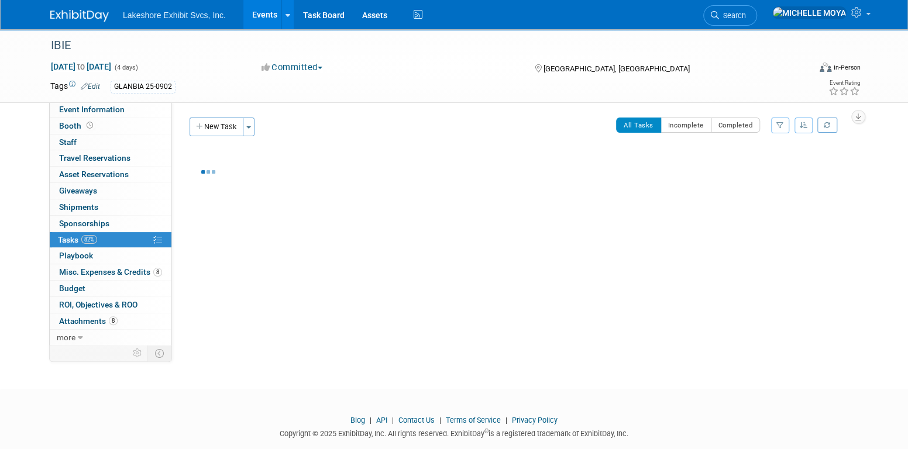
click at [782, 125] on icon "button" at bounding box center [781, 125] width 8 height 7
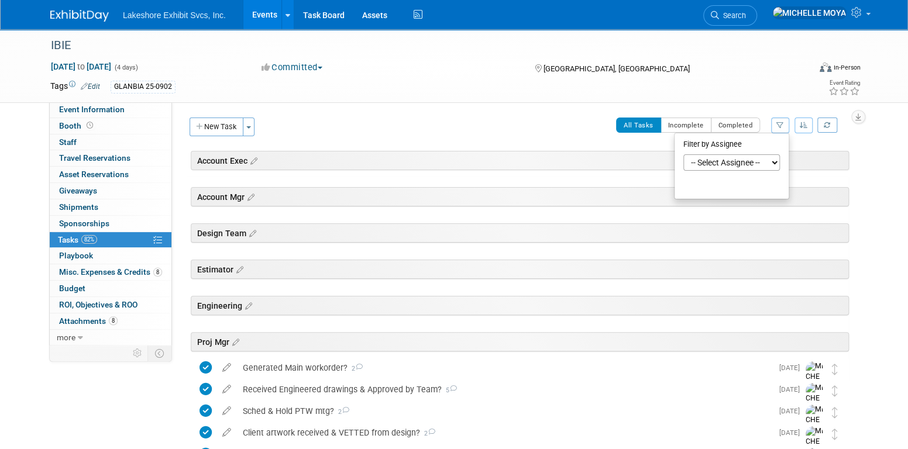
click at [754, 161] on select "-- Select Assignee -- All unassigned tasks Assigned to me [PERSON_NAME] [PERSON…" at bounding box center [732, 163] width 97 height 16
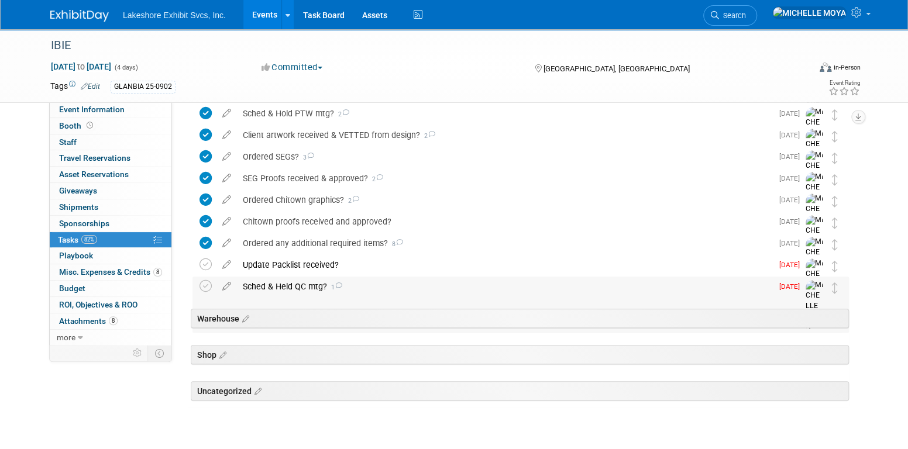
scroll to position [327, 0]
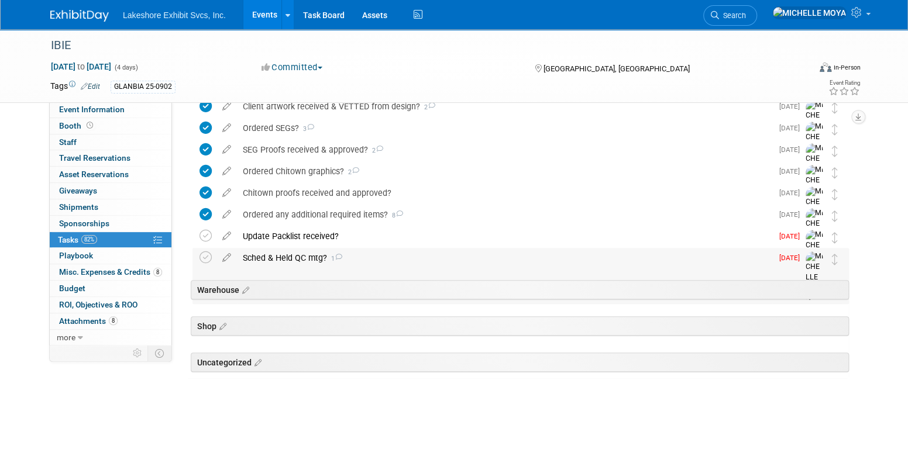
click at [293, 263] on div "Sched & Held QC mtg? 1" at bounding box center [504, 258] width 535 height 20
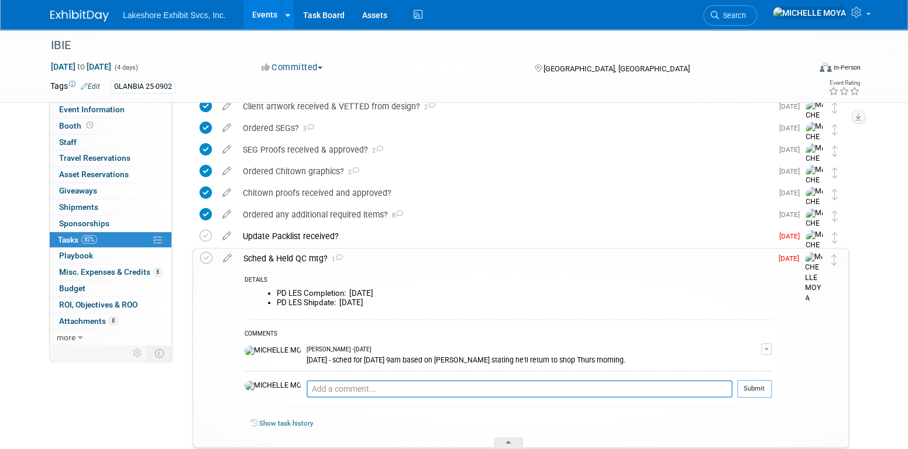
click at [307, 386] on textarea at bounding box center [520, 389] width 426 height 18
type textarea "8"
click at [427, 349] on td "[PERSON_NAME] - [DATE] [DATE] - sched for [DATE] 9am based on [PERSON_NAME] sta…" at bounding box center [534, 356] width 455 height 30
click at [429, 353] on td "[PERSON_NAME] - [DATE] [DATE] - sched for [DATE] 9am based on [PERSON_NAME] sta…" at bounding box center [534, 356] width 455 height 30
click at [399, 351] on div "[PERSON_NAME] - [DATE]" at bounding box center [534, 350] width 455 height 8
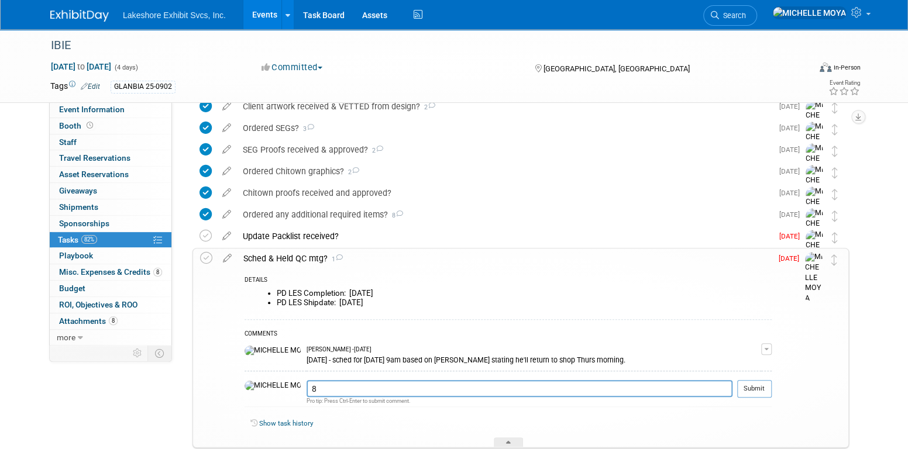
click at [767, 345] on button "button" at bounding box center [766, 350] width 11 height 12
click at [741, 362] on link "Edit Comment" at bounding box center [725, 366] width 92 height 16
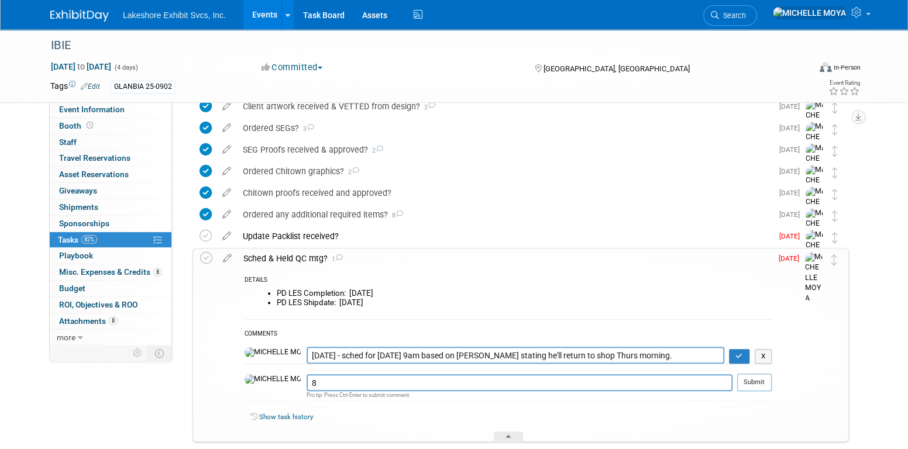
click at [389, 359] on textarea "[DATE] - sched for [DATE] 9am based on [PERSON_NAME] stating he'll return to sh…" at bounding box center [516, 355] width 418 height 17
type textarea "[DATE] - sched for [DATE] 9am based on [PERSON_NAME] stating he'll return to sh…"
click at [740, 358] on icon "button" at bounding box center [740, 356] width 8 height 7
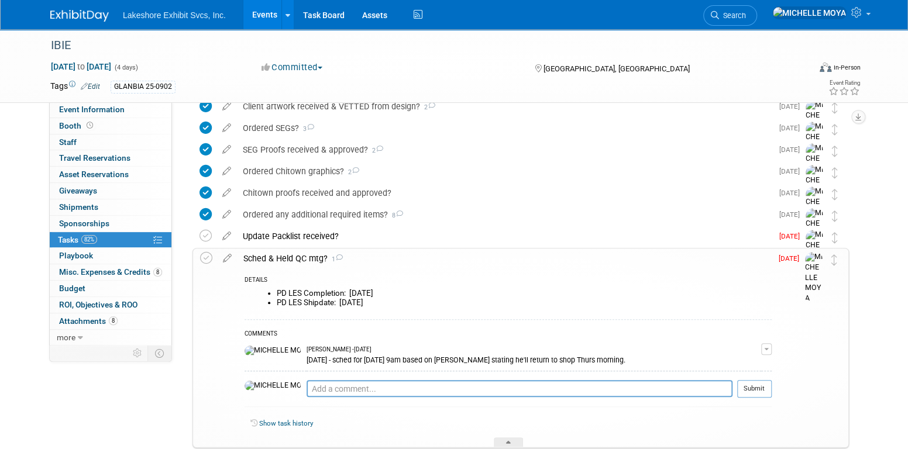
click at [303, 259] on div "Sched & Held QC mtg? 1" at bounding box center [505, 259] width 534 height 20
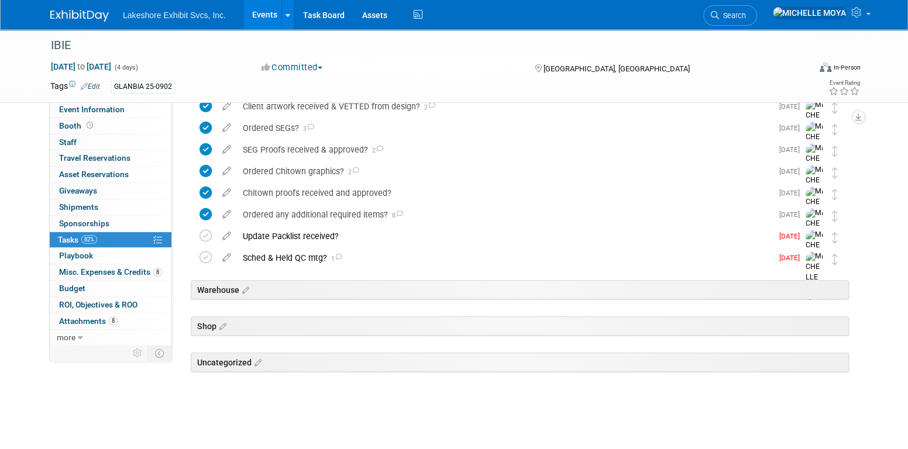
click at [259, 21] on link "Events" at bounding box center [264, 14] width 43 height 29
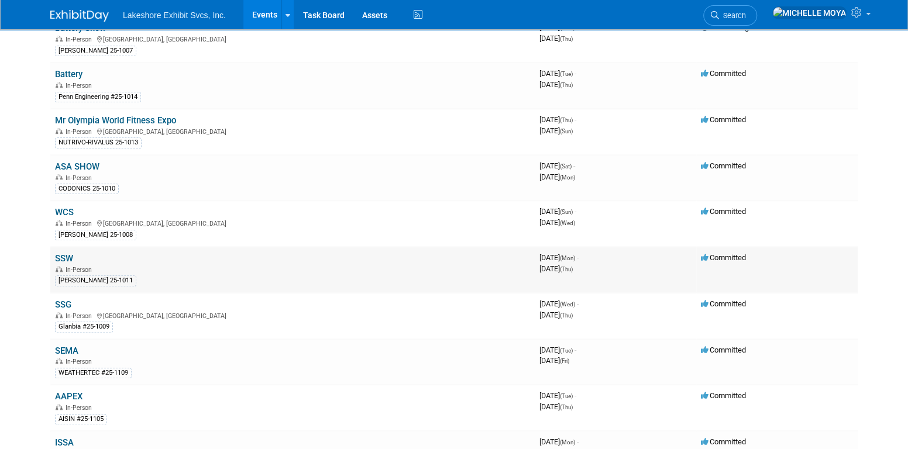
scroll to position [351, 0]
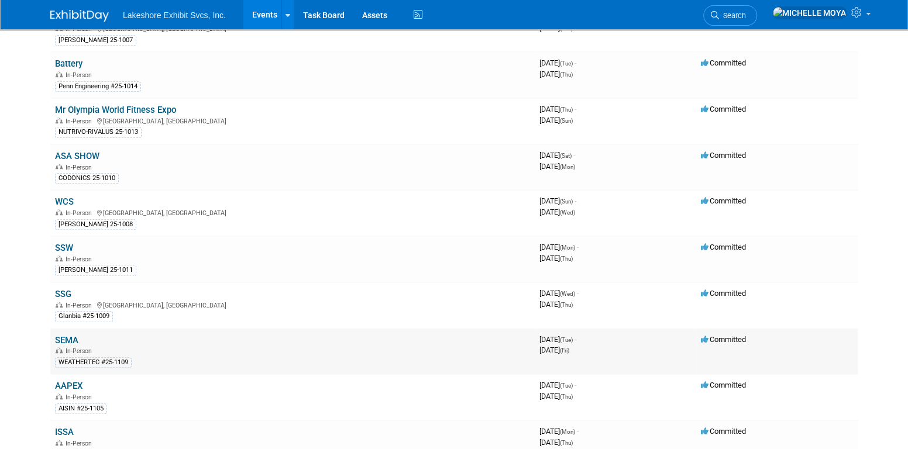
click at [72, 335] on link "SEMA" at bounding box center [66, 340] width 23 height 11
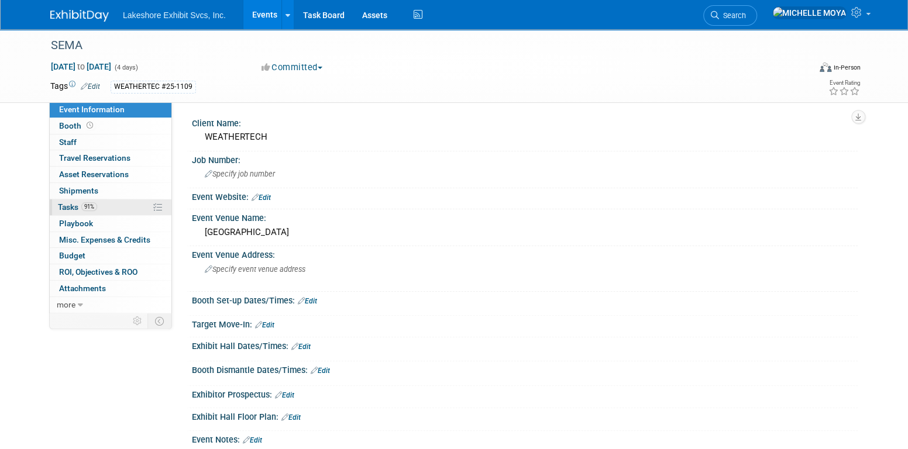
click at [111, 205] on link "91% Tasks 91%" at bounding box center [111, 208] width 122 height 16
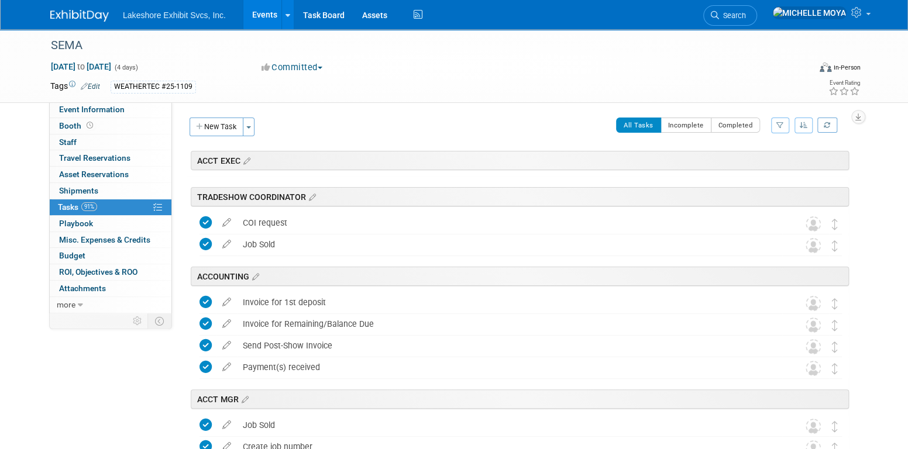
click at [784, 126] on icon "button" at bounding box center [781, 125] width 8 height 7
click at [747, 164] on select "-- Select Assignee -- All unassigned tasks Assigned to me [PERSON_NAME] [PERSON…" at bounding box center [732, 163] width 97 height 16
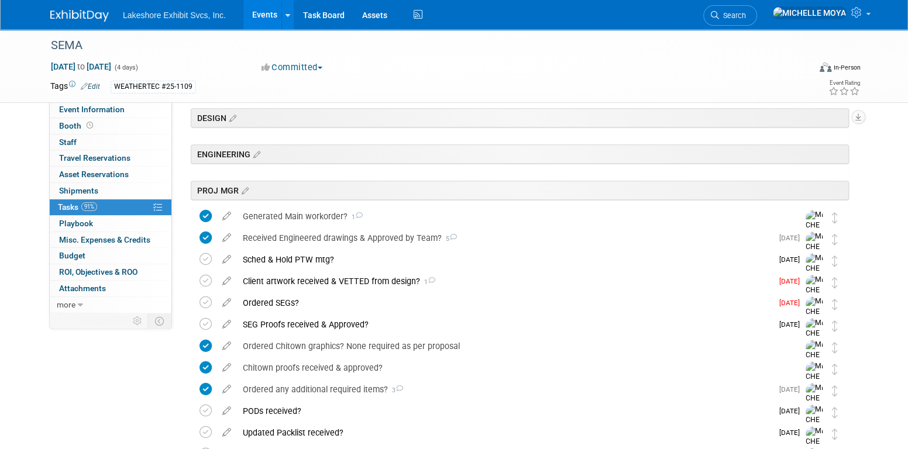
scroll to position [293, 0]
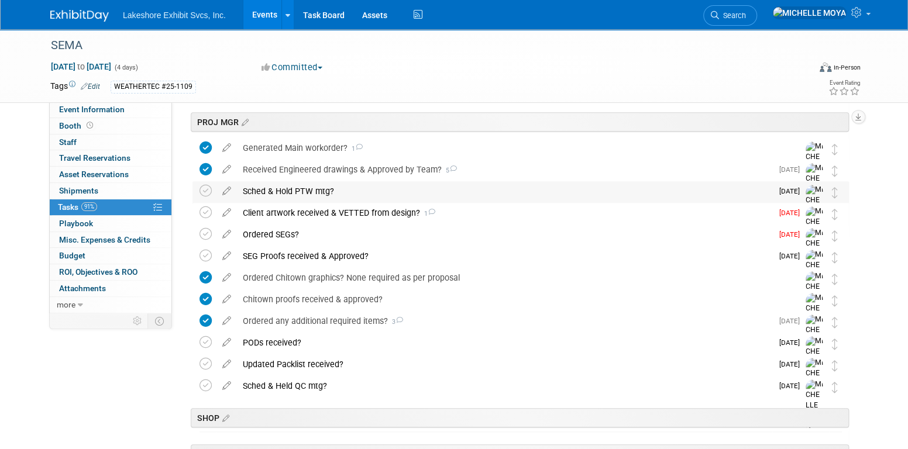
click at [297, 194] on div "Sched & Hold PTW mtg?" at bounding box center [504, 191] width 535 height 20
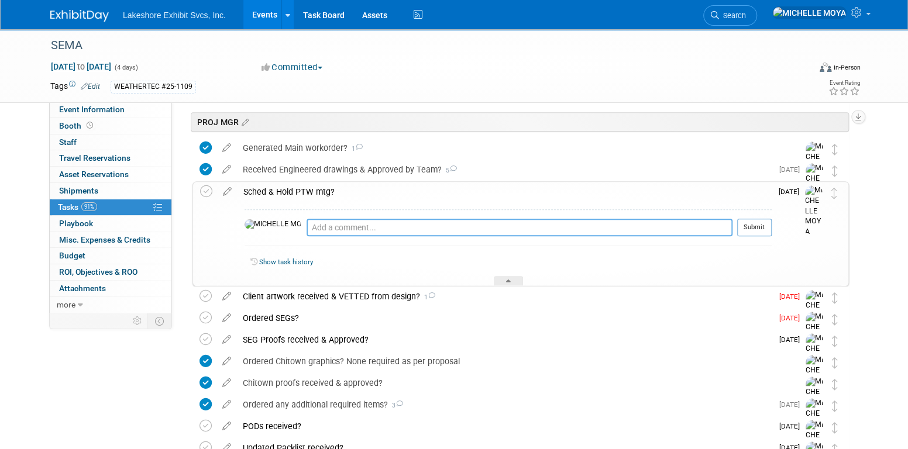
click at [307, 225] on textarea at bounding box center [520, 228] width 426 height 18
type textarea "[DATE] - Sched PTW for [DATE] 9am"
click at [756, 229] on button "Submit" at bounding box center [754, 228] width 35 height 18
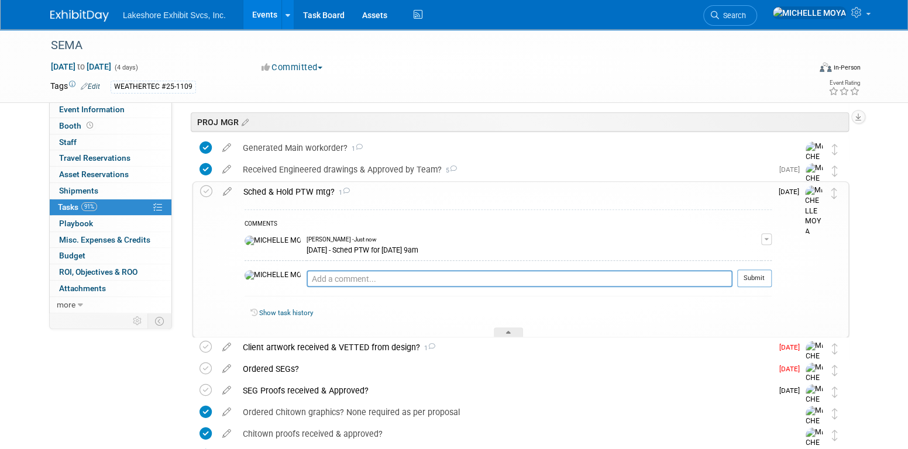
click at [311, 193] on div "Sched & Hold PTW mtg? 1" at bounding box center [505, 192] width 534 height 20
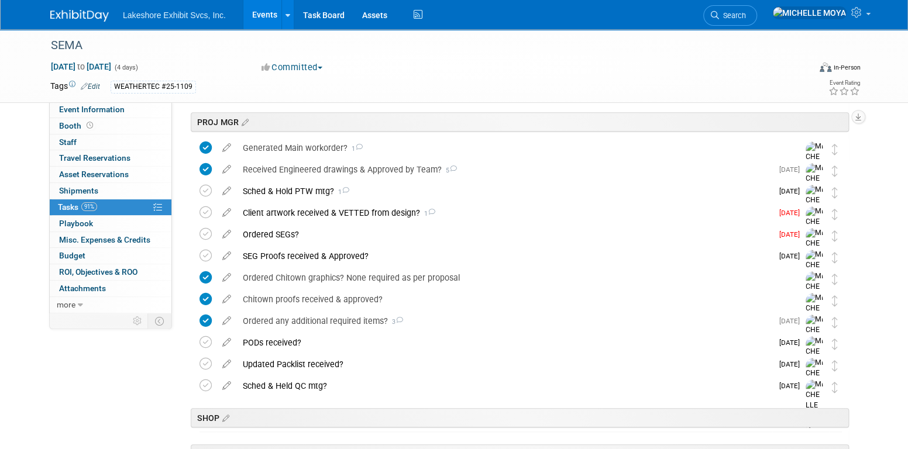
click at [266, 18] on link "Events" at bounding box center [264, 14] width 43 height 29
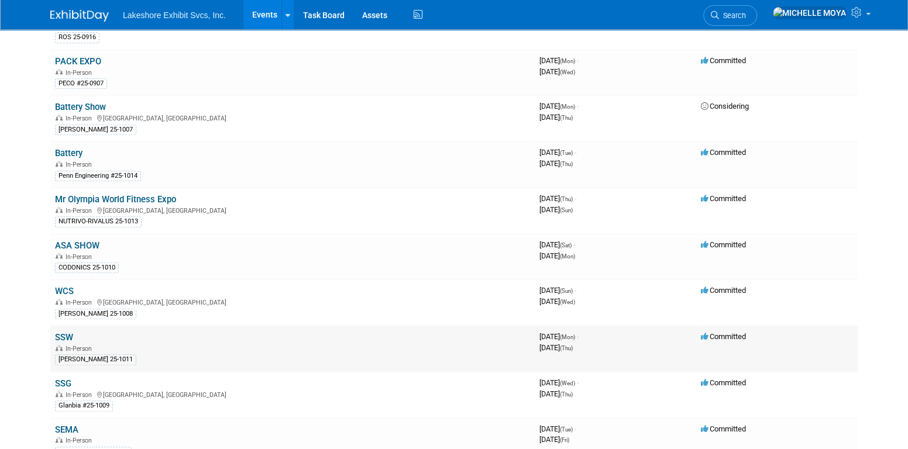
scroll to position [293, 0]
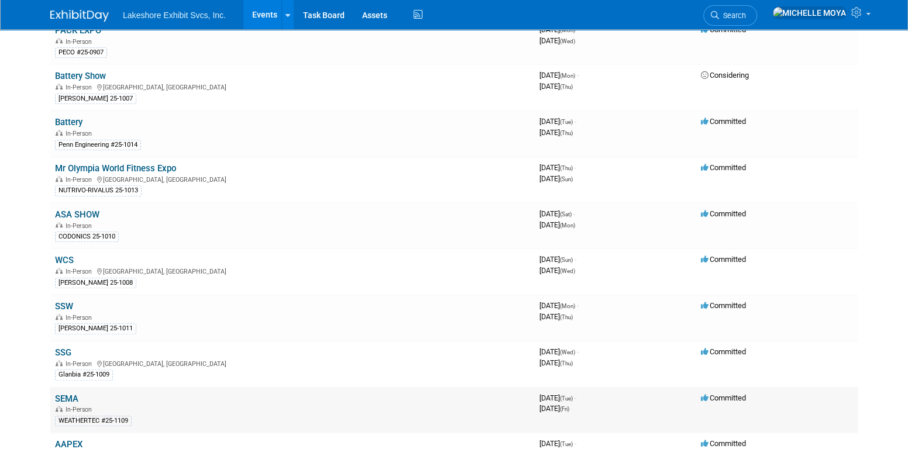
click at [72, 394] on link "SEMA" at bounding box center [66, 399] width 23 height 11
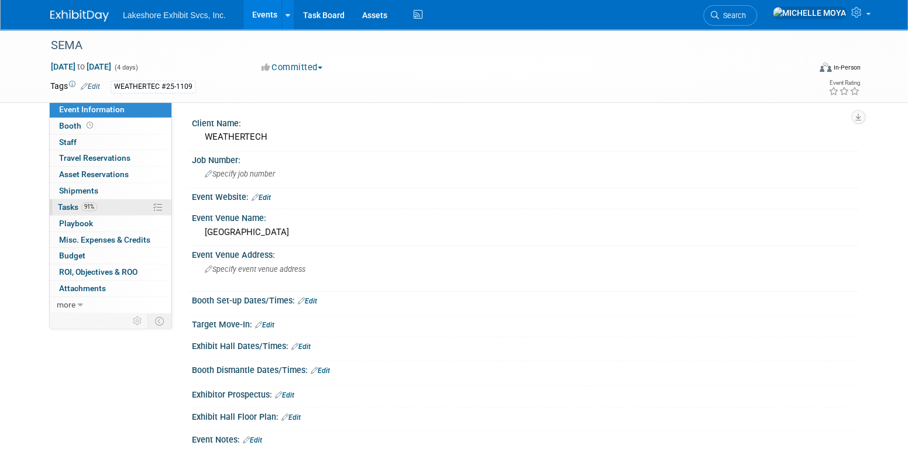
click at [111, 205] on link "91% Tasks 91%" at bounding box center [111, 208] width 122 height 16
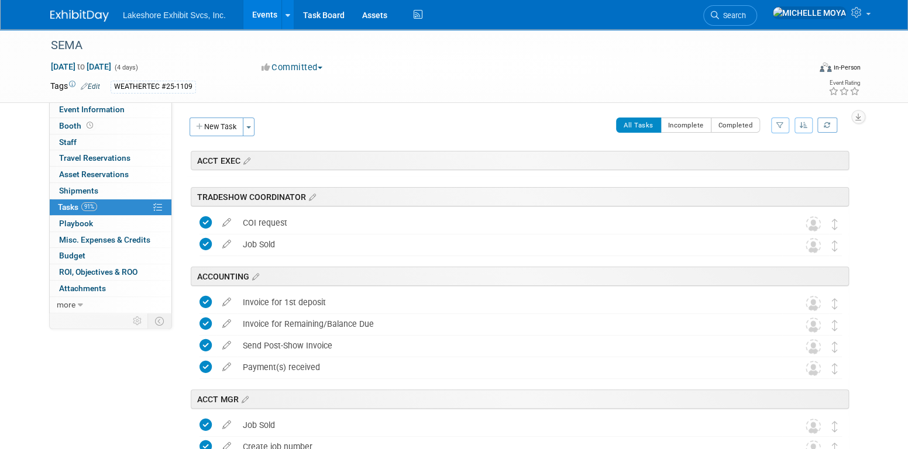
click at [780, 128] on button "button" at bounding box center [780, 126] width 18 height 16
click at [750, 164] on select "-- Select Assignee -- All unassigned tasks Assigned to me [PERSON_NAME] [PERSON…" at bounding box center [732, 163] width 97 height 16
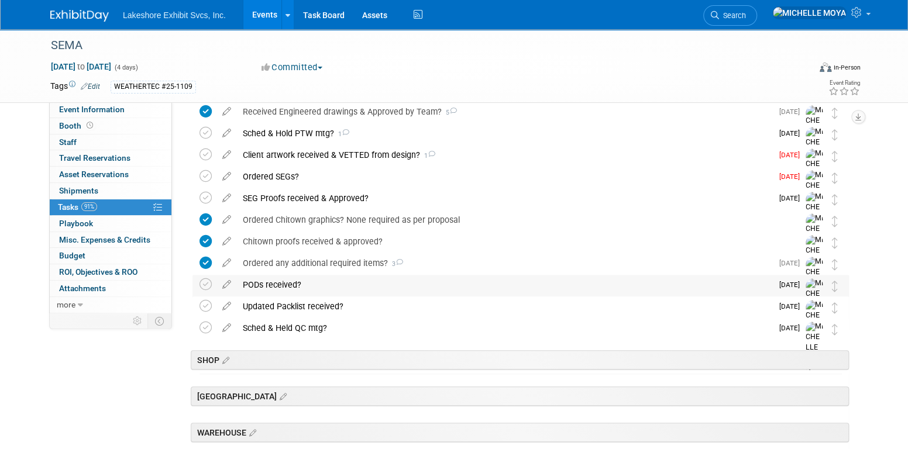
scroll to position [293, 0]
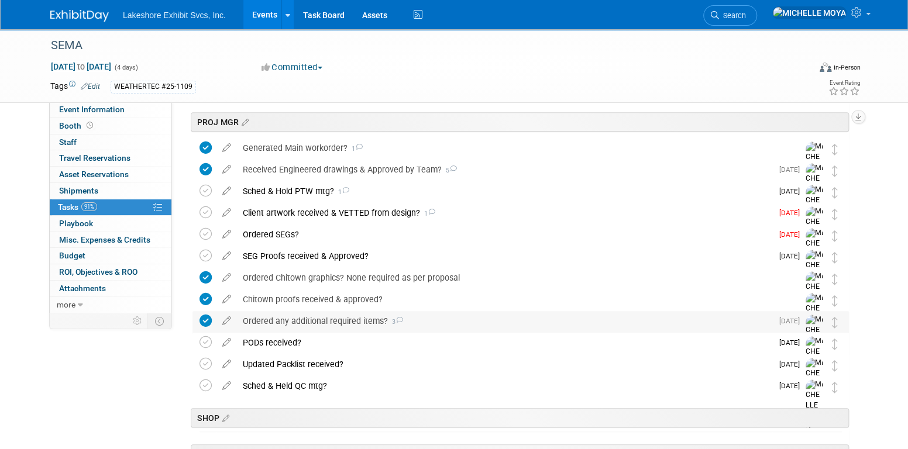
click at [335, 316] on div "Ordered any additional required items? 3" at bounding box center [504, 321] width 535 height 20
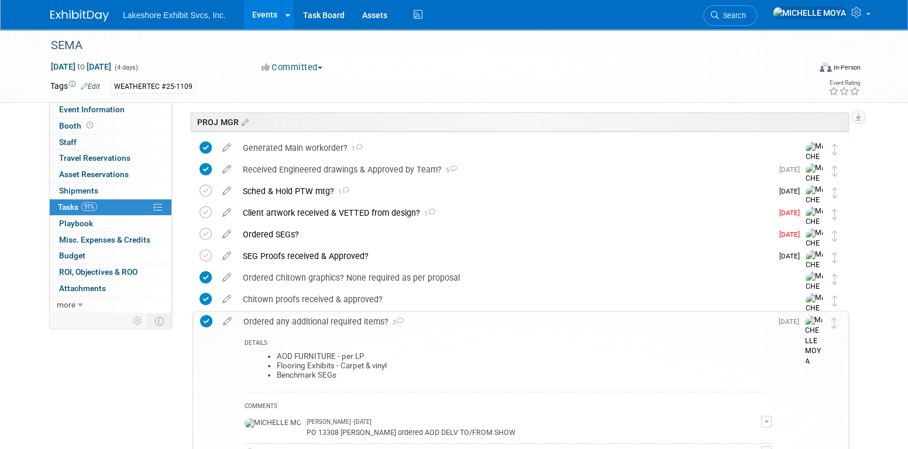
click at [255, 16] on link "Events" at bounding box center [264, 14] width 43 height 29
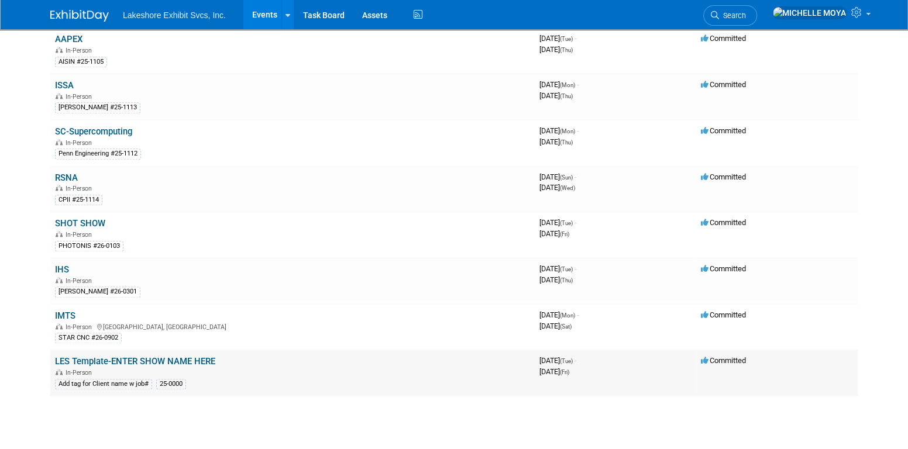
scroll to position [702, 0]
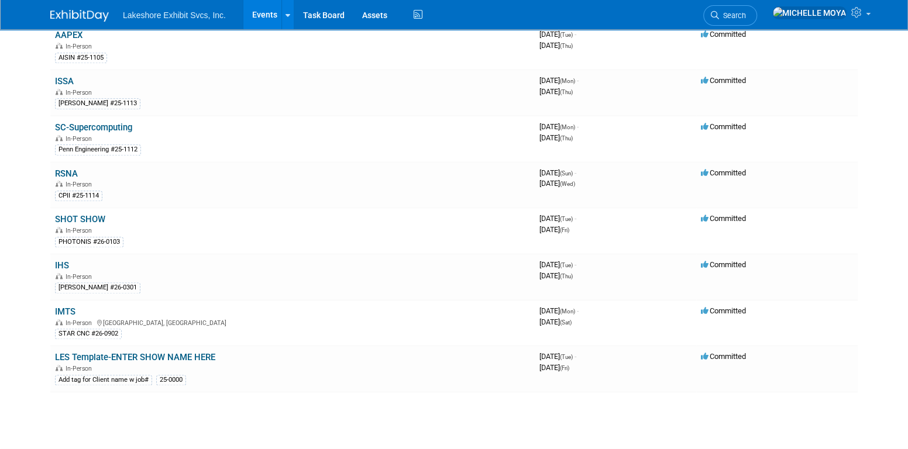
click at [93, 214] on link "SHOT SHOW" at bounding box center [80, 219] width 50 height 11
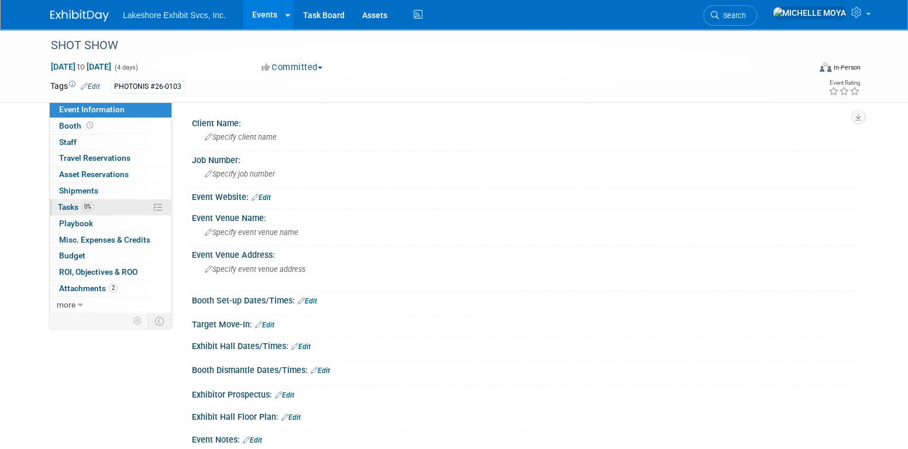
click at [88, 209] on span "0%" at bounding box center [87, 206] width 13 height 9
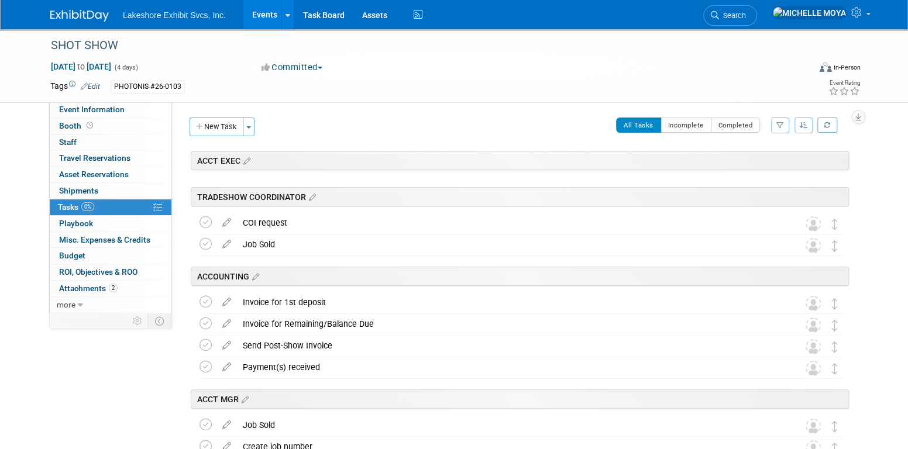
click at [784, 122] on icon "button" at bounding box center [781, 125] width 8 height 7
click at [744, 162] on select "-- Select Assignee -- All unassigned tasks Assigned to me Amanda Koss Dave Desa…" at bounding box center [732, 163] width 97 height 16
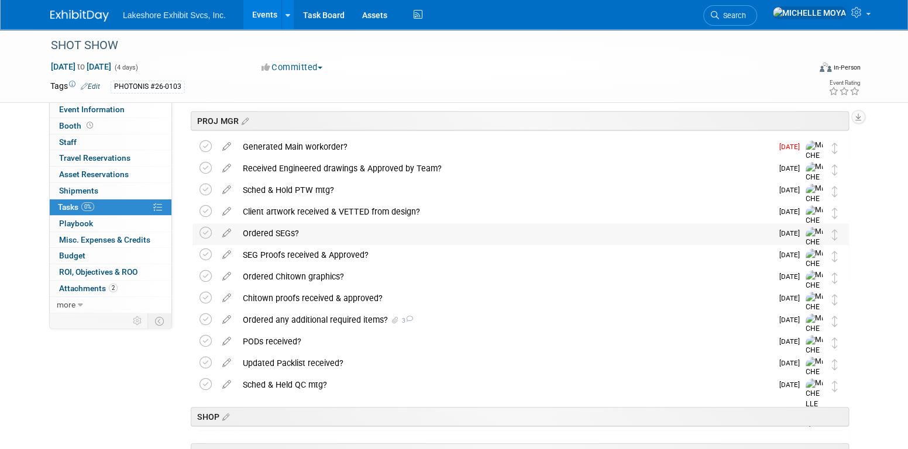
scroll to position [293, 0]
click at [296, 323] on div "Ordered any additional required items? 3" at bounding box center [504, 321] width 535 height 20
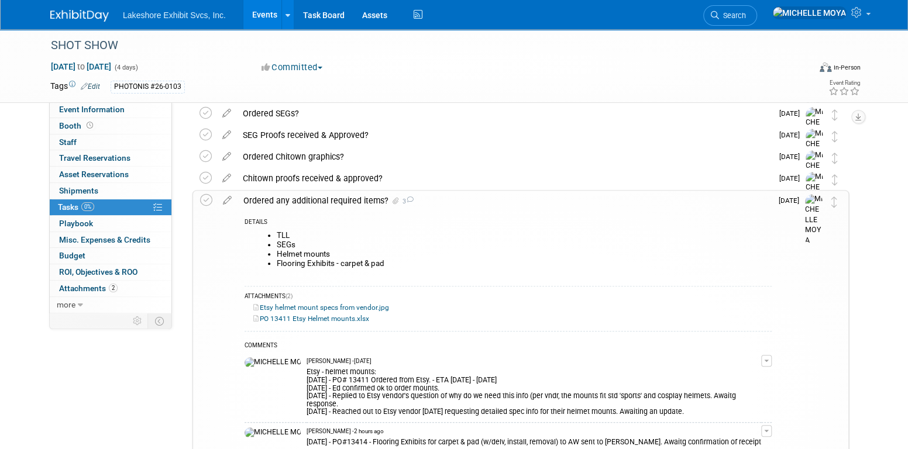
scroll to position [527, 0]
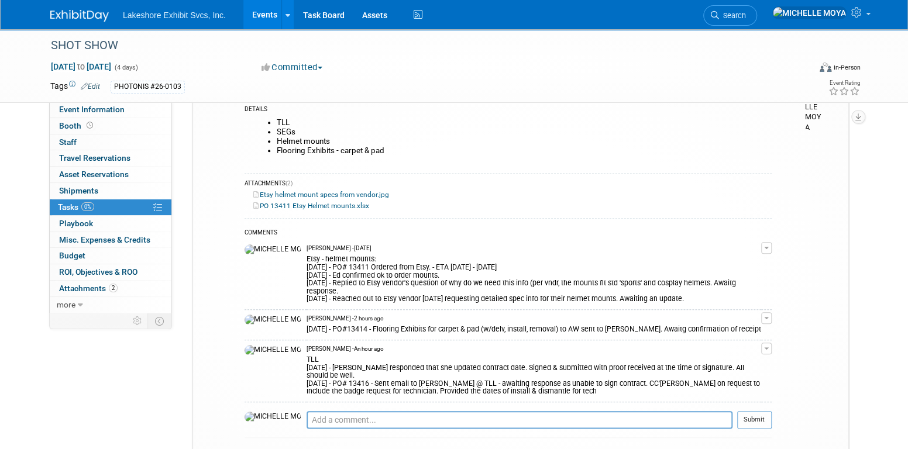
click at [770, 343] on button "button" at bounding box center [766, 349] width 11 height 12
click at [747, 358] on link "Edit Comment" at bounding box center [725, 366] width 92 height 16
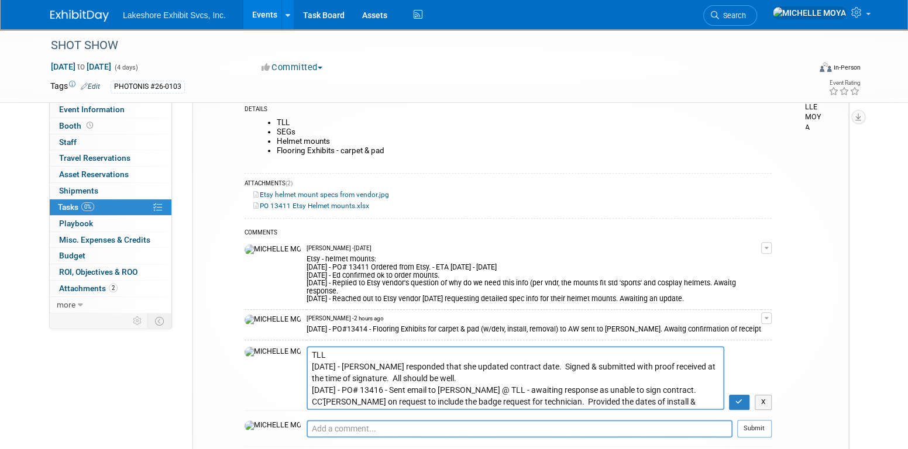
click at [307, 346] on textarea "TLL 8.26.25 - Melissa responded that she updated contract date. Signed & submit…" at bounding box center [516, 378] width 418 height 64
drag, startPoint x: 367, startPoint y: 366, endPoint x: 619, endPoint y: 347, distance: 252.4
click at [633, 352] on textarea "TLL 8.26.25 - Melissa responded that she updated contract date. Signed & submit…" at bounding box center [516, 378] width 418 height 64
type textarea "TLL TV/DISPLAY STAND/MEDIA PLAYER: 8.26.25 - Melissa responded that she updated…"
click at [743, 399] on icon "button" at bounding box center [740, 402] width 8 height 7
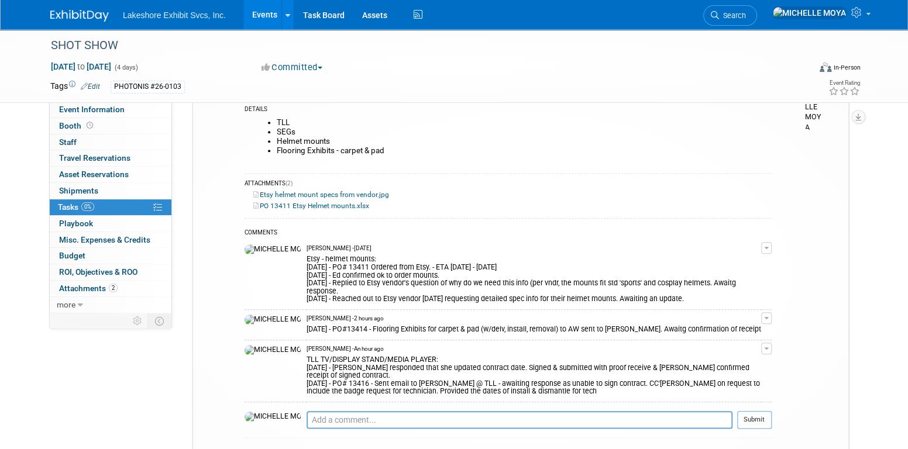
click at [271, 13] on link "Events" at bounding box center [264, 14] width 43 height 29
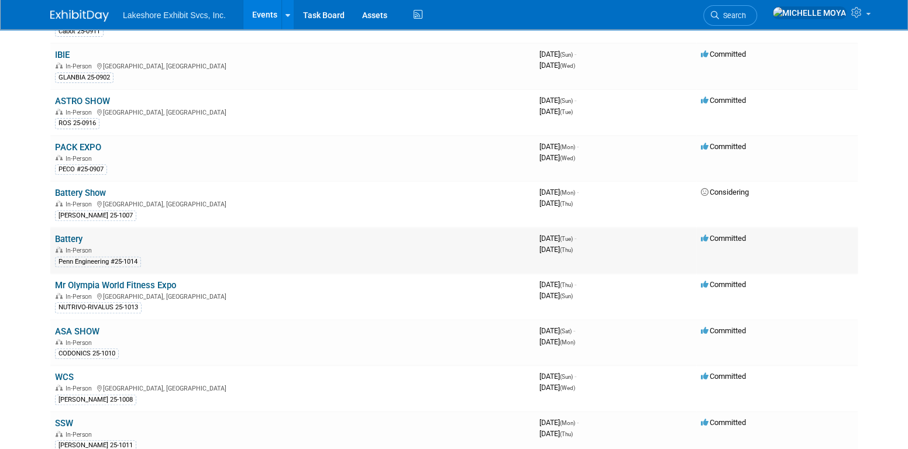
scroll to position [59, 0]
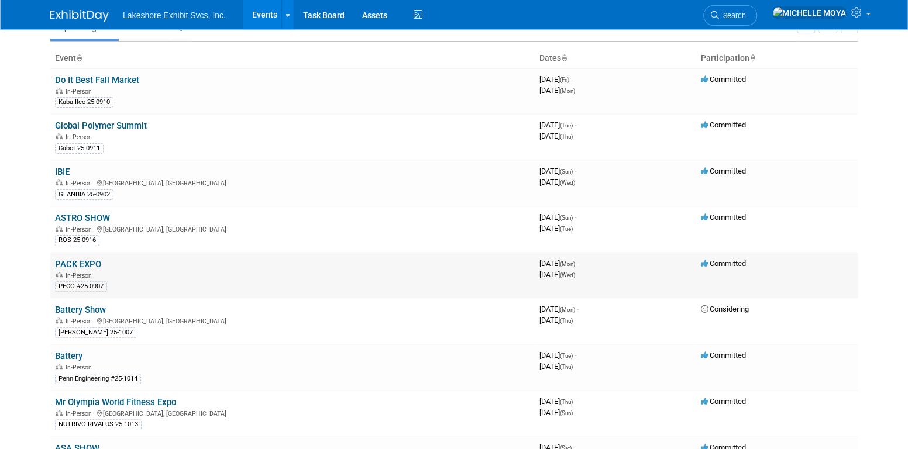
click at [85, 259] on link "PACK EXPO" at bounding box center [78, 264] width 46 height 11
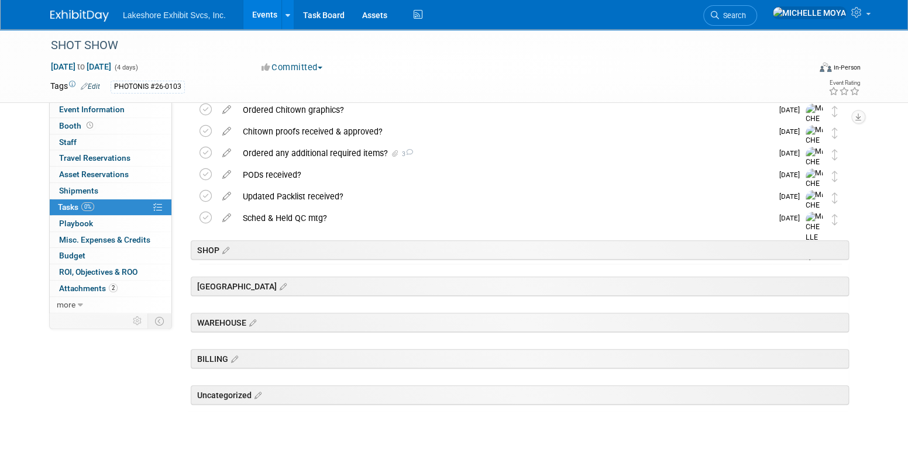
scroll to position [435, 0]
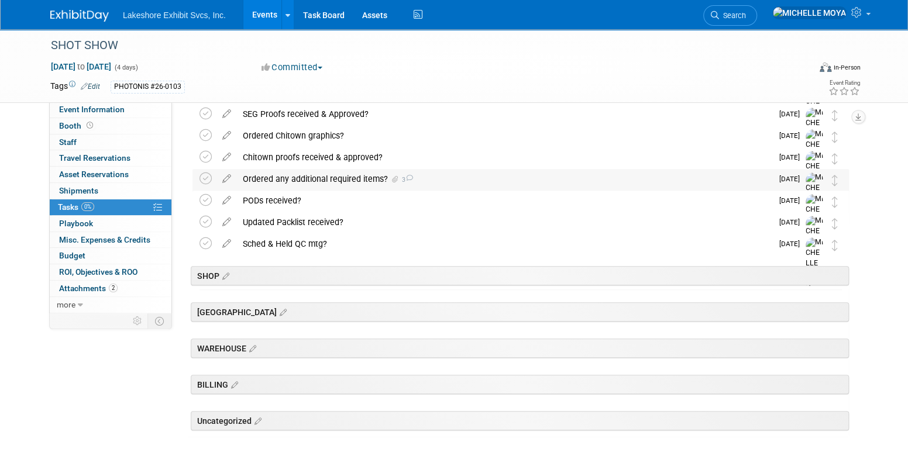
click at [329, 176] on div "Ordered any additional required items? 3" at bounding box center [504, 179] width 535 height 20
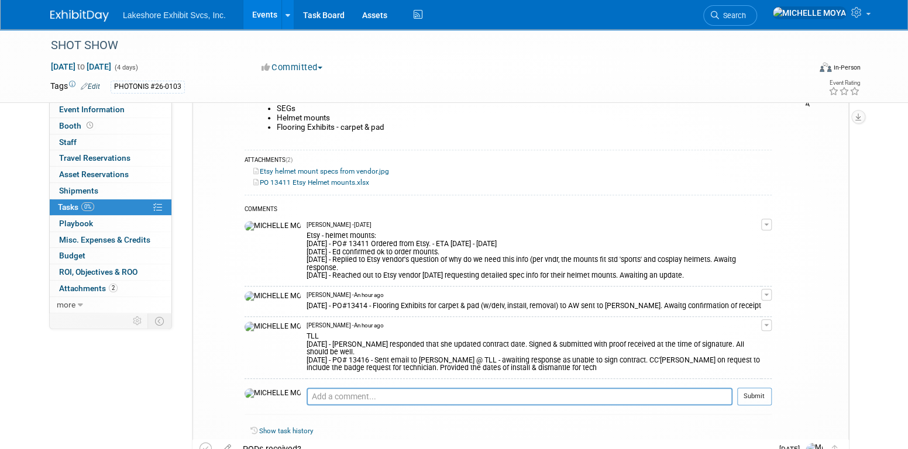
scroll to position [552, 0]
click at [772, 287] on button "button" at bounding box center [766, 293] width 11 height 12
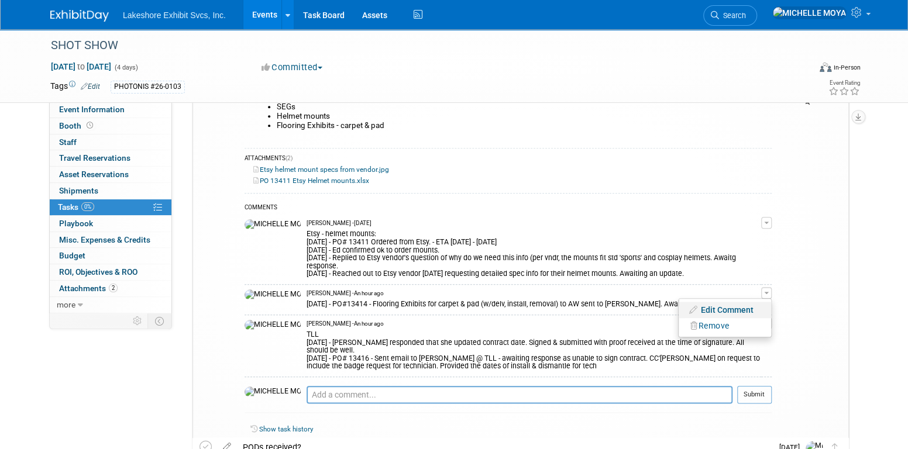
click at [755, 302] on link "Edit Comment" at bounding box center [725, 310] width 92 height 16
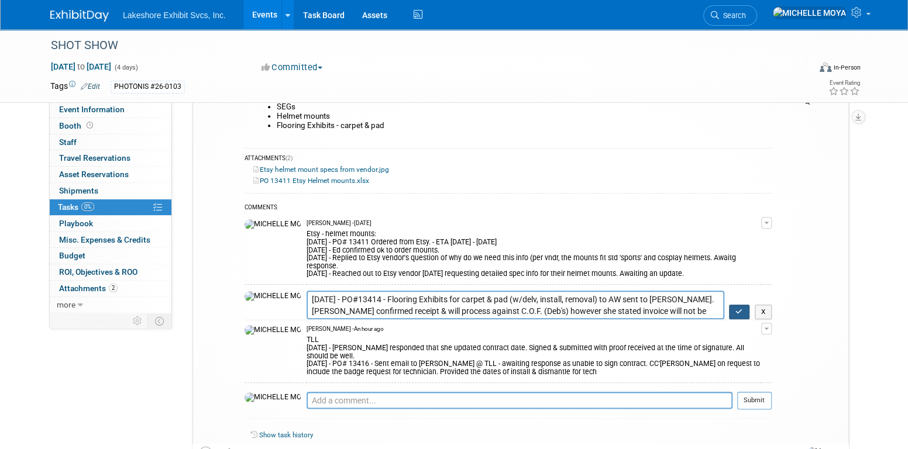
type textarea "[DATE] - PO#13414 - Flooring Exhibits for carpet & pad (w/delv, install, remova…"
click at [747, 305] on button "button" at bounding box center [739, 312] width 20 height 15
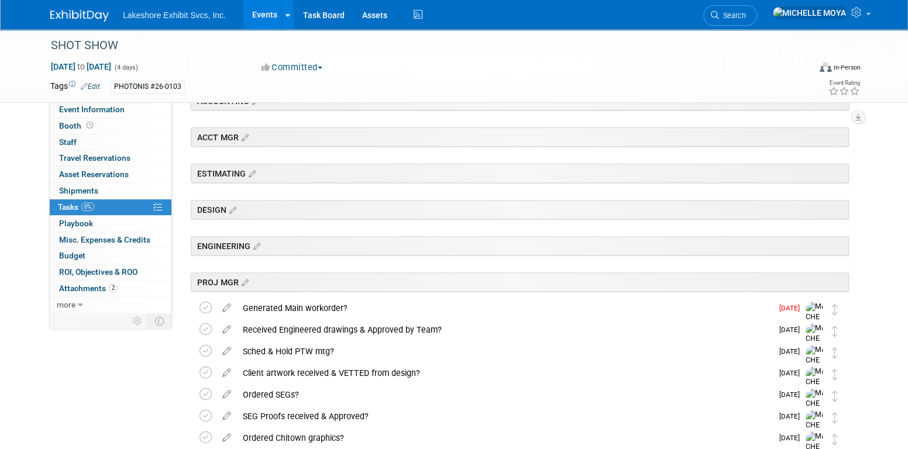
scroll to position [0, 0]
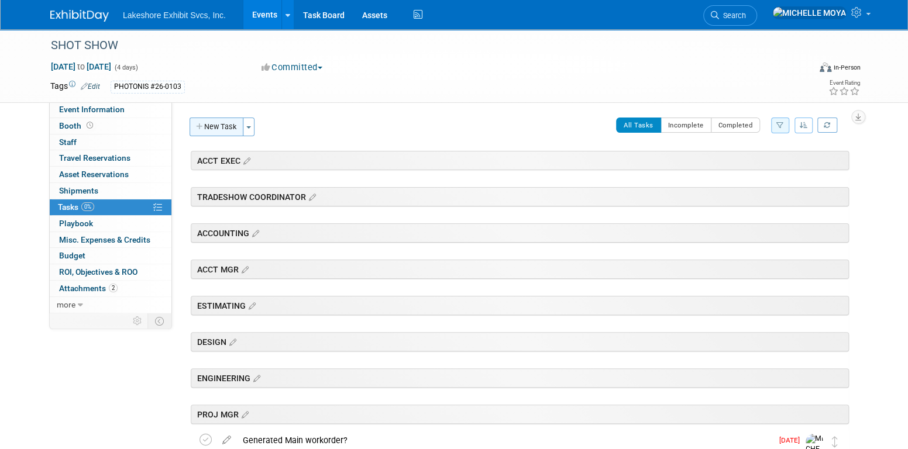
click at [229, 128] on button "New Task" at bounding box center [217, 127] width 54 height 19
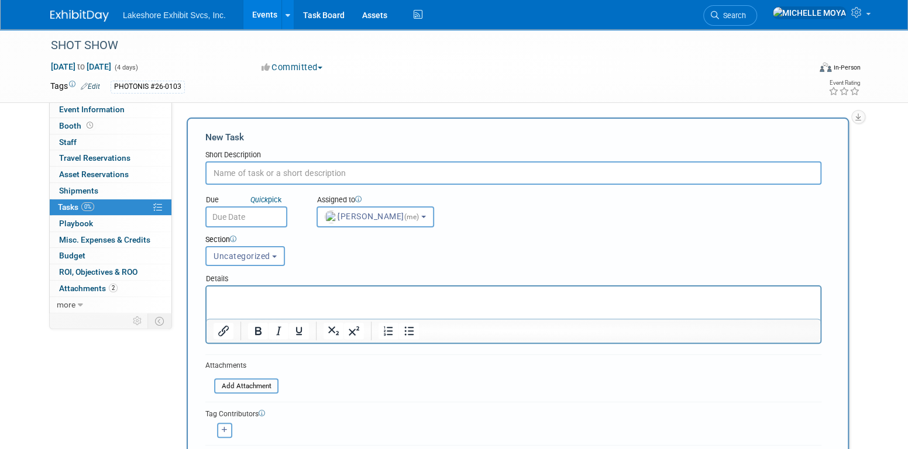
drag, startPoint x: 290, startPoint y: 174, endPoint x: 297, endPoint y: 164, distance: 12.2
click at [296, 167] on input "text" at bounding box center [513, 173] width 616 height 23
type input "Flooring Exhibits Invoice received?"
drag, startPoint x: 575, startPoint y: 571, endPoint x: 367, endPoint y: 290, distance: 349.7
drag, startPoint x: 368, startPoint y: 292, endPoint x: 387, endPoint y: 316, distance: 31.2
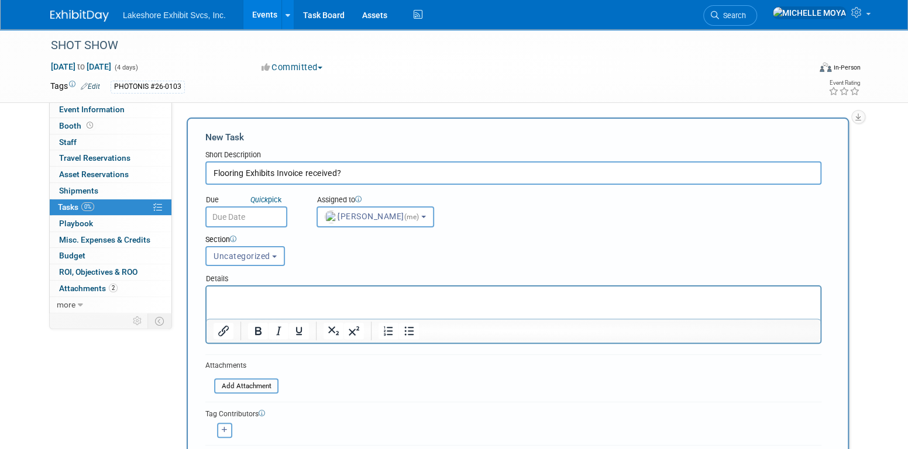
click at [368, 293] on p "Rich Text Area. Press ALT-0 for help." at bounding box center [514, 297] width 600 height 12
click at [407, 326] on icon "Bullet list" at bounding box center [409, 331] width 14 height 14
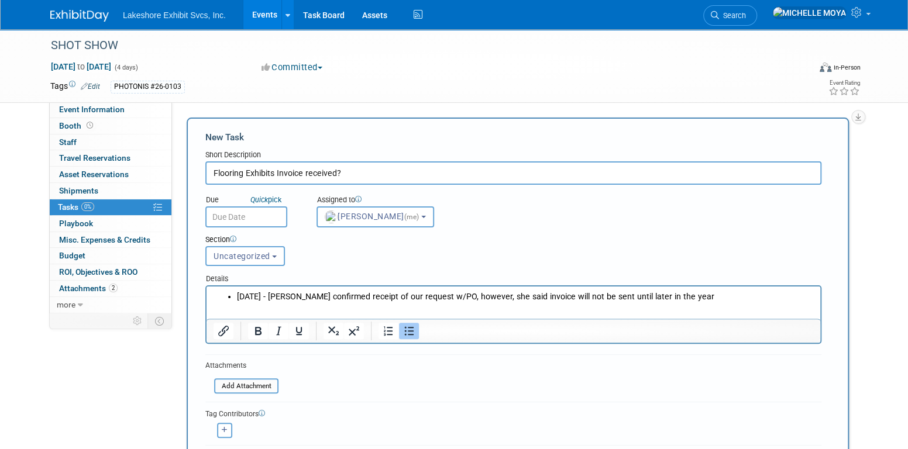
click at [613, 294] on li "[DATE] - [PERSON_NAME] confirmed receipt of our request w/PO, however, she said…" at bounding box center [525, 297] width 577 height 12
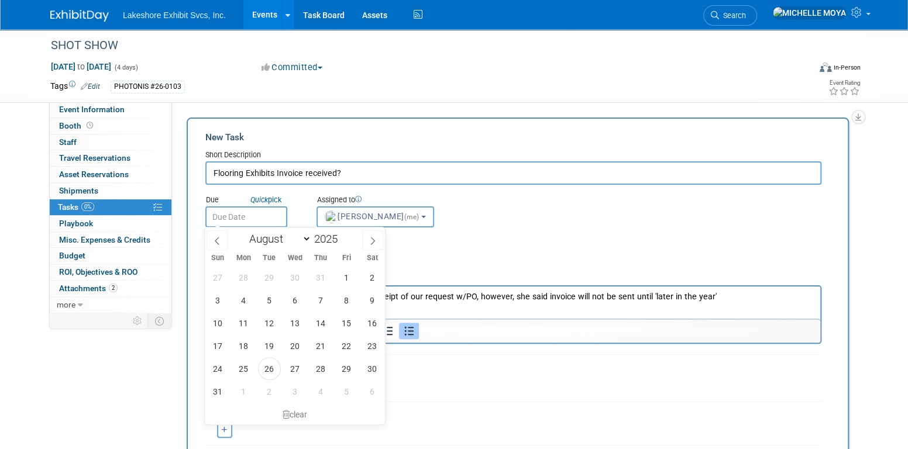
click at [254, 213] on input "text" at bounding box center [246, 217] width 82 height 21
click at [304, 239] on select "January February March April May June July August September October November De…" at bounding box center [277, 239] width 67 height 15
select select "11"
click at [244, 232] on select "January February March April May June July August September October November De…" at bounding box center [277, 239] width 67 height 15
click at [349, 300] on span "12" at bounding box center [346, 300] width 23 height 23
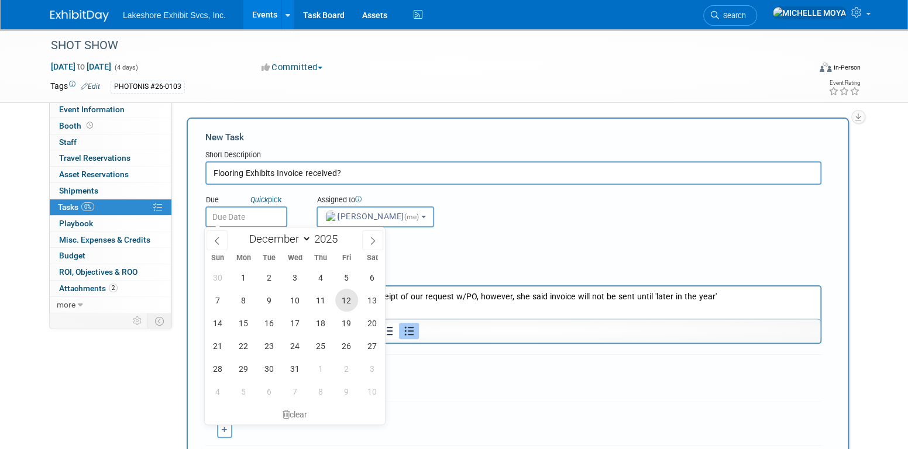
type input "Dec 12, 2025"
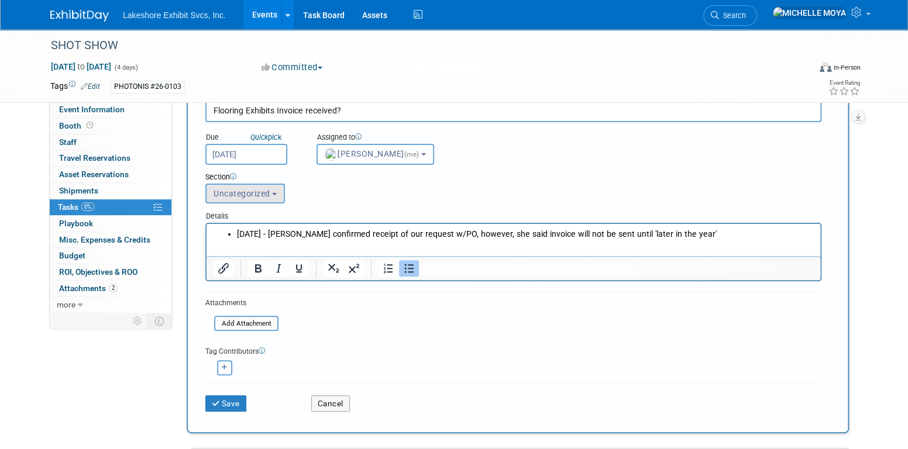
scroll to position [59, 0]
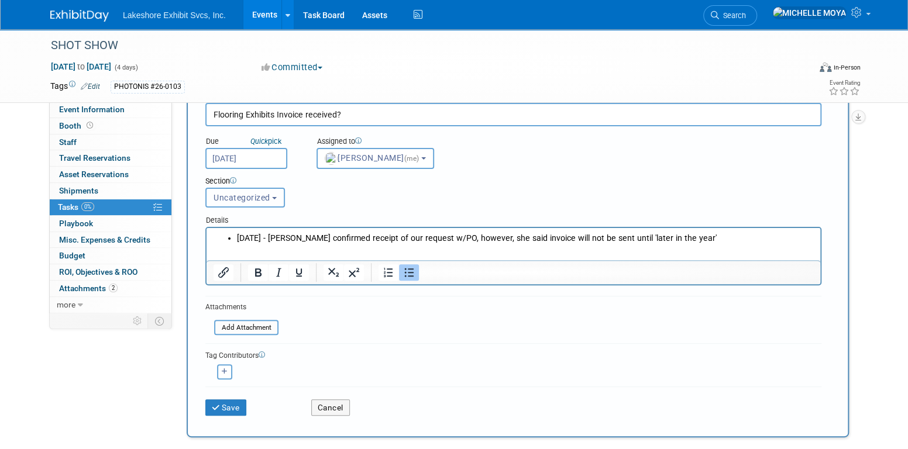
click at [271, 196] on button "Uncategorized" at bounding box center [245, 198] width 80 height 20
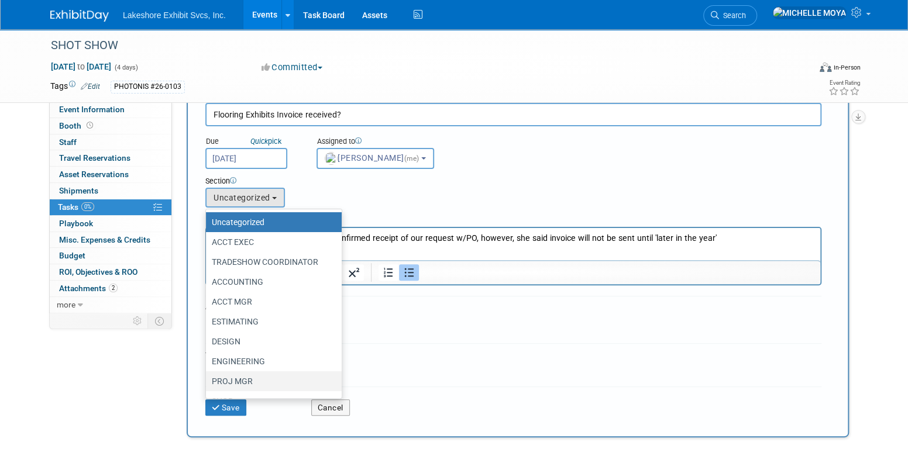
click at [250, 380] on label "PROJ MGR" at bounding box center [271, 381] width 118 height 15
click at [208, 380] on input "PROJ MGR" at bounding box center [204, 382] width 8 height 8
select select "11273787"
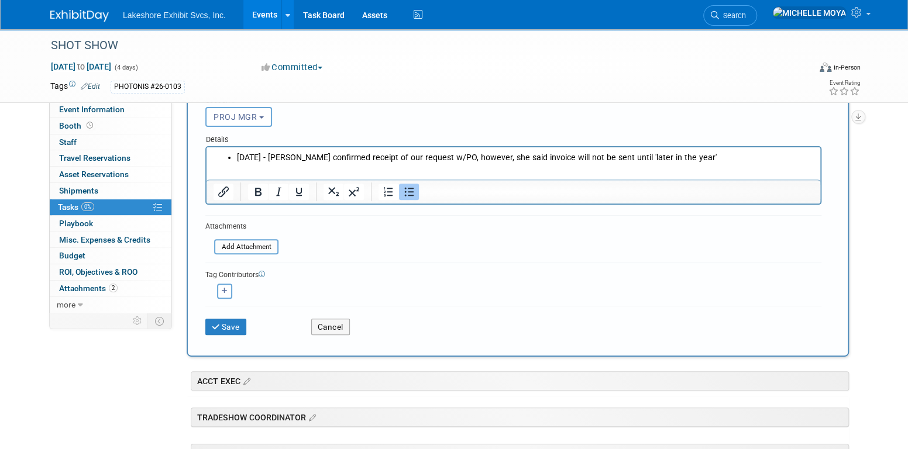
scroll to position [234, 0]
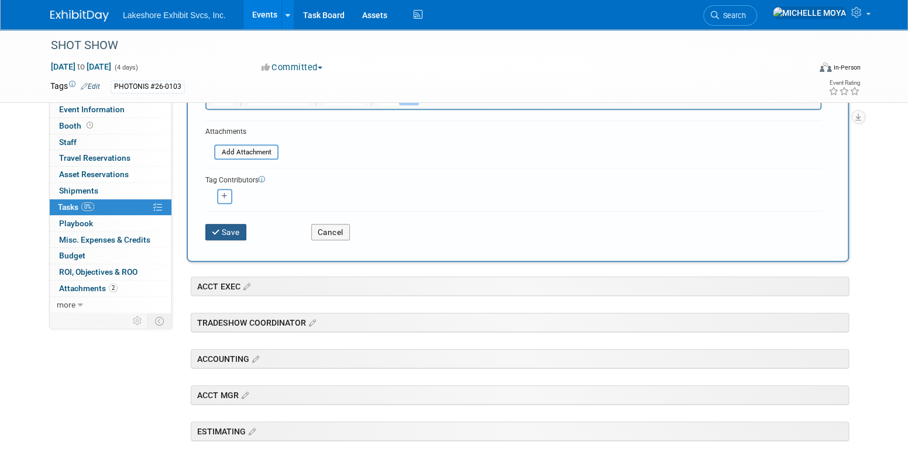
click at [232, 234] on button "Save" at bounding box center [225, 232] width 41 height 16
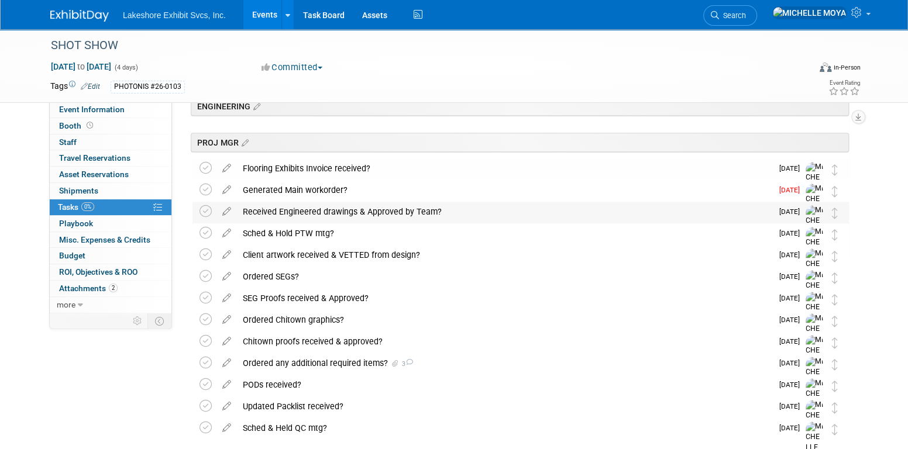
scroll to position [351, 0]
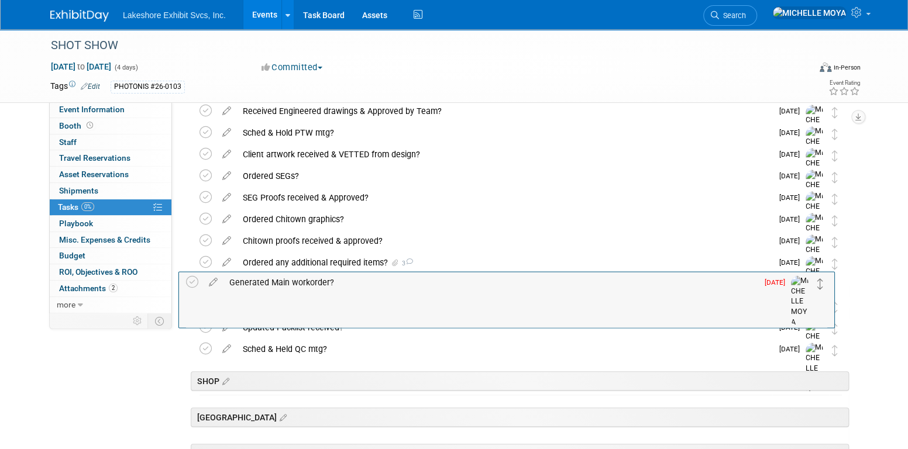
drag, startPoint x: 836, startPoint y: 114, endPoint x: 822, endPoint y: 286, distance: 172.6
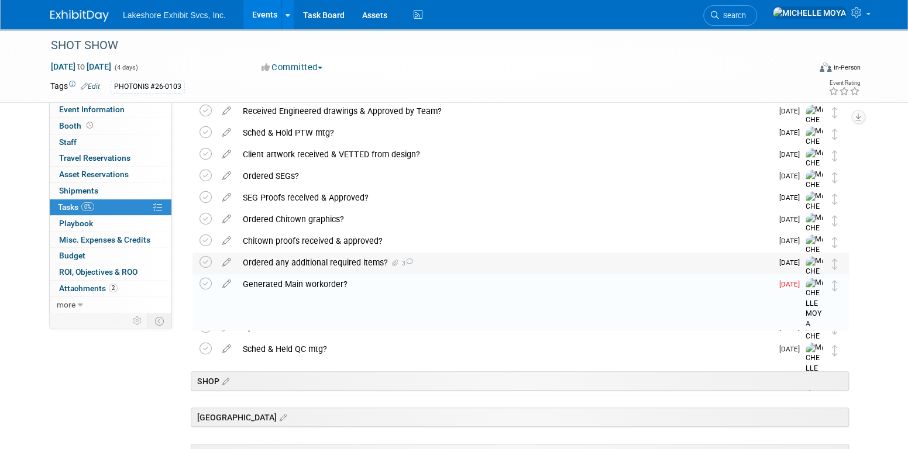
click at [262, 264] on div "Ordered any additional required items? 3" at bounding box center [504, 263] width 535 height 20
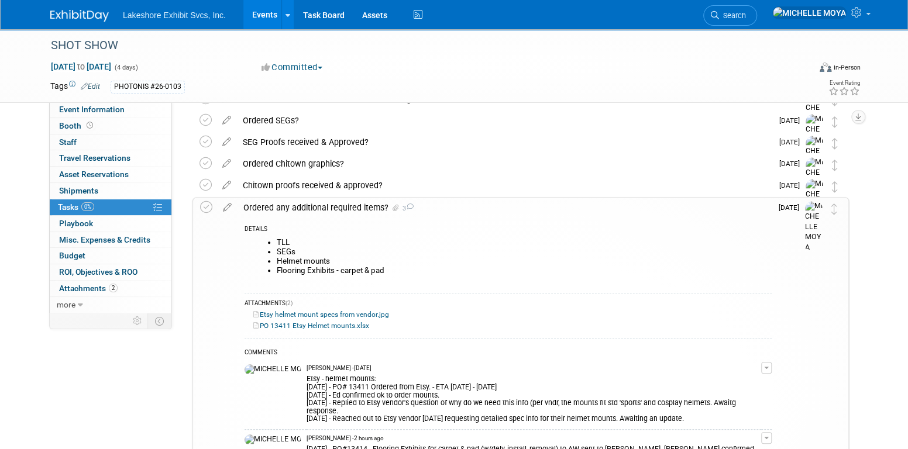
scroll to position [527, 0]
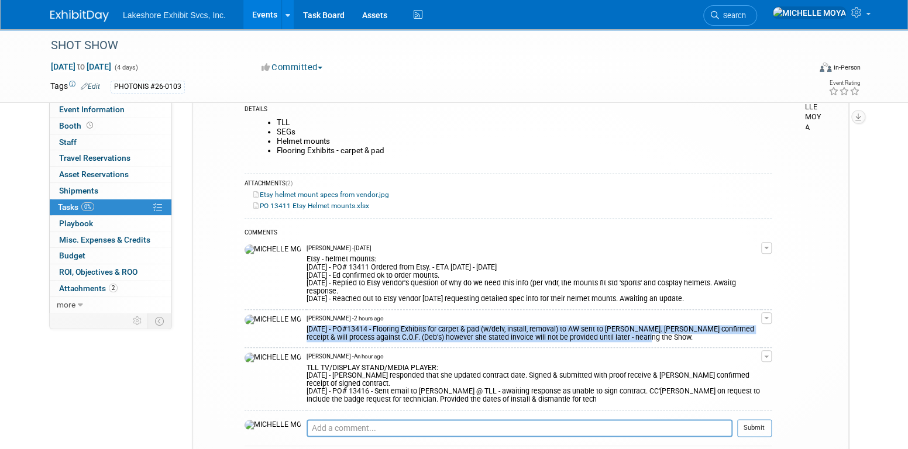
drag, startPoint x: 537, startPoint y: 327, endPoint x: 266, endPoint y: 321, distance: 271.6
click at [307, 323] on div "8.26.25 - PO#13414 - Flooring Exhibits for carpet & pad (w/delv, install, remov…" at bounding box center [534, 332] width 455 height 19
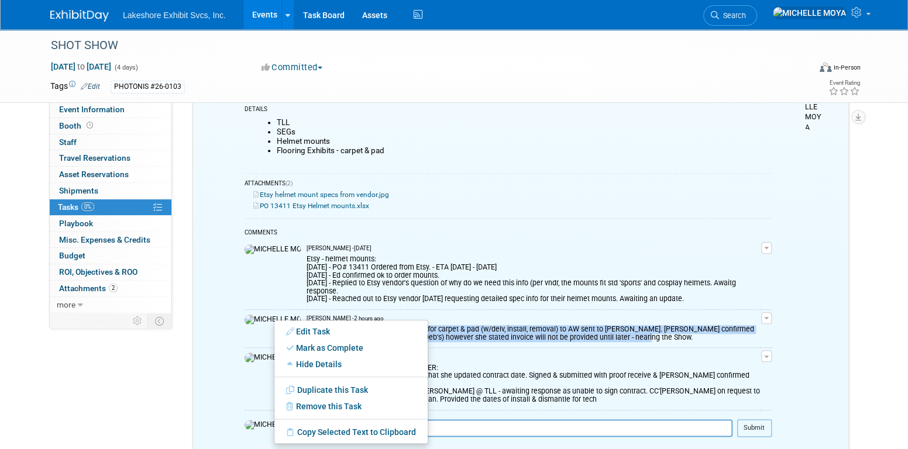
drag, startPoint x: 702, startPoint y: 331, endPoint x: 726, endPoint y: 329, distance: 24.1
click at [702, 331] on div "8.26.25 - PO#13414 - Flooring Exhibits for carpet & pad (w/delv, install, remov…" at bounding box center [534, 332] width 455 height 19
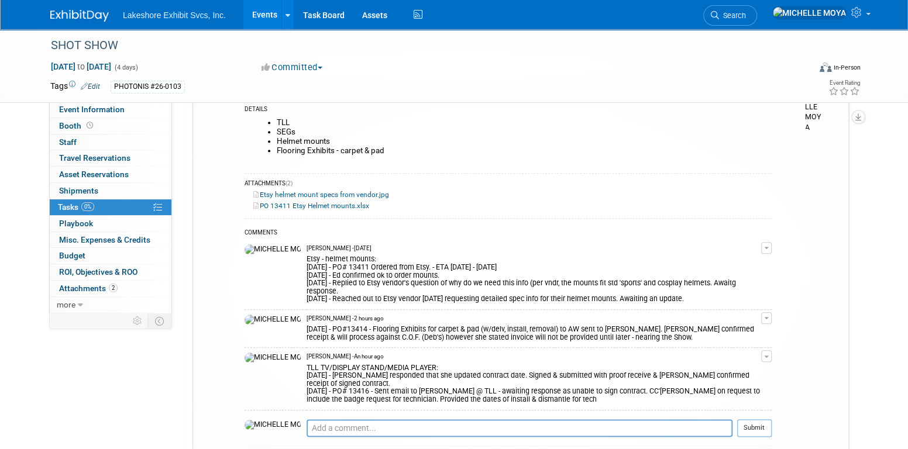
click at [769, 317] on span "button" at bounding box center [766, 318] width 5 height 2
click at [744, 327] on link "Edit Comment" at bounding box center [725, 335] width 92 height 16
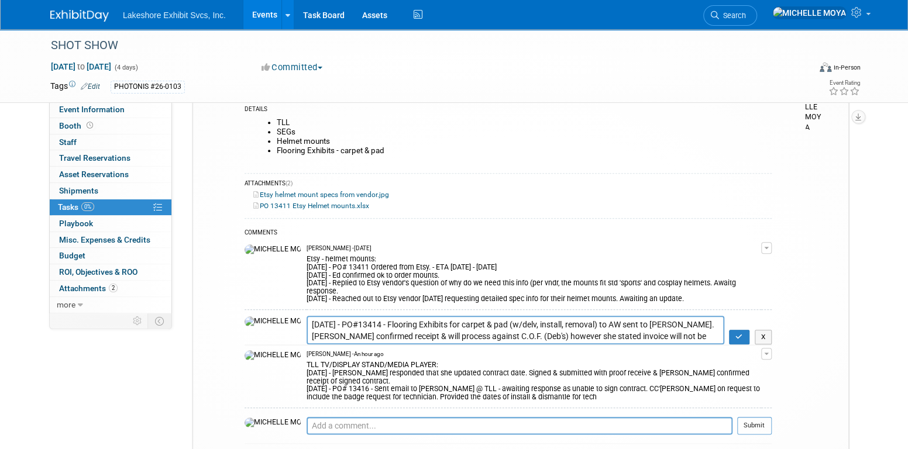
drag, startPoint x: 709, startPoint y: 326, endPoint x: 278, endPoint y: 320, distance: 430.8
click at [246, 316] on tr "8.26.25 - PO#13414 - Flooring Exhibits for carpet & pad (w/delv, install, remov…" at bounding box center [508, 330] width 527 height 29
click at [740, 334] on icon "button" at bounding box center [740, 337] width 8 height 7
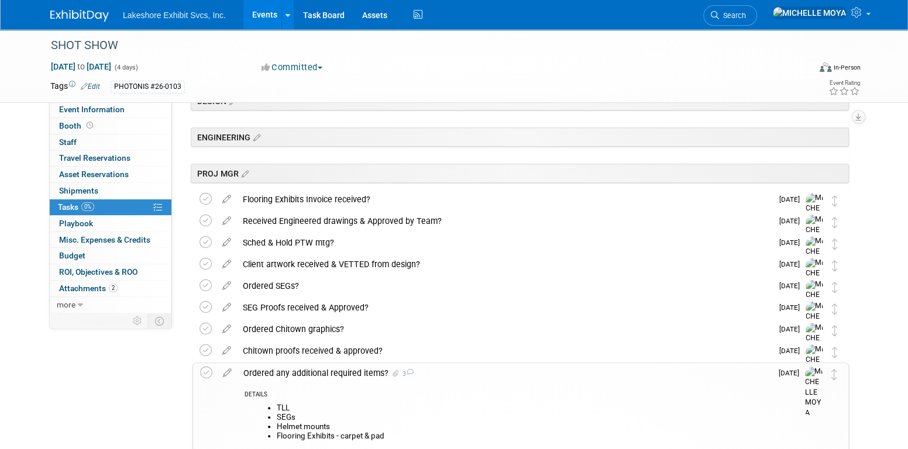
scroll to position [234, 0]
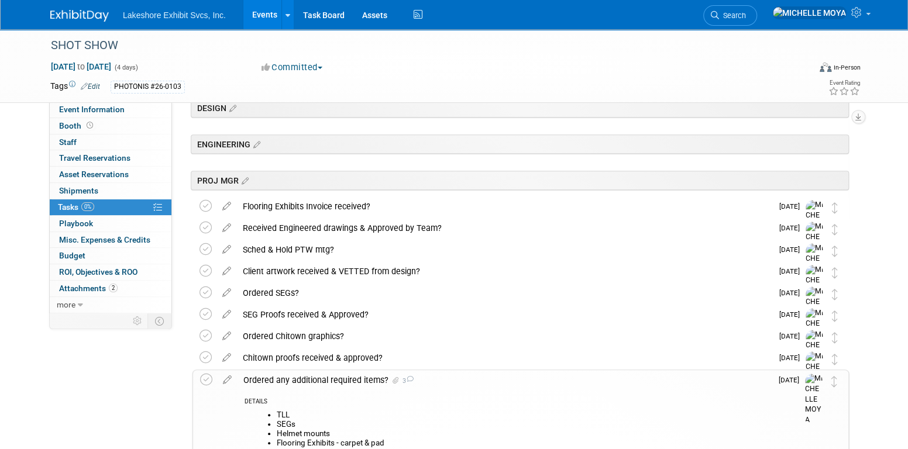
click at [322, 379] on div "Ordered any additional required items? 3" at bounding box center [505, 380] width 534 height 20
click at [263, 376] on div "Ordered any additional required items? 3" at bounding box center [504, 380] width 535 height 20
click at [263, 376] on div "Ordered any additional required items? 3" at bounding box center [505, 380] width 534 height 20
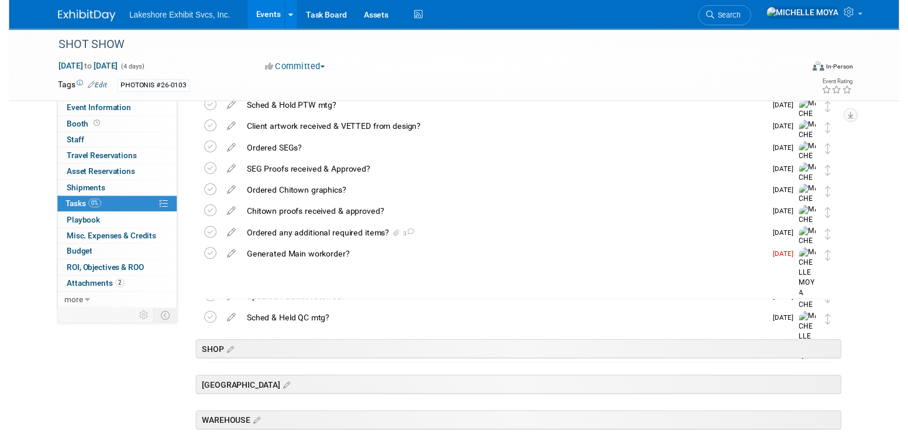
scroll to position [293, 0]
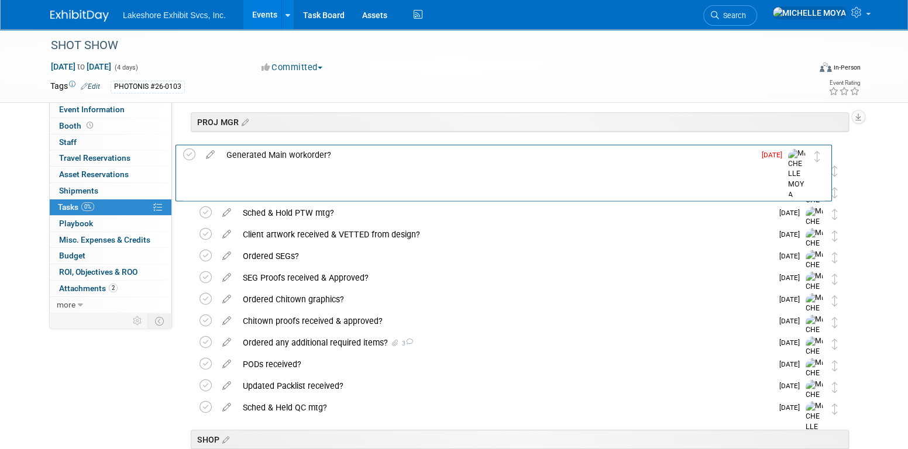
drag, startPoint x: 835, startPoint y: 348, endPoint x: 819, endPoint y: 162, distance: 186.8
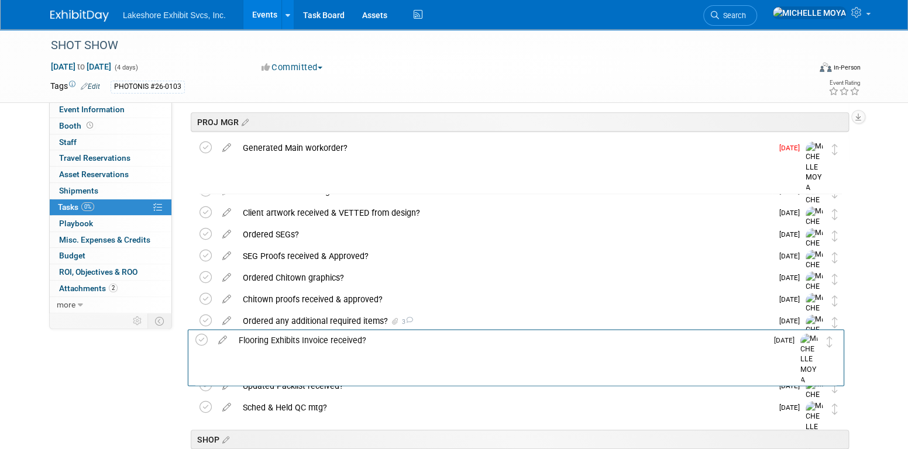
drag, startPoint x: 837, startPoint y: 170, endPoint x: 833, endPoint y: 341, distance: 170.4
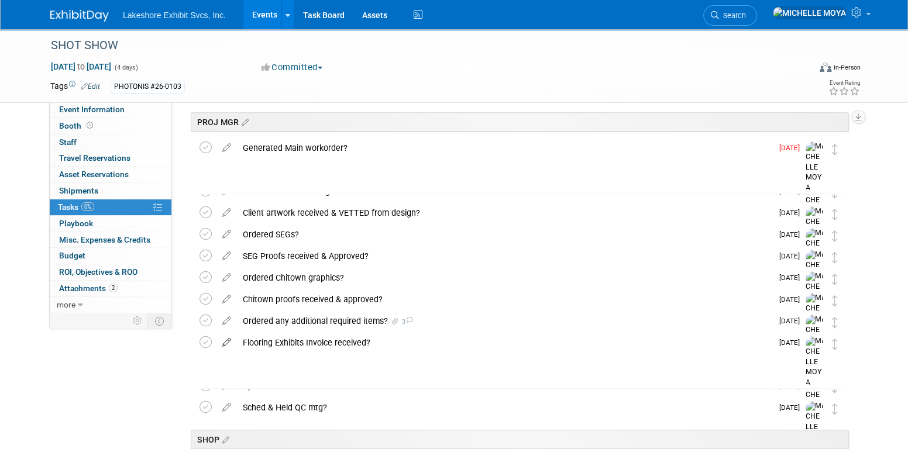
click at [229, 344] on icon at bounding box center [227, 340] width 20 height 15
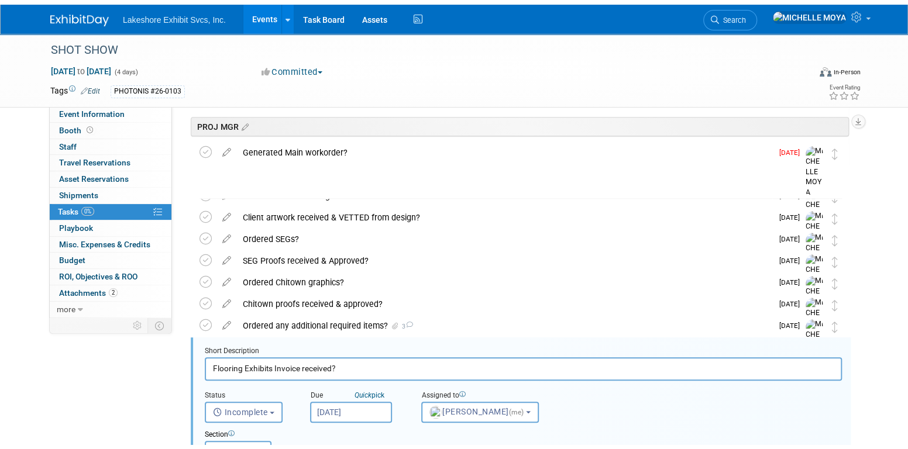
scroll to position [454, 0]
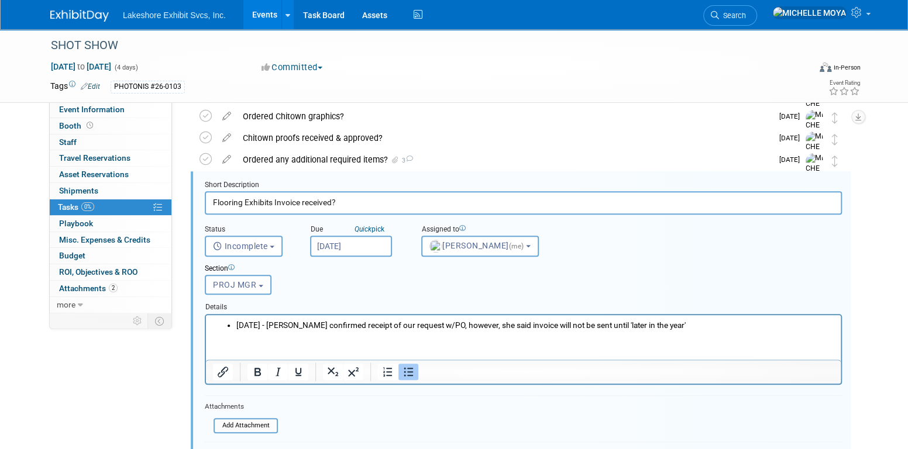
click at [665, 326] on li "8.26.25 - Ashley confirmed receipt of our request w/PO, however, she said invoi…" at bounding box center [535, 325] width 598 height 11
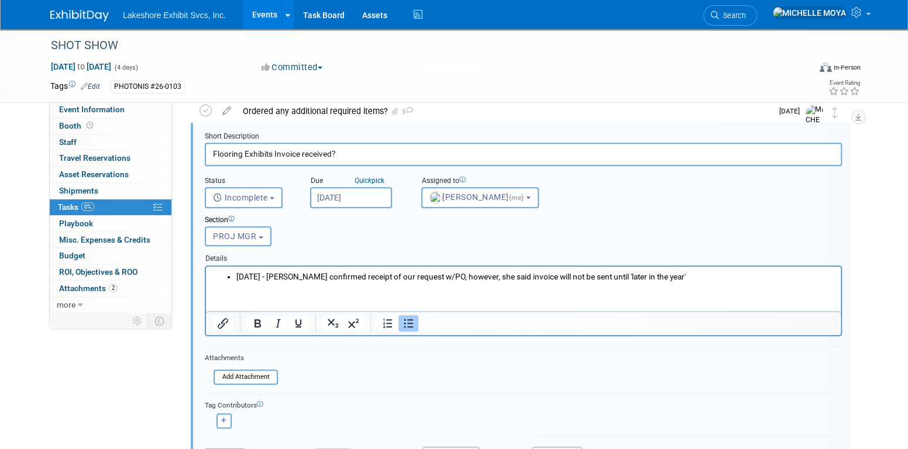
scroll to position [571, 0]
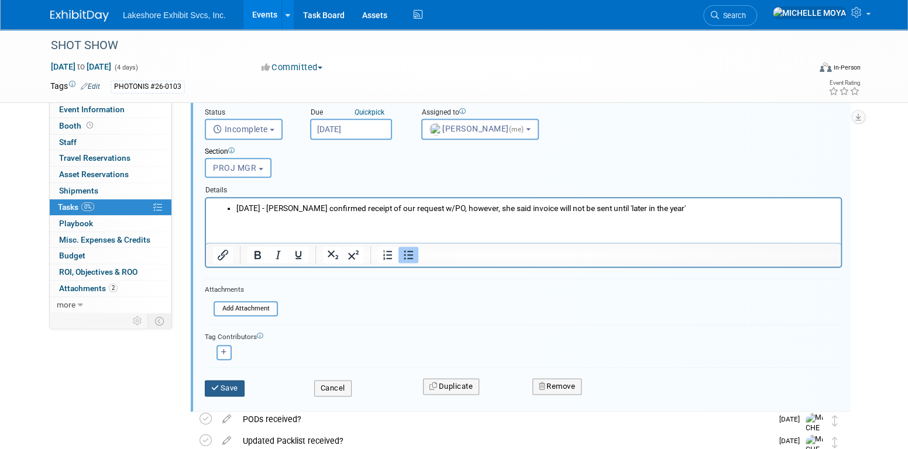
click at [235, 382] on button "Save" at bounding box center [225, 388] width 40 height 16
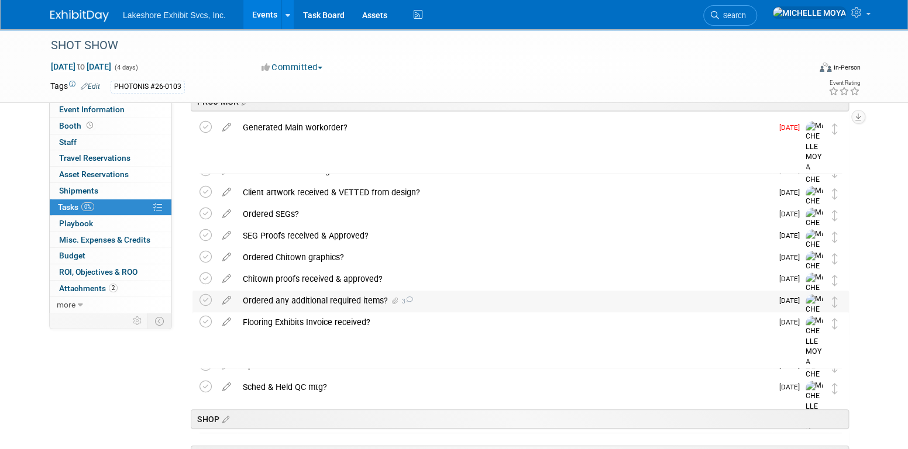
scroll to position [293, 0]
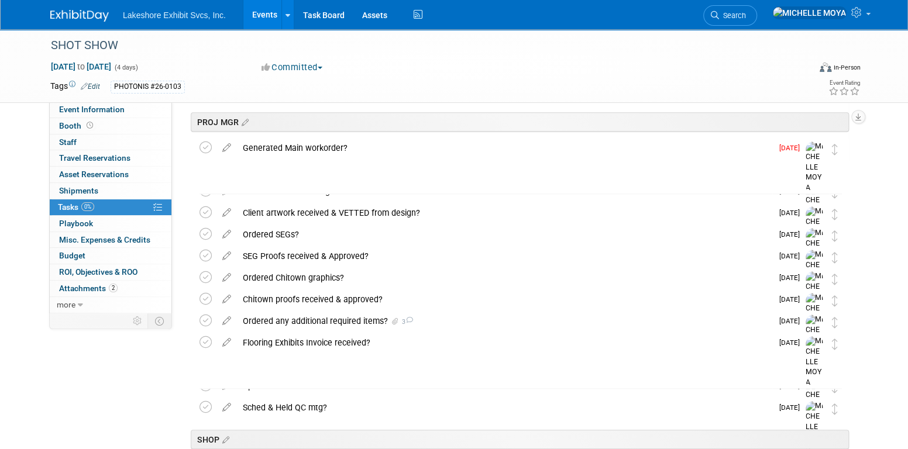
click at [261, 18] on link "Events" at bounding box center [264, 14] width 43 height 29
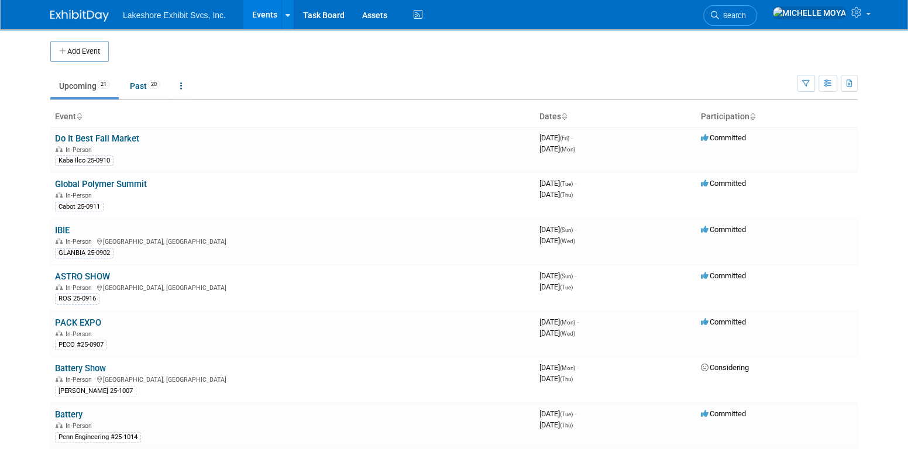
click at [261, 18] on link "Events" at bounding box center [264, 14] width 43 height 29
click at [62, 230] on link "IBIE" at bounding box center [62, 230] width 15 height 11
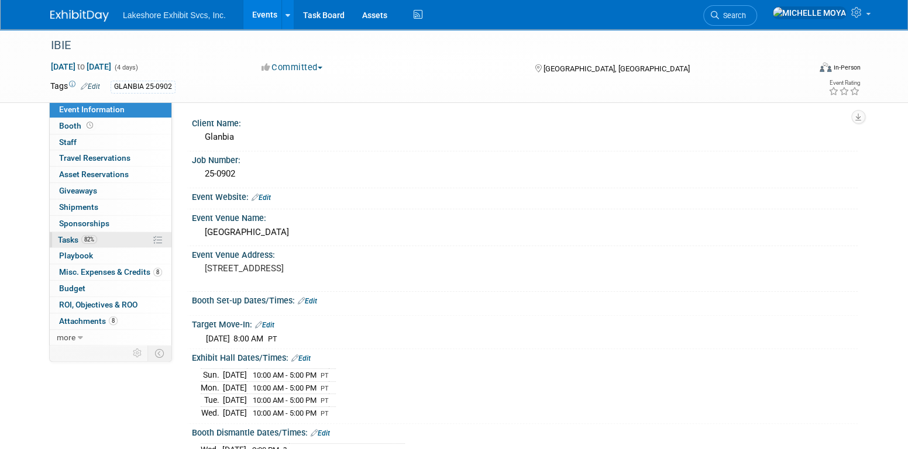
click at [100, 242] on link "82% Tasks 82%" at bounding box center [111, 240] width 122 height 16
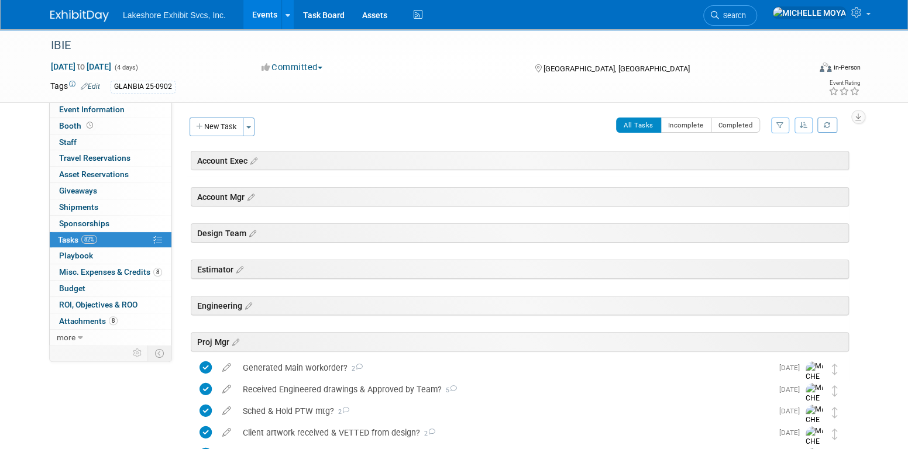
click at [780, 123] on icon "button" at bounding box center [781, 125] width 8 height 7
click at [761, 160] on select "-- Select Assignee -- All unassigned tasks Assigned to me [PERSON_NAME] [PERSON…" at bounding box center [732, 163] width 97 height 16
click at [237, 129] on button "New Task" at bounding box center [217, 127] width 54 height 19
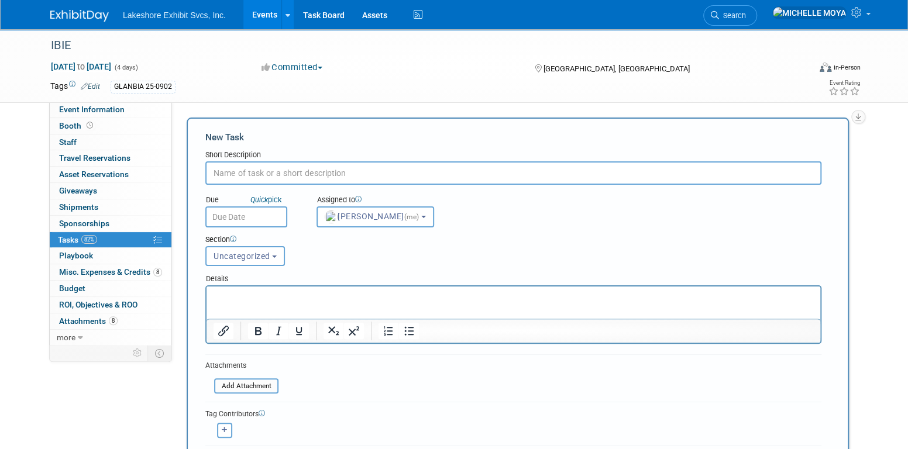
drag, startPoint x: 258, startPoint y: 183, endPoint x: 256, endPoint y: 174, distance: 8.4
click at [258, 181] on input "text" at bounding box center [513, 173] width 616 height 23
type input "PODs received?"
click at [253, 210] on input "text" at bounding box center [246, 217] width 82 height 21
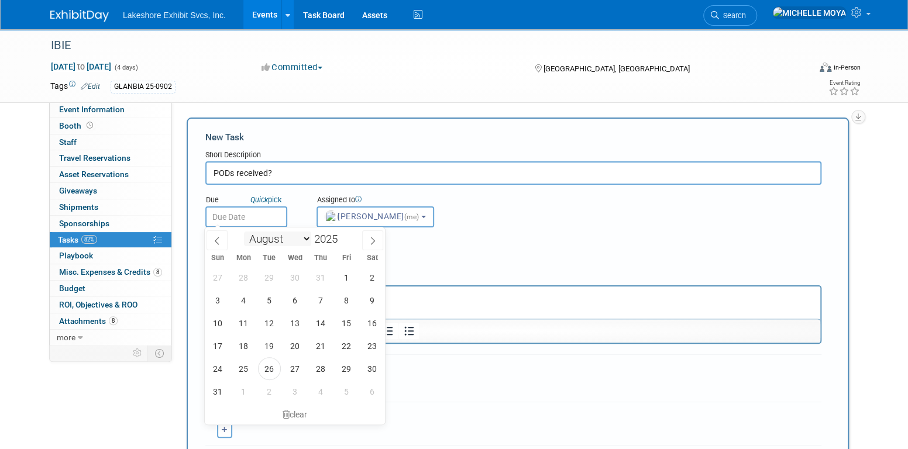
click at [305, 237] on select "January February March April May June July August September October November De…" at bounding box center [277, 239] width 67 height 15
select select "8"
click at [244, 232] on select "January February March April May June July August September October November De…" at bounding box center [277, 239] width 67 height 15
drag, startPoint x: 349, startPoint y: 302, endPoint x: 169, endPoint y: 6, distance: 346.4
click at [349, 302] on span "12" at bounding box center [346, 300] width 23 height 23
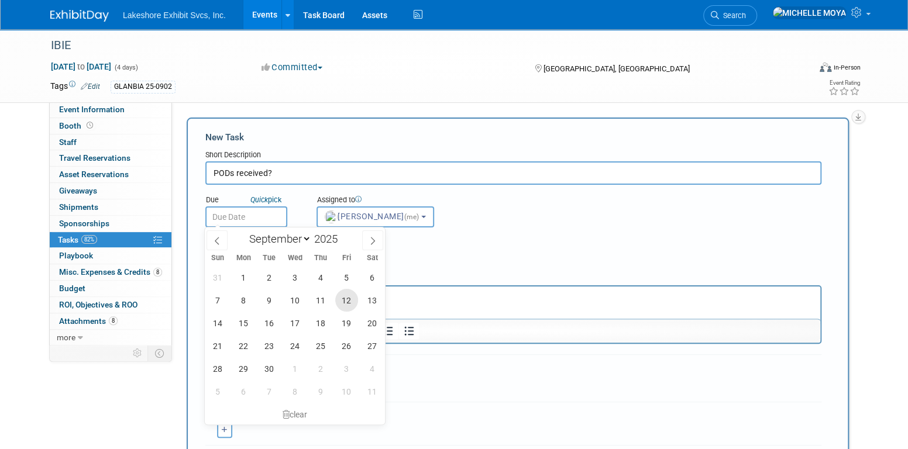
type input "[DATE]"
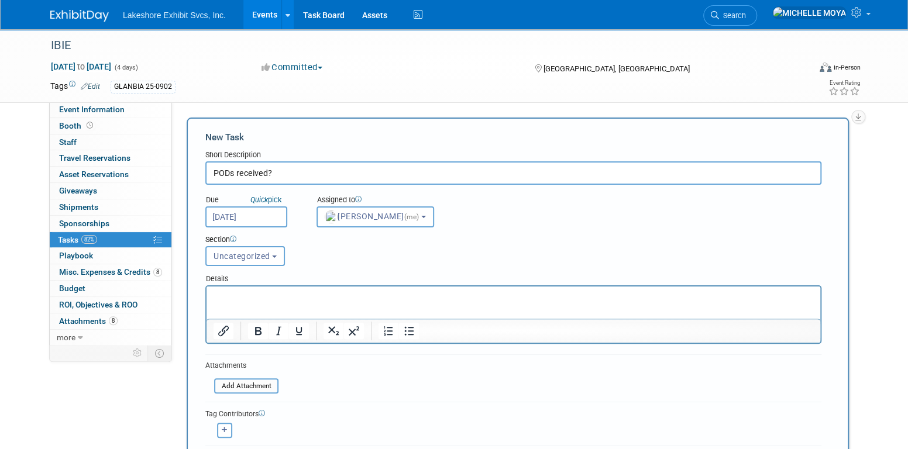
click at [440, 265] on div "Section Uncategorized Account Exec Account Mgr Design Team Estimator Engineerin…" at bounding box center [487, 248] width 581 height 41
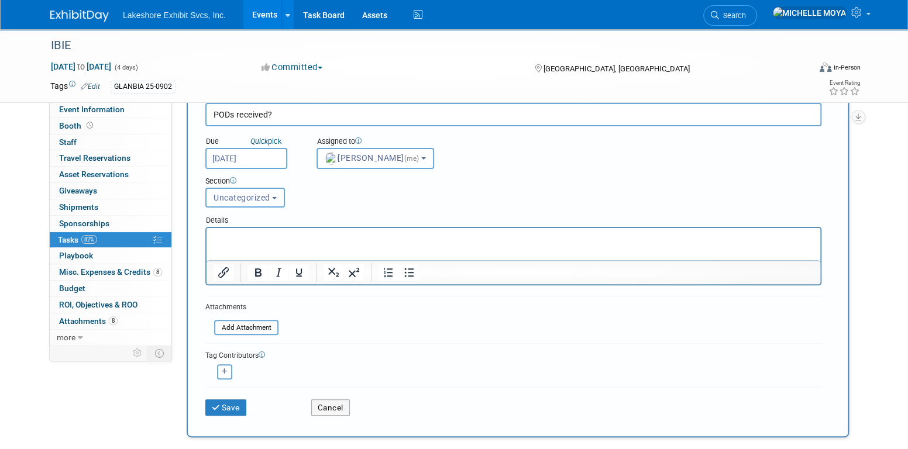
click at [255, 193] on span "Uncategorized" at bounding box center [242, 197] width 57 height 9
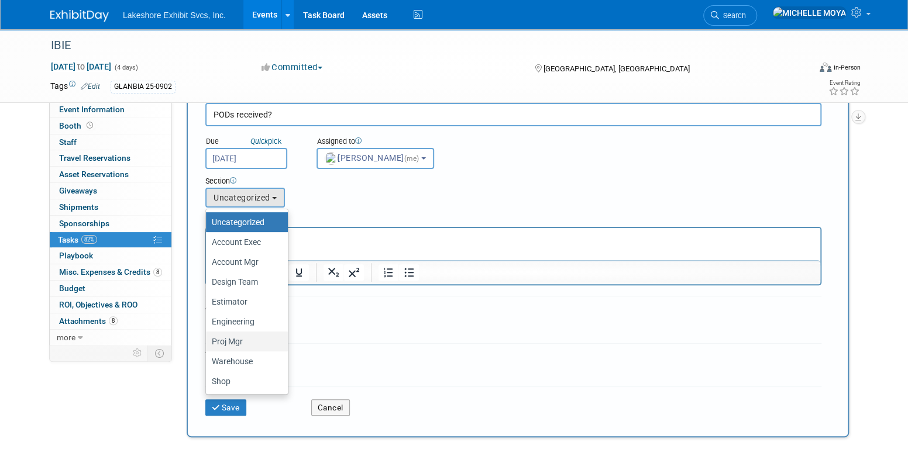
click at [245, 344] on label "Proj Mgr" at bounding box center [244, 341] width 64 height 15
click at [208, 344] on input "Proj Mgr" at bounding box center [204, 342] width 8 height 8
select select "11271405"
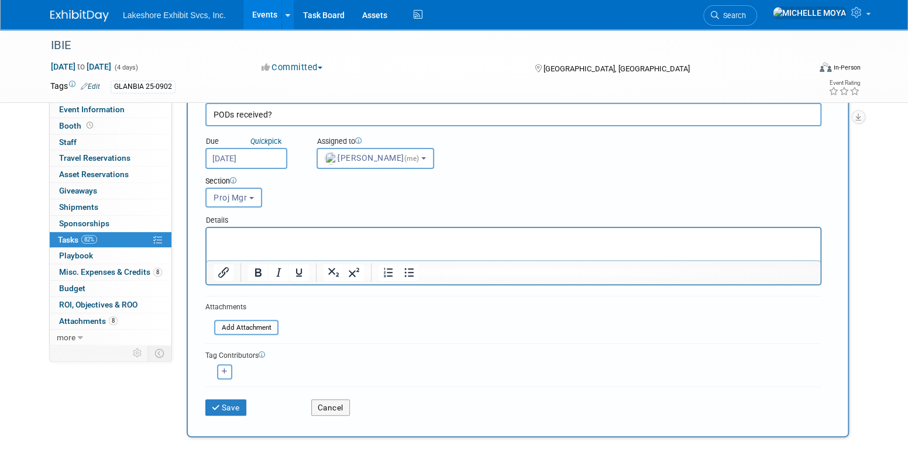
click at [307, 236] on p "Rich Text Area. Press ALT-0 for help." at bounding box center [514, 239] width 600 height 12
click at [407, 268] on icon "Bullet list" at bounding box center [409, 273] width 14 height 14
click at [239, 403] on button "Save" at bounding box center [225, 408] width 41 height 16
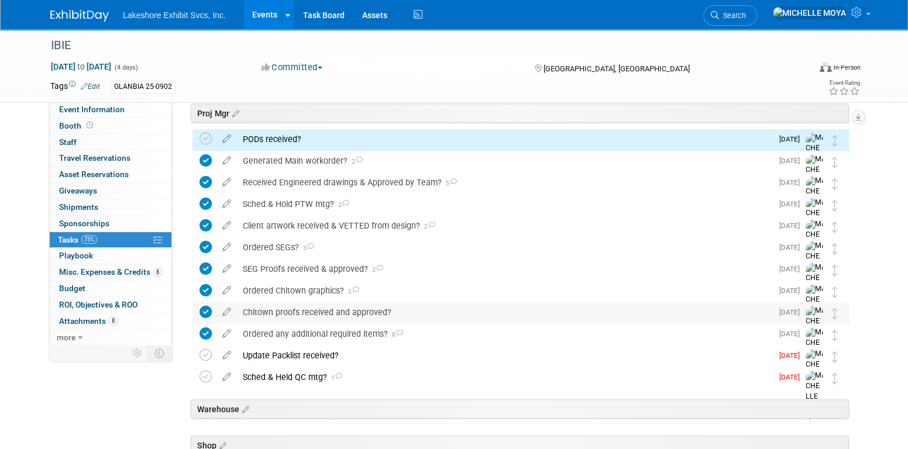
scroll to position [234, 0]
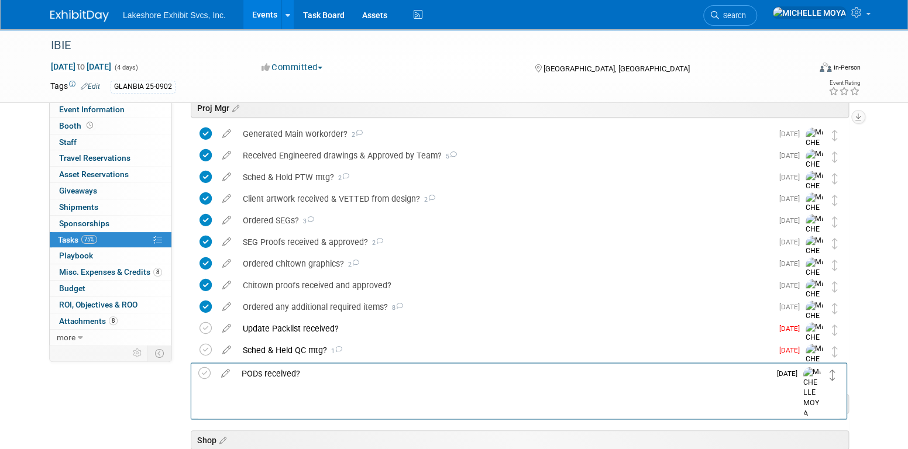
drag, startPoint x: 836, startPoint y: 133, endPoint x: 834, endPoint y: 373, distance: 239.4
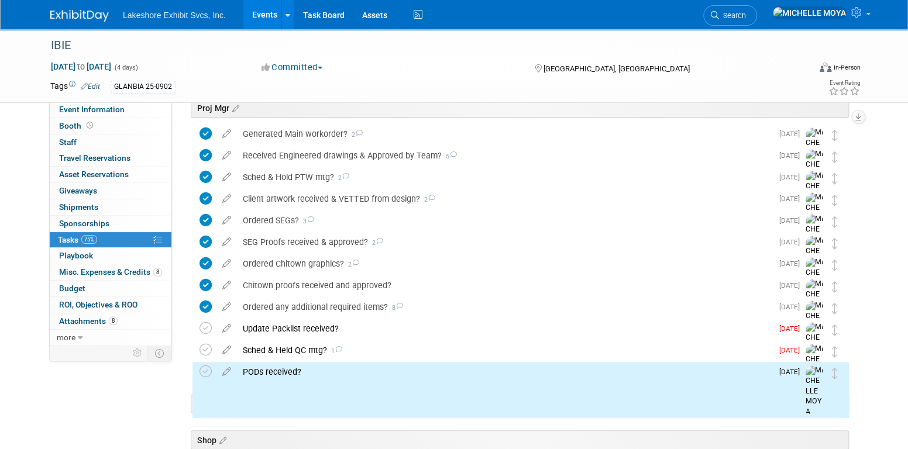
click at [892, 208] on div "IBIE Sep 14, 2025 to Sep 17, 2025 (4 days) Sep 14, 2025 to Sep 17, 2025 Committ…" at bounding box center [454, 179] width 908 height 769
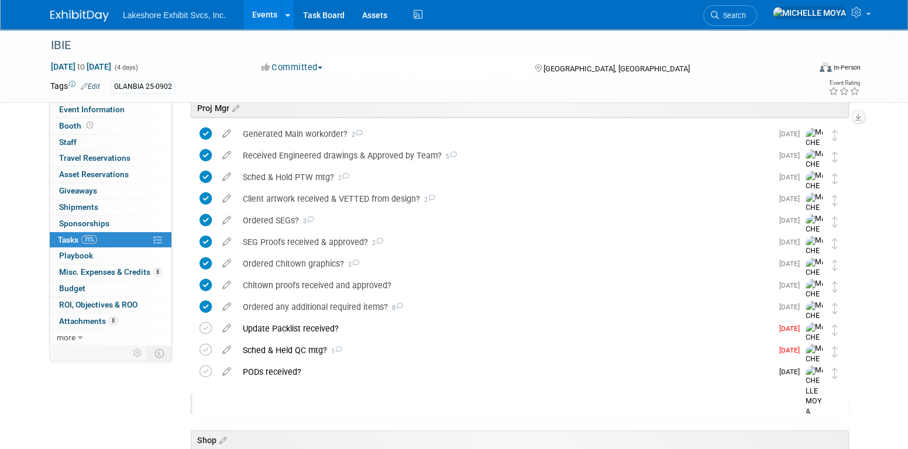
click at [267, 11] on link "Events" at bounding box center [264, 14] width 43 height 29
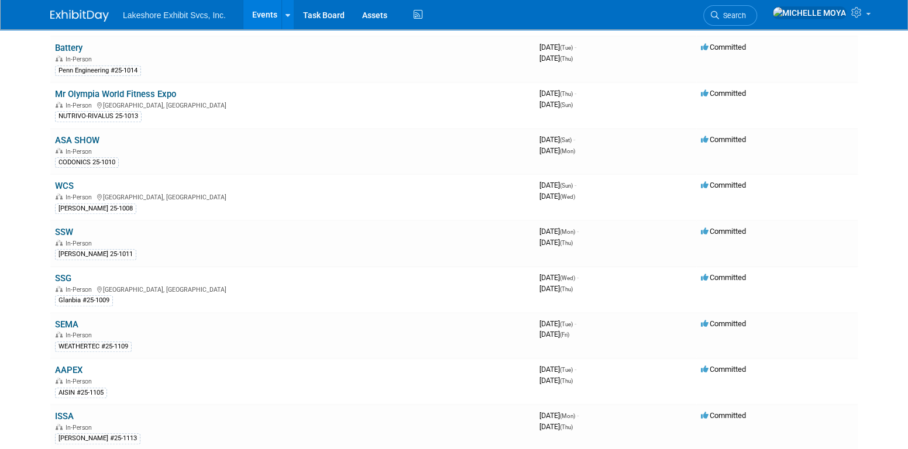
scroll to position [364, 0]
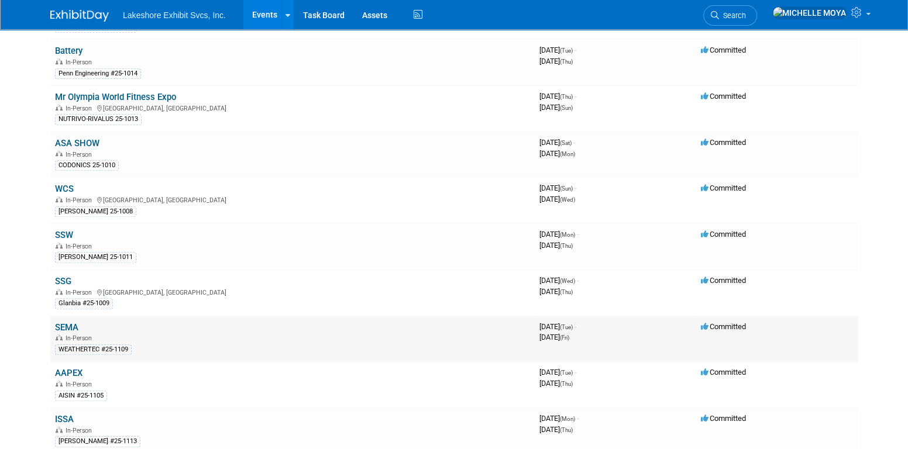
click at [68, 322] on link "SEMA" at bounding box center [66, 327] width 23 height 11
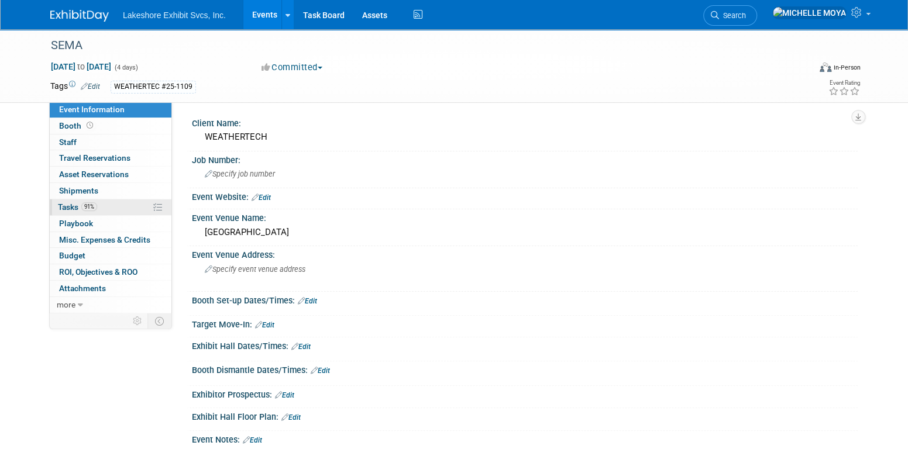
click at [109, 204] on link "91% Tasks 91%" at bounding box center [111, 208] width 122 height 16
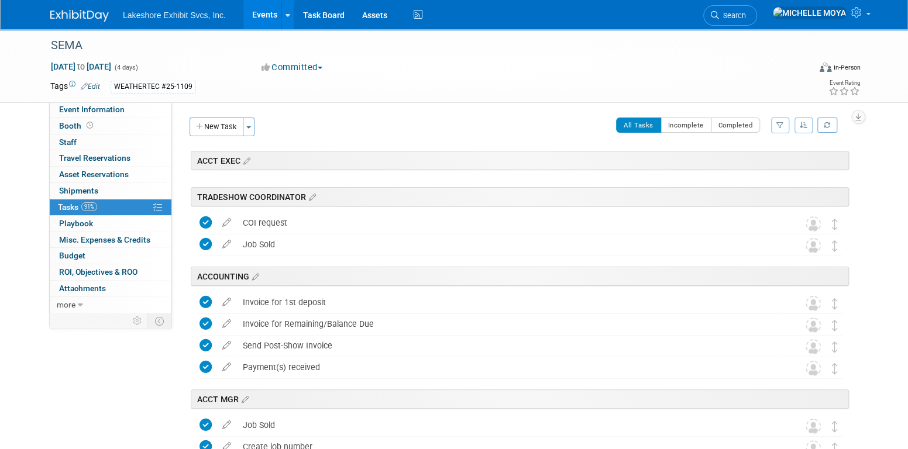
click at [780, 126] on icon "button" at bounding box center [781, 125] width 8 height 7
click at [733, 166] on select "-- Select Assignee -- All unassigned tasks Assigned to me [PERSON_NAME] [PERSON…" at bounding box center [732, 163] width 97 height 16
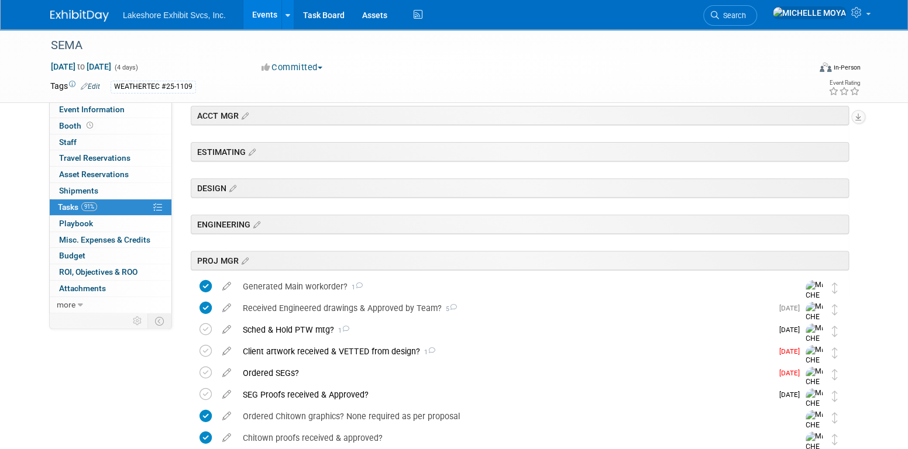
scroll to position [410, 0]
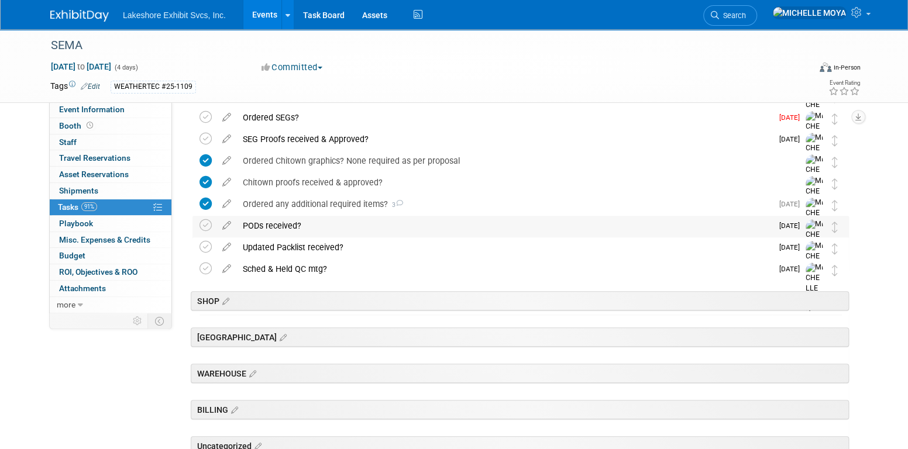
click at [290, 225] on div "PODs received?" at bounding box center [504, 226] width 535 height 20
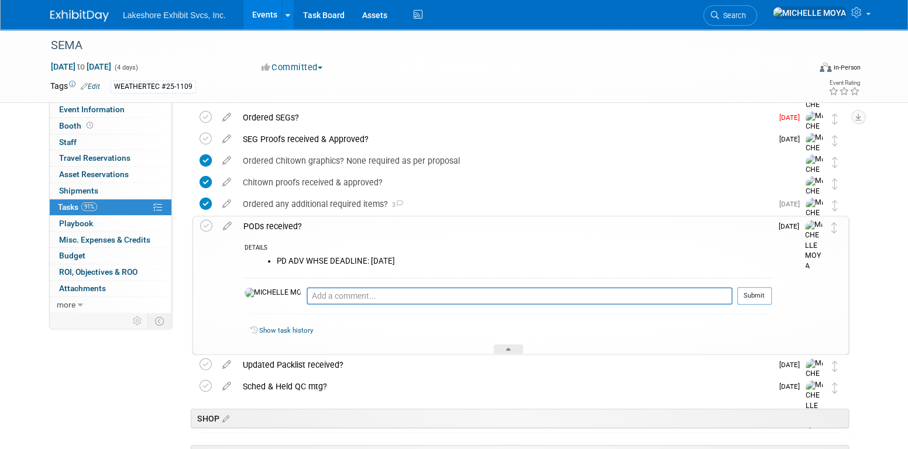
click at [290, 225] on div "PODs received?" at bounding box center [505, 227] width 534 height 20
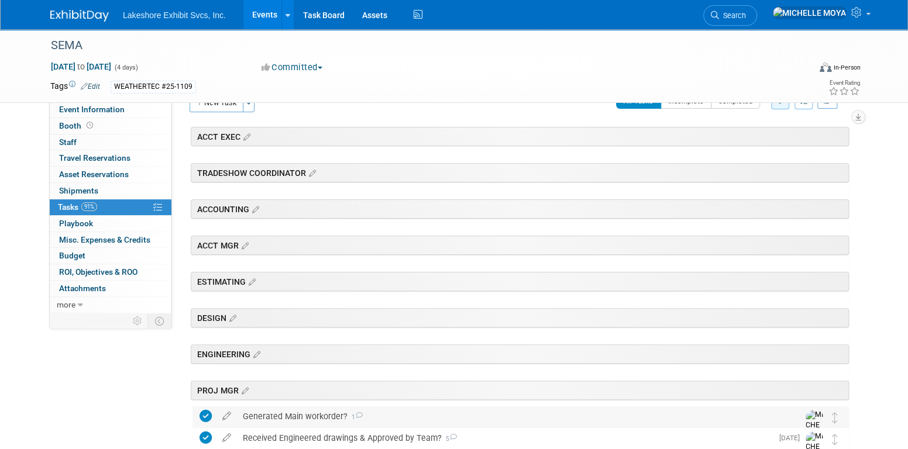
scroll to position [0, 0]
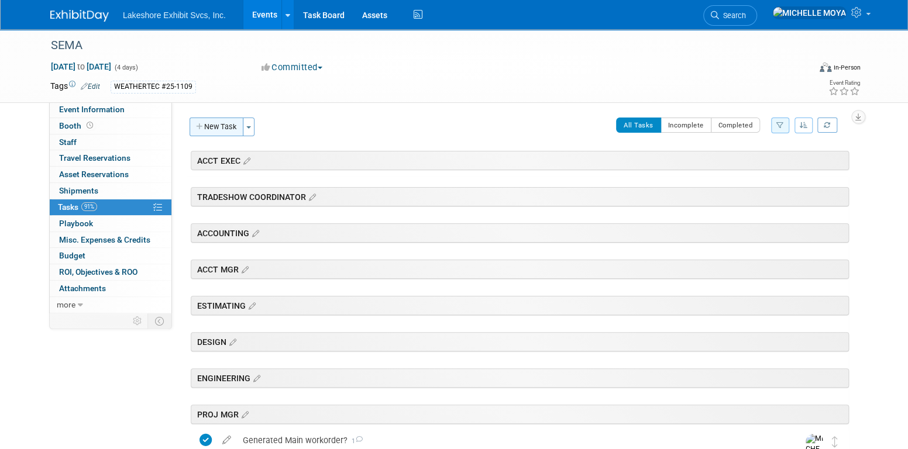
click at [229, 124] on button "New Task" at bounding box center [217, 127] width 54 height 19
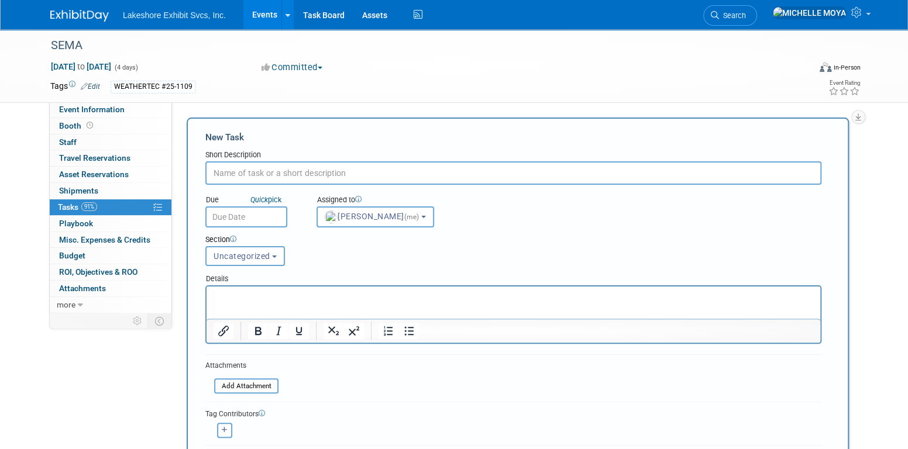
click at [298, 172] on input "text" at bounding box center [513, 173] width 616 height 23
type input "Flooring Exhibits invoice received?"
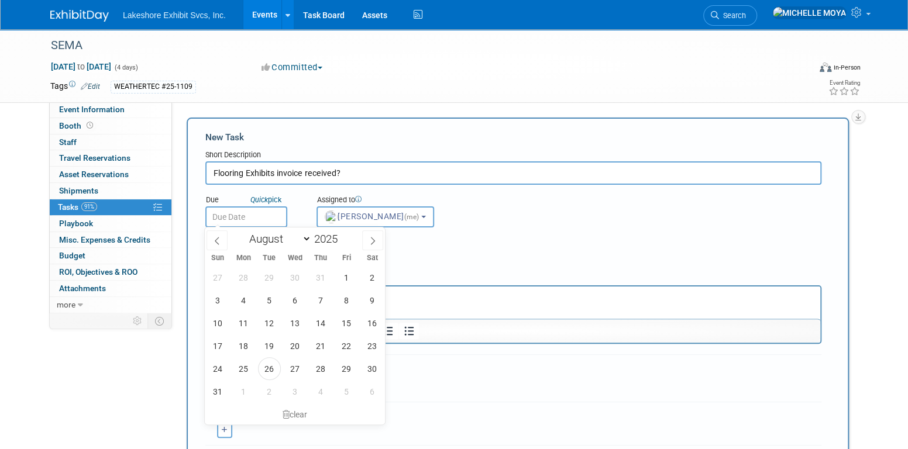
click at [262, 219] on input "text" at bounding box center [246, 217] width 82 height 21
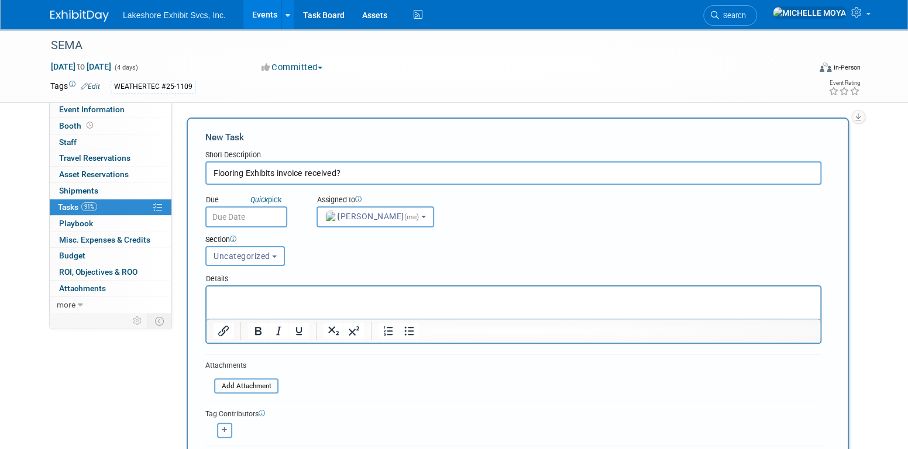
click at [297, 214] on div "Due Quick pick" at bounding box center [252, 209] width 111 height 38
drag, startPoint x: 586, startPoint y: 243, endPoint x: 520, endPoint y: 269, distance: 70.8
click at [585, 242] on div "Section" at bounding box center [487, 241] width 564 height 12
click at [399, 294] on p "Rich Text Area. Press ALT-0 for help." at bounding box center [514, 297] width 600 height 12
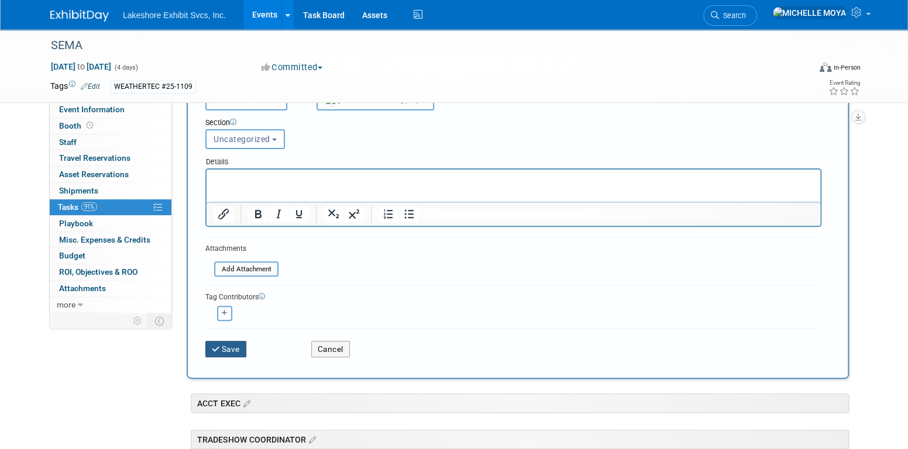
click at [240, 345] on button "Save" at bounding box center [225, 349] width 41 height 16
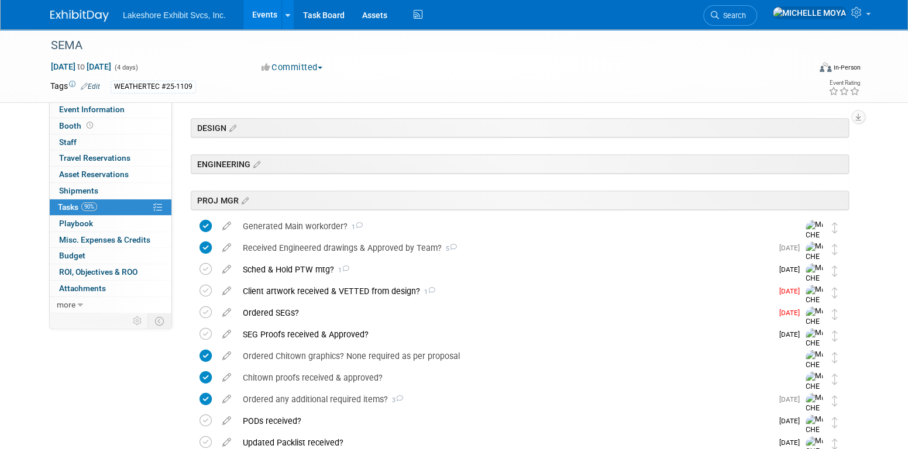
scroll to position [293, 0]
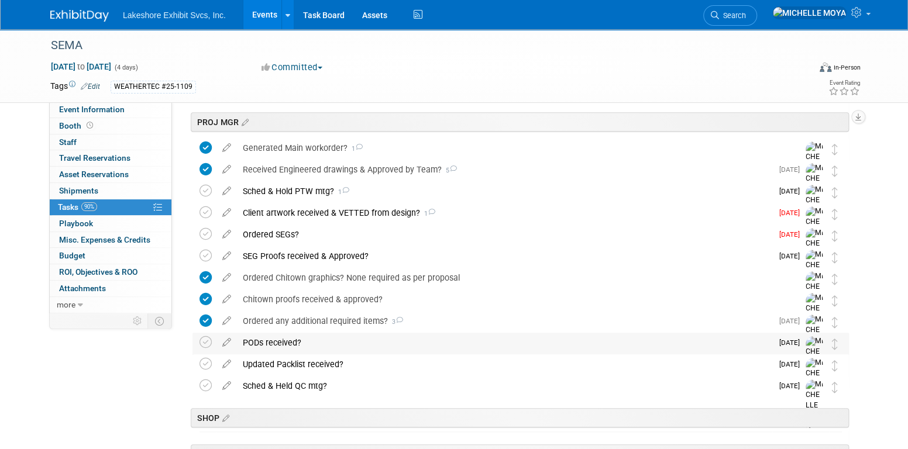
click at [448, 342] on div "PODs received?" at bounding box center [504, 343] width 535 height 20
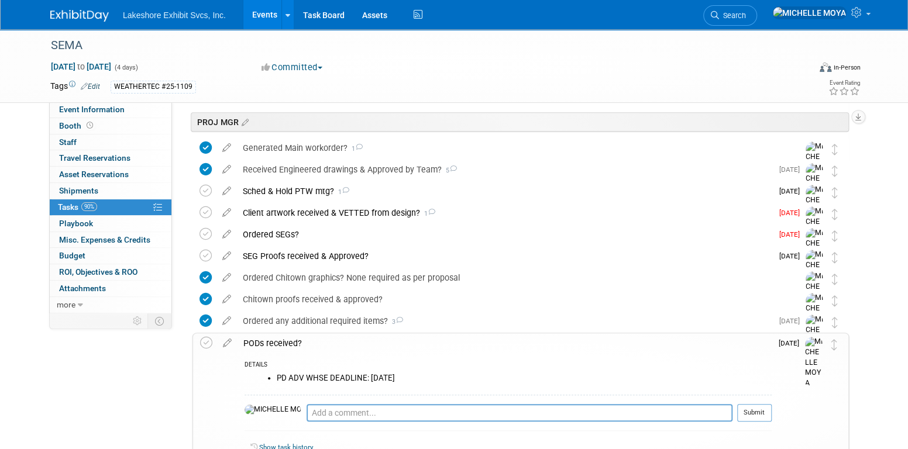
click at [449, 342] on div "PODs received?" at bounding box center [505, 344] width 534 height 20
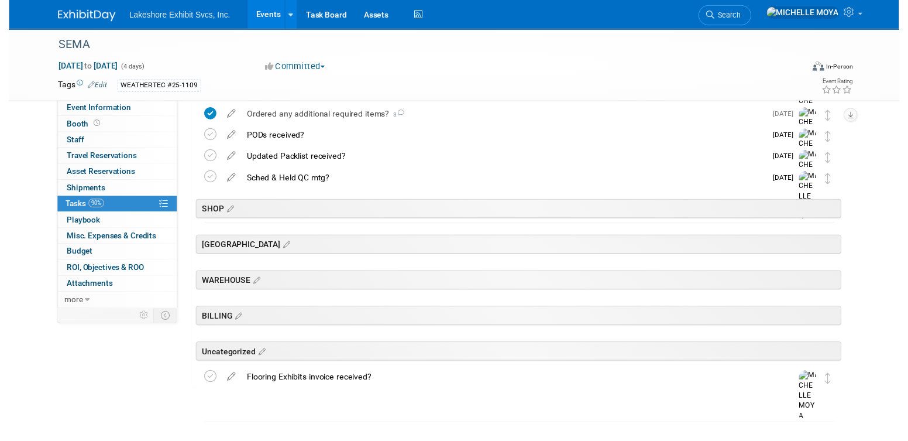
scroll to position [515, 0]
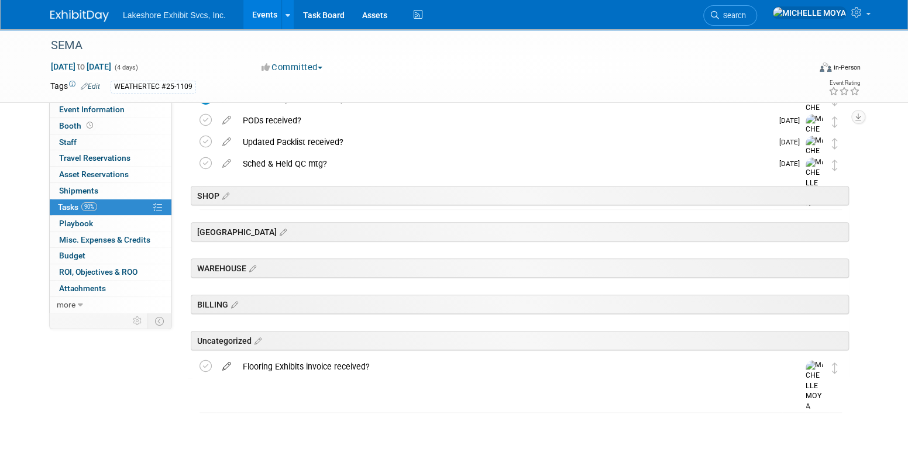
click at [229, 366] on icon at bounding box center [227, 364] width 20 height 15
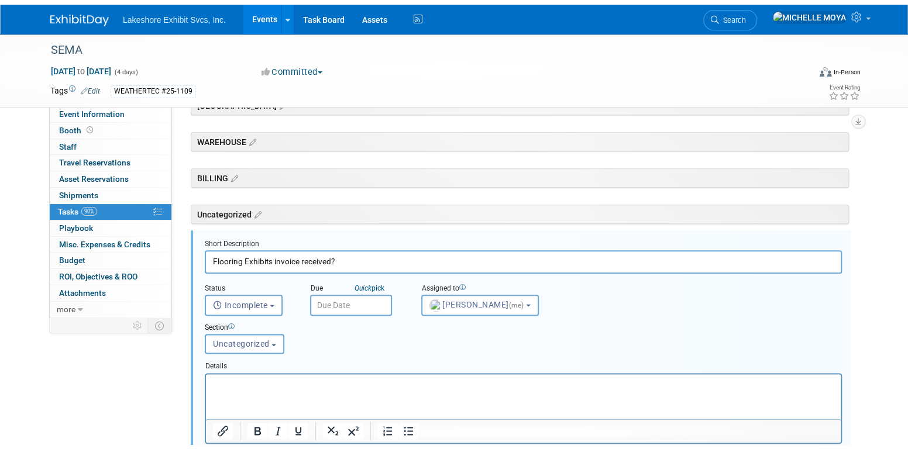
scroll to position [701, 0]
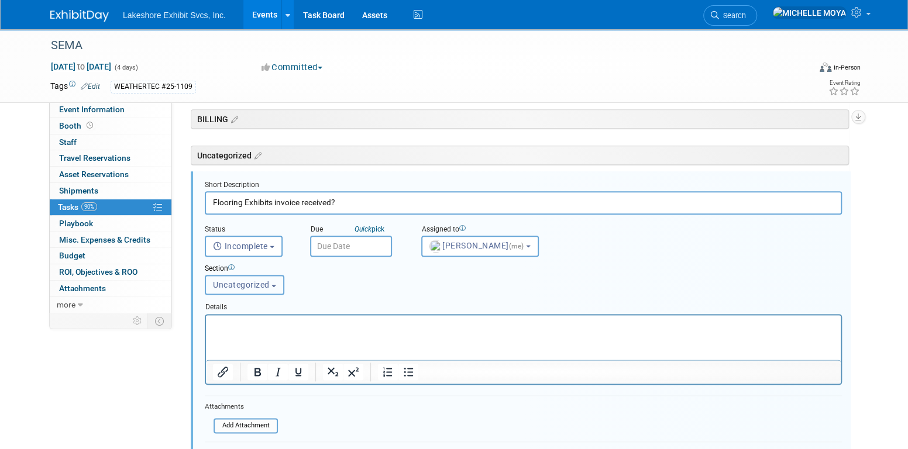
click at [265, 281] on span "Uncategorized" at bounding box center [241, 284] width 57 height 9
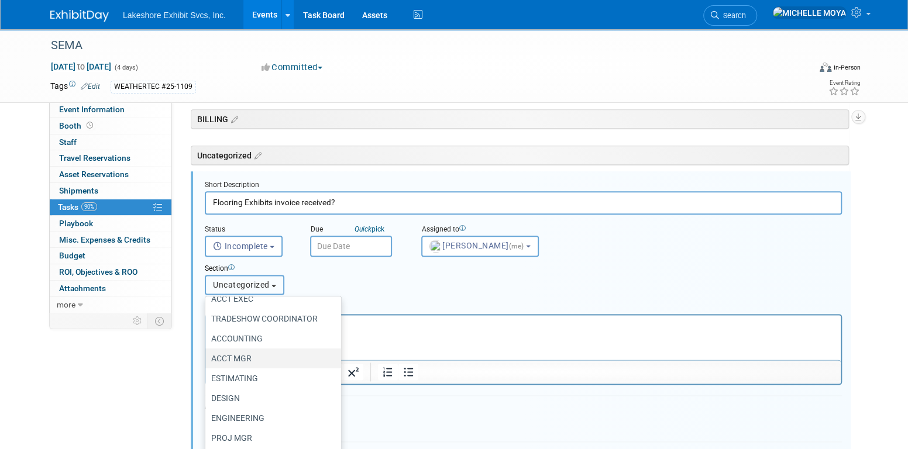
scroll to position [74, 0]
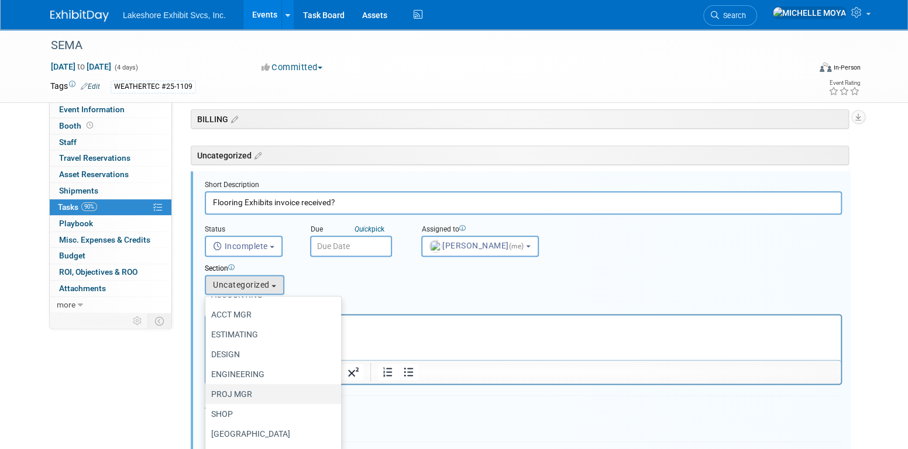
click at [248, 389] on label "PROJ MGR" at bounding box center [270, 394] width 118 height 15
click at [207, 391] on input "PROJ MGR" at bounding box center [204, 395] width 8 height 8
select select "11273366"
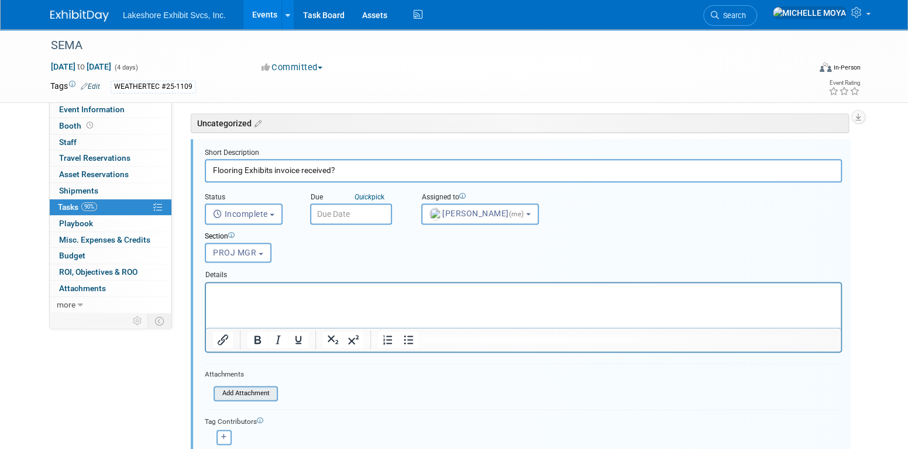
scroll to position [759, 0]
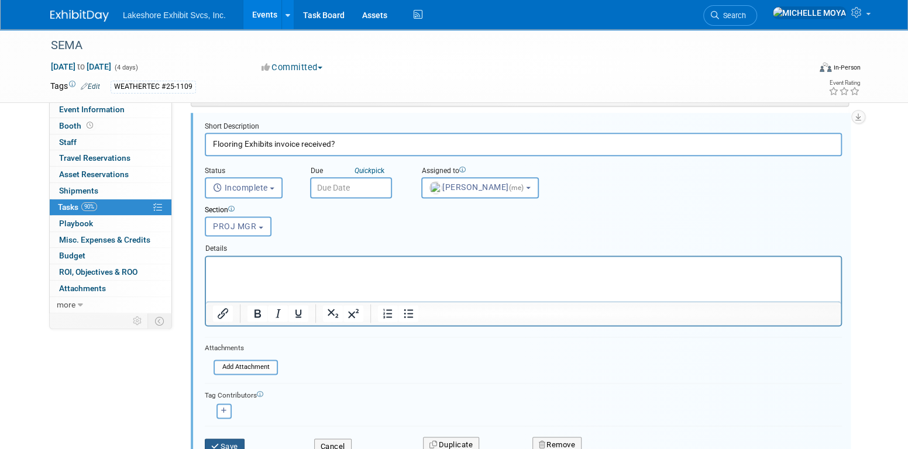
click at [226, 440] on button "Save" at bounding box center [225, 447] width 40 height 16
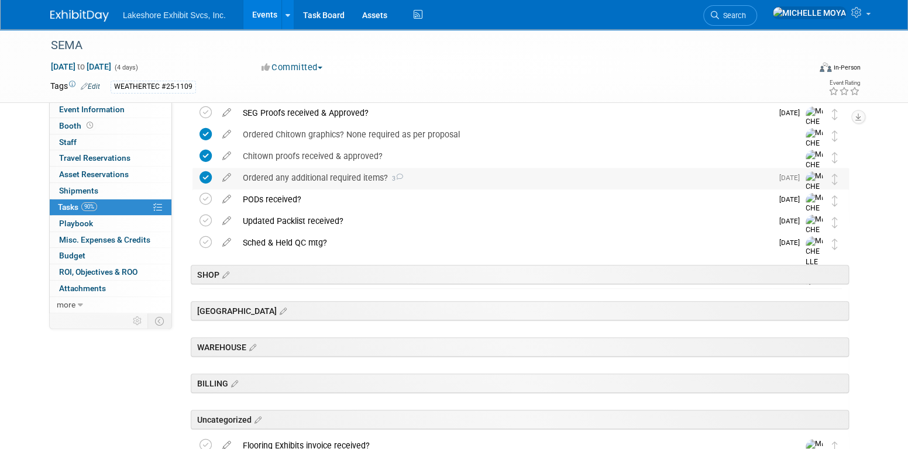
scroll to position [515, 0]
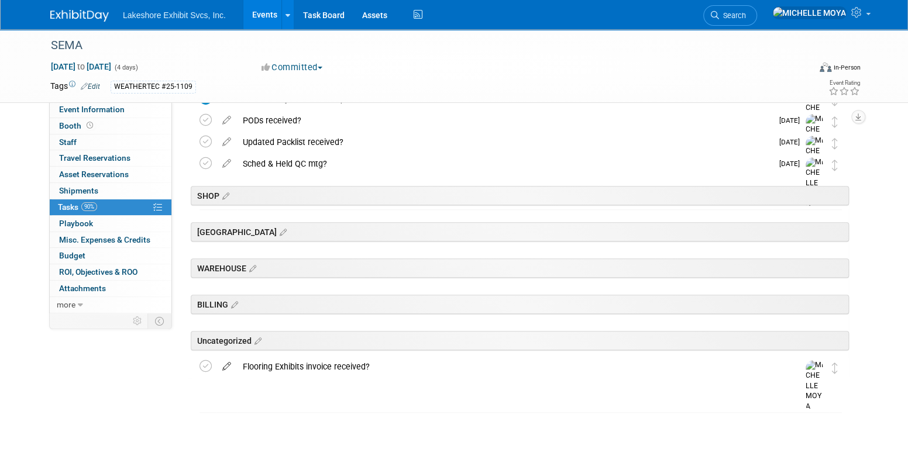
click at [225, 370] on icon at bounding box center [227, 364] width 20 height 15
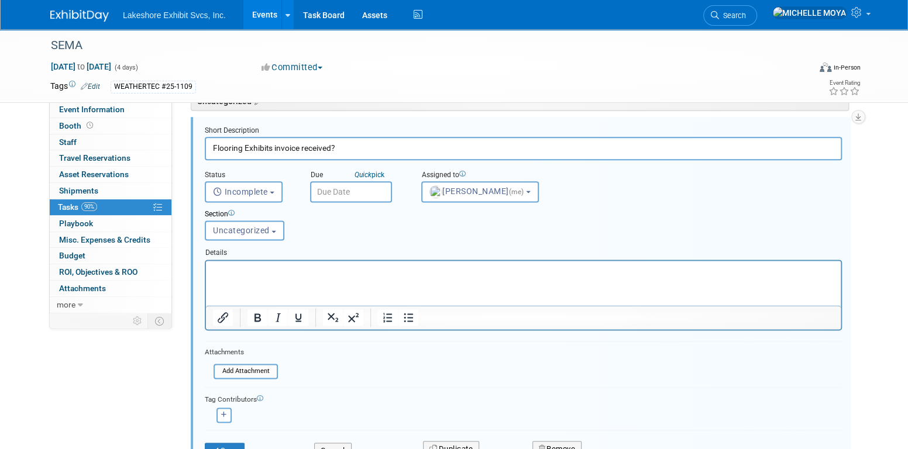
scroll to position [849, 0]
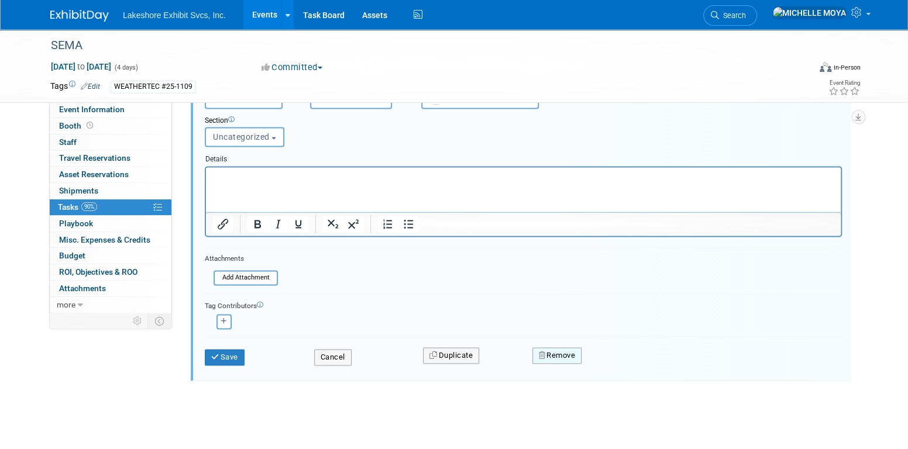
click at [551, 348] on button "Remove" at bounding box center [558, 356] width 50 height 16
click at [619, 361] on link "Yes" at bounding box center [623, 365] width 34 height 19
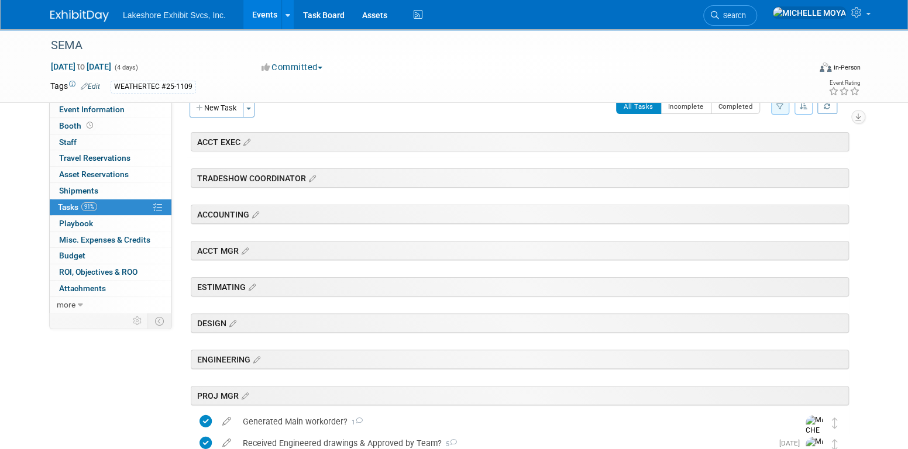
scroll to position [0, 0]
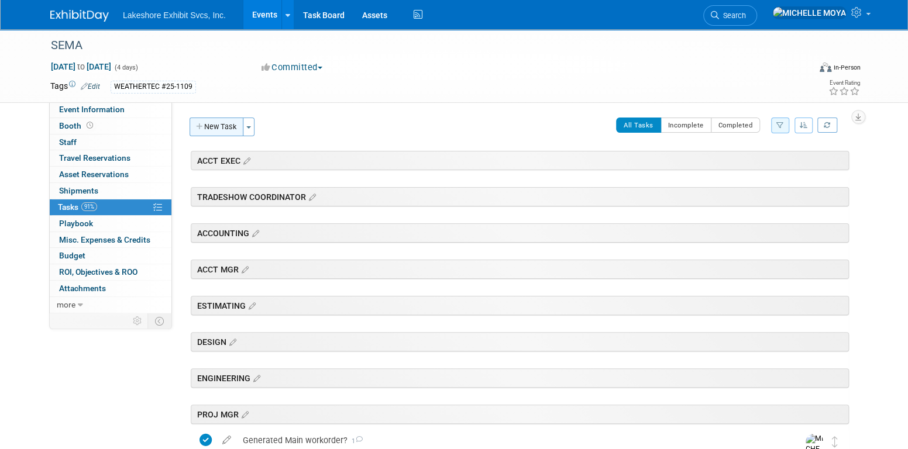
click at [222, 122] on button "New Task" at bounding box center [217, 127] width 54 height 19
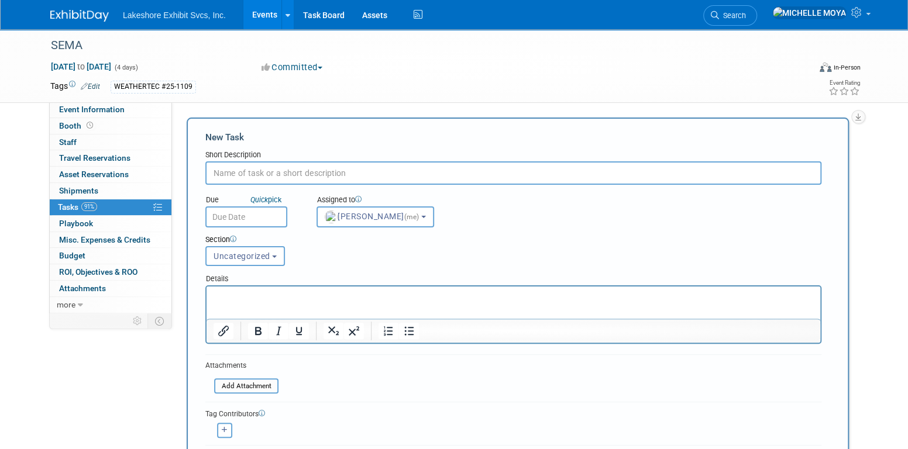
click at [308, 167] on input "text" at bounding box center [513, 173] width 616 height 23
type input "Flooring Exhibits invoice received?"
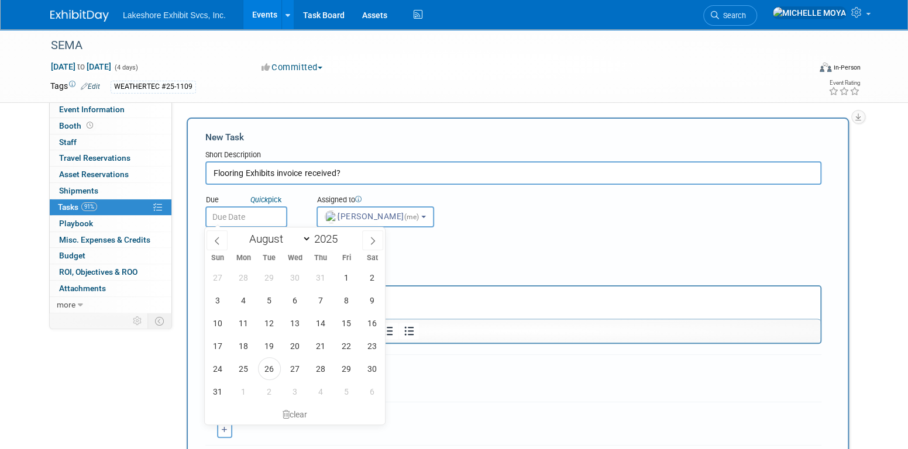
click at [270, 221] on input "text" at bounding box center [246, 217] width 82 height 21
click at [304, 237] on select "January February March April May June July August September October November De…" at bounding box center [277, 239] width 67 height 15
select select "9"
click at [244, 232] on select "January February March April May June July August September October November De…" at bounding box center [277, 239] width 67 height 15
click at [348, 276] on span "3" at bounding box center [346, 277] width 23 height 23
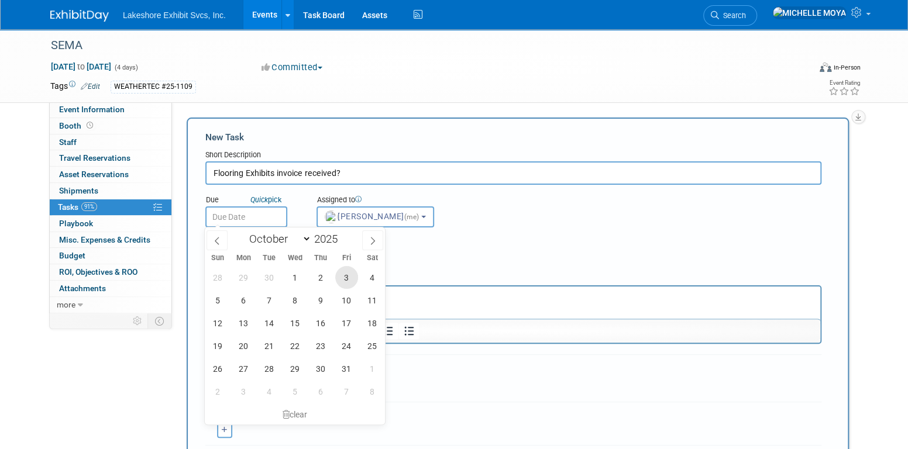
type input "Oct 3, 2025"
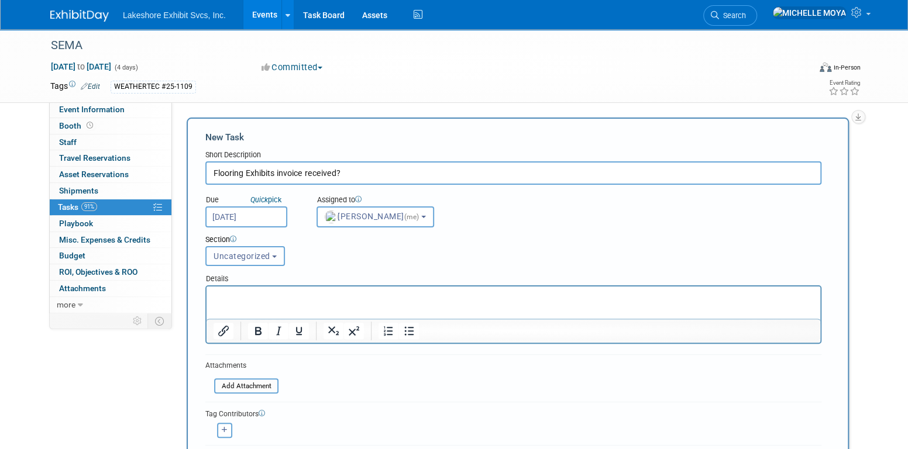
click at [260, 256] on span "Uncategorized" at bounding box center [242, 256] width 57 height 9
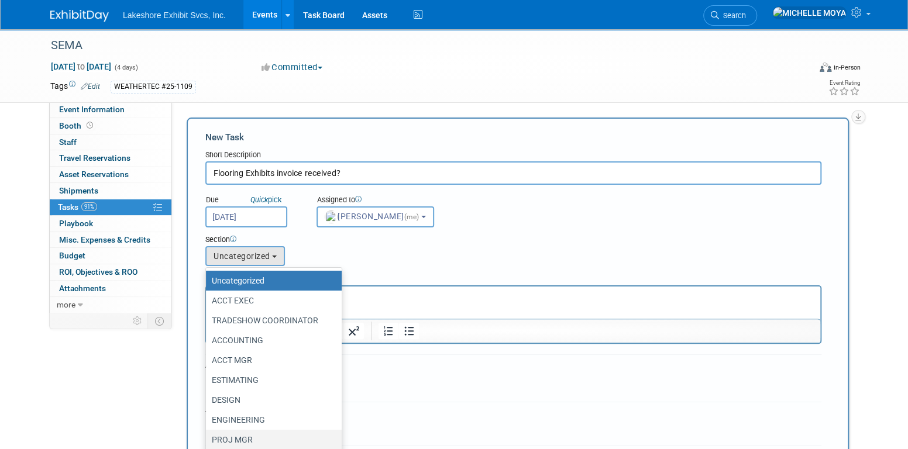
click at [252, 433] on label "PROJ MGR" at bounding box center [271, 439] width 118 height 15
click at [208, 437] on input "PROJ MGR" at bounding box center [204, 441] width 8 height 8
select select "11273366"
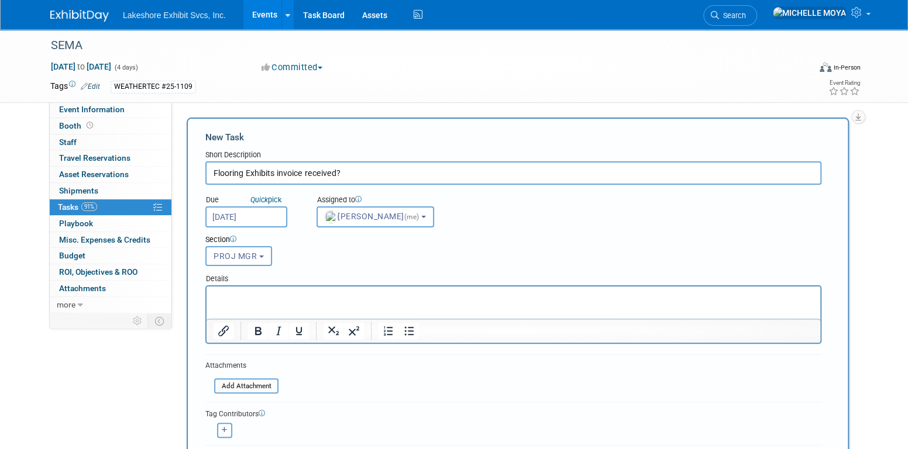
scroll to position [117, 0]
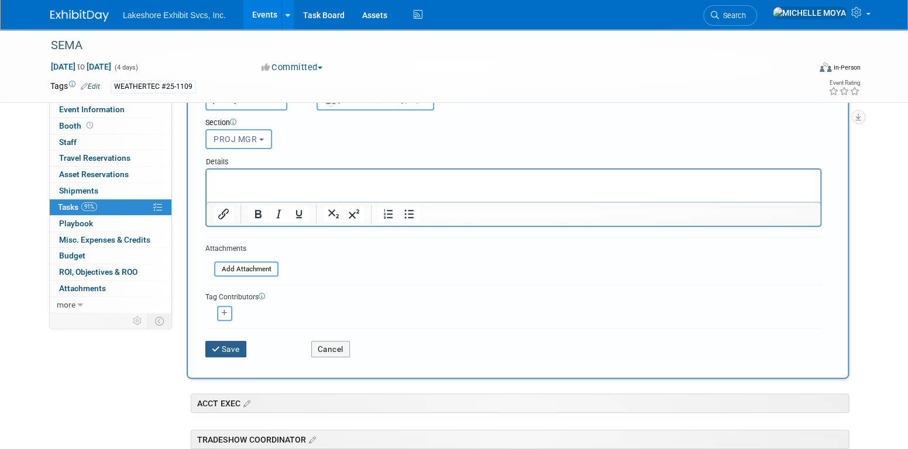
click at [230, 342] on button "Save" at bounding box center [225, 349] width 41 height 16
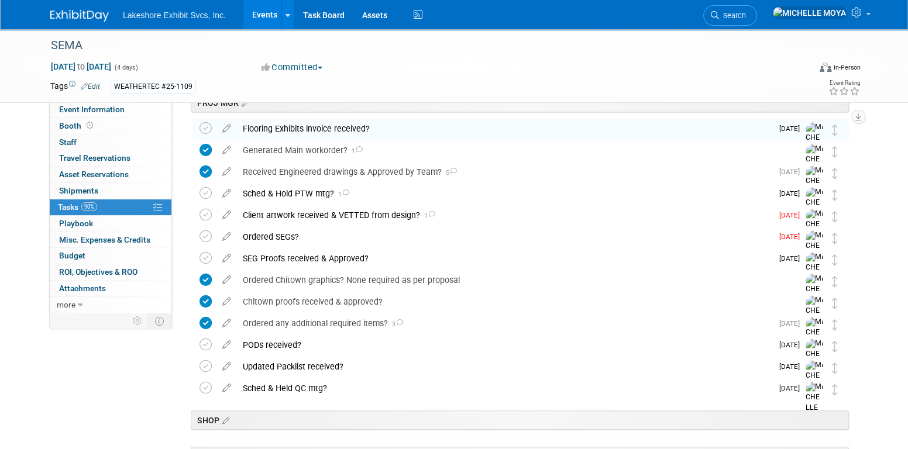
scroll to position [293, 0]
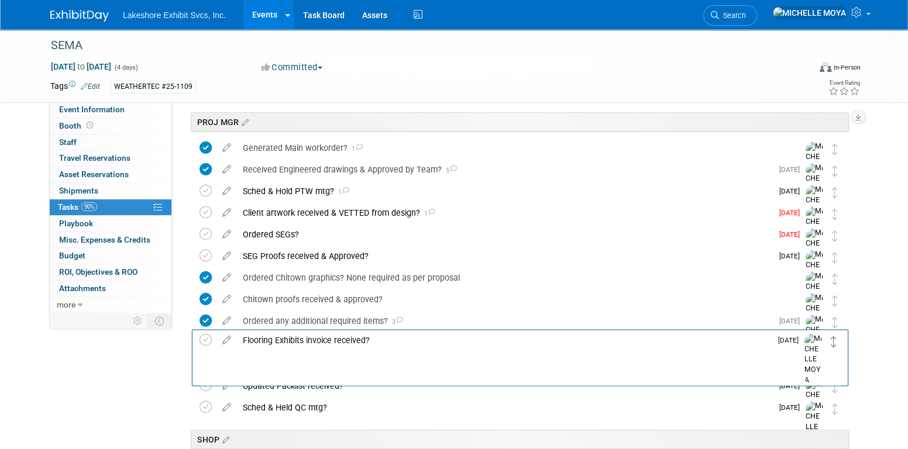
drag, startPoint x: 835, startPoint y: 149, endPoint x: 835, endPoint y: 341, distance: 192.5
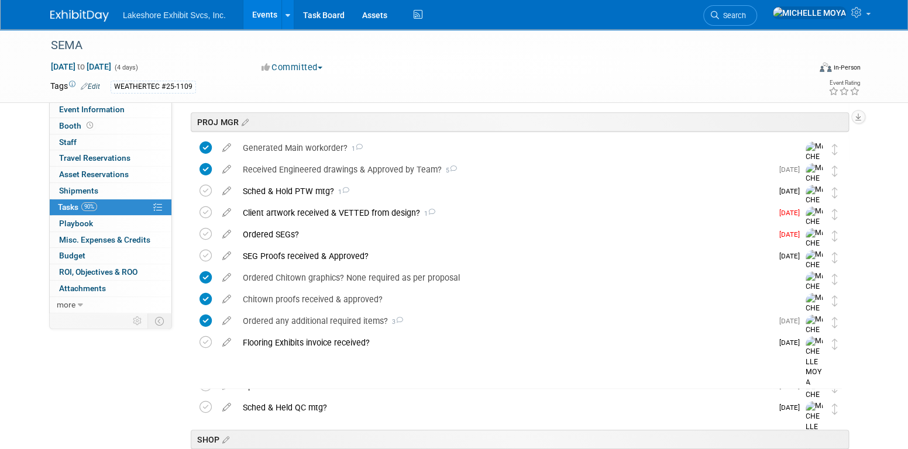
click at [263, 15] on link "Events" at bounding box center [264, 14] width 43 height 29
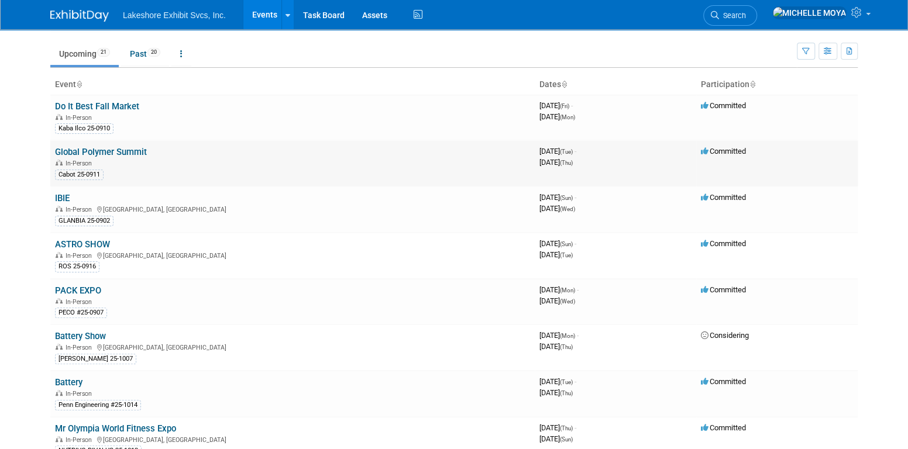
scroll to position [59, 0]
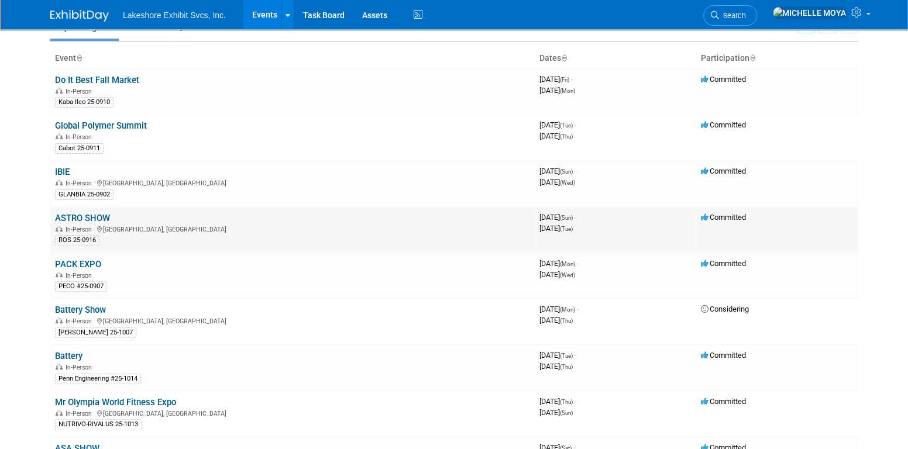
click at [104, 217] on link "ASTRO SHOW" at bounding box center [82, 218] width 55 height 11
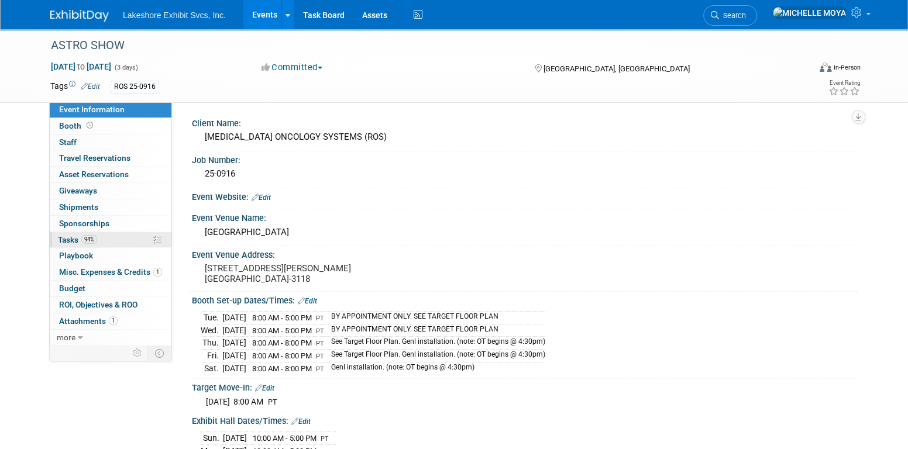
click at [104, 235] on link "94% Tasks 94%" at bounding box center [111, 240] width 122 height 16
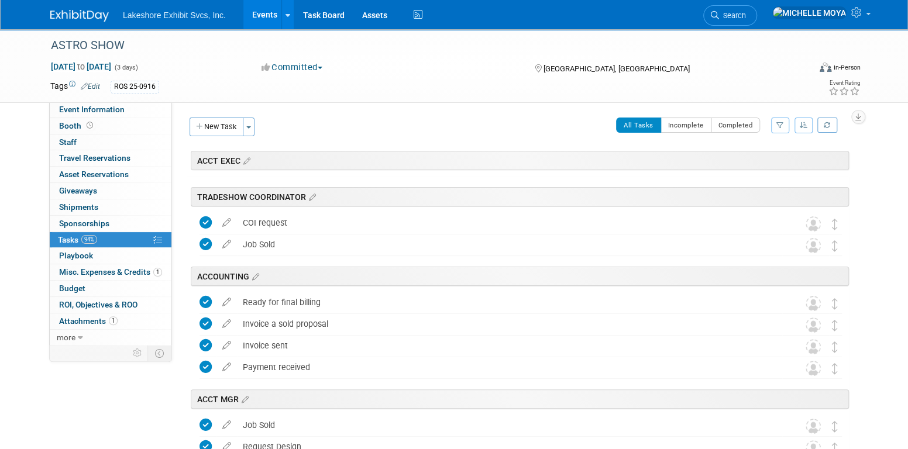
click at [780, 126] on icon "button" at bounding box center [781, 125] width 8 height 7
click at [750, 166] on select "-- Select Assignee -- All unassigned tasks Assigned to me [PERSON_NAME] [PERSON…" at bounding box center [732, 163] width 97 height 16
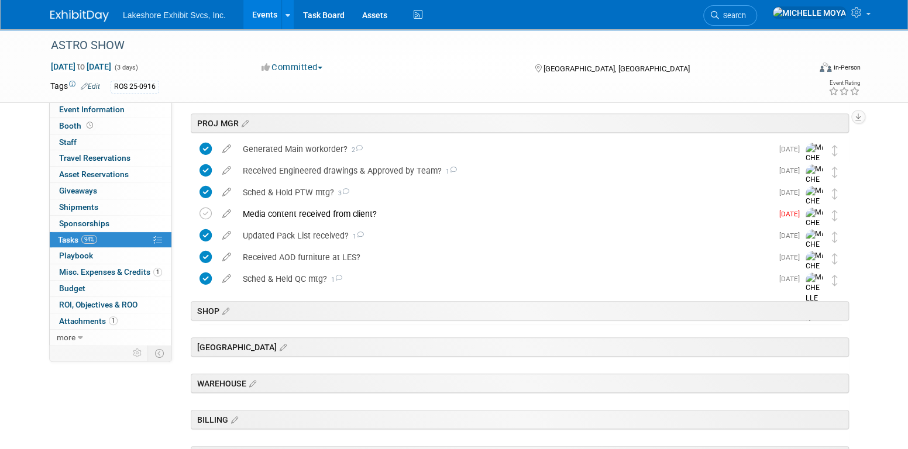
scroll to position [293, 0]
click at [269, 11] on link "Events" at bounding box center [264, 14] width 43 height 29
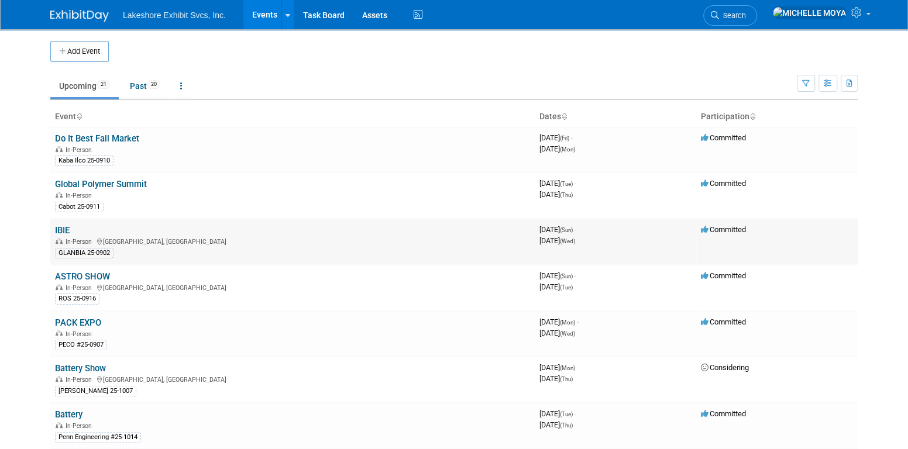
click at [67, 231] on link "IBIE" at bounding box center [62, 230] width 15 height 11
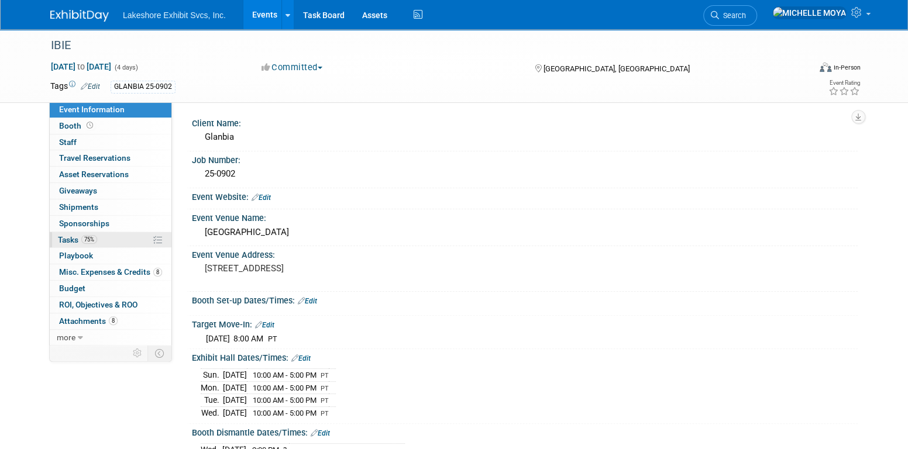
click at [98, 238] on link "75% Tasks 75%" at bounding box center [111, 240] width 122 height 16
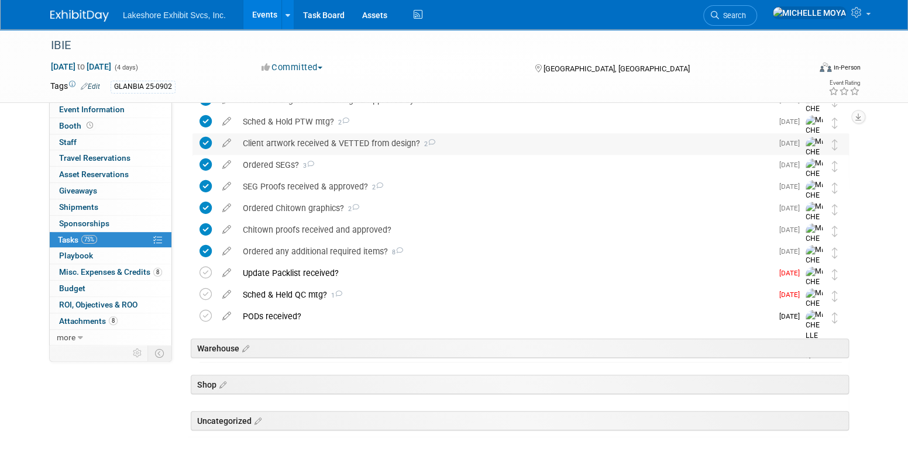
scroll to position [293, 0]
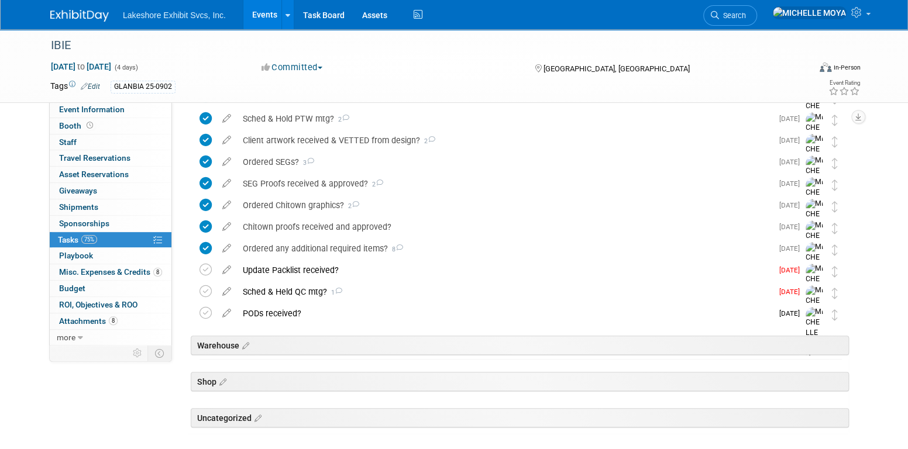
click at [262, 17] on link "Events" at bounding box center [264, 14] width 43 height 29
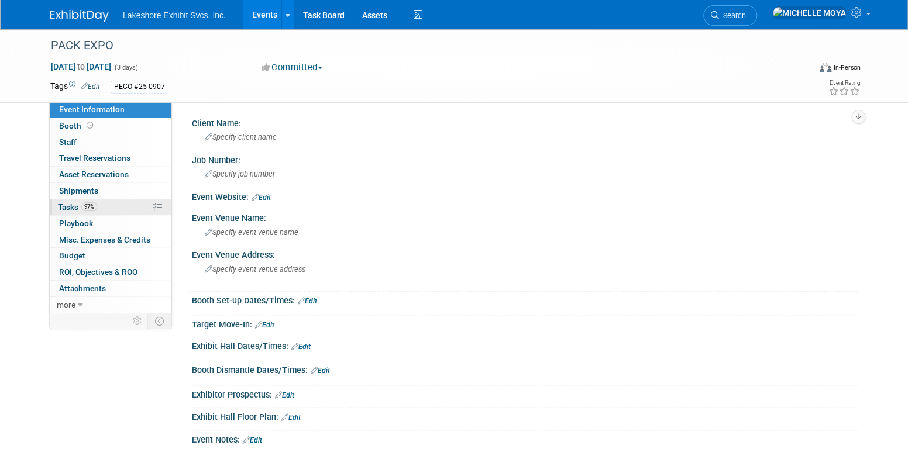
click at [102, 205] on link "97% Tasks 97%" at bounding box center [111, 208] width 122 height 16
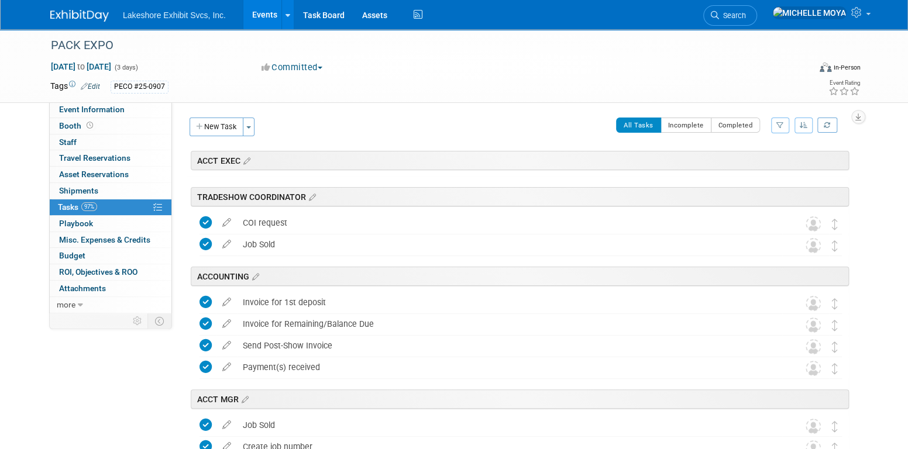
click at [781, 125] on icon "button" at bounding box center [781, 125] width 8 height 7
click at [753, 163] on select "-- Select Assignee -- All unassigned tasks Assigned to me Amanda Koss Dave Desa…" at bounding box center [732, 163] width 97 height 16
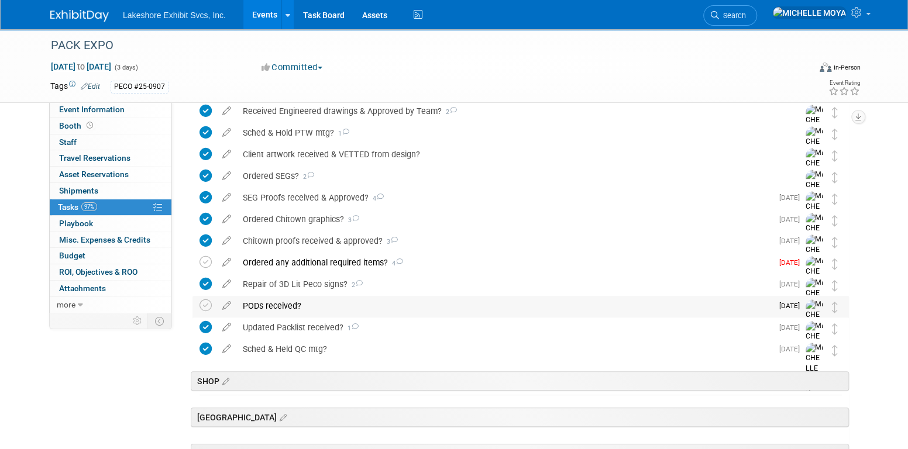
scroll to position [293, 0]
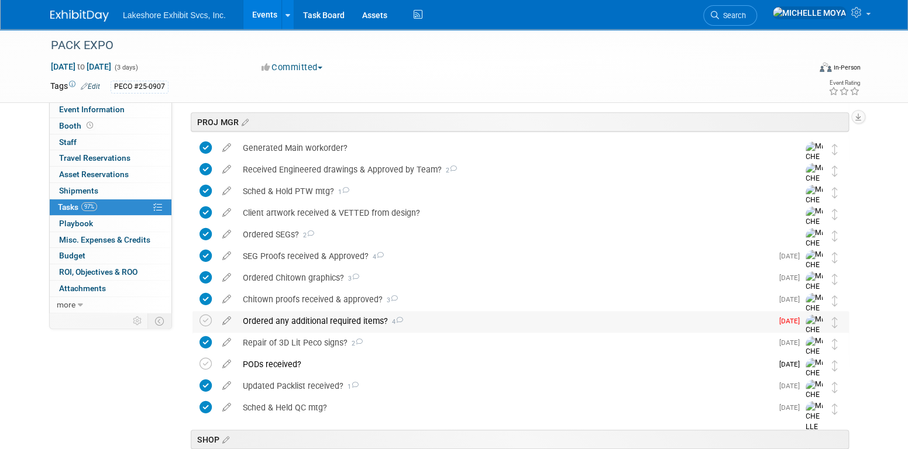
click at [321, 320] on div "Ordered any additional required items? 4" at bounding box center [504, 321] width 535 height 20
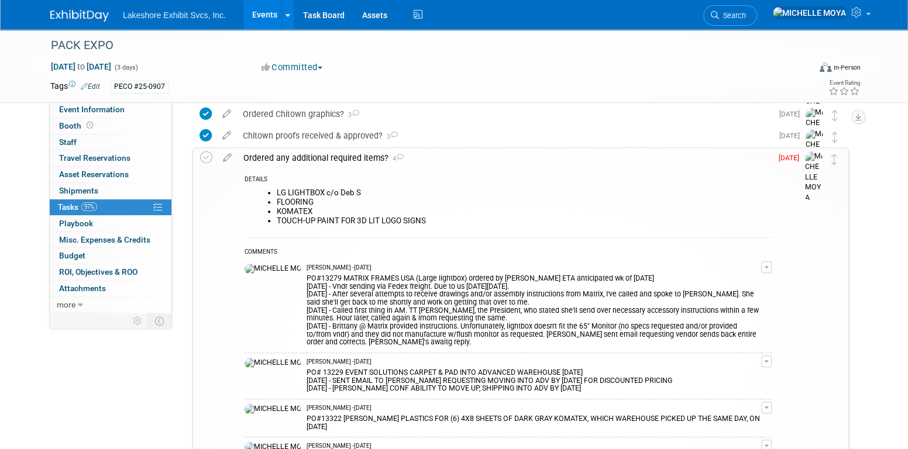
scroll to position [527, 0]
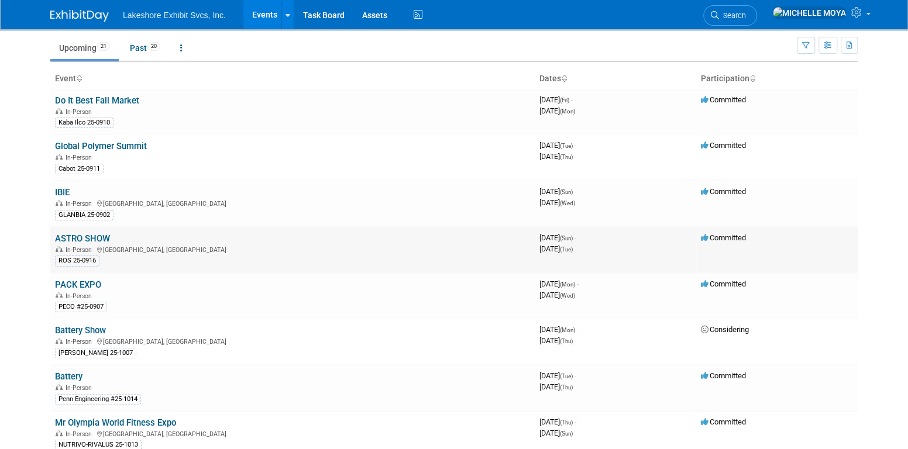
scroll to position [59, 0]
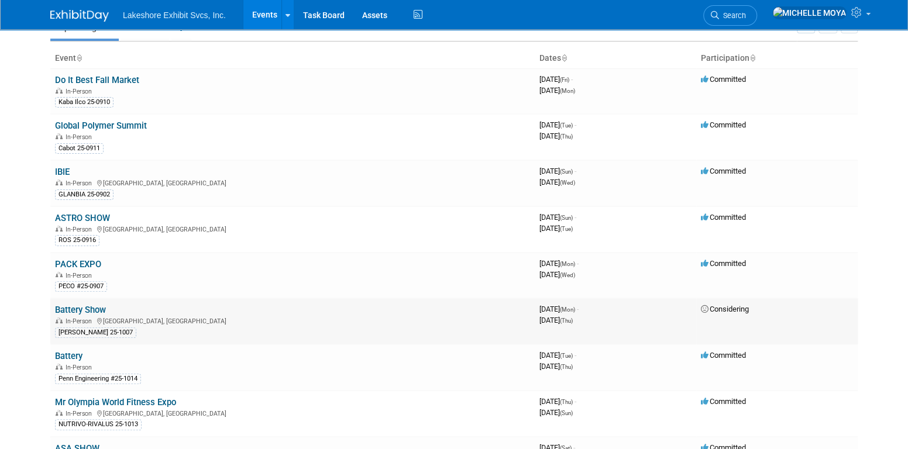
click at [98, 306] on link "Battery Show" at bounding box center [80, 310] width 51 height 11
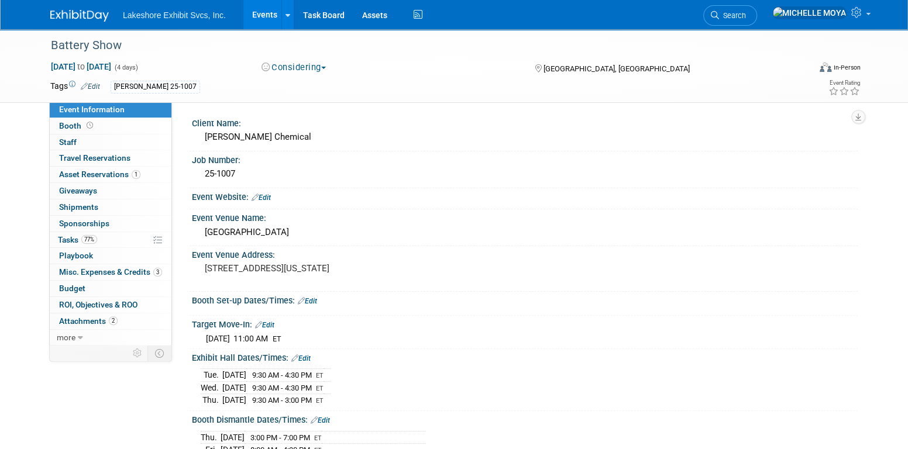
click at [257, 10] on link "Events" at bounding box center [264, 14] width 43 height 29
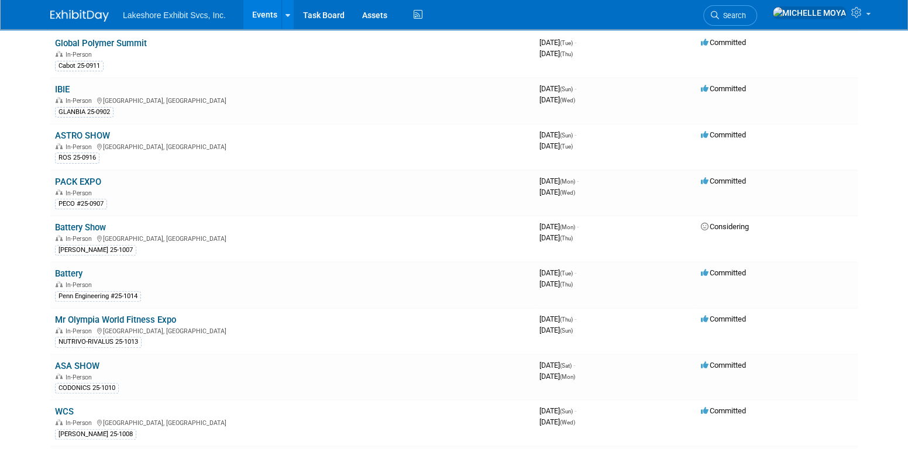
scroll to position [644, 0]
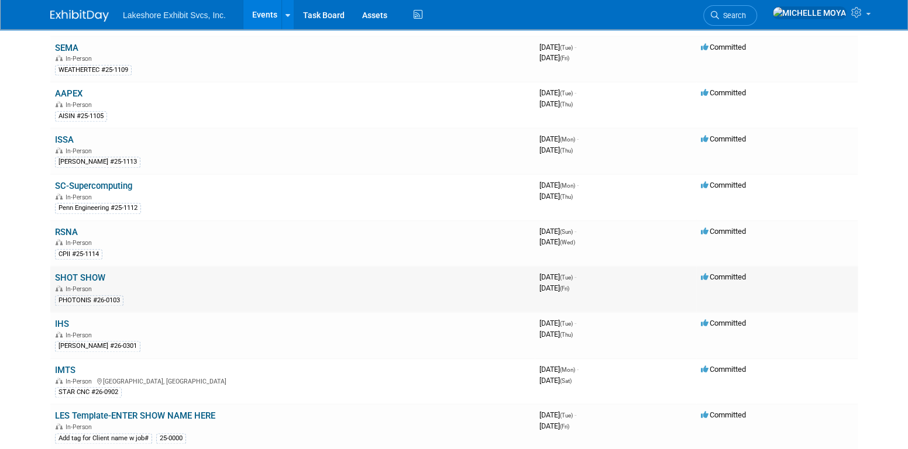
click at [89, 273] on link "SHOT SHOW" at bounding box center [80, 278] width 50 height 11
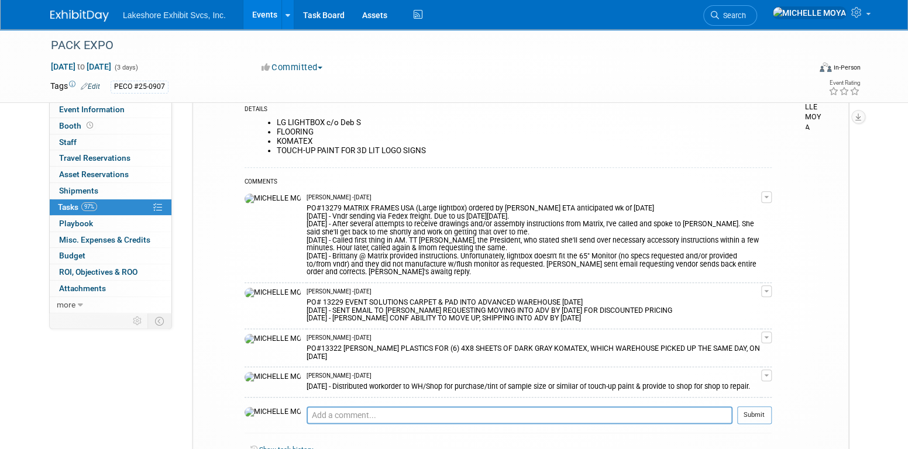
click at [261, 22] on link "Events" at bounding box center [264, 14] width 43 height 29
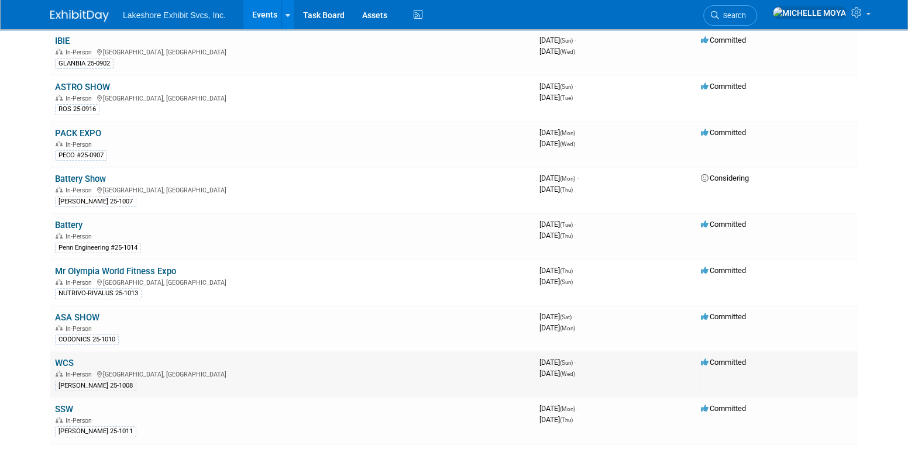
scroll to position [234, 0]
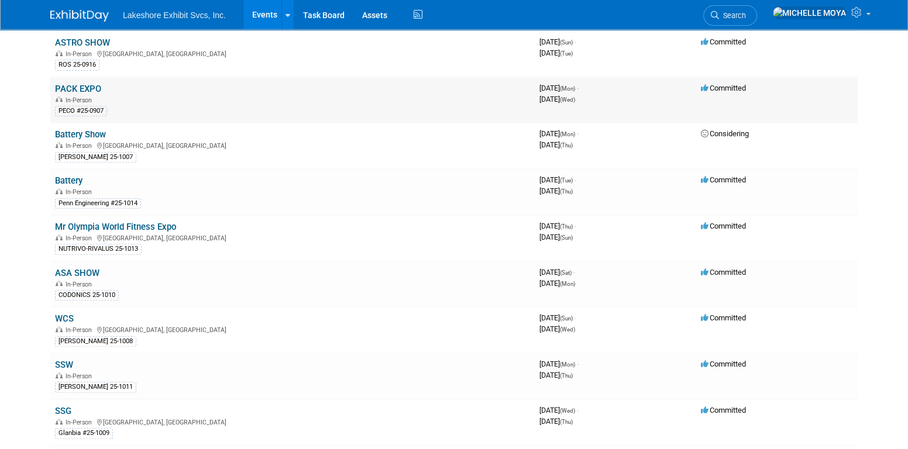
click at [89, 91] on td "PACK EXPO In-Person PECO #25-0907" at bounding box center [292, 100] width 485 height 46
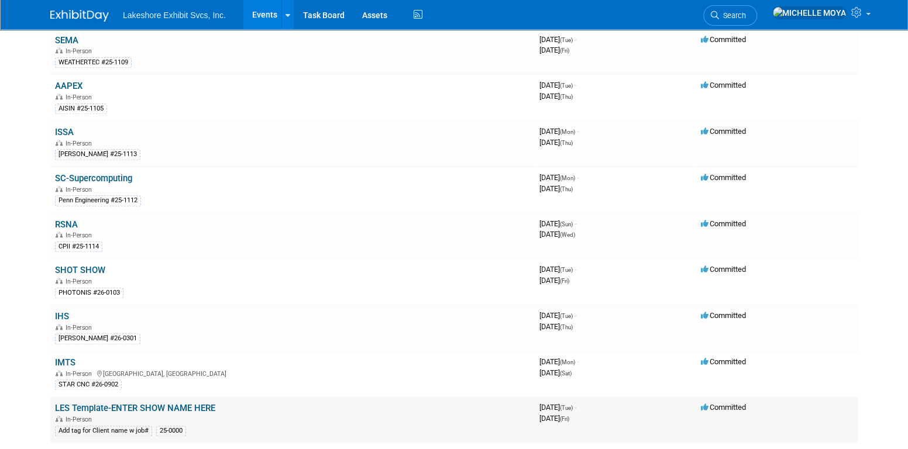
scroll to position [644, 0]
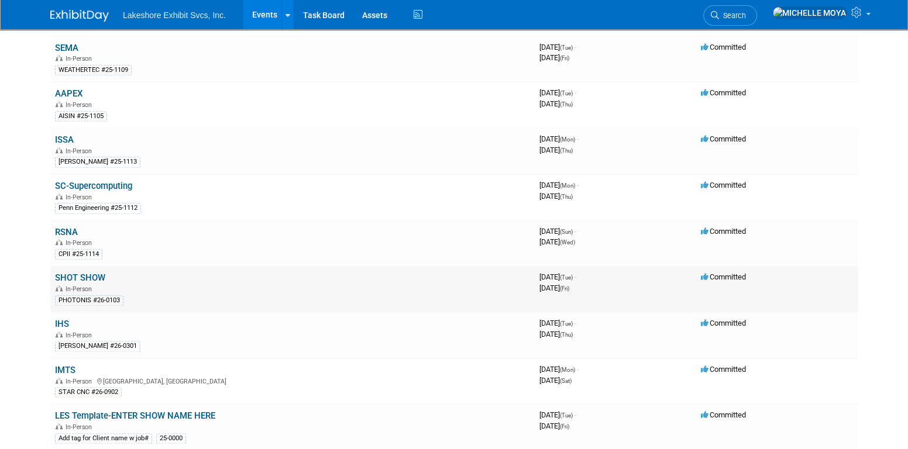
click at [93, 273] on link "SHOT SHOW" at bounding box center [80, 278] width 50 height 11
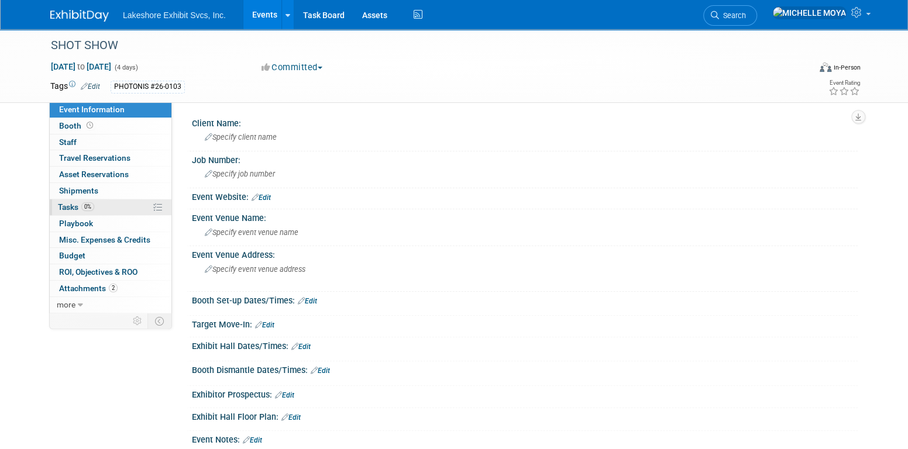
click at [107, 200] on link "0% Tasks 0%" at bounding box center [111, 208] width 122 height 16
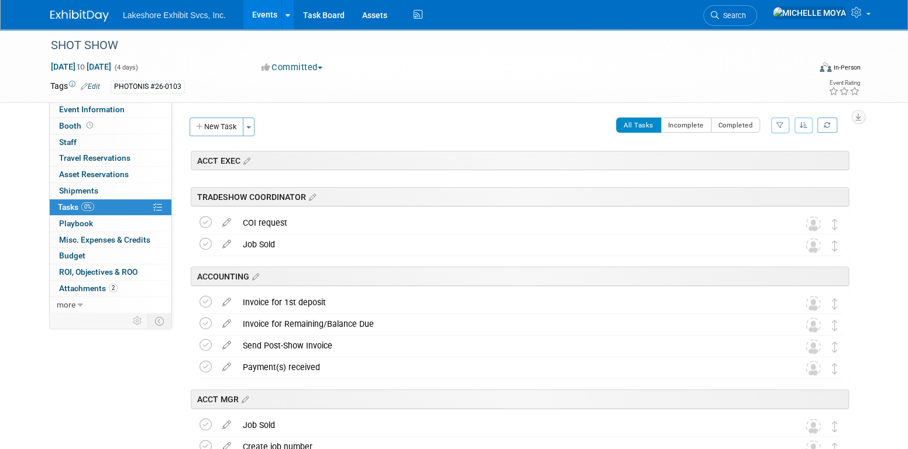
click at [786, 124] on button "button" at bounding box center [780, 126] width 18 height 16
click at [757, 162] on select "-- Select Assignee -- All unassigned tasks Assigned to me [PERSON_NAME] [PERSON…" at bounding box center [732, 163] width 97 height 16
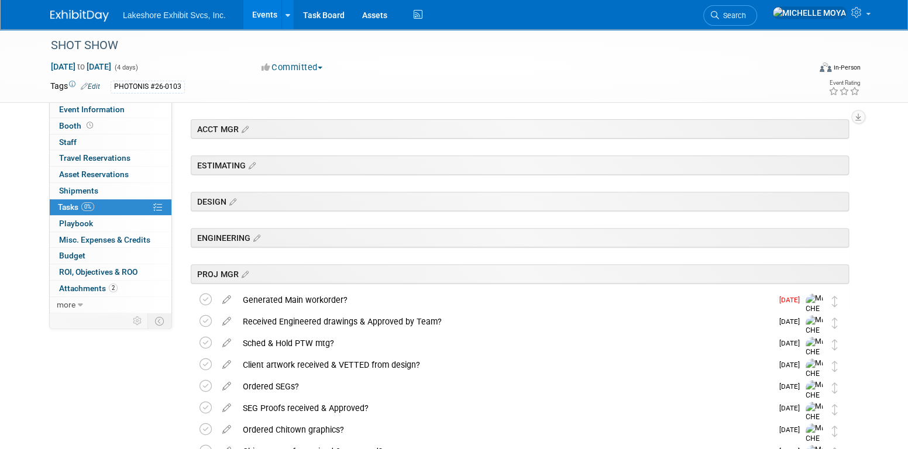
scroll to position [351, 0]
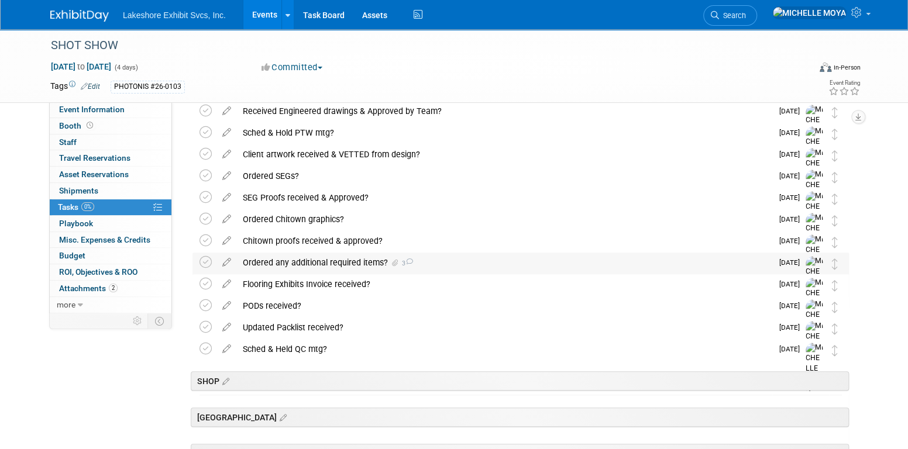
click at [370, 263] on div "Ordered any additional required items? 3" at bounding box center [504, 263] width 535 height 20
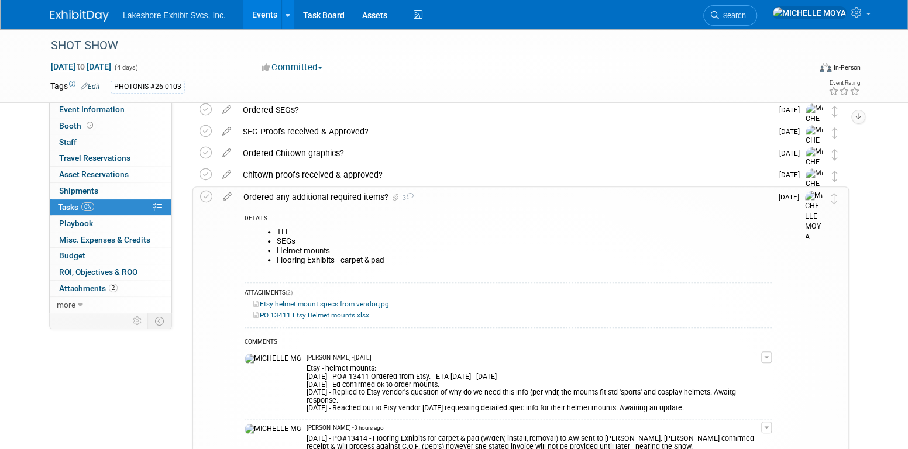
scroll to position [468, 0]
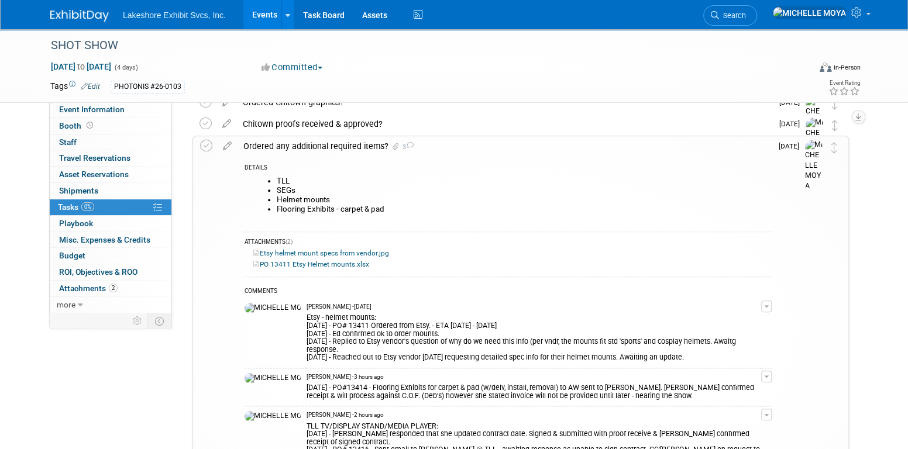
click at [770, 371] on button "button" at bounding box center [766, 377] width 11 height 12
click at [746, 386] on link "Edit Comment" at bounding box center [725, 394] width 92 height 16
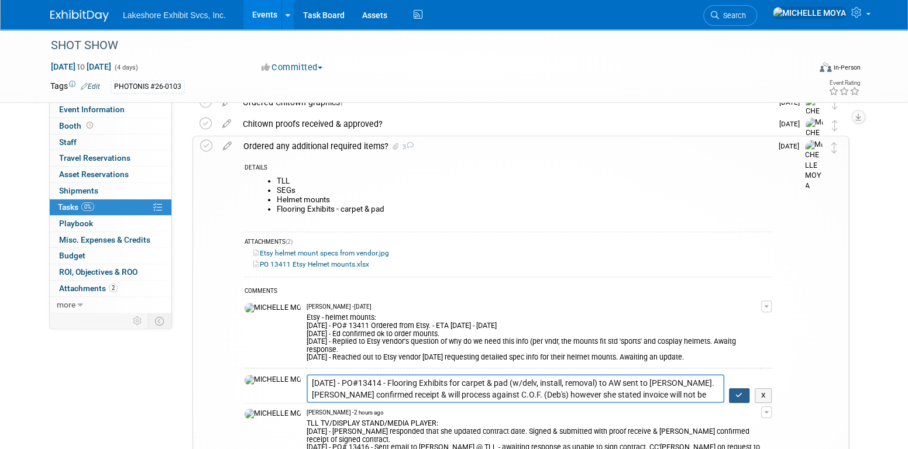
click at [736, 389] on button "button" at bounding box center [739, 396] width 20 height 15
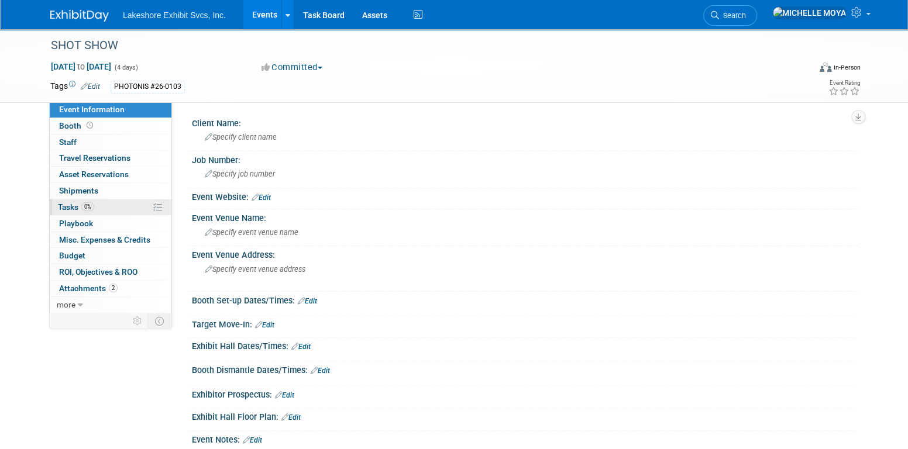
click at [109, 204] on link "0% Tasks 0%" at bounding box center [111, 208] width 122 height 16
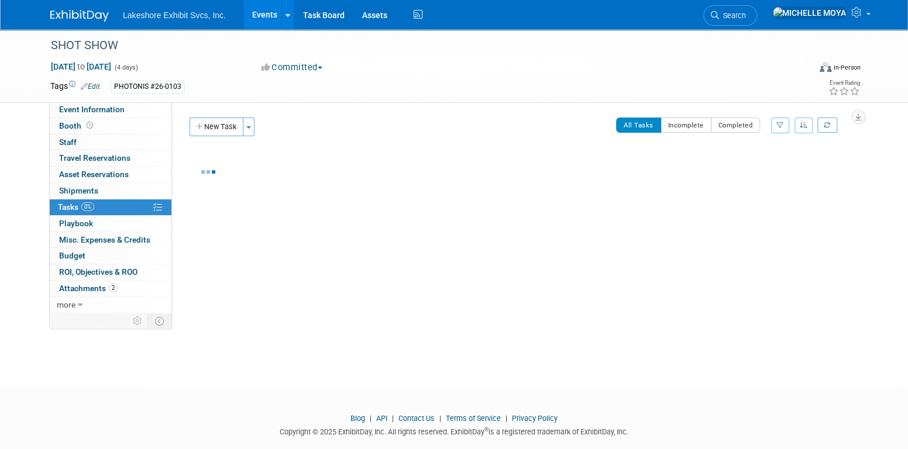
click at [780, 125] on icon "button" at bounding box center [781, 125] width 8 height 7
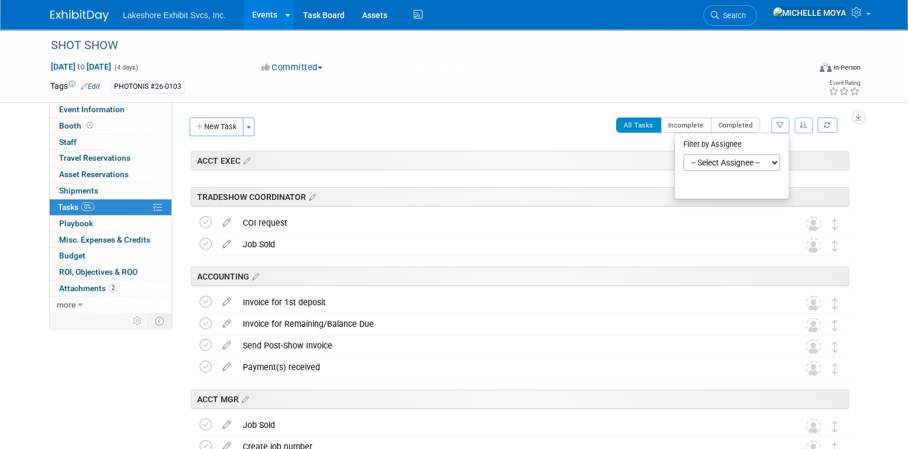
click at [733, 145] on div "Filter by Assignee" at bounding box center [732, 145] width 97 height 18
click at [736, 169] on select "-- Select Assignee -- All unassigned tasks Assigned to me Amanda Koss Dave Desa…" at bounding box center [732, 163] width 97 height 16
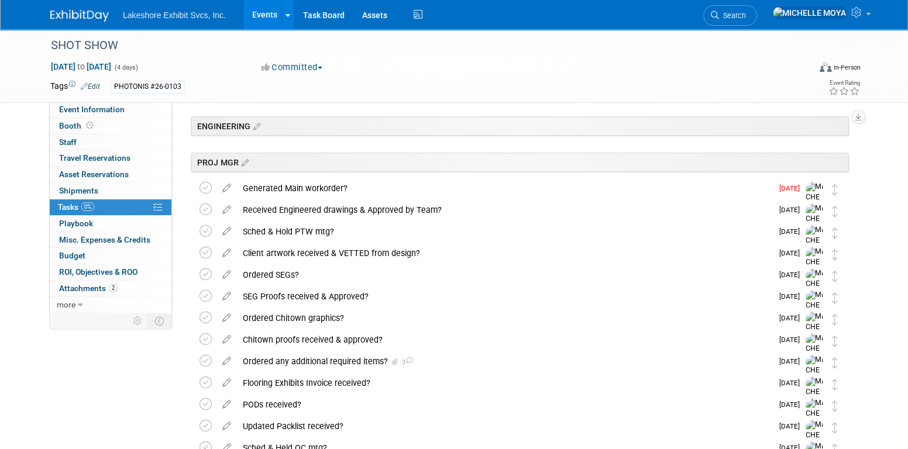
scroll to position [351, 0]
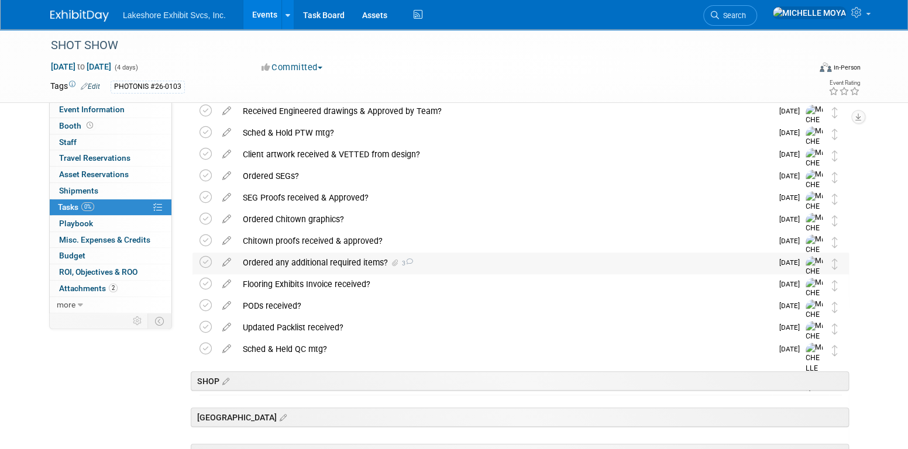
click at [355, 260] on div "Ordered any additional required items? 3" at bounding box center [504, 263] width 535 height 20
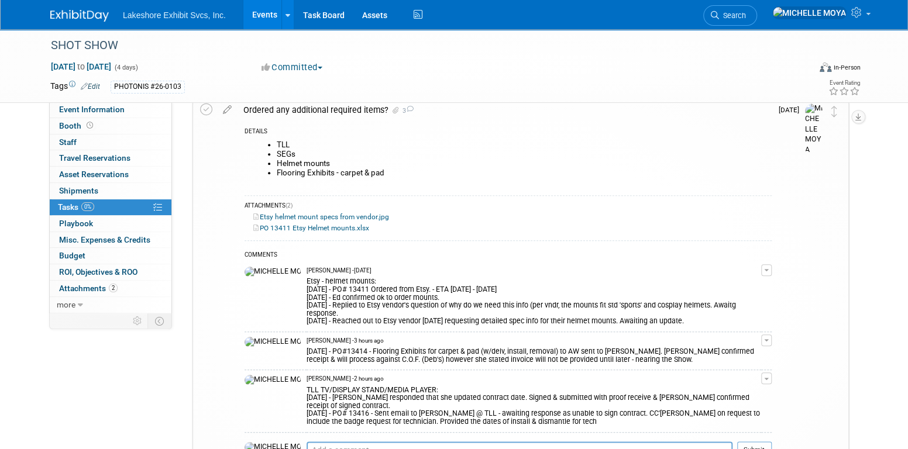
scroll to position [527, 0]
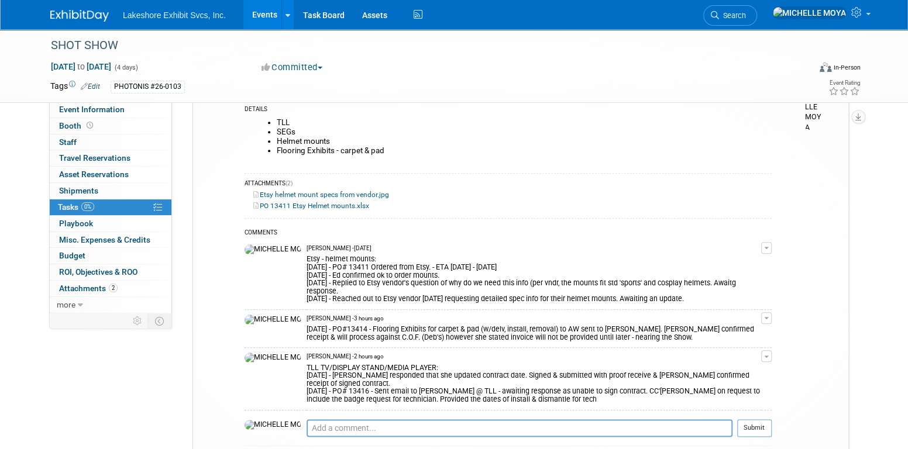
click at [768, 248] on span "button" at bounding box center [766, 248] width 5 height 2
click at [758, 258] on link "Edit Comment" at bounding box center [725, 265] width 92 height 16
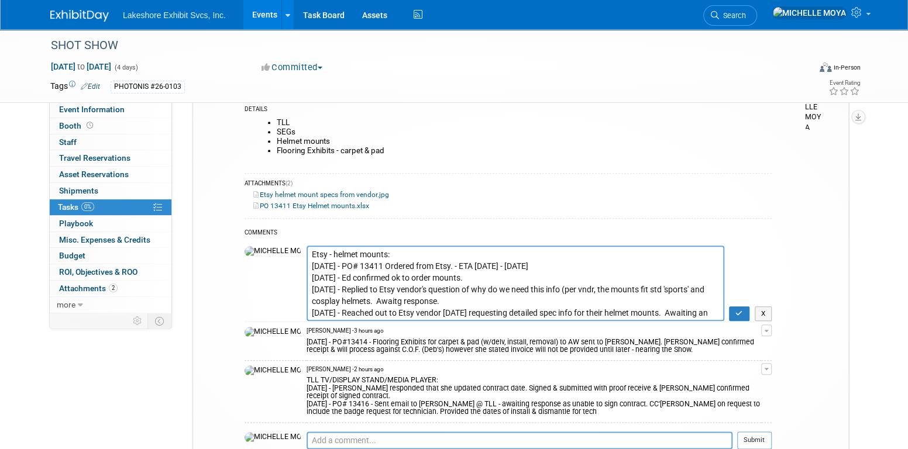
click at [510, 263] on textarea "Etsy - helmet mounts: 8.26.25 - PO# 13411 Ordered from Etsy. - ETA 08/29 - 09/0…" at bounding box center [516, 283] width 418 height 75
type textarea "Etsy - helmet mounts: 8.26.25 - PO# 13411 Ordered from Etsy. - ETA 08/29 - 09/0…"
click at [743, 311] on icon "button" at bounding box center [740, 313] width 8 height 7
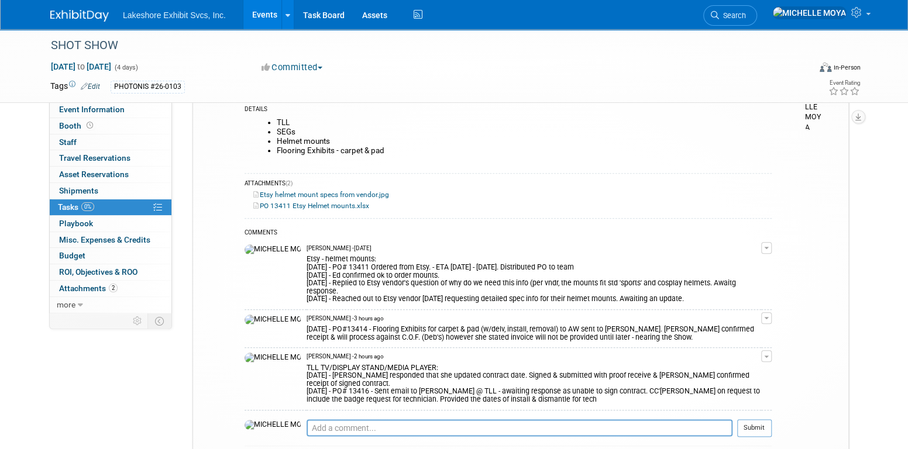
click at [261, 15] on link "Events" at bounding box center [264, 14] width 43 height 29
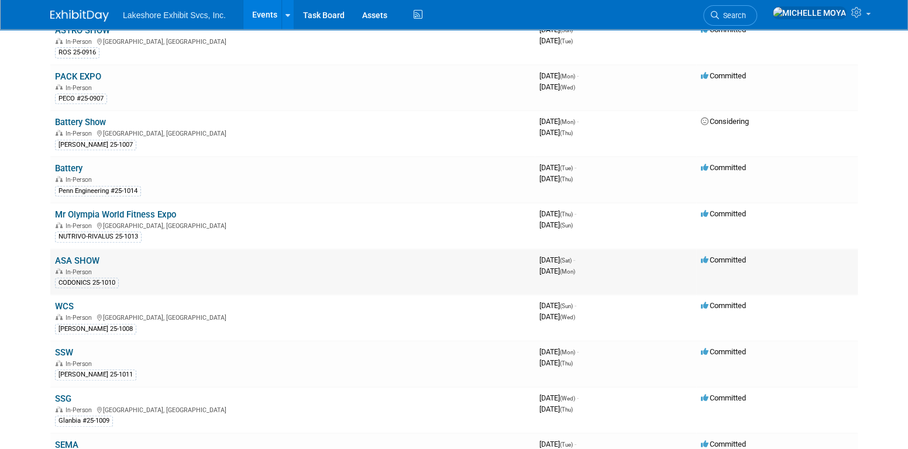
scroll to position [351, 0]
